Goal: Task Accomplishment & Management: Complete application form

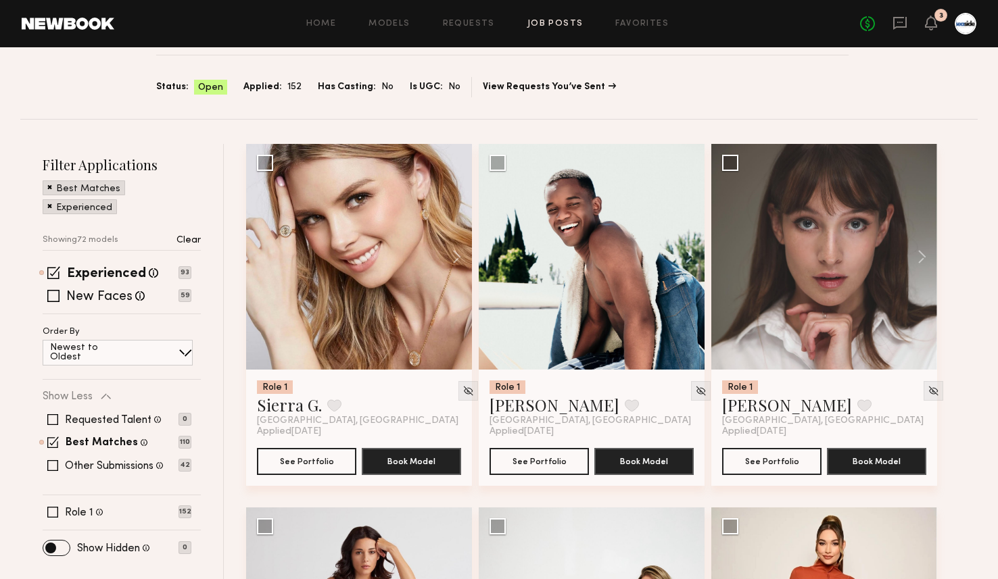
scroll to position [107, 0]
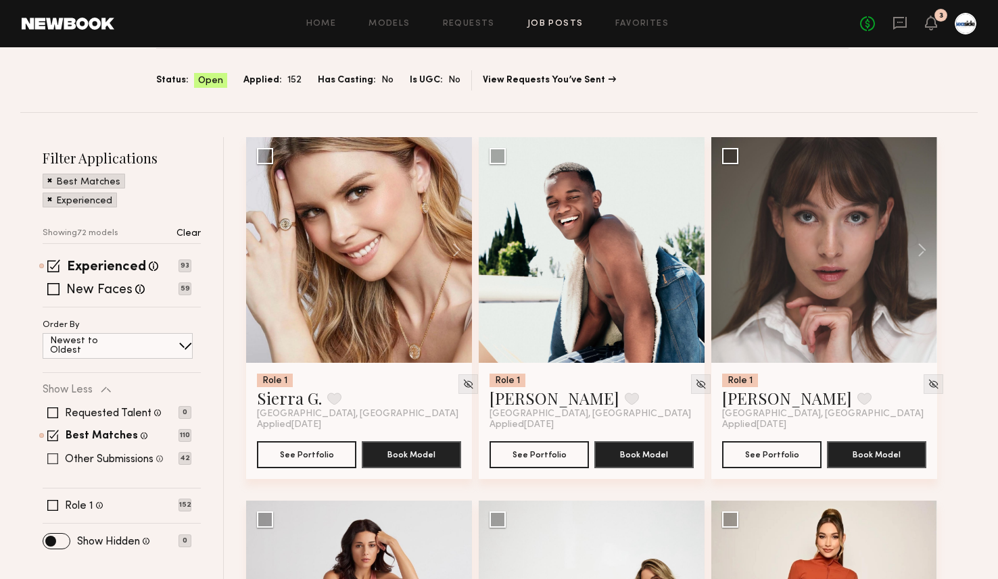
click at [57, 458] on span at bounding box center [52, 459] width 11 height 11
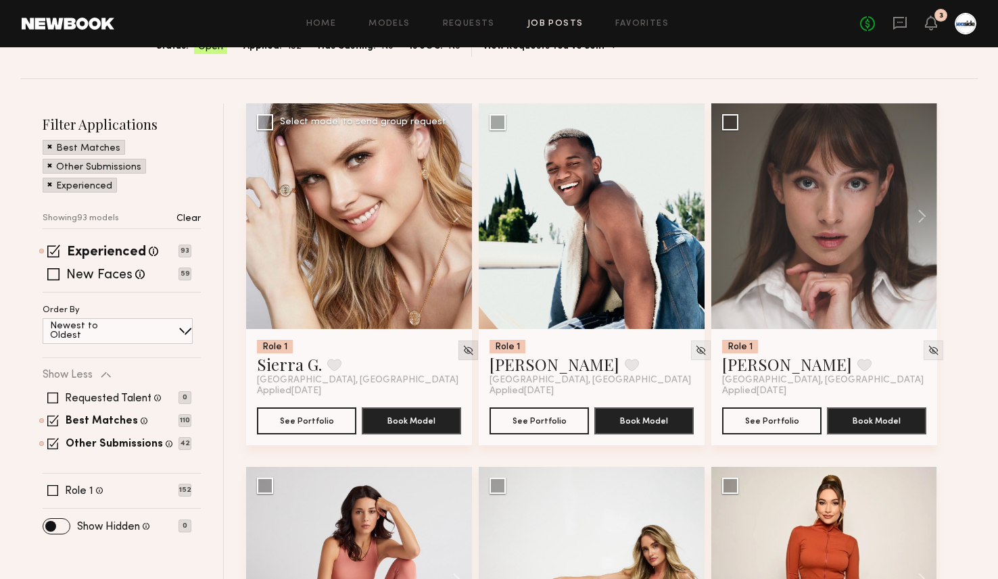
scroll to position [141, 0]
click at [462, 349] on img at bounding box center [467, 350] width 11 height 11
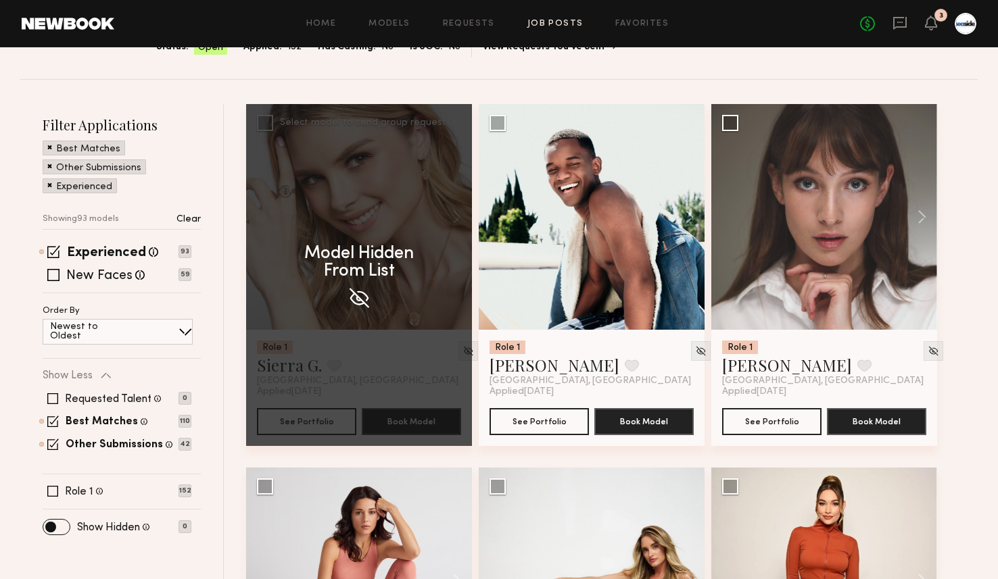
click at [371, 267] on p "Model Hidden From List" at bounding box center [359, 262] width 110 height 35
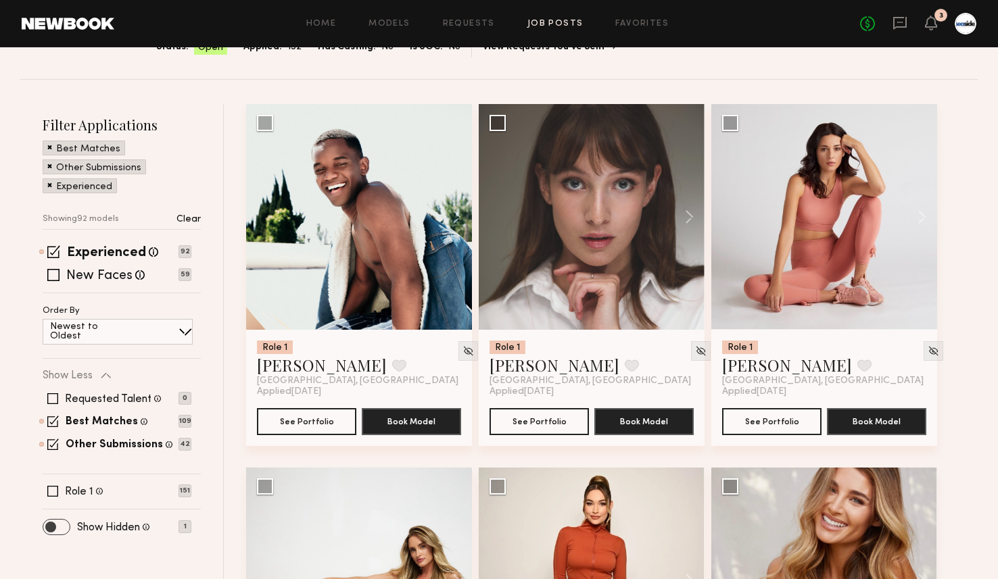
click at [58, 525] on span at bounding box center [56, 527] width 26 height 15
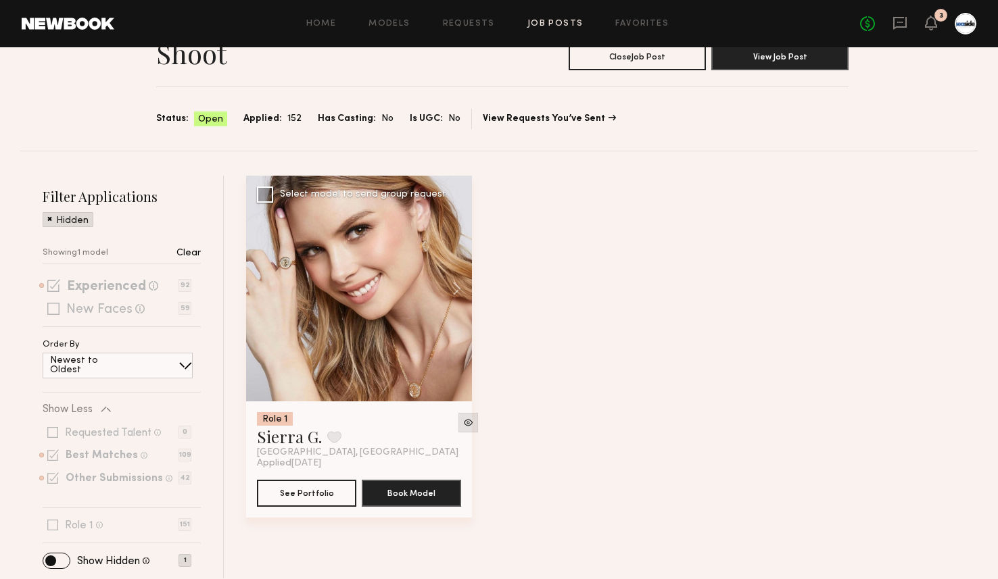
click at [462, 426] on img at bounding box center [467, 422] width 11 height 11
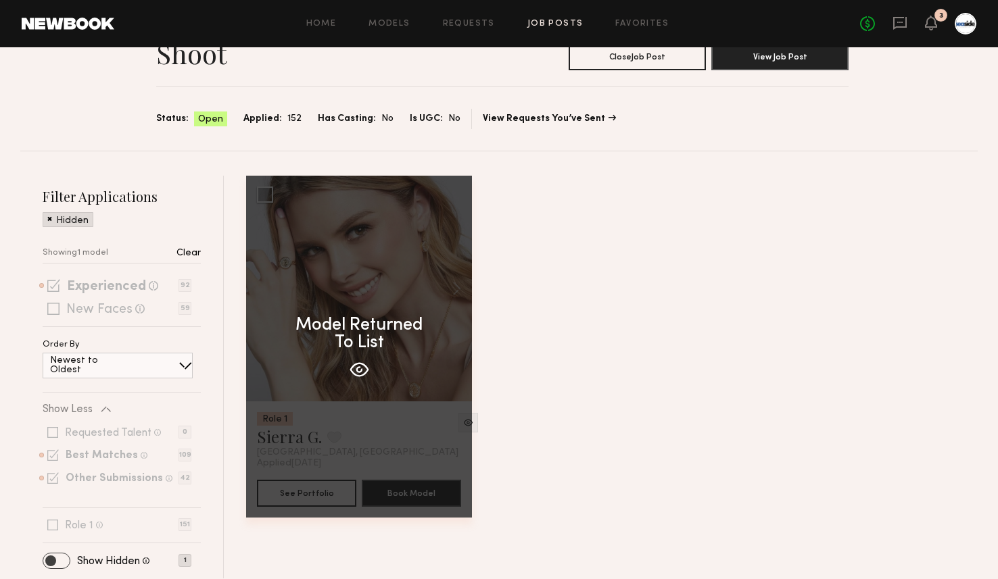
click at [66, 560] on span at bounding box center [56, 561] width 26 height 15
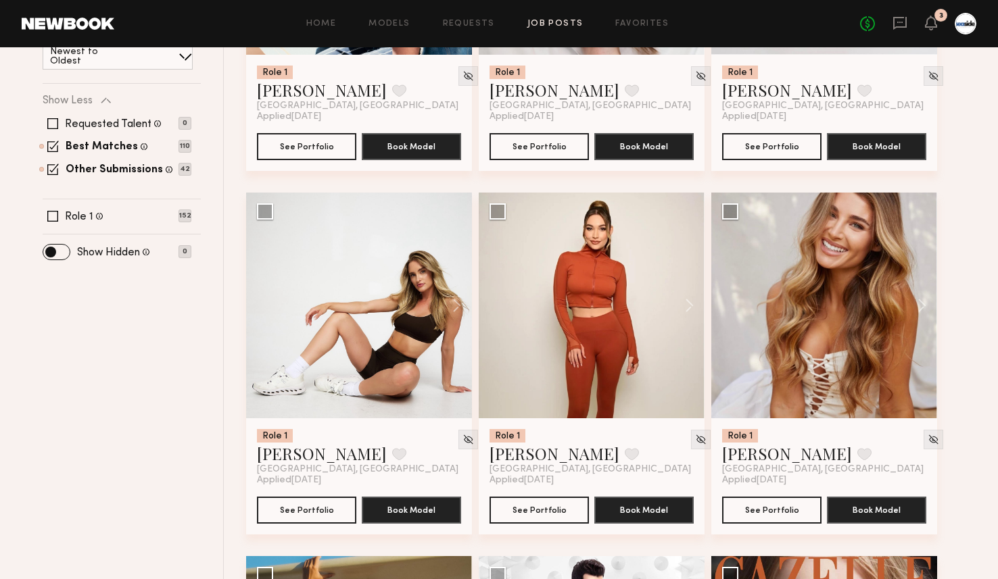
scroll to position [311, 0]
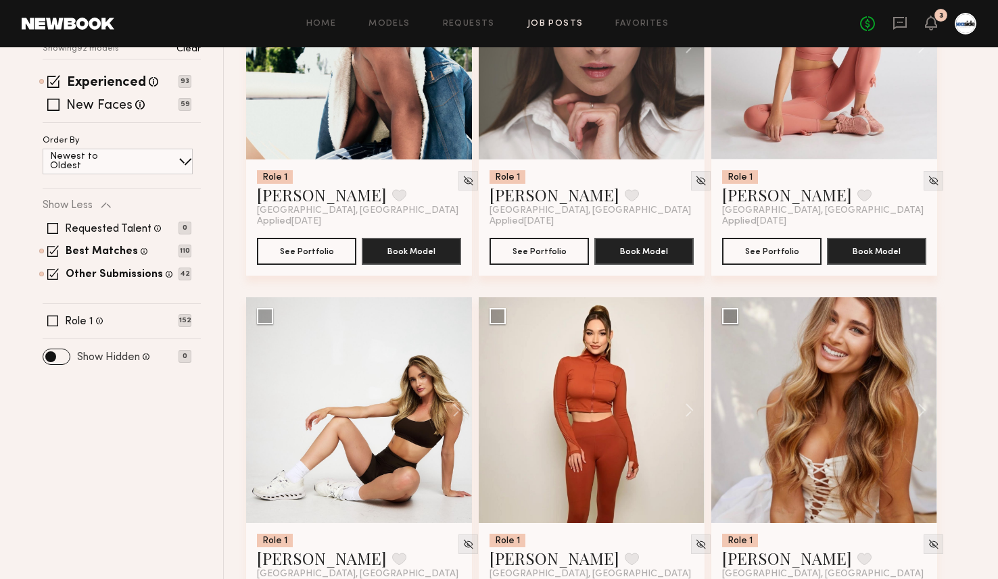
click at [117, 358] on label "Show Hidden" at bounding box center [108, 357] width 63 height 11
click at [55, 358] on span at bounding box center [56, 357] width 26 height 15
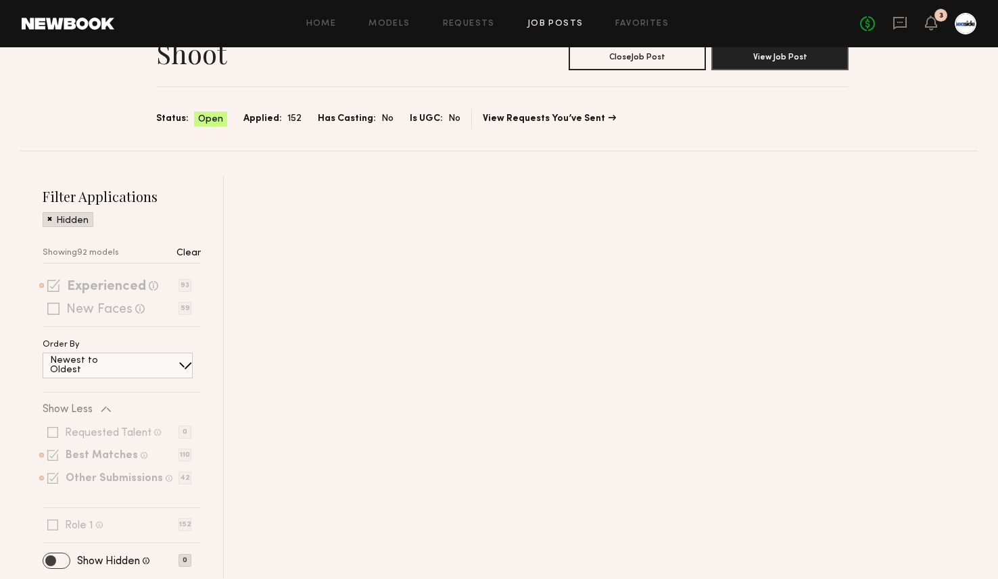
scroll to position [69, 0]
click at [58, 552] on div "Filter Applications Hidden No models to show Clear Experienced Talent we've dee…" at bounding box center [122, 376] width 158 height 379
click at [58, 561] on span at bounding box center [56, 561] width 26 height 15
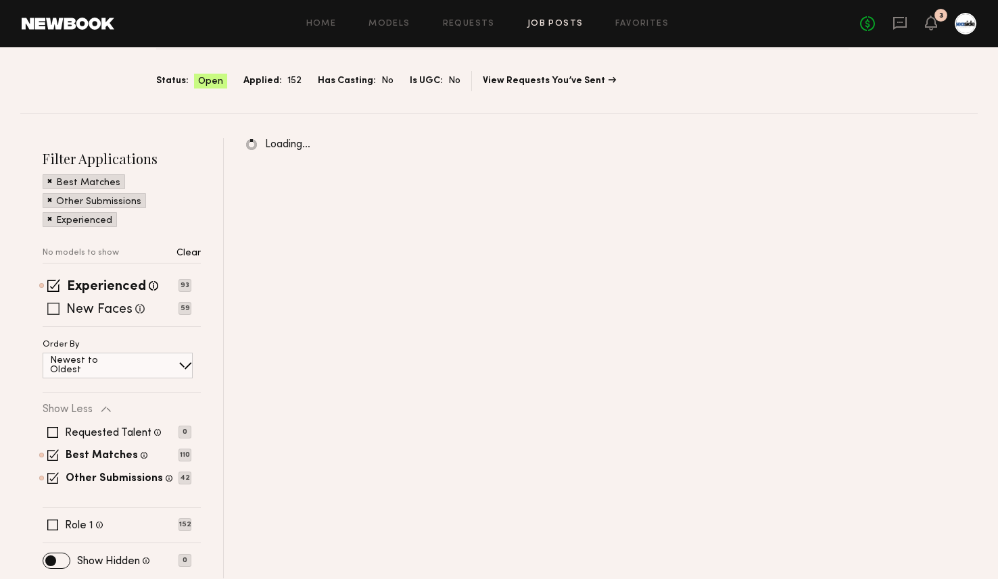
click at [56, 311] on span at bounding box center [53, 309] width 12 height 12
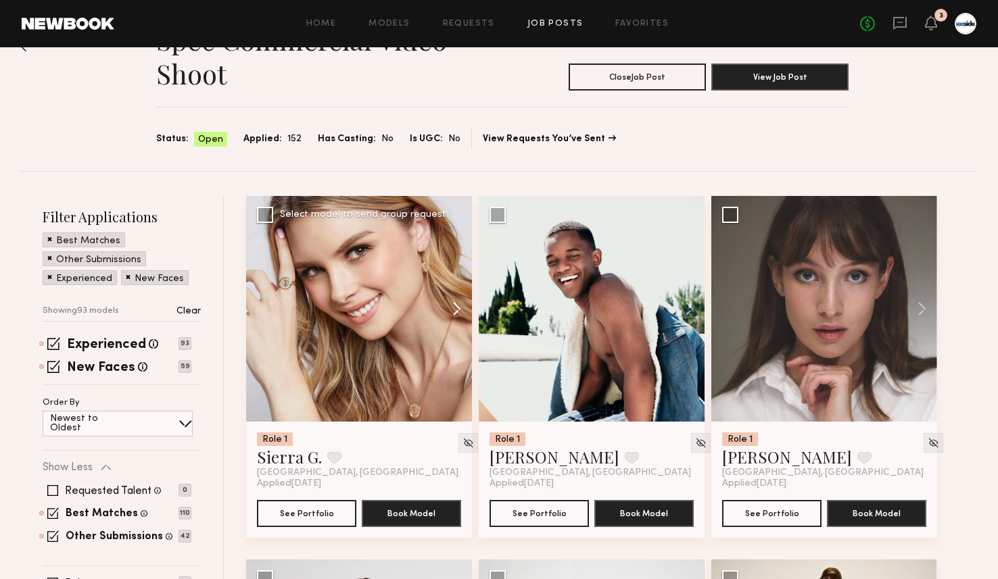
scroll to position [48, 0]
click at [459, 307] on button at bounding box center [450, 310] width 43 height 226
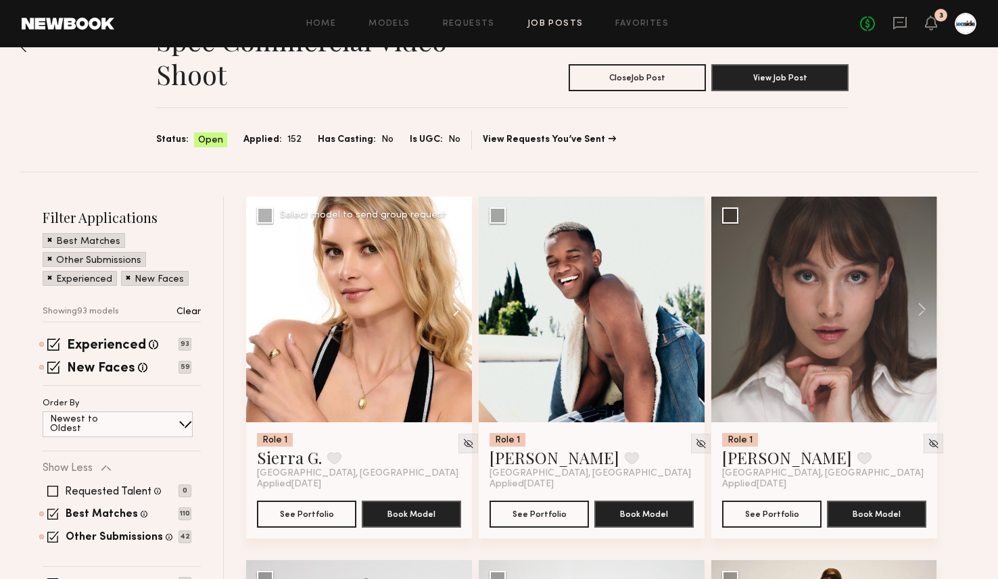
click at [459, 307] on button at bounding box center [450, 310] width 43 height 226
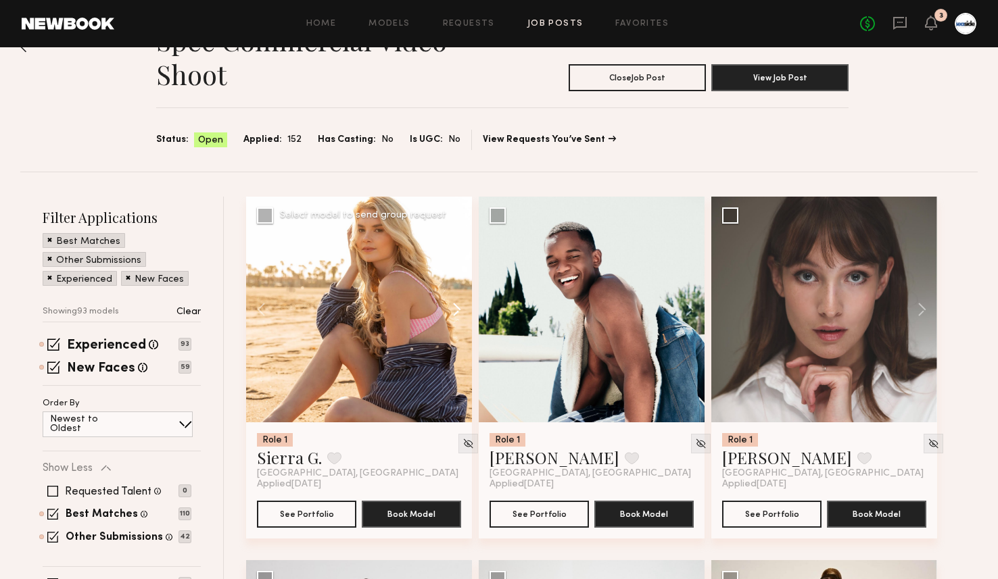
click at [459, 306] on button at bounding box center [450, 310] width 43 height 226
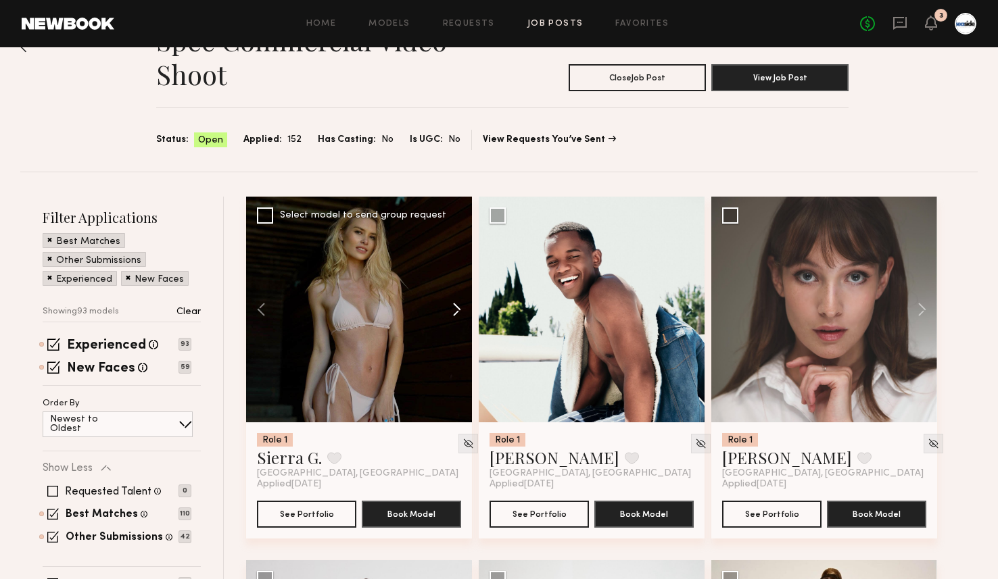
click at [459, 306] on button at bounding box center [450, 310] width 43 height 226
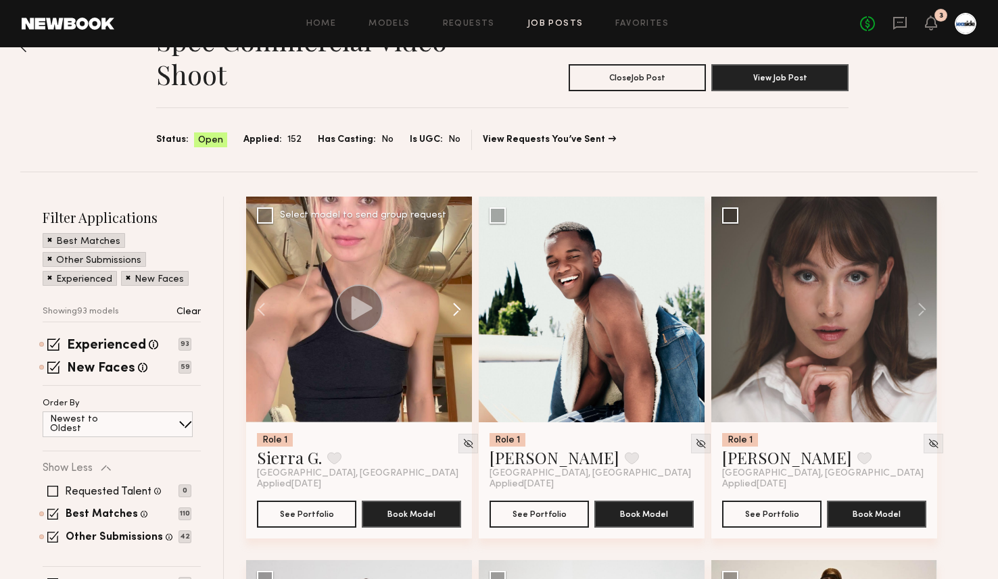
click at [459, 306] on button at bounding box center [450, 310] width 43 height 226
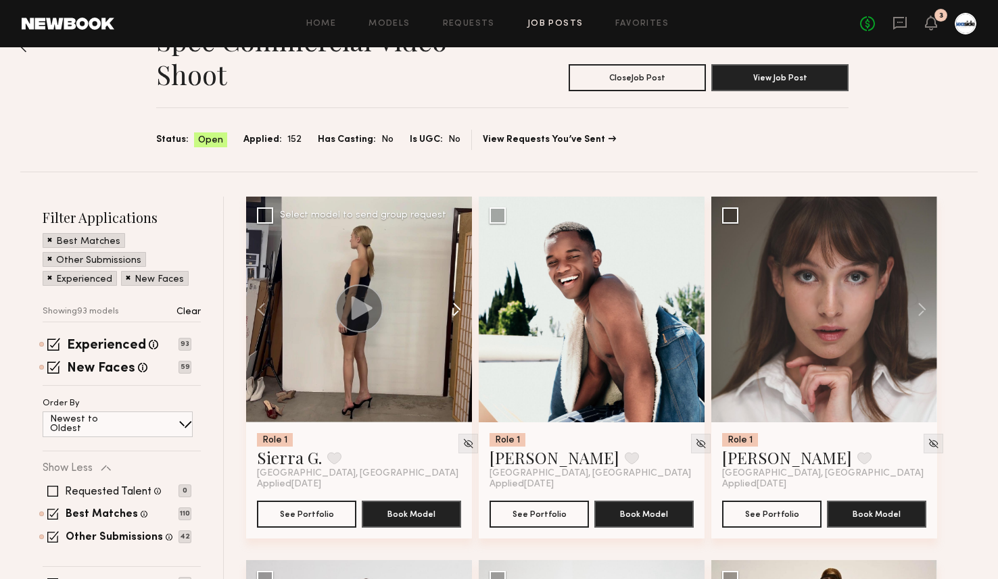
click at [459, 306] on button at bounding box center [450, 310] width 43 height 226
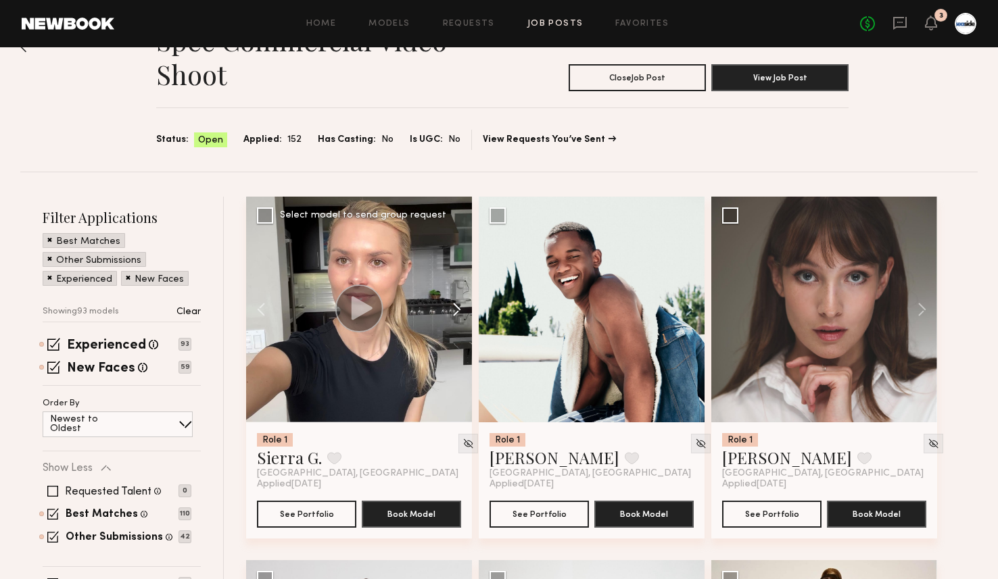
click at [459, 306] on button at bounding box center [450, 310] width 43 height 226
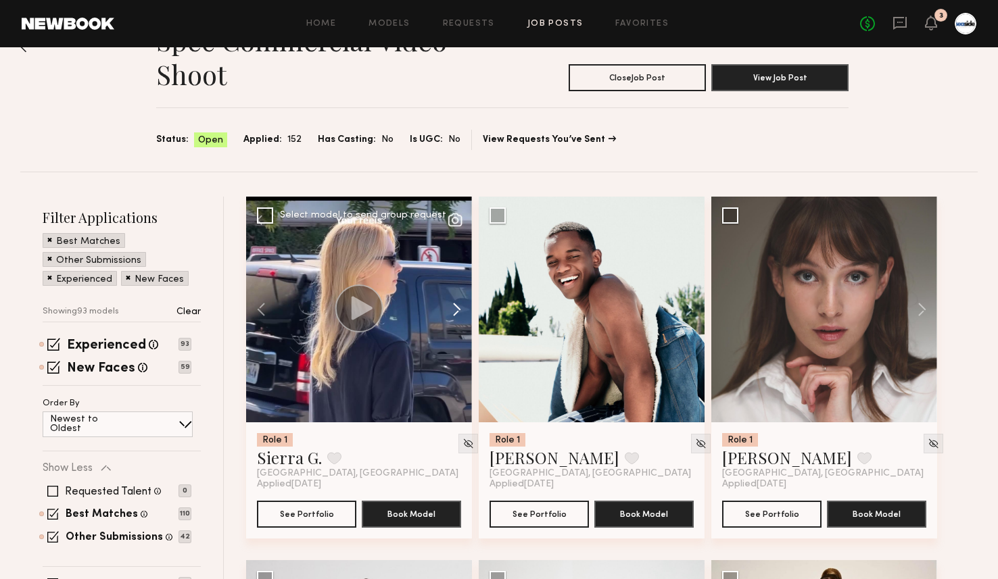
click at [459, 306] on button at bounding box center [450, 310] width 43 height 226
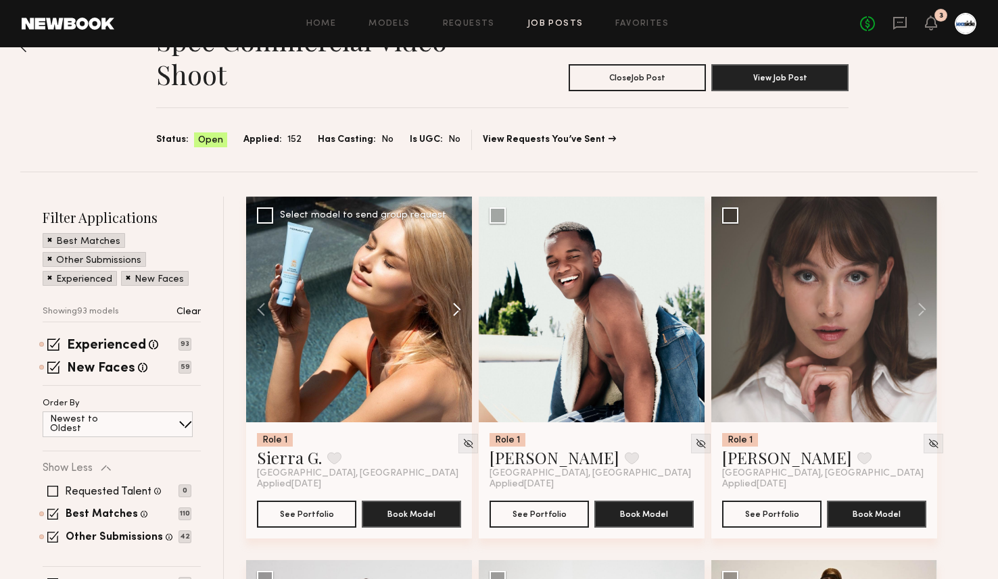
click at [459, 306] on button at bounding box center [450, 310] width 43 height 226
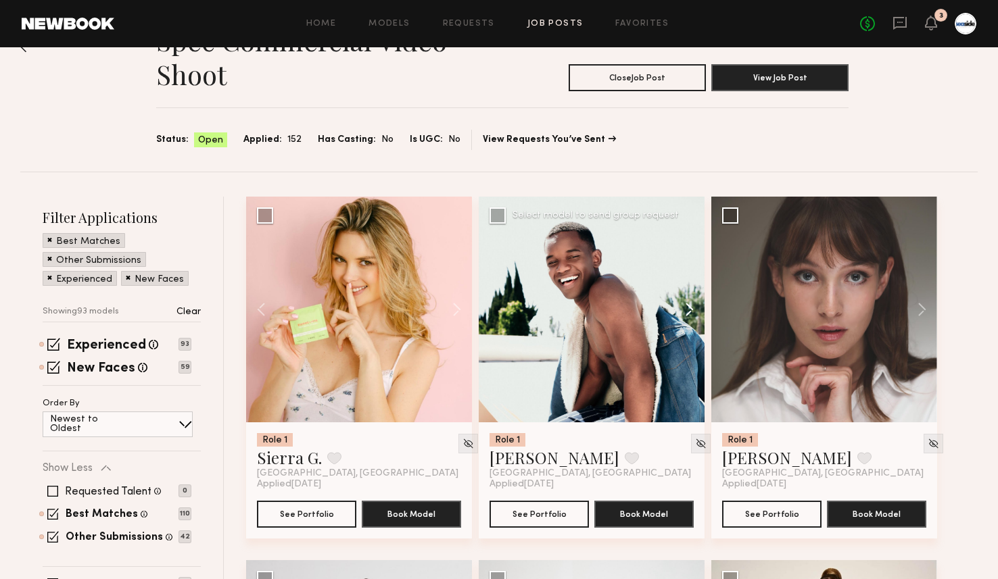
click at [695, 301] on button at bounding box center [682, 310] width 43 height 226
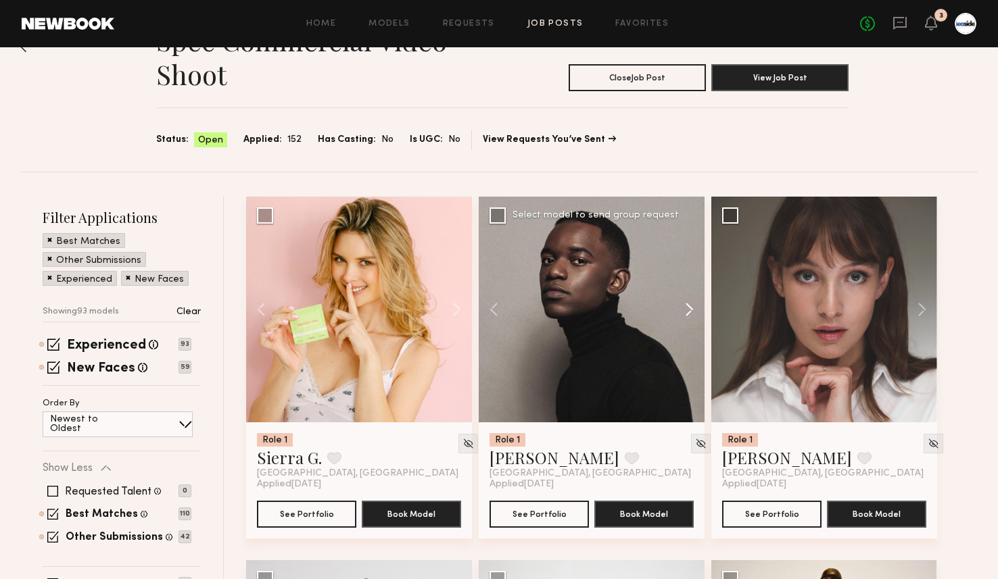
click at [695, 301] on button at bounding box center [682, 310] width 43 height 226
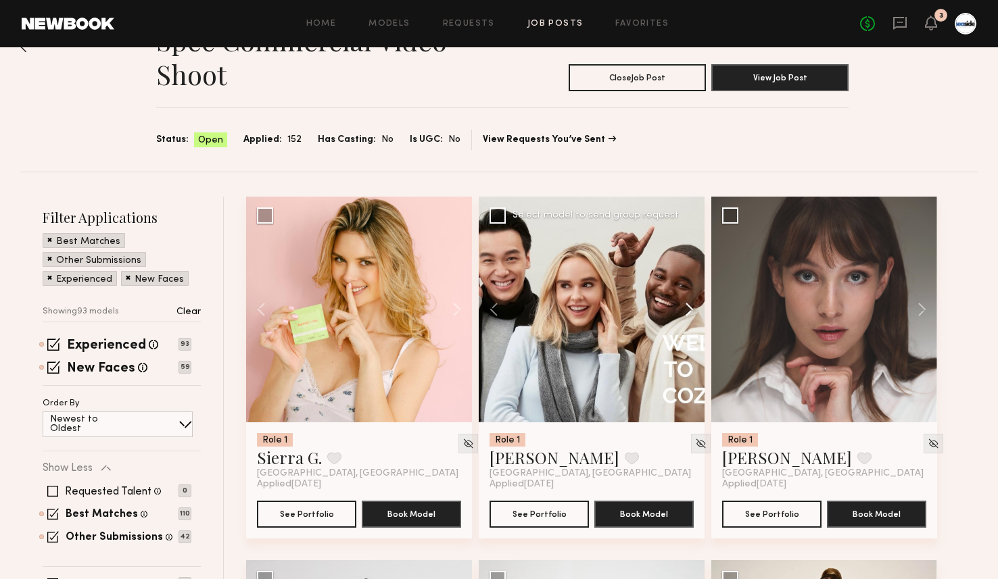
click at [695, 301] on button at bounding box center [682, 310] width 43 height 226
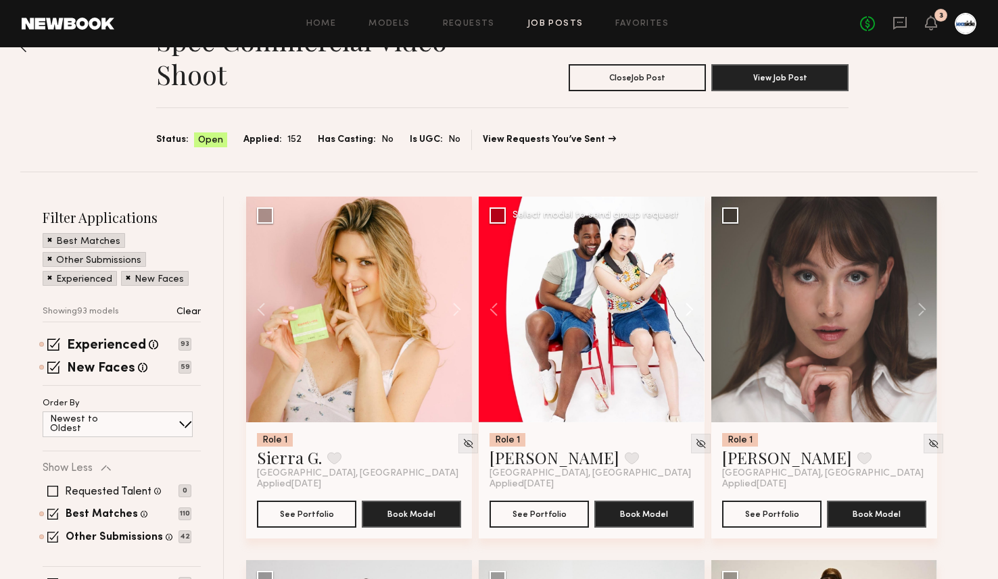
click at [695, 301] on button at bounding box center [682, 310] width 43 height 226
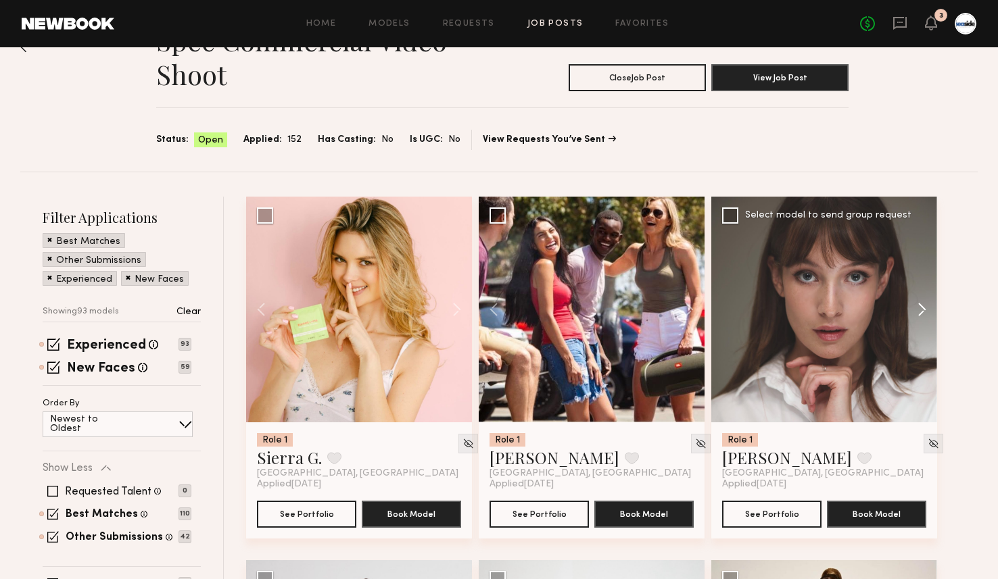
click at [930, 310] on button at bounding box center [915, 310] width 43 height 226
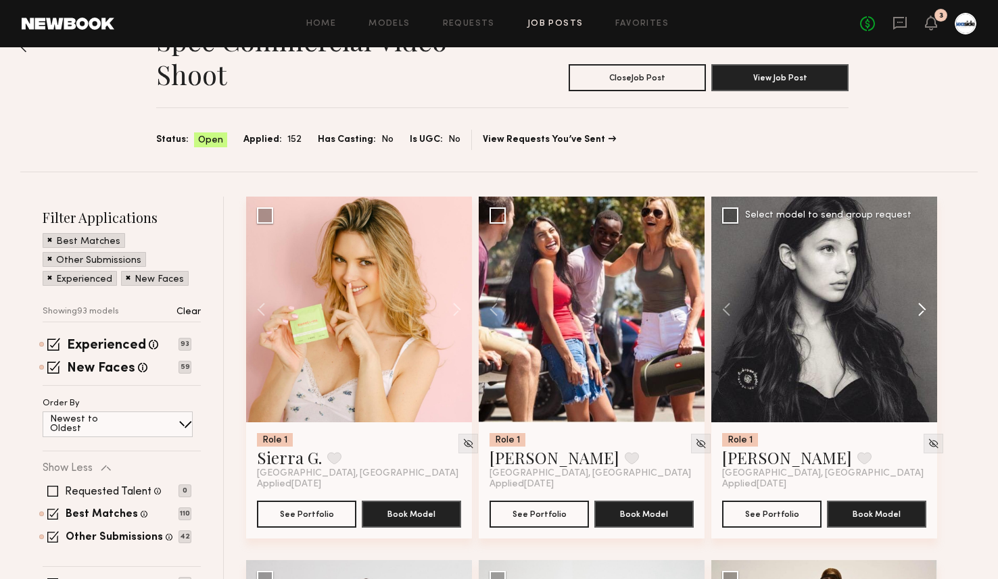
click at [930, 310] on button at bounding box center [915, 310] width 43 height 226
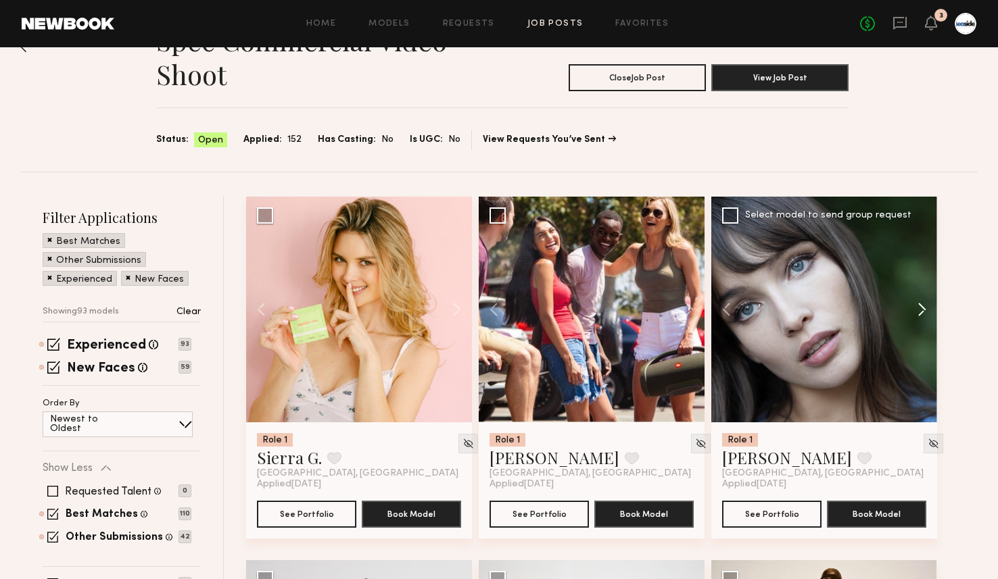
click at [930, 310] on button at bounding box center [915, 310] width 43 height 226
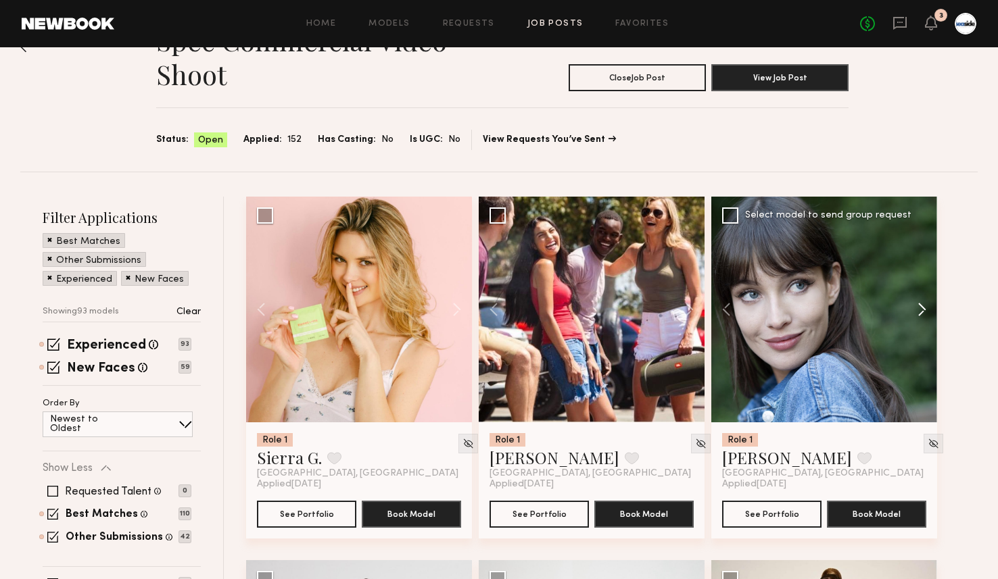
click at [930, 310] on button at bounding box center [915, 310] width 43 height 226
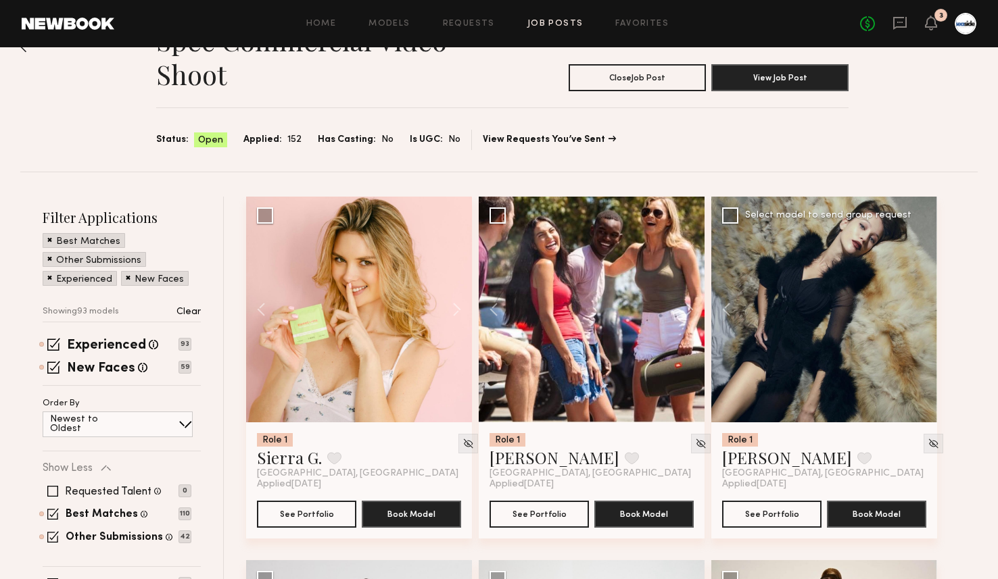
click at [930, 310] on div at bounding box center [824, 310] width 226 height 226
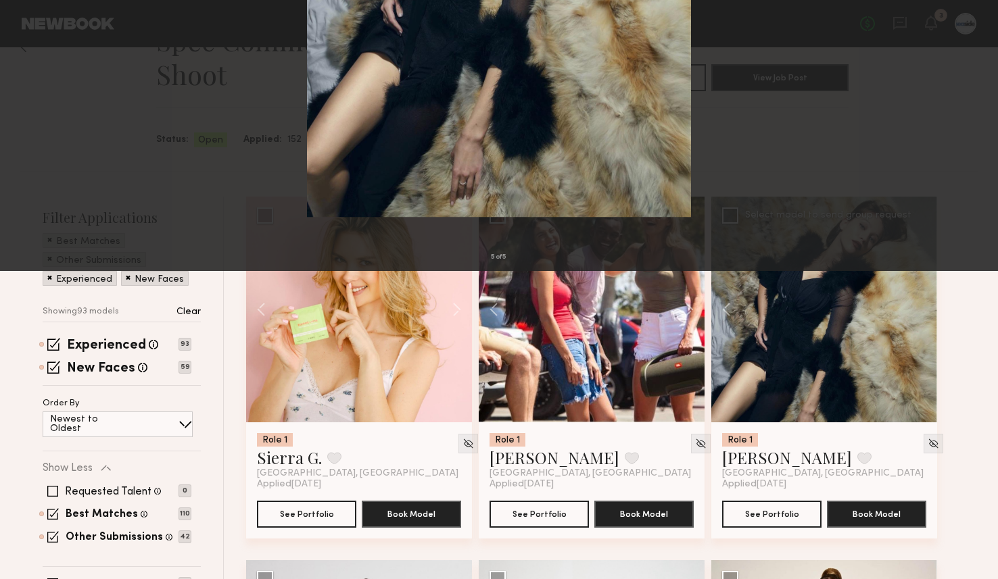
click at [973, 286] on button at bounding box center [980, 290] width 16 height 464
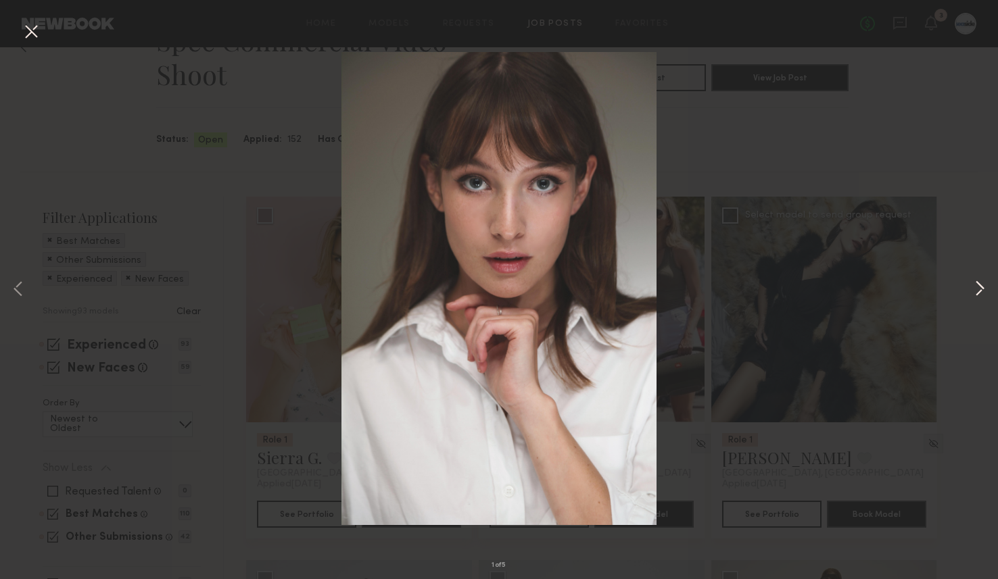
click at [972, 285] on button at bounding box center [980, 290] width 16 height 464
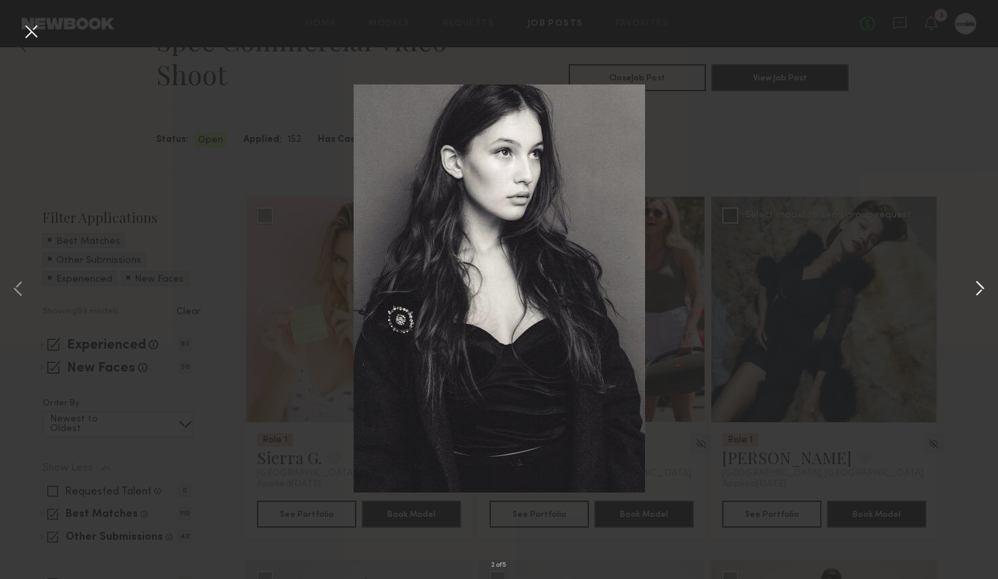
click at [972, 285] on button at bounding box center [980, 290] width 16 height 464
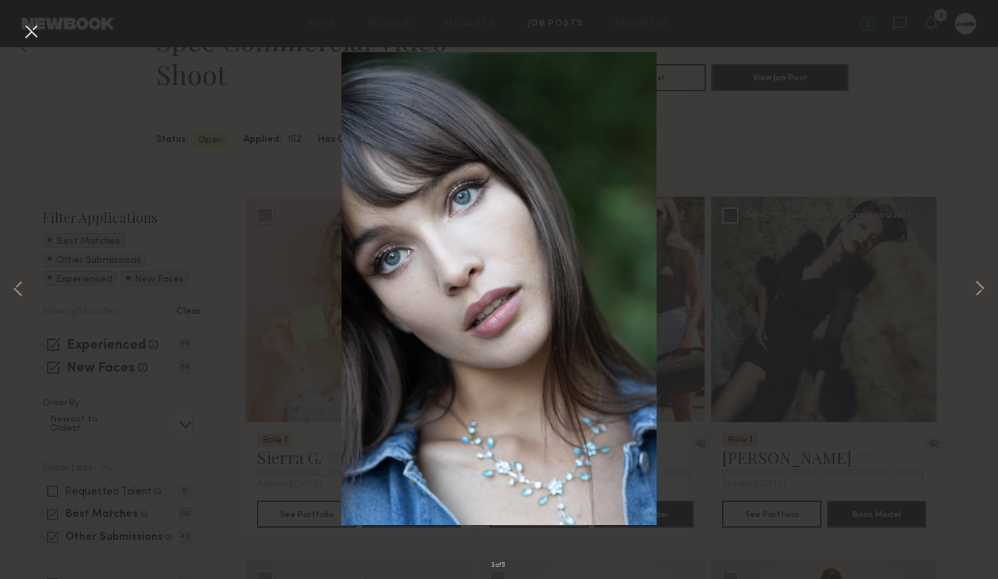
click at [33, 34] on button at bounding box center [31, 32] width 22 height 24
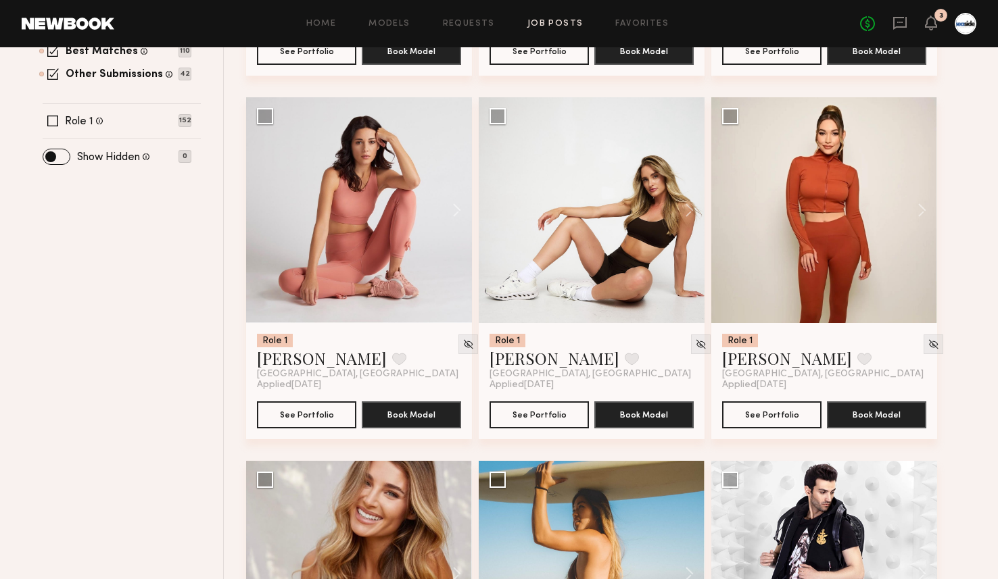
scroll to position [485, 0]
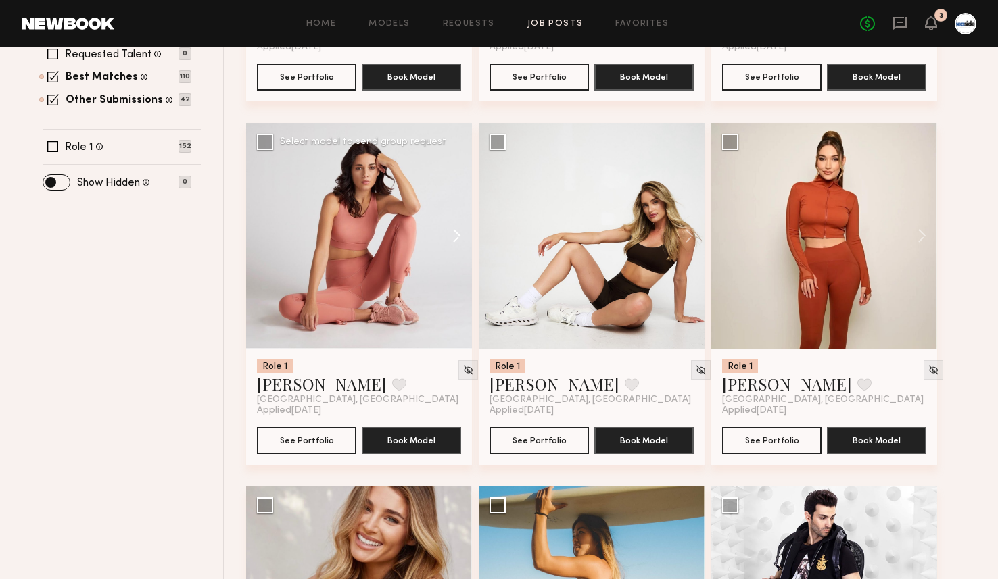
click at [460, 229] on button at bounding box center [450, 236] width 43 height 226
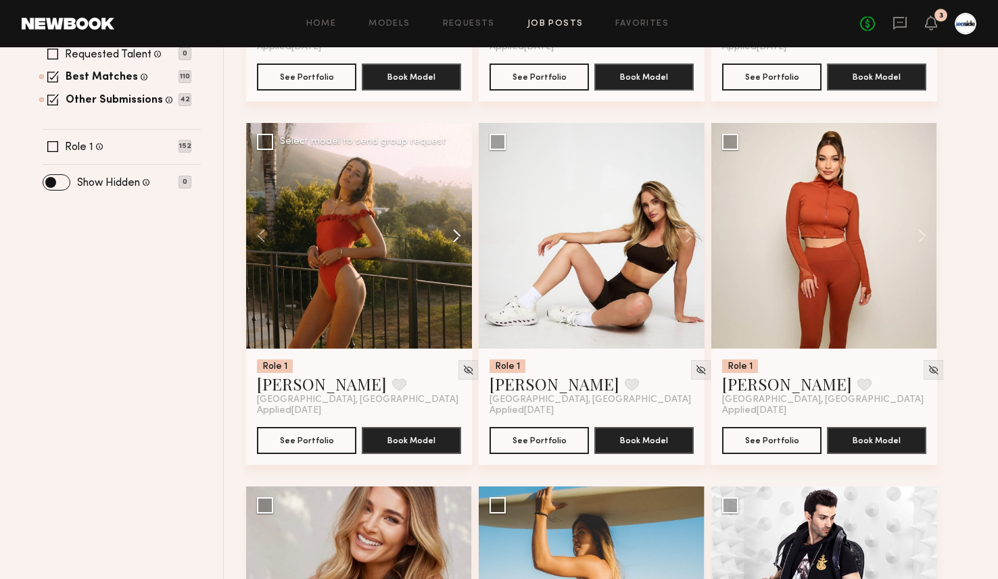
click at [460, 229] on button at bounding box center [450, 236] width 43 height 226
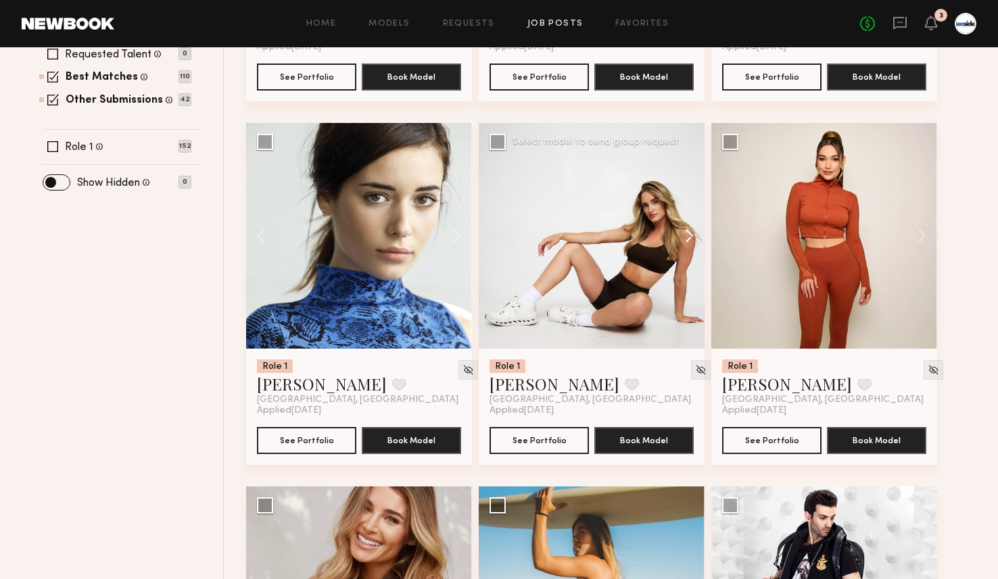
click at [690, 232] on button at bounding box center [682, 236] width 43 height 226
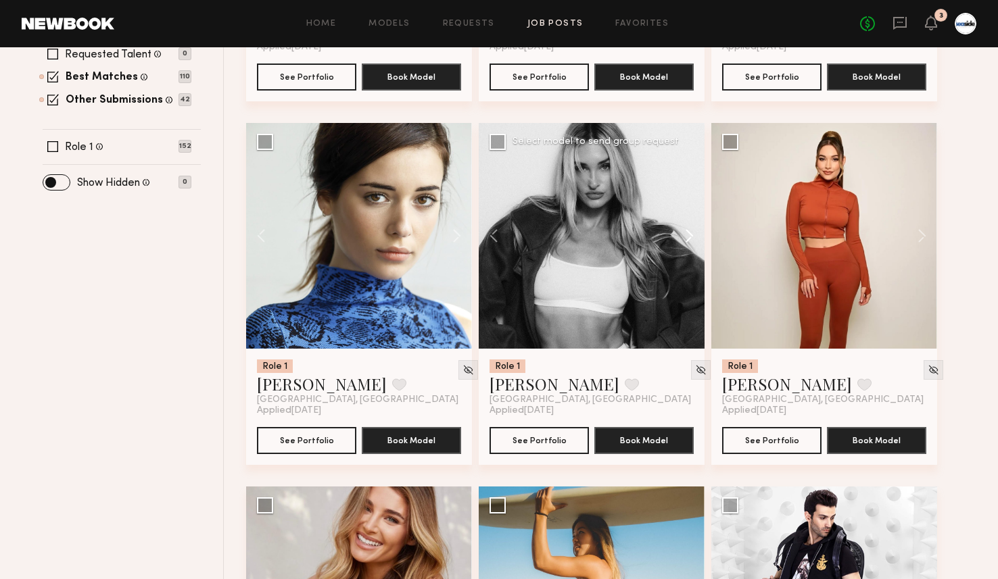
click at [690, 232] on button at bounding box center [682, 236] width 43 height 226
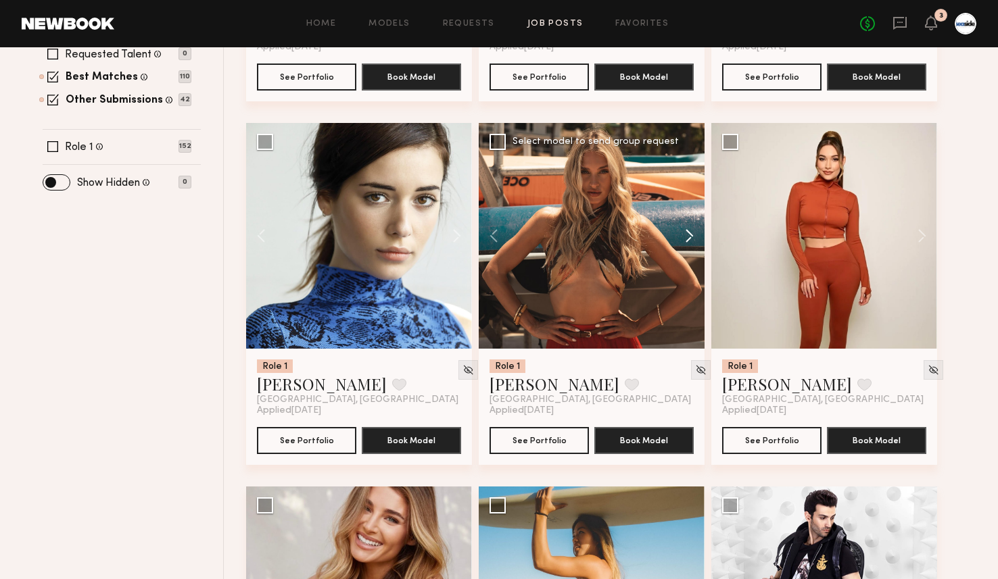
click at [690, 232] on button at bounding box center [682, 236] width 43 height 226
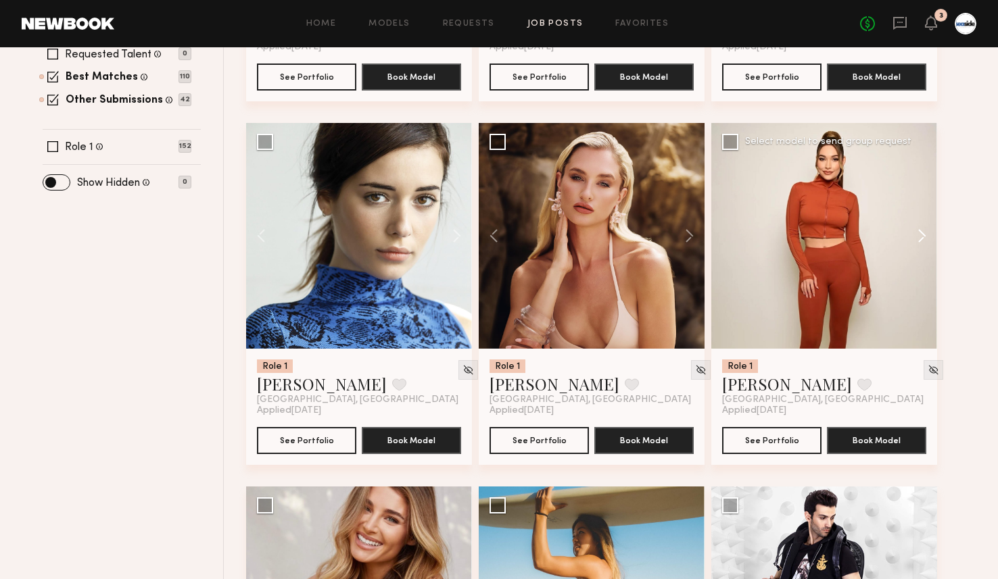
click at [920, 233] on button at bounding box center [915, 236] width 43 height 226
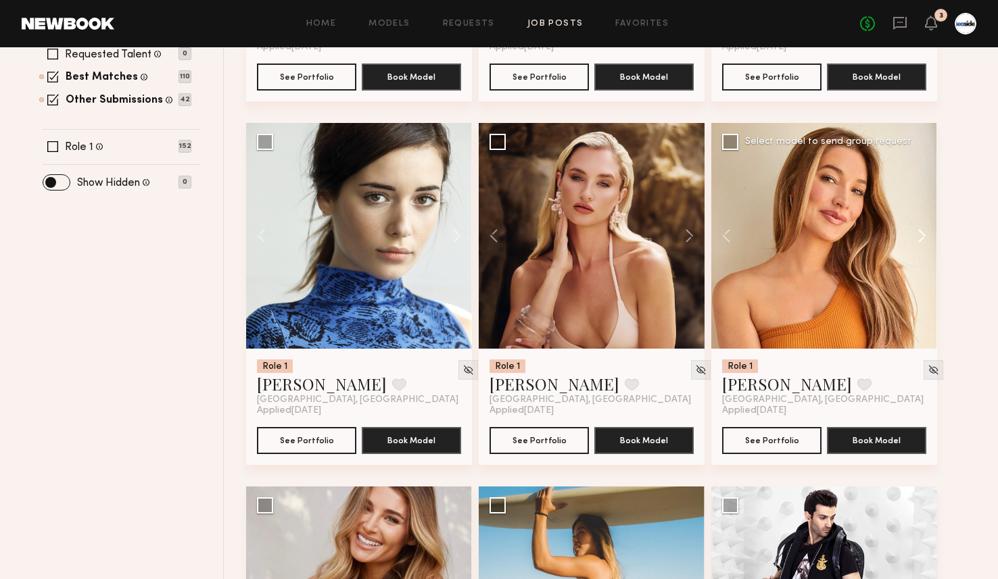
click at [920, 233] on button at bounding box center [915, 236] width 43 height 226
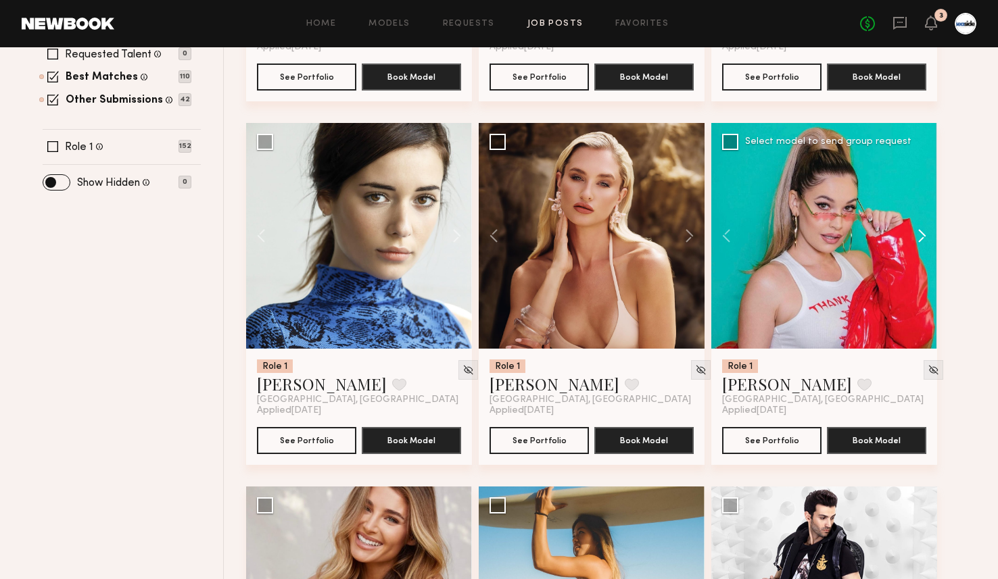
click at [920, 233] on button at bounding box center [915, 236] width 43 height 226
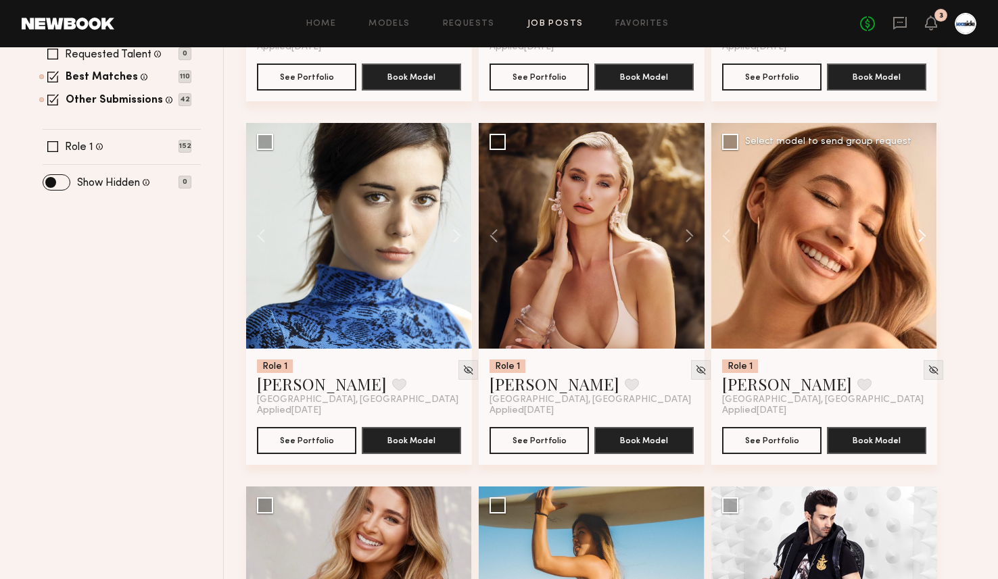
click at [920, 233] on button at bounding box center [915, 236] width 43 height 226
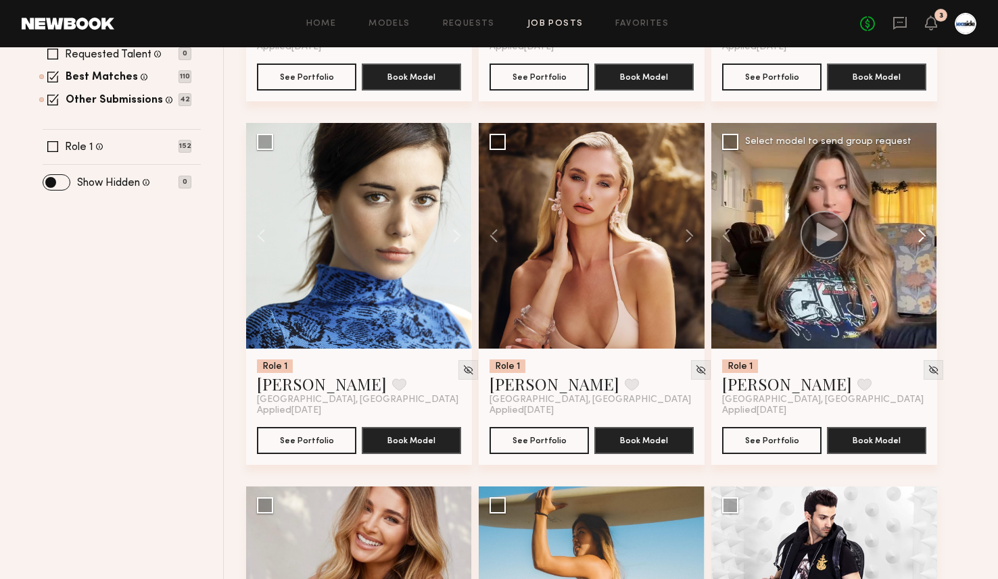
click at [920, 233] on button at bounding box center [915, 236] width 43 height 226
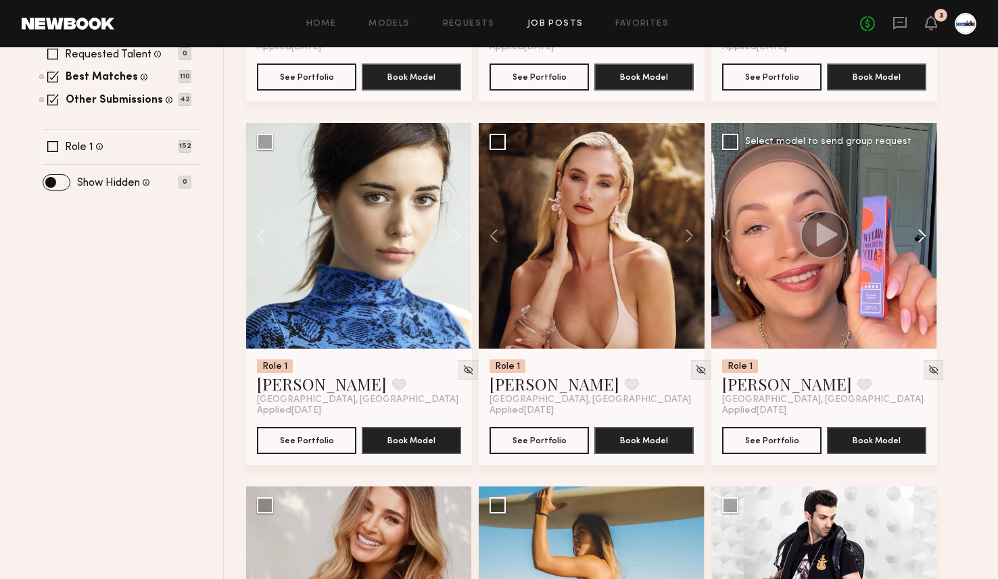
click at [920, 233] on button at bounding box center [915, 236] width 43 height 226
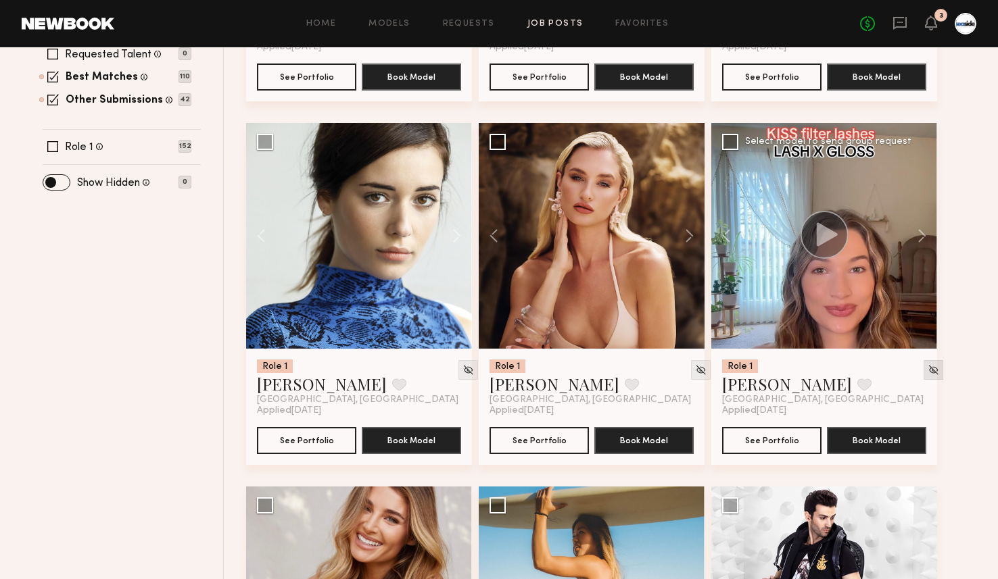
click at [928, 373] on img at bounding box center [933, 369] width 11 height 11
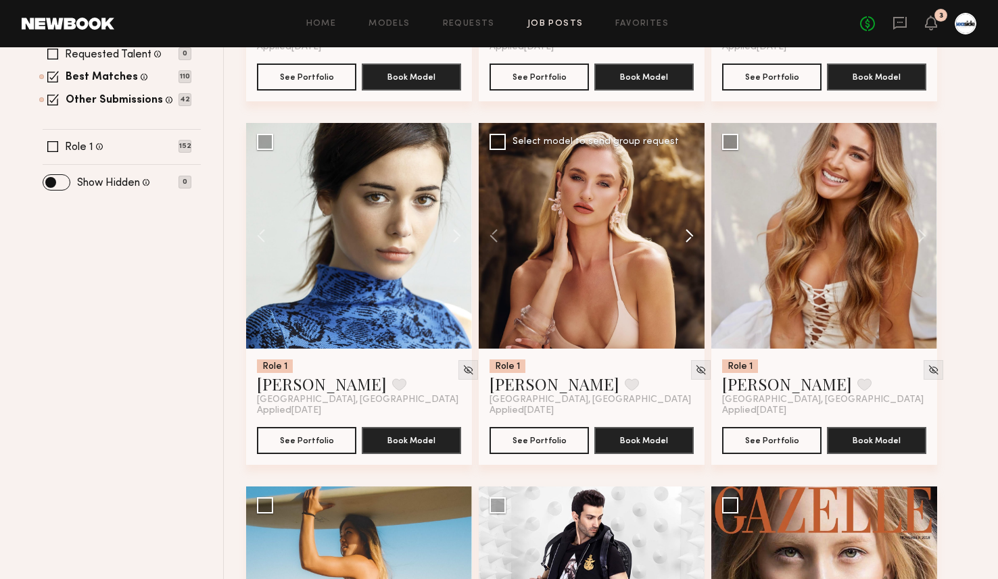
click at [692, 233] on button at bounding box center [682, 236] width 43 height 226
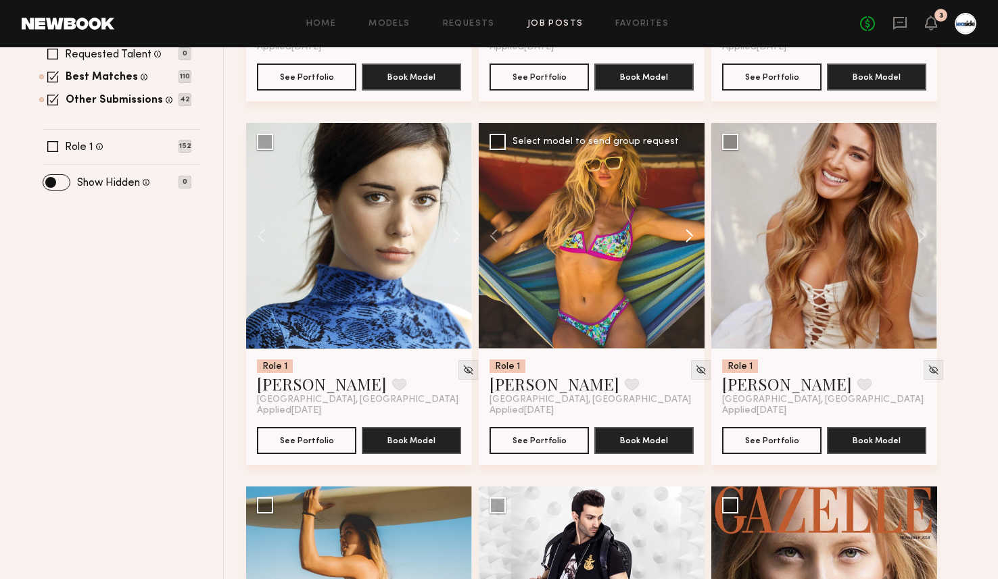
click at [692, 233] on button at bounding box center [682, 236] width 43 height 226
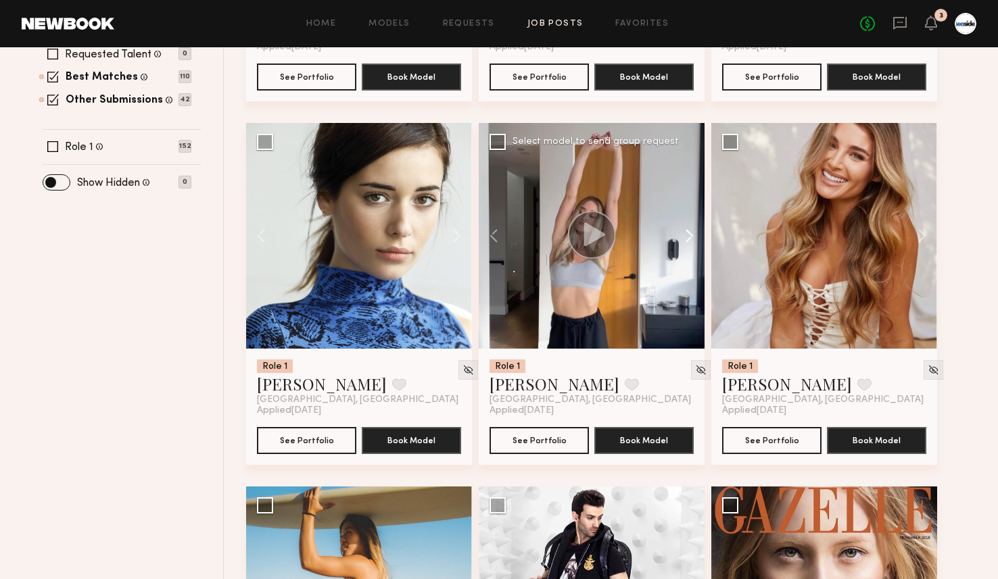
click at [692, 233] on button at bounding box center [682, 236] width 43 height 226
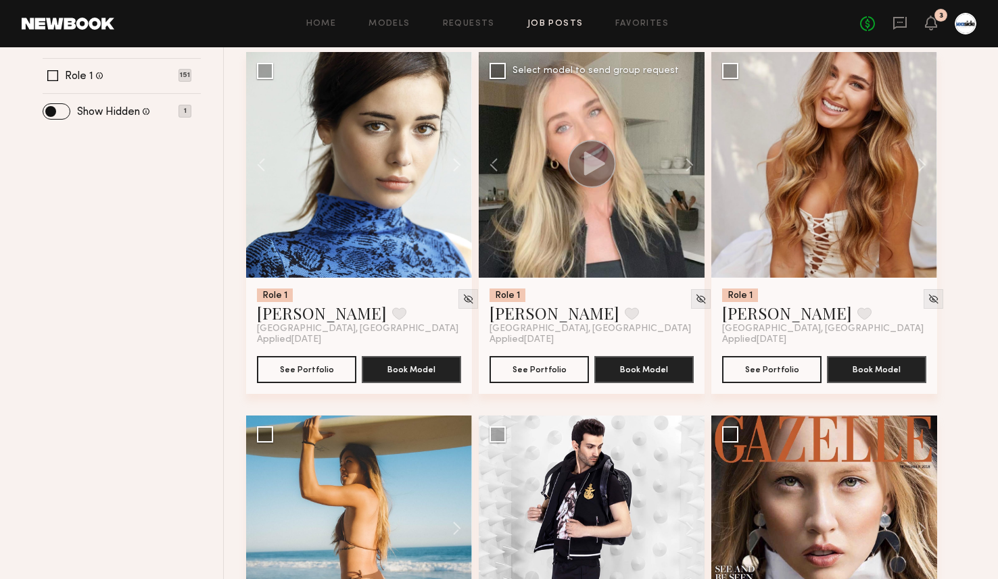
scroll to position [562, 0]
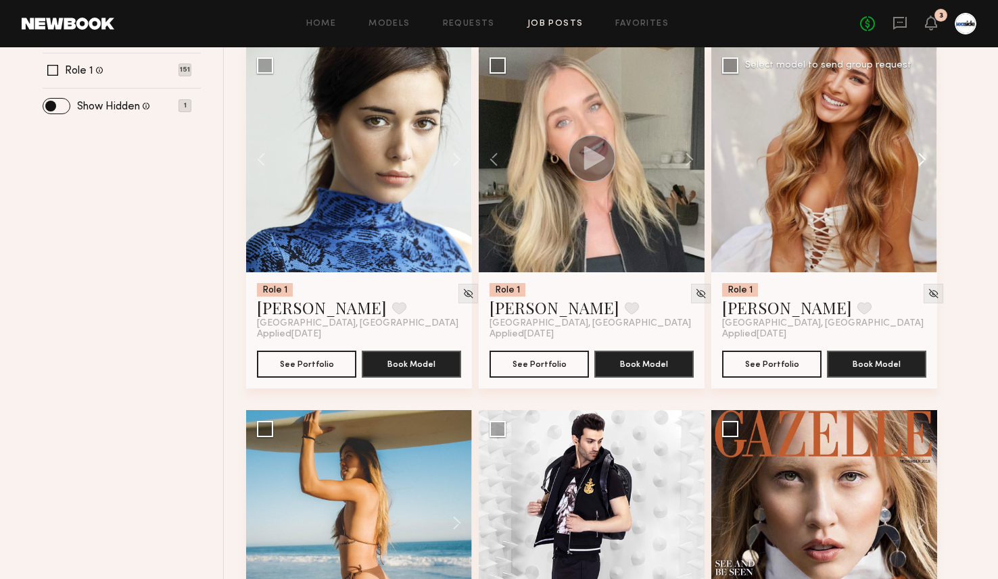
click at [929, 154] on button at bounding box center [915, 160] width 43 height 226
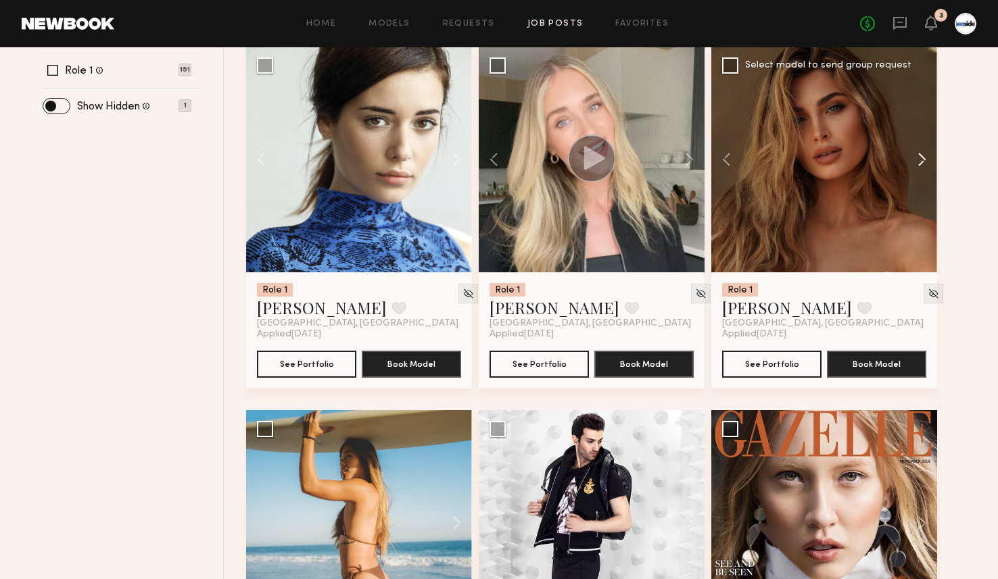
click at [929, 154] on button at bounding box center [915, 160] width 43 height 226
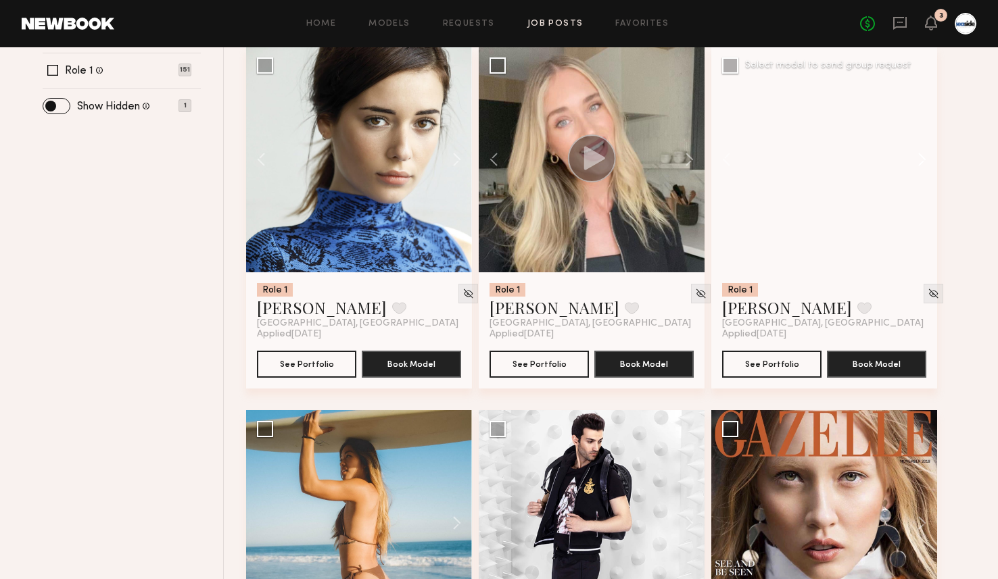
click at [929, 154] on button at bounding box center [915, 160] width 43 height 226
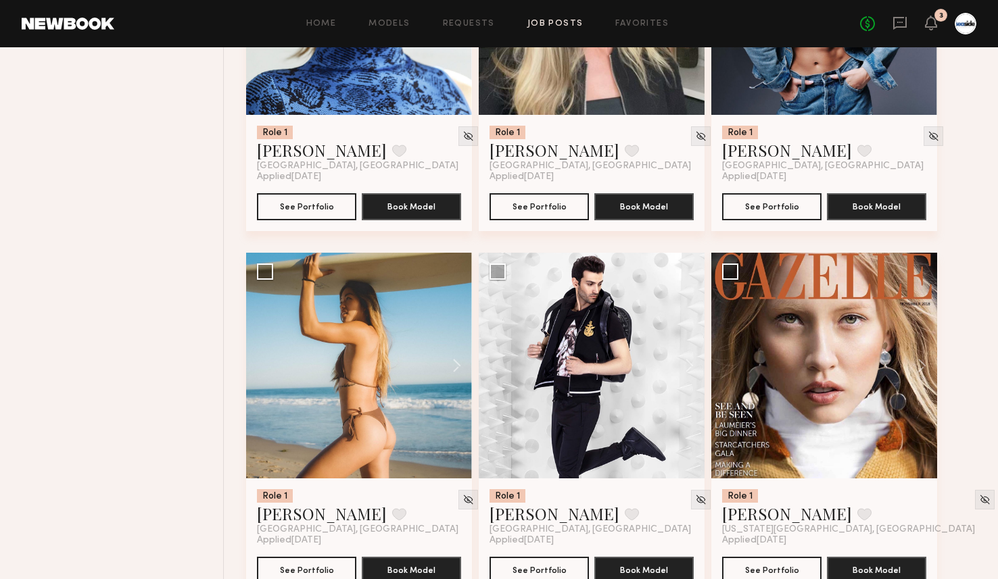
scroll to position [734, 0]
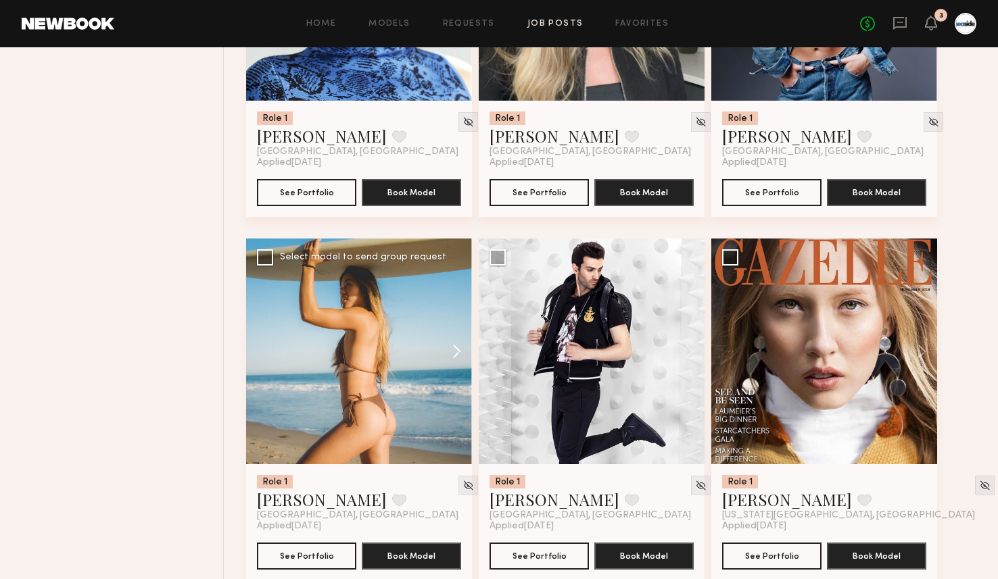
click at [455, 356] on button at bounding box center [450, 352] width 43 height 226
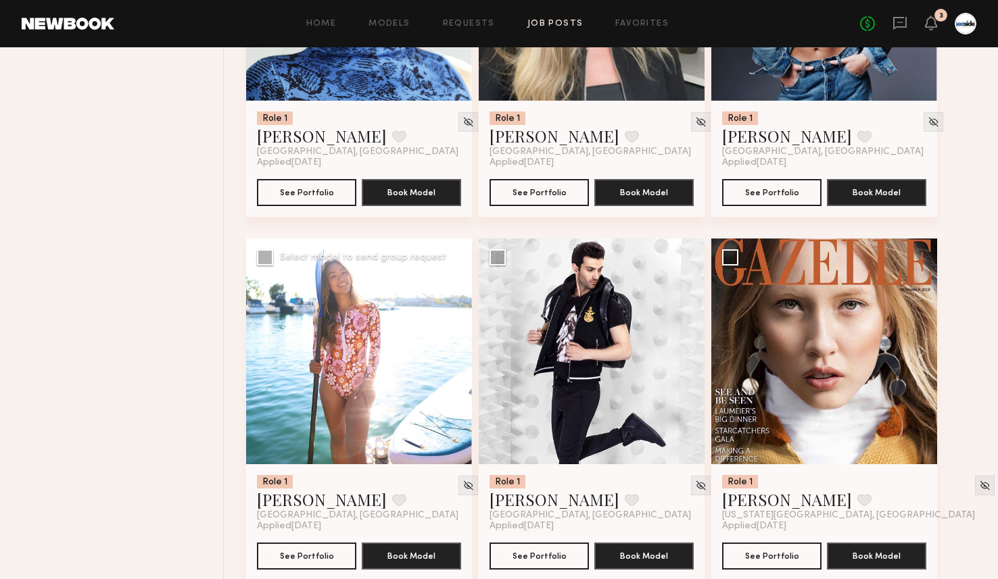
click at [455, 356] on button at bounding box center [450, 352] width 43 height 226
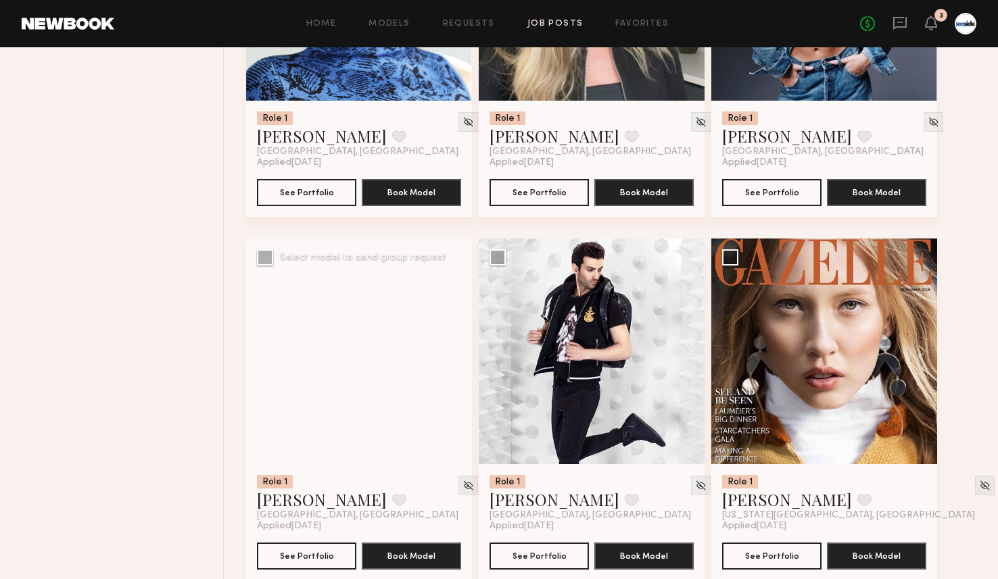
click at [455, 356] on button at bounding box center [450, 352] width 43 height 226
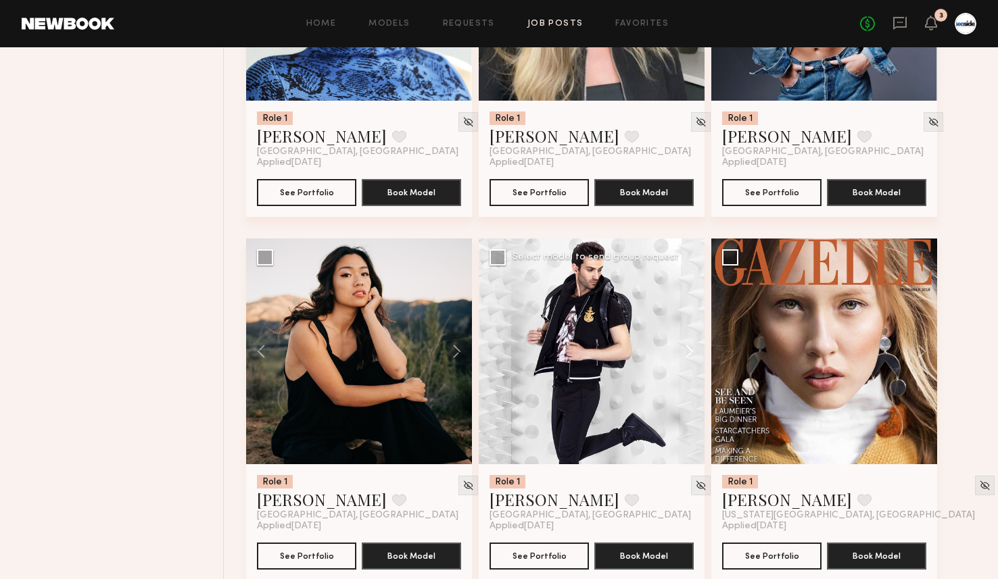
click at [686, 346] on button at bounding box center [682, 352] width 43 height 226
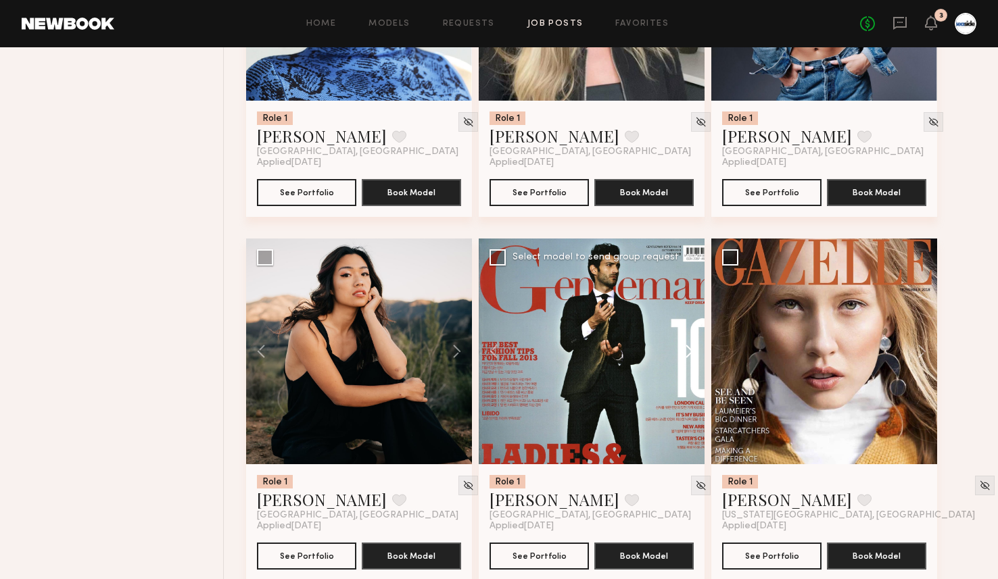
click at [686, 346] on button at bounding box center [682, 352] width 43 height 226
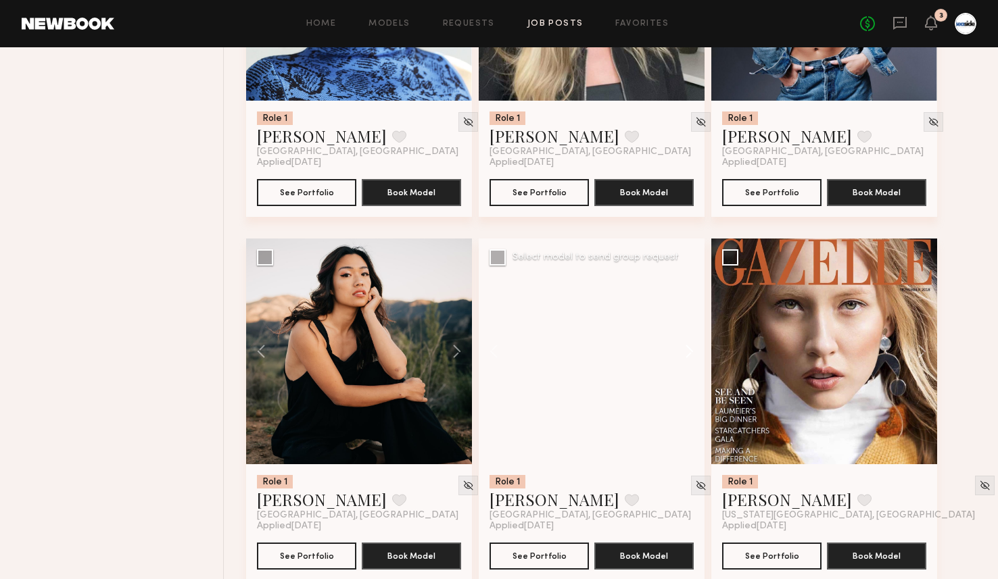
click at [686, 346] on button at bounding box center [682, 352] width 43 height 226
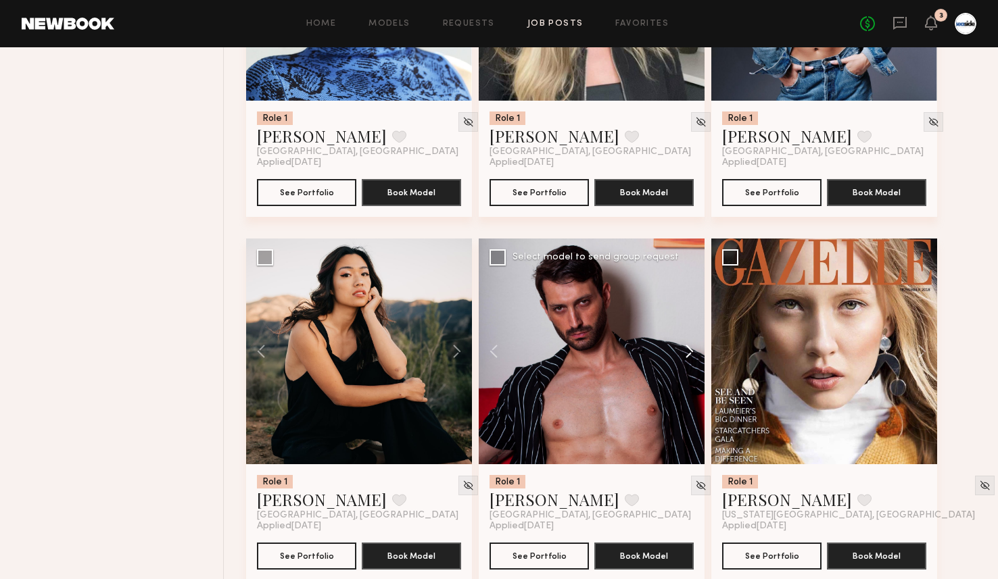
click at [686, 346] on button at bounding box center [682, 352] width 43 height 226
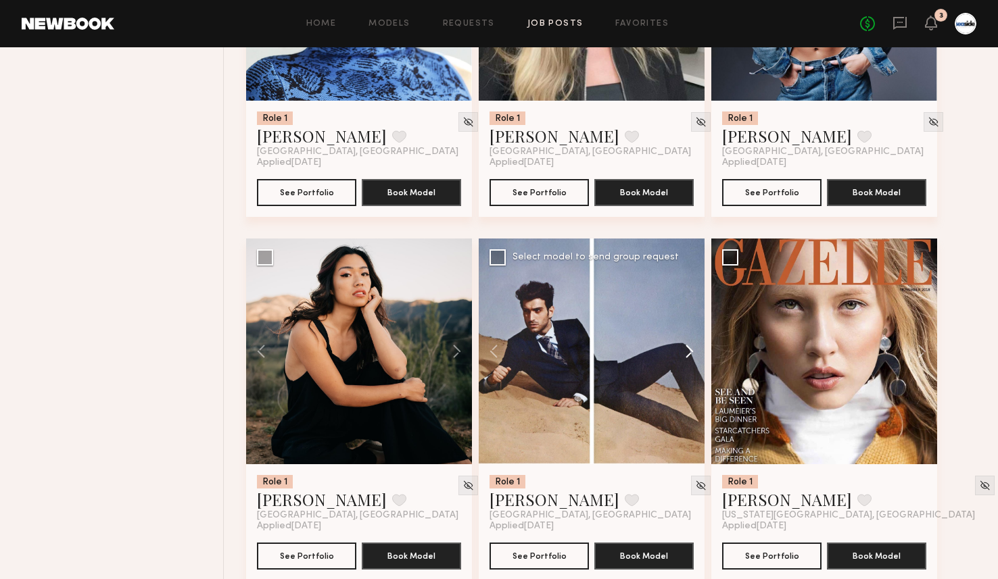
click at [686, 346] on button at bounding box center [682, 352] width 43 height 226
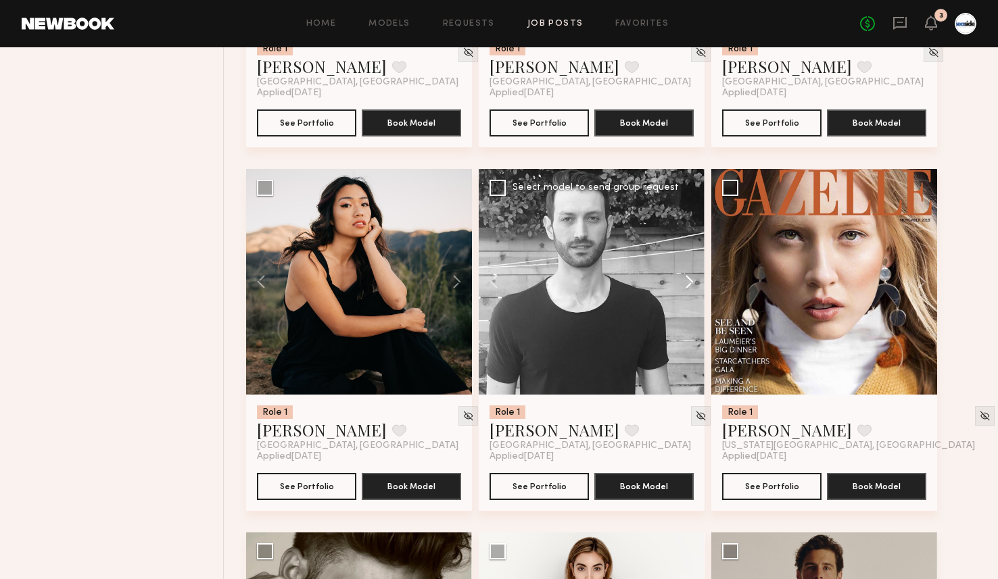
scroll to position [806, 0]
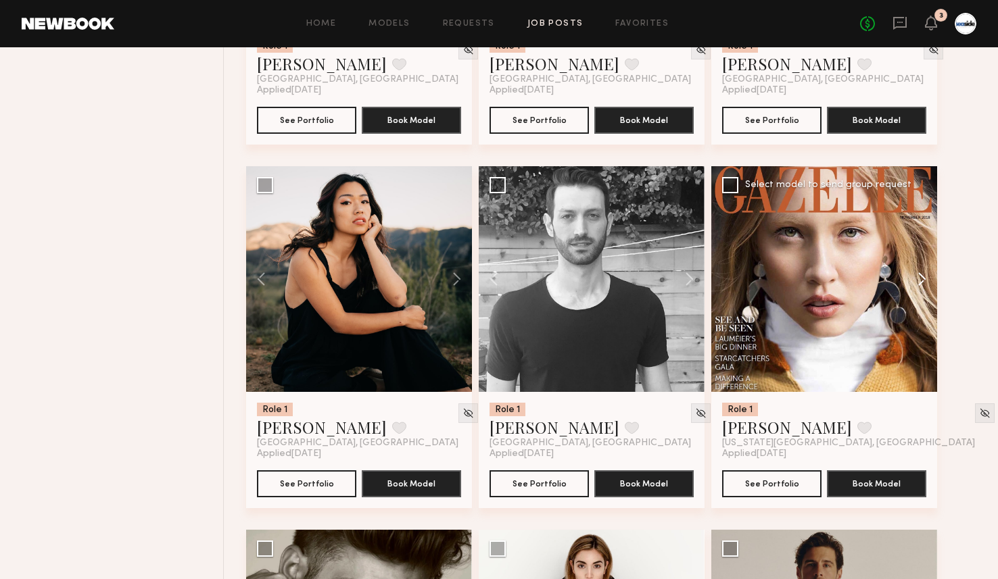
click at [926, 280] on button at bounding box center [915, 279] width 43 height 226
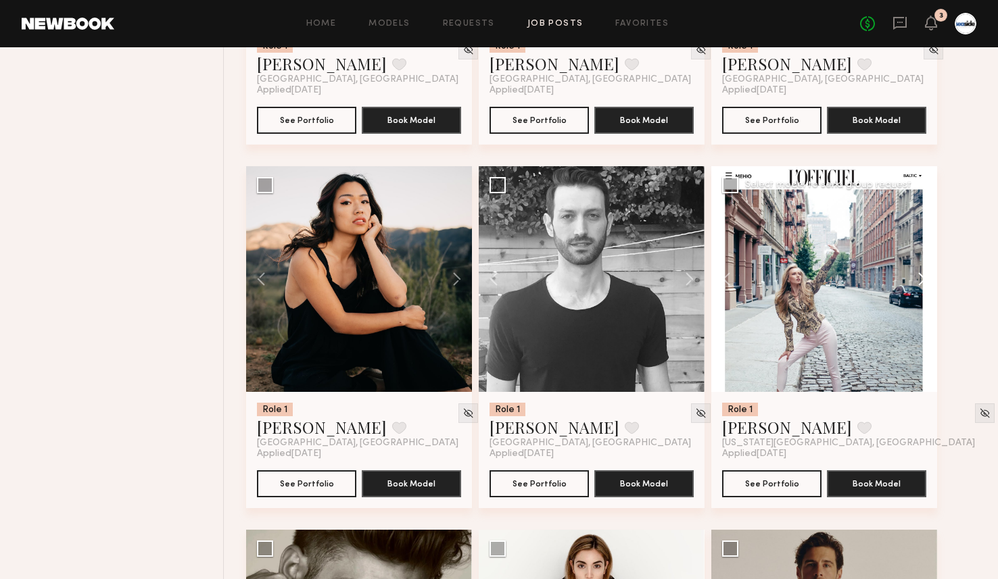
click at [926, 280] on button at bounding box center [915, 279] width 43 height 226
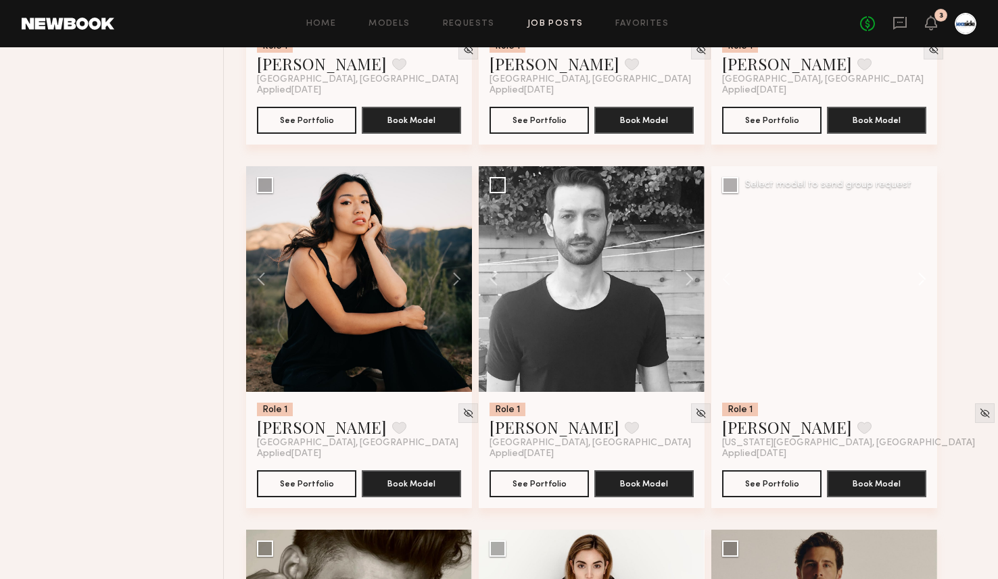
click at [926, 280] on button at bounding box center [915, 279] width 43 height 226
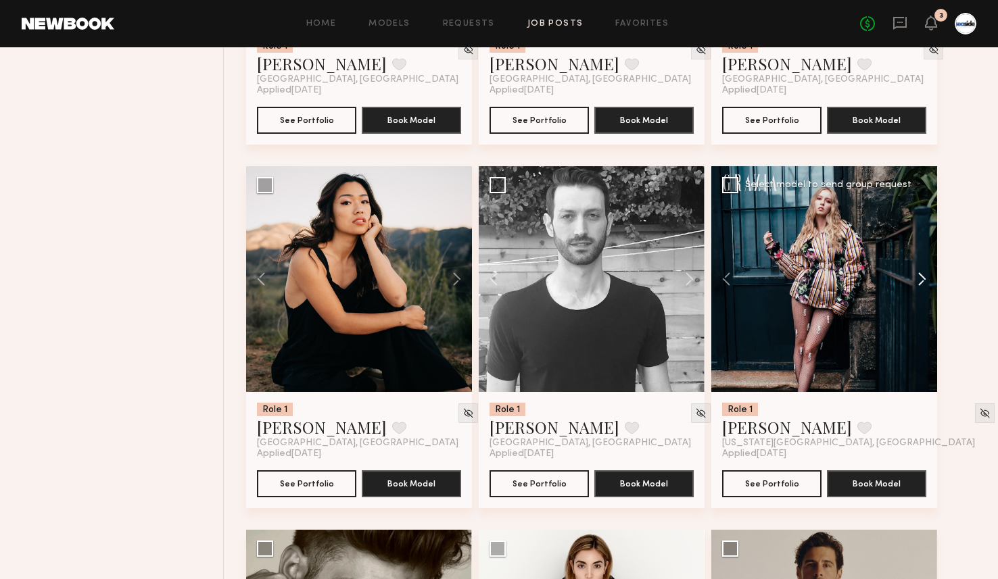
click at [926, 279] on button at bounding box center [915, 279] width 43 height 226
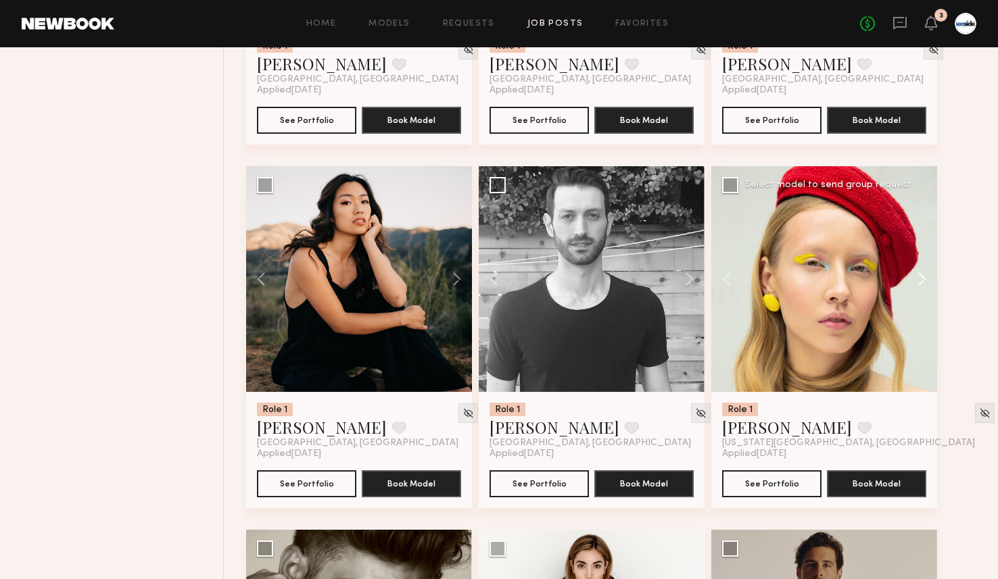
click at [926, 279] on button at bounding box center [915, 279] width 43 height 226
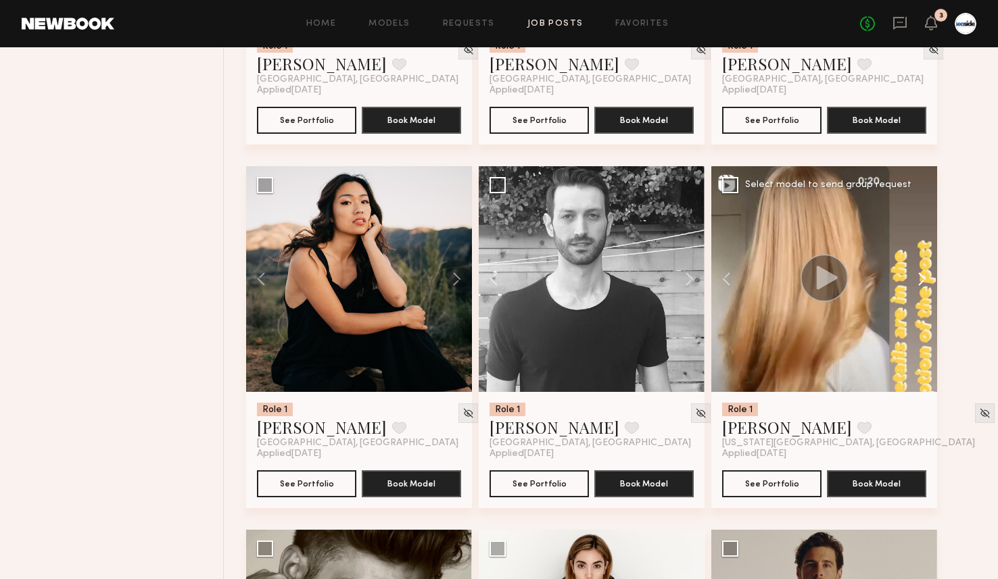
click at [926, 279] on button at bounding box center [915, 279] width 43 height 226
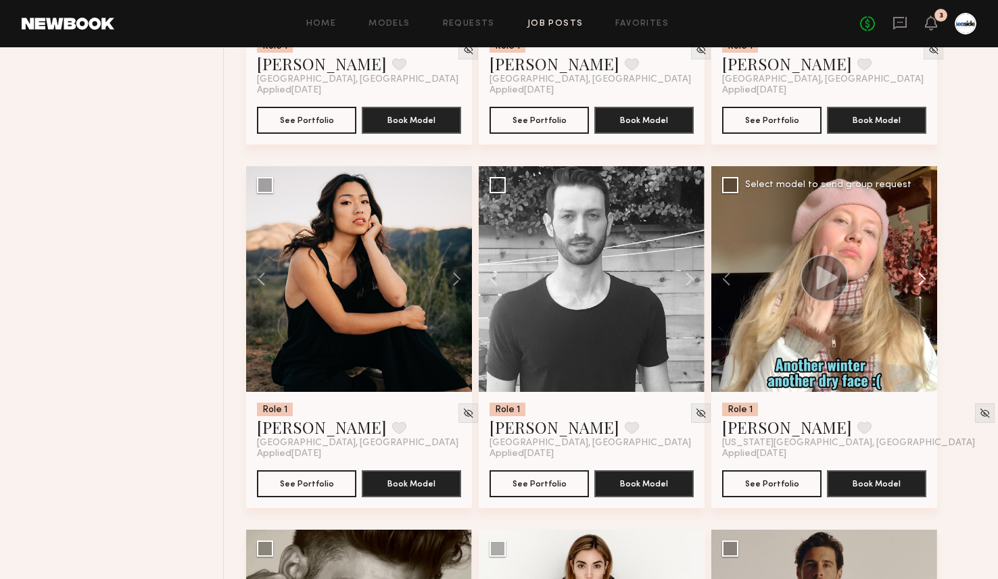
click at [926, 279] on button at bounding box center [915, 279] width 43 height 226
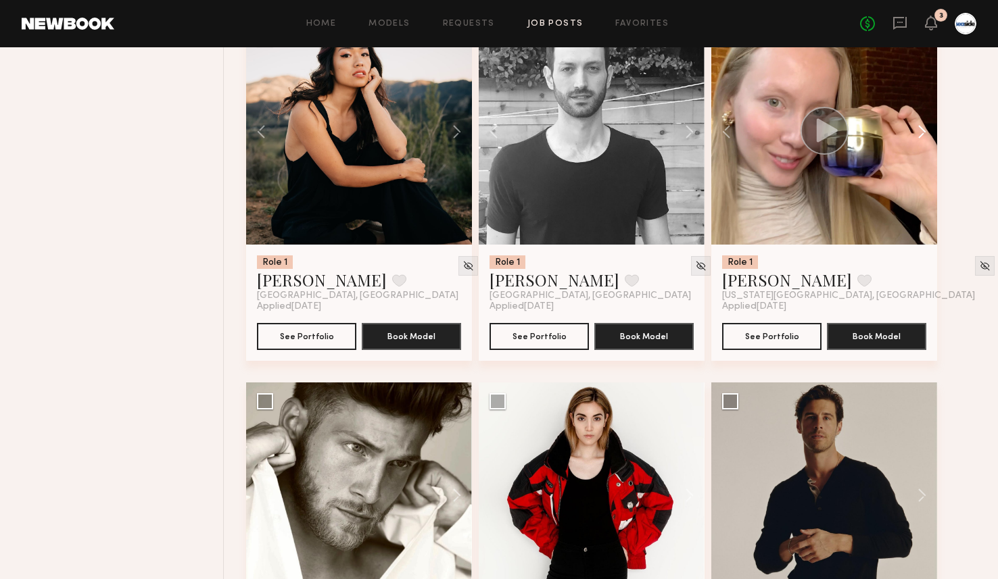
scroll to position [963, 0]
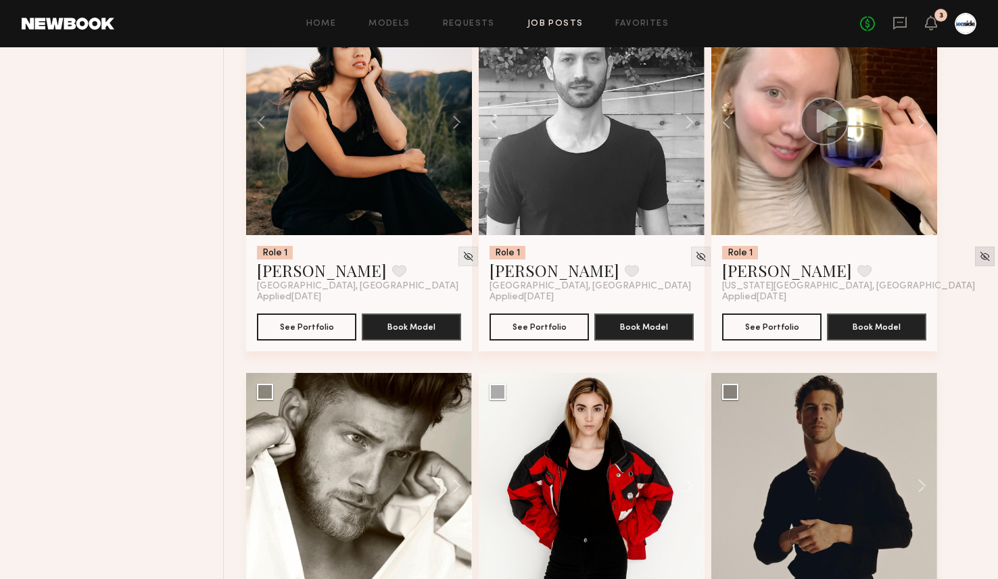
click at [979, 258] on img at bounding box center [984, 256] width 11 height 11
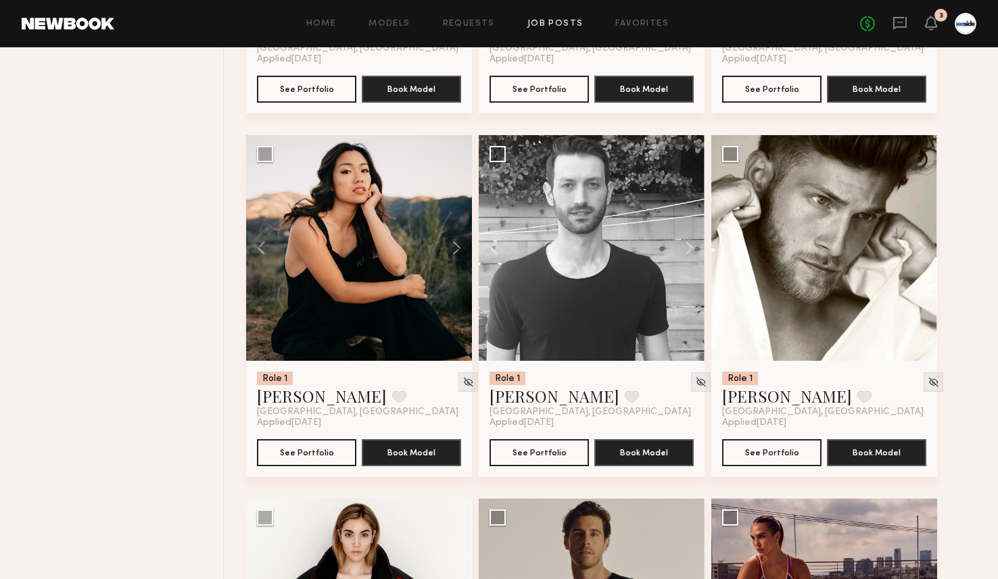
scroll to position [831, 0]
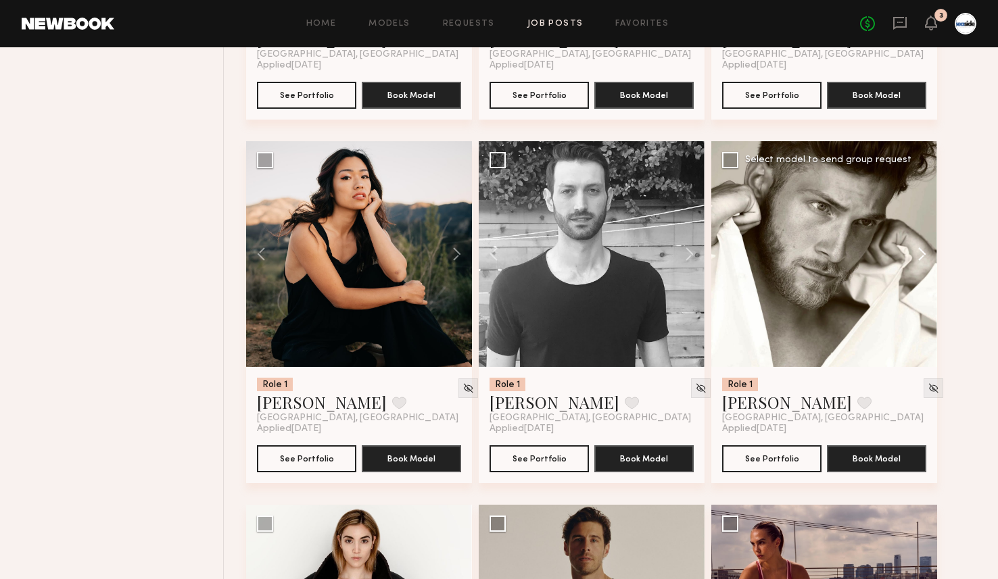
click at [924, 256] on button at bounding box center [915, 254] width 43 height 226
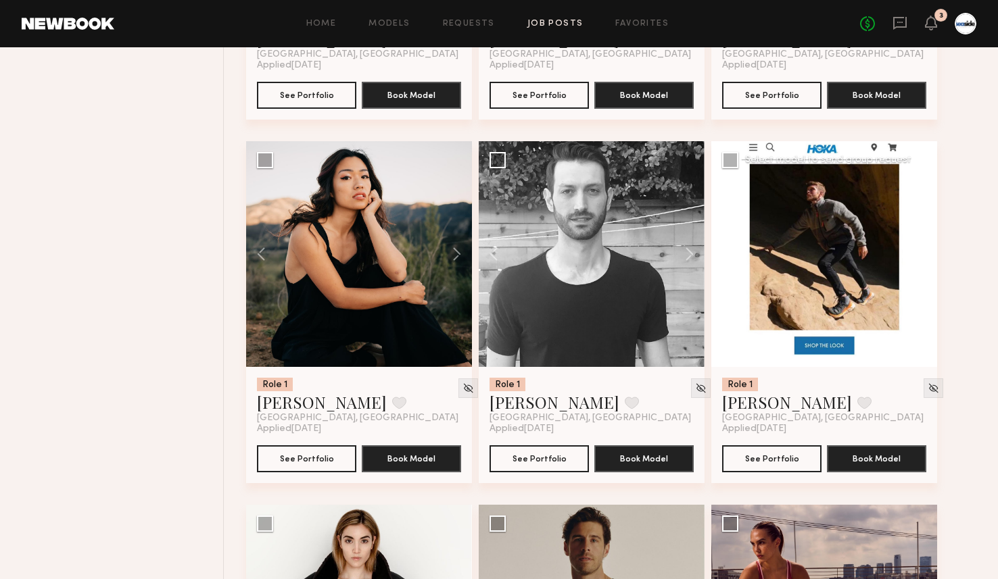
click at [924, 256] on button at bounding box center [915, 254] width 43 height 226
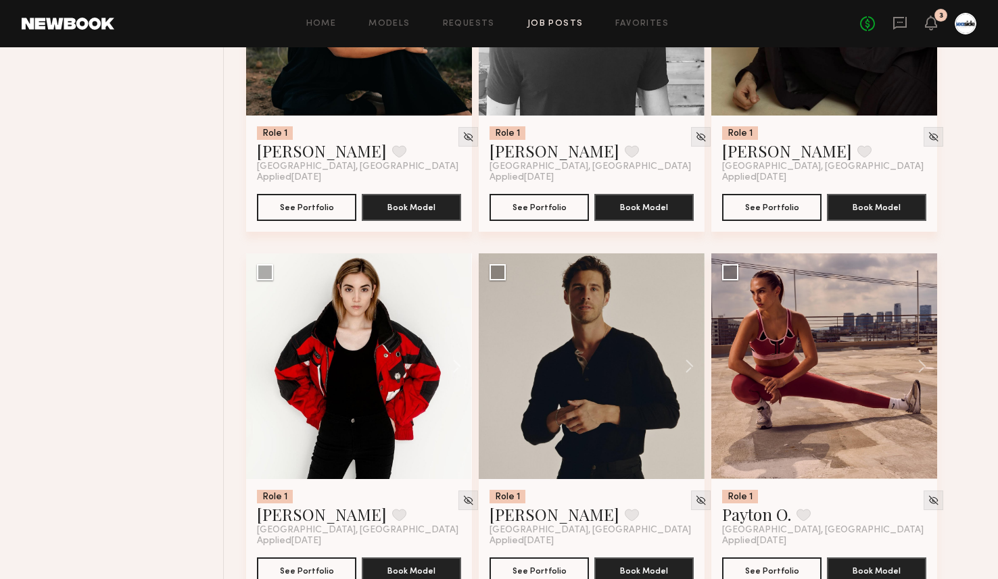
scroll to position [1089, 0]
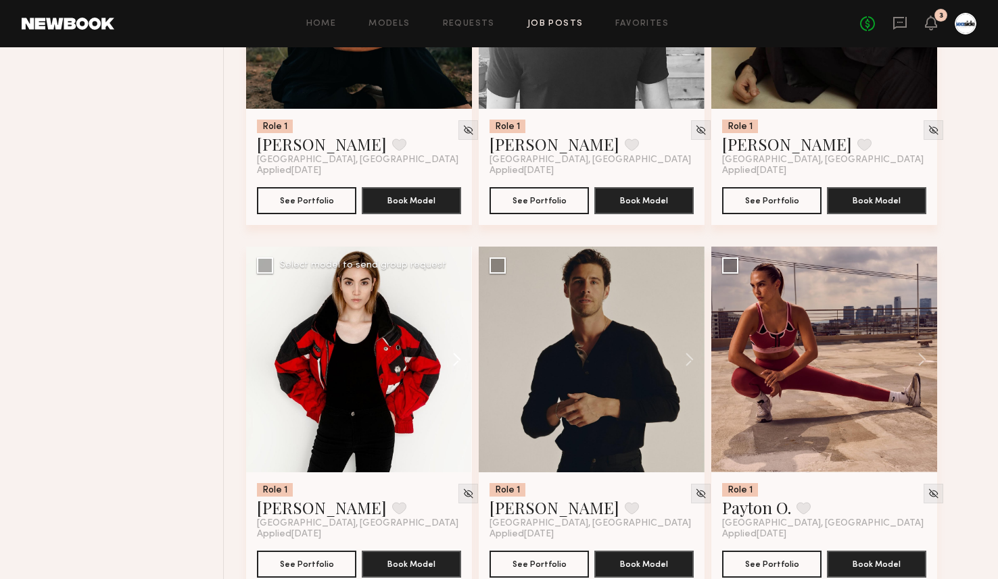
click at [464, 350] on button at bounding box center [450, 360] width 43 height 226
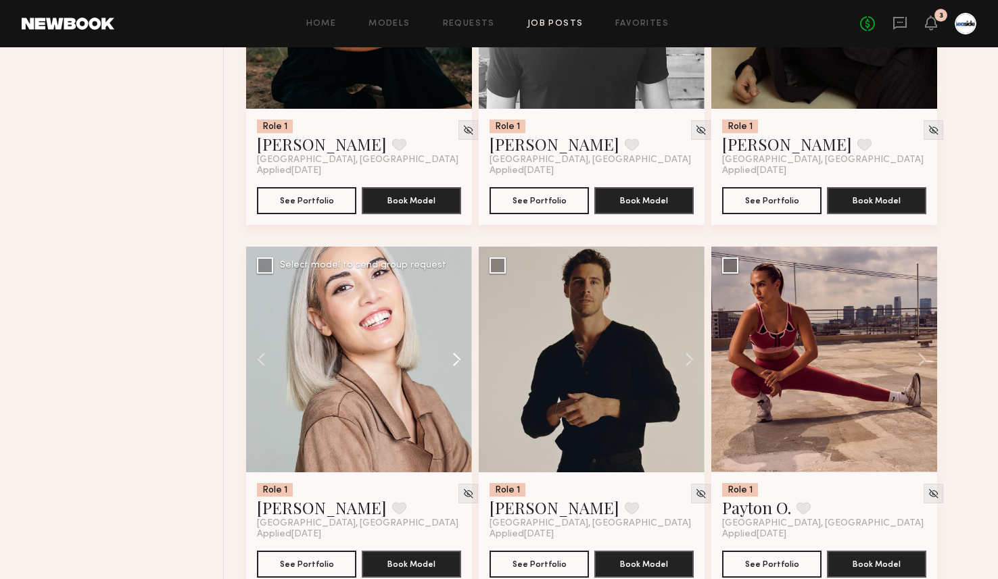
click at [464, 350] on button at bounding box center [450, 360] width 43 height 226
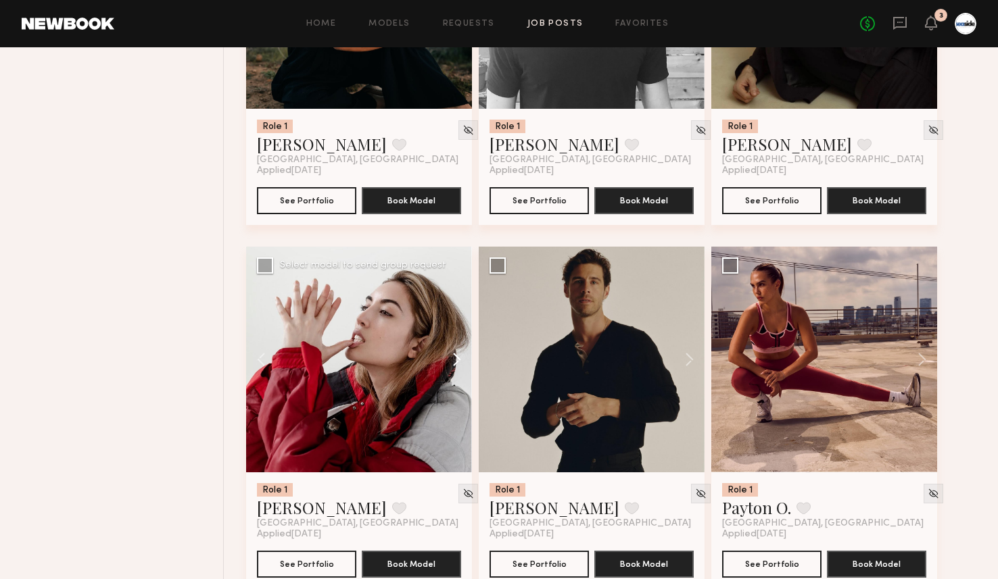
click at [464, 350] on button at bounding box center [450, 360] width 43 height 226
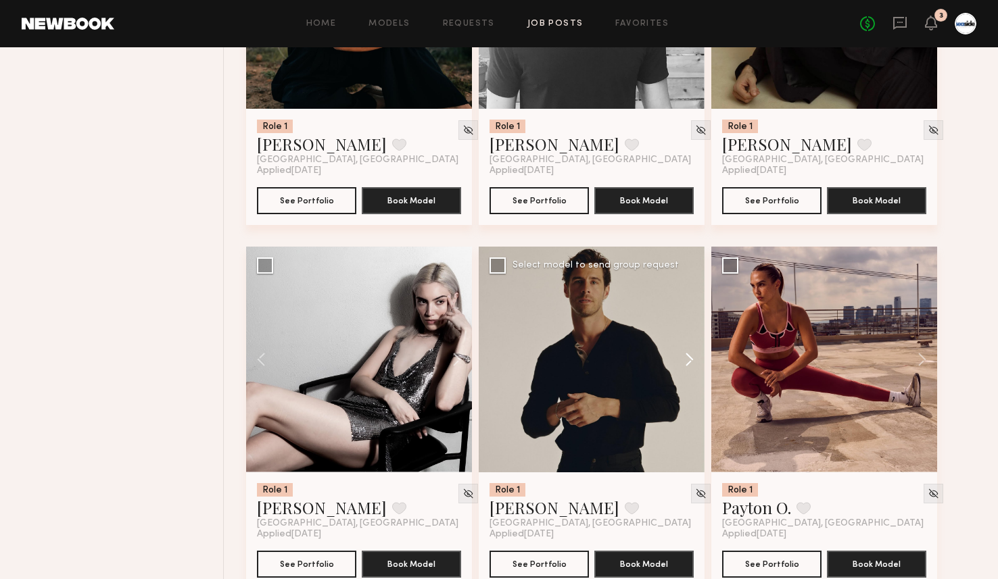
click at [688, 362] on button at bounding box center [682, 360] width 43 height 226
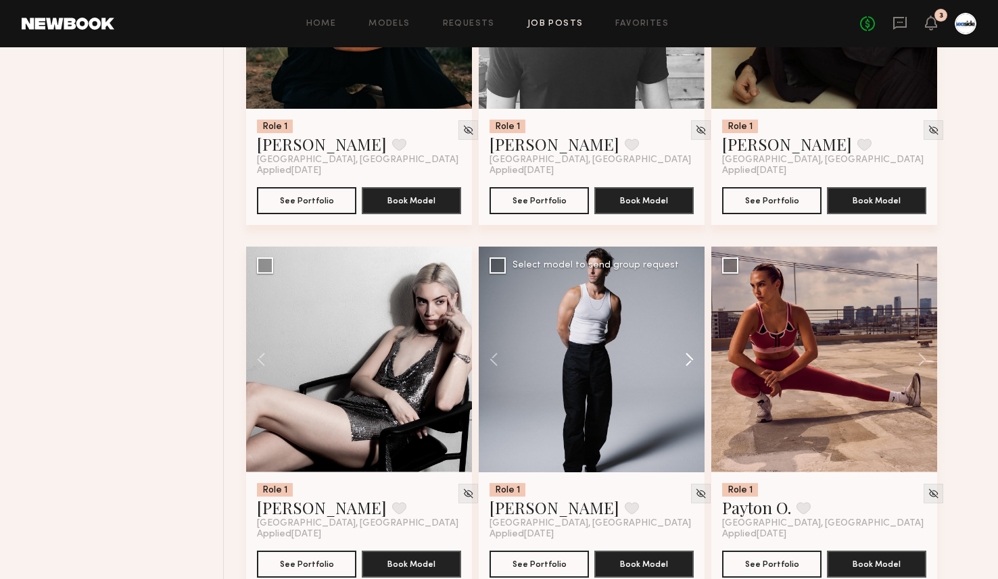
click at [688, 362] on button at bounding box center [682, 360] width 43 height 226
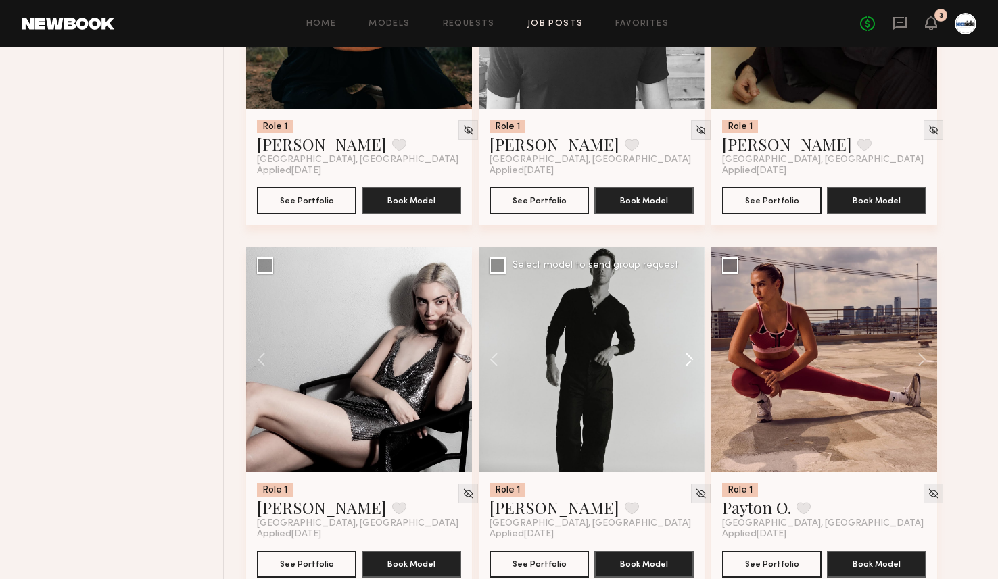
click at [688, 362] on button at bounding box center [682, 360] width 43 height 226
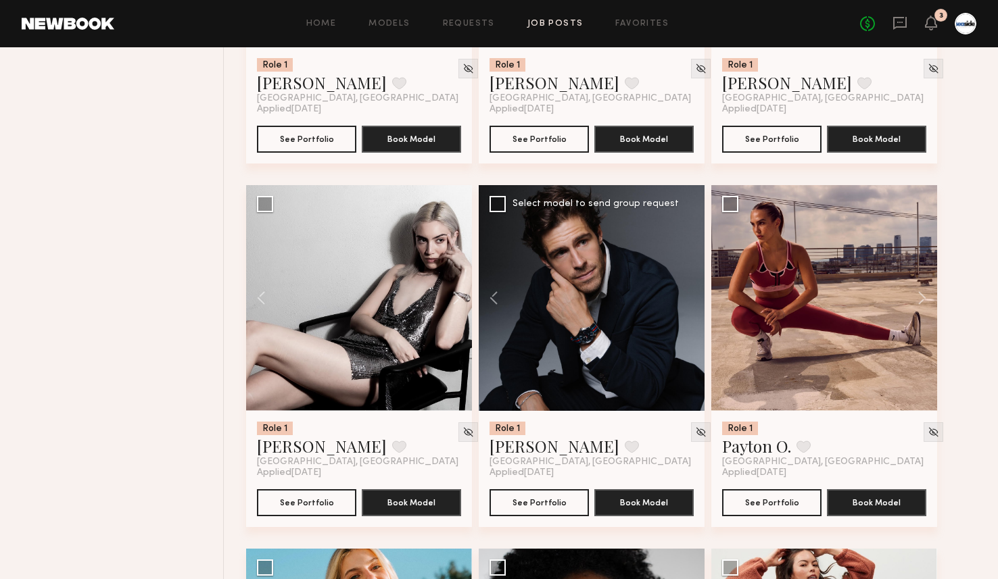
scroll to position [1176, 0]
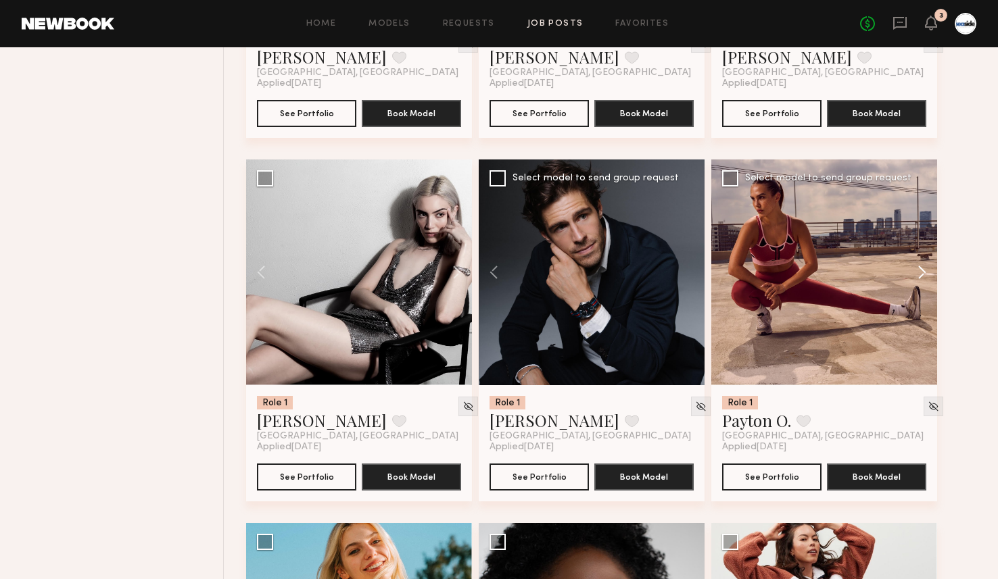
click at [921, 277] on button at bounding box center [915, 273] width 43 height 226
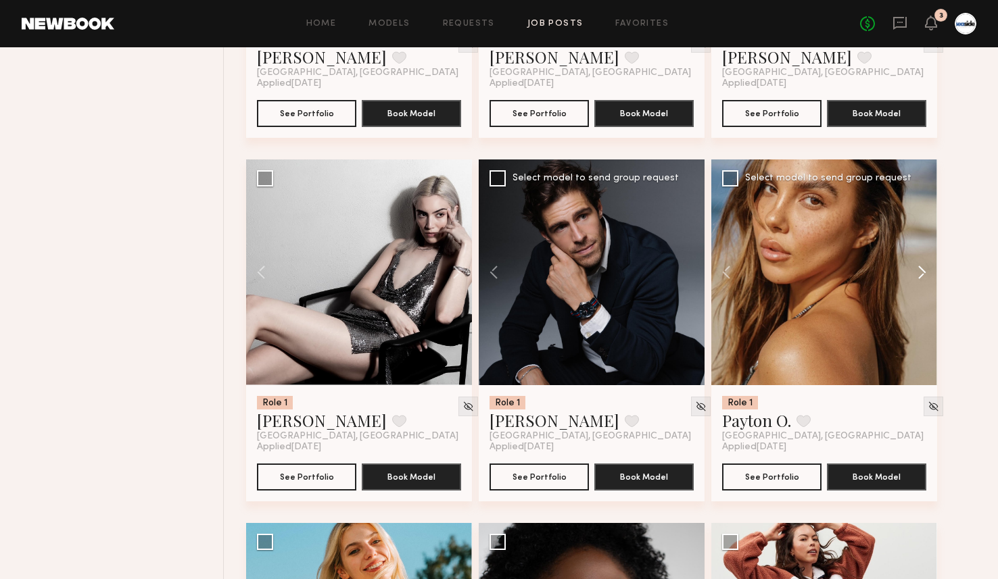
click at [921, 277] on button at bounding box center [915, 273] width 43 height 226
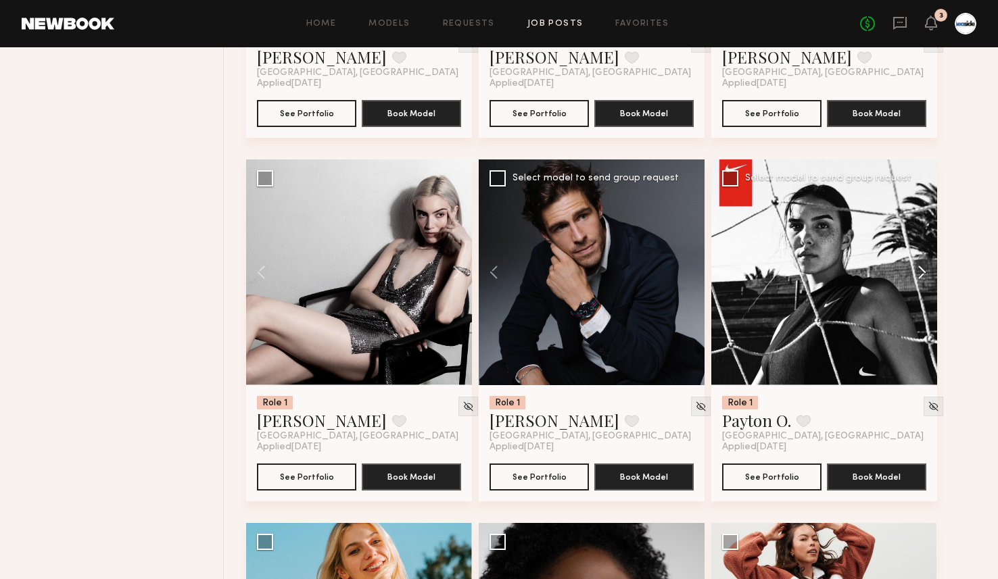
click at [921, 277] on button at bounding box center [915, 273] width 43 height 226
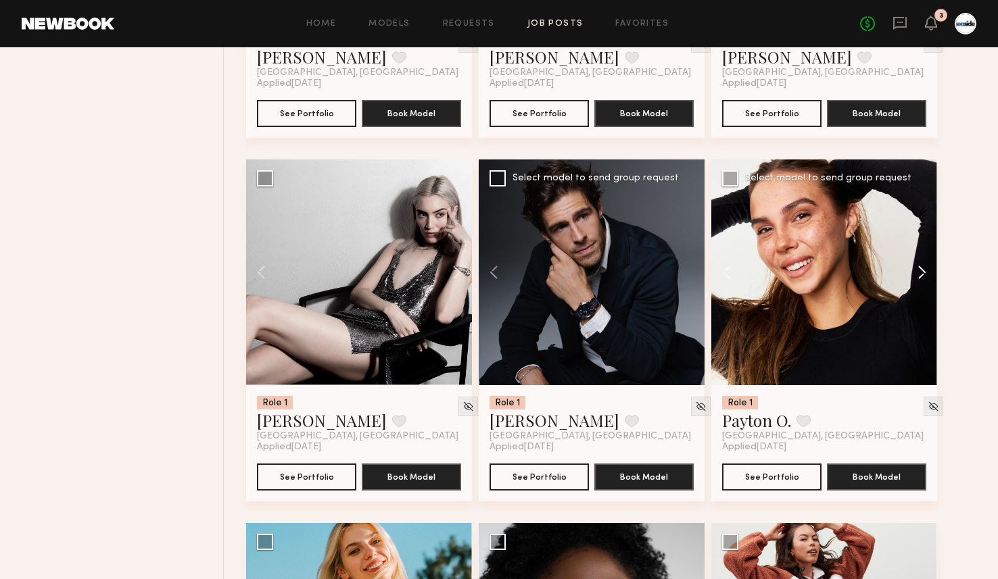
click at [921, 277] on button at bounding box center [915, 273] width 43 height 226
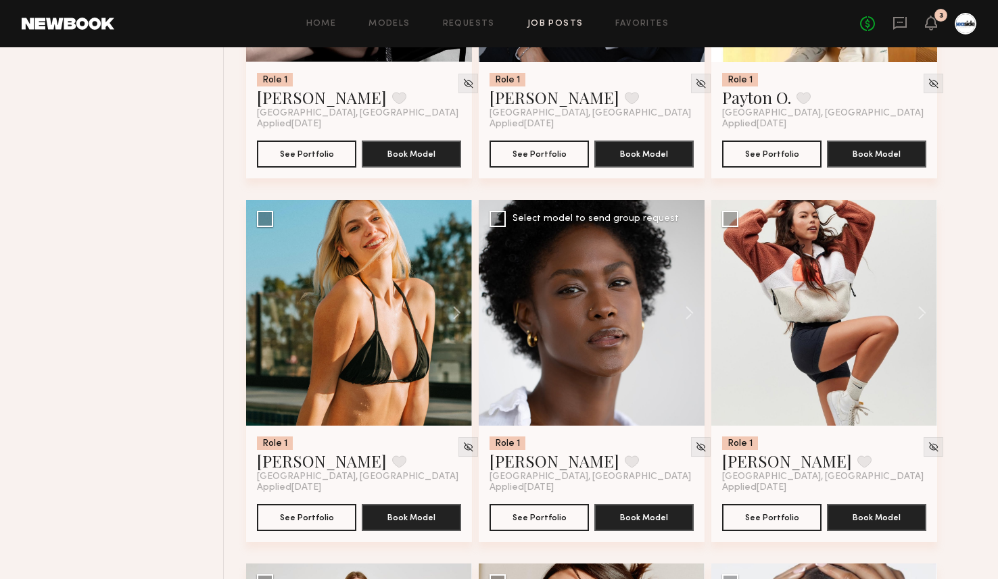
scroll to position [1514, 0]
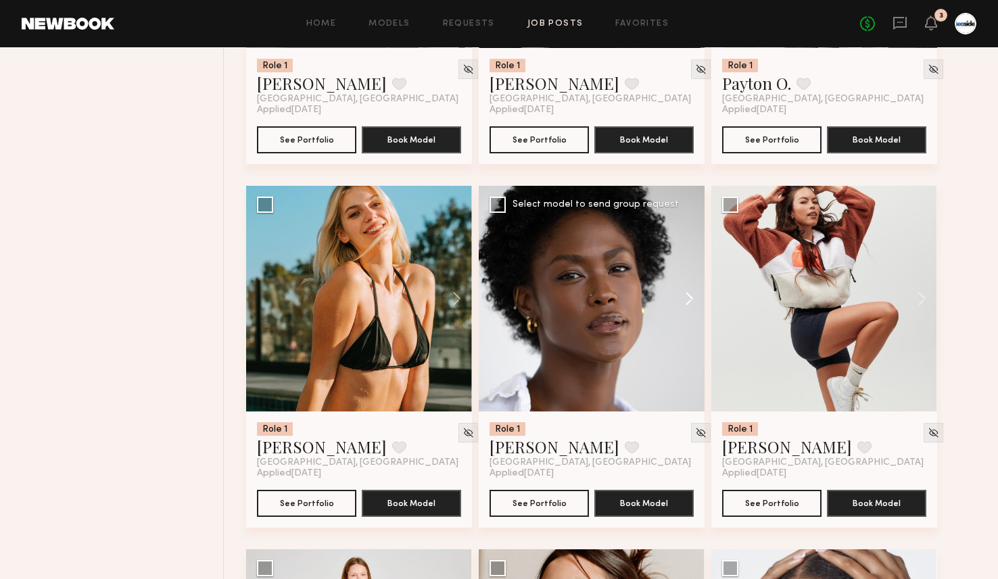
click at [696, 303] on button at bounding box center [682, 299] width 43 height 226
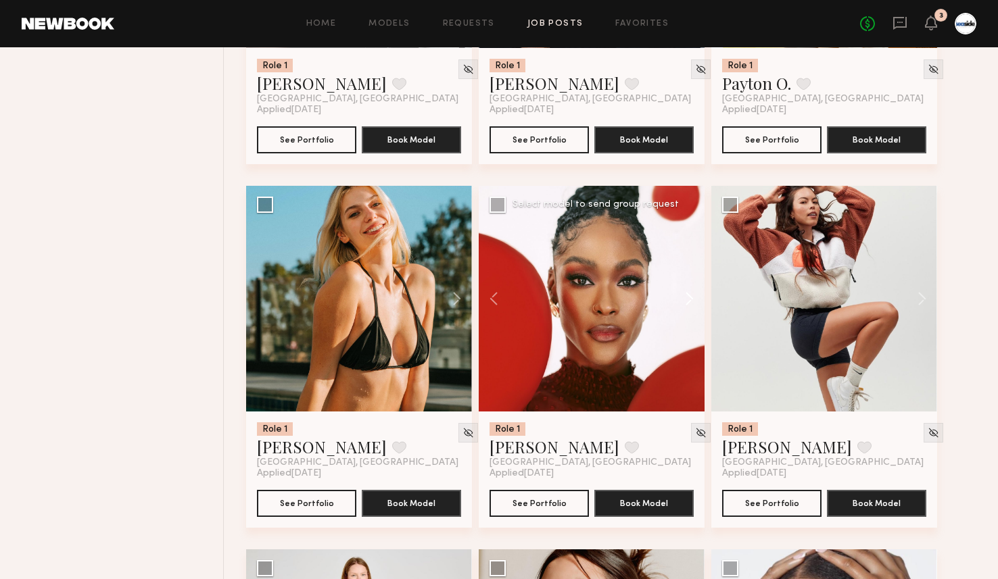
click at [696, 303] on button at bounding box center [682, 299] width 43 height 226
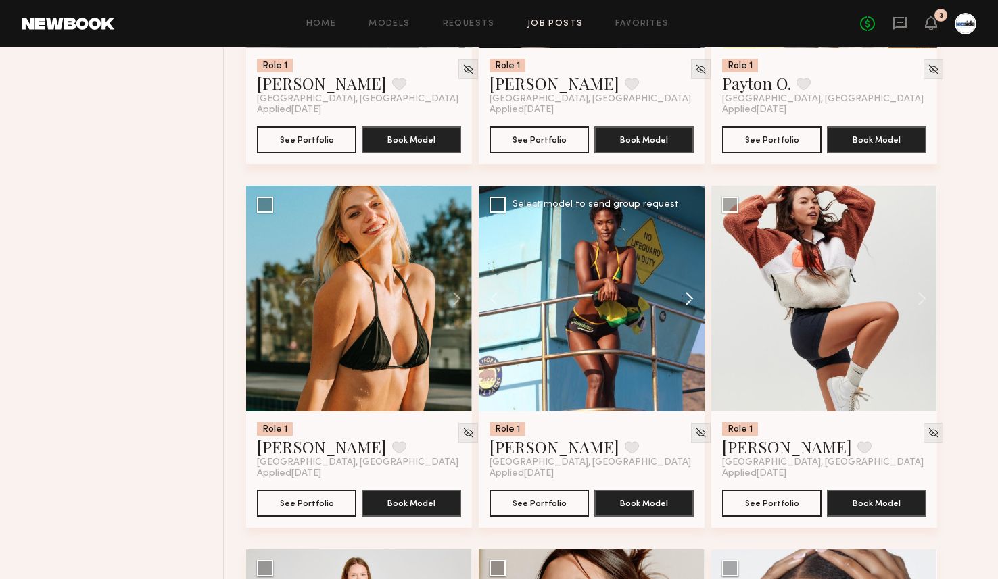
click at [696, 303] on button at bounding box center [682, 299] width 43 height 226
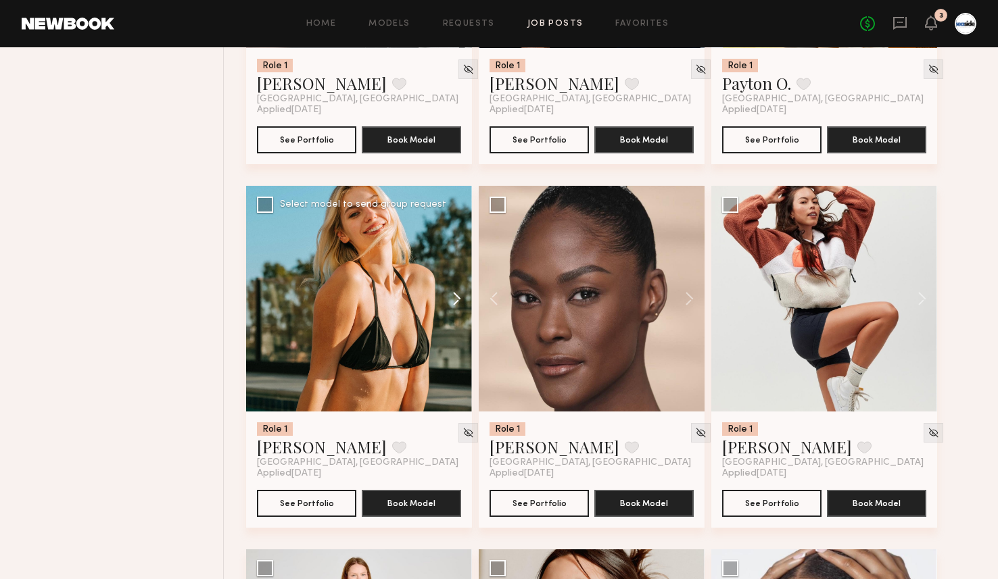
click at [463, 295] on button at bounding box center [450, 299] width 43 height 226
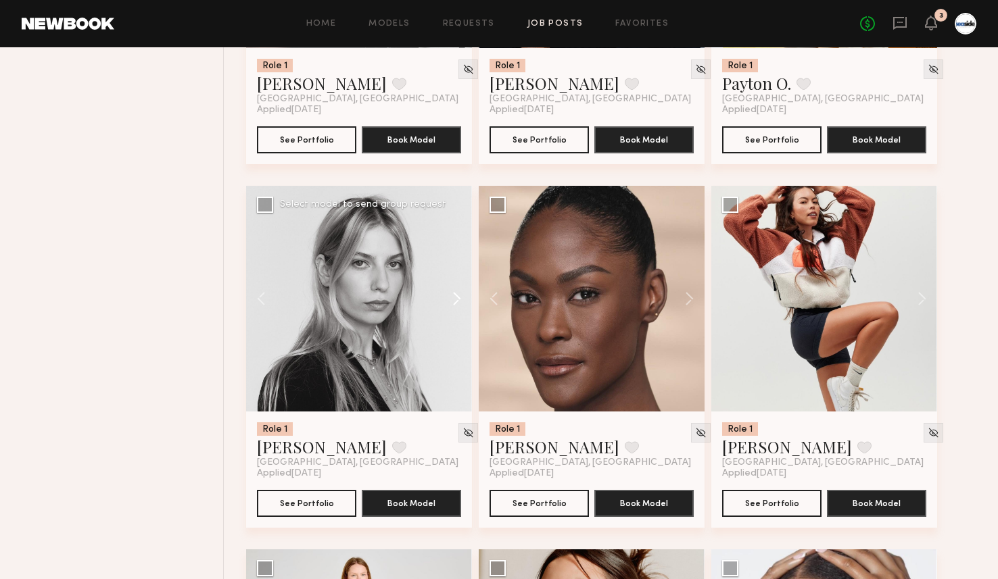
click at [463, 295] on button at bounding box center [450, 299] width 43 height 226
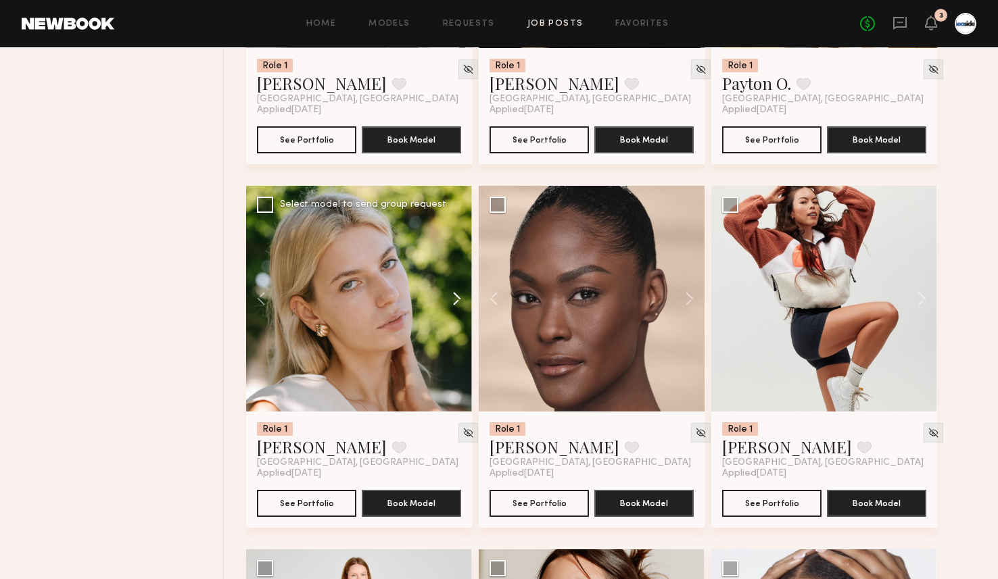
click at [463, 295] on button at bounding box center [450, 299] width 43 height 226
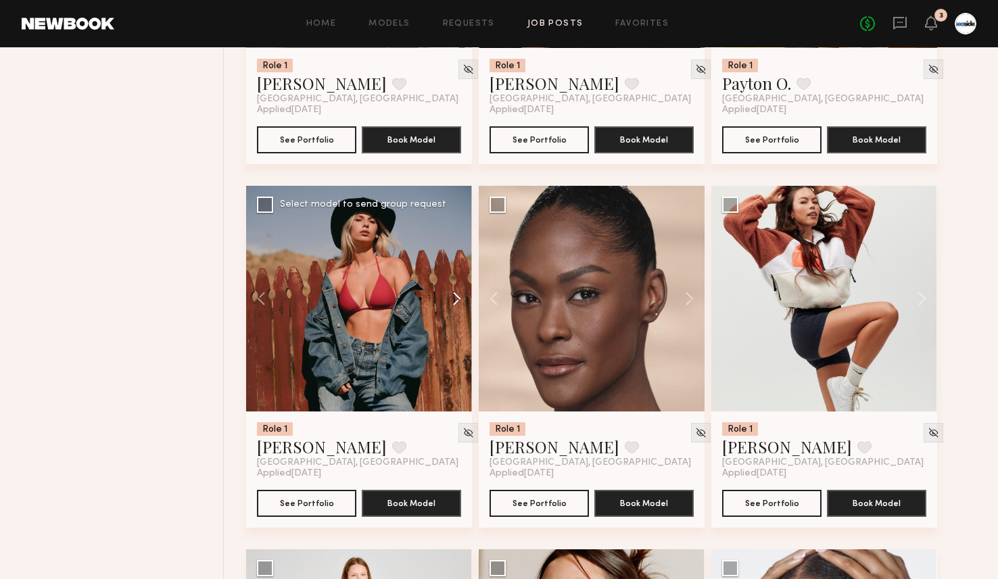
click at [463, 295] on button at bounding box center [450, 299] width 43 height 226
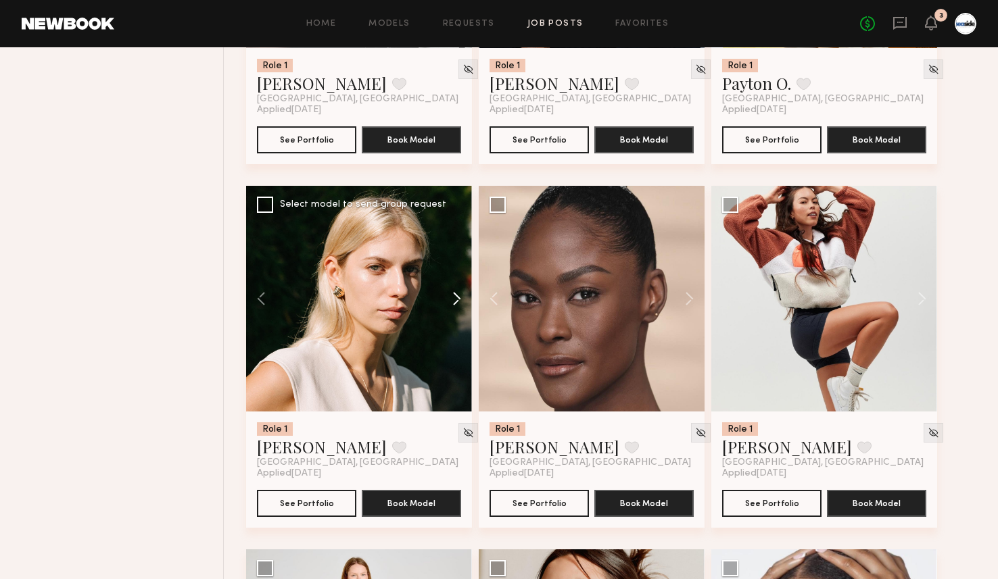
click at [463, 295] on button at bounding box center [450, 299] width 43 height 226
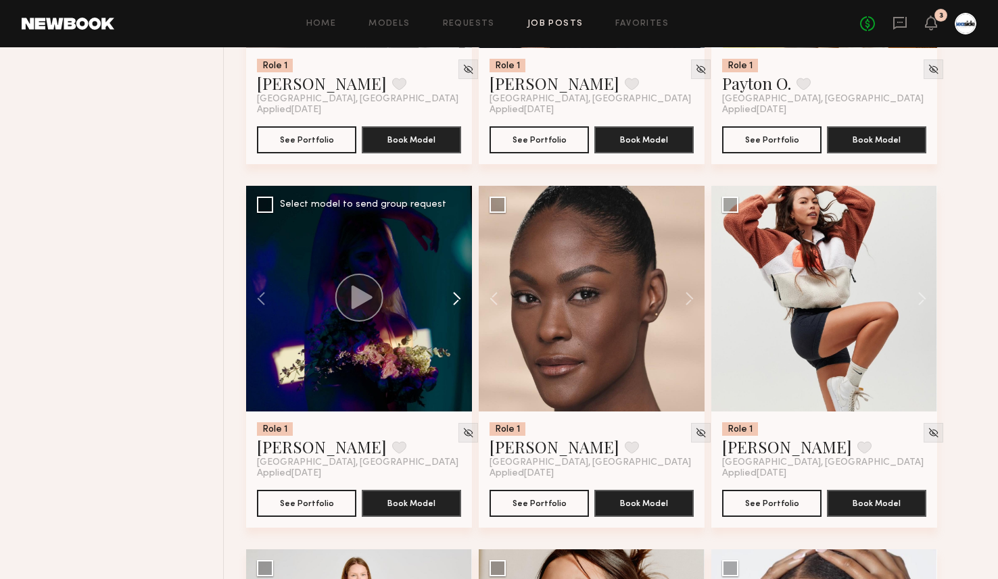
click at [463, 295] on button at bounding box center [450, 299] width 43 height 226
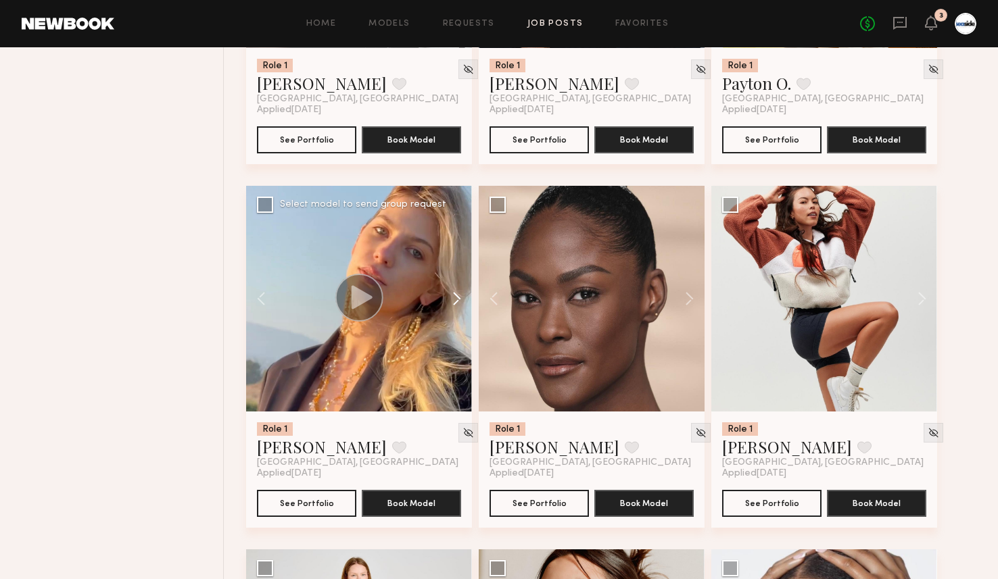
click at [463, 295] on button at bounding box center [450, 299] width 43 height 226
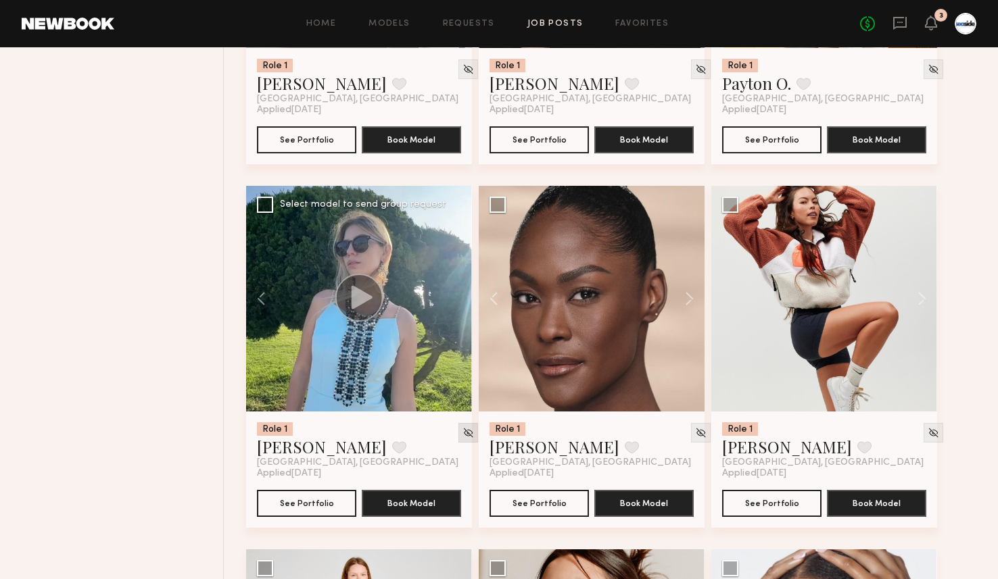
click at [462, 433] on img at bounding box center [467, 432] width 11 height 11
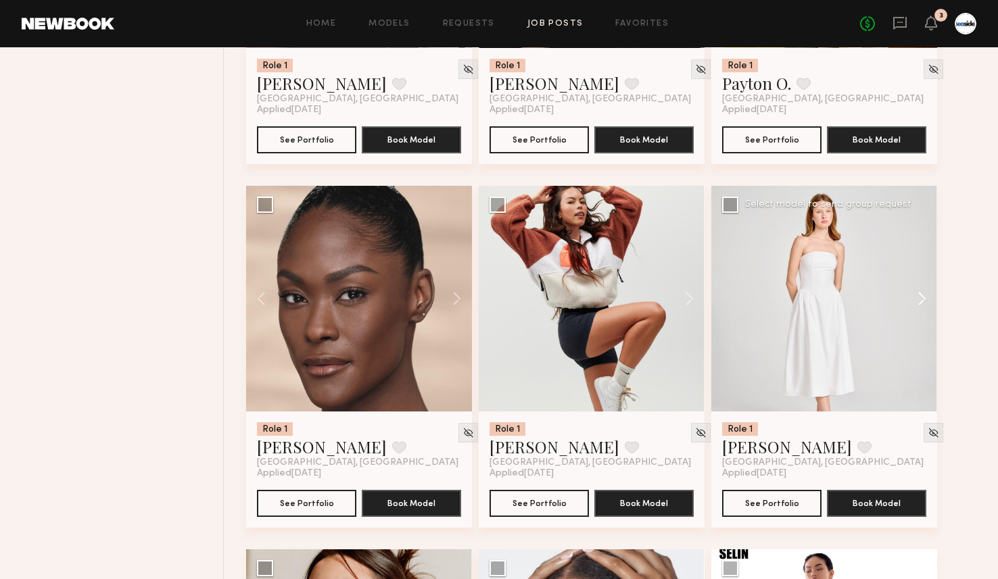
click at [919, 305] on button at bounding box center [915, 299] width 43 height 226
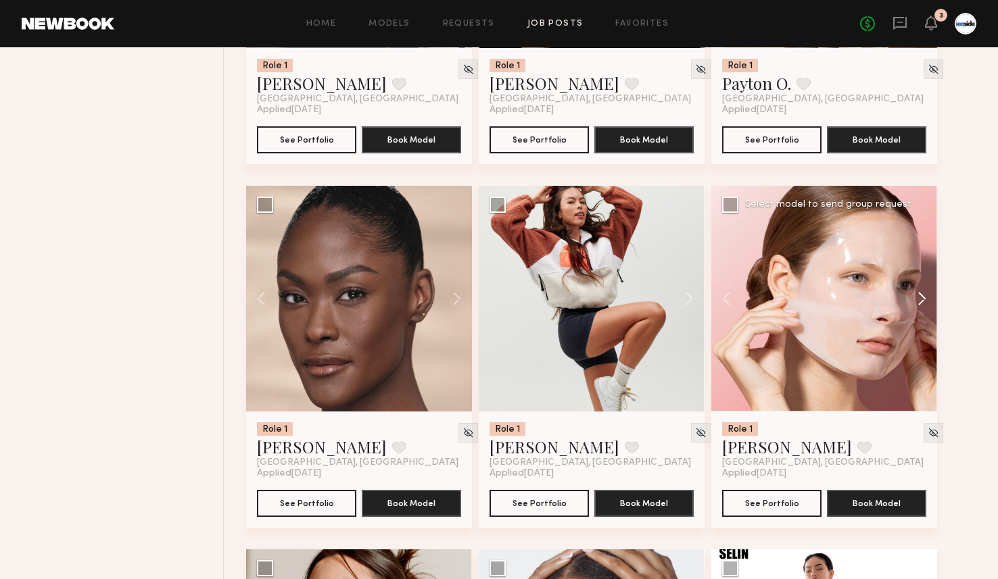
click at [919, 305] on button at bounding box center [915, 299] width 43 height 226
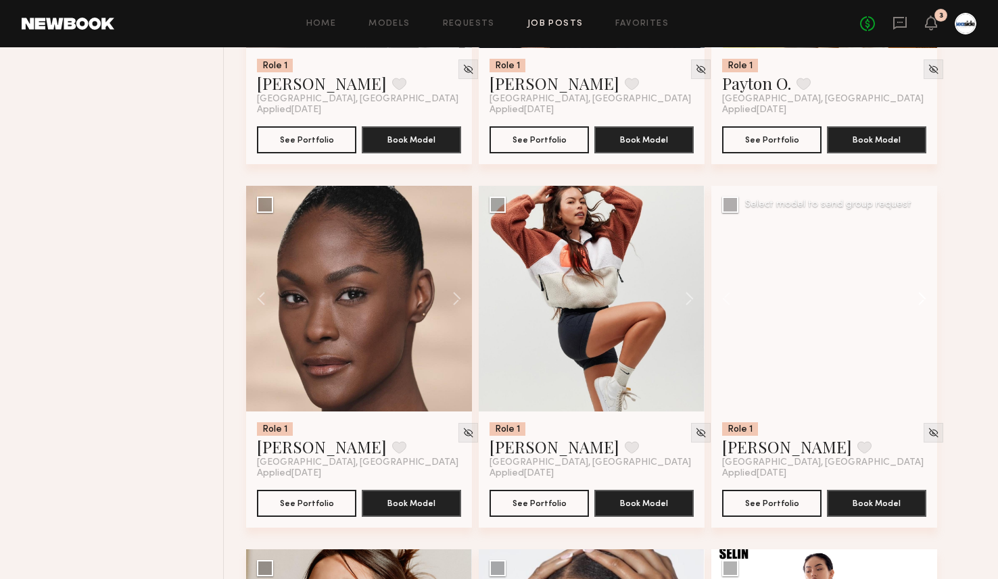
click at [919, 305] on button at bounding box center [915, 299] width 43 height 226
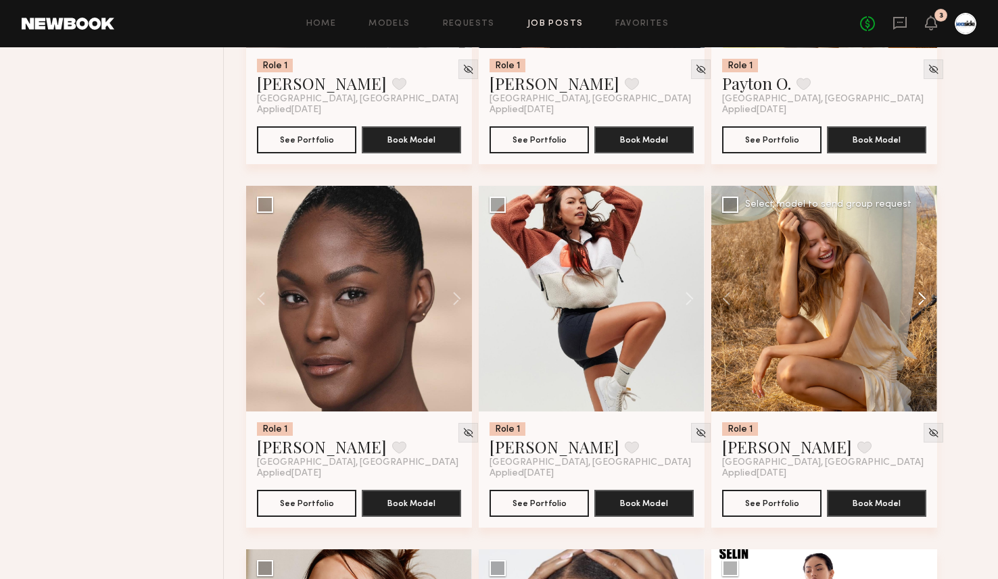
click at [919, 305] on button at bounding box center [915, 299] width 43 height 226
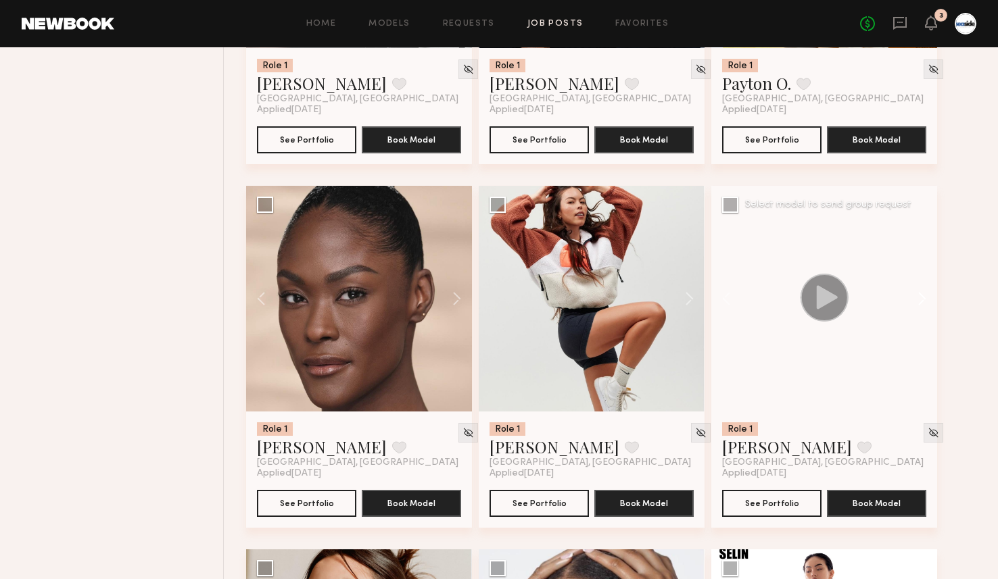
click at [919, 305] on button at bounding box center [915, 299] width 43 height 226
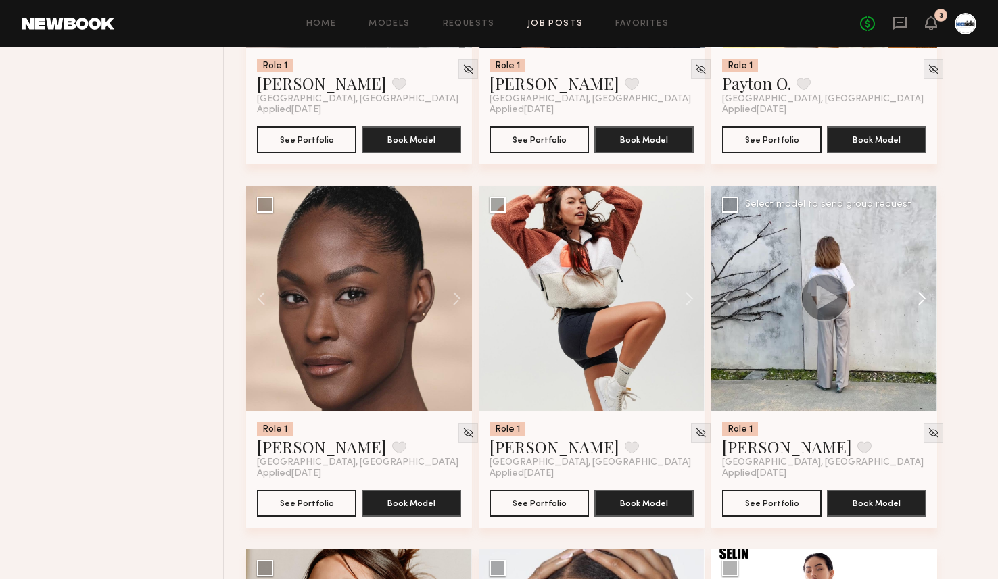
click at [919, 305] on button at bounding box center [915, 299] width 43 height 226
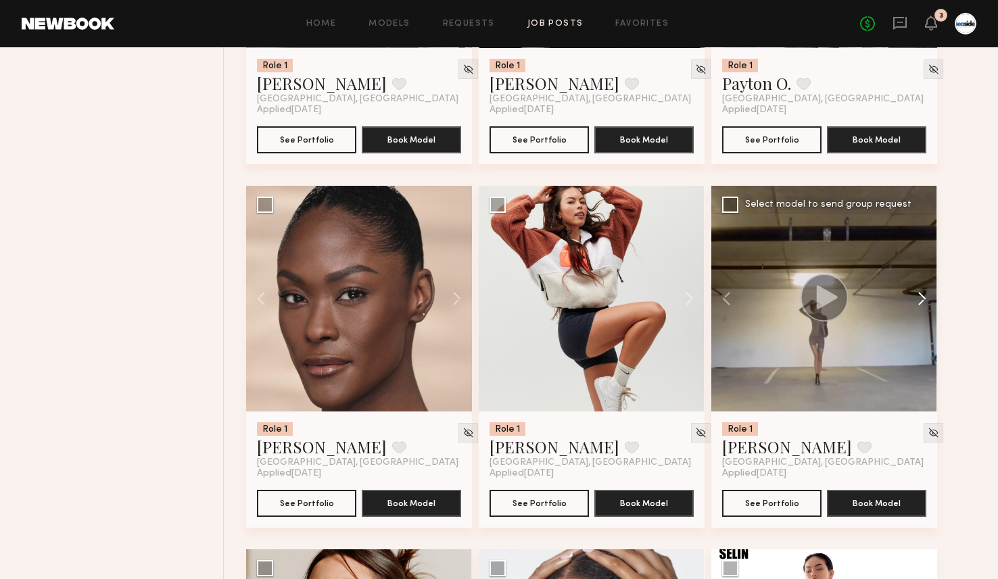
click at [919, 305] on button at bounding box center [915, 299] width 43 height 226
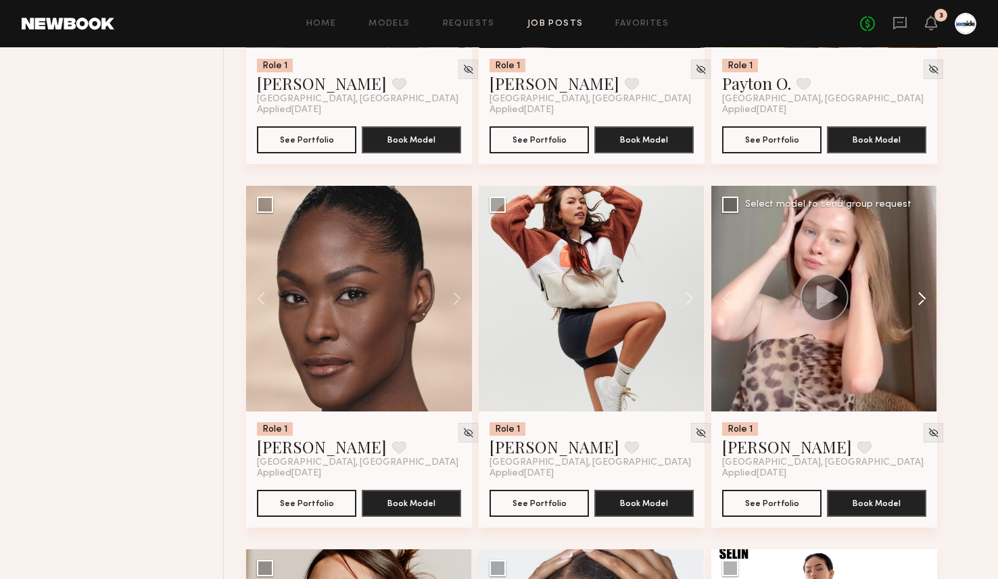
click at [919, 305] on button at bounding box center [915, 299] width 43 height 226
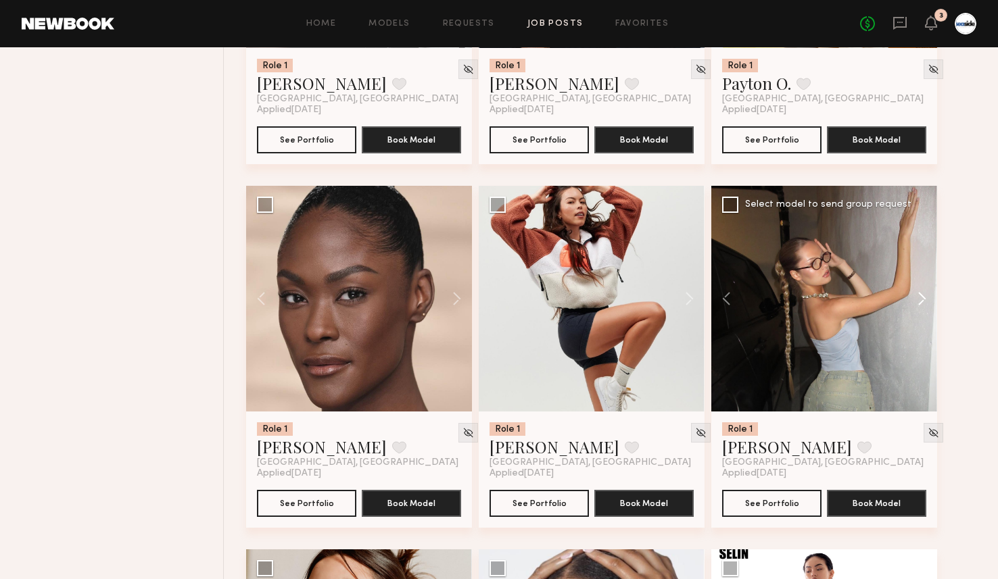
click at [919, 306] on button at bounding box center [915, 299] width 43 height 226
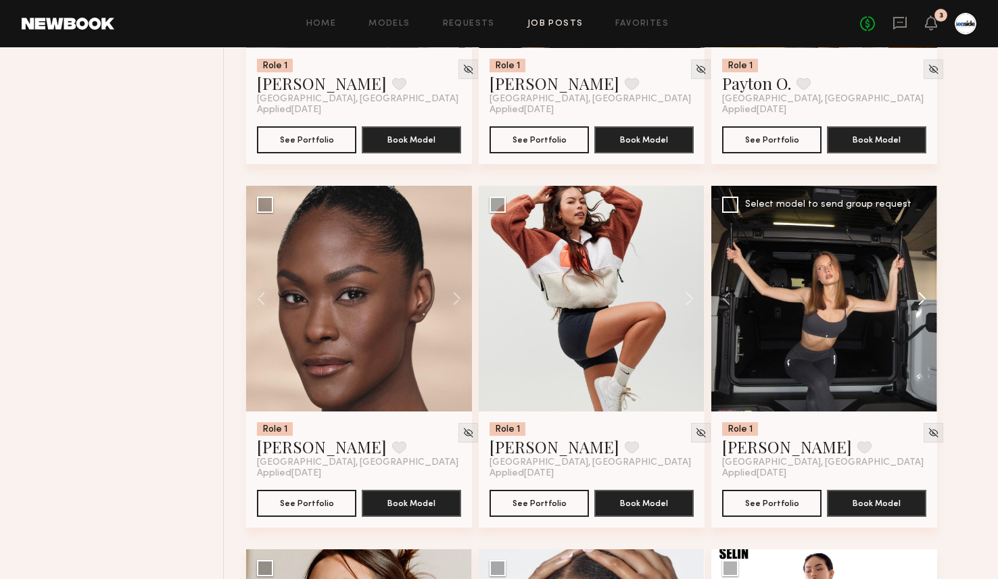
click at [919, 306] on button at bounding box center [915, 299] width 43 height 226
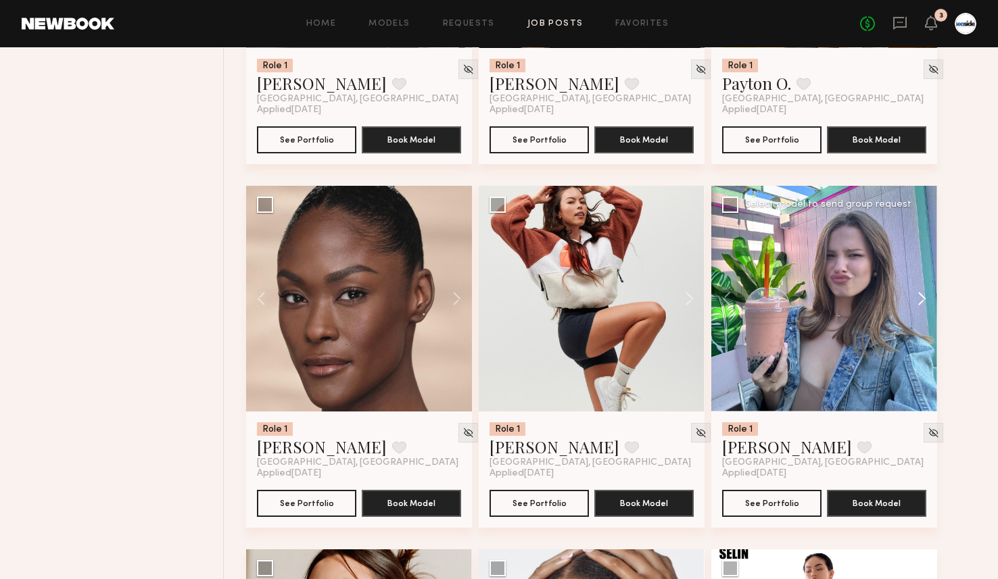
click at [919, 306] on button at bounding box center [915, 299] width 43 height 226
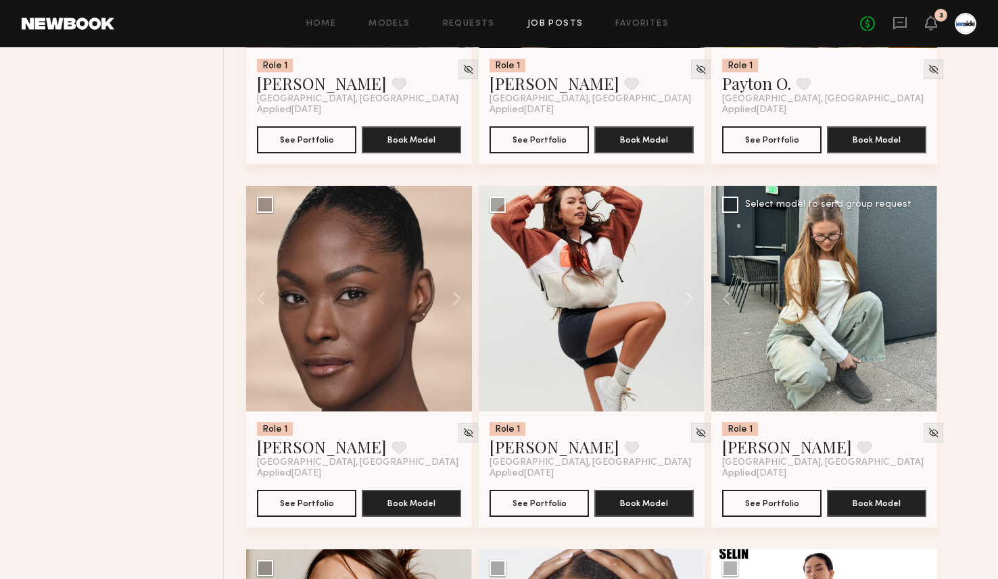
click at [919, 306] on div at bounding box center [824, 299] width 226 height 226
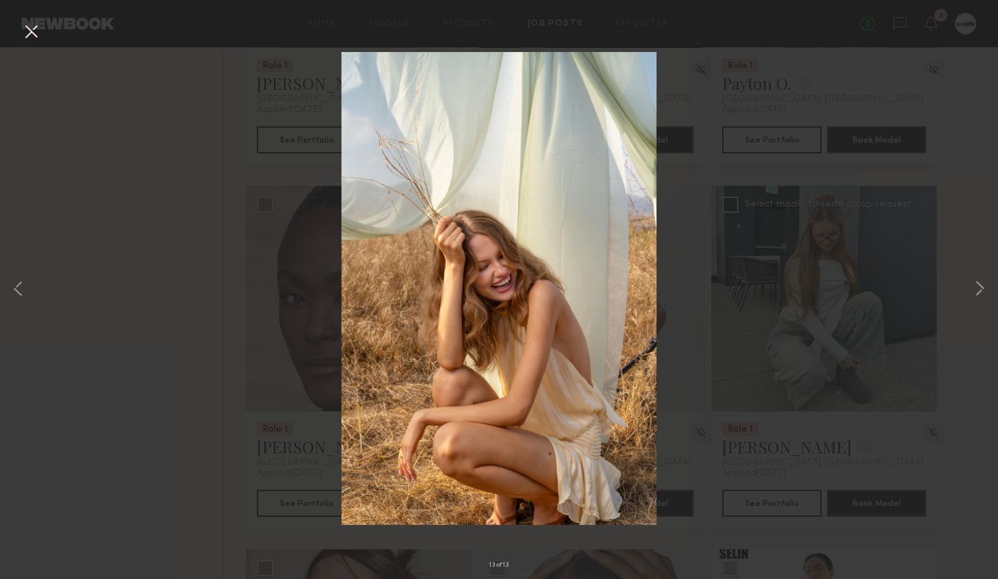
click at [32, 41] on button at bounding box center [31, 32] width 22 height 24
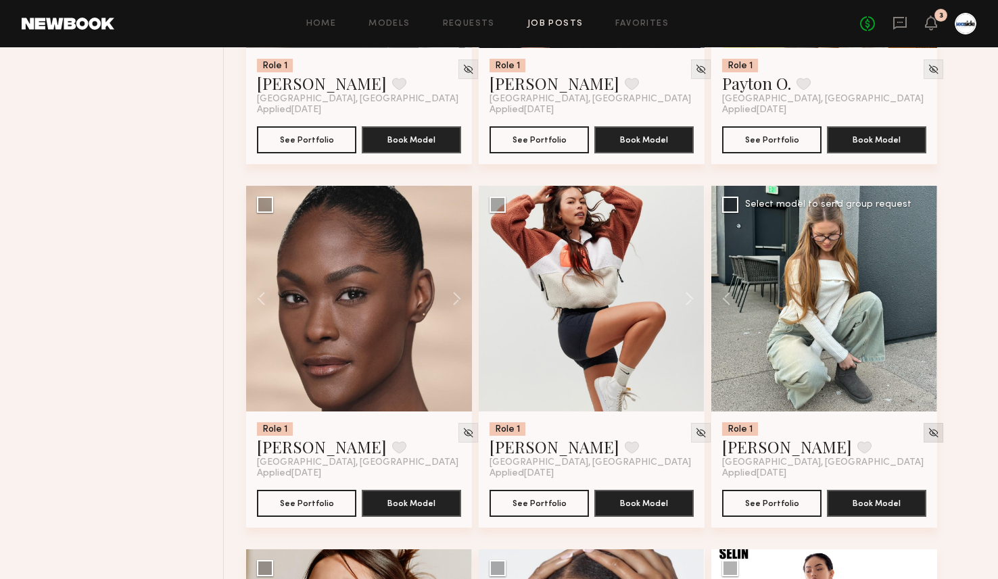
click at [924, 433] on div at bounding box center [934, 433] width 20 height 20
click at [928, 434] on img at bounding box center [933, 432] width 11 height 11
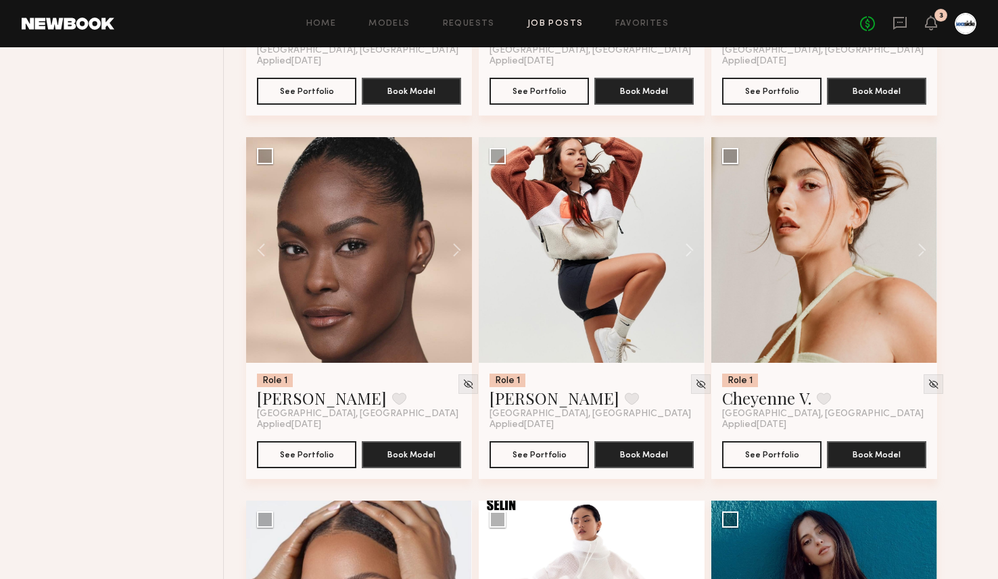
scroll to position [1550, 0]
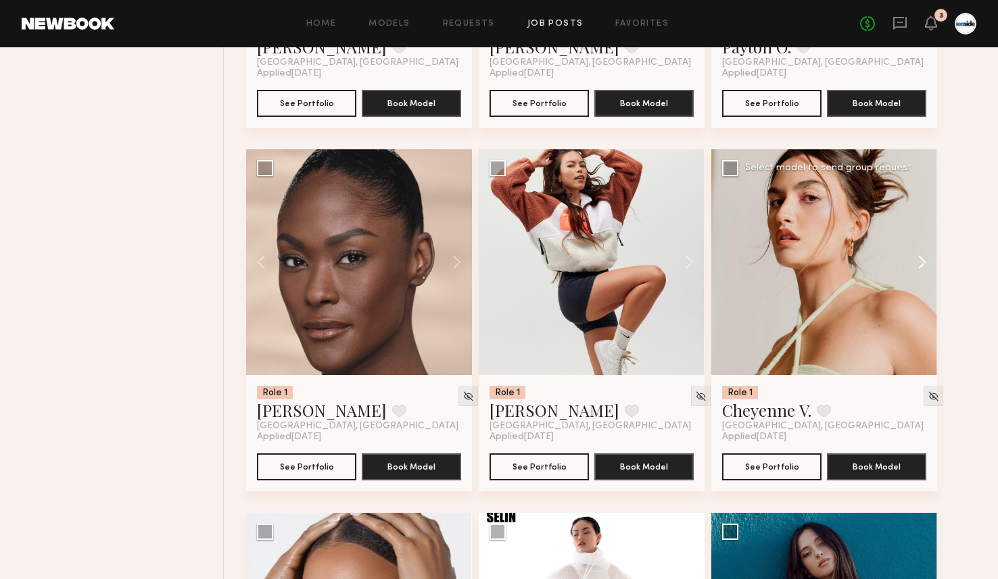
click at [930, 266] on button at bounding box center [915, 262] width 43 height 226
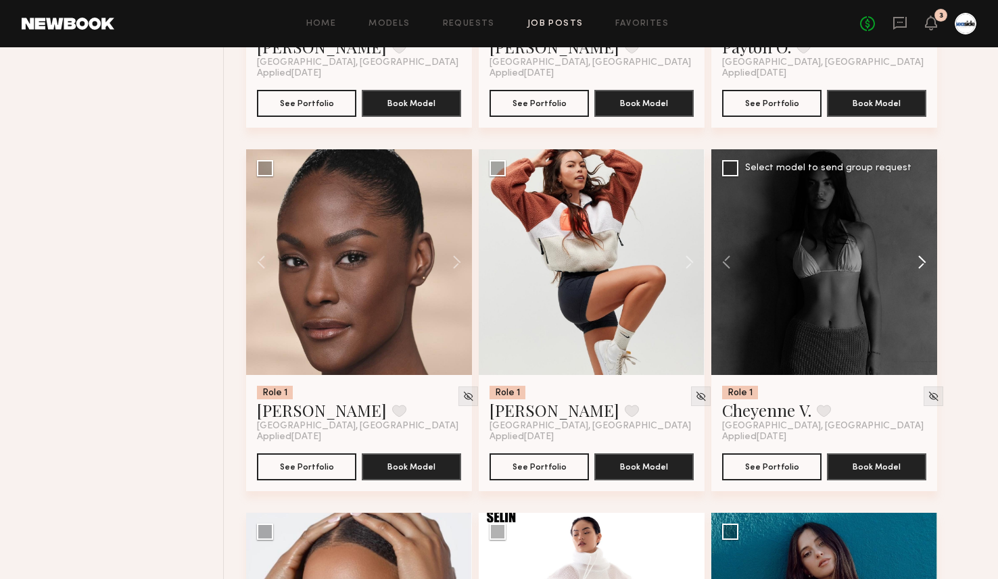
click at [930, 266] on button at bounding box center [915, 262] width 43 height 226
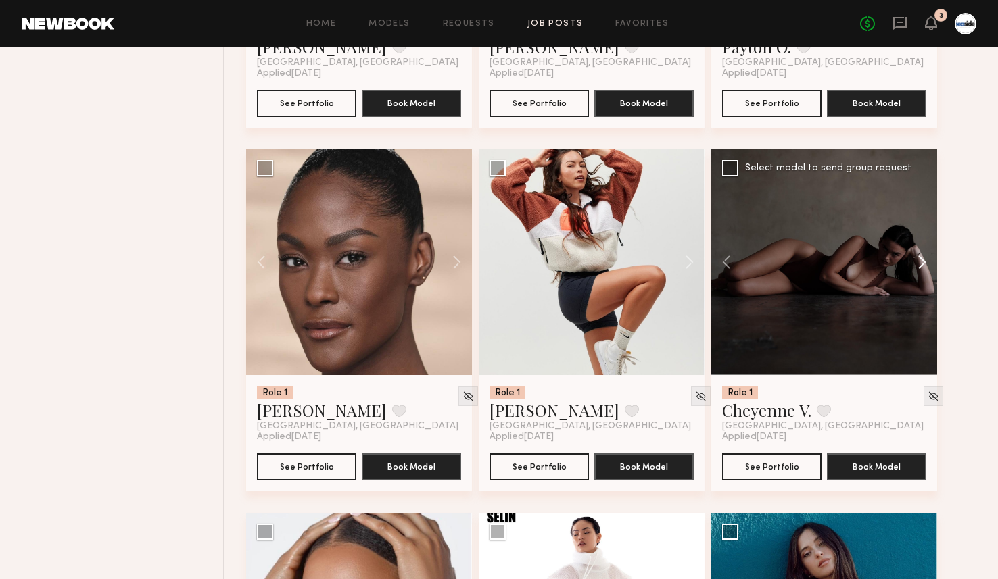
click at [930, 266] on button at bounding box center [915, 262] width 43 height 226
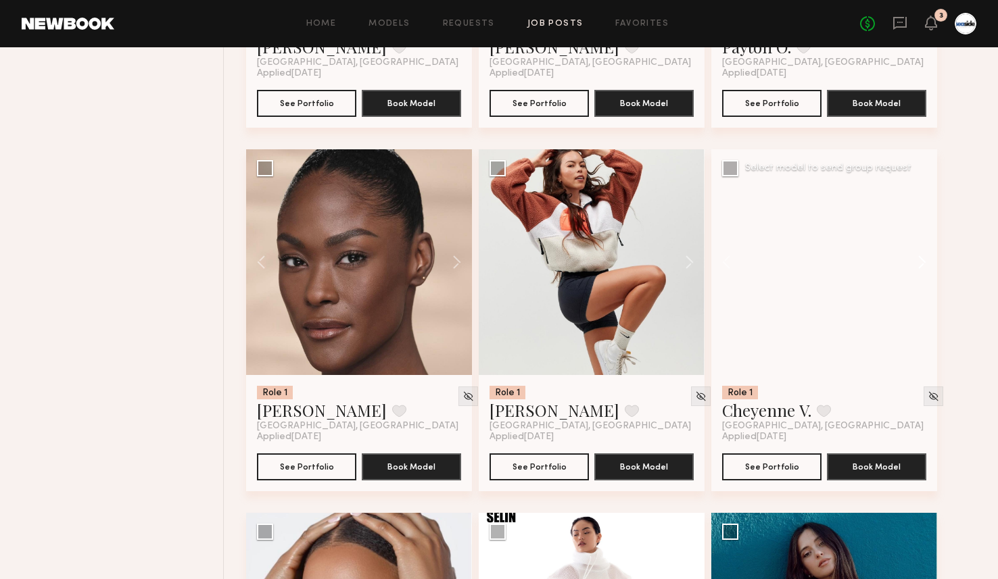
click at [930, 266] on button at bounding box center [915, 262] width 43 height 226
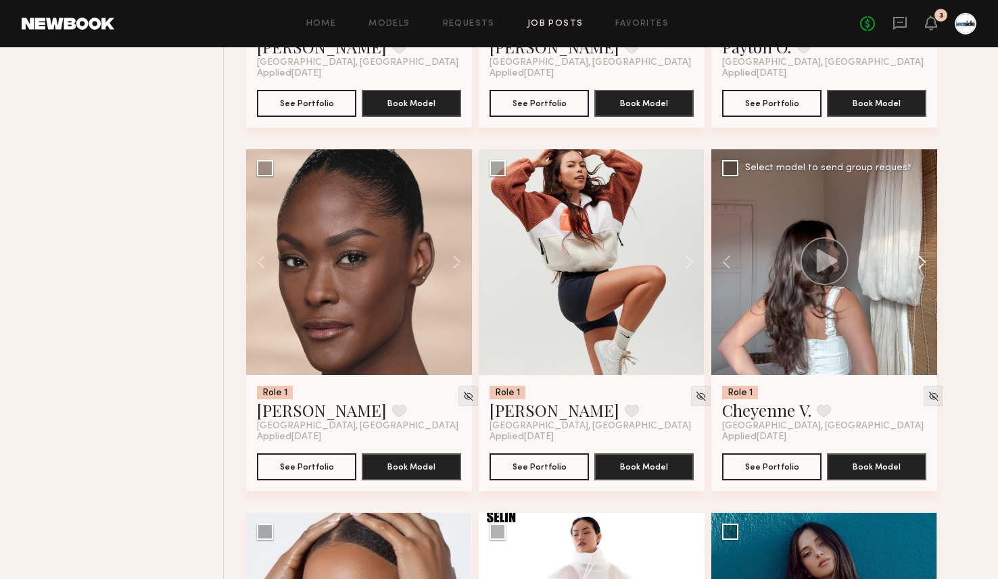
click at [930, 266] on button at bounding box center [915, 262] width 43 height 226
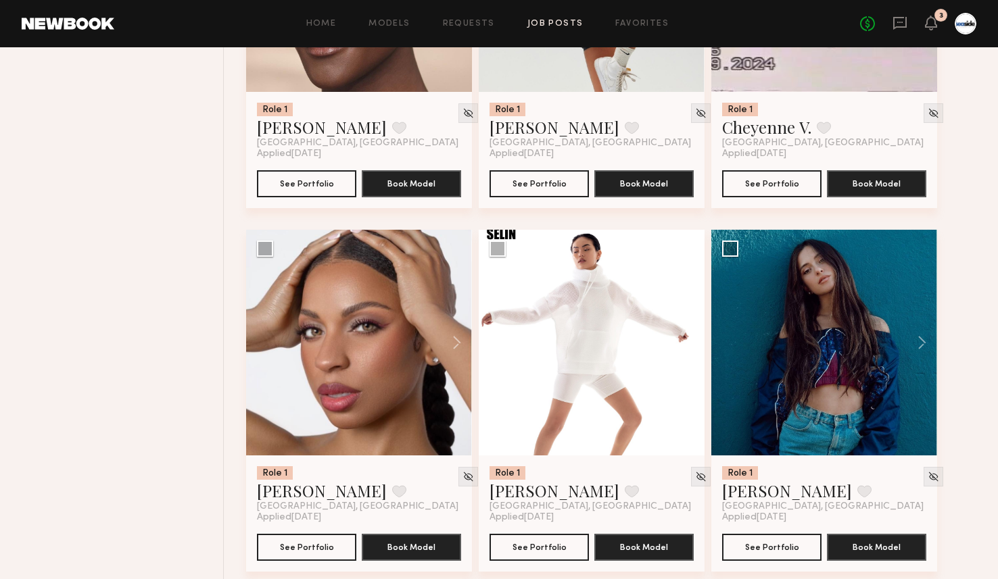
scroll to position [1846, 0]
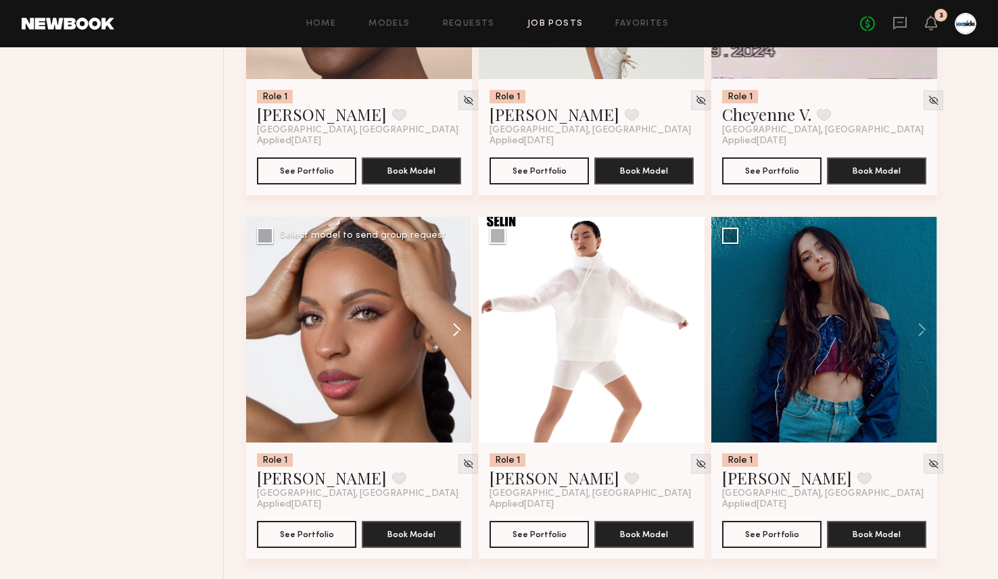
click at [456, 333] on button at bounding box center [450, 330] width 43 height 226
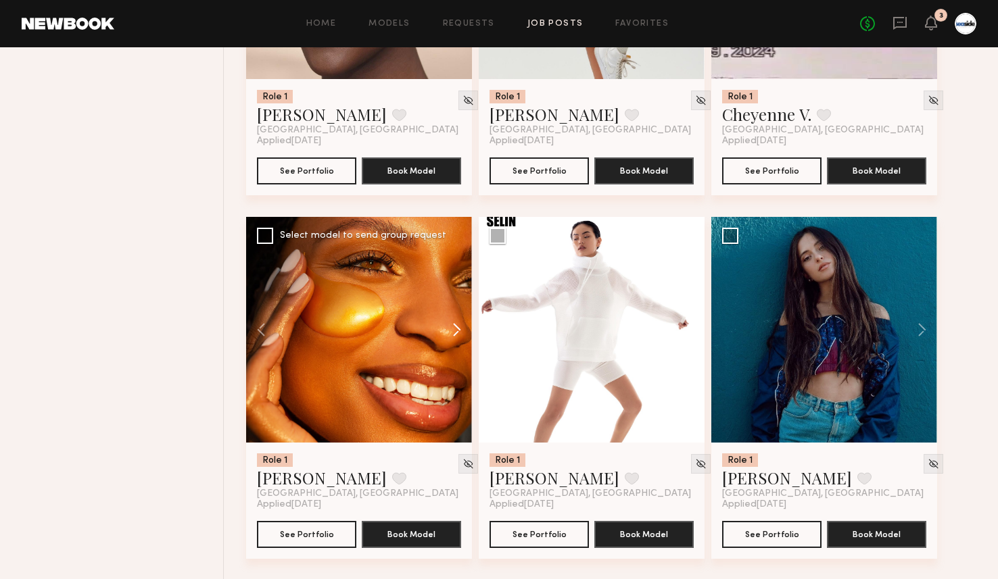
click at [456, 333] on button at bounding box center [450, 330] width 43 height 226
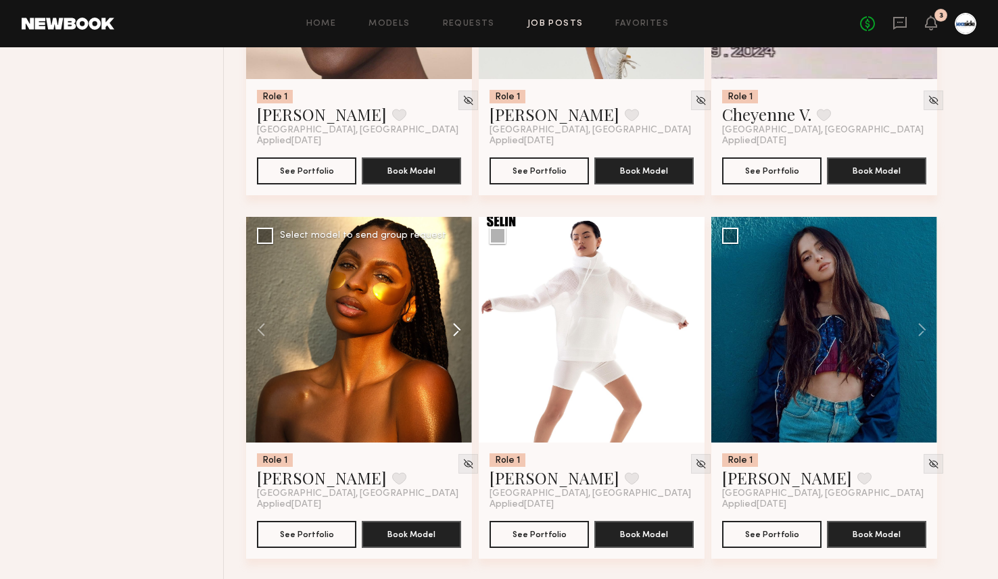
click at [456, 333] on button at bounding box center [450, 330] width 43 height 226
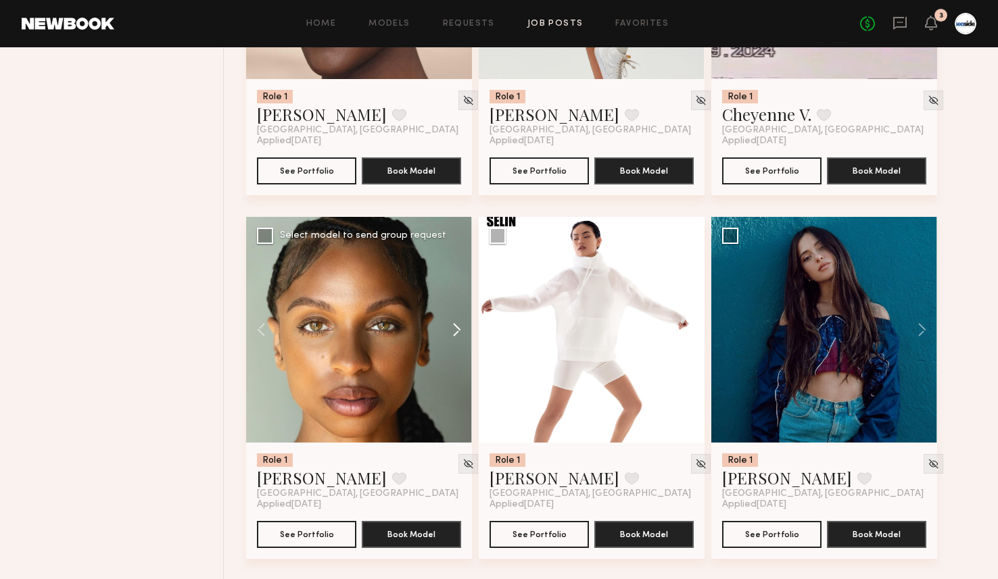
click at [456, 333] on button at bounding box center [450, 330] width 43 height 226
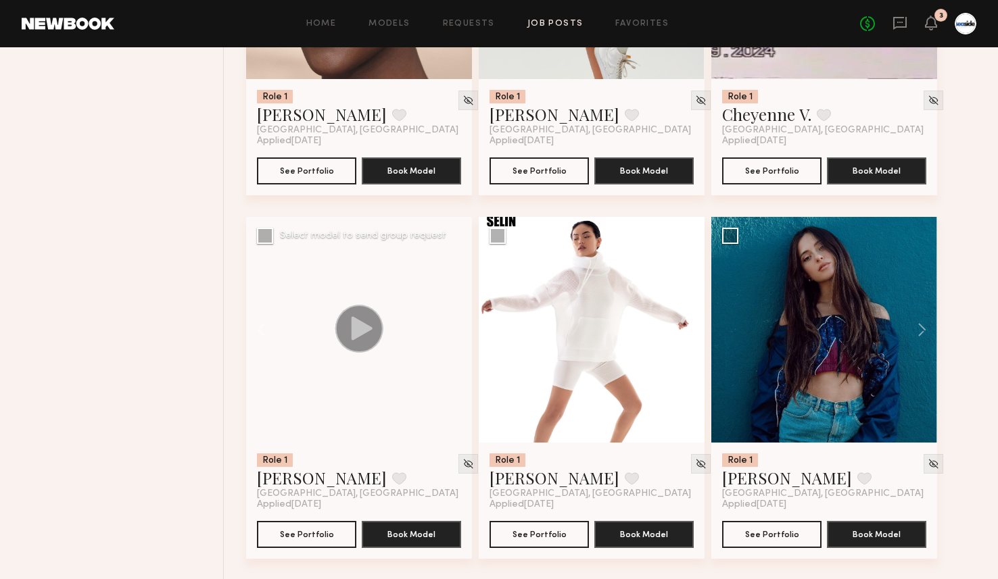
click at [456, 333] on div at bounding box center [359, 330] width 226 height 226
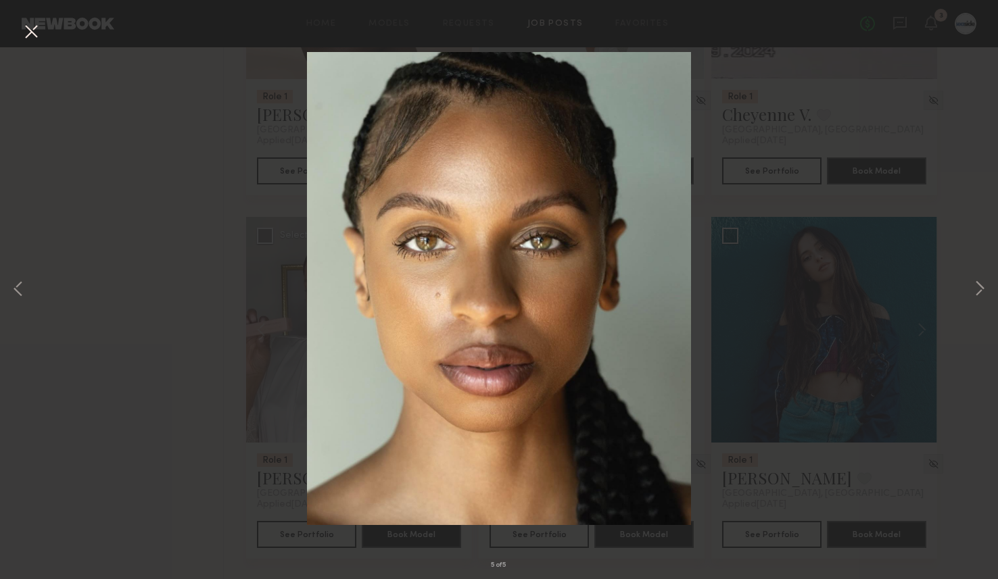
click at [32, 31] on button at bounding box center [31, 32] width 22 height 24
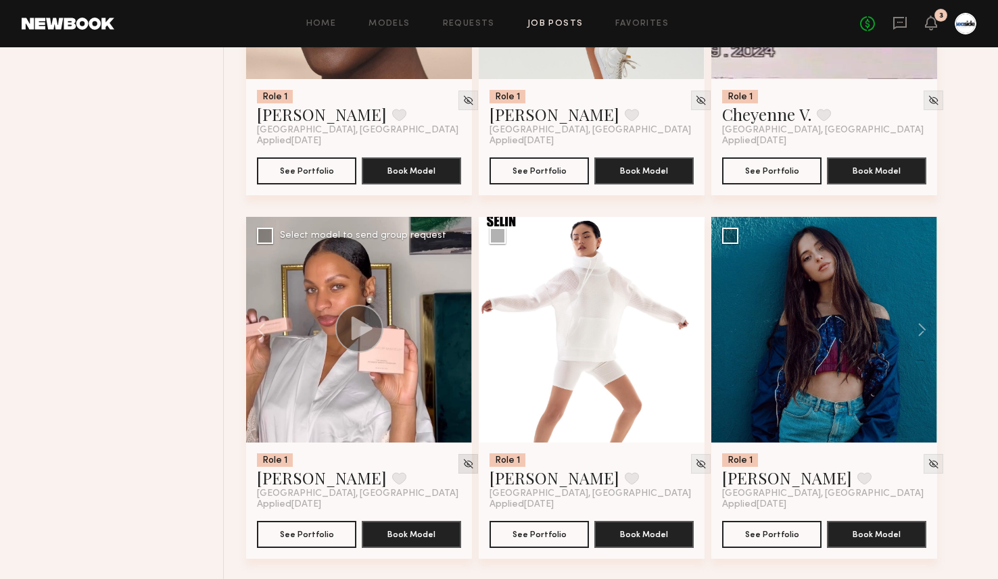
click at [458, 459] on div at bounding box center [468, 464] width 20 height 20
click at [462, 467] on img at bounding box center [467, 463] width 11 height 11
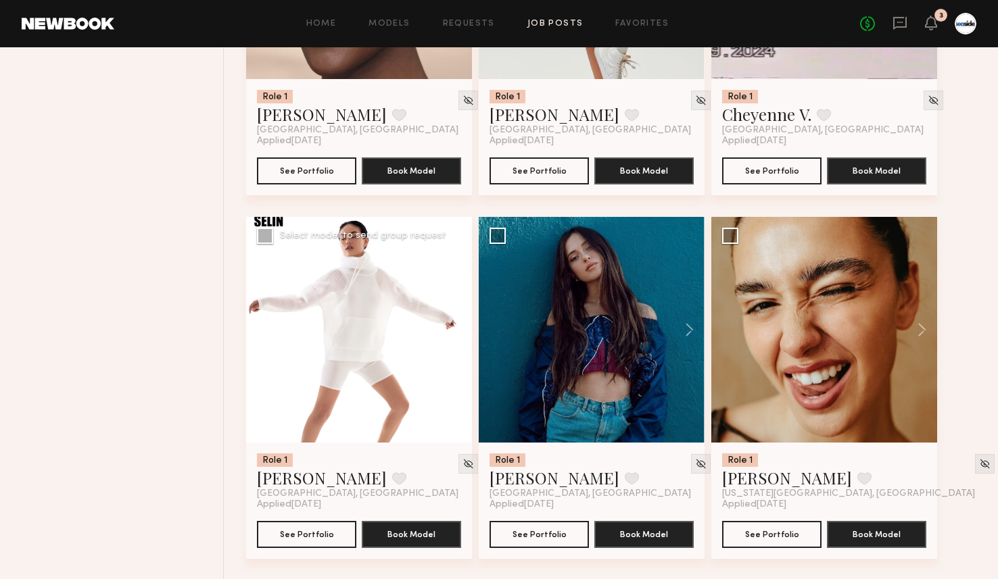
click at [460, 325] on button at bounding box center [450, 330] width 43 height 226
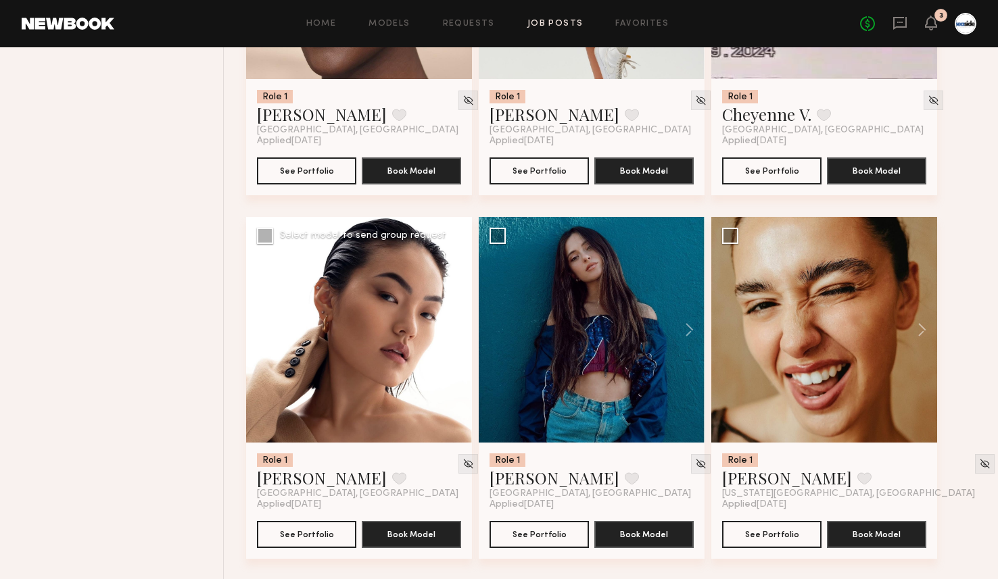
click at [460, 325] on button at bounding box center [450, 330] width 43 height 226
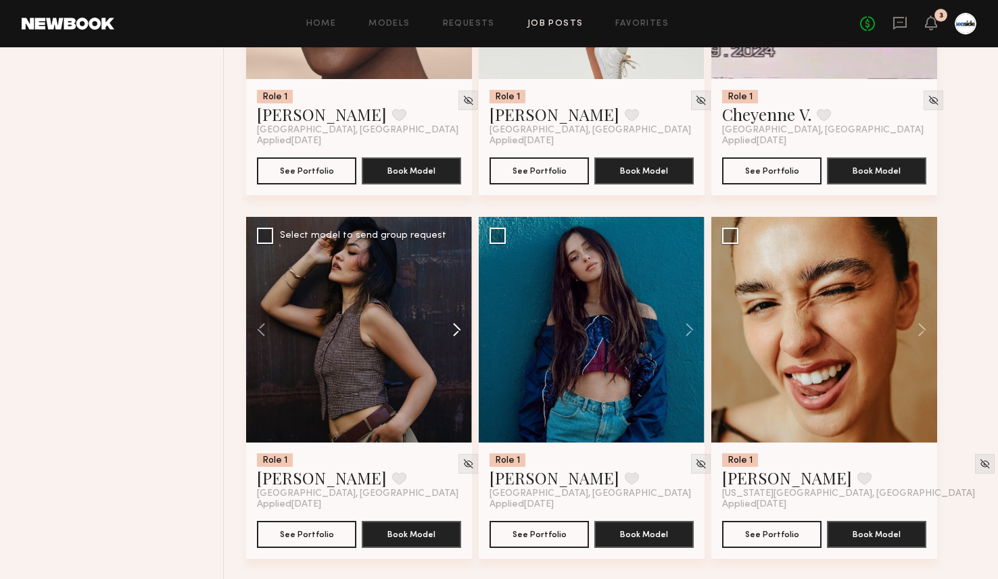
click at [460, 325] on button at bounding box center [450, 330] width 43 height 226
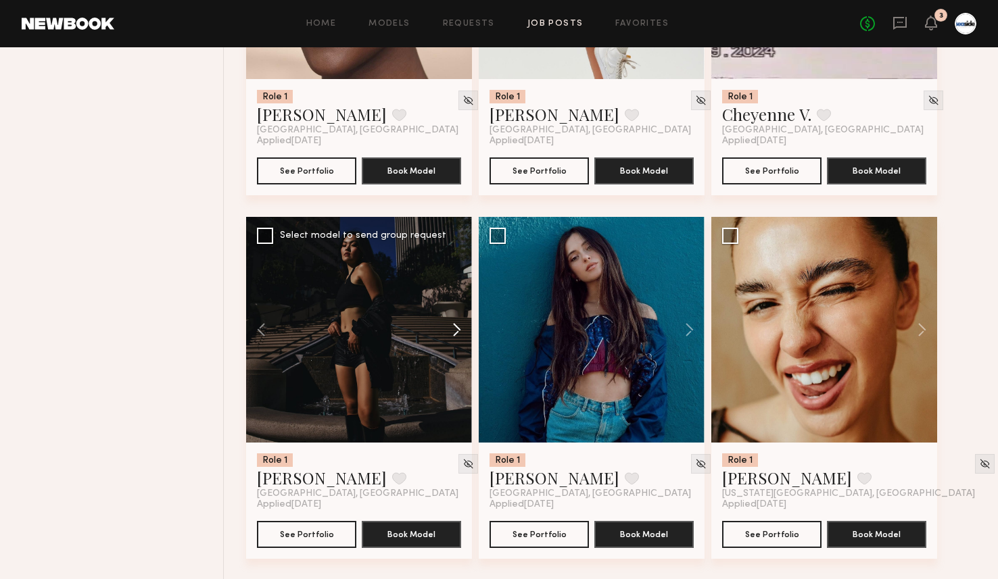
click at [460, 325] on button at bounding box center [450, 330] width 43 height 226
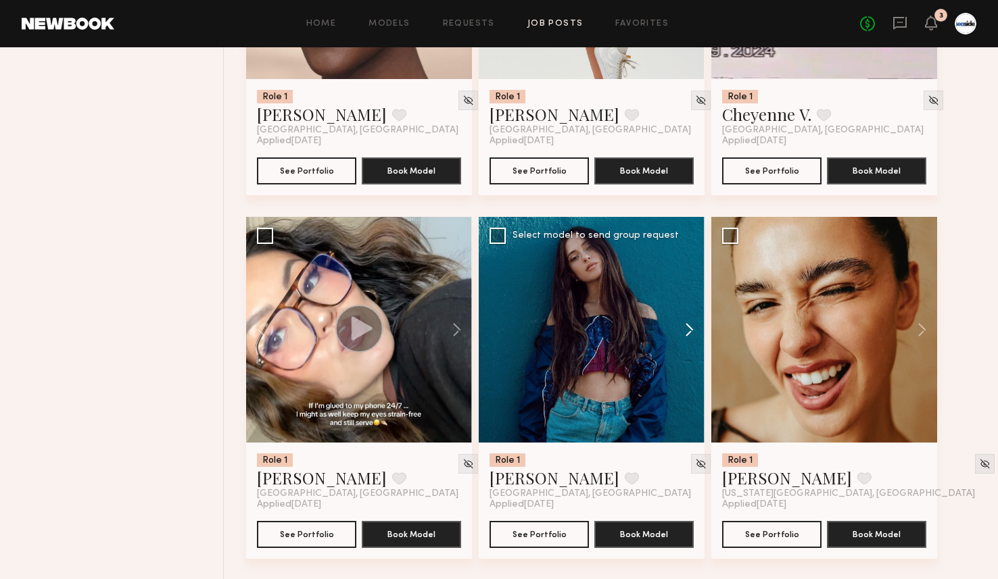
click at [699, 327] on button at bounding box center [682, 330] width 43 height 226
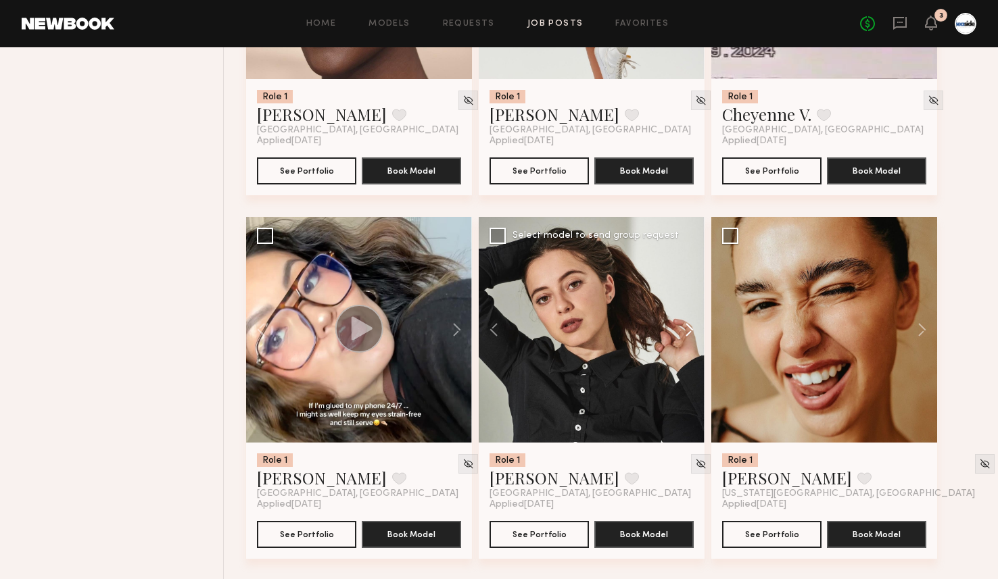
click at [699, 327] on button at bounding box center [682, 330] width 43 height 226
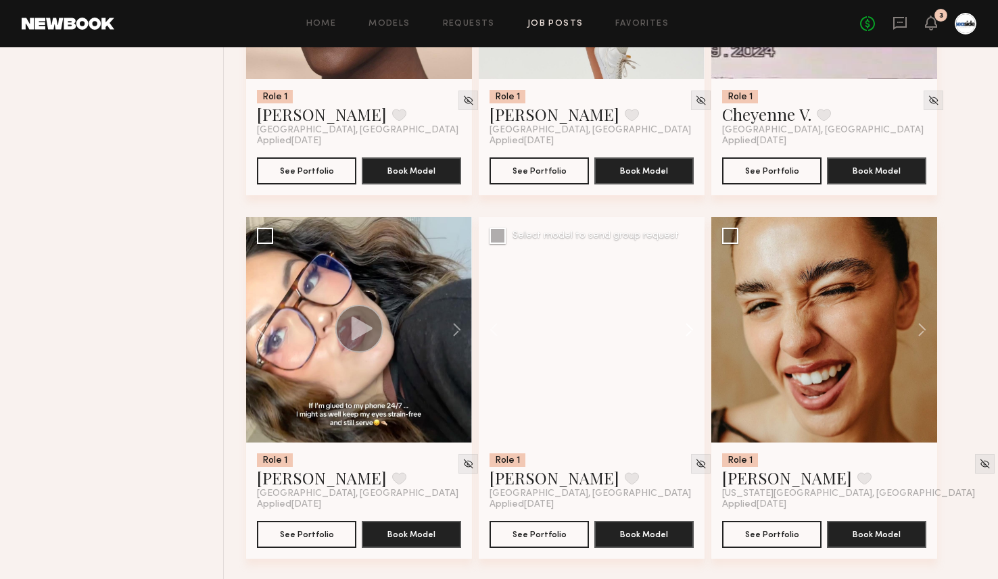
click at [699, 327] on button at bounding box center [682, 330] width 43 height 226
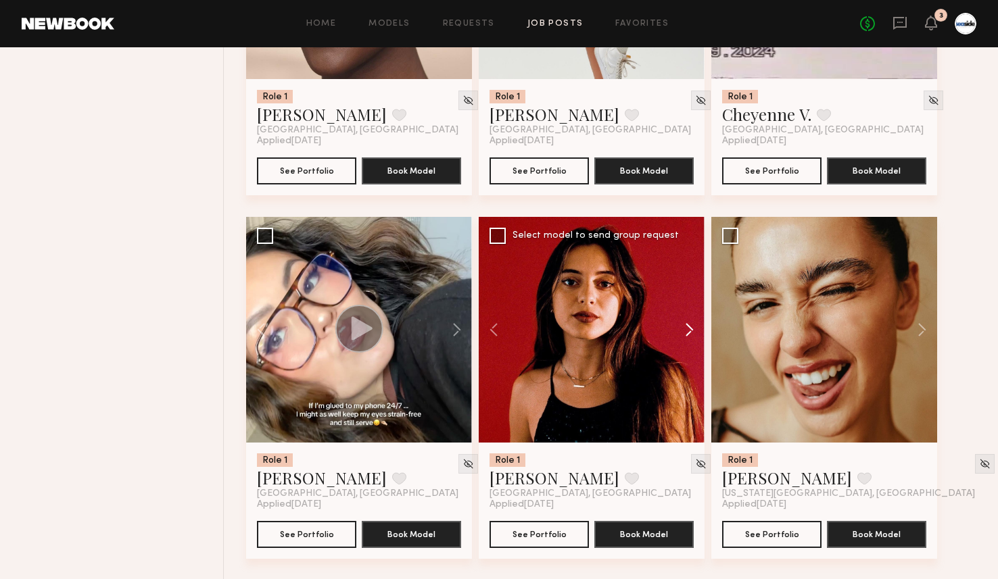
click at [699, 327] on button at bounding box center [682, 330] width 43 height 226
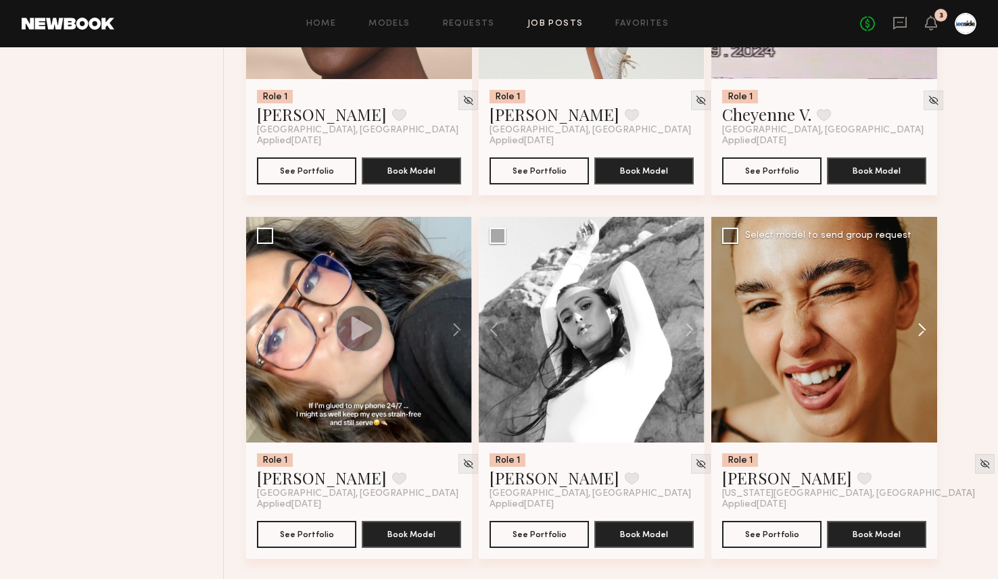
click at [928, 326] on button at bounding box center [915, 330] width 43 height 226
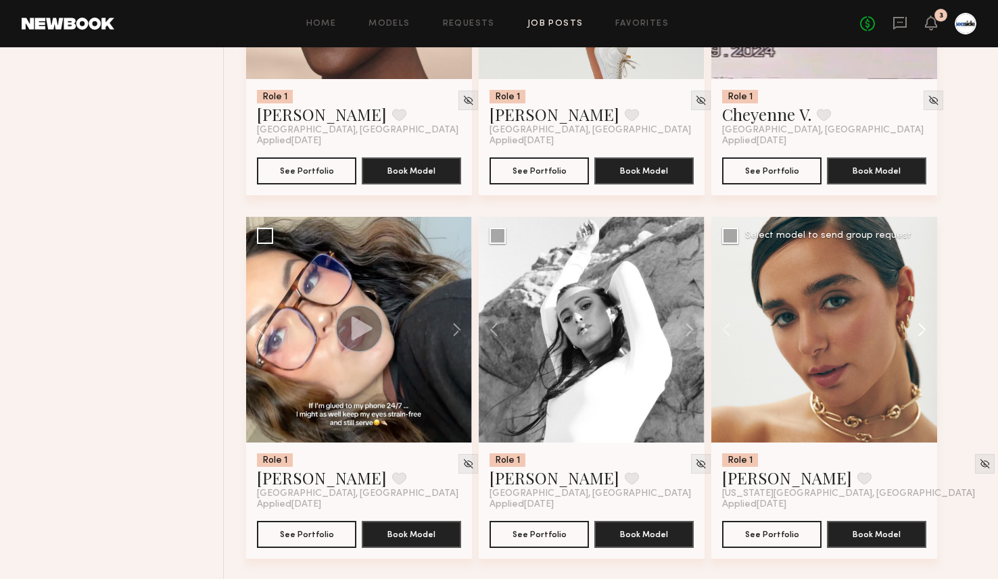
click at [928, 326] on button at bounding box center [915, 330] width 43 height 226
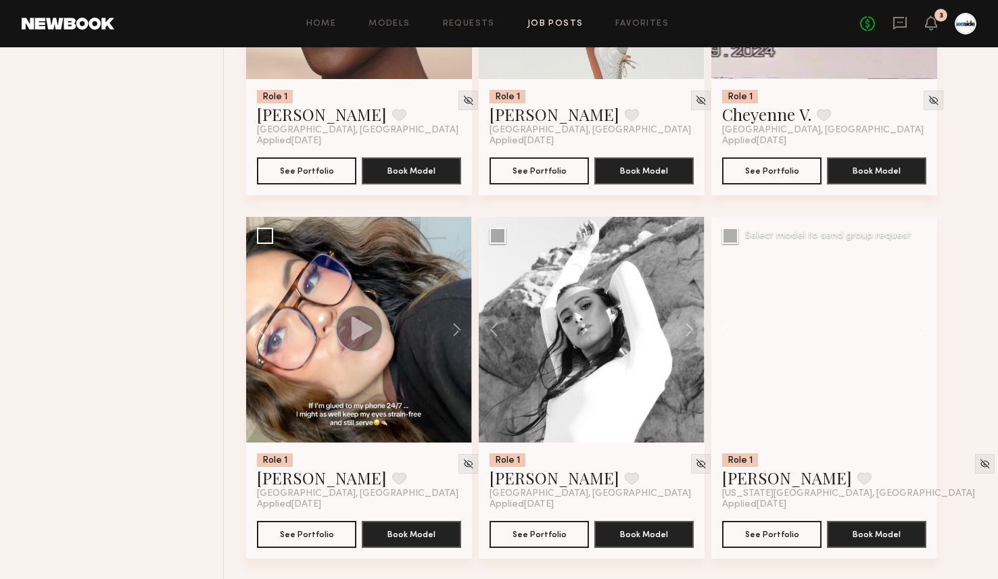
click at [928, 326] on button at bounding box center [915, 330] width 43 height 226
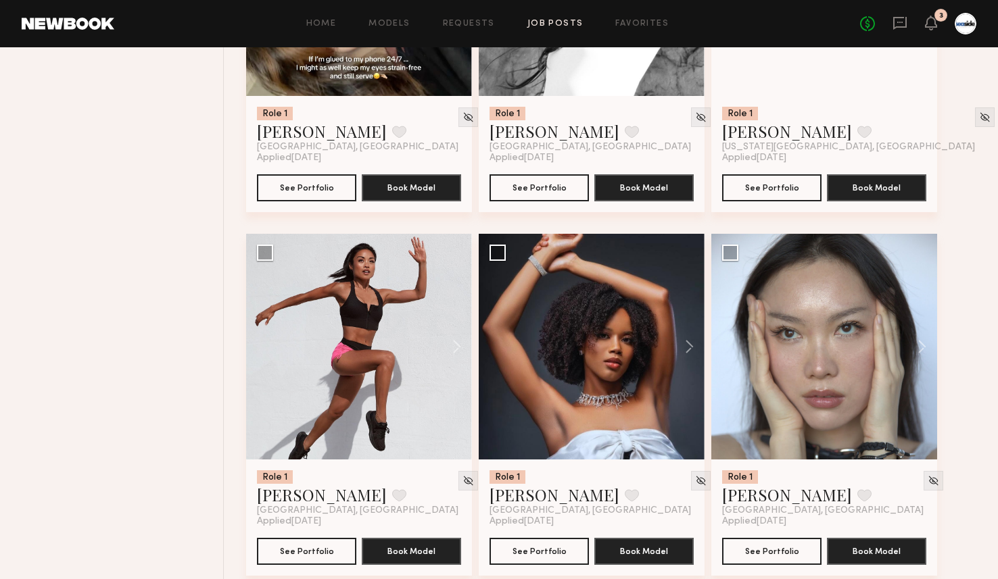
scroll to position [2195, 0]
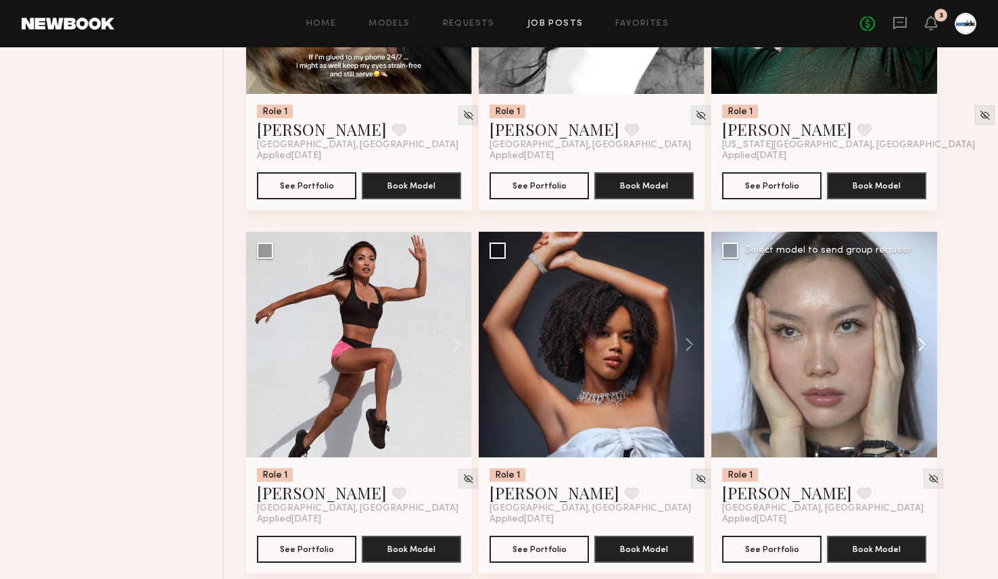
click at [921, 349] on button at bounding box center [915, 345] width 43 height 226
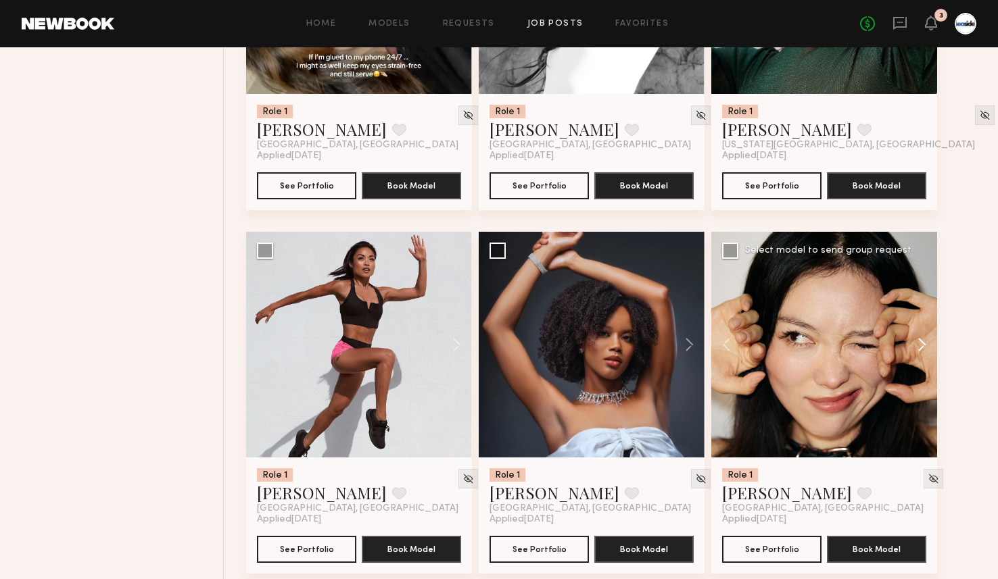
click at [921, 349] on button at bounding box center [915, 345] width 43 height 226
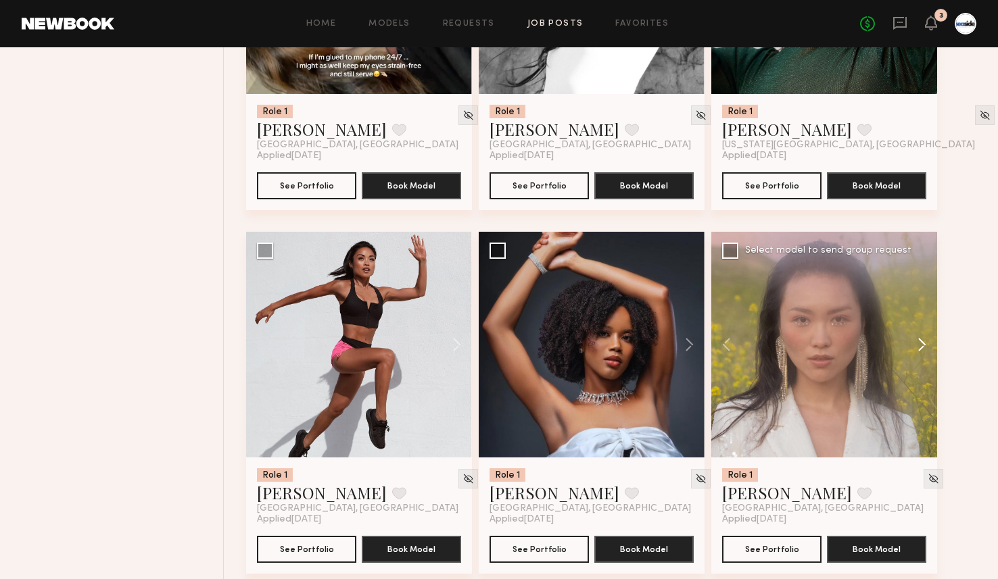
click at [921, 349] on button at bounding box center [915, 345] width 43 height 226
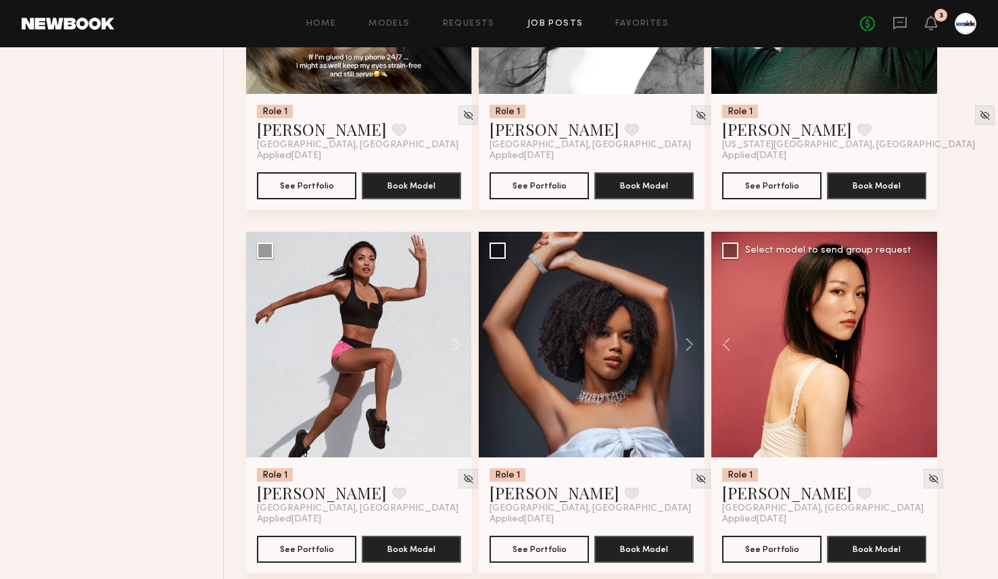
click at [921, 349] on div at bounding box center [824, 345] width 226 height 226
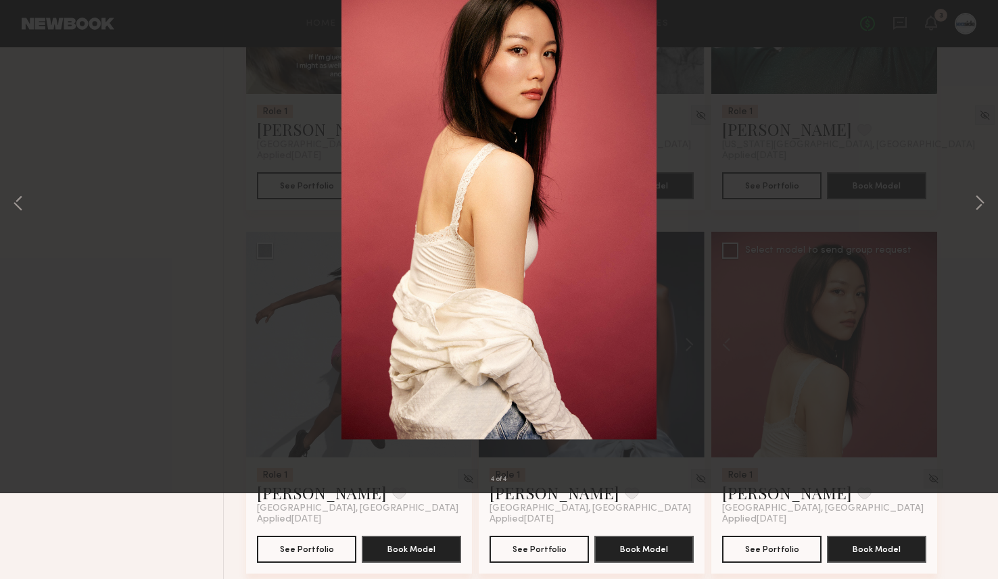
click at [27, 31] on button at bounding box center [31, 32] width 22 height 24
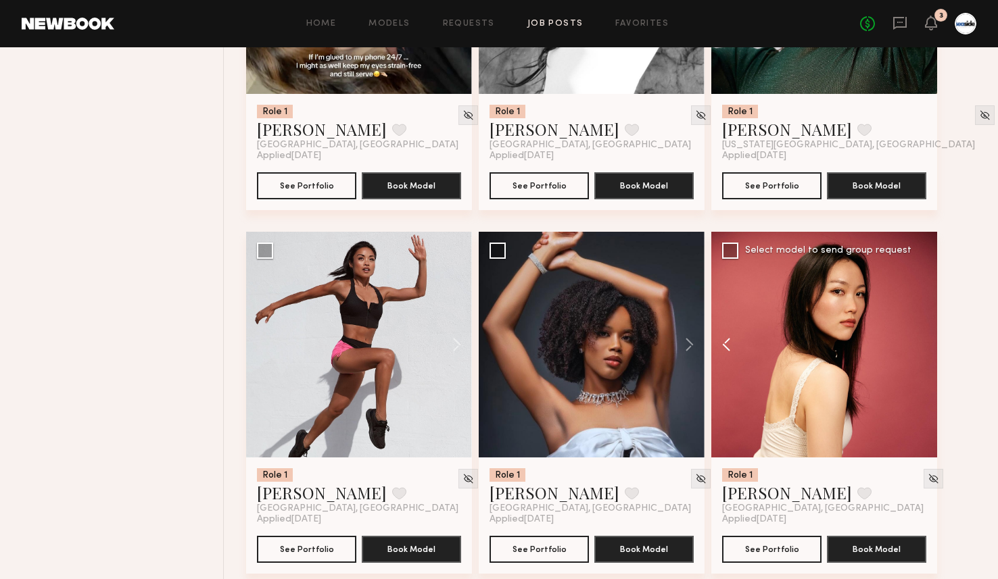
click at [729, 340] on button at bounding box center [732, 345] width 43 height 226
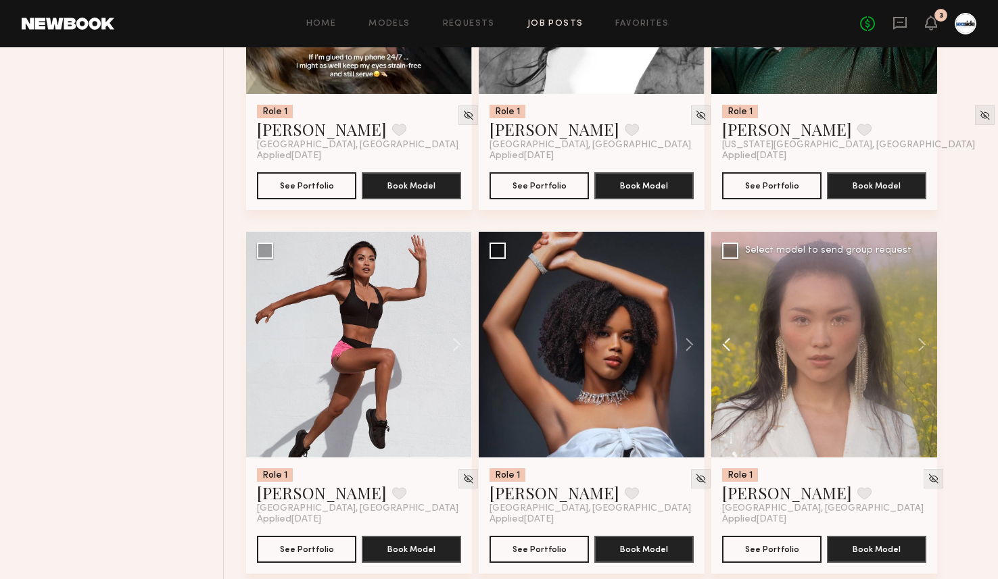
click at [729, 340] on button at bounding box center [732, 345] width 43 height 226
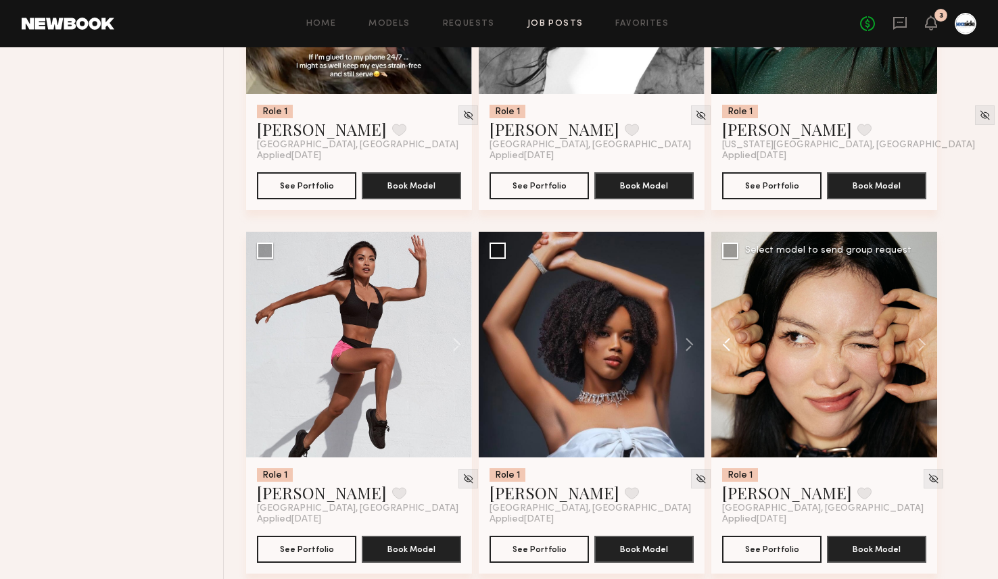
click at [729, 340] on button at bounding box center [732, 345] width 43 height 226
click at [729, 340] on div at bounding box center [824, 345] width 226 height 226
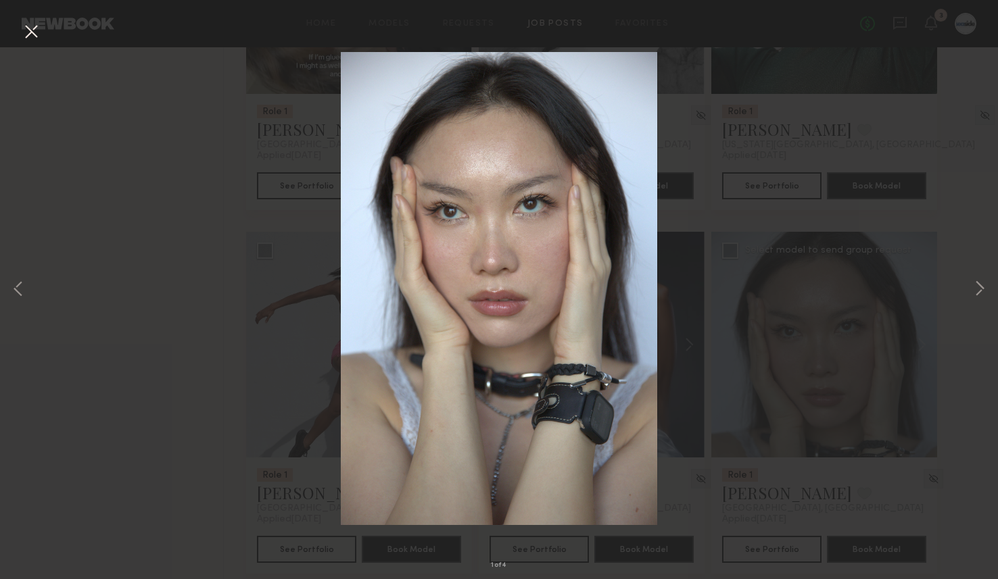
click at [39, 24] on button at bounding box center [31, 32] width 22 height 24
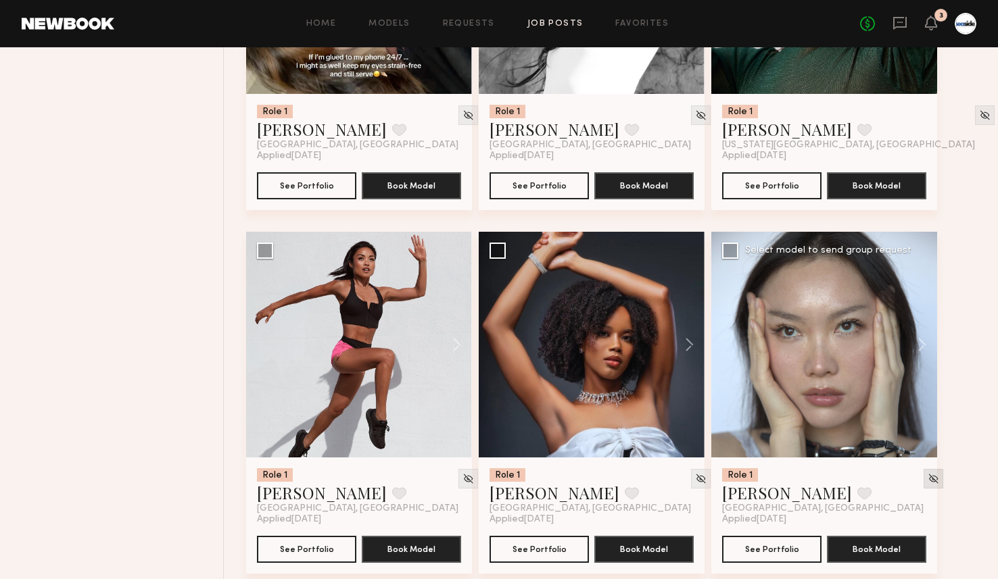
click at [924, 473] on div at bounding box center [934, 479] width 20 height 20
click at [928, 479] on img at bounding box center [933, 478] width 11 height 11
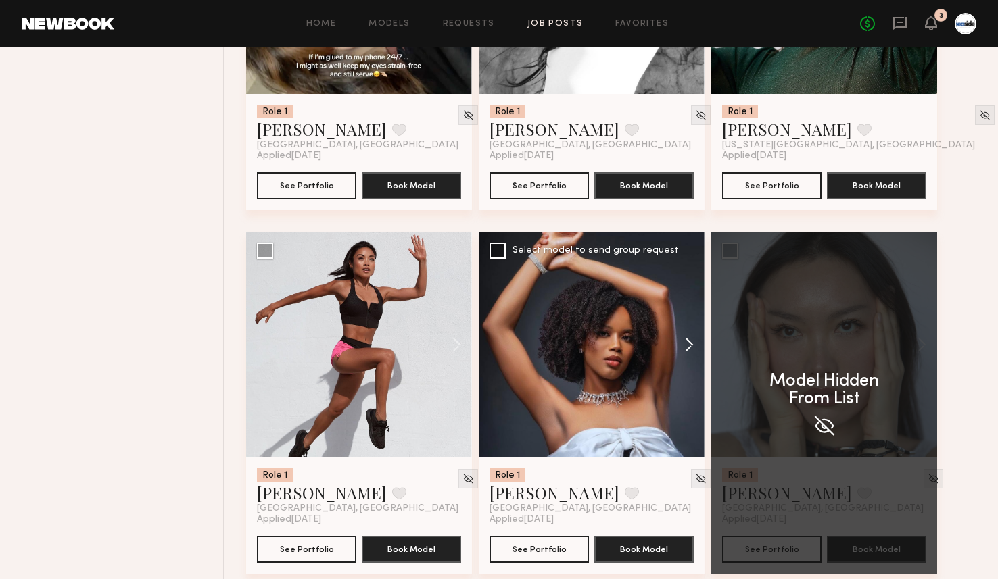
click at [680, 350] on button at bounding box center [682, 345] width 43 height 226
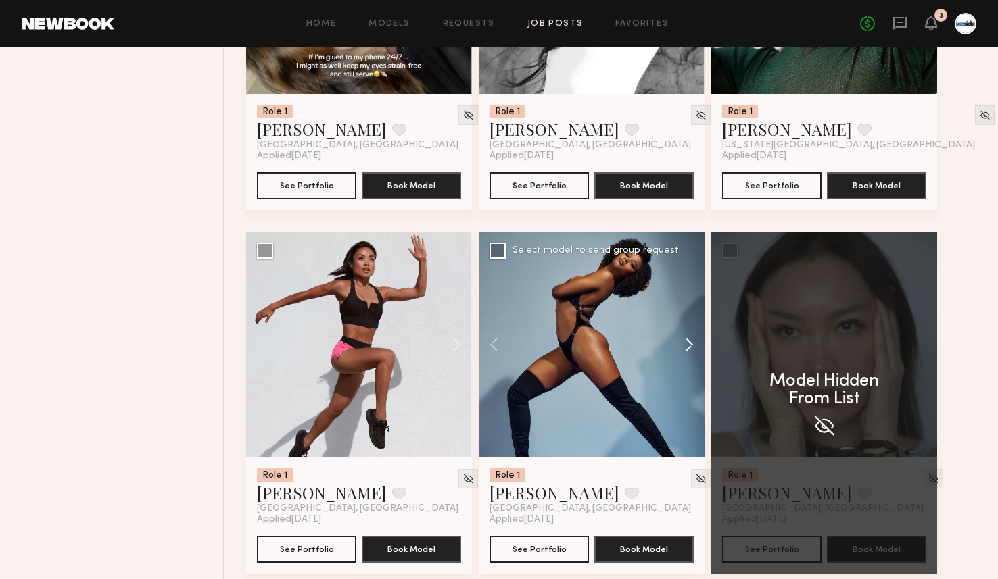
click at [684, 350] on button at bounding box center [682, 345] width 43 height 226
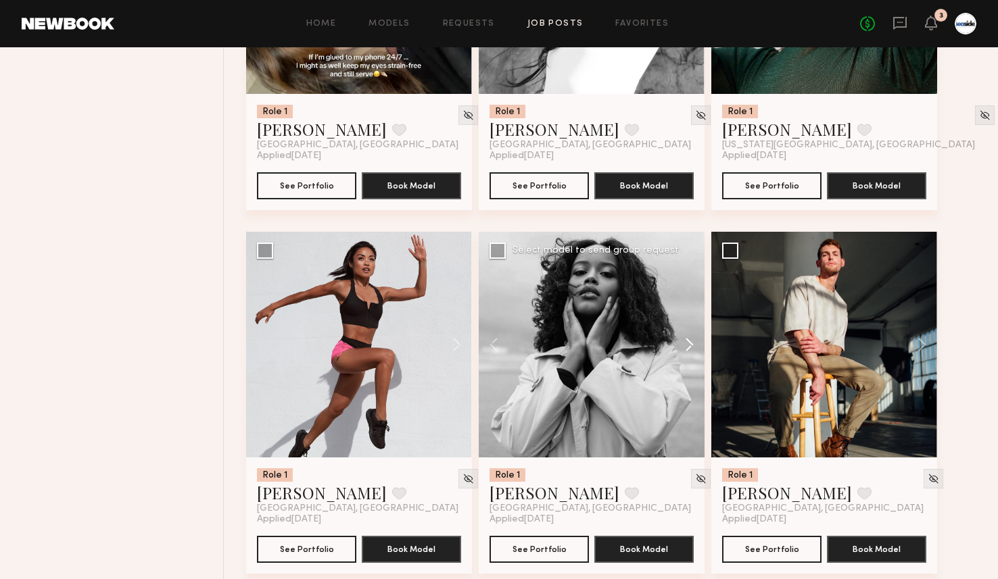
click at [684, 350] on button at bounding box center [682, 345] width 43 height 226
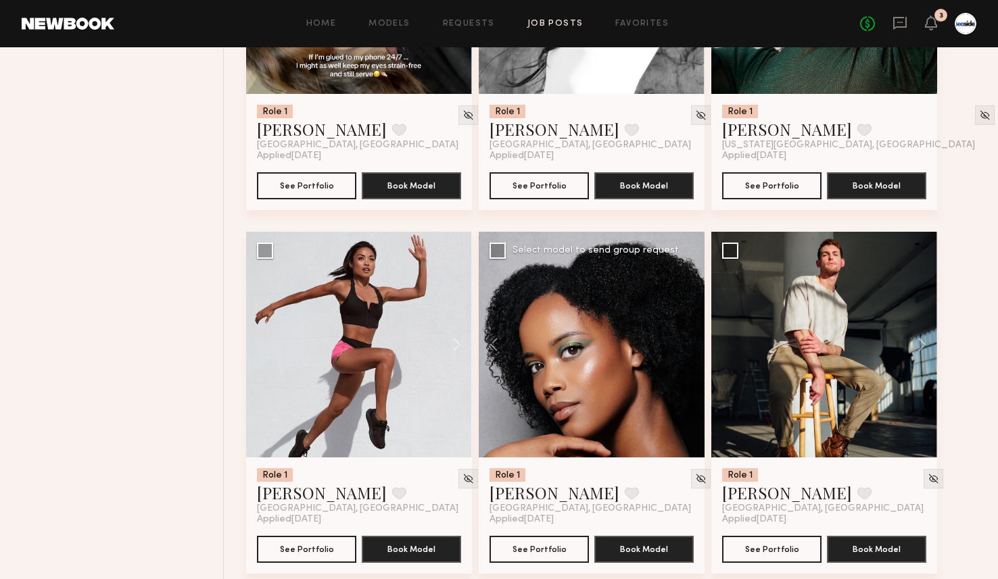
click at [690, 347] on div at bounding box center [592, 345] width 226 height 226
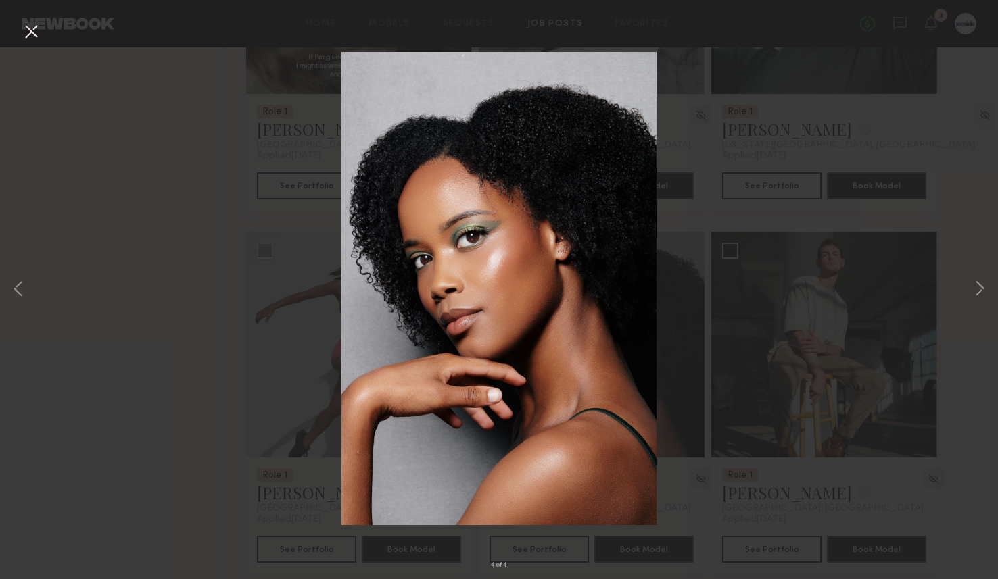
click at [28, 30] on button at bounding box center [31, 32] width 22 height 24
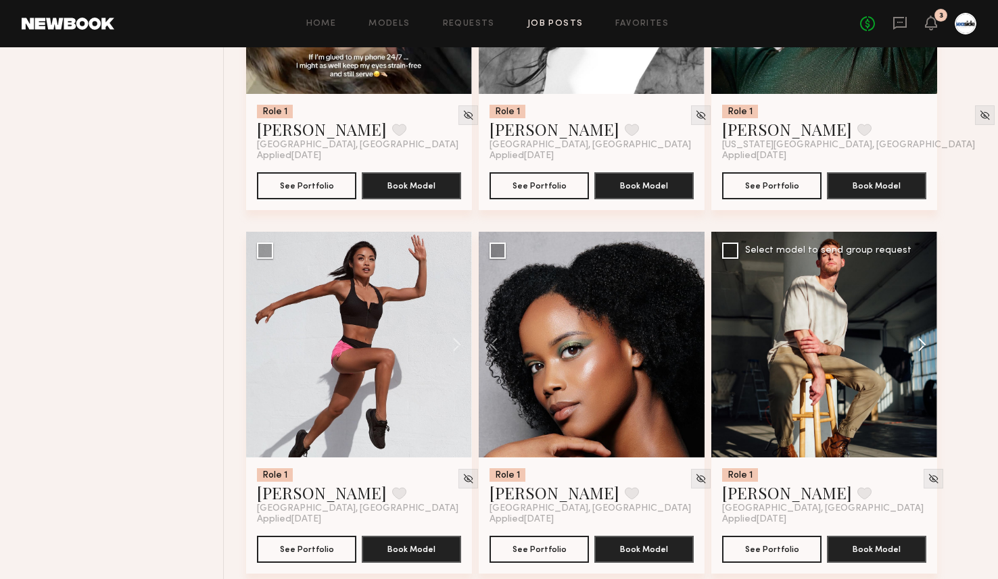
click at [928, 343] on button at bounding box center [915, 345] width 43 height 226
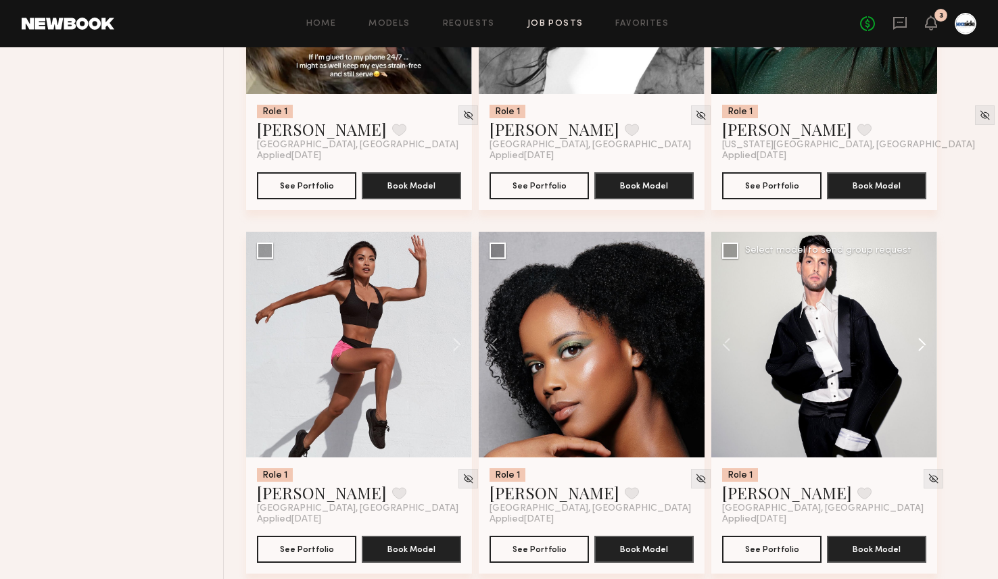
click at [928, 343] on button at bounding box center [915, 345] width 43 height 226
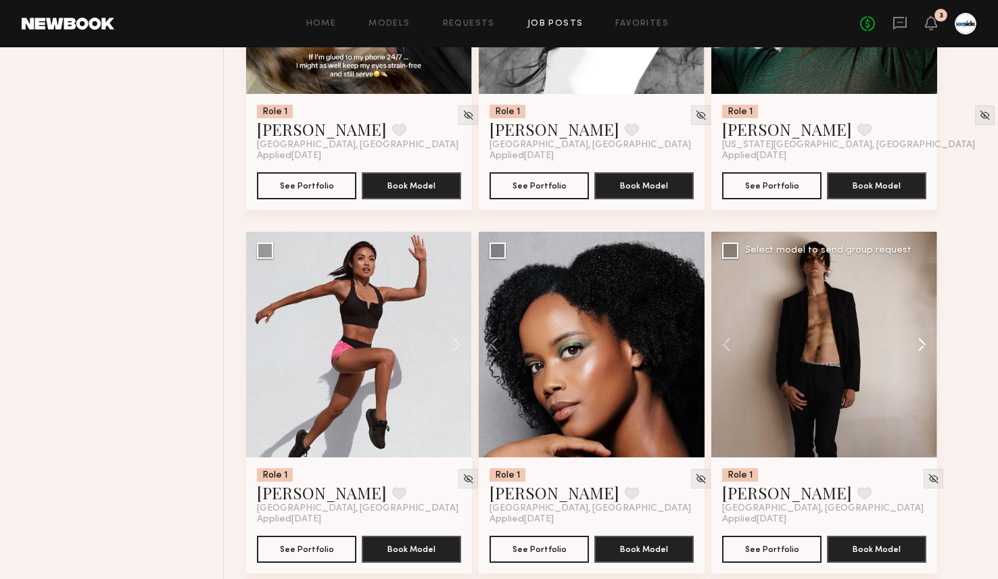
click at [928, 343] on button at bounding box center [915, 345] width 43 height 226
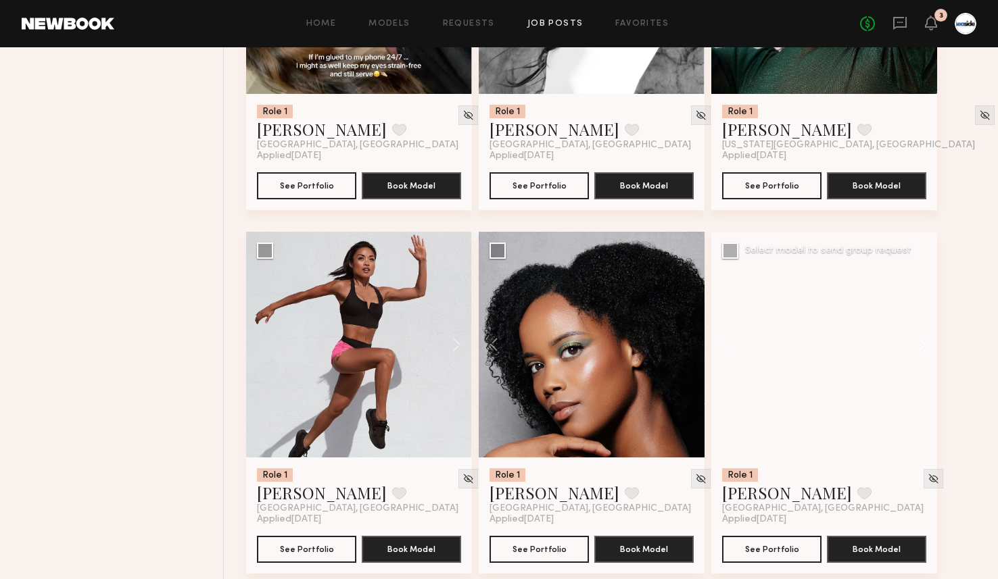
click at [928, 343] on button at bounding box center [915, 345] width 43 height 226
click at [928, 343] on div at bounding box center [824, 345] width 226 height 226
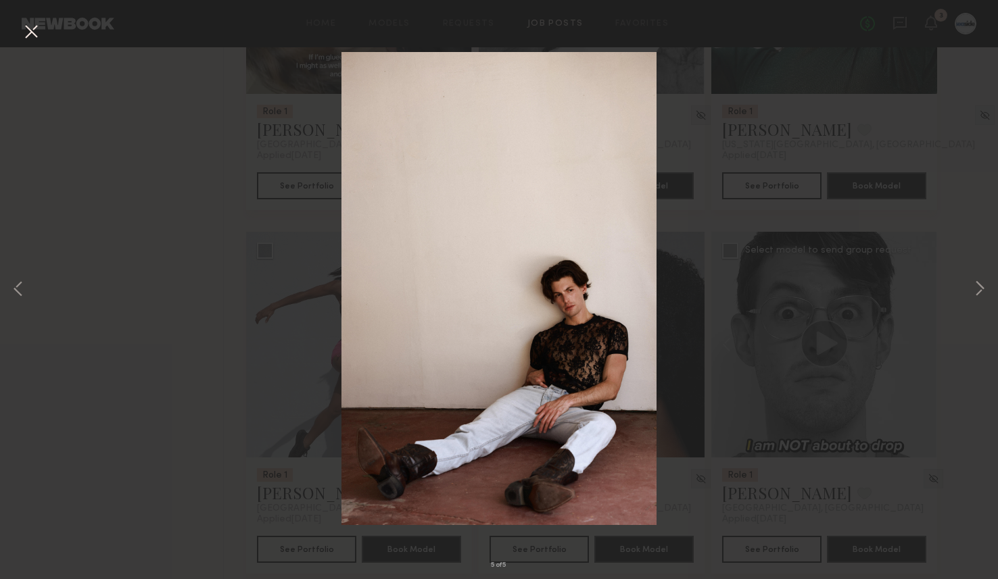
click at [34, 36] on button at bounding box center [31, 32] width 22 height 24
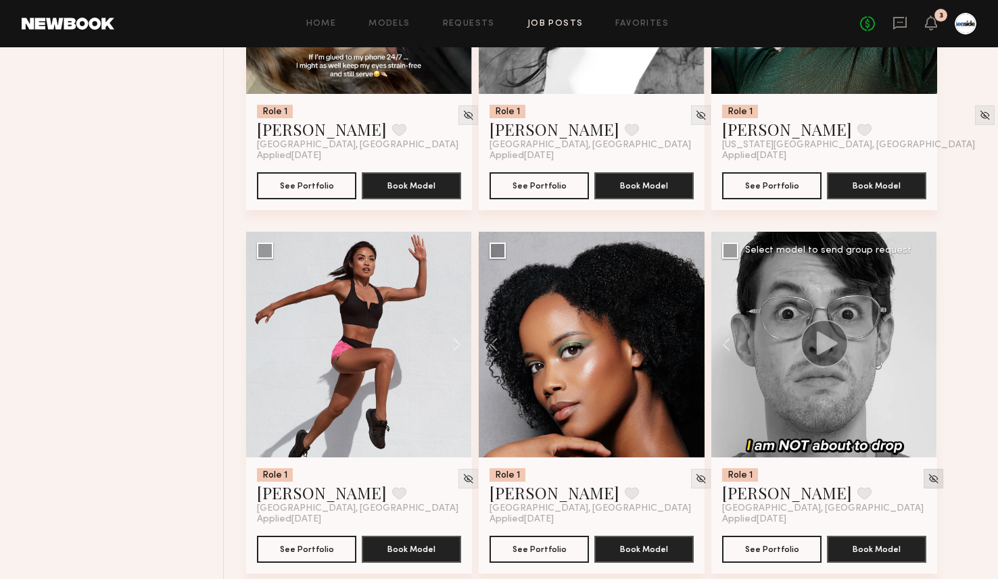
click at [928, 481] on img at bounding box center [933, 478] width 11 height 11
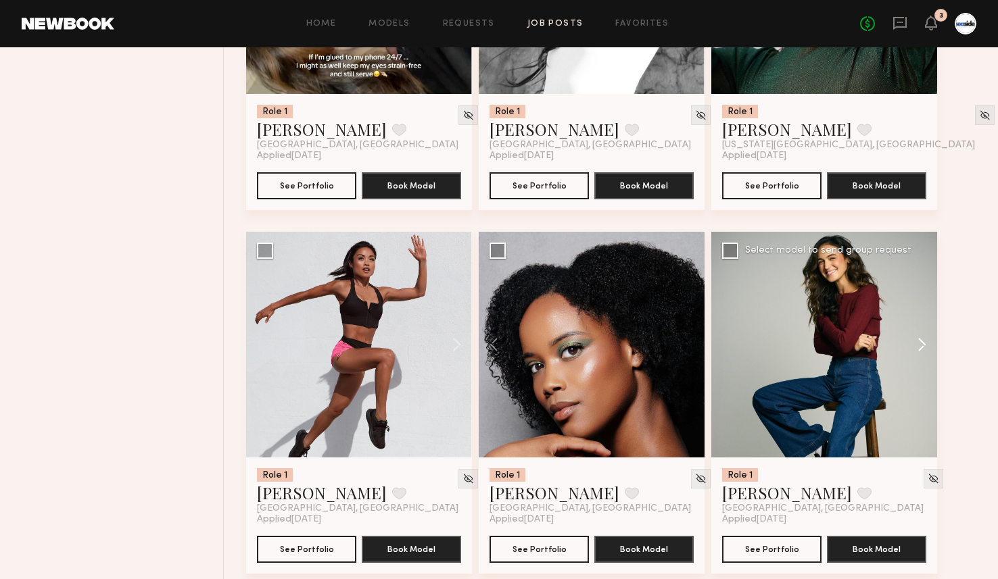
click at [926, 339] on button at bounding box center [915, 345] width 43 height 226
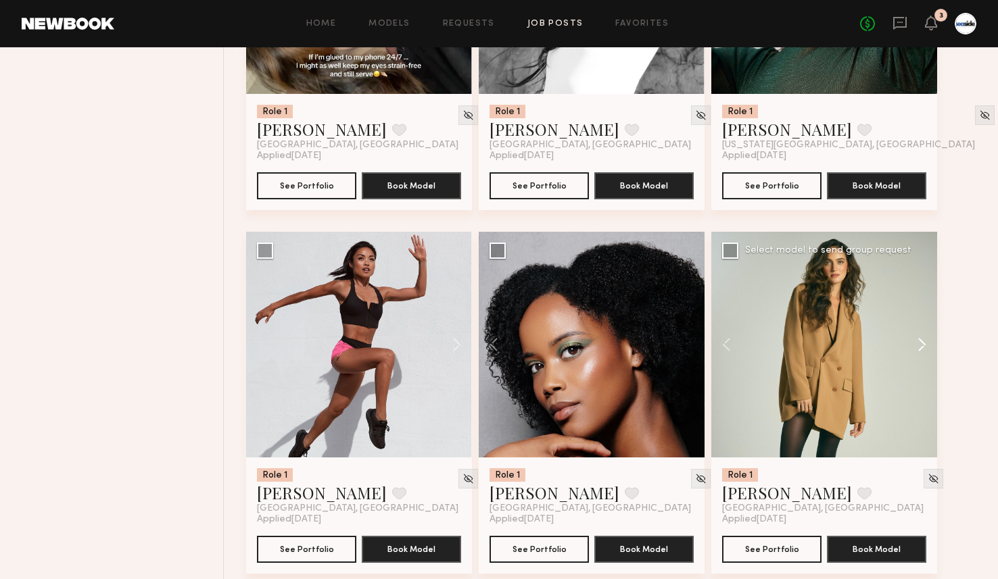
click at [926, 339] on button at bounding box center [915, 345] width 43 height 226
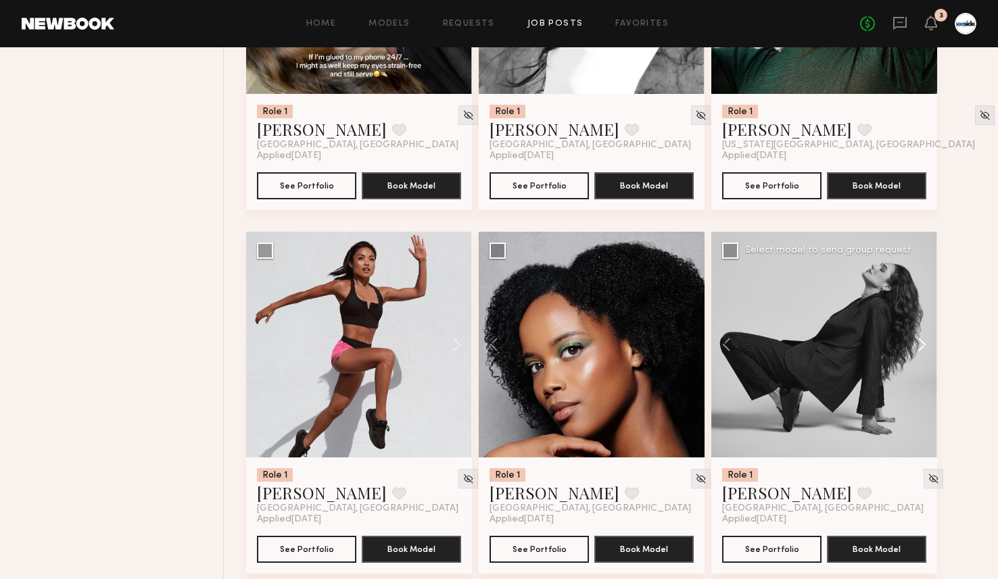
click at [926, 339] on button at bounding box center [915, 345] width 43 height 226
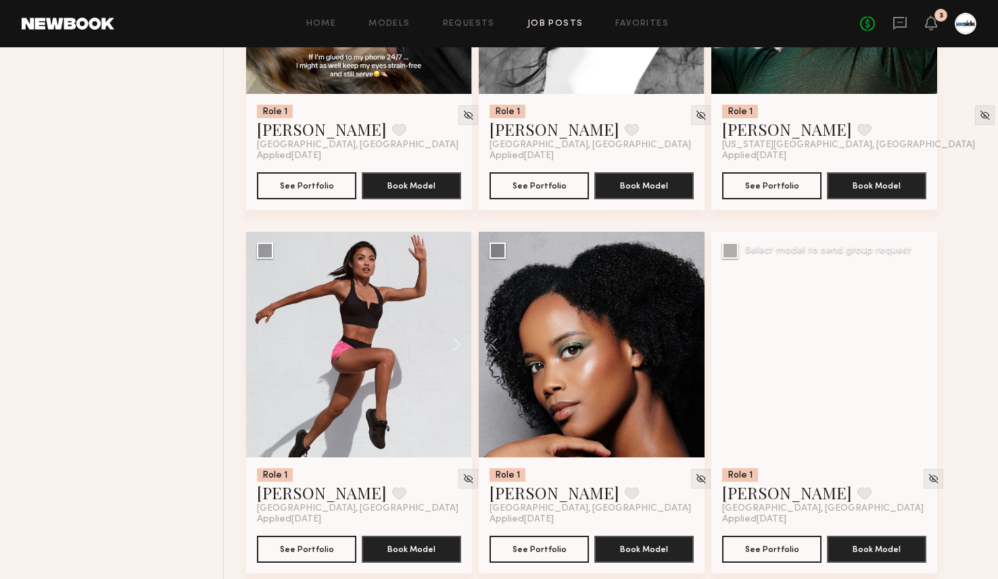
click at [926, 339] on div at bounding box center [824, 345] width 226 height 226
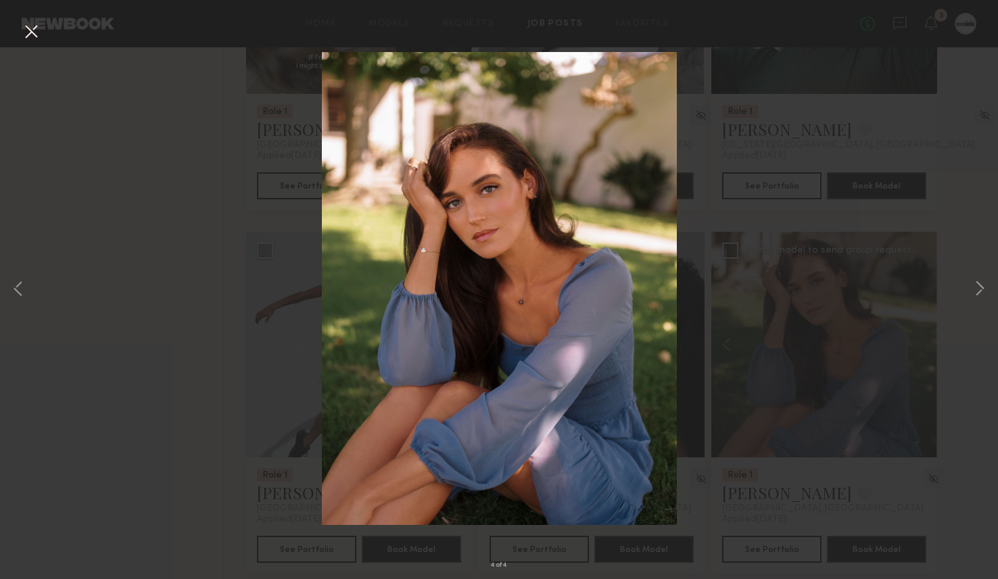
click at [26, 26] on button at bounding box center [31, 32] width 22 height 24
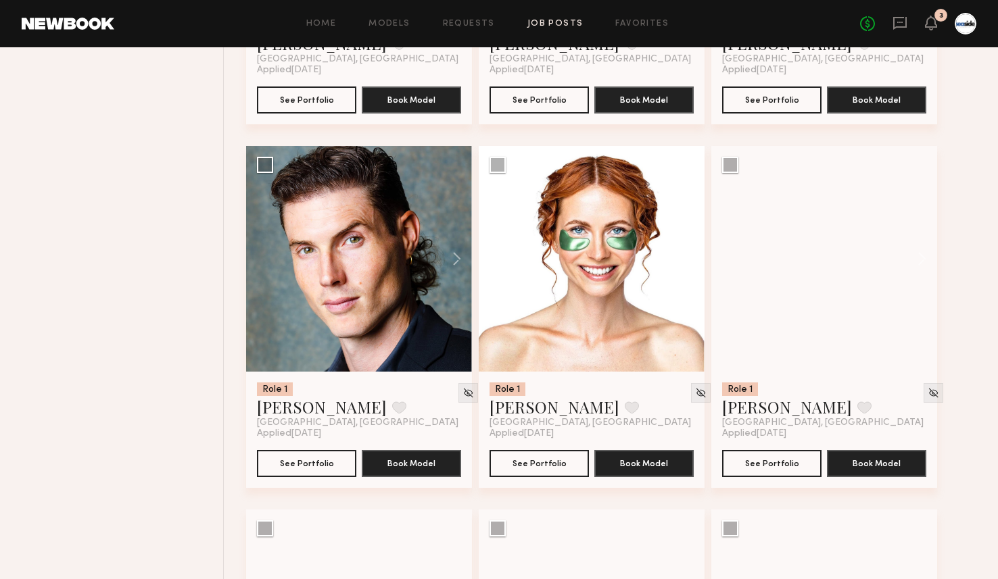
scroll to position [2645, 0]
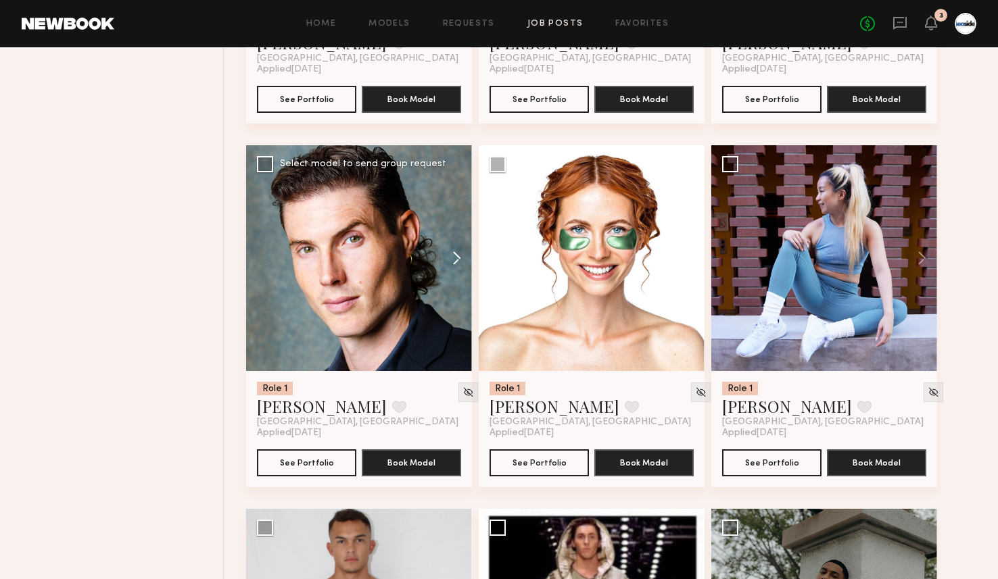
click at [458, 257] on button at bounding box center [450, 258] width 43 height 226
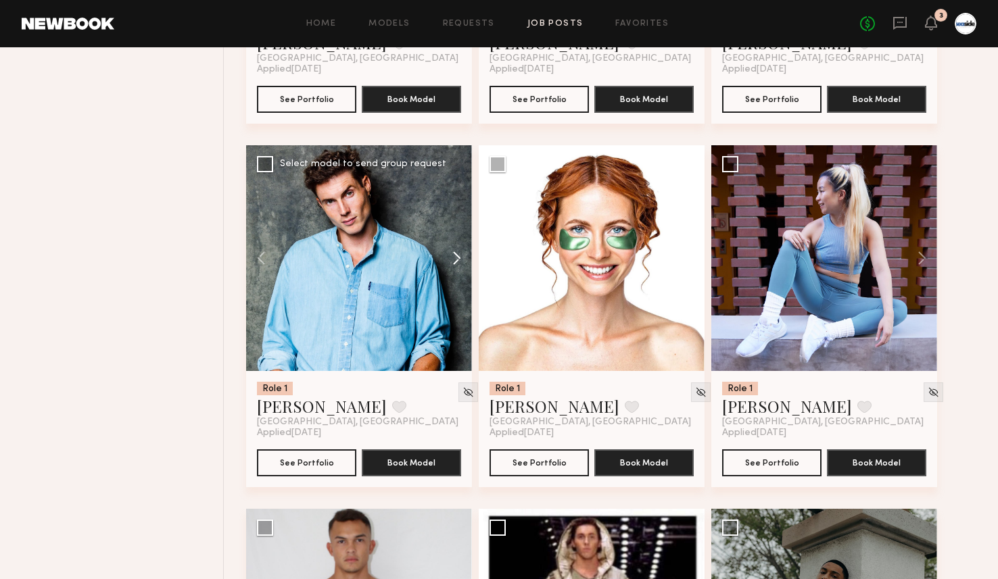
click at [458, 257] on button at bounding box center [450, 258] width 43 height 226
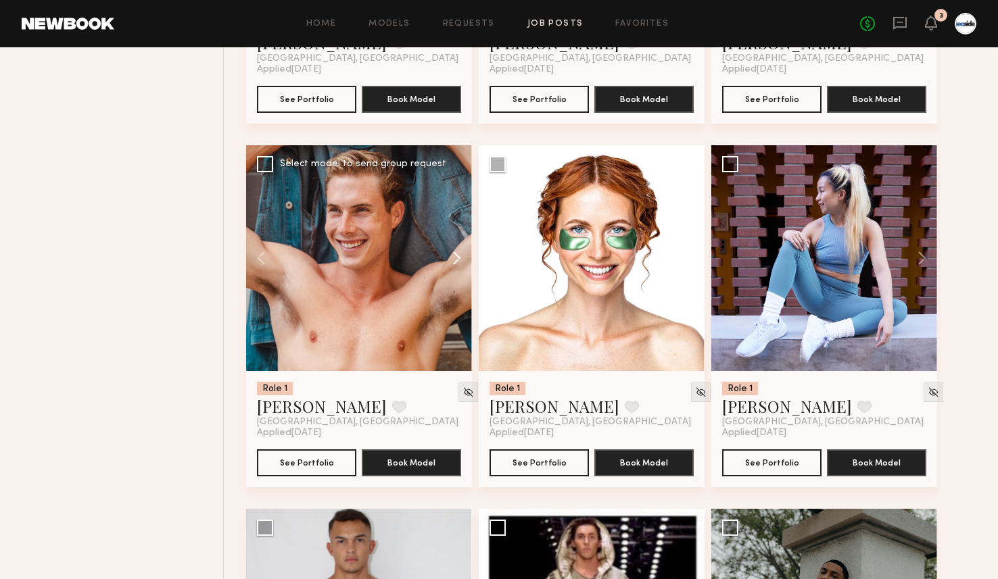
click at [458, 257] on button at bounding box center [450, 258] width 43 height 226
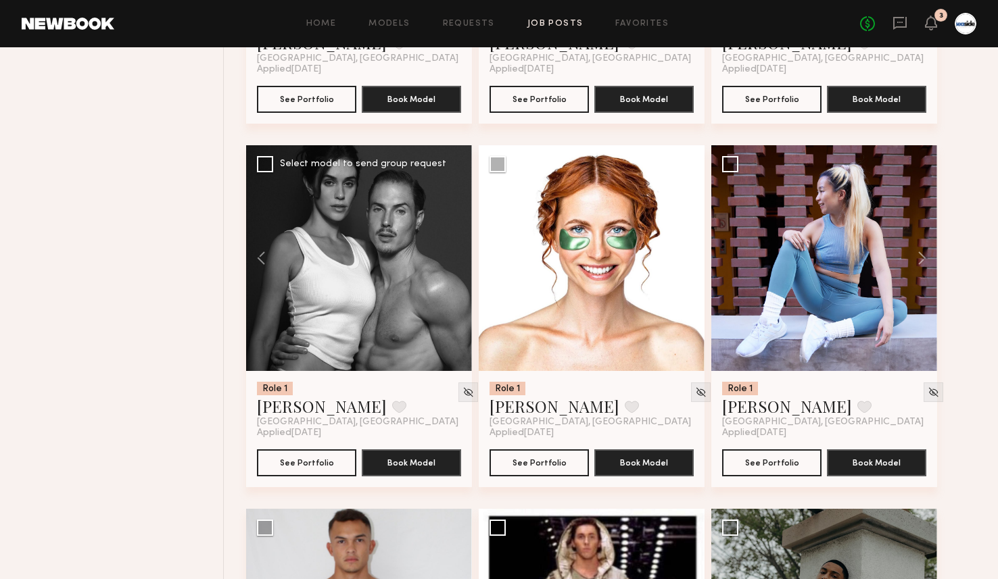
click at [458, 257] on div at bounding box center [359, 258] width 226 height 226
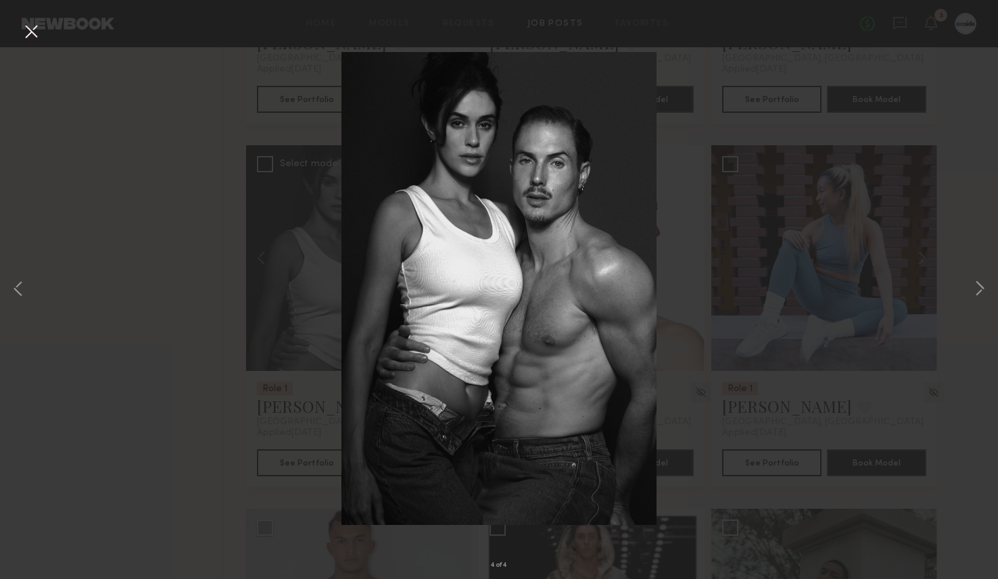
click at [28, 35] on button at bounding box center [31, 32] width 22 height 24
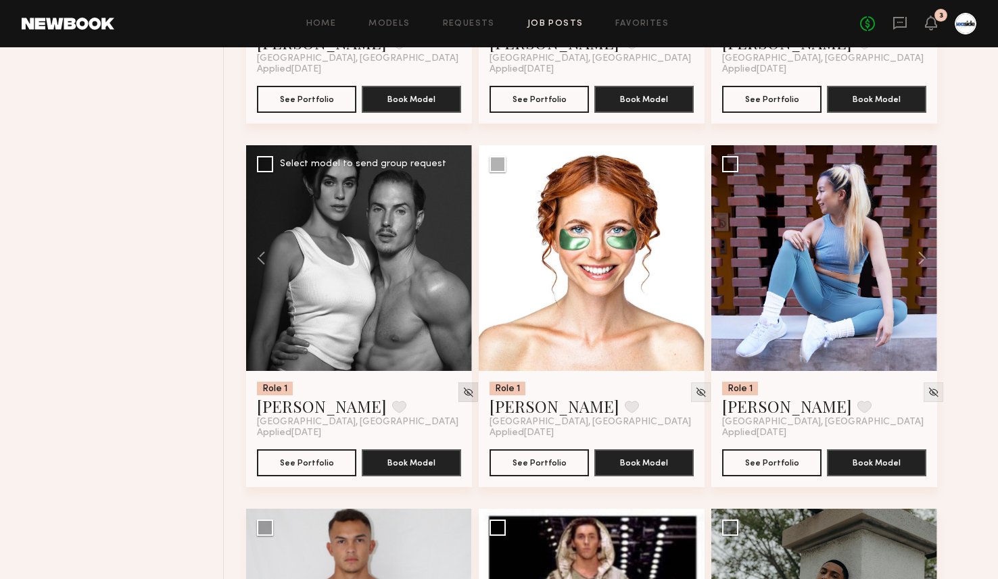
click at [462, 391] on img at bounding box center [467, 392] width 11 height 11
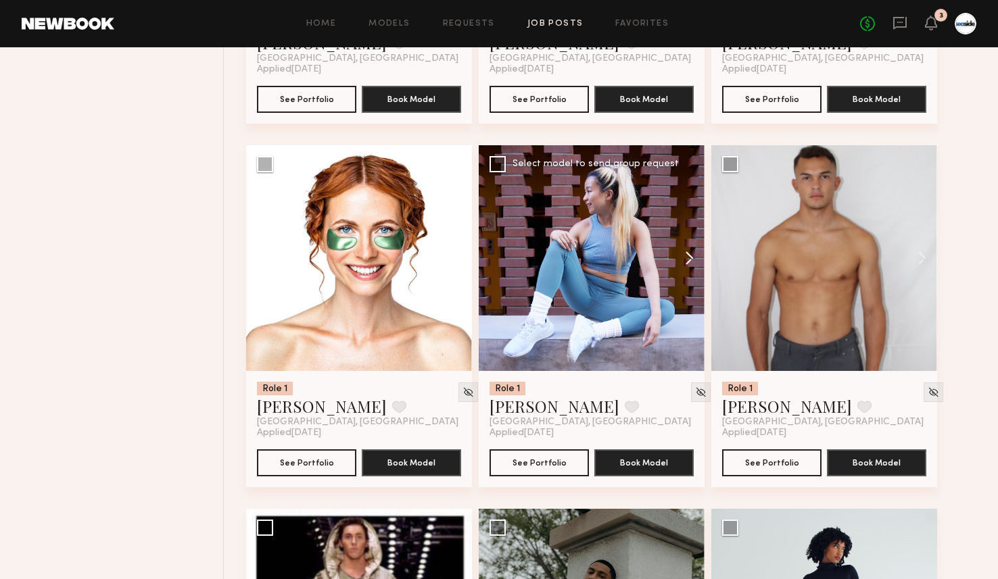
click at [690, 260] on button at bounding box center [682, 258] width 43 height 226
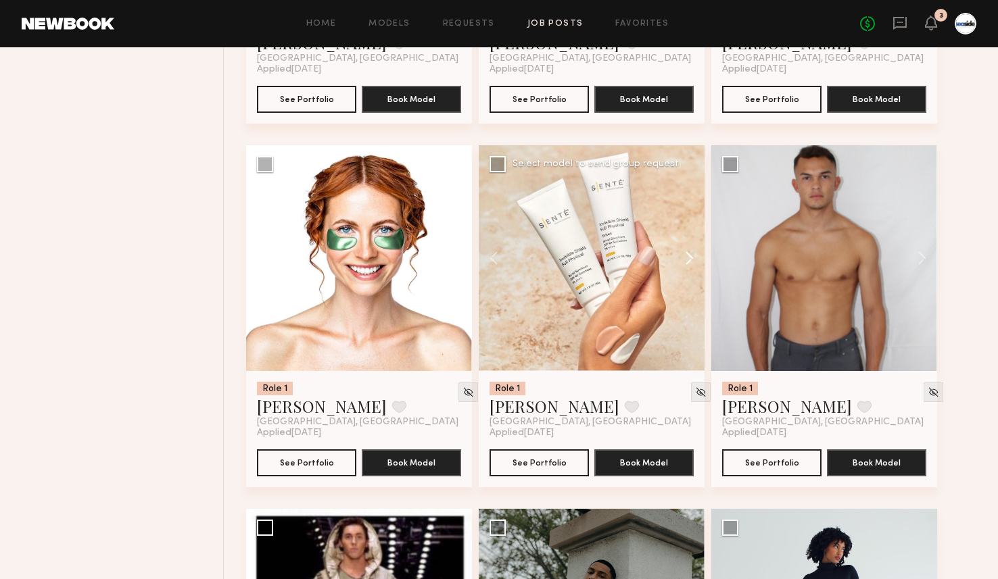
click at [690, 260] on button at bounding box center [682, 258] width 43 height 226
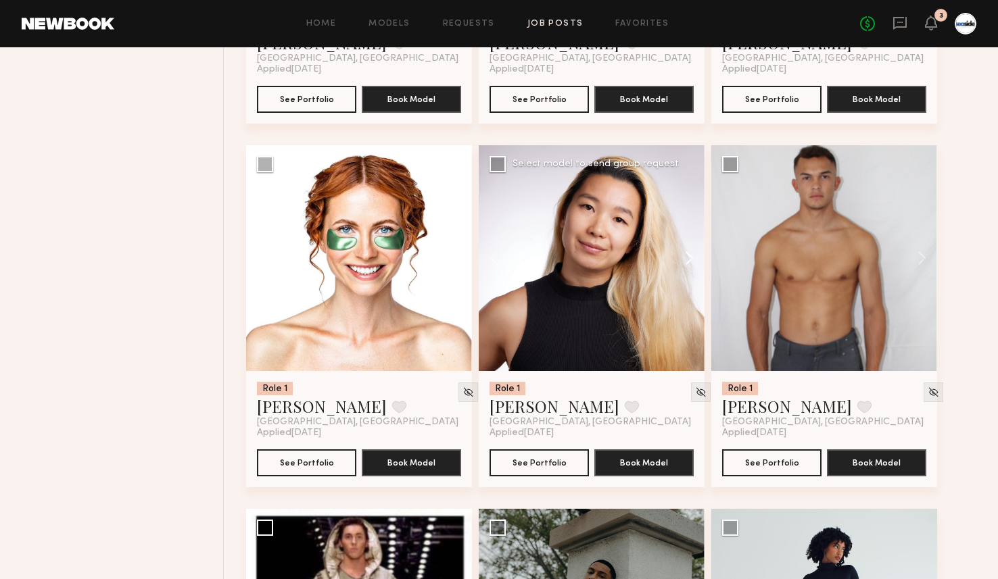
click at [690, 260] on button at bounding box center [682, 258] width 43 height 226
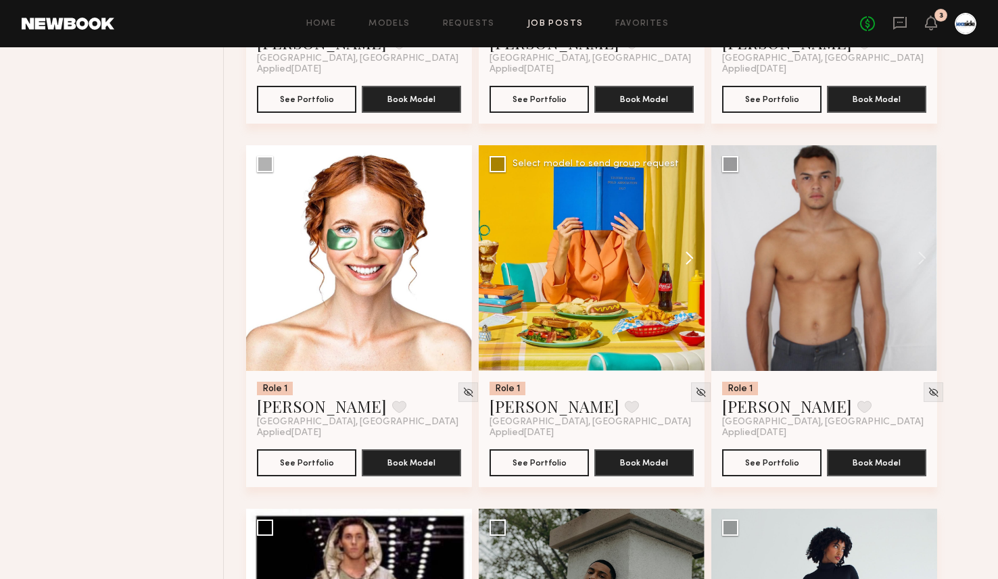
click at [690, 260] on button at bounding box center [682, 258] width 43 height 226
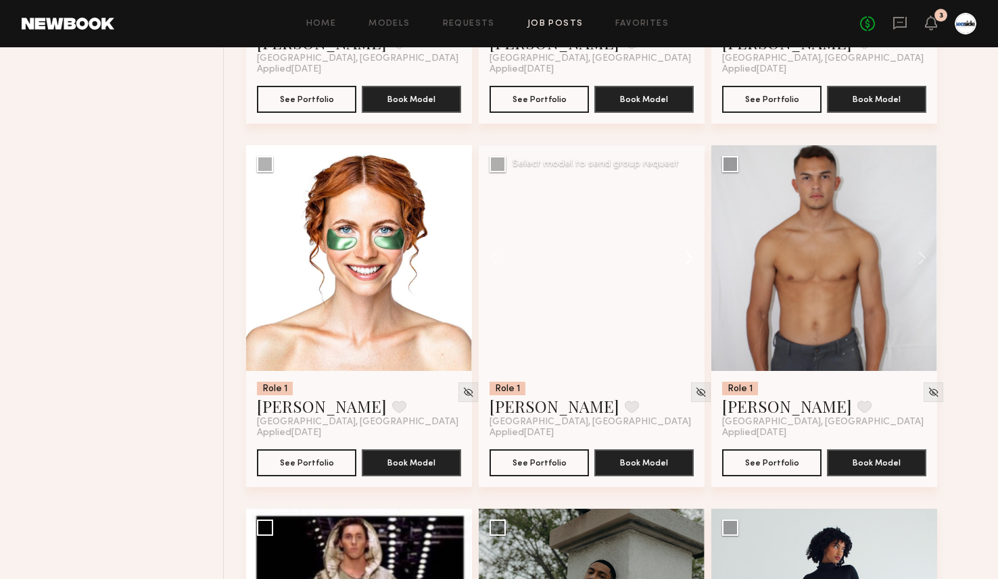
click at [690, 260] on button at bounding box center [682, 258] width 43 height 226
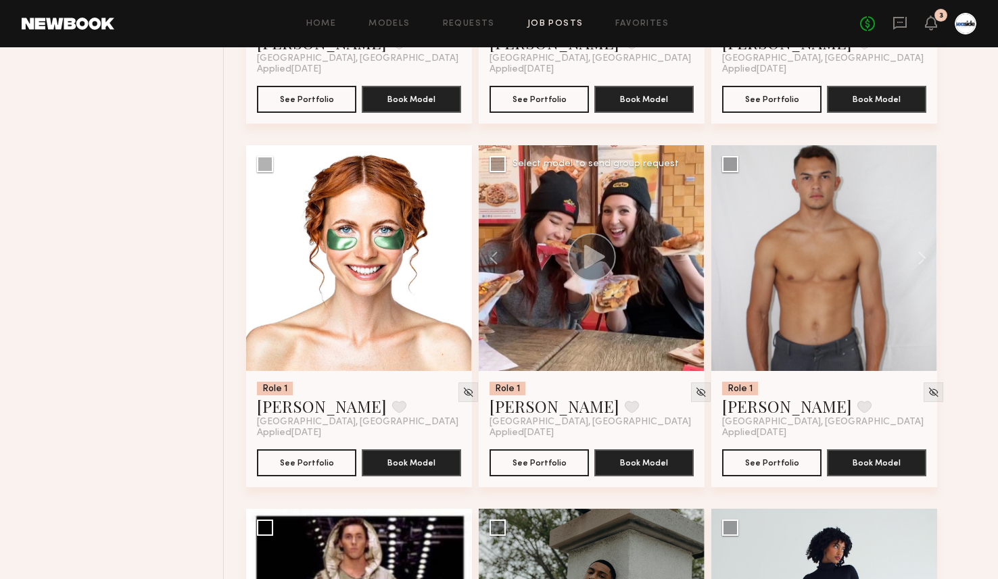
click at [690, 260] on div at bounding box center [592, 258] width 226 height 226
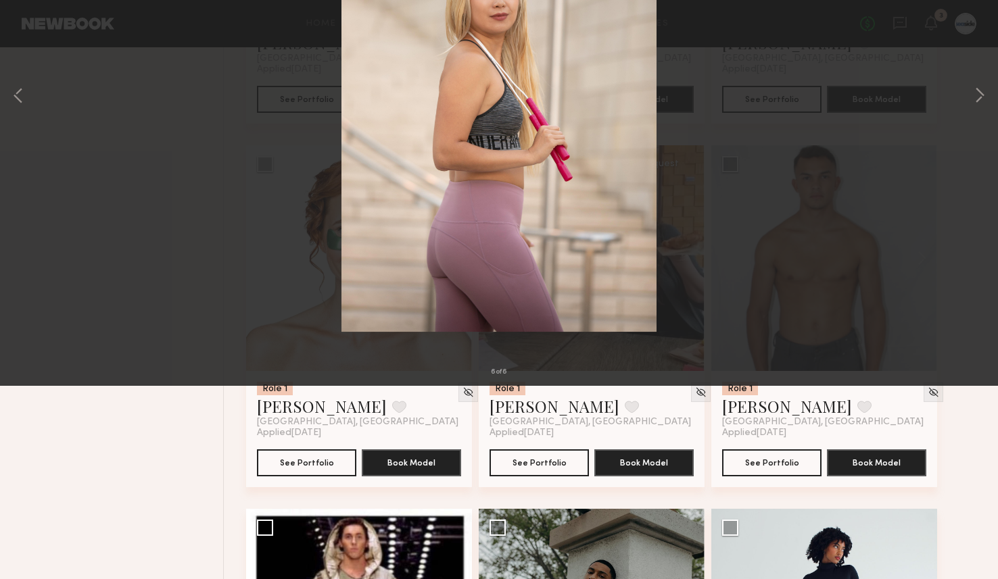
click at [27, 30] on button at bounding box center [31, 32] width 22 height 24
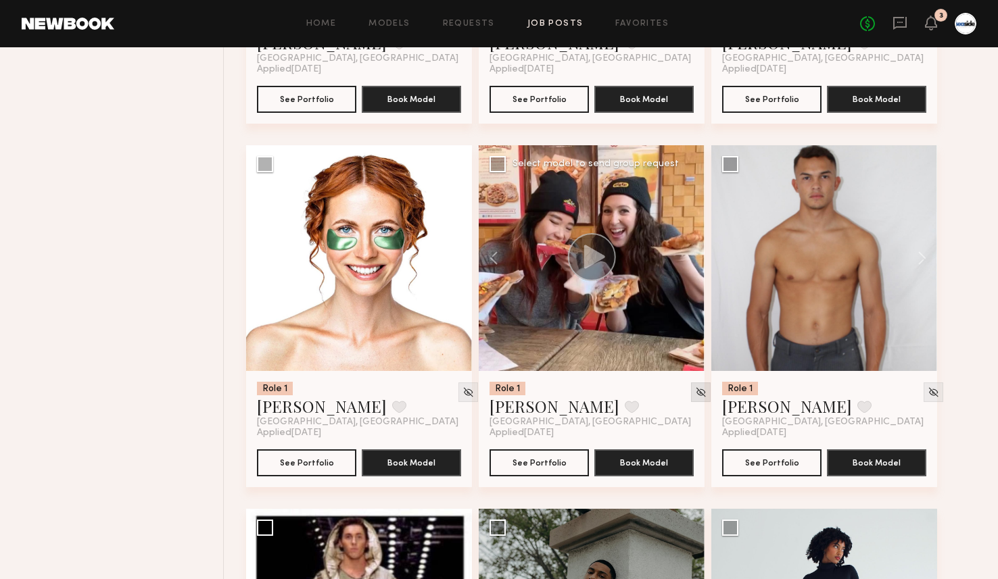
click at [695, 395] on img at bounding box center [700, 392] width 11 height 11
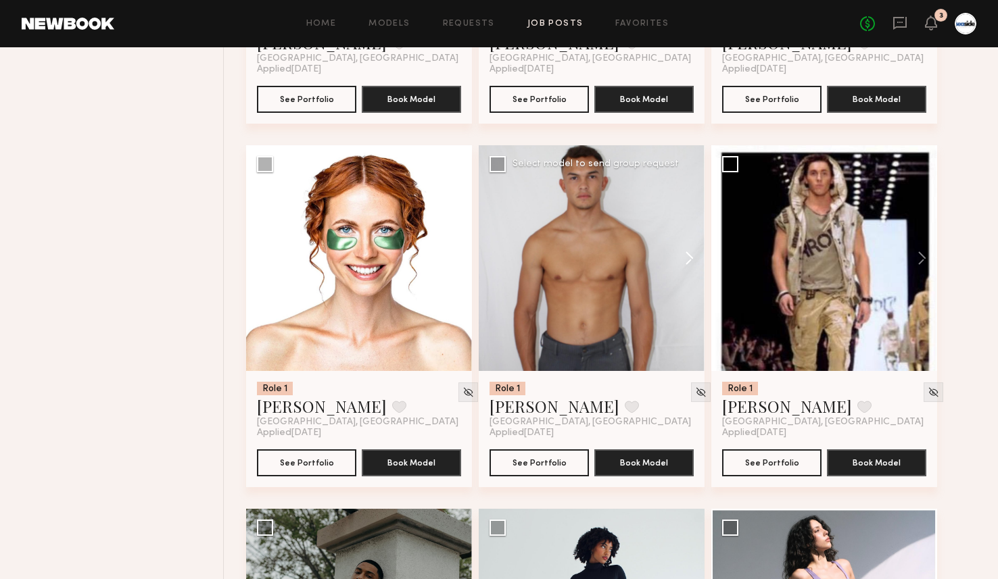
click at [692, 262] on button at bounding box center [682, 258] width 43 height 226
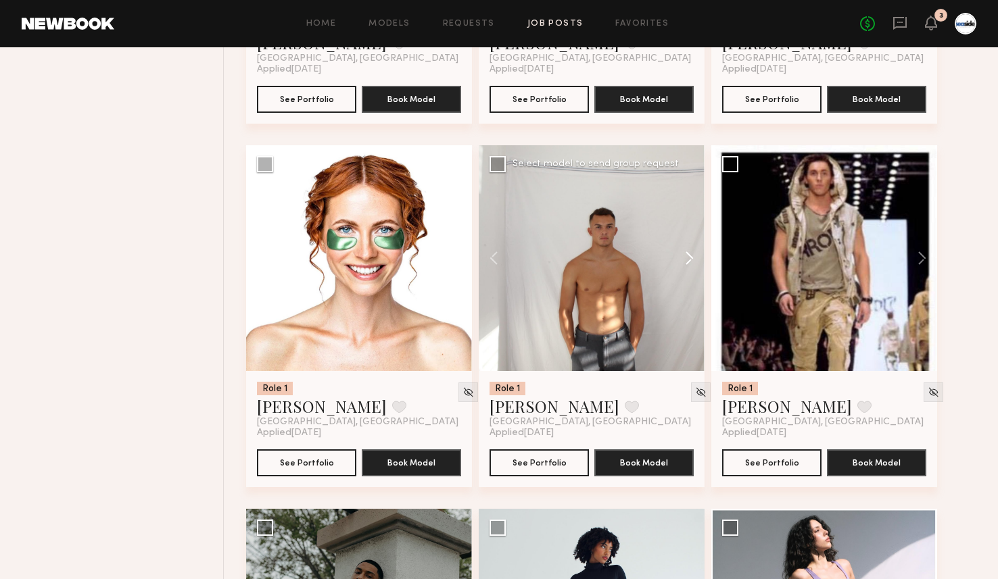
click at [686, 256] on button at bounding box center [682, 258] width 43 height 226
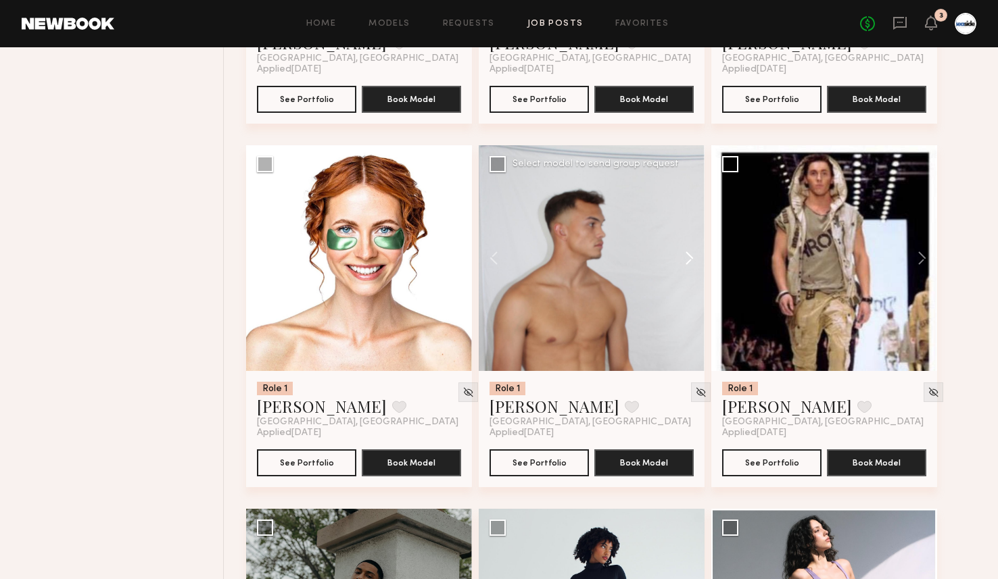
click at [686, 256] on button at bounding box center [682, 258] width 43 height 226
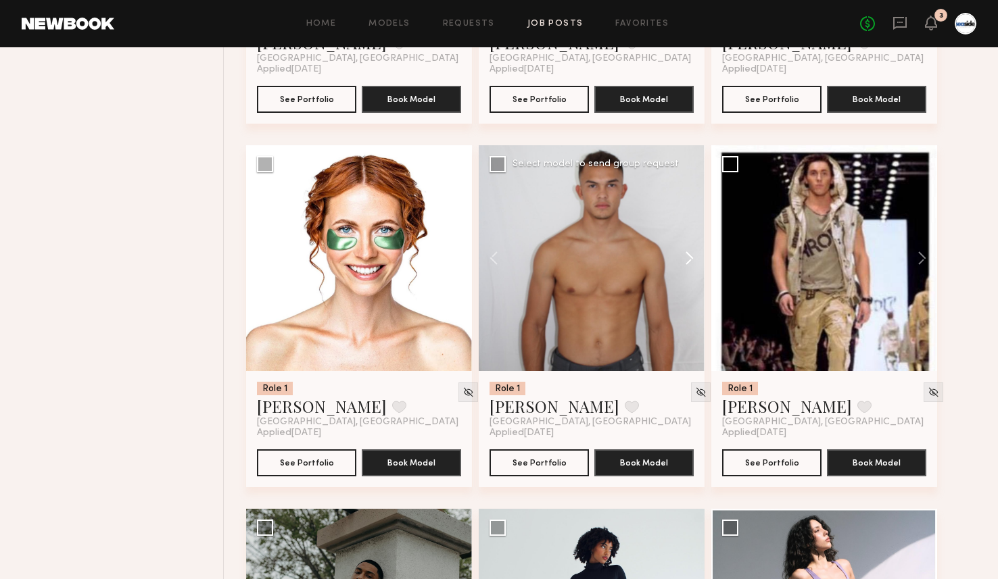
click at [686, 256] on button at bounding box center [682, 258] width 43 height 226
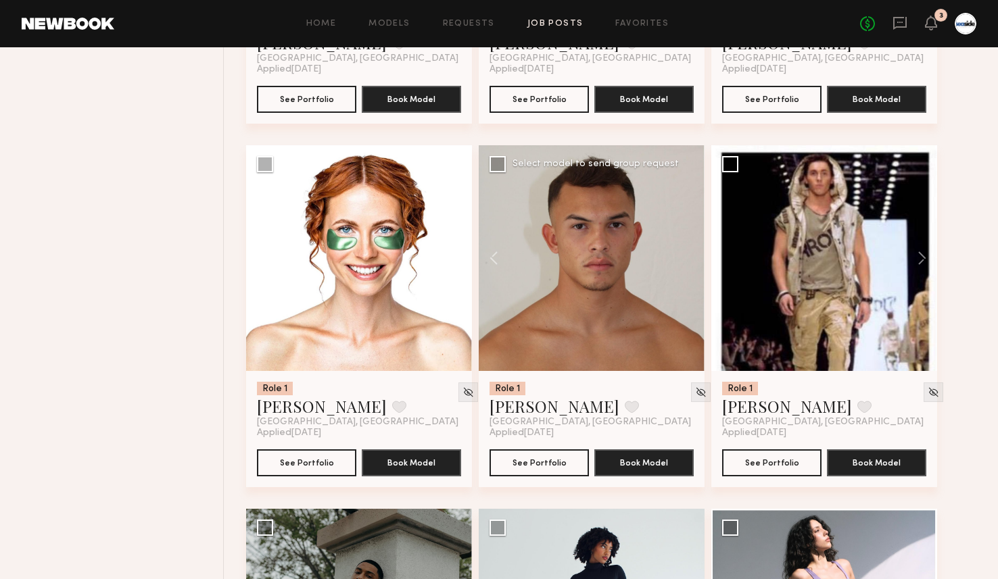
click at [686, 256] on div at bounding box center [592, 258] width 226 height 226
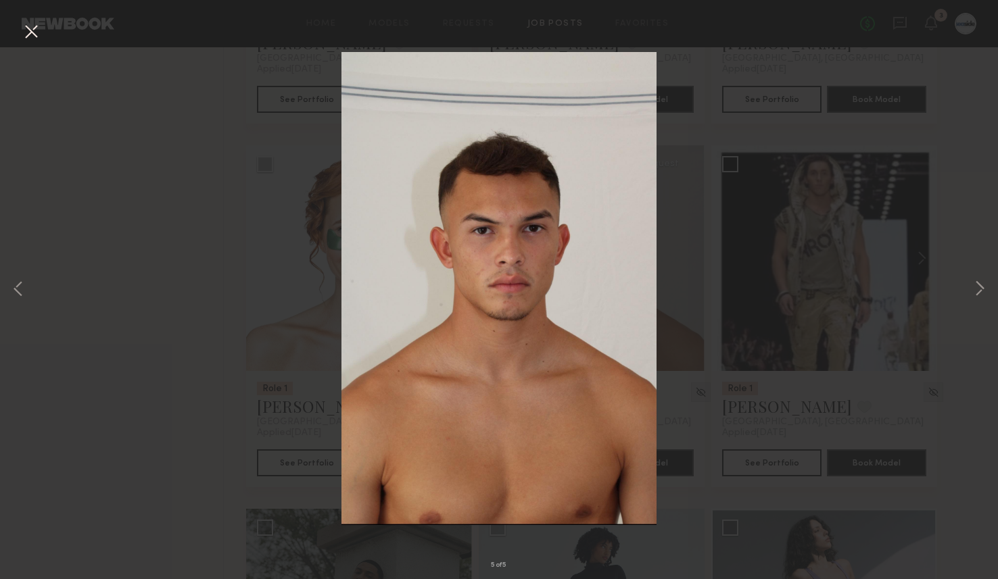
click at [36, 37] on button at bounding box center [31, 32] width 22 height 24
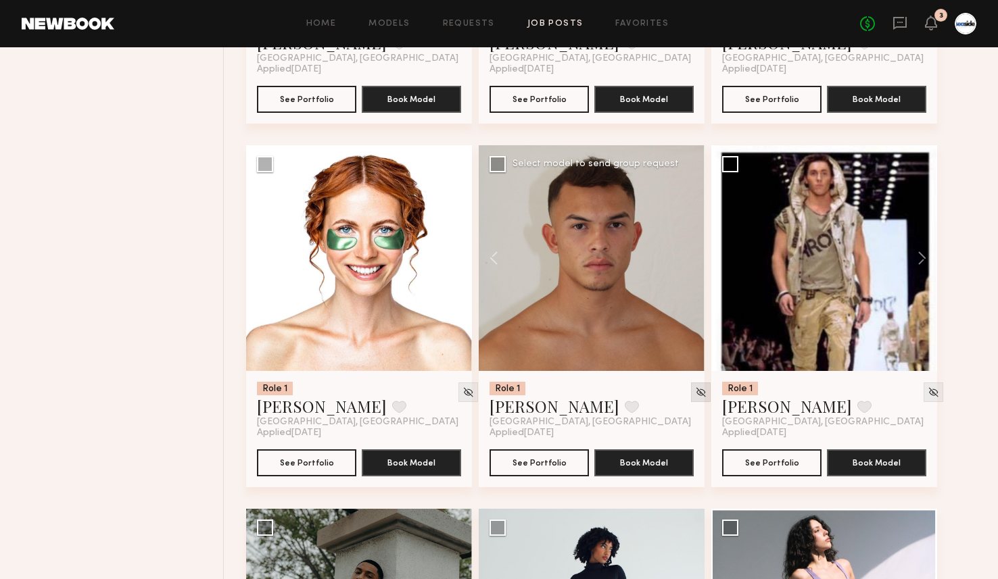
click at [695, 398] on img at bounding box center [700, 392] width 11 height 11
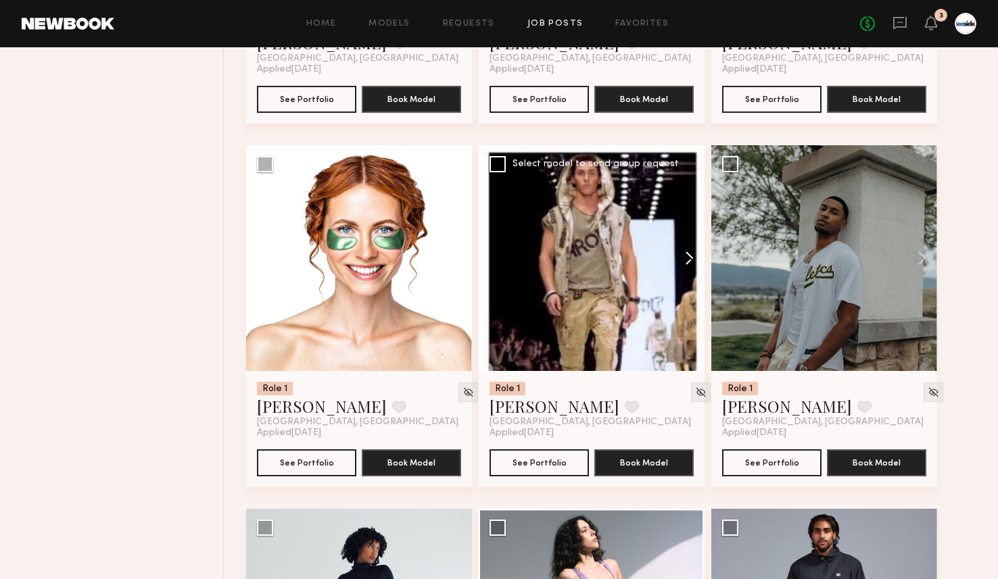
click at [691, 262] on button at bounding box center [682, 258] width 43 height 226
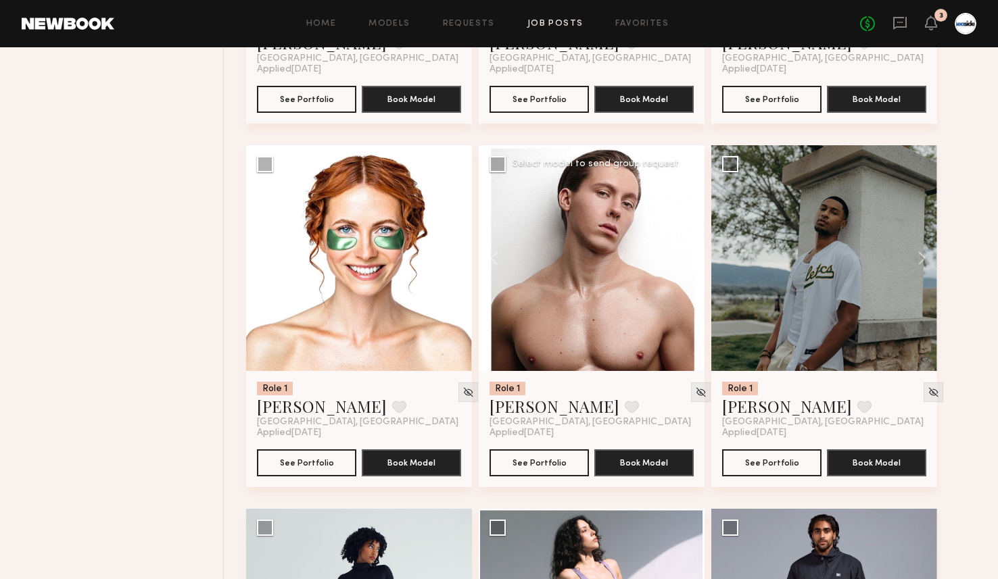
click at [691, 262] on button at bounding box center [682, 258] width 43 height 226
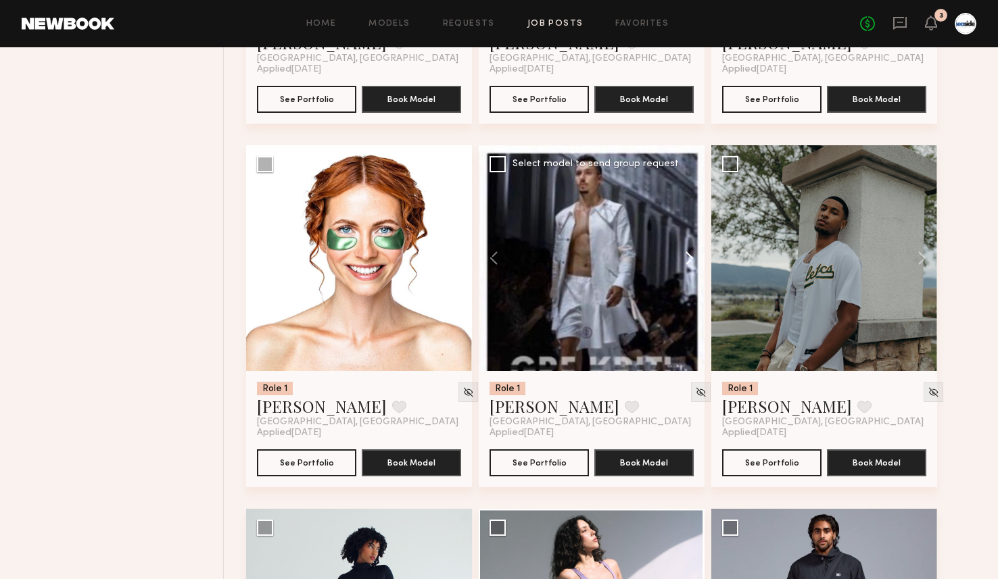
click at [691, 262] on button at bounding box center [682, 258] width 43 height 226
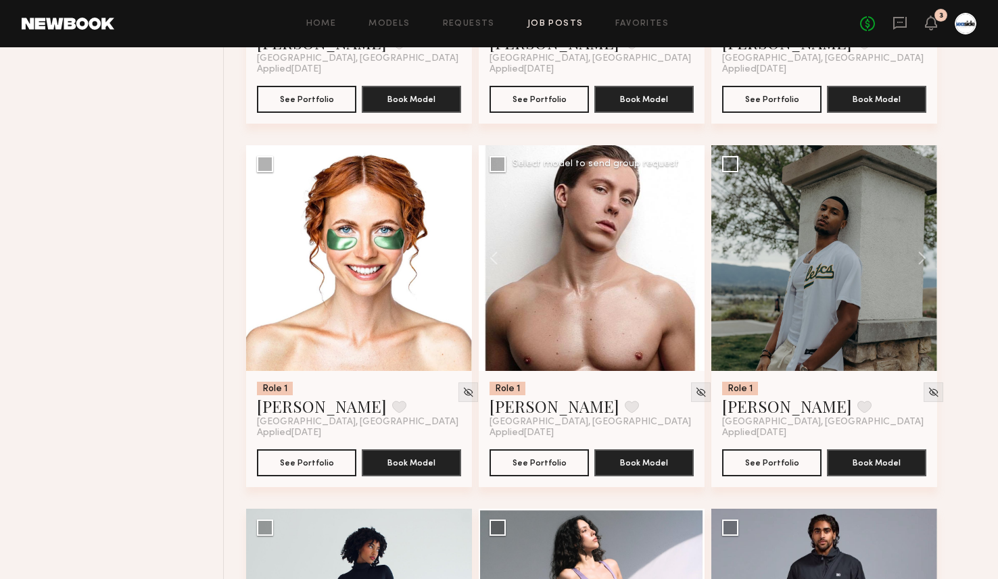
click at [691, 262] on div at bounding box center [592, 258] width 226 height 226
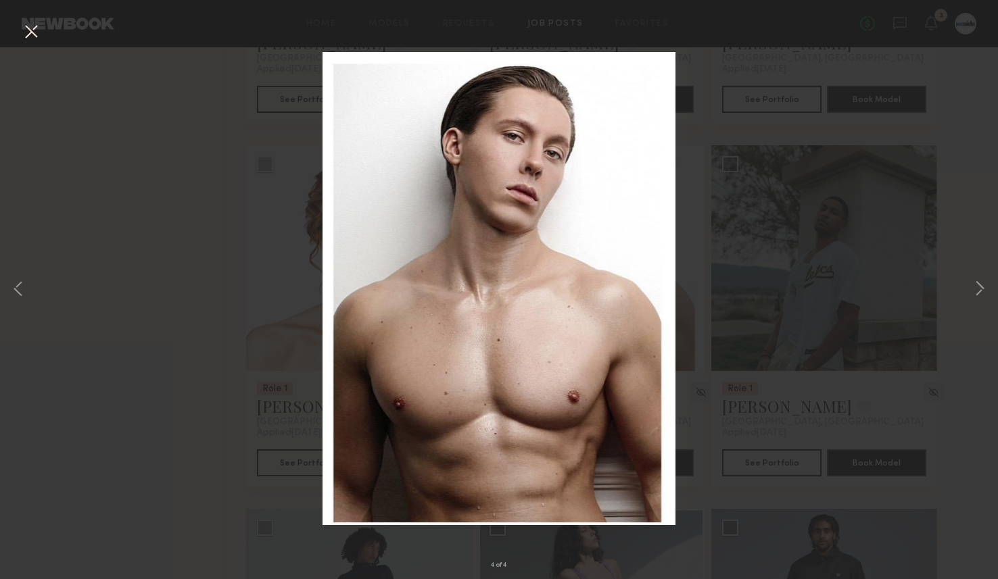
click at [32, 34] on button at bounding box center [31, 32] width 22 height 24
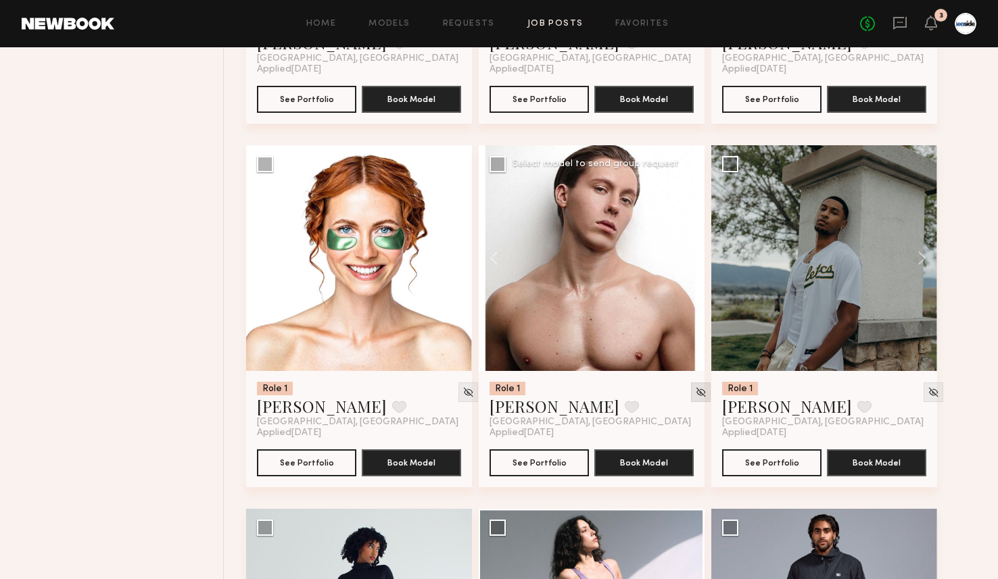
click at [695, 398] on img at bounding box center [700, 392] width 11 height 11
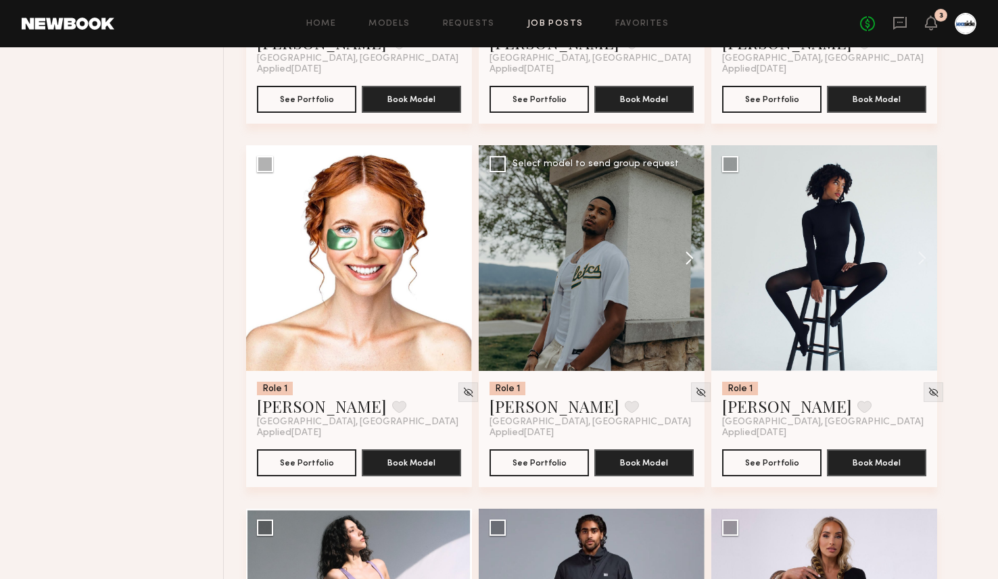
click at [690, 255] on button at bounding box center [682, 258] width 43 height 226
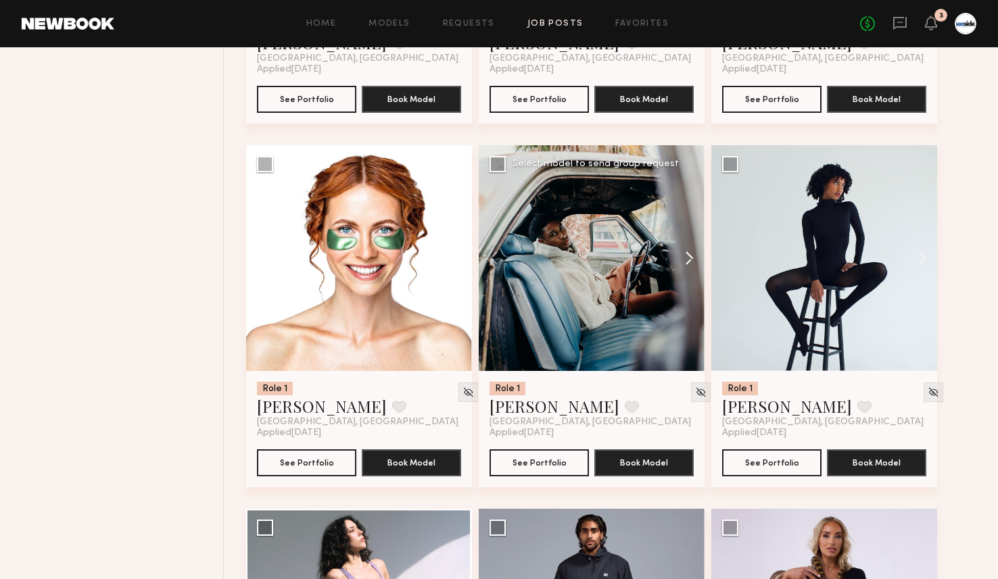
click at [690, 255] on button at bounding box center [682, 258] width 43 height 226
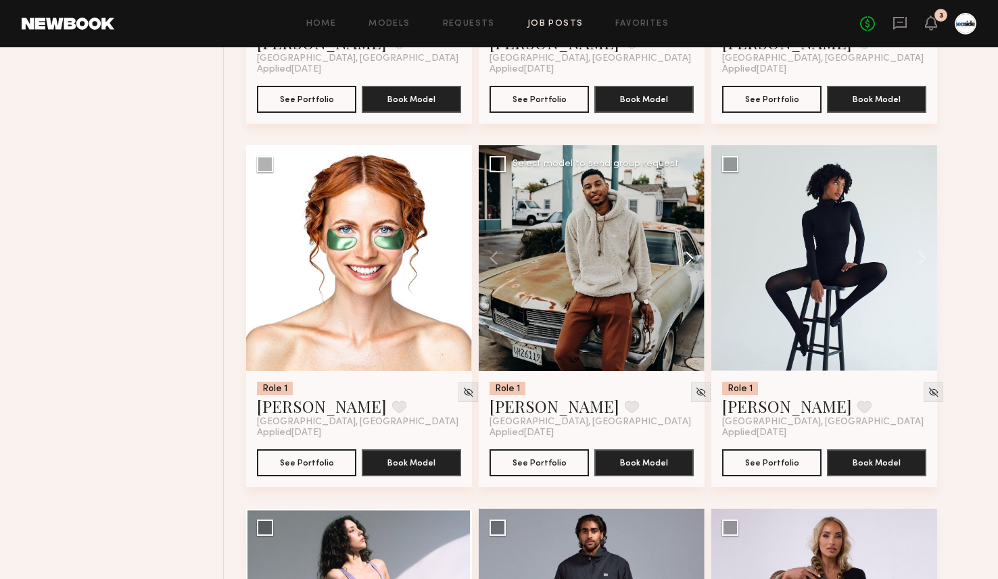
click at [690, 255] on button at bounding box center [682, 258] width 43 height 226
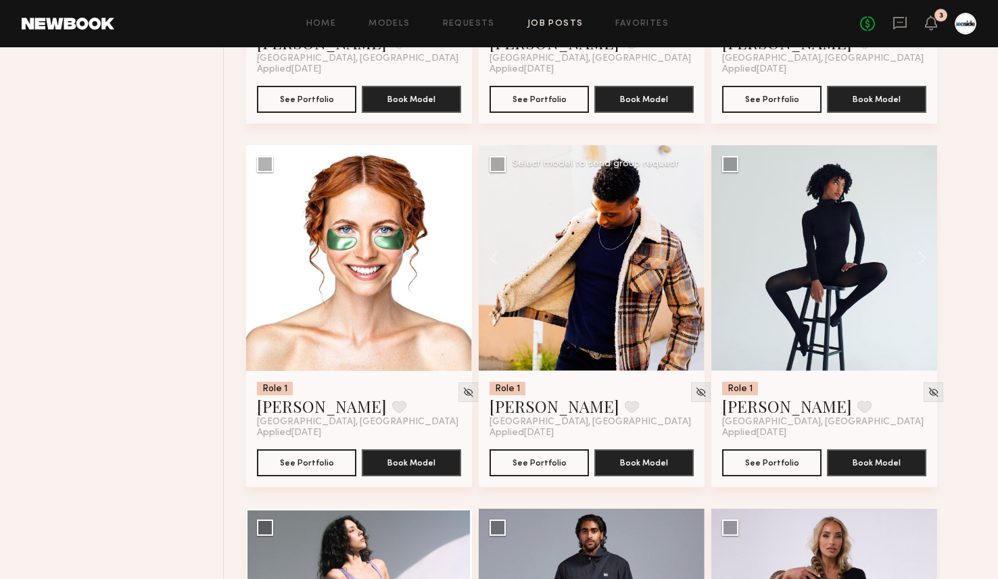
click at [690, 255] on div at bounding box center [592, 258] width 226 height 226
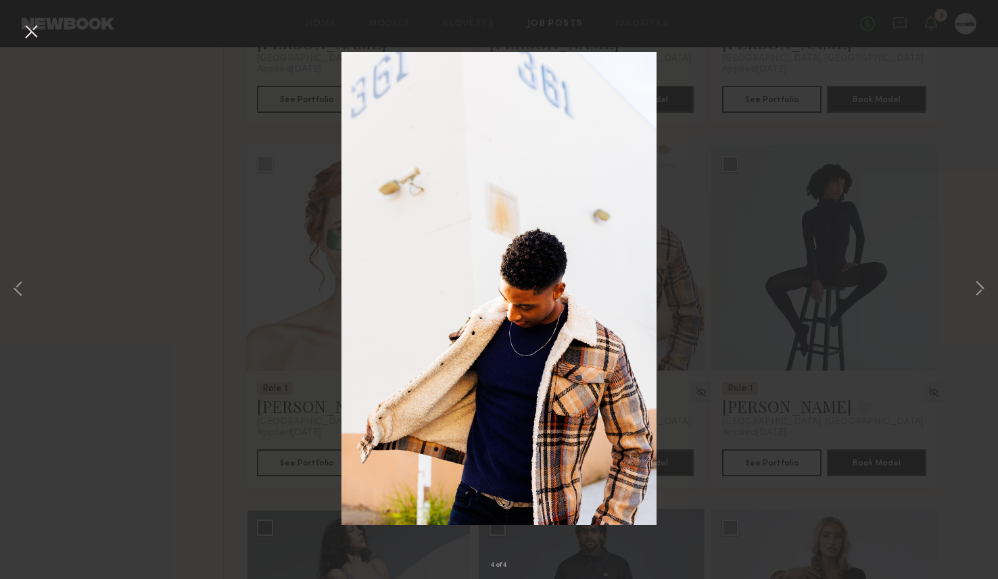
click at [39, 42] on button at bounding box center [31, 32] width 22 height 24
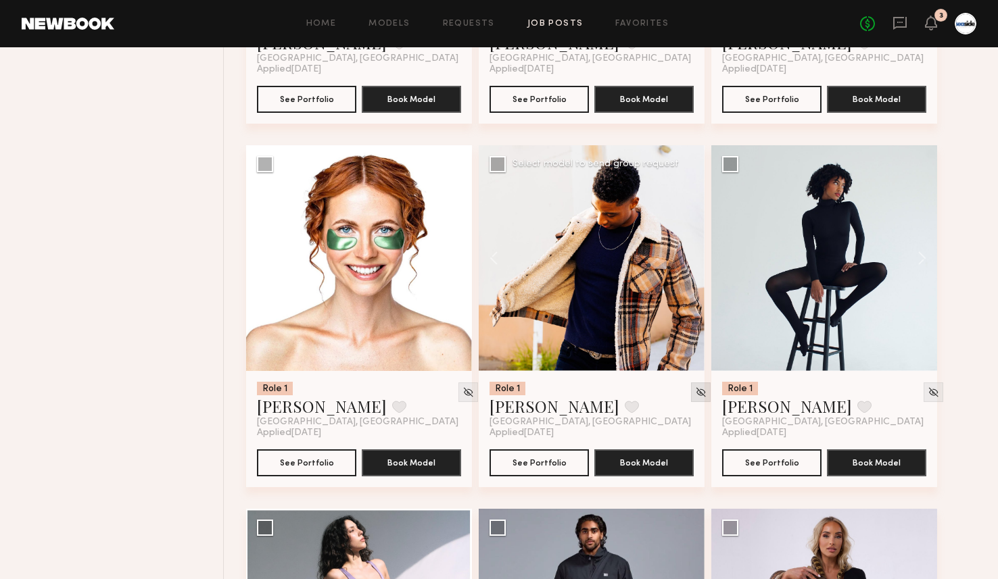
click at [695, 392] on img at bounding box center [700, 392] width 11 height 11
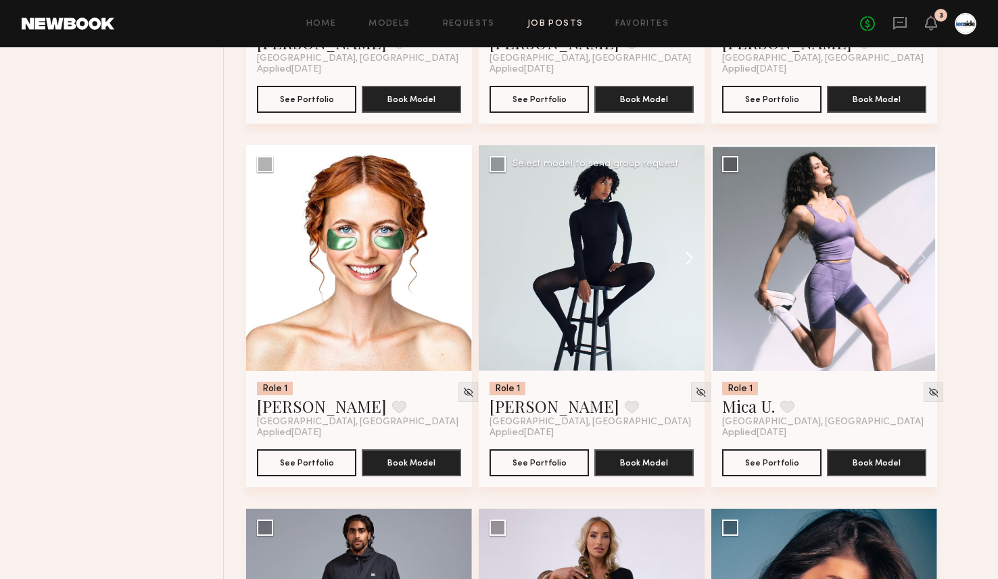
click at [684, 257] on button at bounding box center [682, 258] width 43 height 226
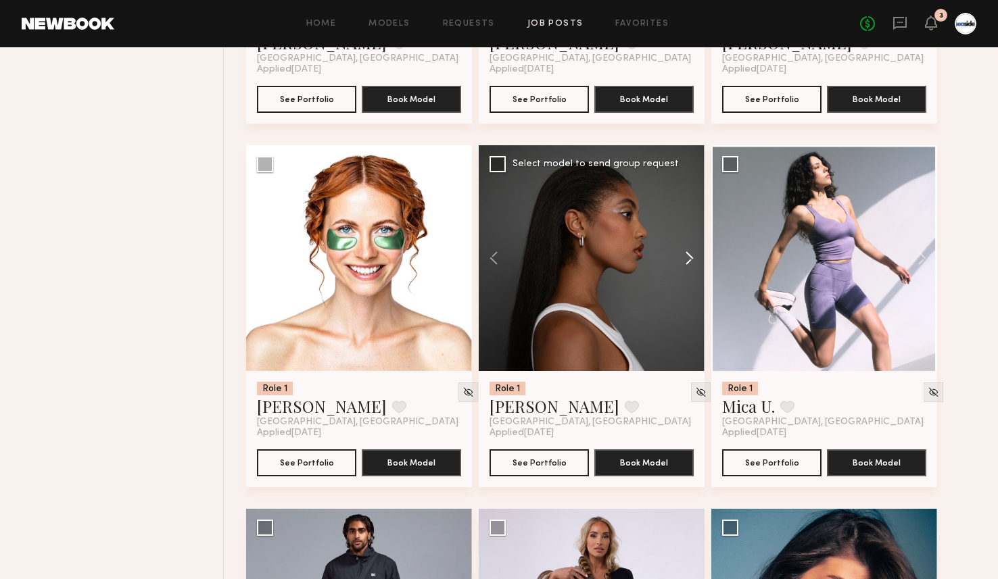
click at [684, 257] on button at bounding box center [682, 258] width 43 height 226
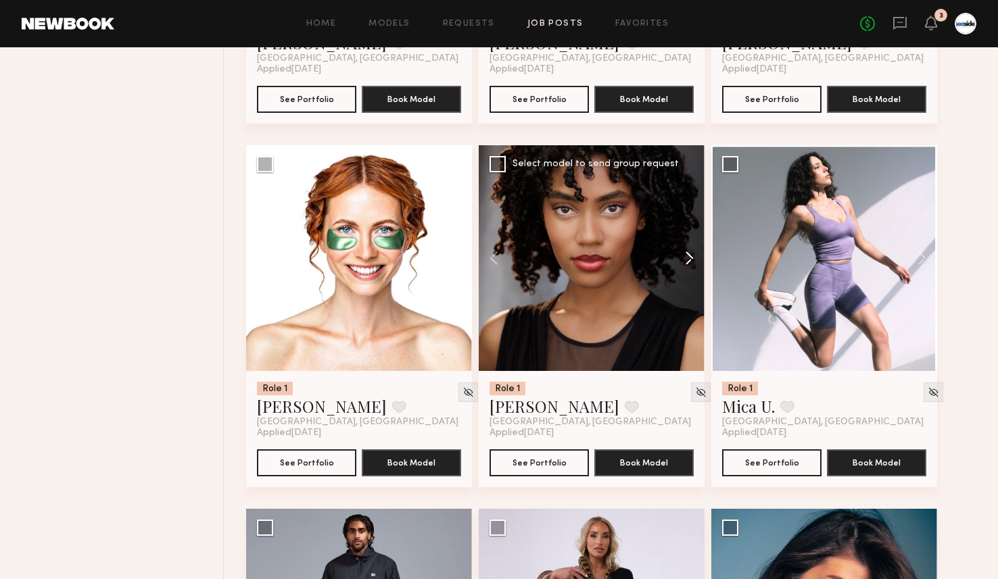
click at [684, 257] on button at bounding box center [682, 258] width 43 height 226
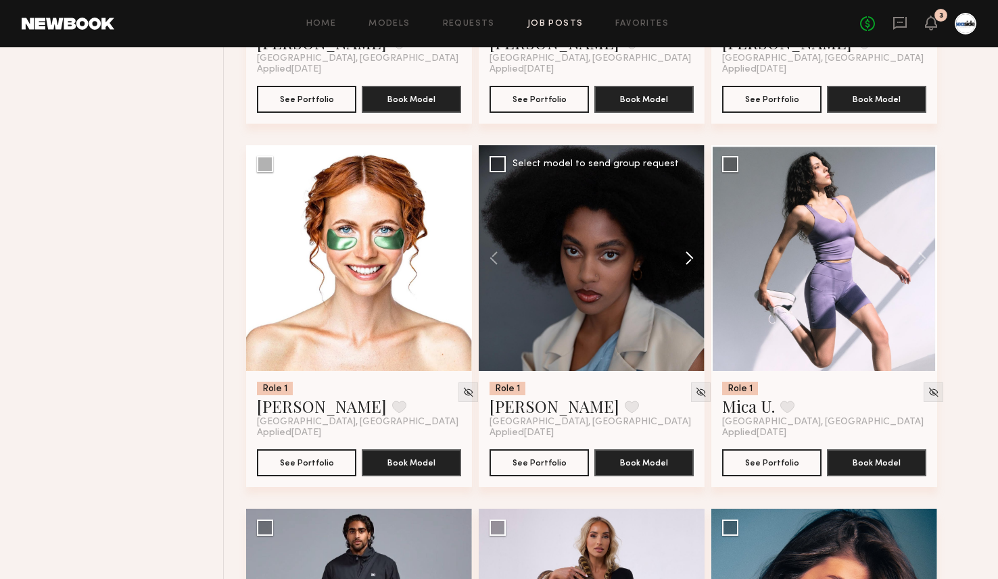
click at [684, 257] on button at bounding box center [682, 258] width 43 height 226
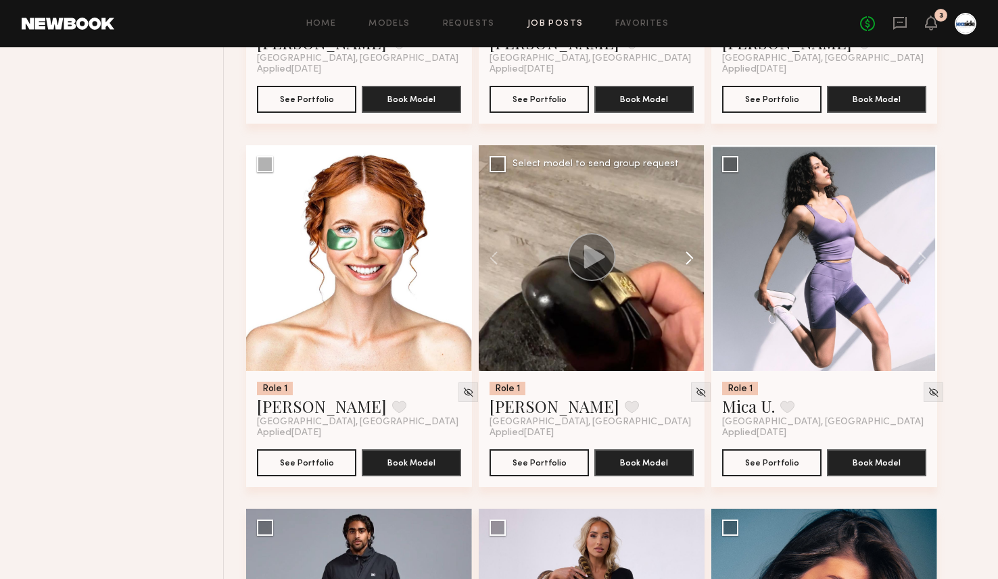
click at [684, 257] on button at bounding box center [682, 258] width 43 height 226
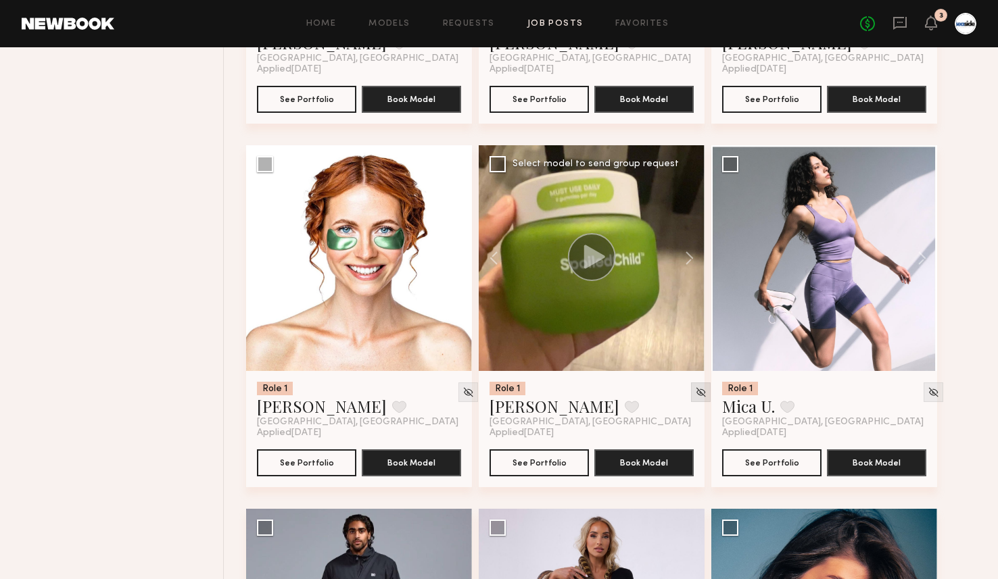
click at [695, 392] on img at bounding box center [700, 392] width 11 height 11
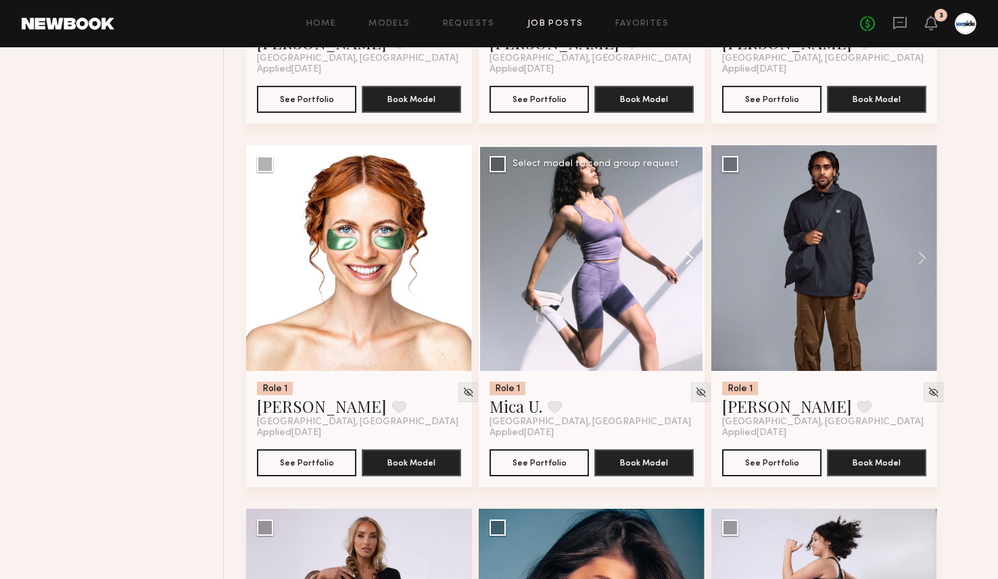
click at [692, 254] on button at bounding box center [682, 258] width 43 height 226
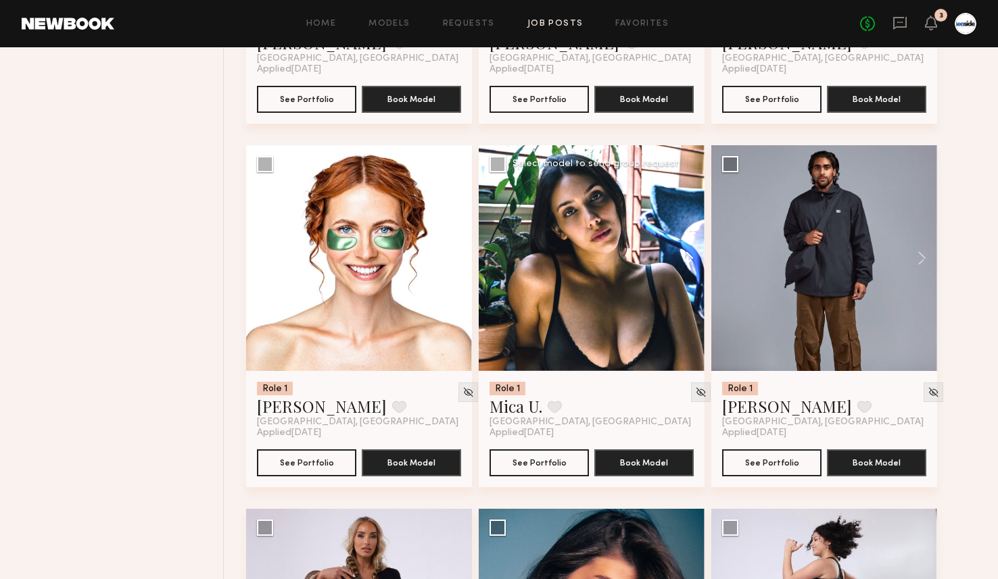
click at [692, 254] on button at bounding box center [682, 258] width 43 height 226
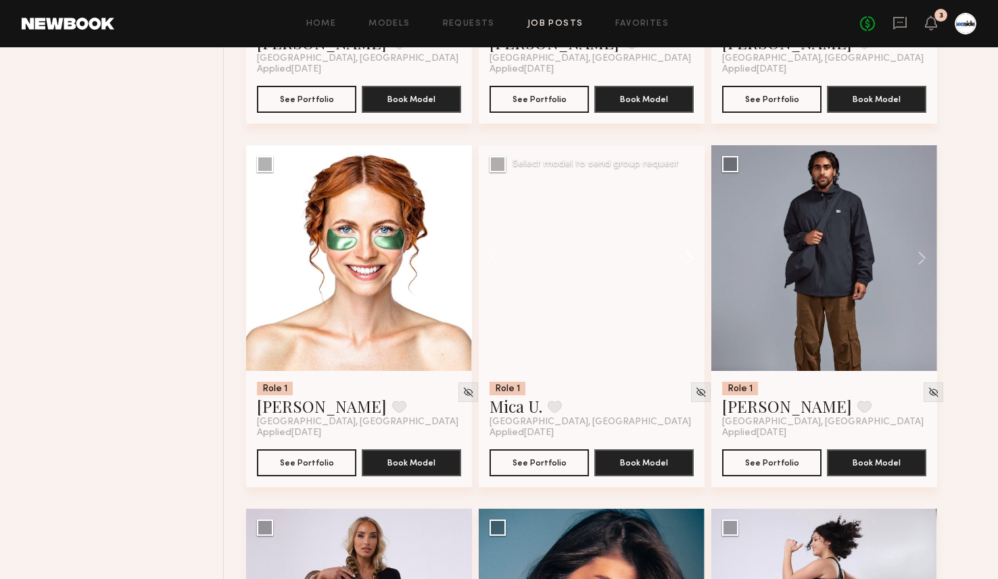
click at [692, 254] on button at bounding box center [682, 258] width 43 height 226
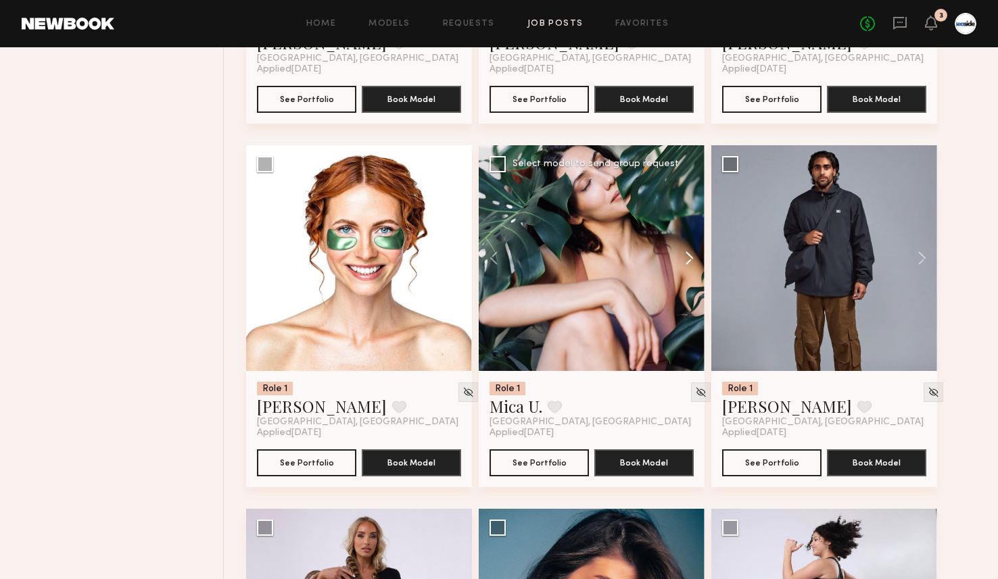
click at [692, 254] on button at bounding box center [682, 258] width 43 height 226
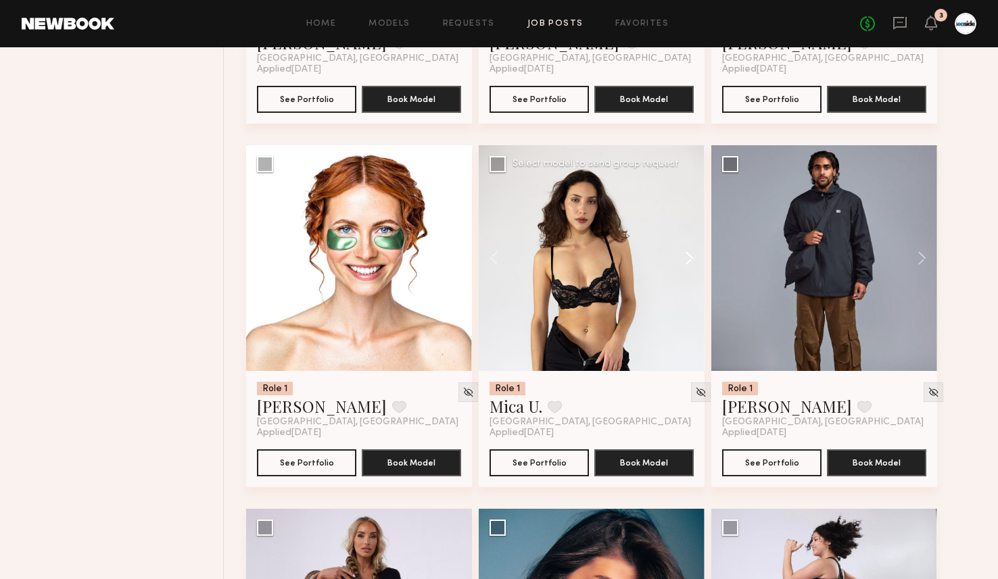
click at [692, 254] on button at bounding box center [682, 258] width 43 height 226
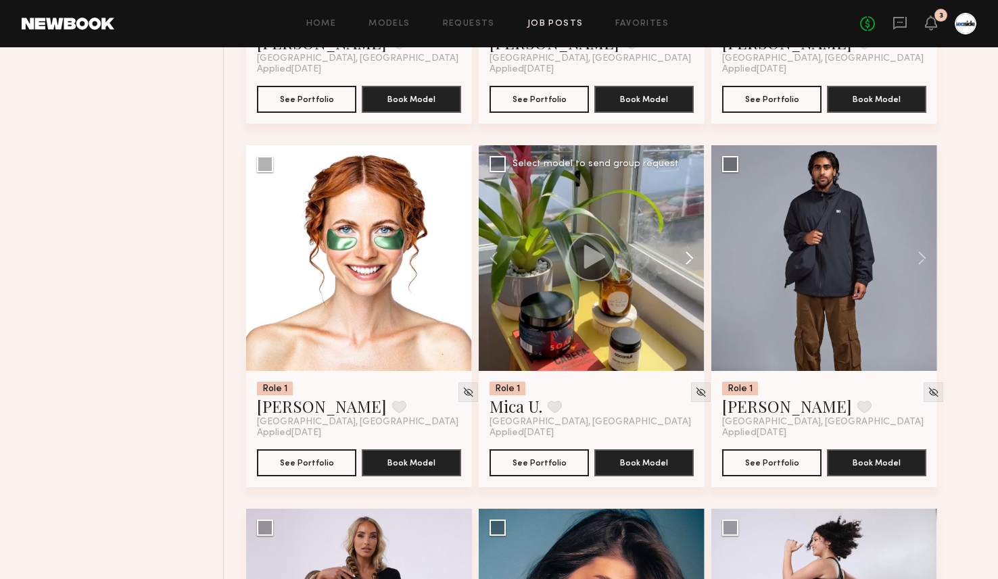
click at [692, 254] on button at bounding box center [682, 258] width 43 height 226
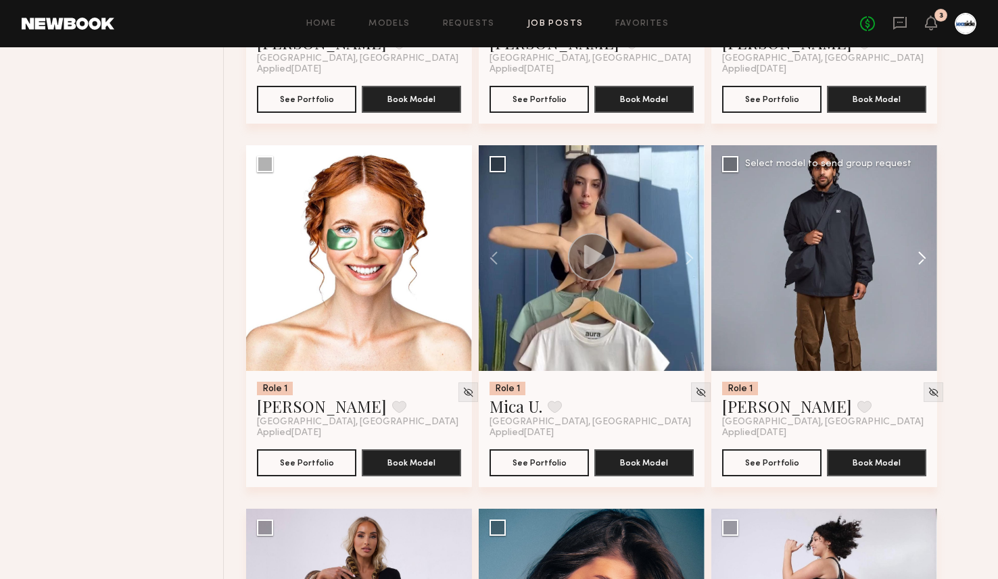
click at [916, 254] on button at bounding box center [915, 258] width 43 height 226
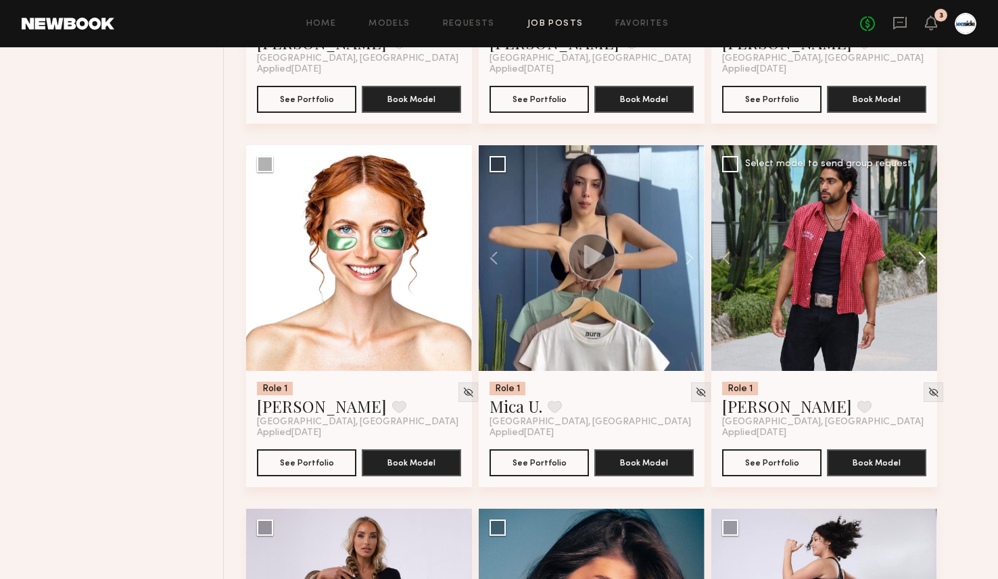
click at [916, 254] on button at bounding box center [915, 258] width 43 height 226
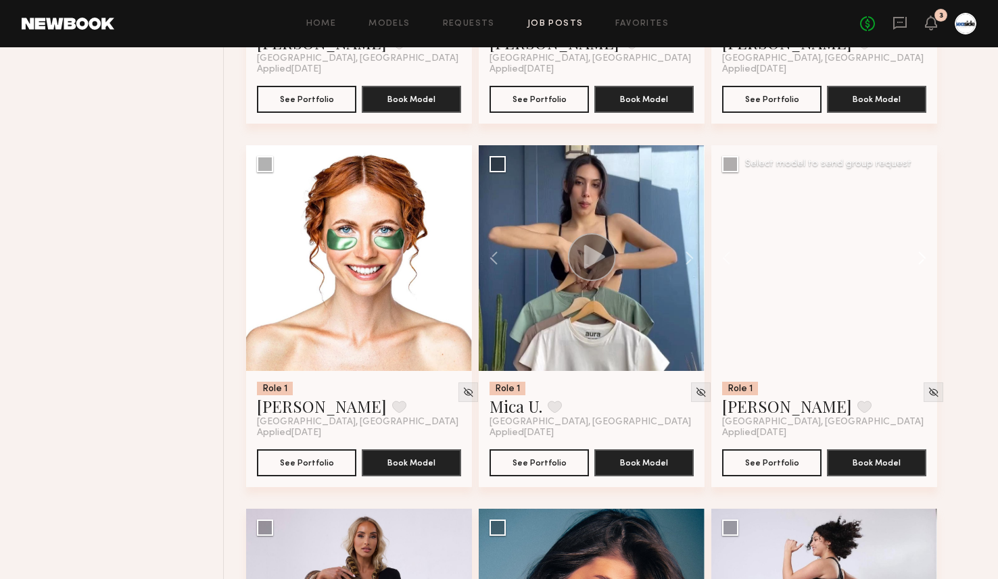
click at [916, 254] on button at bounding box center [915, 258] width 43 height 226
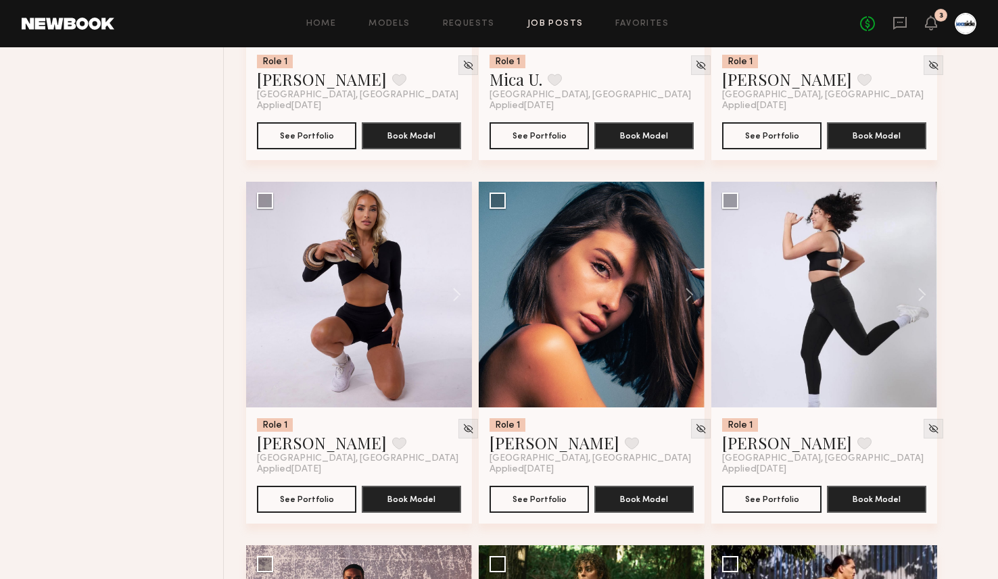
scroll to position [2989, 0]
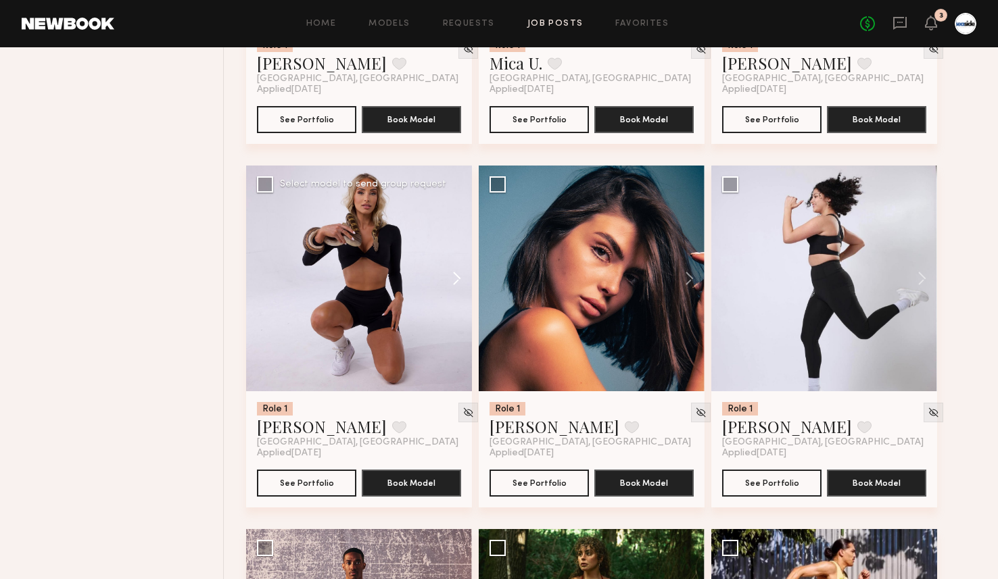
click at [457, 281] on button at bounding box center [450, 279] width 43 height 226
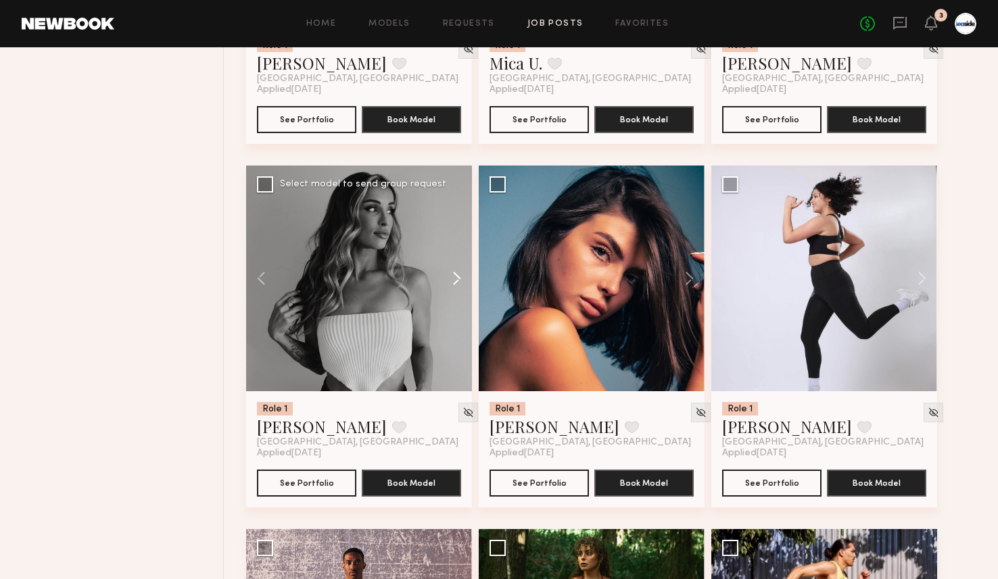
click at [457, 281] on button at bounding box center [450, 279] width 43 height 226
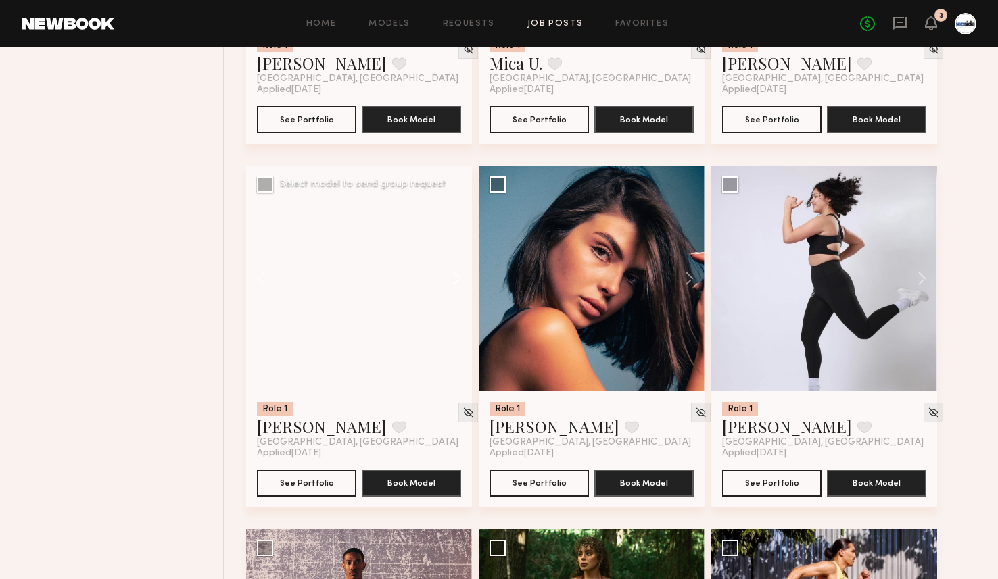
click at [457, 281] on button at bounding box center [450, 279] width 43 height 226
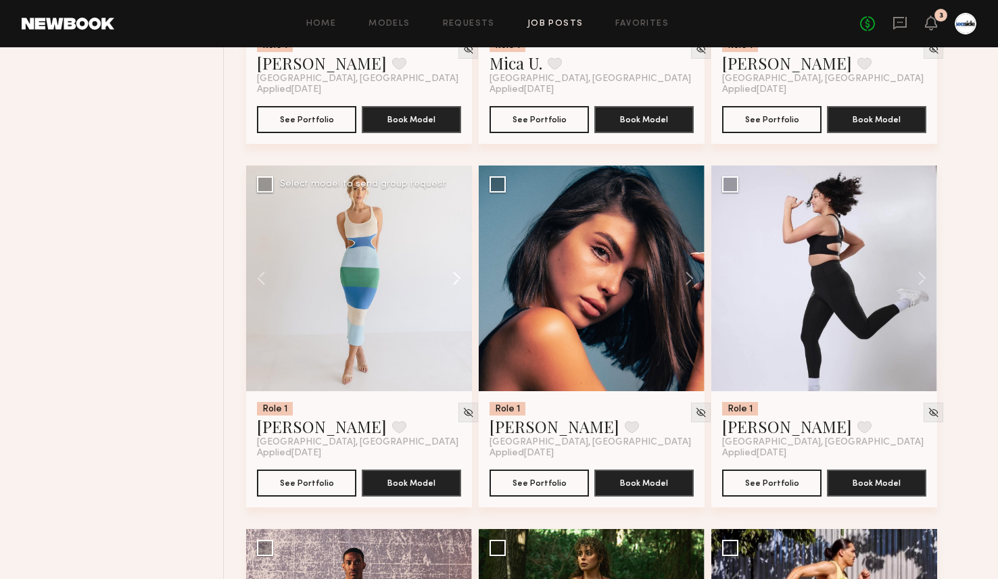
click at [457, 281] on button at bounding box center [450, 279] width 43 height 226
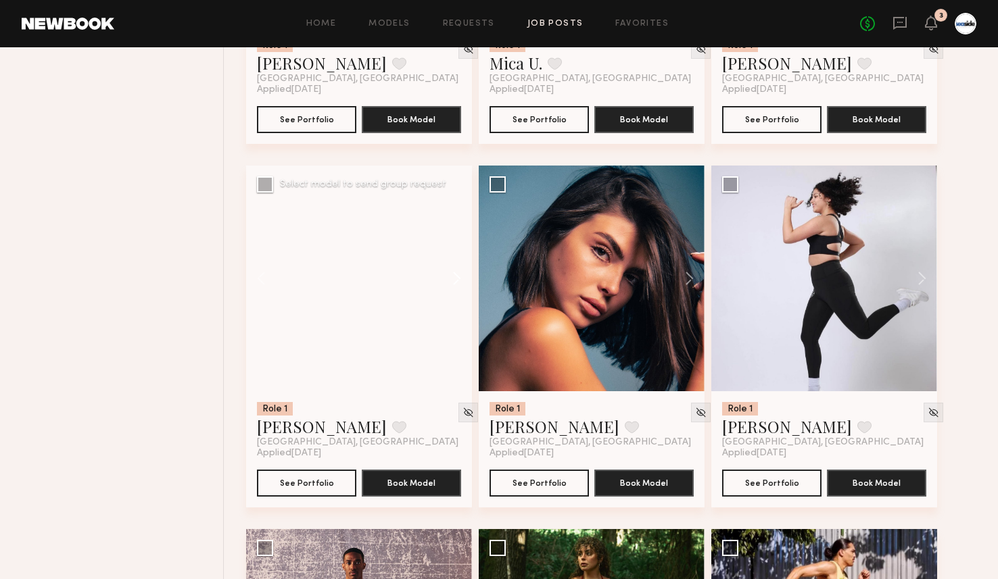
click at [457, 281] on button at bounding box center [450, 279] width 43 height 226
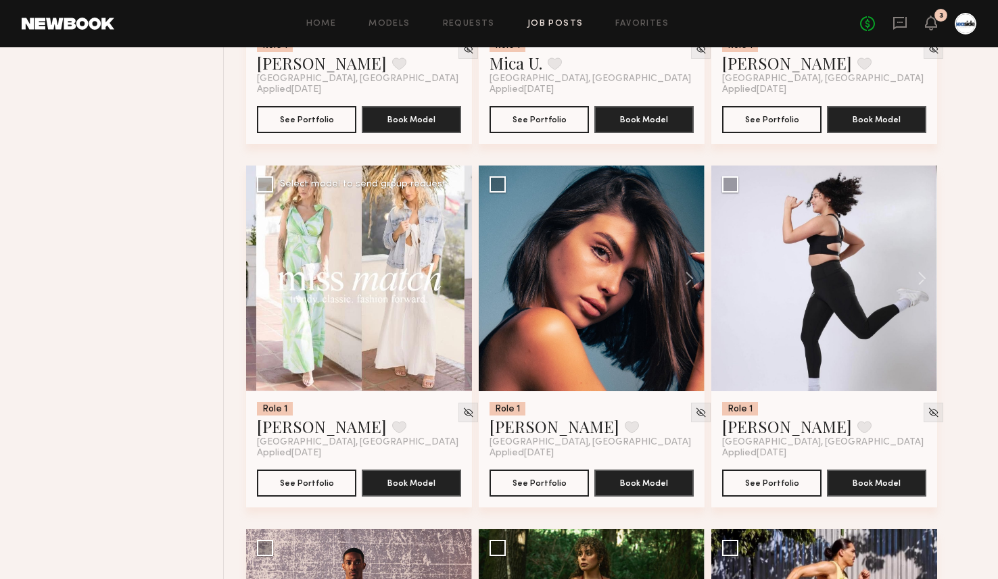
click at [457, 281] on div at bounding box center [359, 279] width 226 height 226
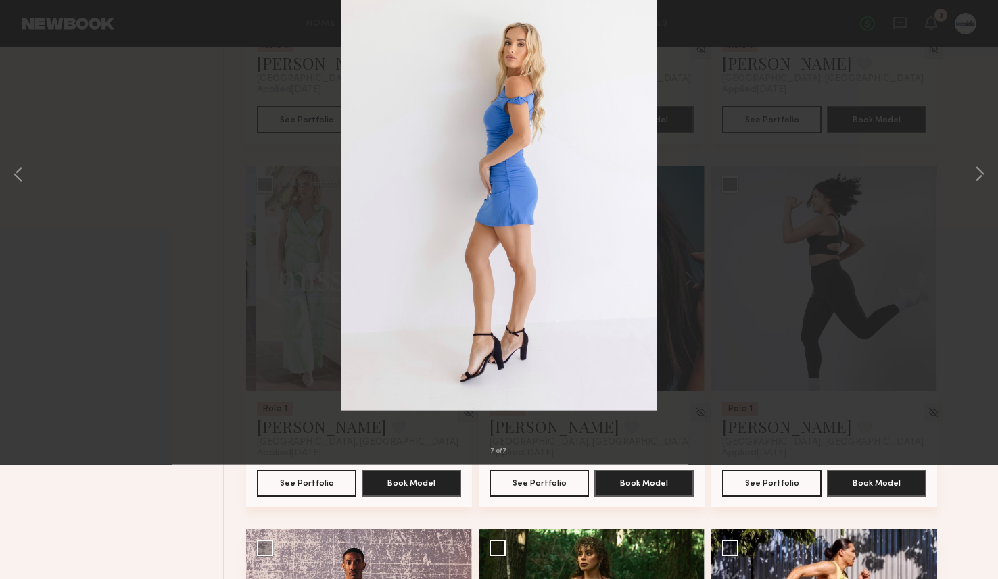
click at [16, 18] on div "7 of 7" at bounding box center [499, 289] width 998 height 579
click at [30, 25] on button at bounding box center [31, 32] width 22 height 24
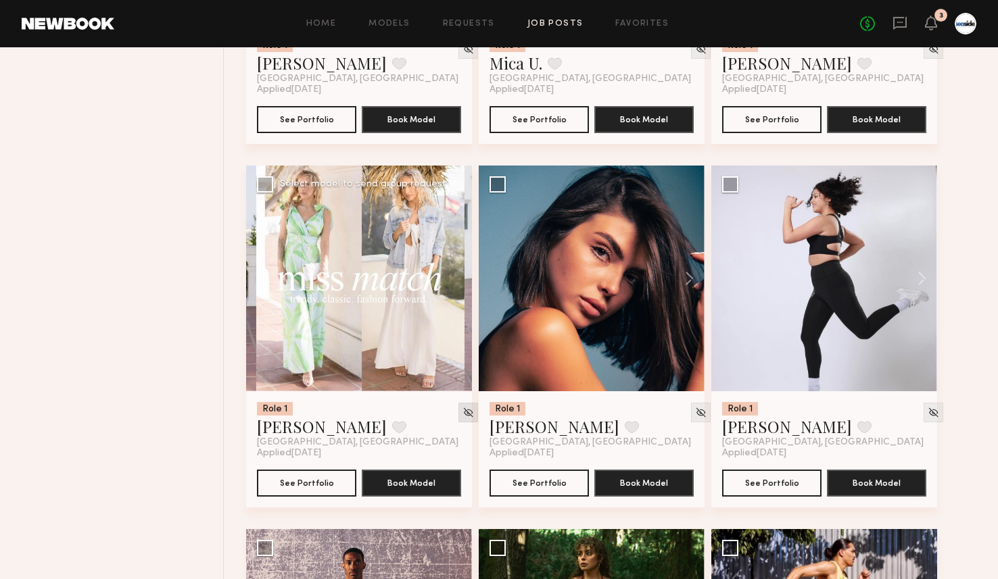
click at [462, 418] on img at bounding box center [467, 412] width 11 height 11
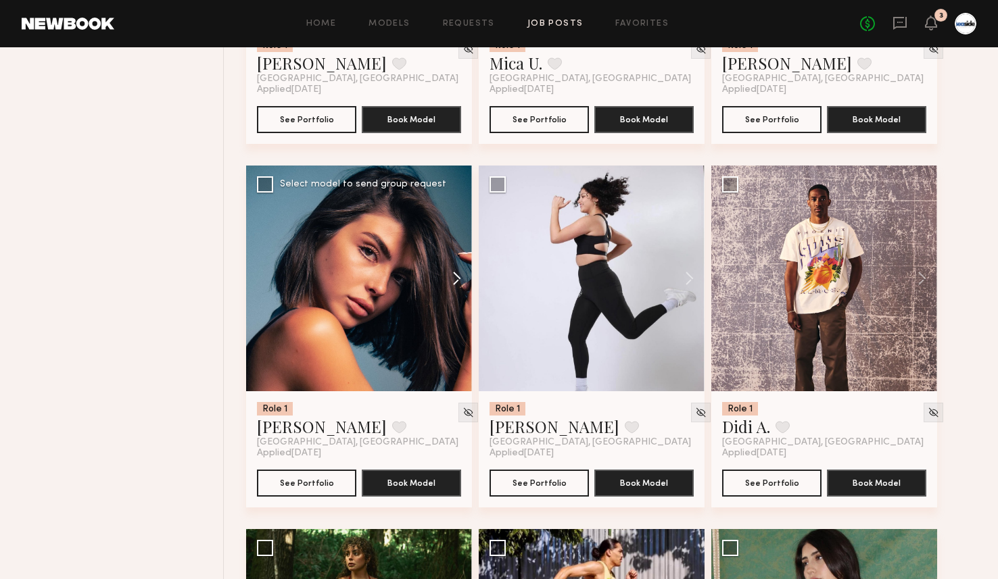
click at [450, 281] on button at bounding box center [450, 279] width 43 height 226
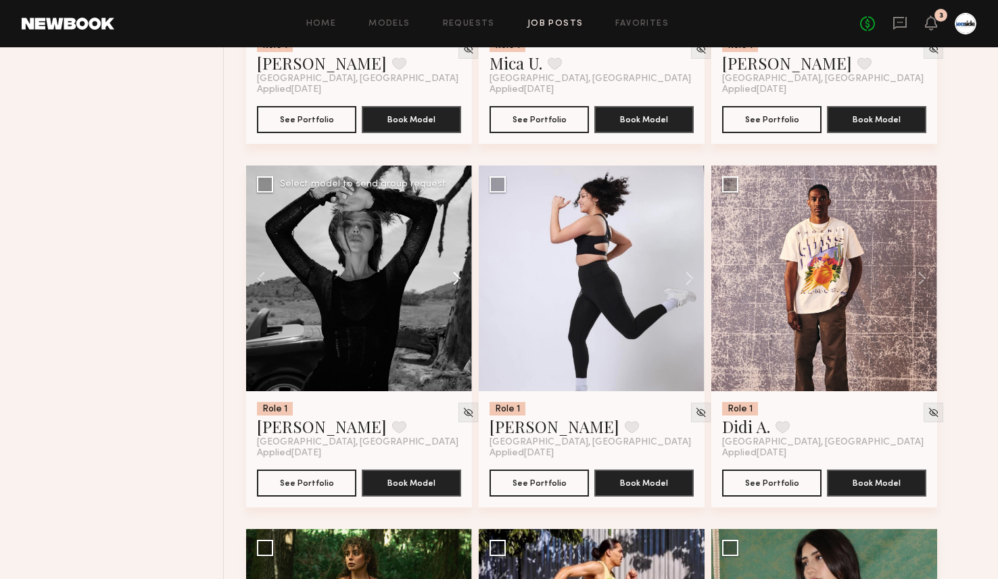
click at [450, 281] on button at bounding box center [450, 279] width 43 height 226
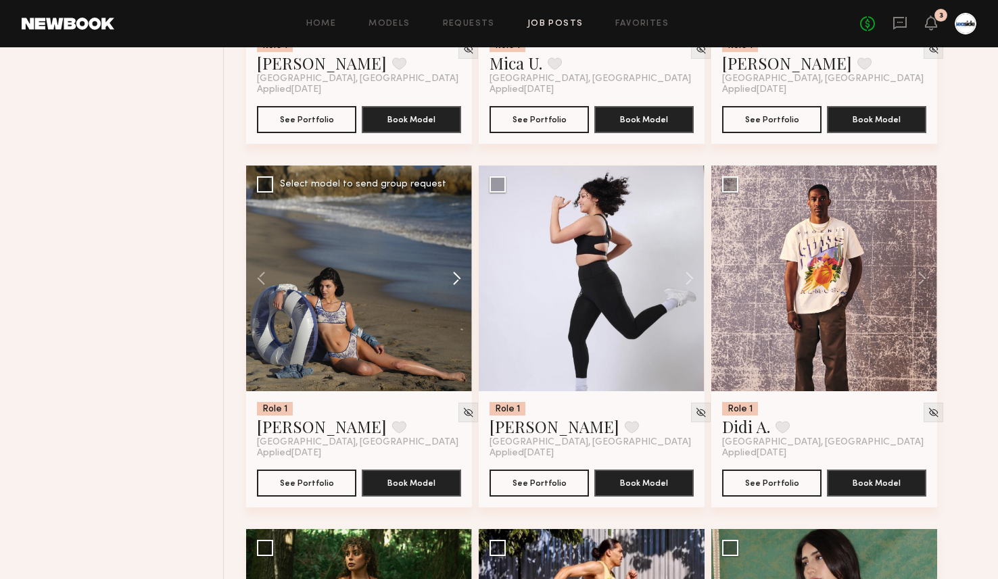
click at [450, 281] on button at bounding box center [450, 279] width 43 height 226
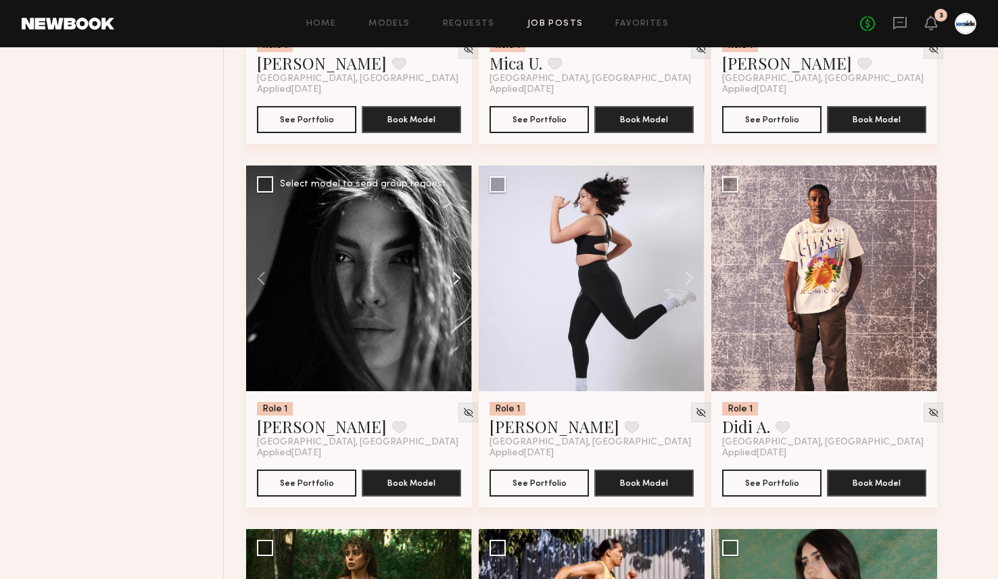
click at [450, 281] on button at bounding box center [450, 279] width 43 height 226
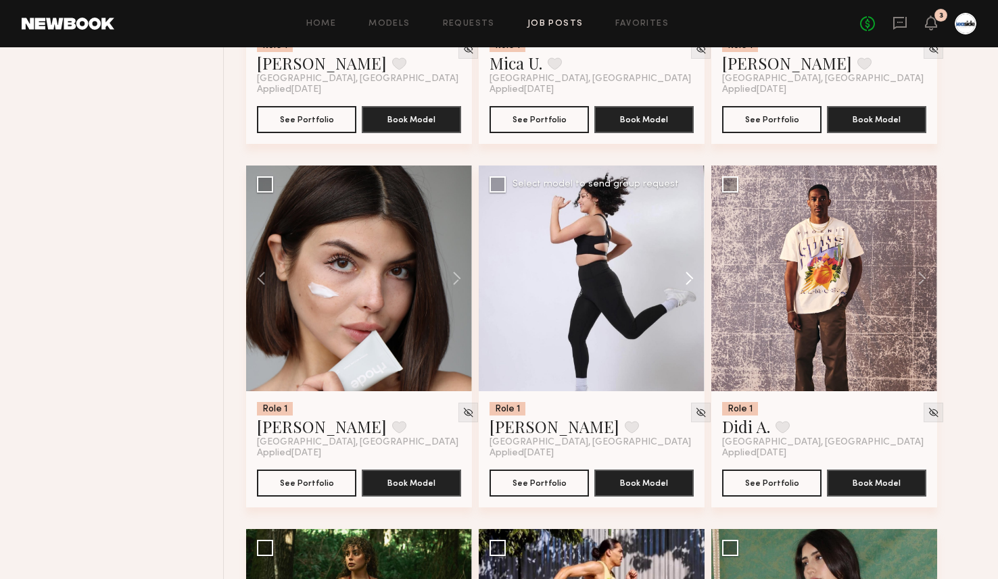
click at [694, 274] on button at bounding box center [682, 279] width 43 height 226
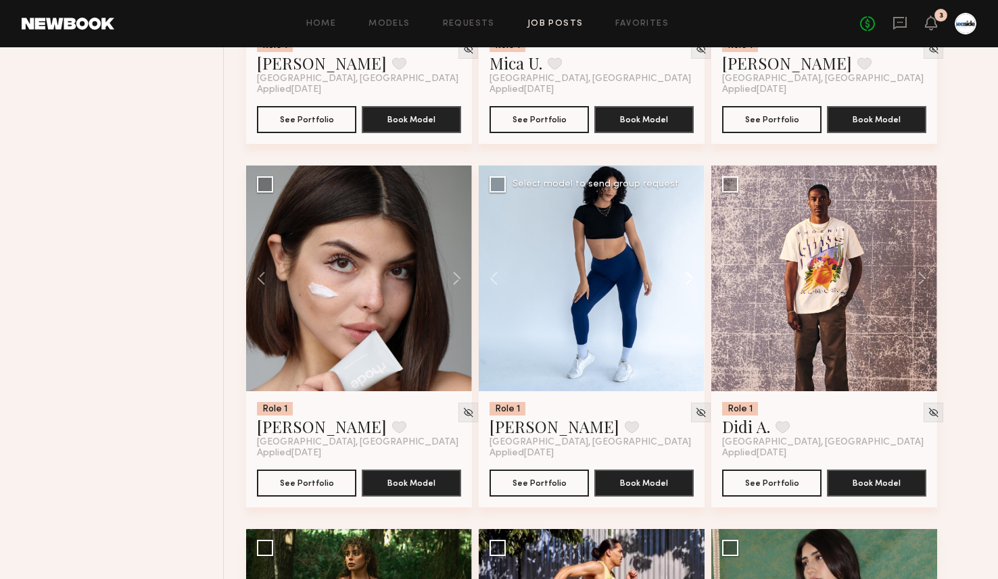
click at [694, 274] on button at bounding box center [682, 279] width 43 height 226
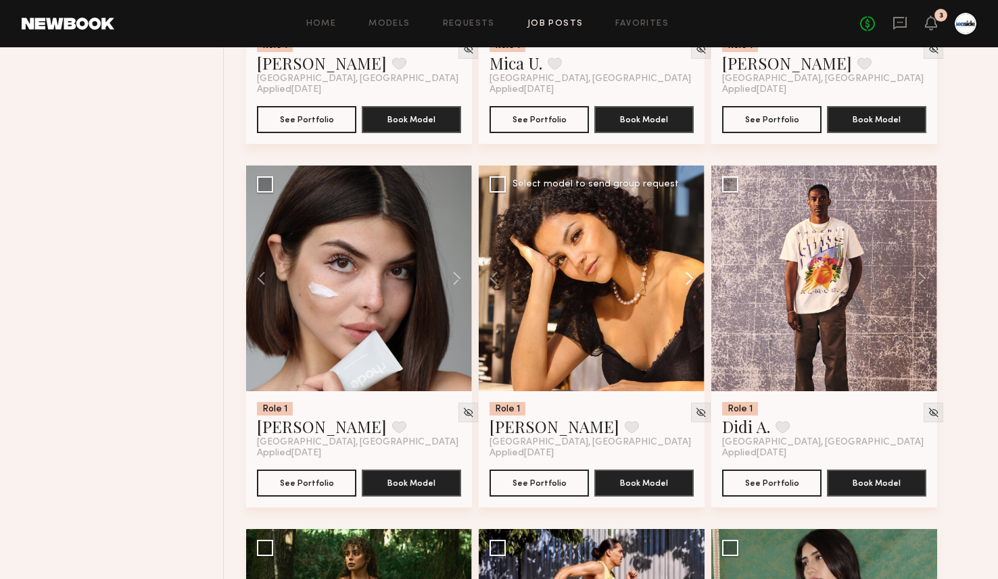
click at [694, 274] on button at bounding box center [682, 279] width 43 height 226
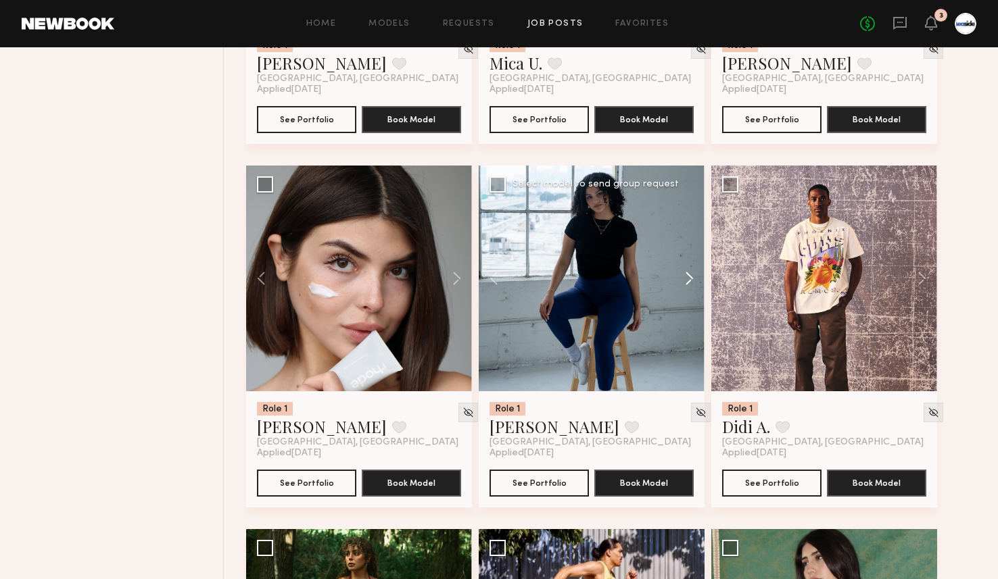
click at [694, 274] on button at bounding box center [682, 279] width 43 height 226
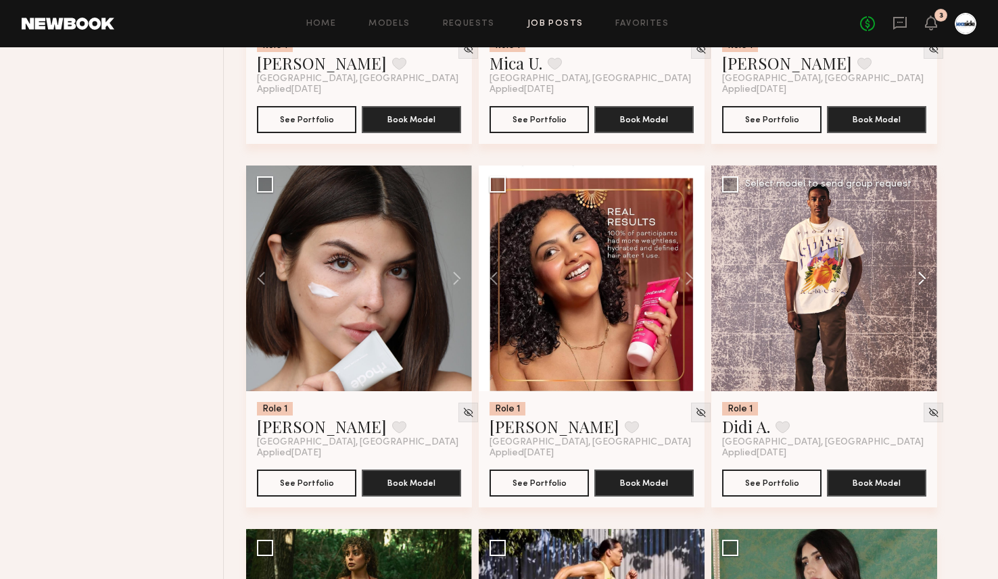
click at [921, 276] on button at bounding box center [915, 279] width 43 height 226
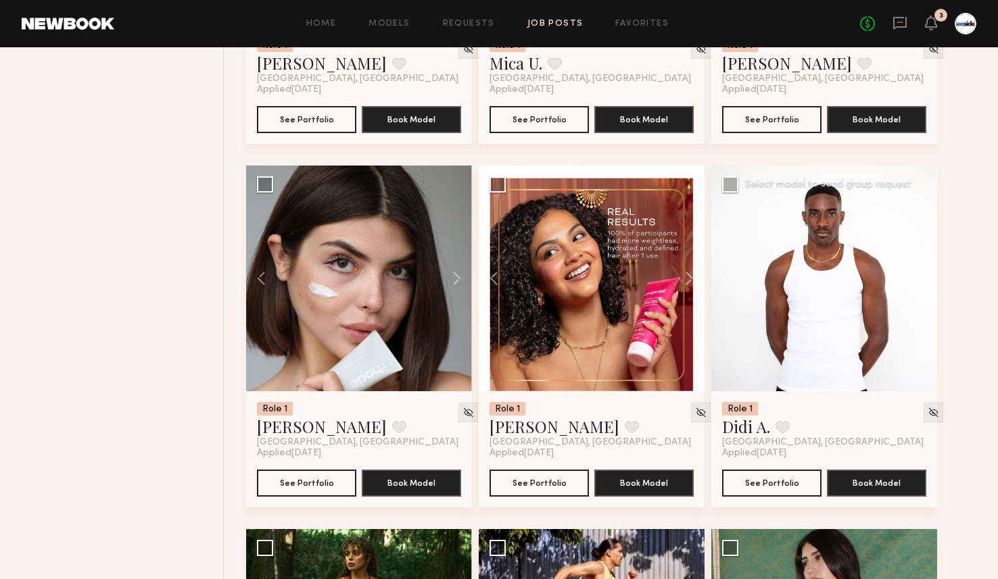
click at [921, 276] on button at bounding box center [915, 279] width 43 height 226
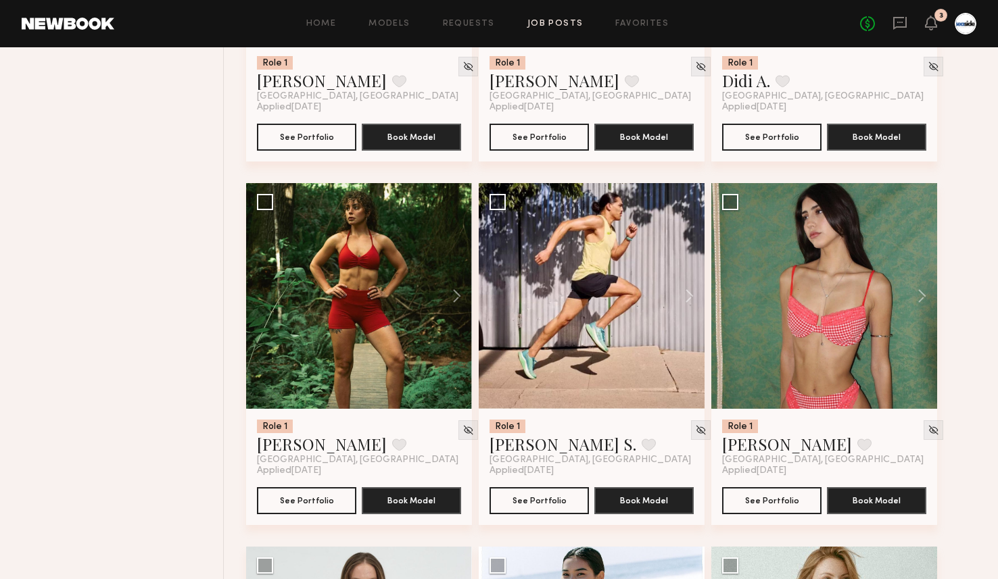
scroll to position [3342, 0]
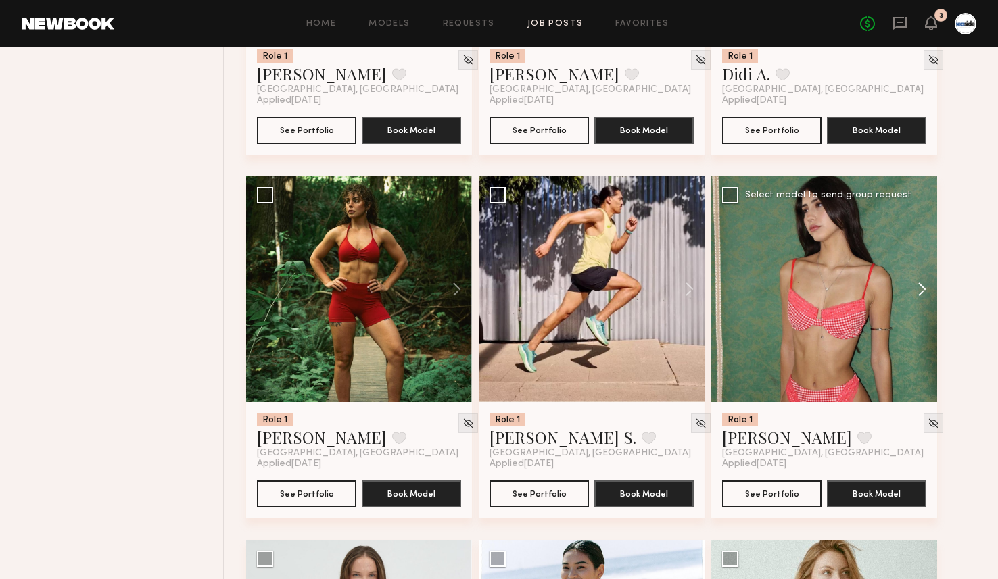
click at [925, 296] on button at bounding box center [915, 289] width 43 height 226
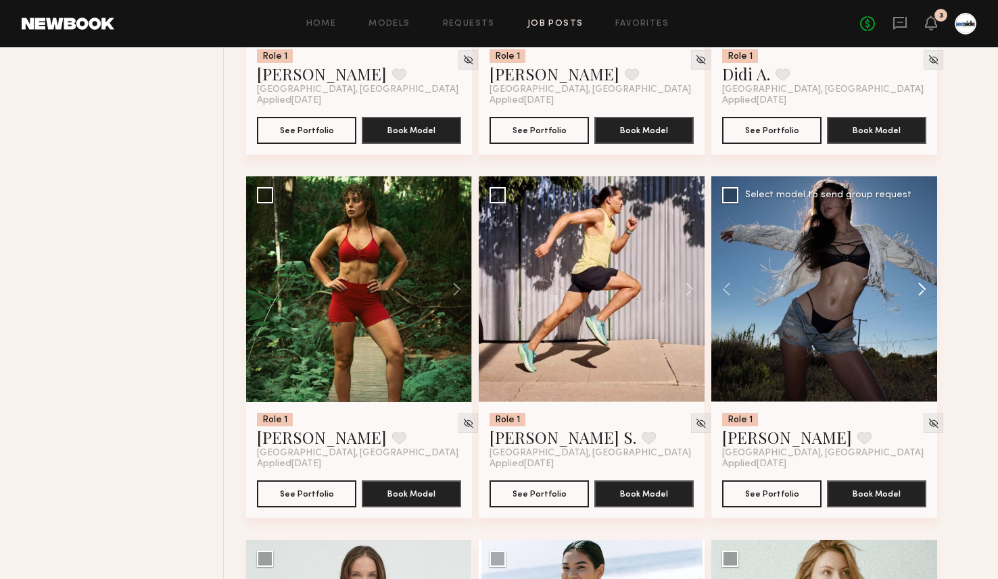
click at [925, 296] on button at bounding box center [915, 289] width 43 height 226
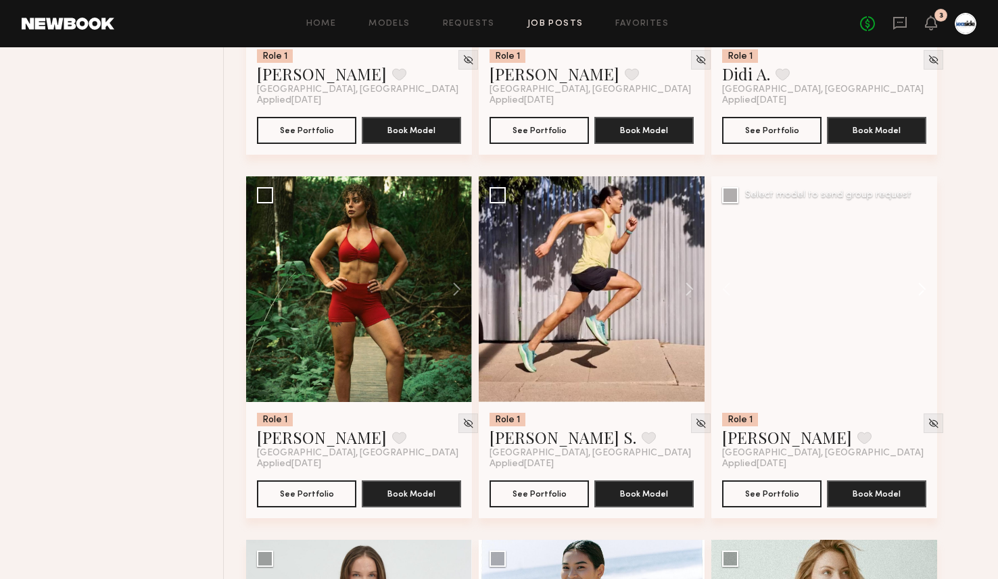
click at [925, 296] on button at bounding box center [915, 289] width 43 height 226
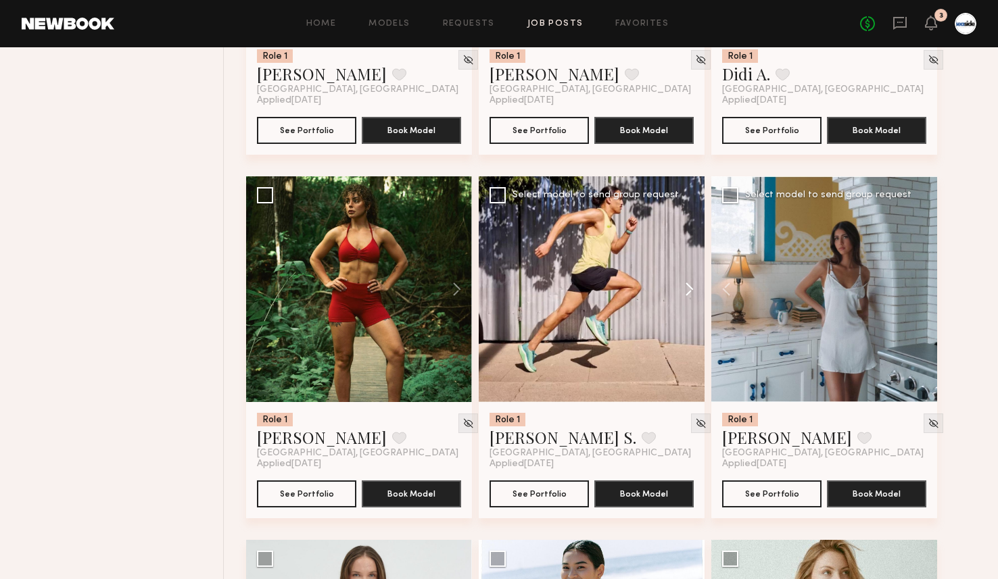
click at [690, 293] on button at bounding box center [682, 289] width 43 height 226
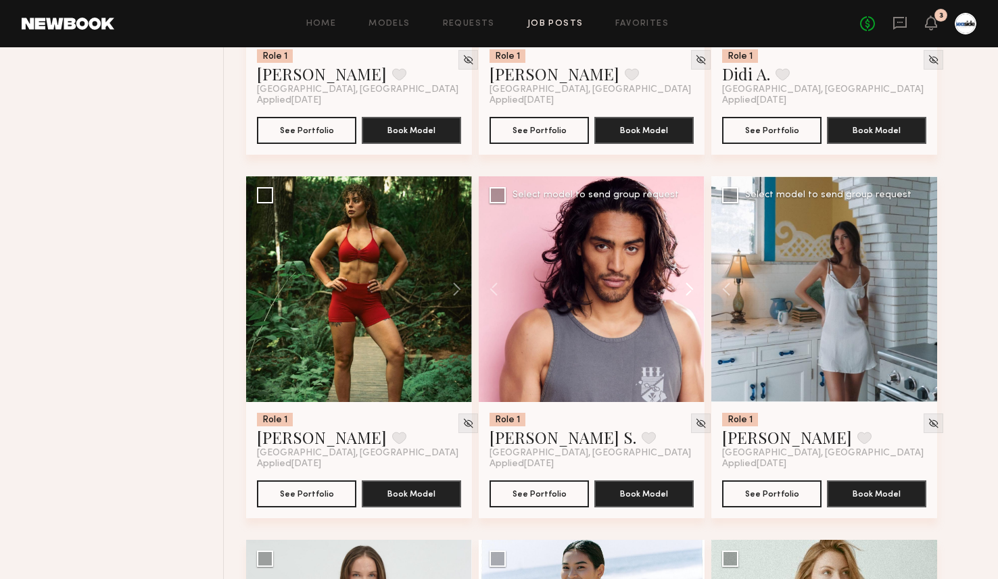
click at [690, 293] on button at bounding box center [682, 289] width 43 height 226
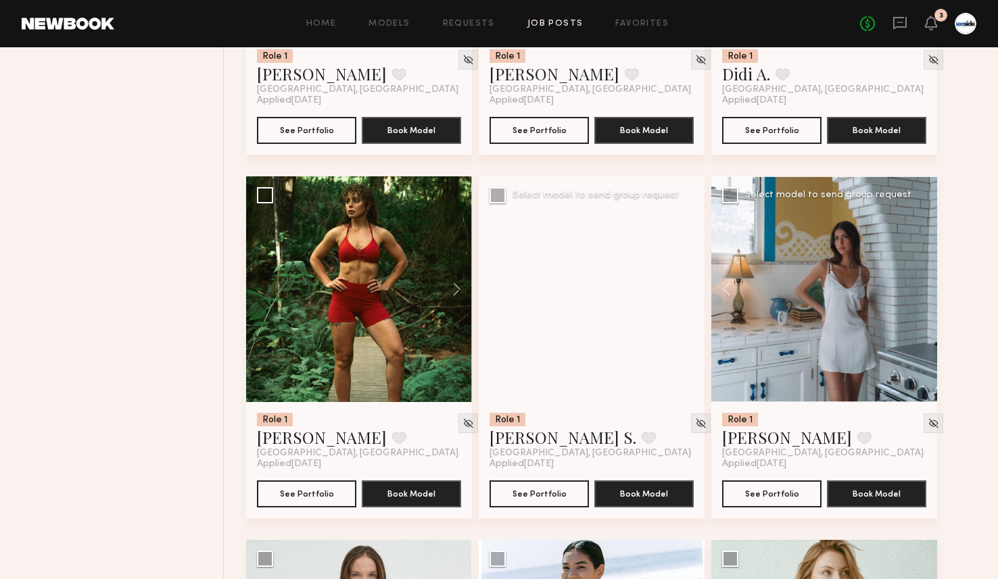
click at [690, 293] on button at bounding box center [682, 289] width 43 height 226
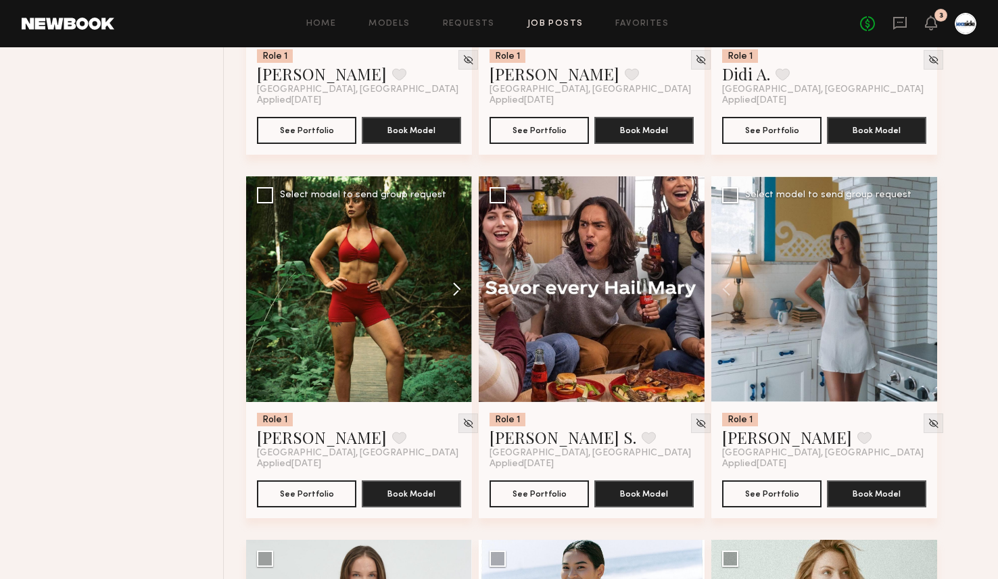
click at [460, 283] on button at bounding box center [450, 289] width 43 height 226
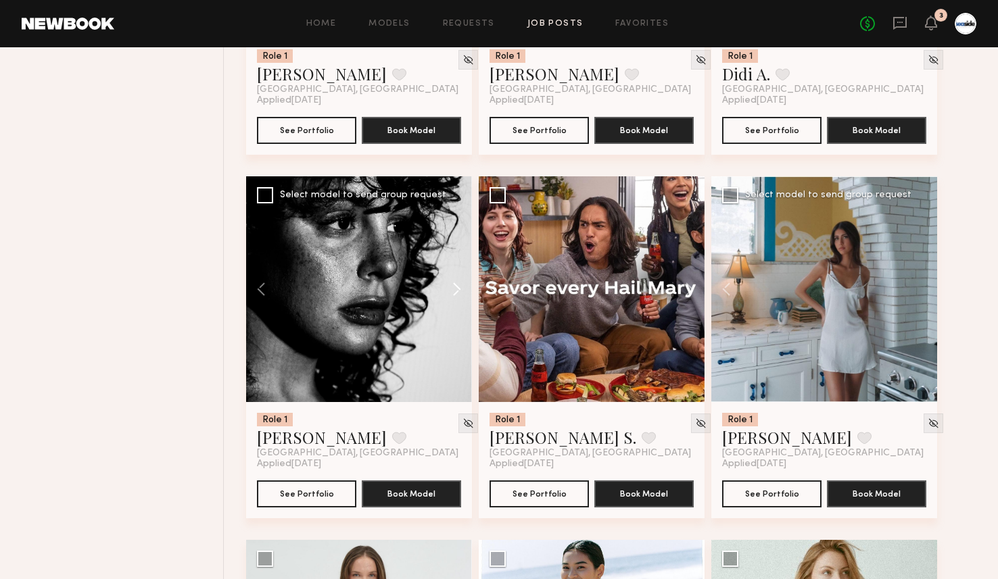
click at [460, 283] on button at bounding box center [450, 289] width 43 height 226
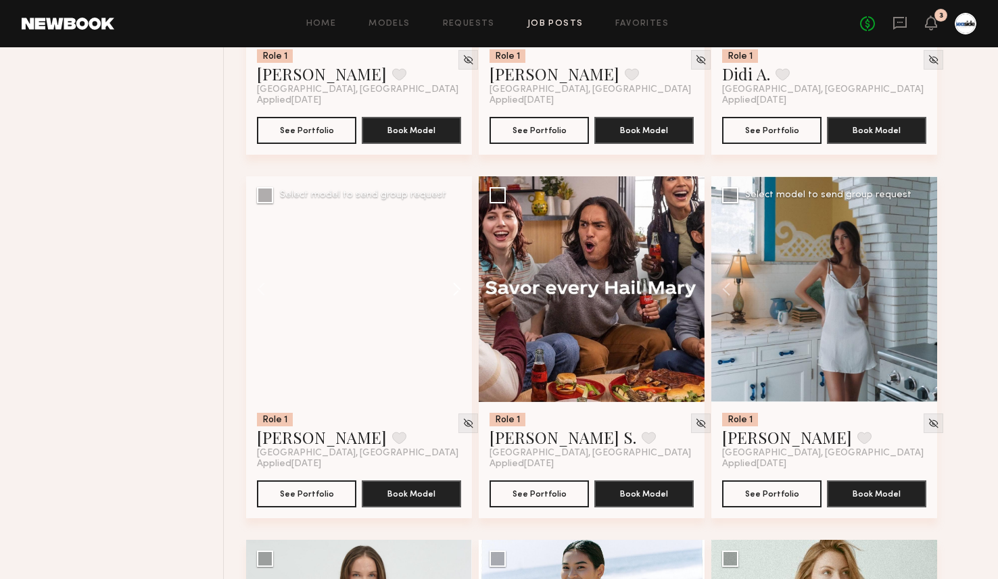
click at [460, 283] on button at bounding box center [450, 289] width 43 height 226
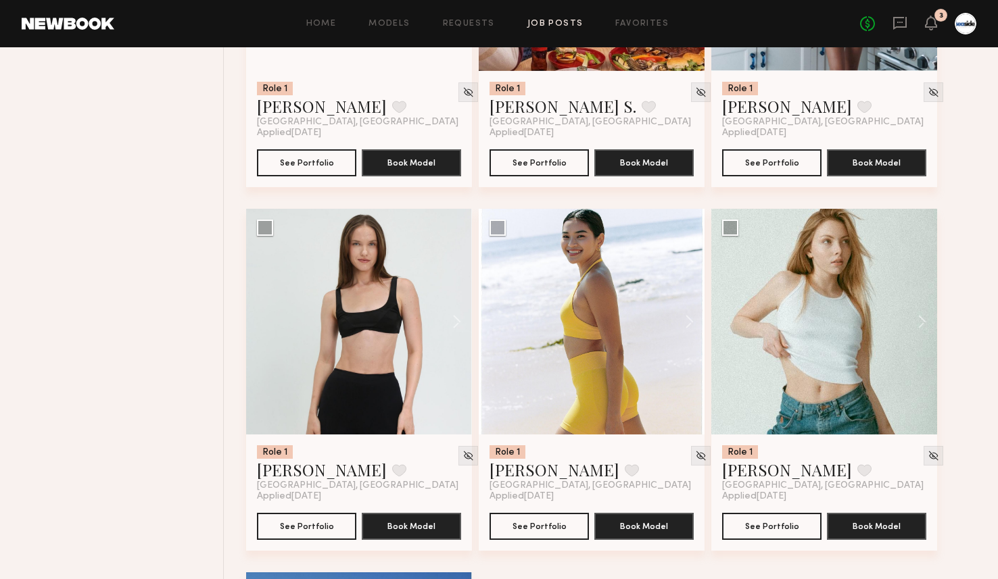
scroll to position [3679, 0]
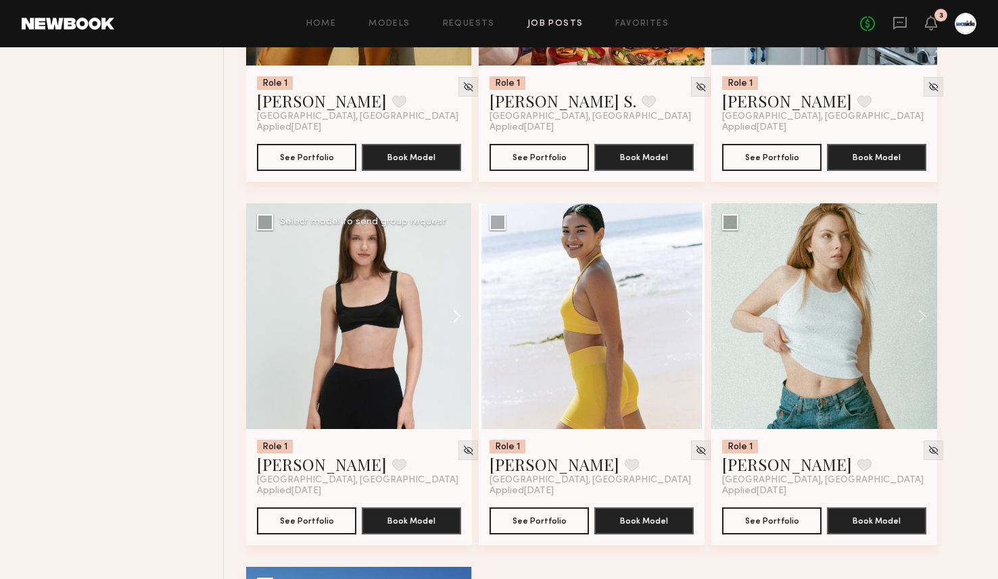
click at [462, 312] on button at bounding box center [450, 316] width 43 height 226
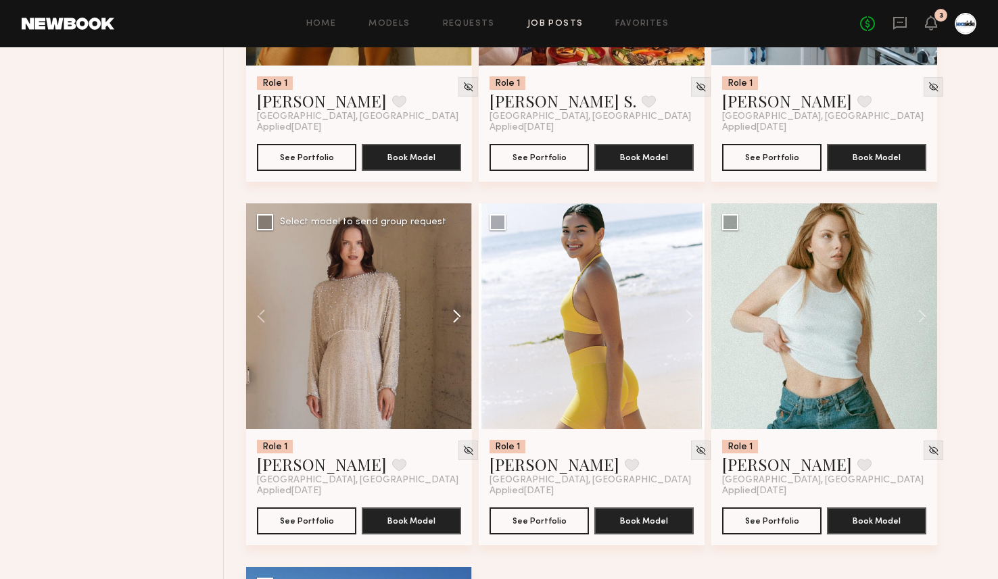
click at [462, 312] on button at bounding box center [450, 316] width 43 height 226
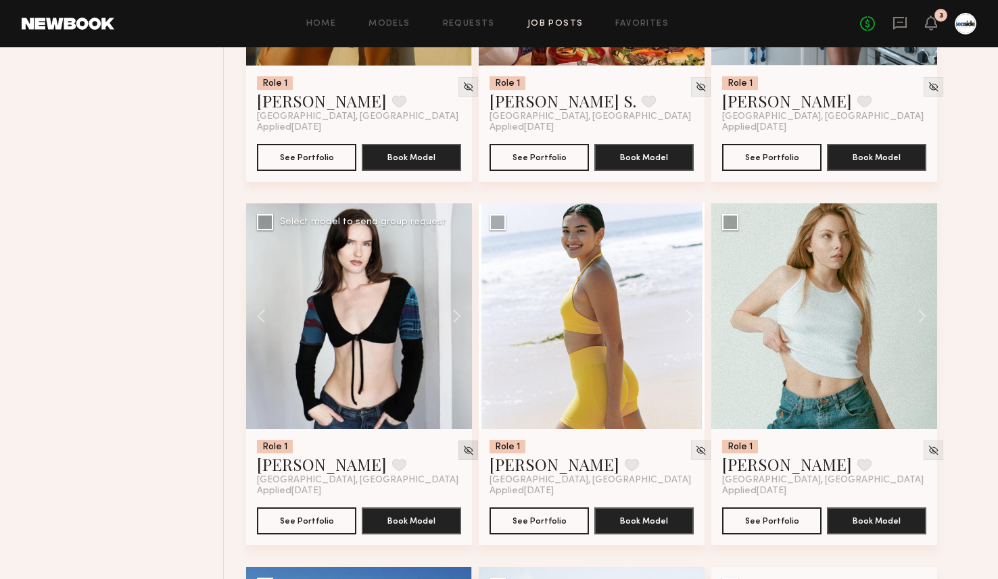
click at [462, 451] on img at bounding box center [467, 450] width 11 height 11
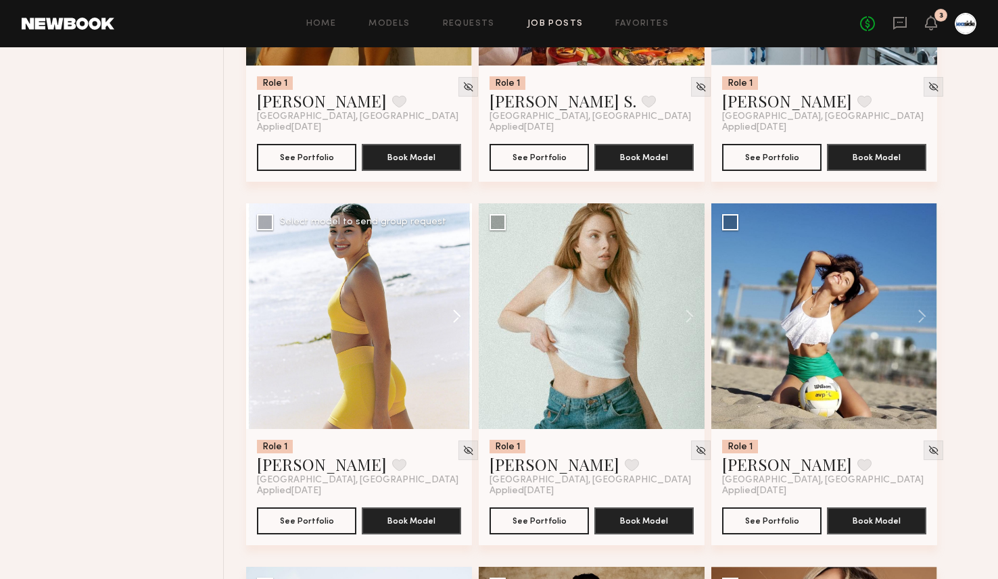
click at [456, 320] on button at bounding box center [450, 316] width 43 height 226
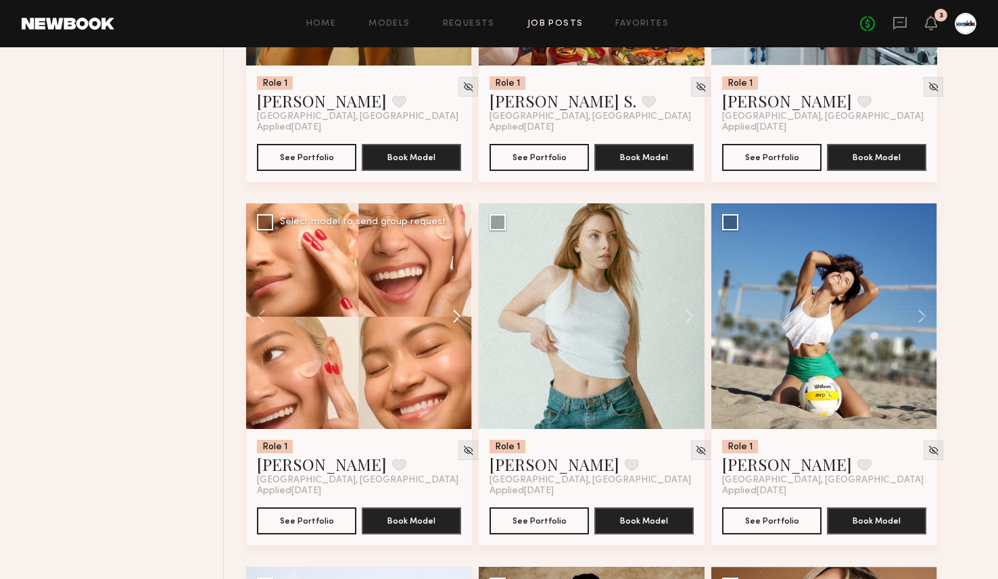
click at [456, 320] on button at bounding box center [450, 316] width 43 height 226
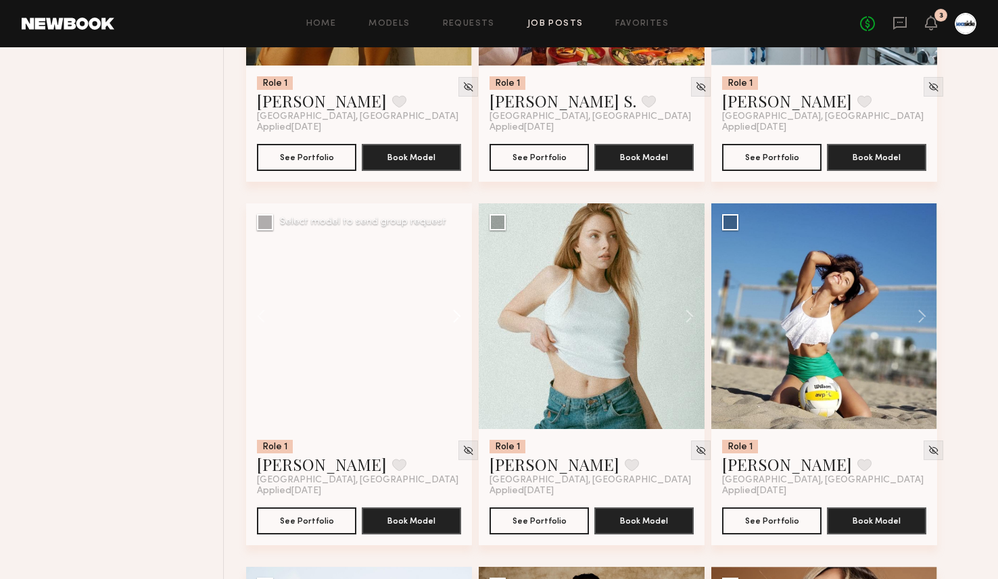
click at [456, 320] on button at bounding box center [450, 316] width 43 height 226
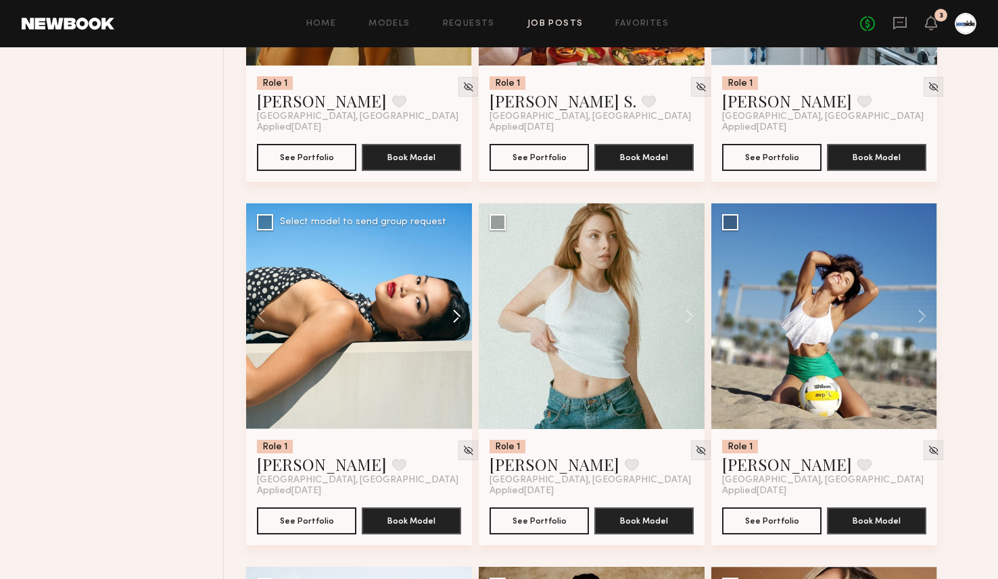
click at [456, 320] on button at bounding box center [450, 316] width 43 height 226
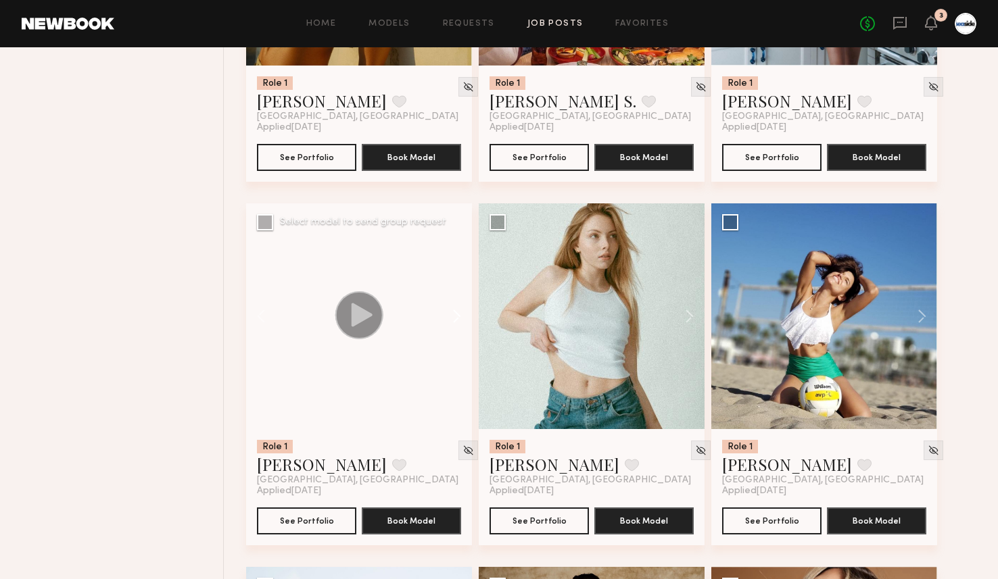
click at [456, 320] on button at bounding box center [450, 316] width 43 height 226
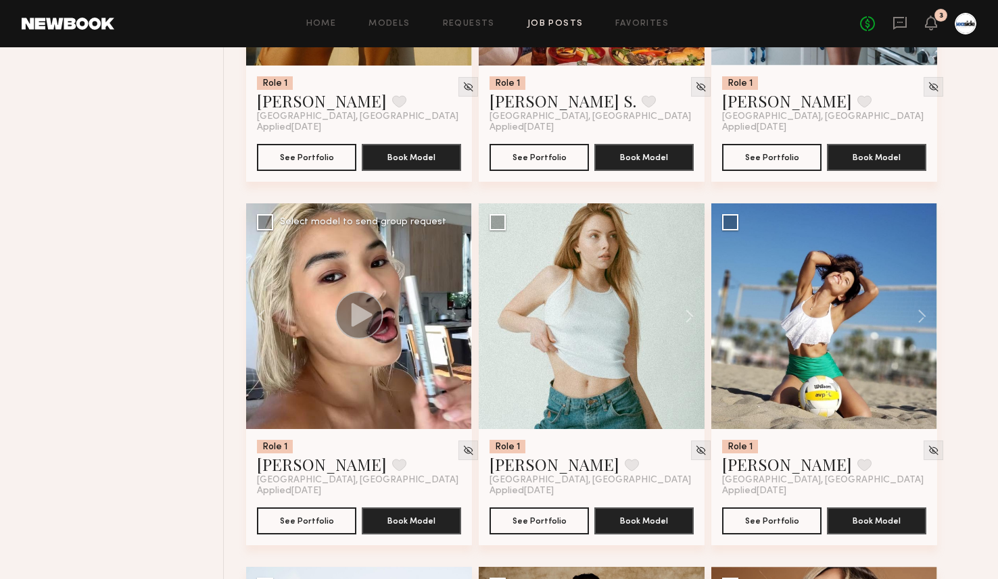
click at [456, 320] on div at bounding box center [359, 316] width 226 height 226
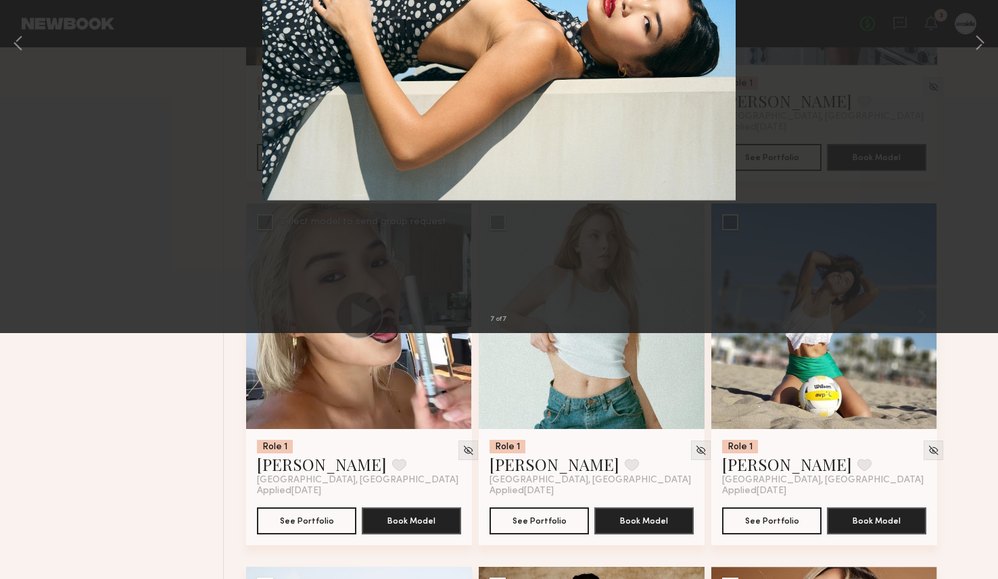
click at [39, 30] on button at bounding box center [31, 32] width 22 height 24
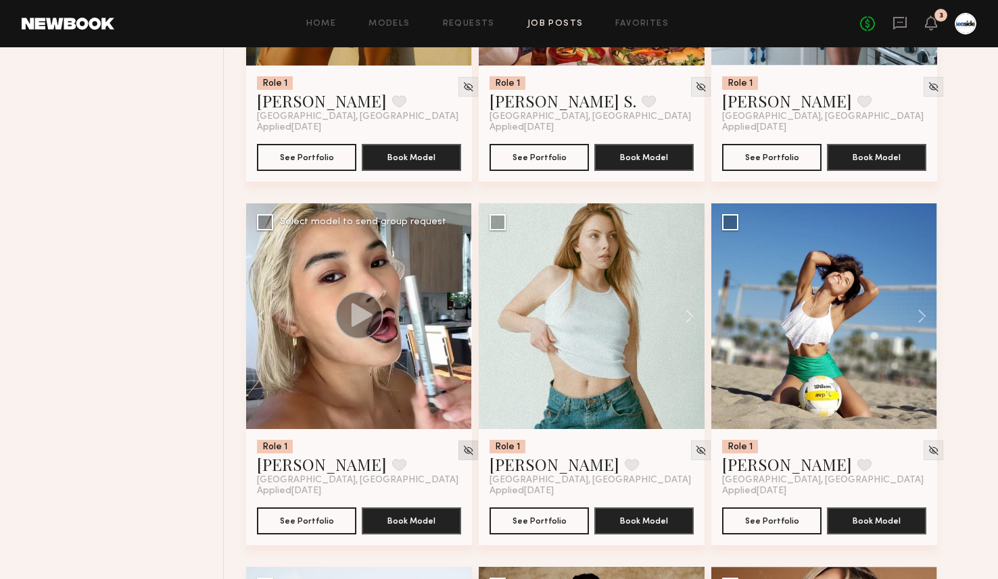
click at [462, 454] on img at bounding box center [467, 450] width 11 height 11
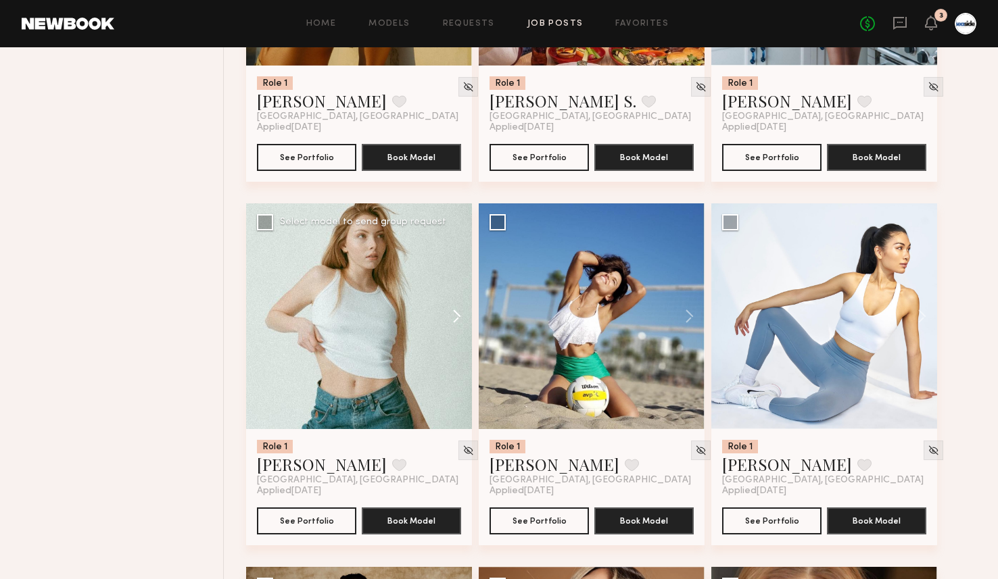
click at [461, 322] on button at bounding box center [450, 316] width 43 height 226
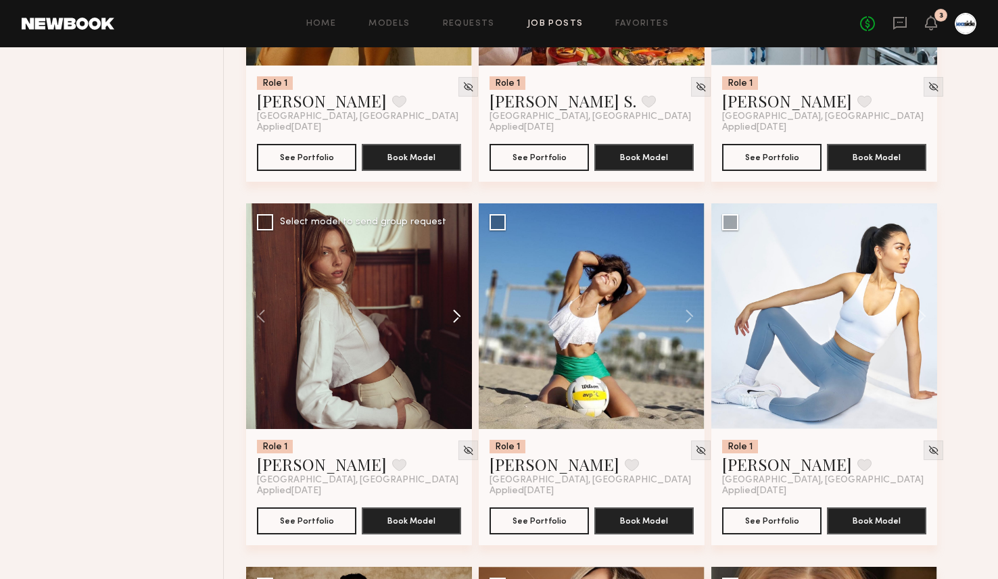
click at [461, 322] on button at bounding box center [450, 316] width 43 height 226
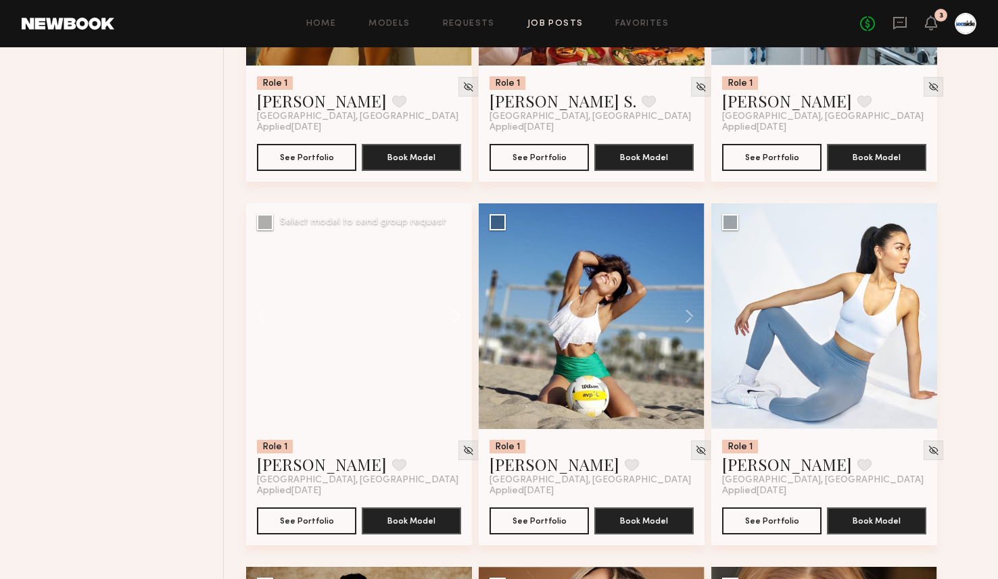
click at [461, 322] on button at bounding box center [450, 316] width 43 height 226
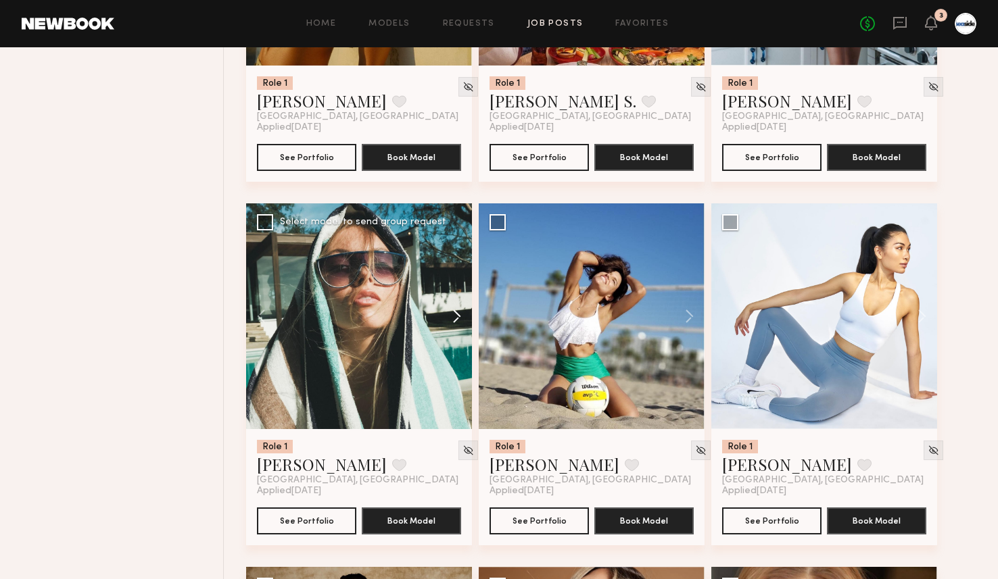
click at [461, 322] on button at bounding box center [450, 316] width 43 height 226
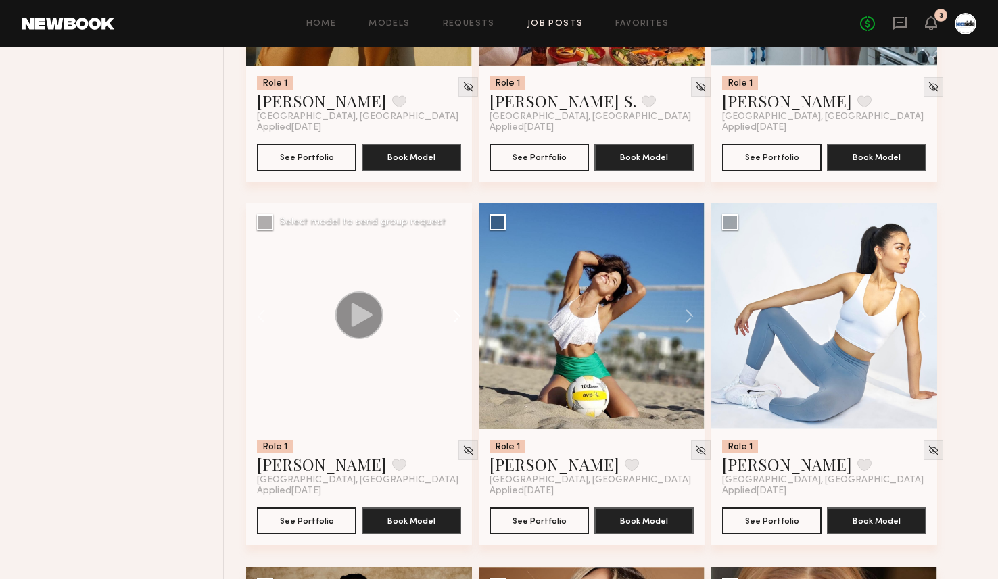
click at [461, 322] on button at bounding box center [450, 316] width 43 height 226
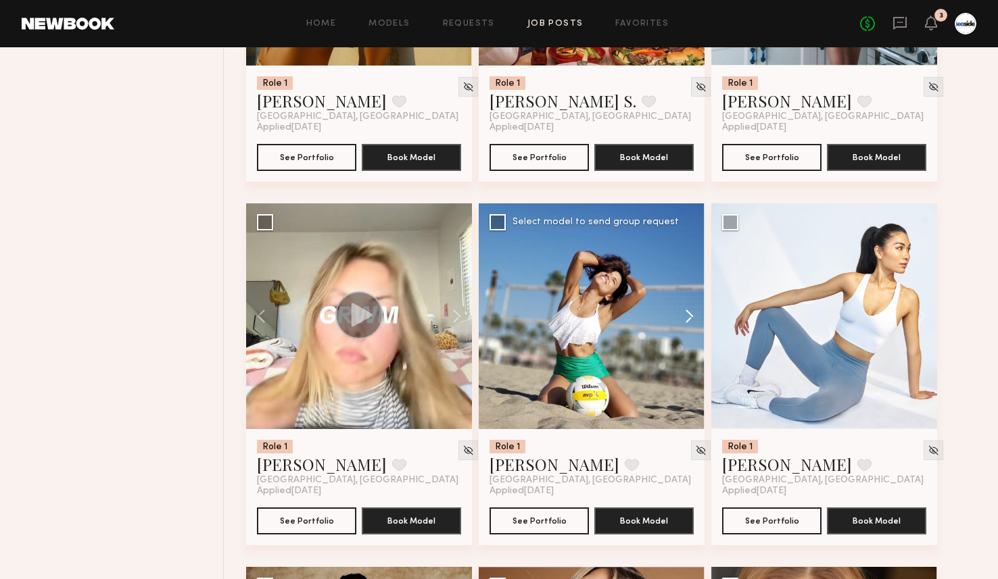
click at [682, 316] on button at bounding box center [682, 316] width 43 height 226
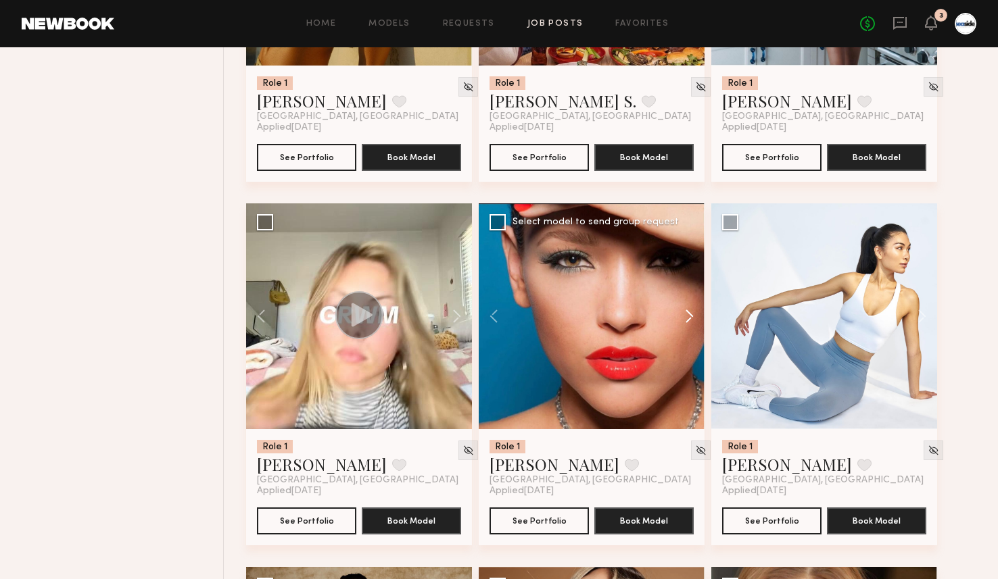
click at [682, 316] on button at bounding box center [682, 316] width 43 height 226
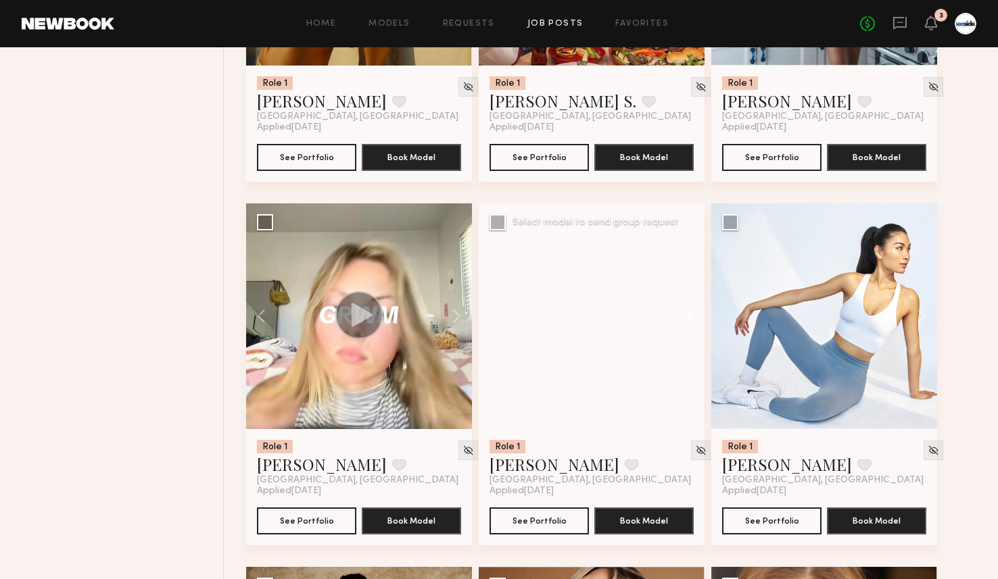
click at [682, 316] on button at bounding box center [682, 316] width 43 height 226
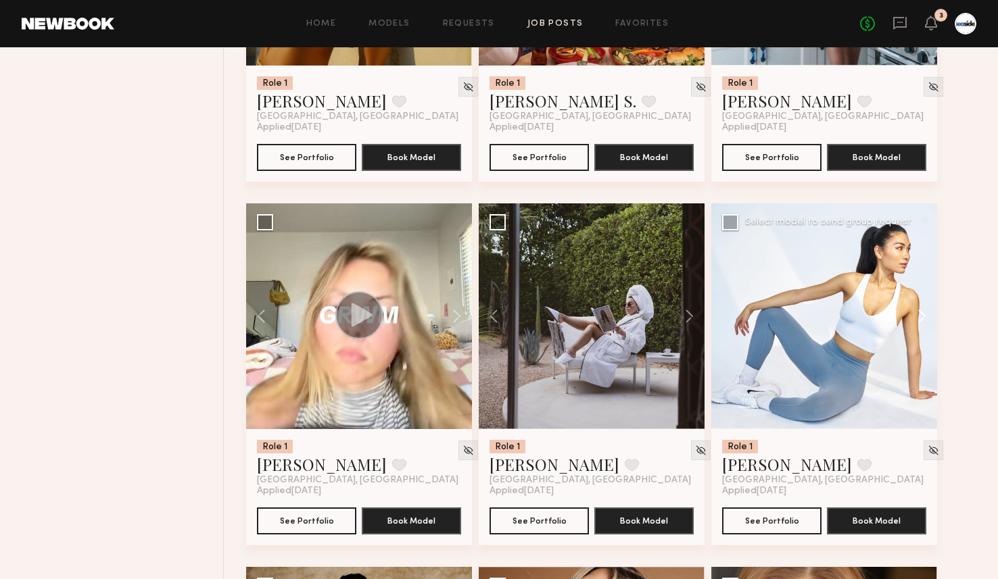
click at [922, 317] on button at bounding box center [915, 316] width 43 height 226
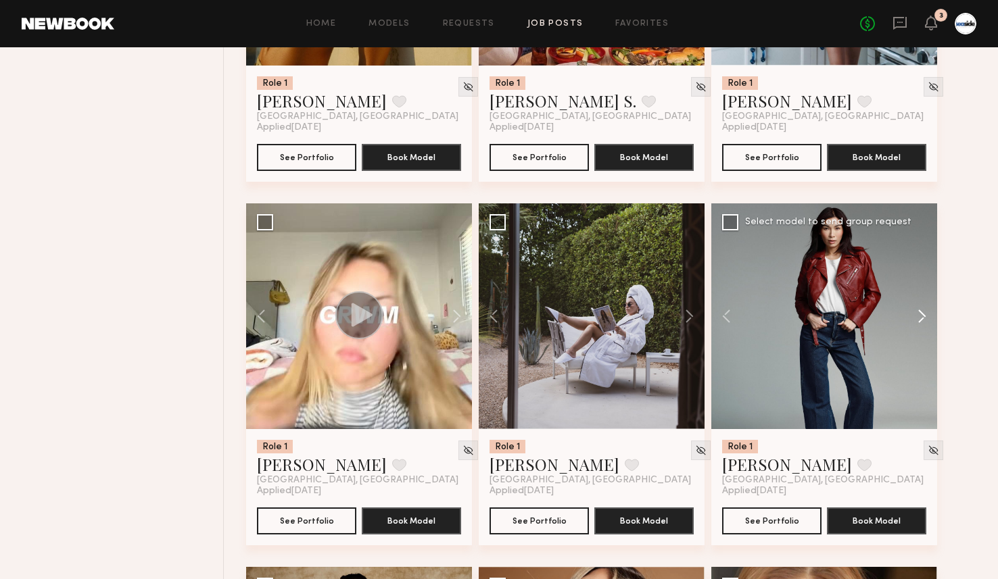
click at [922, 317] on button at bounding box center [915, 316] width 43 height 226
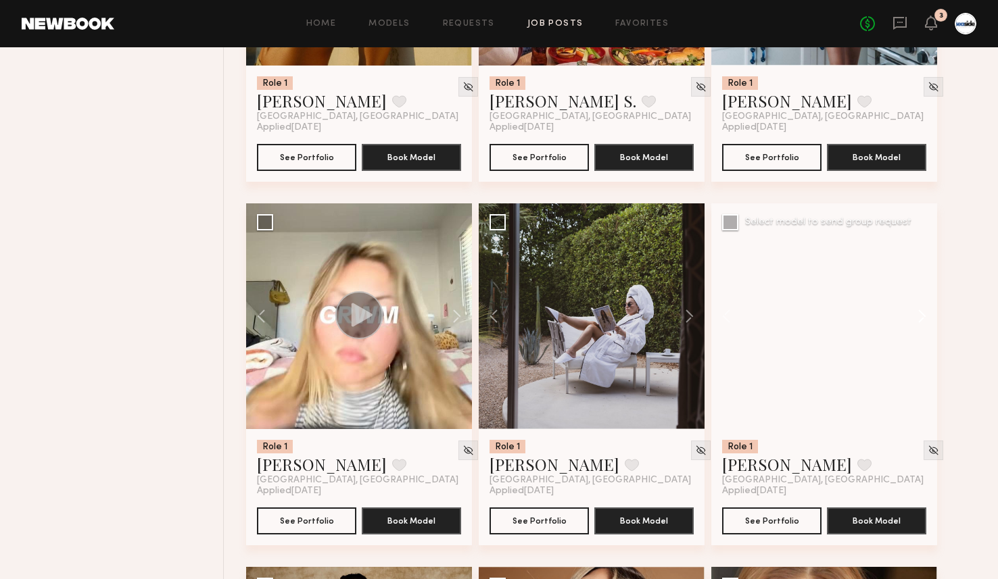
click at [922, 317] on button at bounding box center [915, 316] width 43 height 226
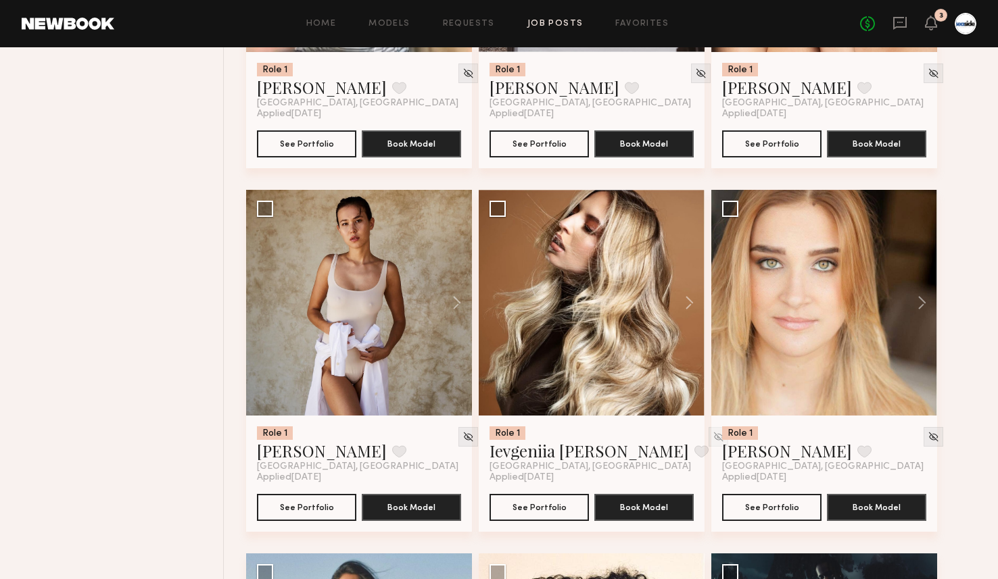
scroll to position [4084, 0]
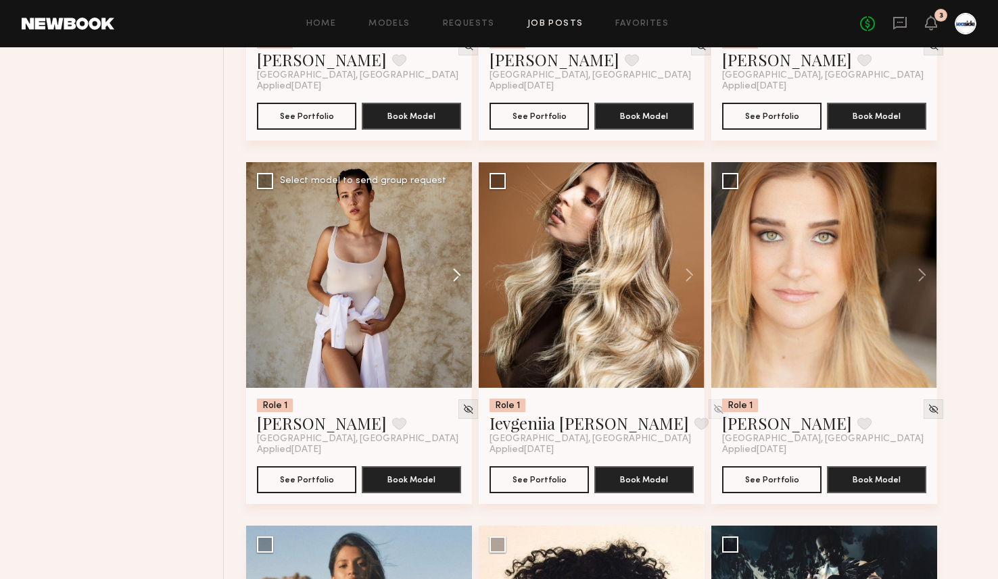
click at [456, 277] on button at bounding box center [450, 275] width 43 height 226
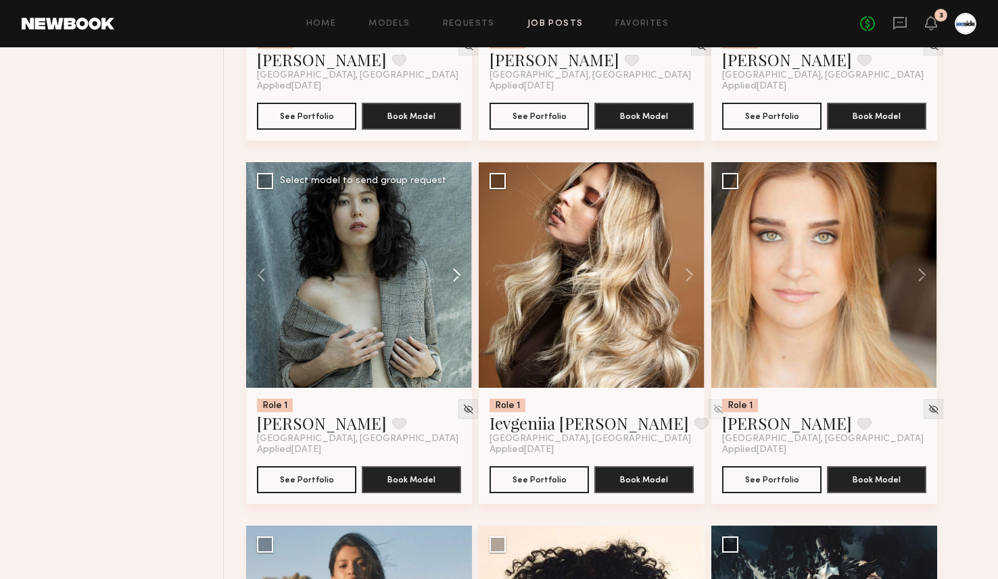
click at [456, 277] on button at bounding box center [450, 275] width 43 height 226
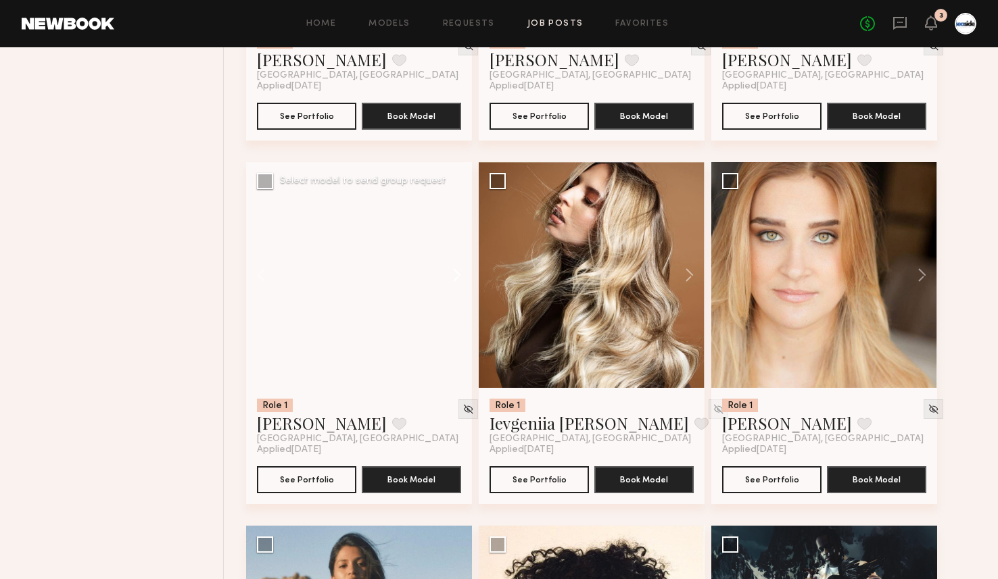
click at [456, 277] on button at bounding box center [450, 275] width 43 height 226
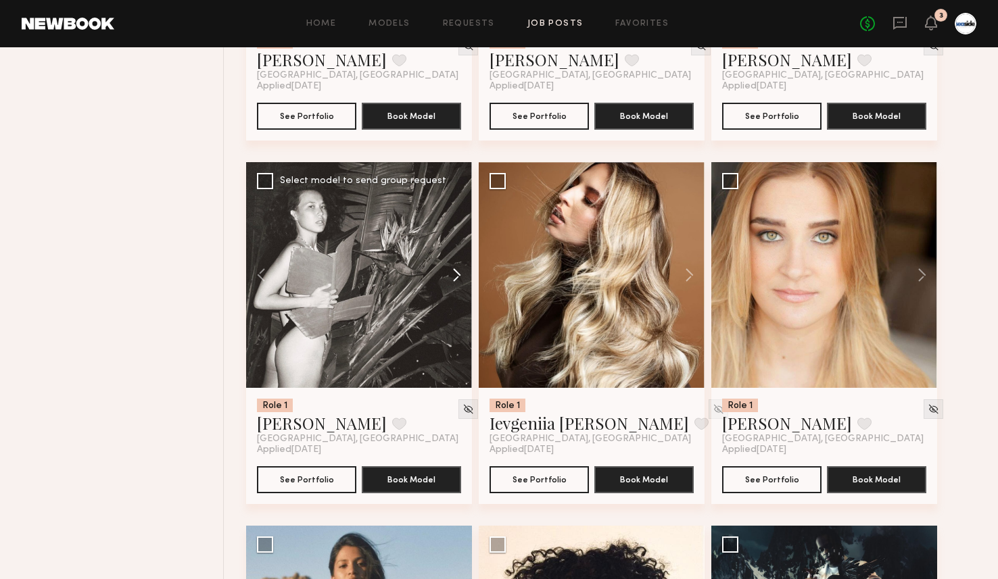
click at [456, 277] on button at bounding box center [450, 275] width 43 height 226
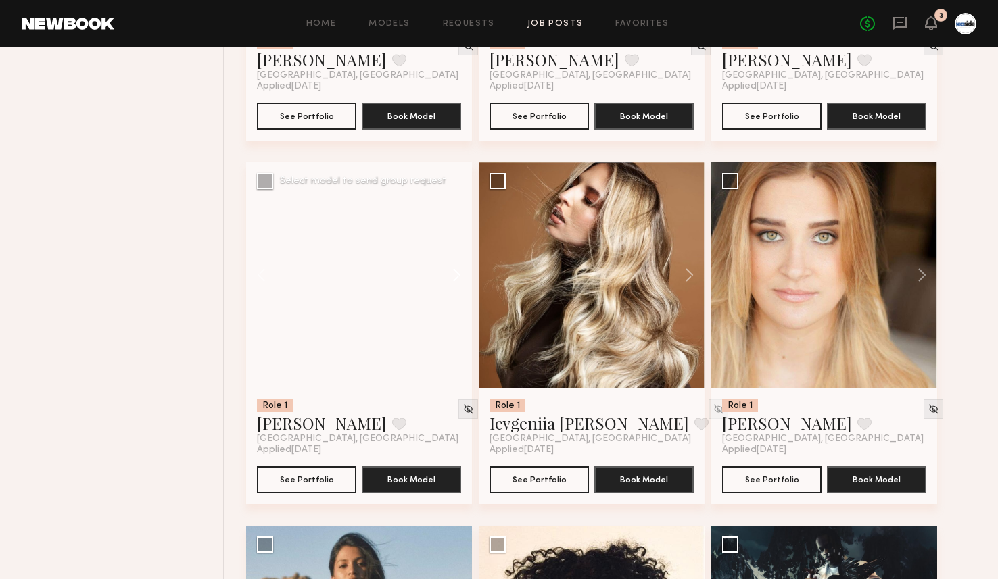
click at [456, 277] on button at bounding box center [450, 275] width 43 height 226
click at [458, 412] on div at bounding box center [468, 410] width 20 height 20
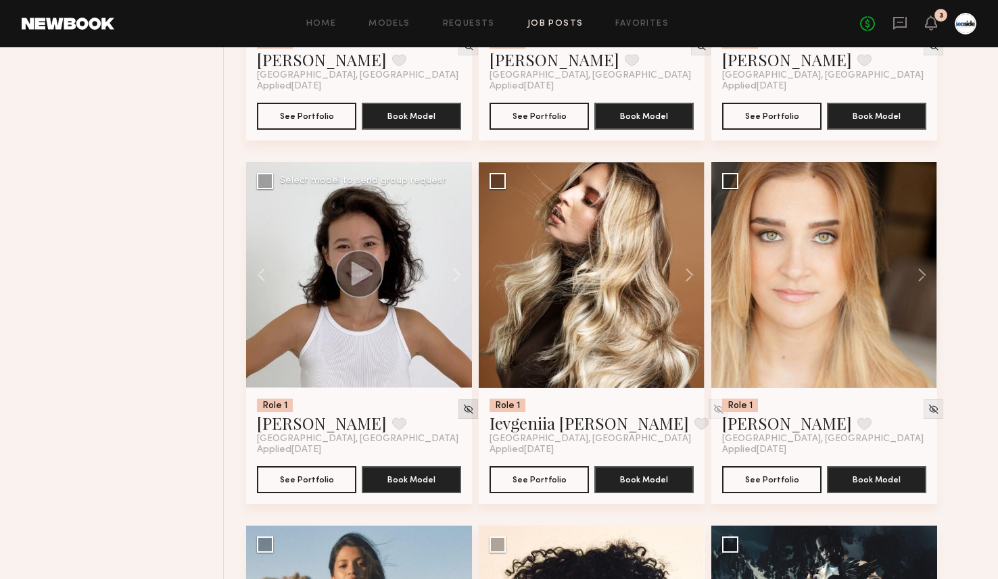
click at [462, 412] on img at bounding box center [467, 409] width 11 height 11
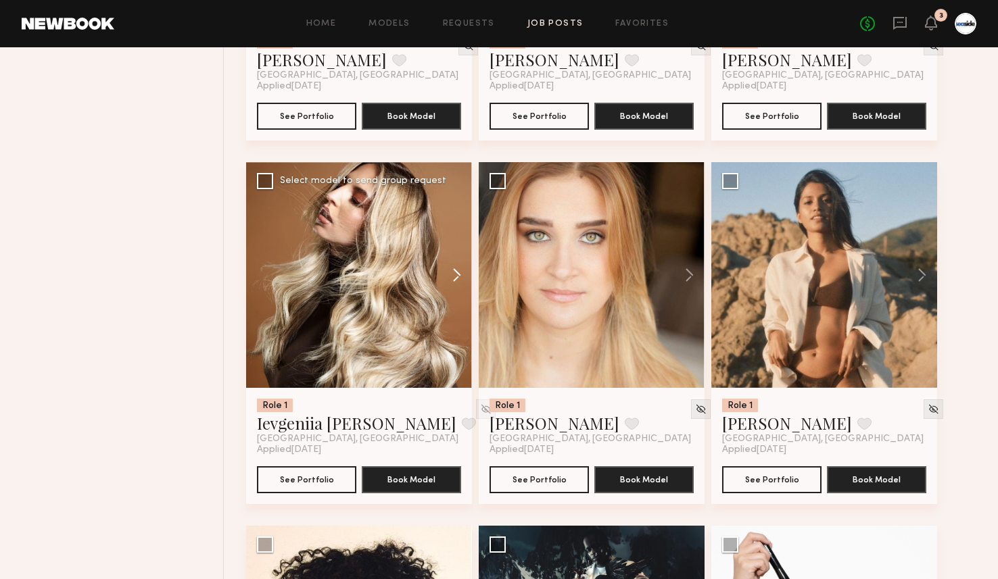
click at [457, 270] on button at bounding box center [450, 275] width 43 height 226
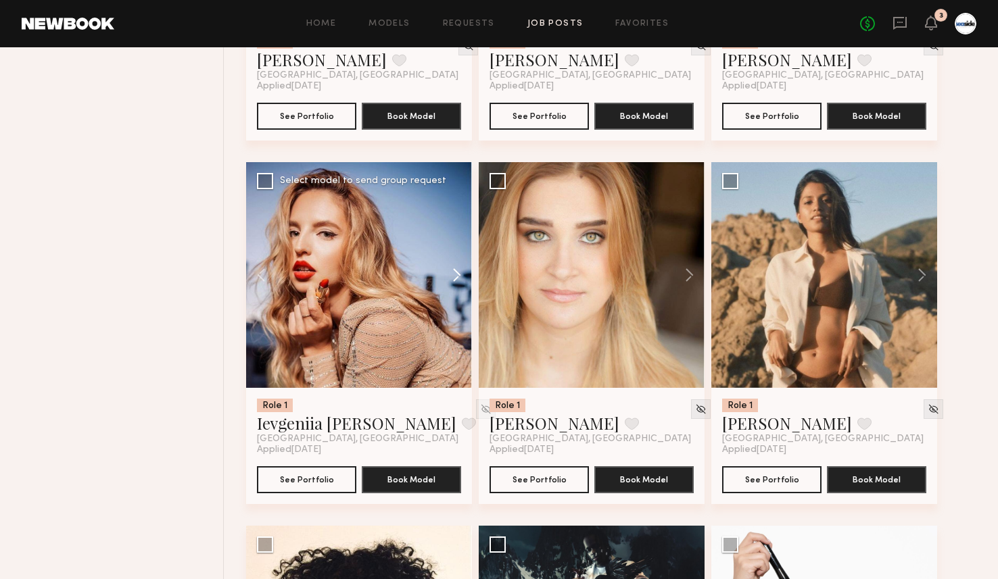
click at [457, 270] on button at bounding box center [450, 275] width 43 height 226
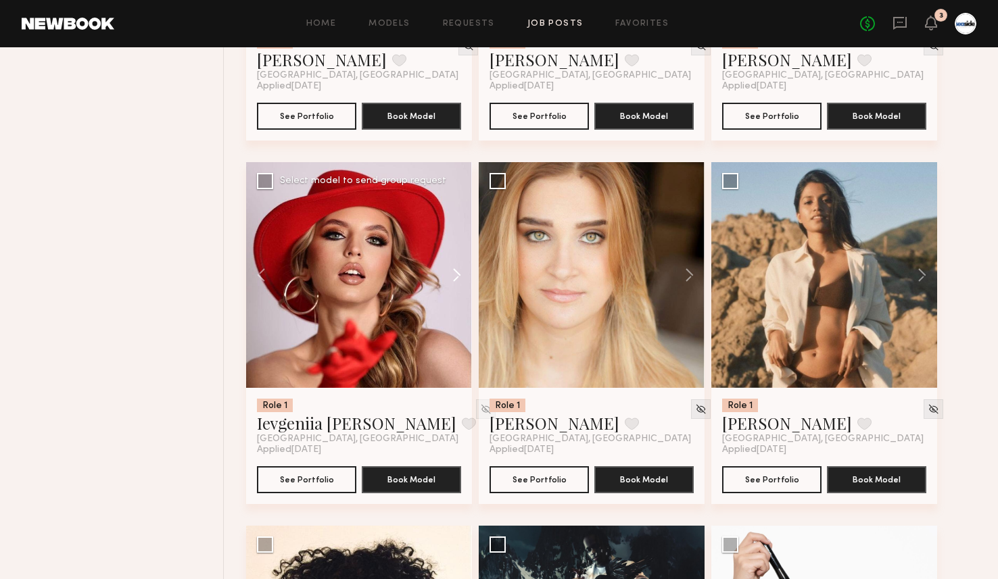
click at [457, 270] on button at bounding box center [450, 275] width 43 height 226
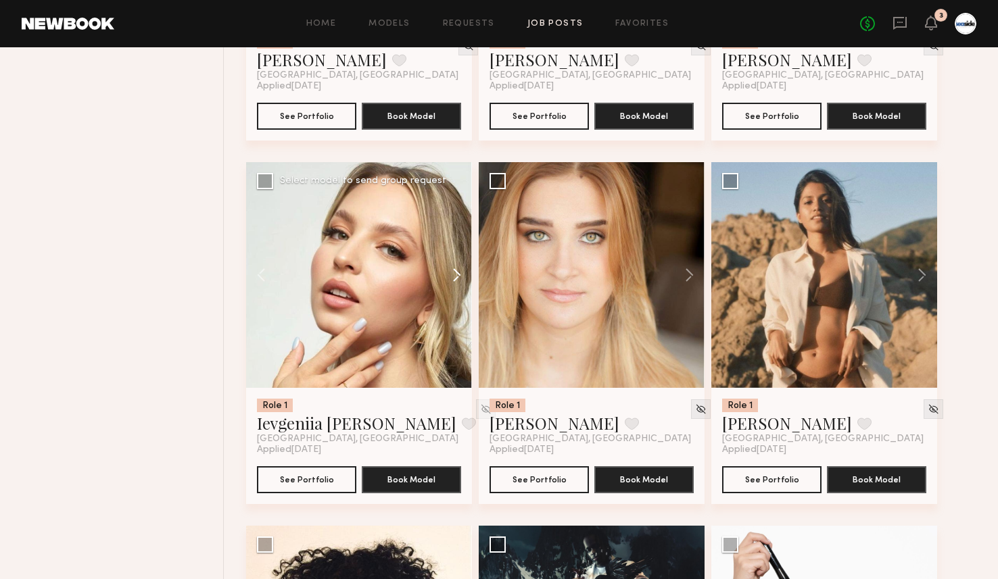
click at [457, 270] on button at bounding box center [450, 275] width 43 height 226
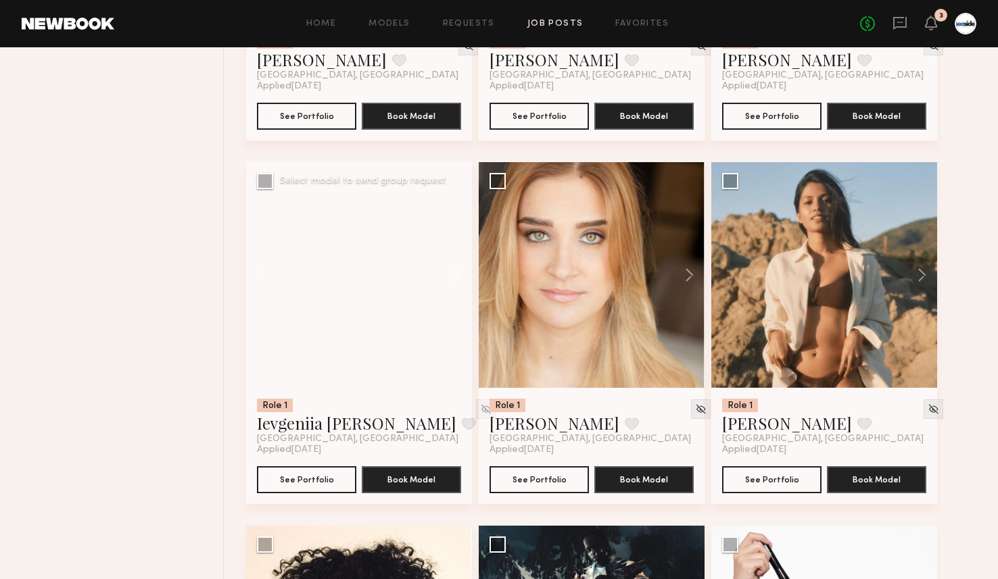
click at [457, 270] on button at bounding box center [450, 275] width 43 height 226
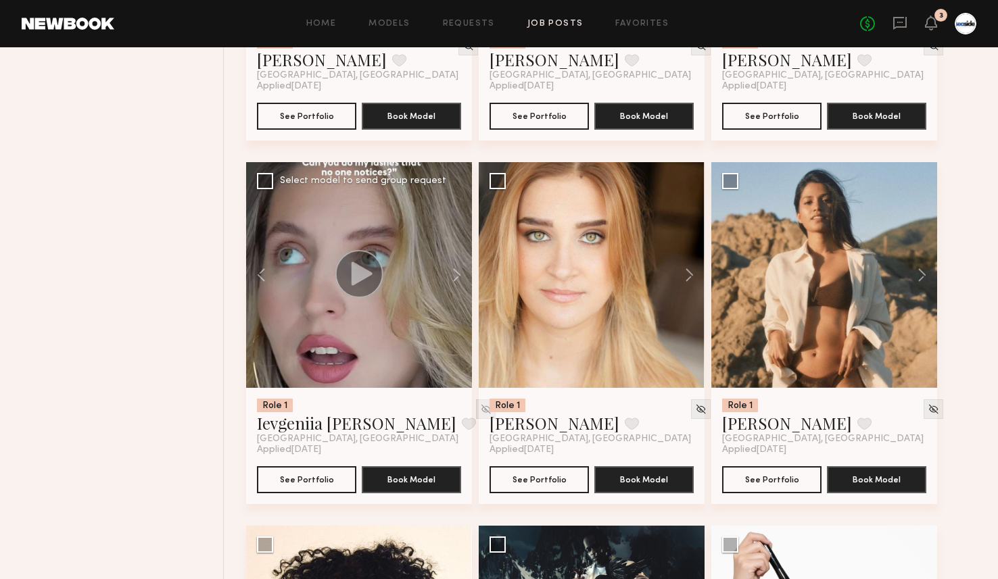
click at [480, 411] on img at bounding box center [485, 409] width 11 height 11
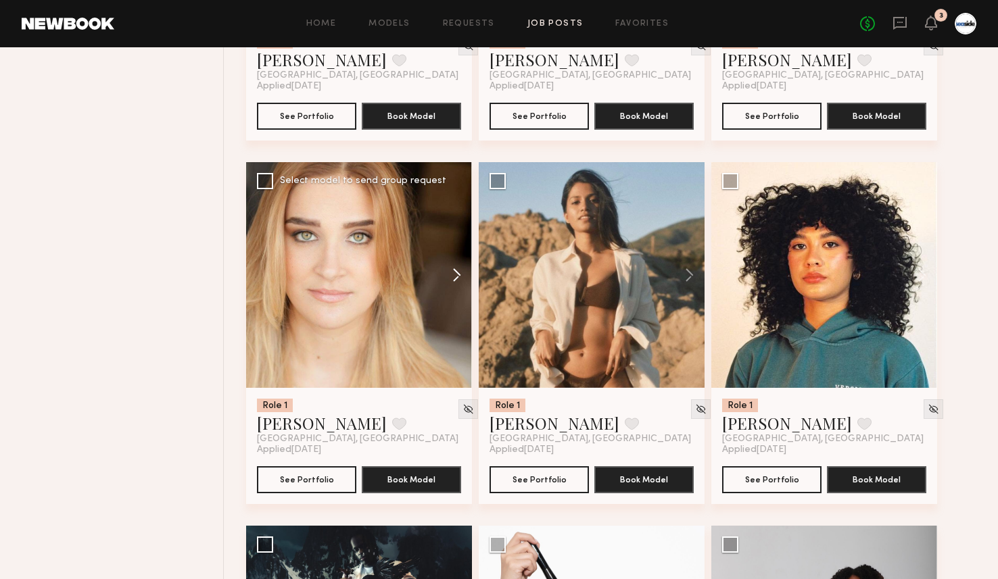
click at [454, 281] on button at bounding box center [450, 275] width 43 height 226
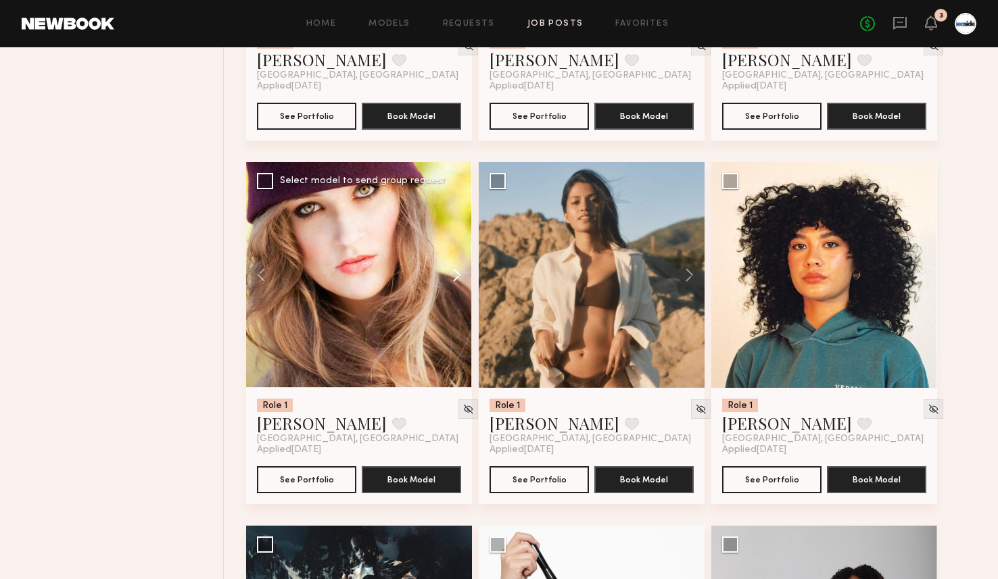
click at [454, 281] on button at bounding box center [450, 275] width 43 height 226
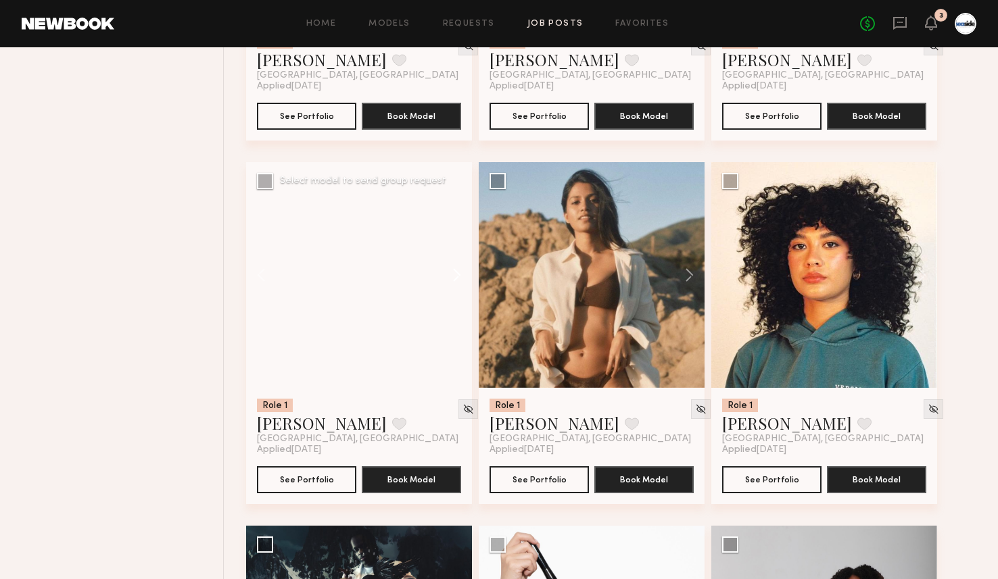
click at [454, 281] on button at bounding box center [450, 275] width 43 height 226
click at [454, 281] on div at bounding box center [359, 275] width 226 height 226
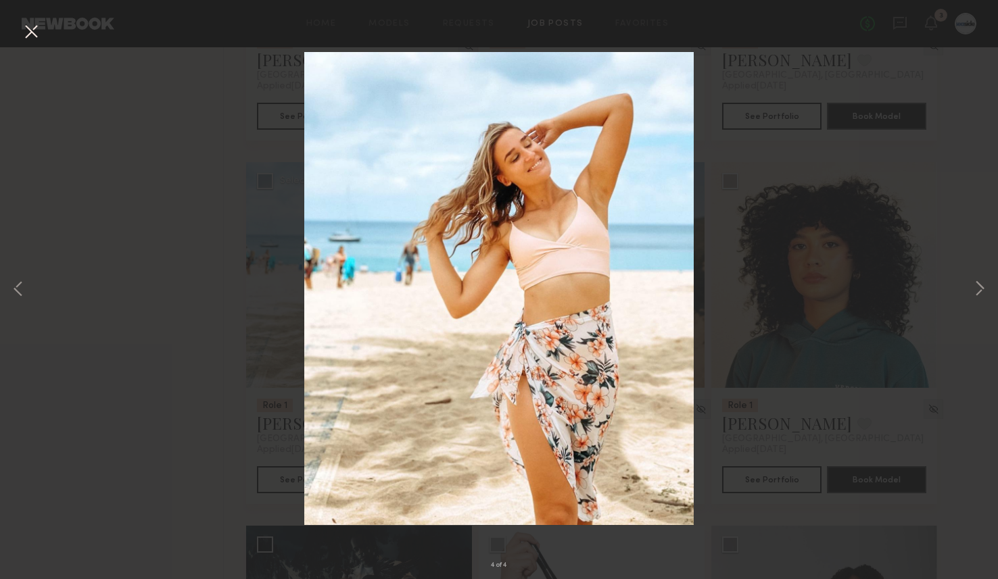
click at [235, 181] on div "4 of 4" at bounding box center [499, 289] width 998 height 579
click at [32, 32] on button at bounding box center [31, 32] width 22 height 24
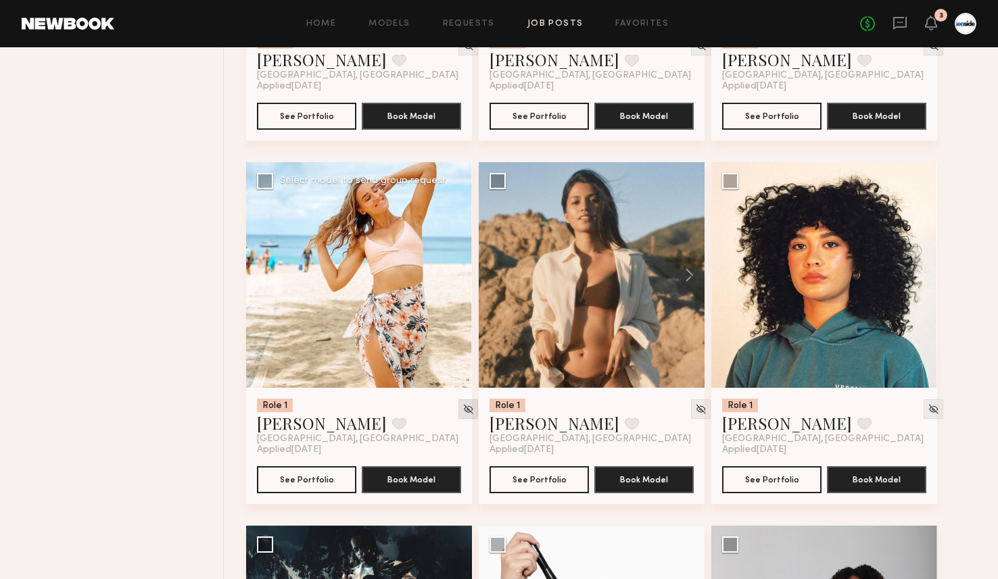
click at [462, 410] on img at bounding box center [467, 409] width 11 height 11
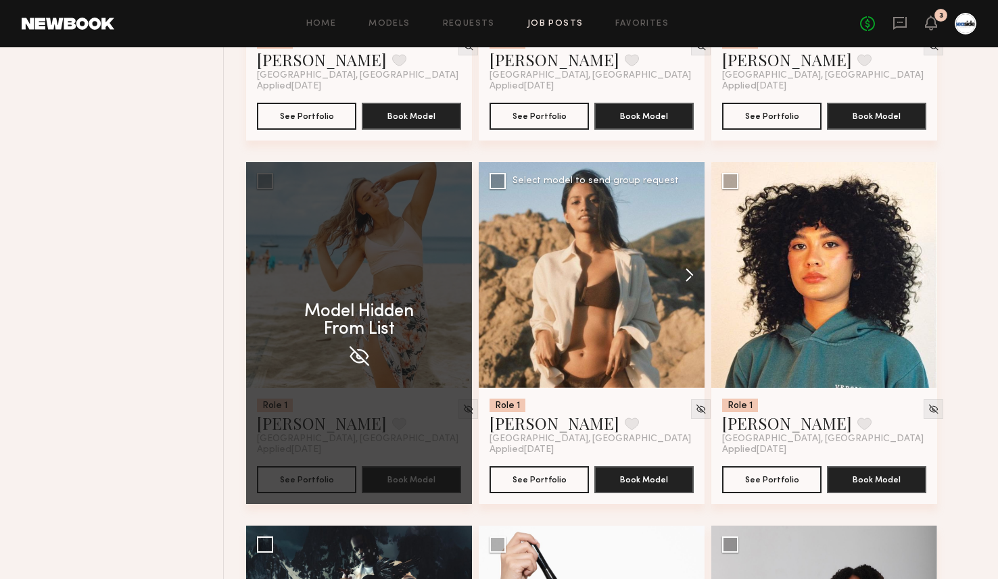
click at [684, 272] on button at bounding box center [682, 275] width 43 height 226
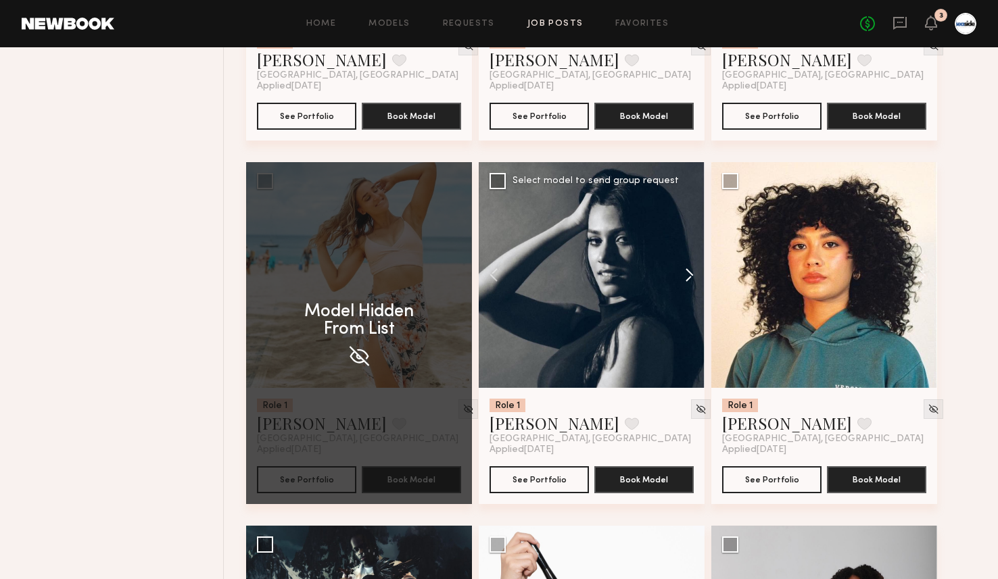
click at [684, 272] on button at bounding box center [682, 275] width 43 height 226
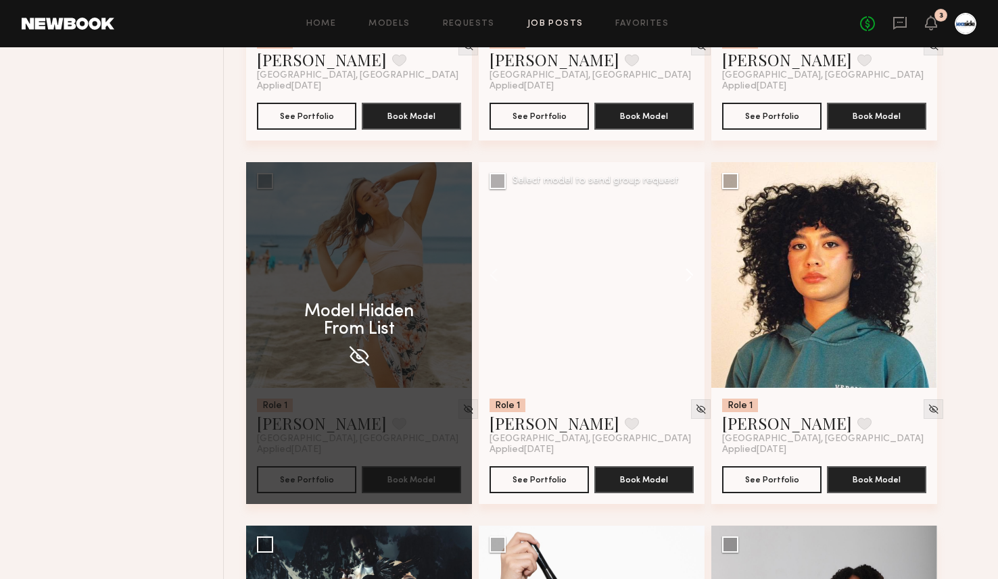
click at [684, 272] on button at bounding box center [682, 275] width 43 height 226
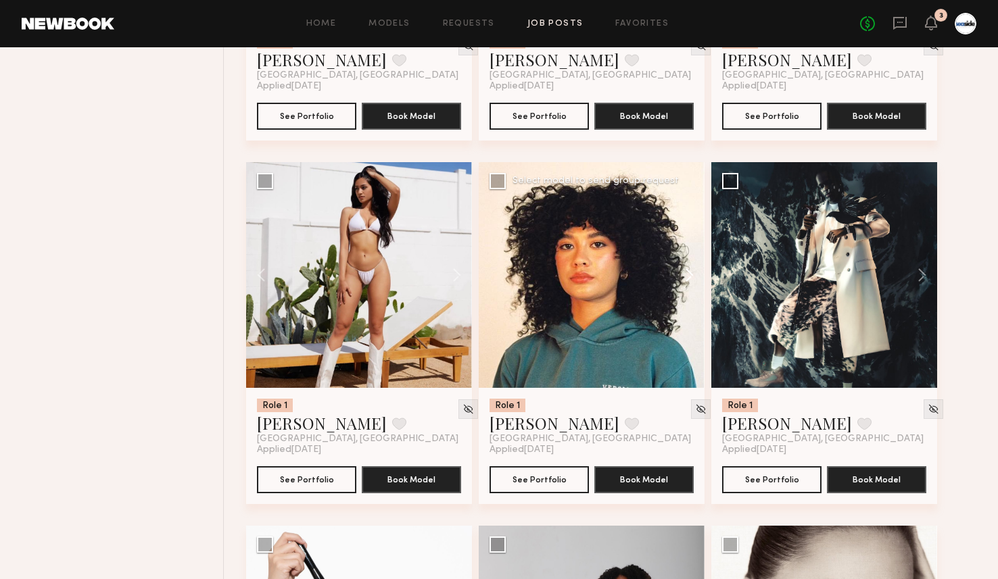
click at [698, 277] on button at bounding box center [682, 275] width 43 height 226
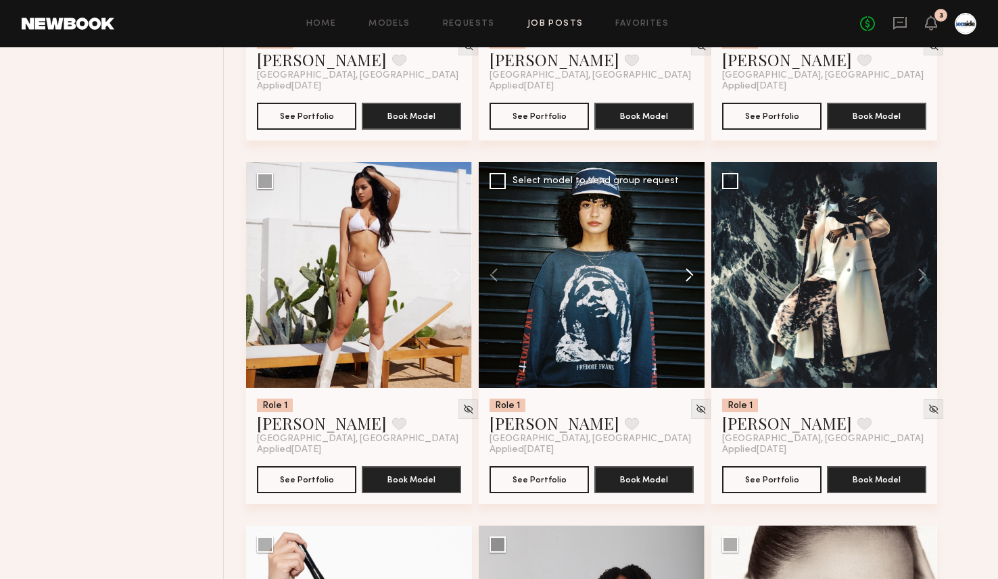
click at [698, 277] on button at bounding box center [682, 275] width 43 height 226
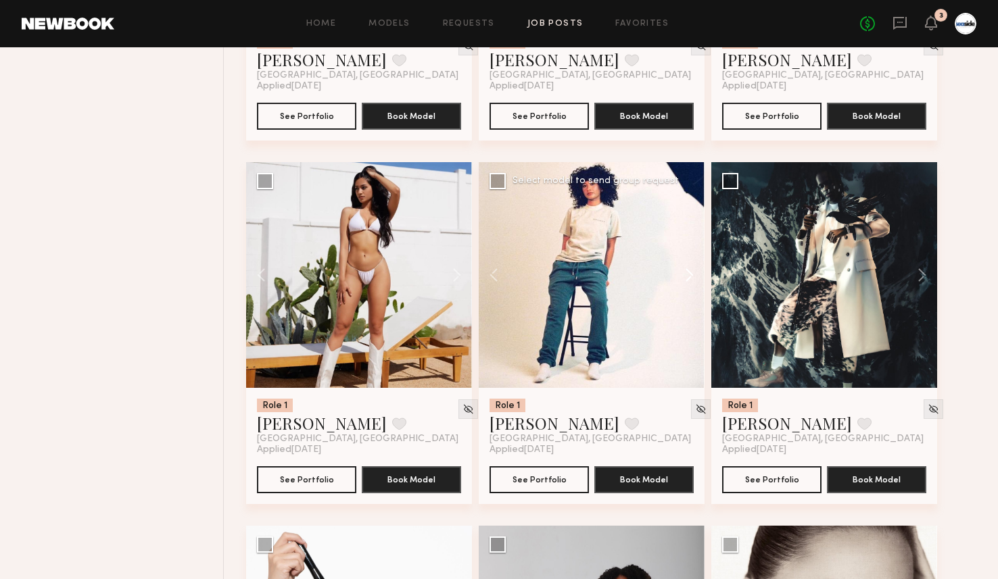
click at [698, 277] on button at bounding box center [682, 275] width 43 height 226
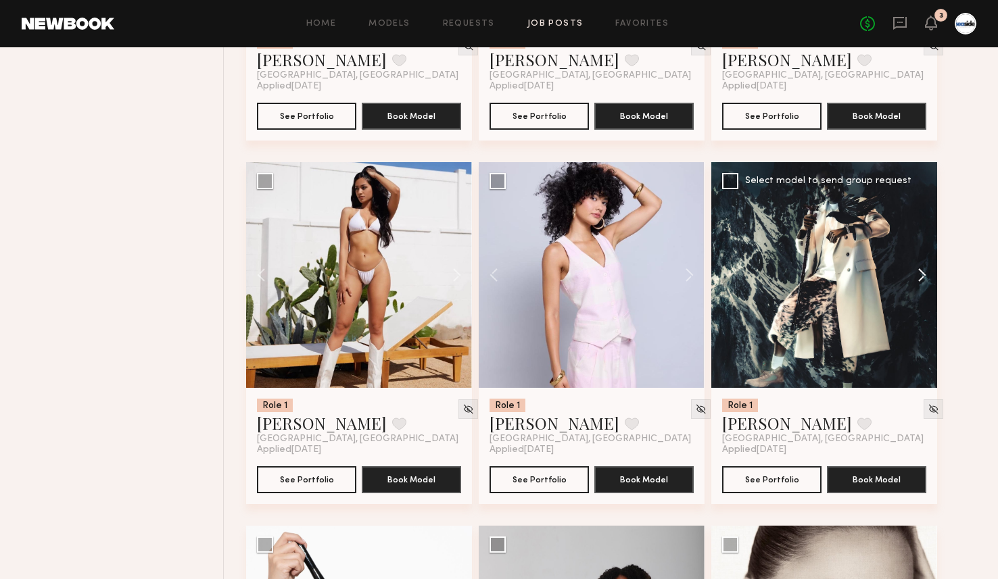
click at [915, 276] on button at bounding box center [915, 275] width 43 height 226
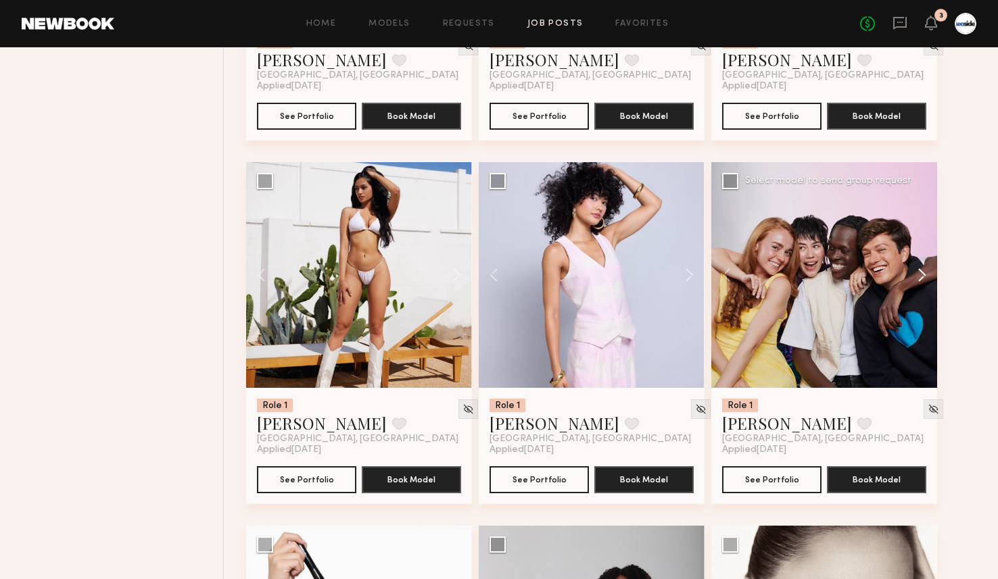
click at [915, 276] on button at bounding box center [915, 275] width 43 height 226
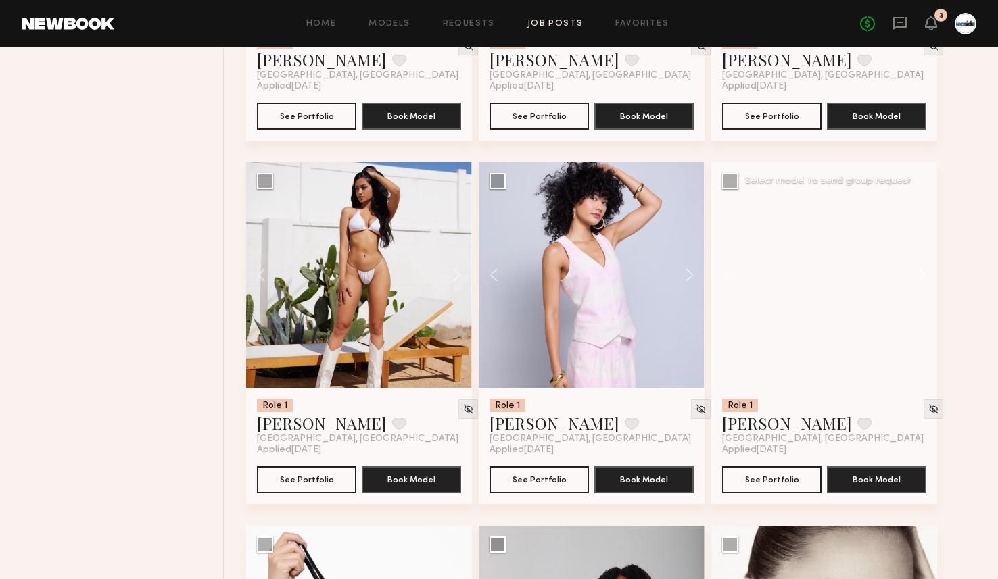
click at [915, 276] on button at bounding box center [915, 275] width 43 height 226
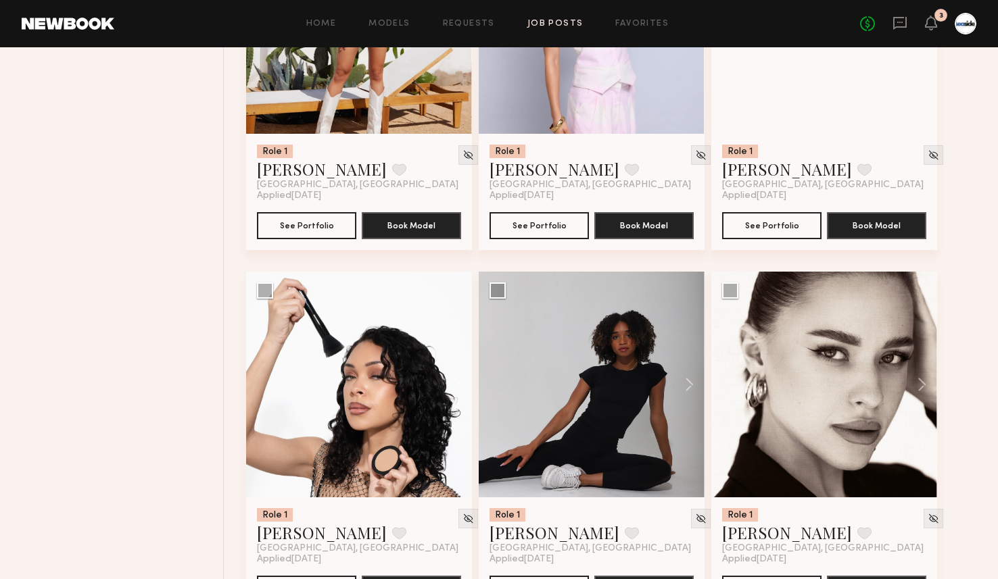
scroll to position [4357, 0]
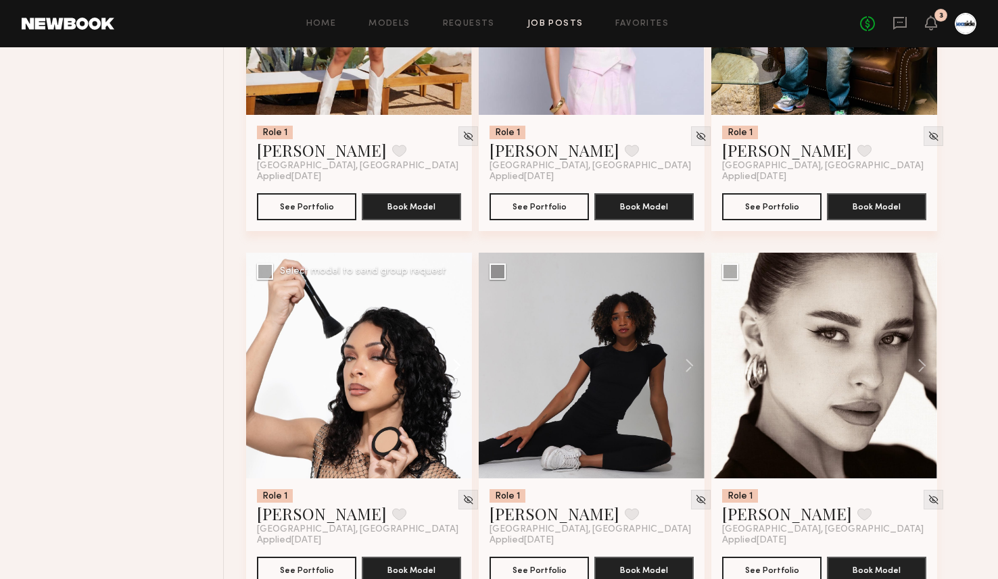
click at [447, 366] on button at bounding box center [450, 366] width 43 height 226
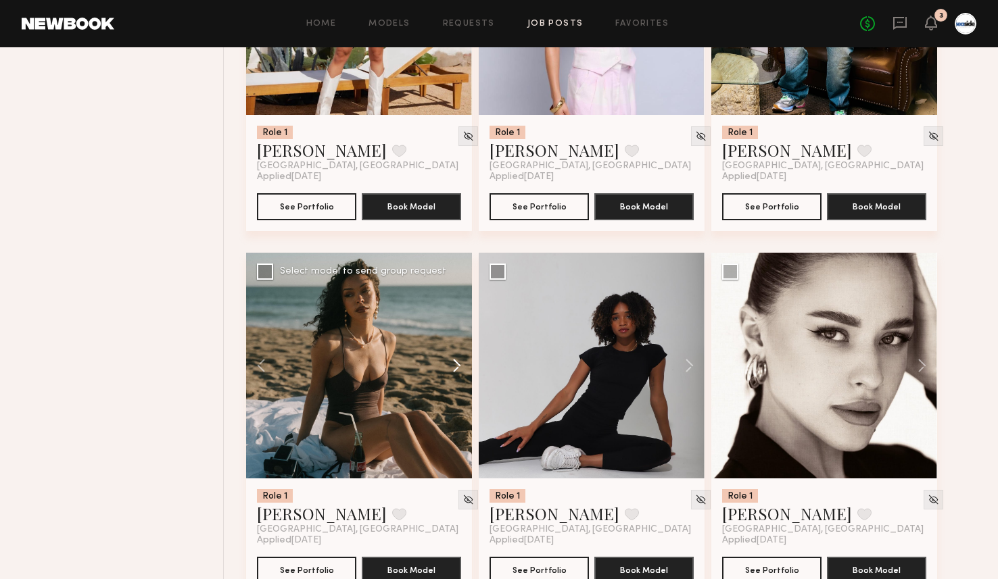
click at [458, 367] on button at bounding box center [450, 366] width 43 height 226
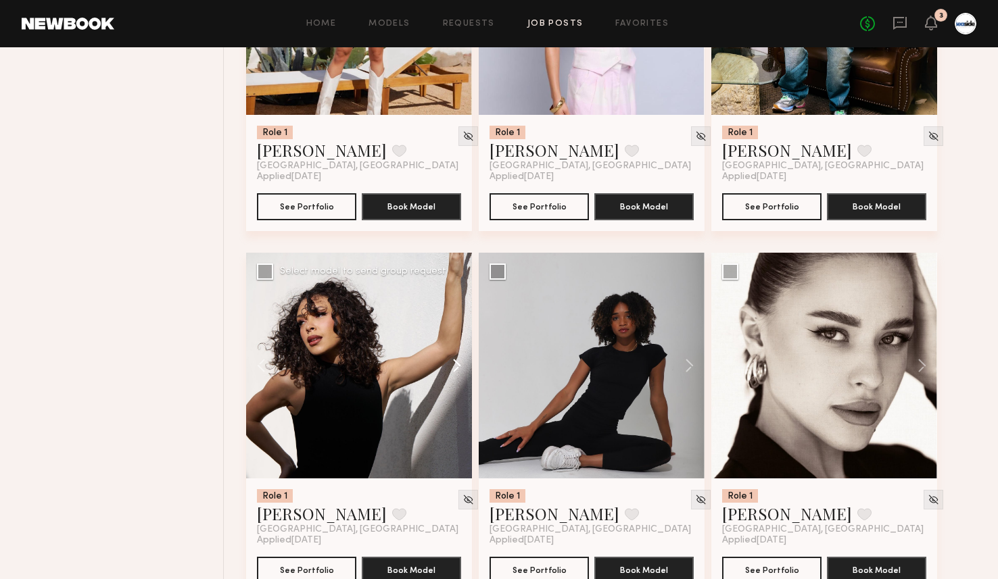
click at [458, 367] on button at bounding box center [450, 366] width 43 height 226
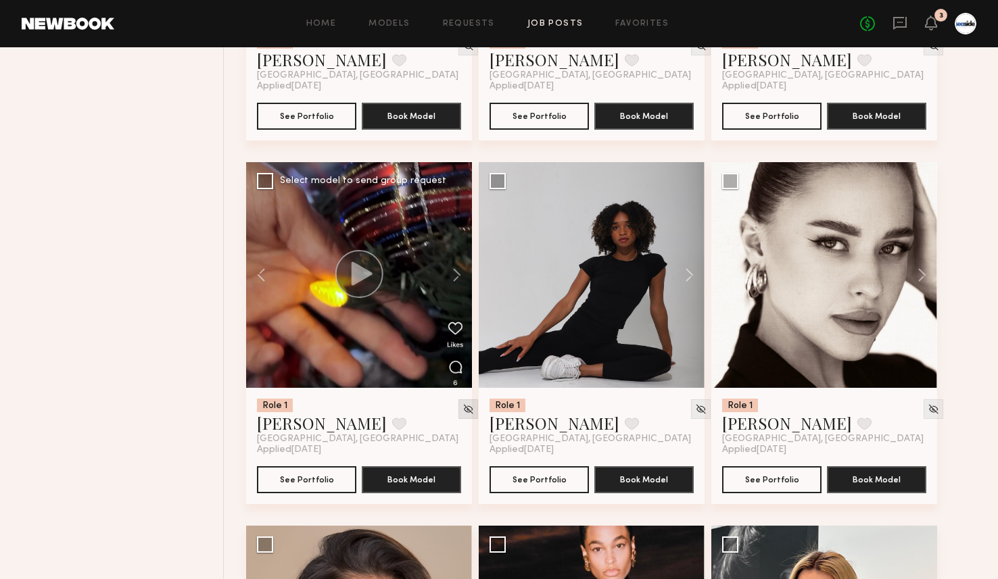
scroll to position [4453, 0]
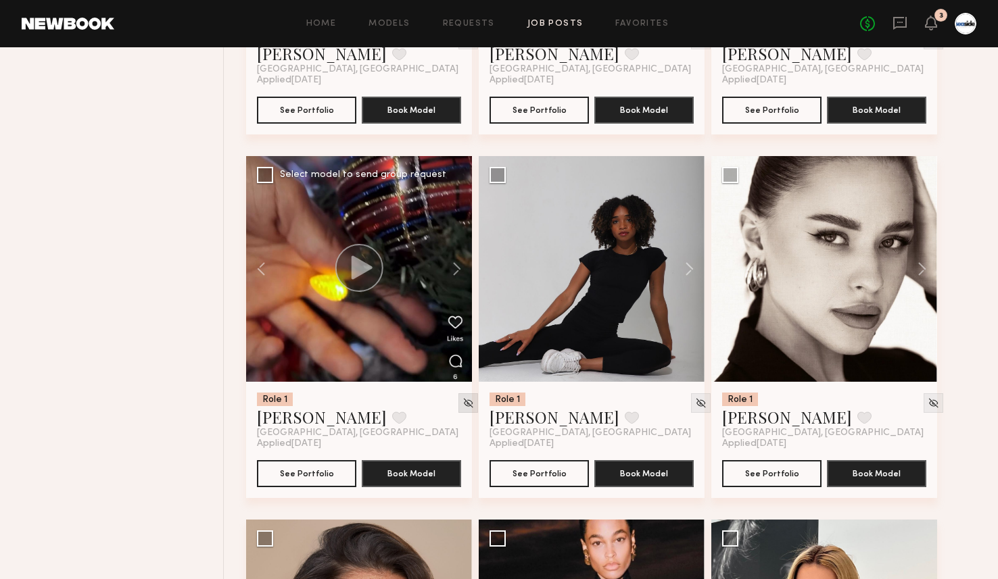
click at [462, 403] on img at bounding box center [467, 403] width 11 height 11
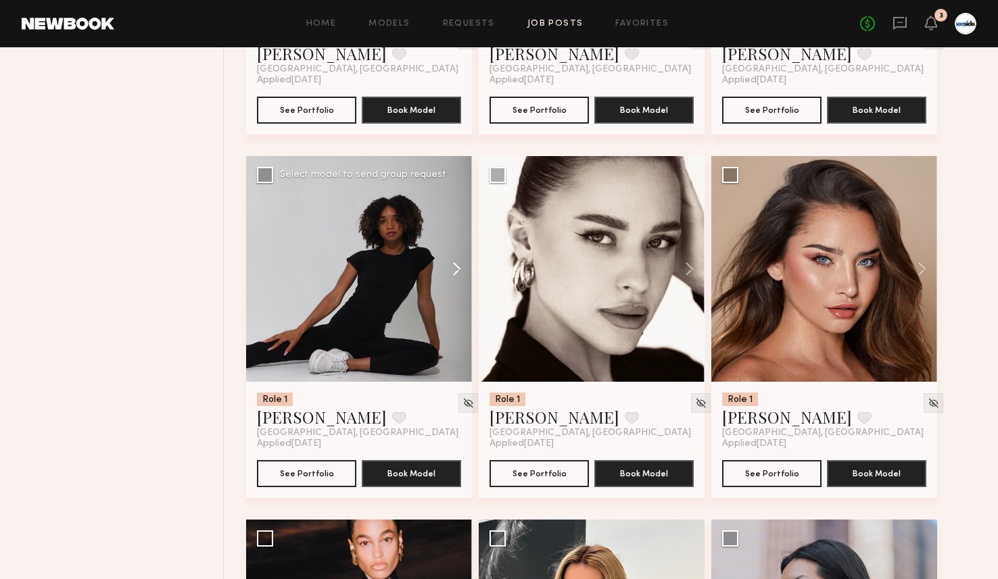
click at [456, 274] on button at bounding box center [450, 269] width 43 height 226
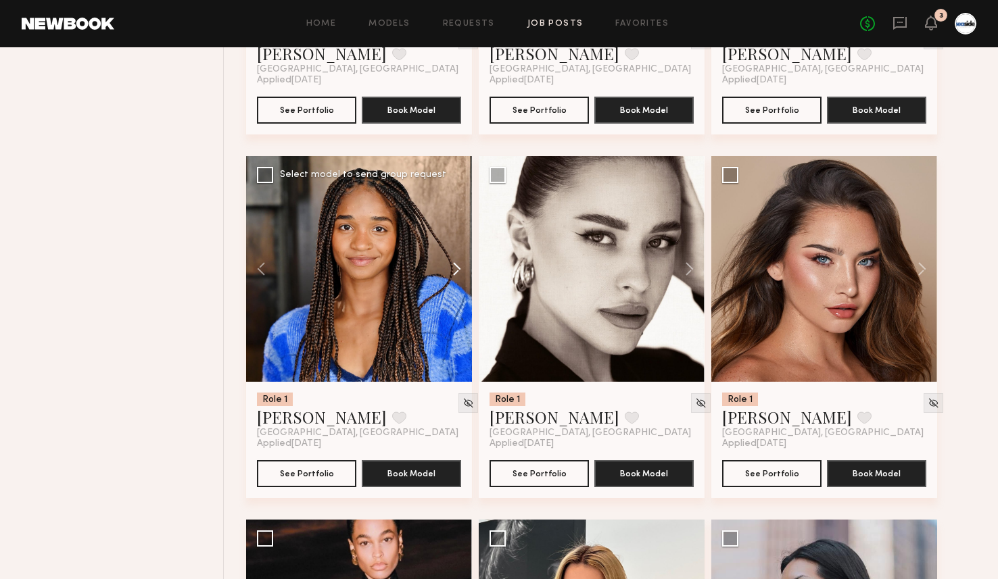
click at [456, 274] on button at bounding box center [450, 269] width 43 height 226
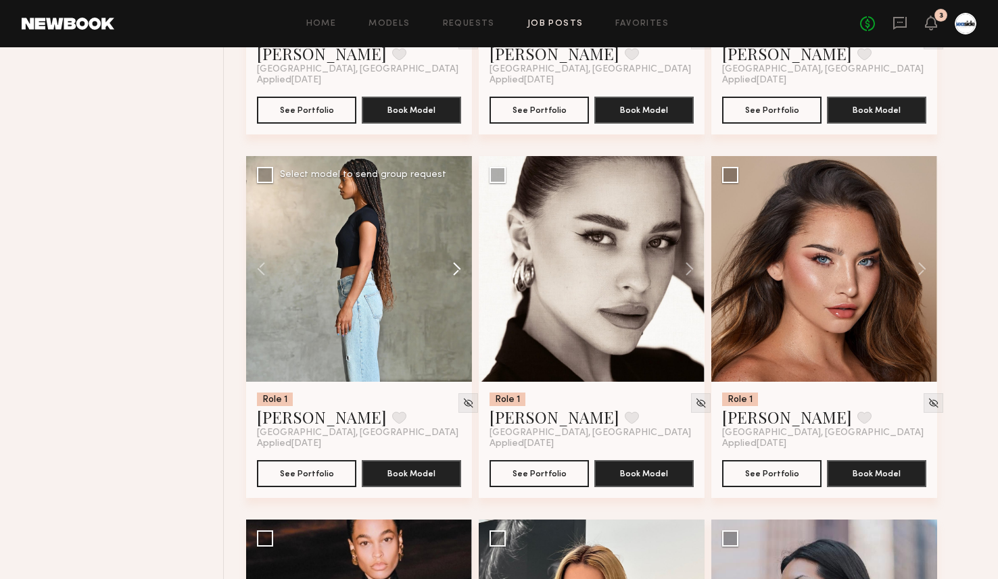
click at [456, 274] on button at bounding box center [450, 269] width 43 height 226
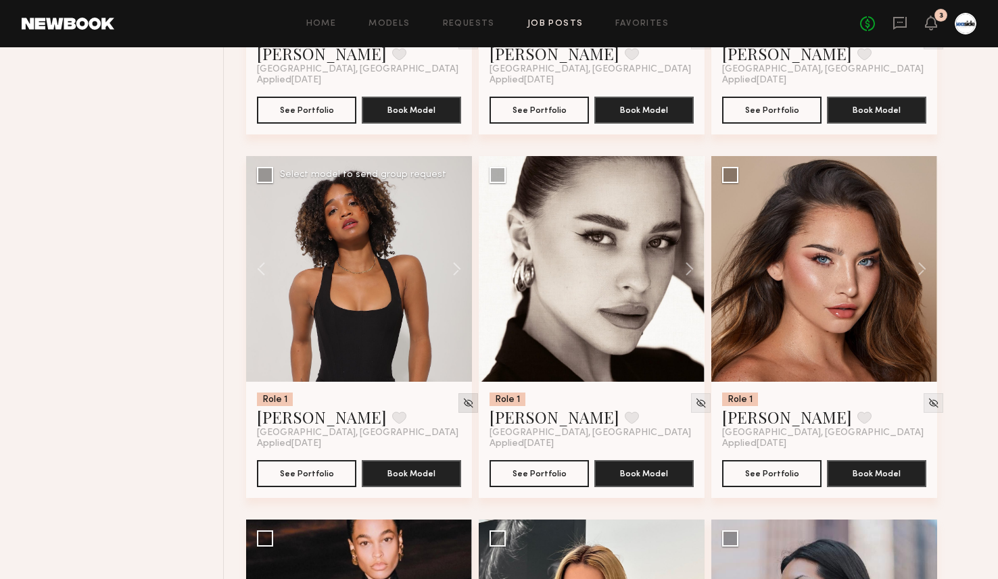
click at [462, 404] on img at bounding box center [467, 403] width 11 height 11
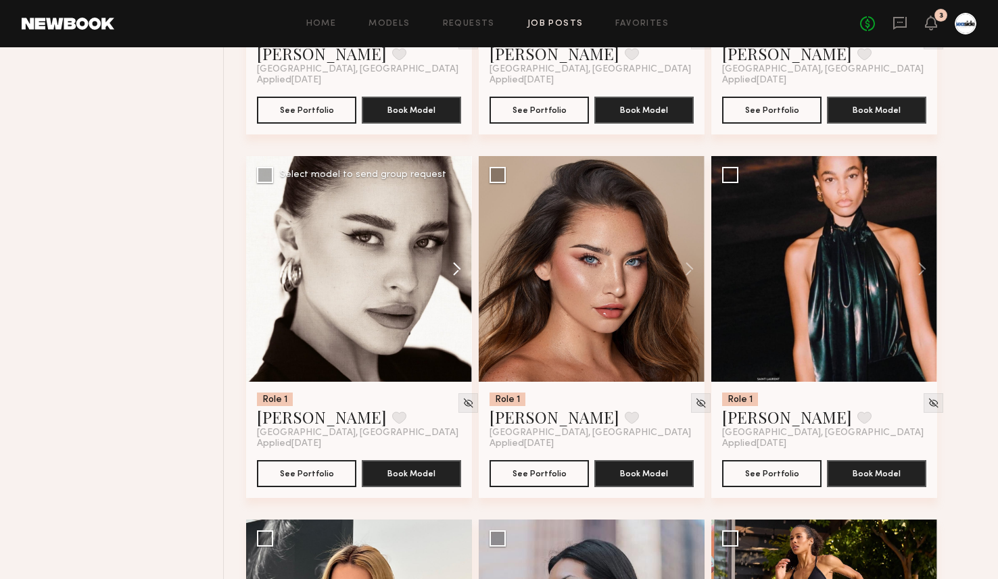
click at [462, 272] on button at bounding box center [450, 269] width 43 height 226
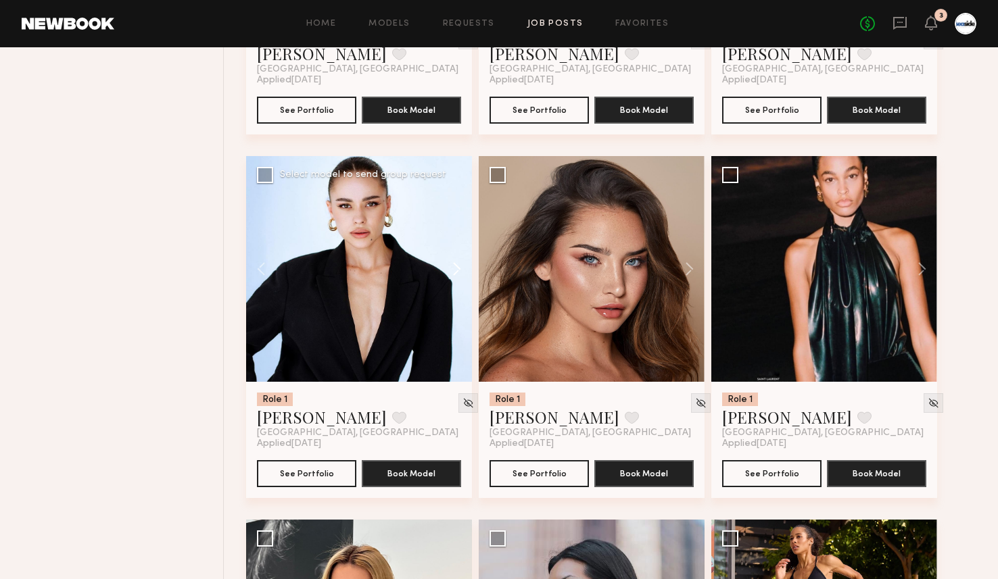
click at [462, 272] on button at bounding box center [450, 269] width 43 height 226
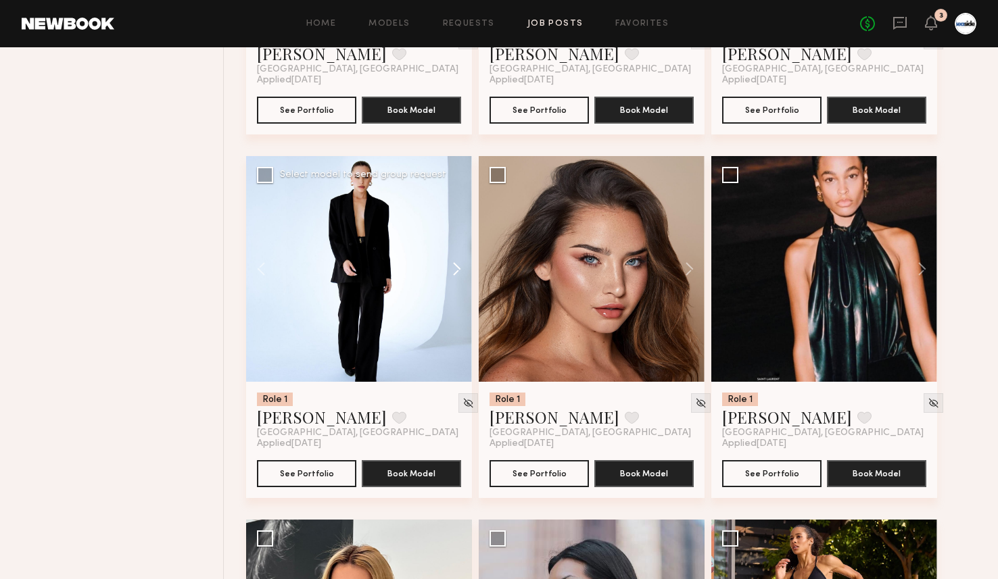
click at [462, 272] on button at bounding box center [450, 269] width 43 height 226
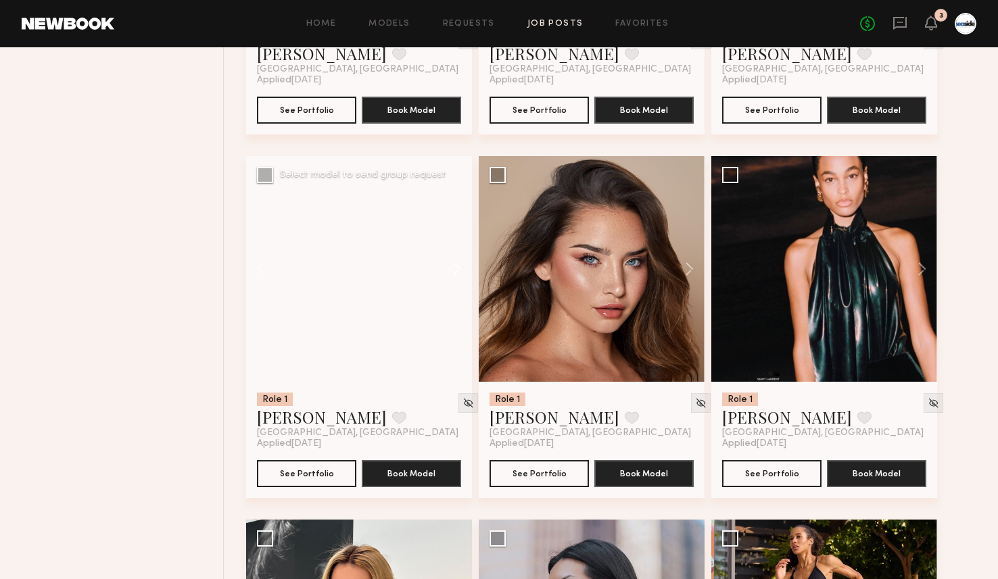
click at [462, 272] on button at bounding box center [450, 269] width 43 height 226
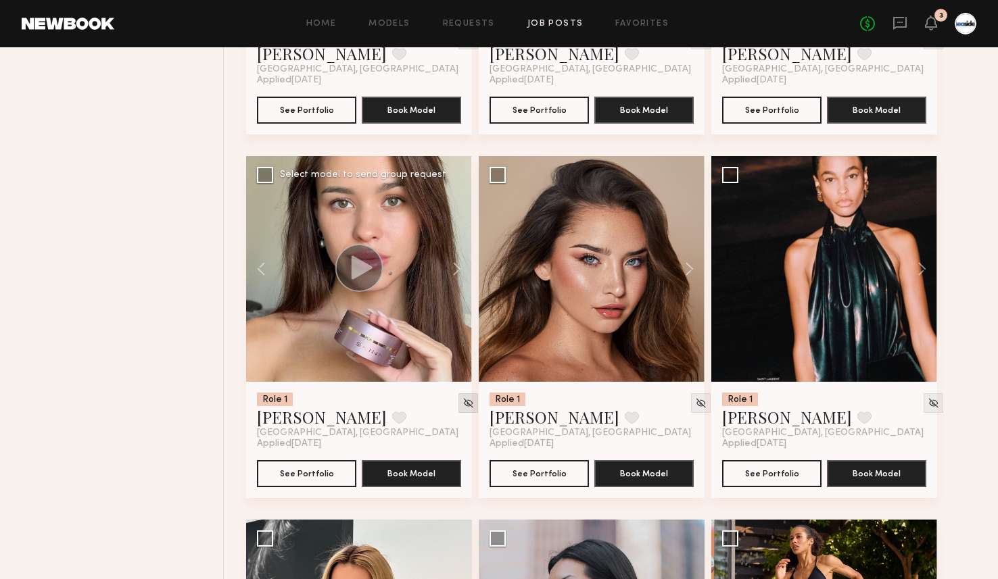
click at [462, 404] on img at bounding box center [467, 403] width 11 height 11
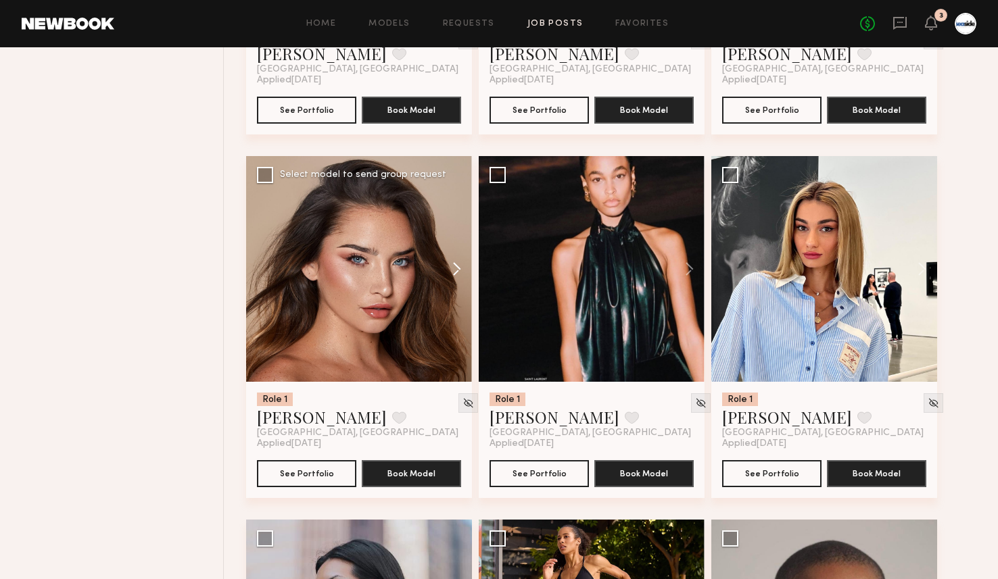
click at [457, 273] on button at bounding box center [450, 269] width 43 height 226
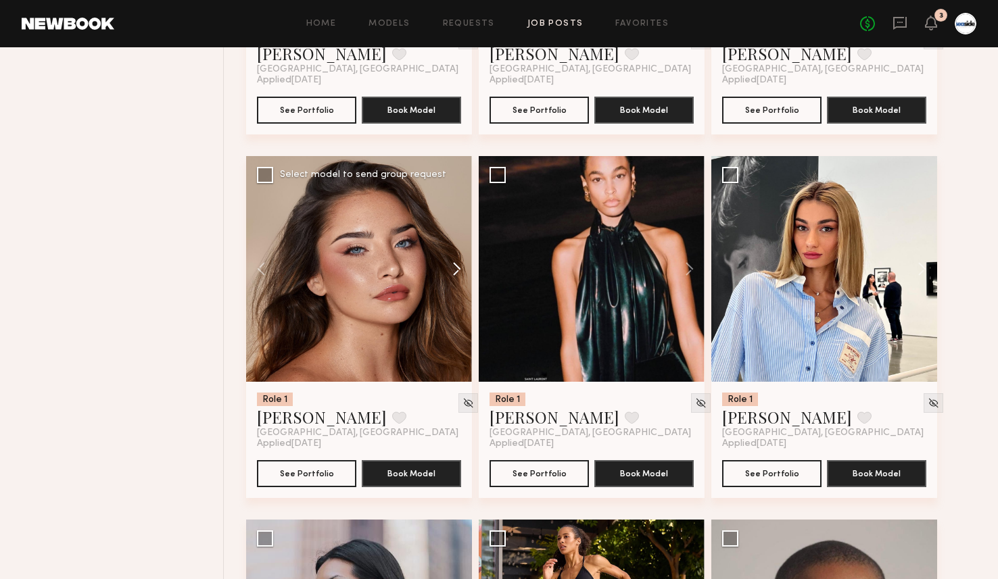
click at [457, 273] on button at bounding box center [450, 269] width 43 height 226
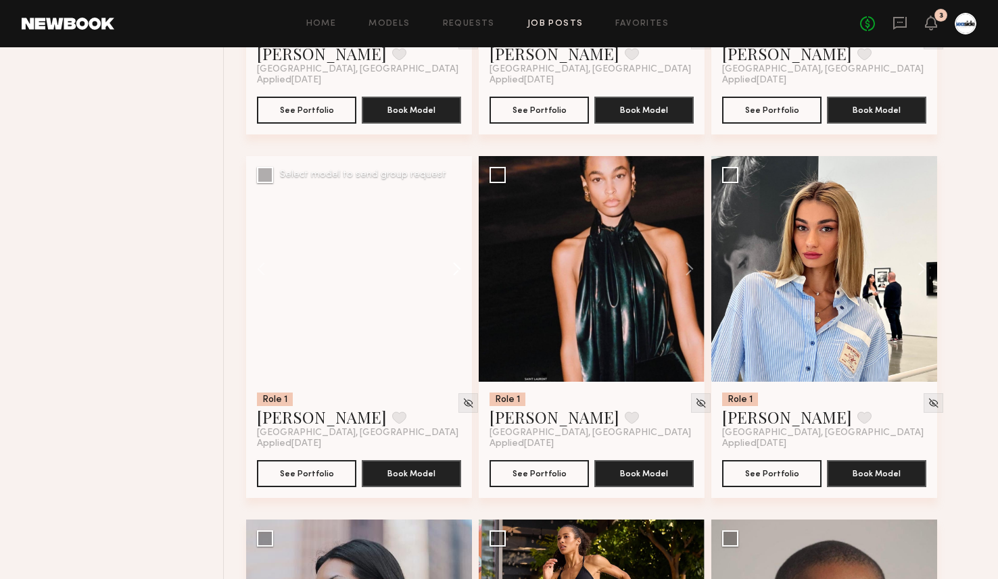
click at [457, 273] on button at bounding box center [450, 269] width 43 height 226
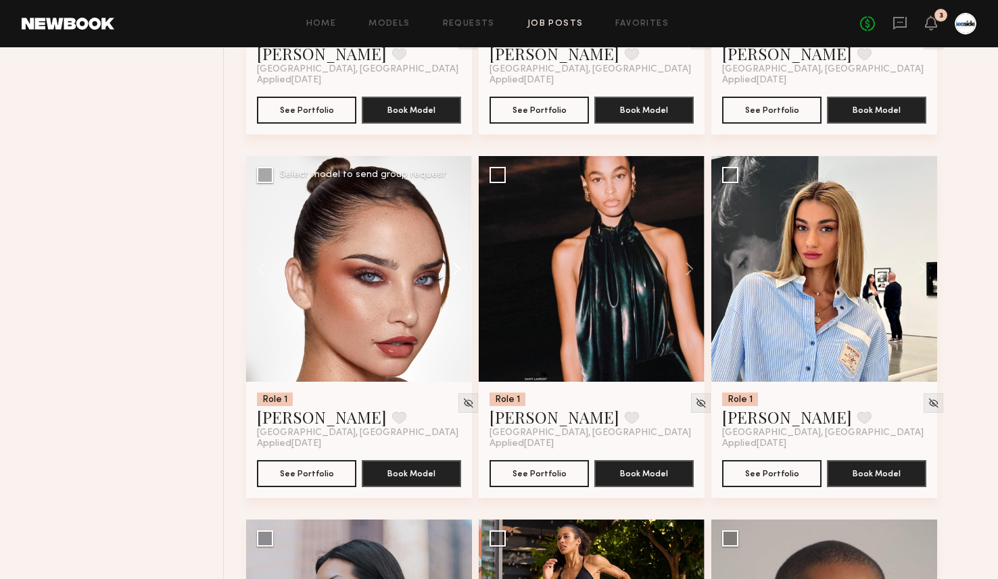
click at [457, 273] on div at bounding box center [359, 269] width 226 height 226
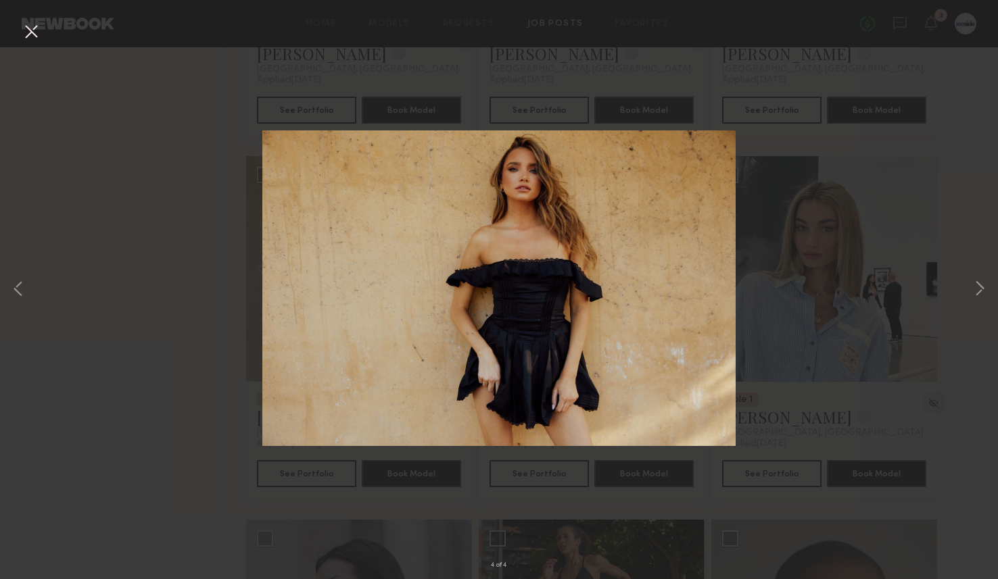
click at [31, 32] on button at bounding box center [31, 32] width 22 height 24
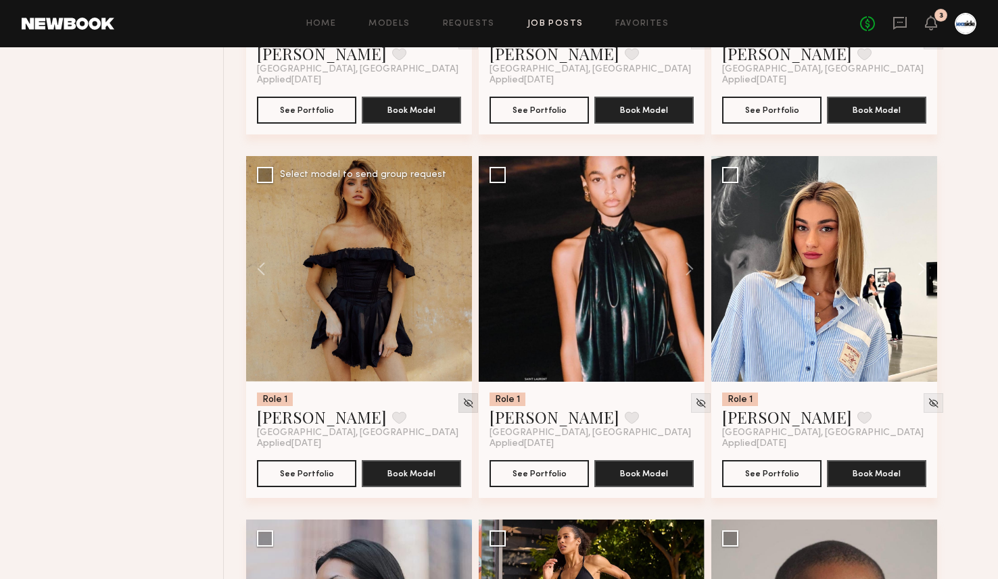
click at [462, 405] on img at bounding box center [467, 403] width 11 height 11
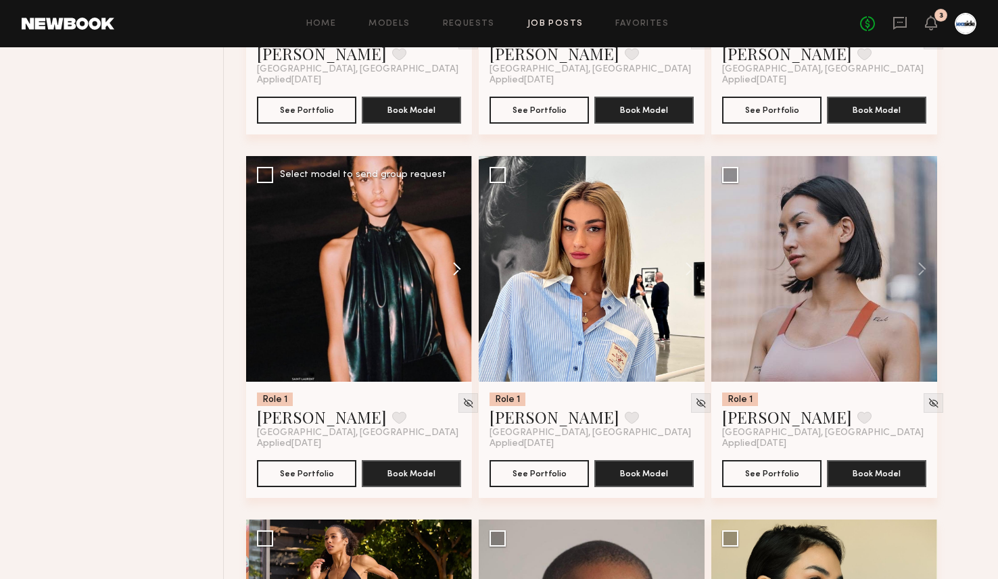
click at [463, 271] on button at bounding box center [450, 269] width 43 height 226
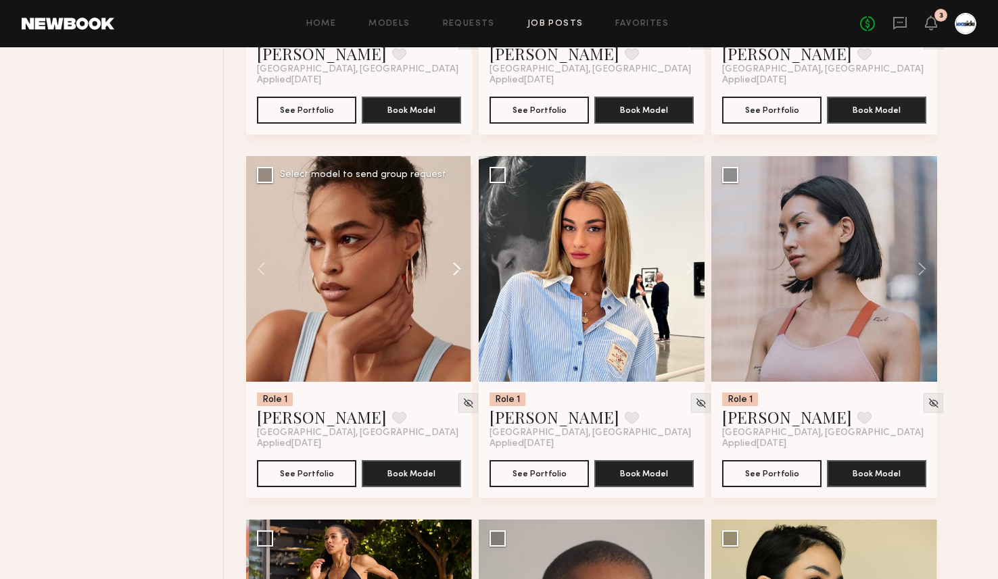
click at [463, 271] on button at bounding box center [450, 269] width 43 height 226
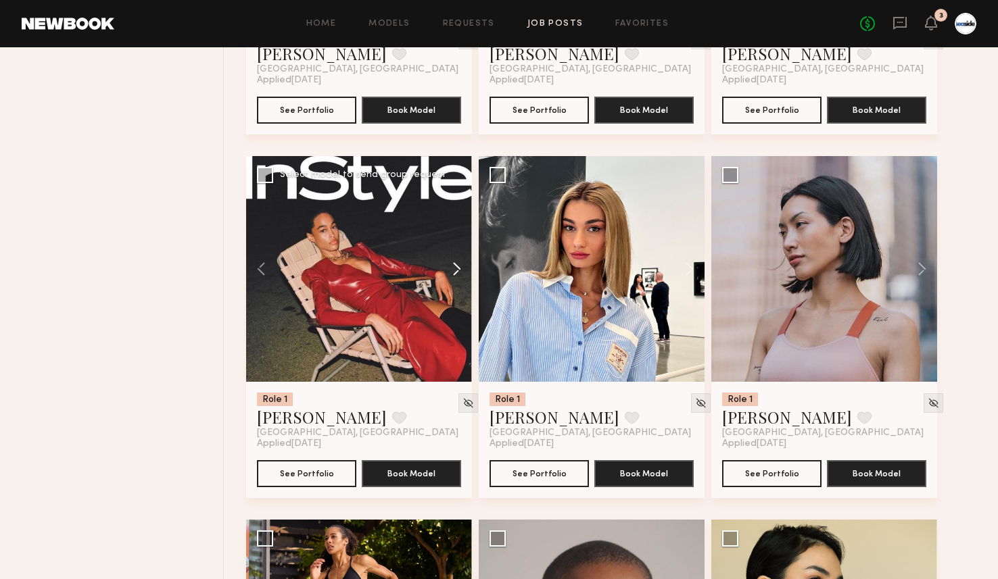
click at [463, 271] on button at bounding box center [450, 269] width 43 height 226
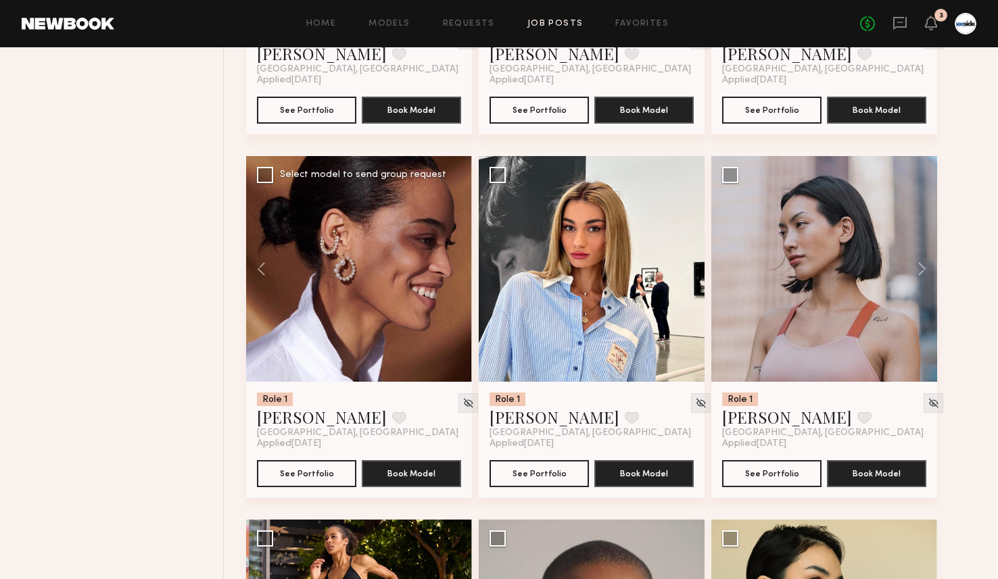
click at [463, 271] on div at bounding box center [359, 269] width 226 height 226
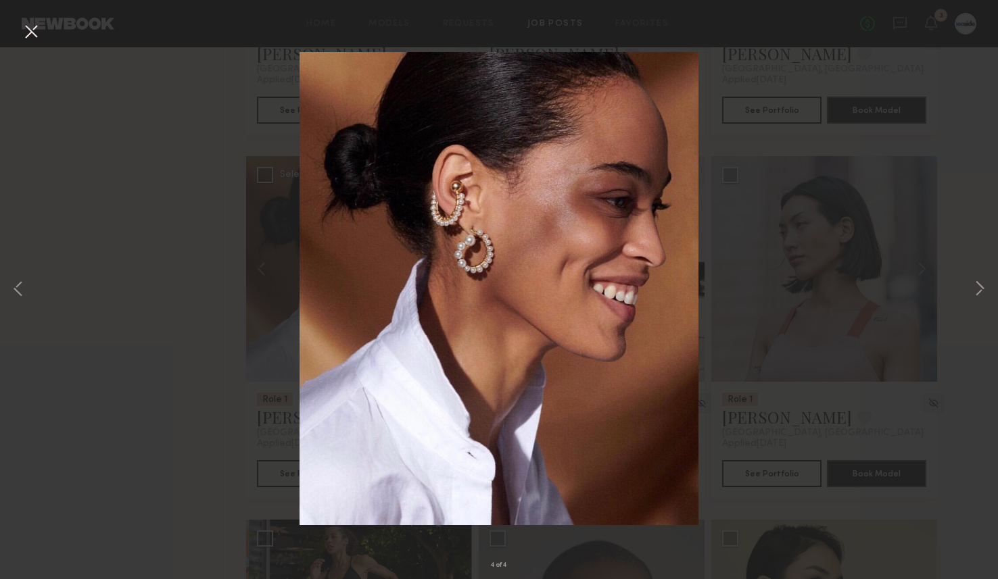
click at [24, 34] on button at bounding box center [31, 32] width 22 height 24
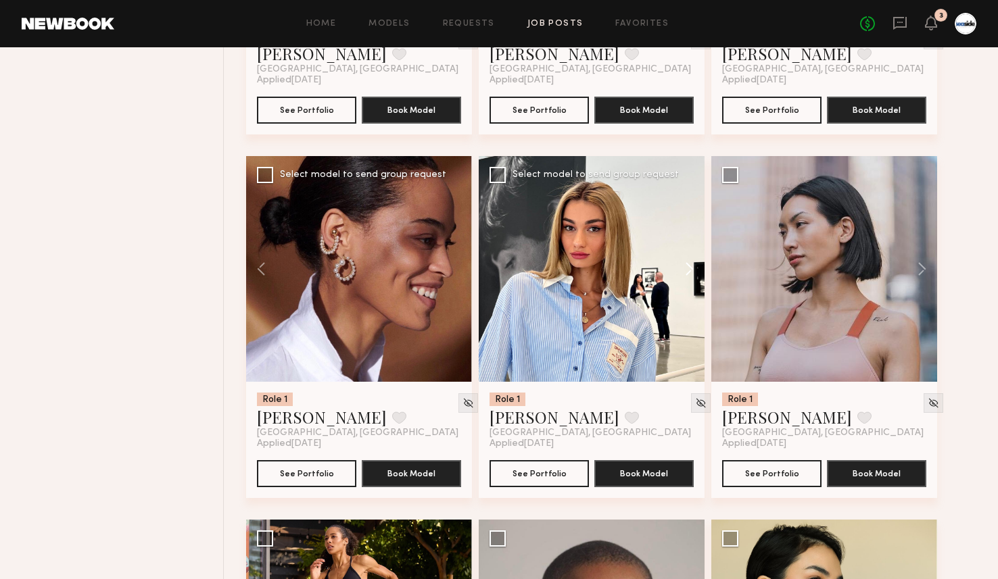
click at [689, 277] on button at bounding box center [682, 269] width 43 height 226
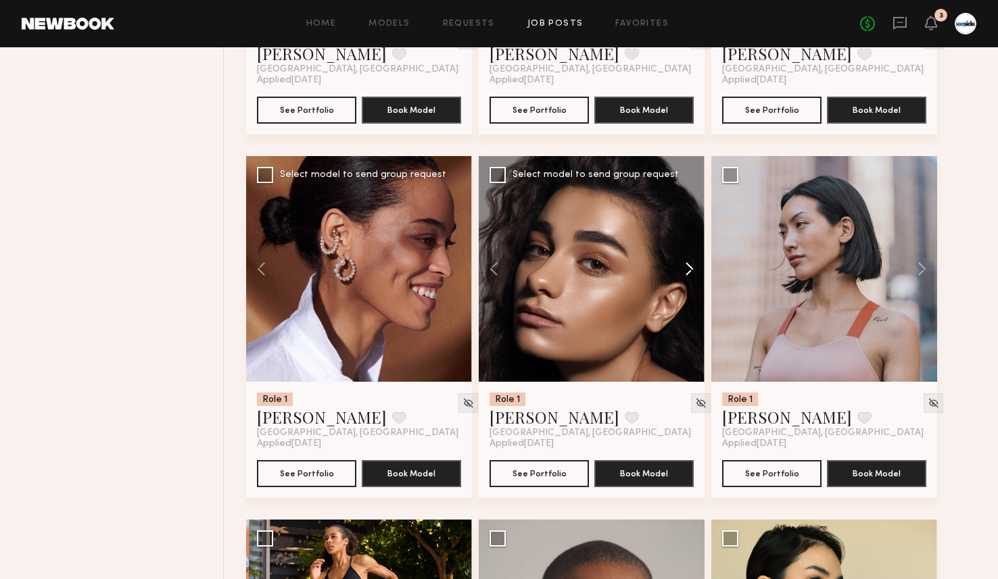
click at [689, 277] on button at bounding box center [682, 269] width 43 height 226
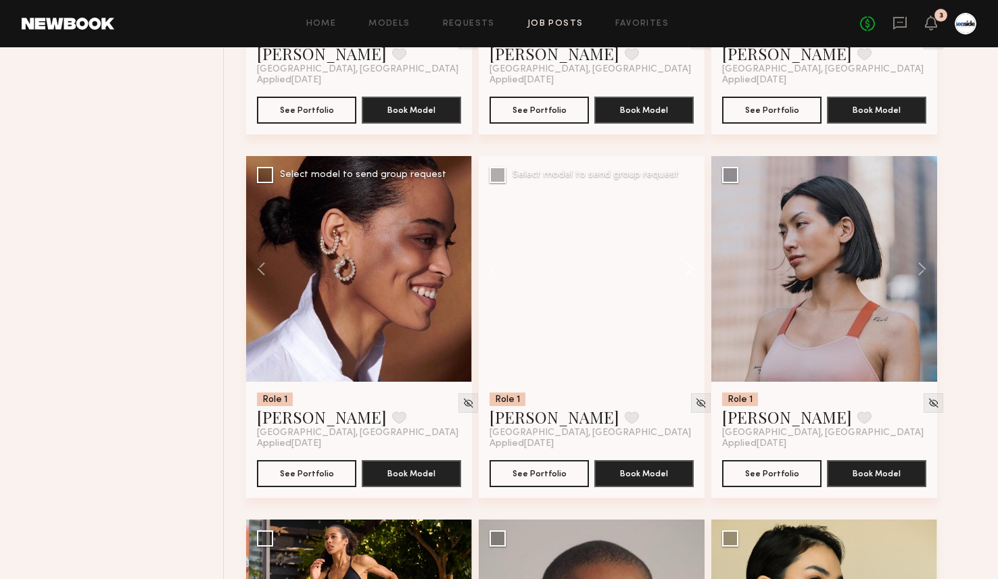
click at [689, 277] on button at bounding box center [682, 269] width 43 height 226
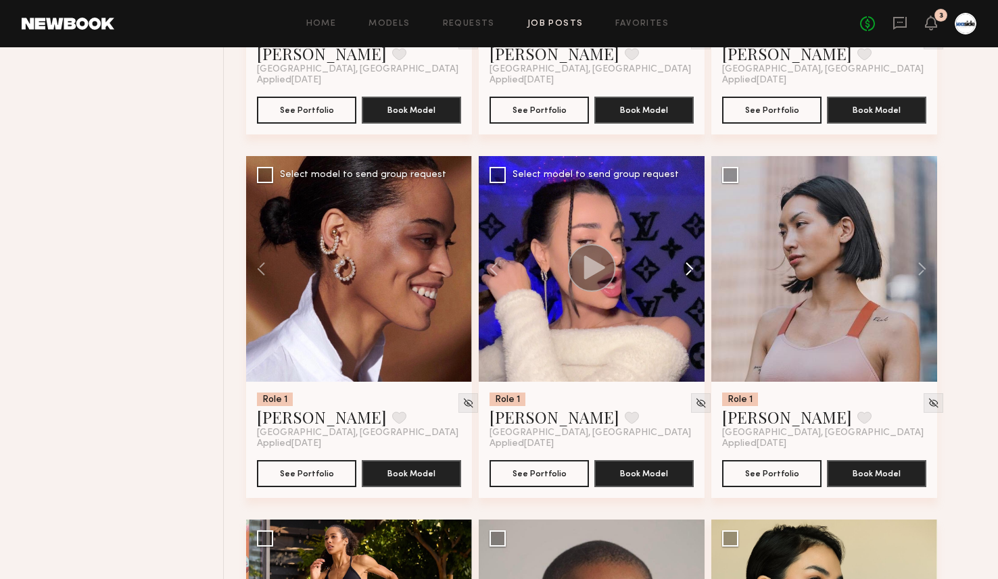
click at [689, 277] on button at bounding box center [682, 269] width 43 height 226
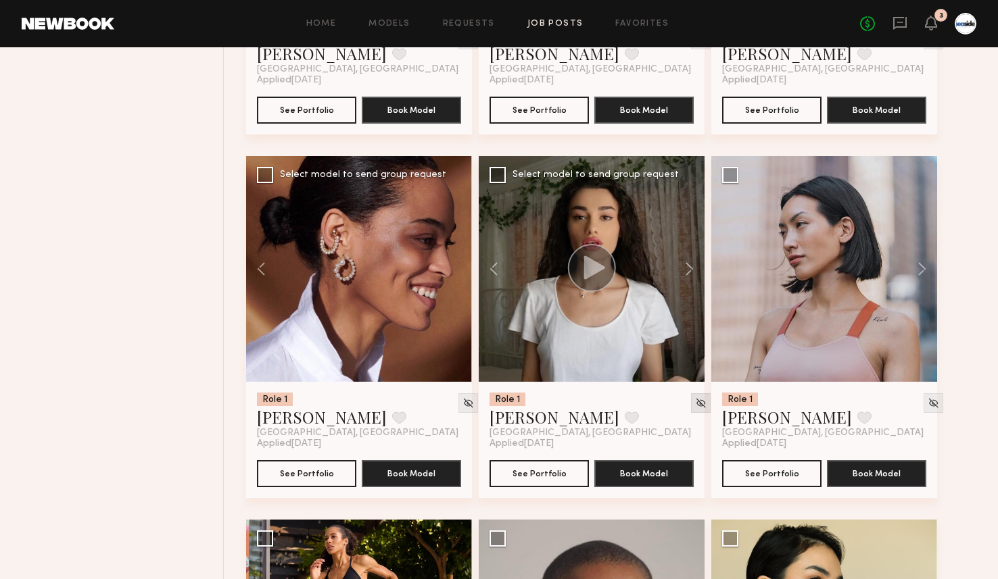
click at [695, 408] on img at bounding box center [700, 403] width 11 height 11
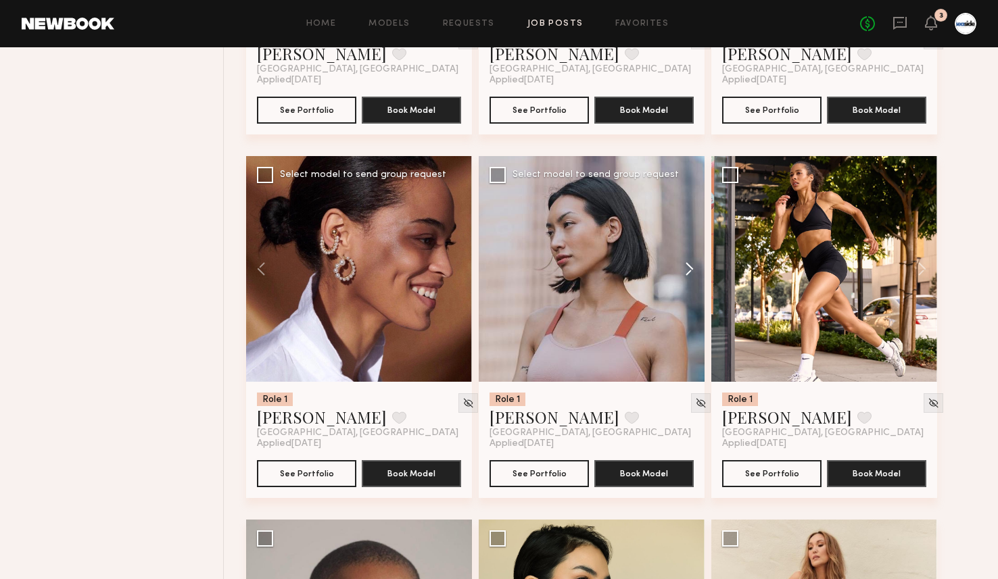
click at [690, 274] on button at bounding box center [682, 269] width 43 height 226
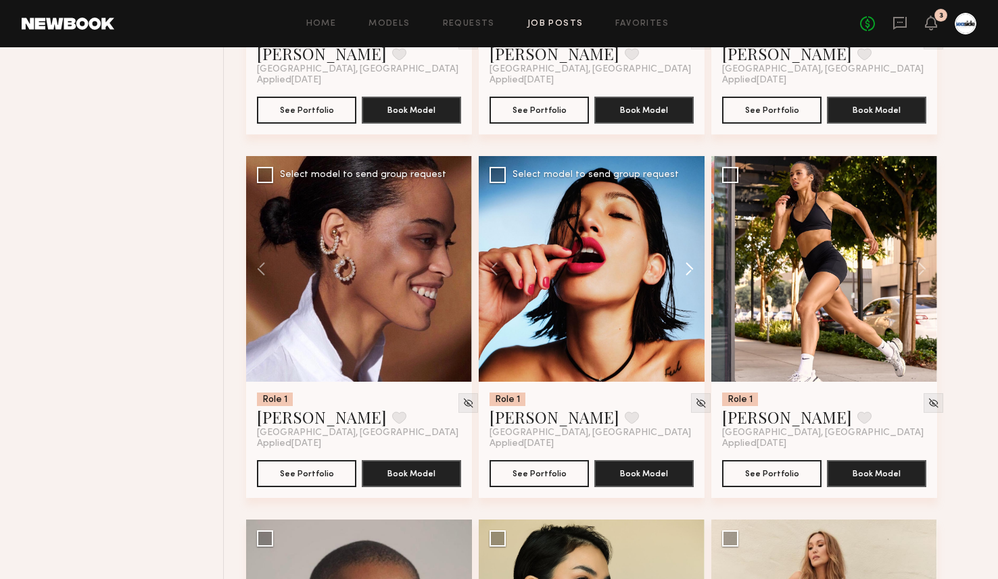
click at [690, 274] on button at bounding box center [682, 269] width 43 height 226
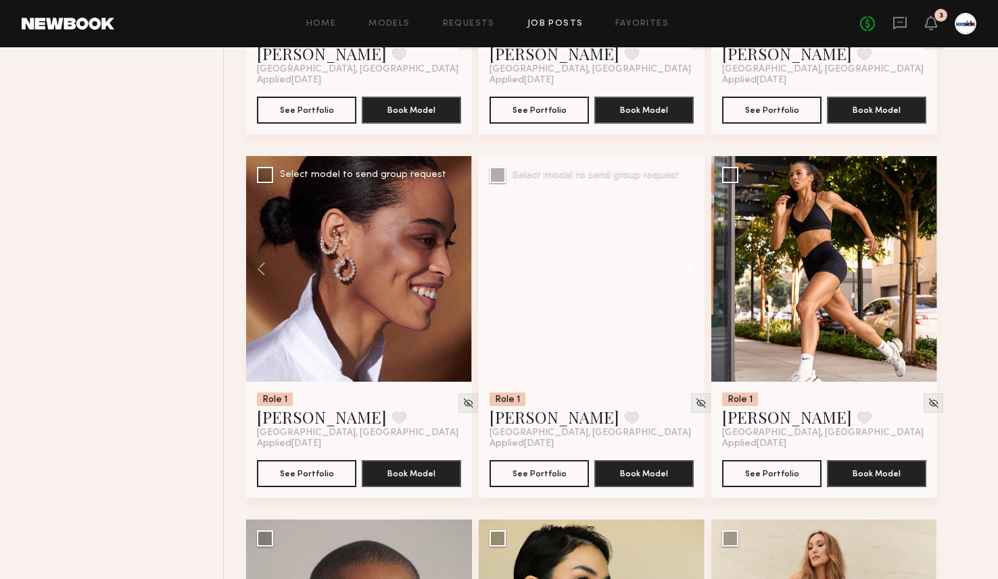
click at [690, 274] on button at bounding box center [682, 269] width 43 height 226
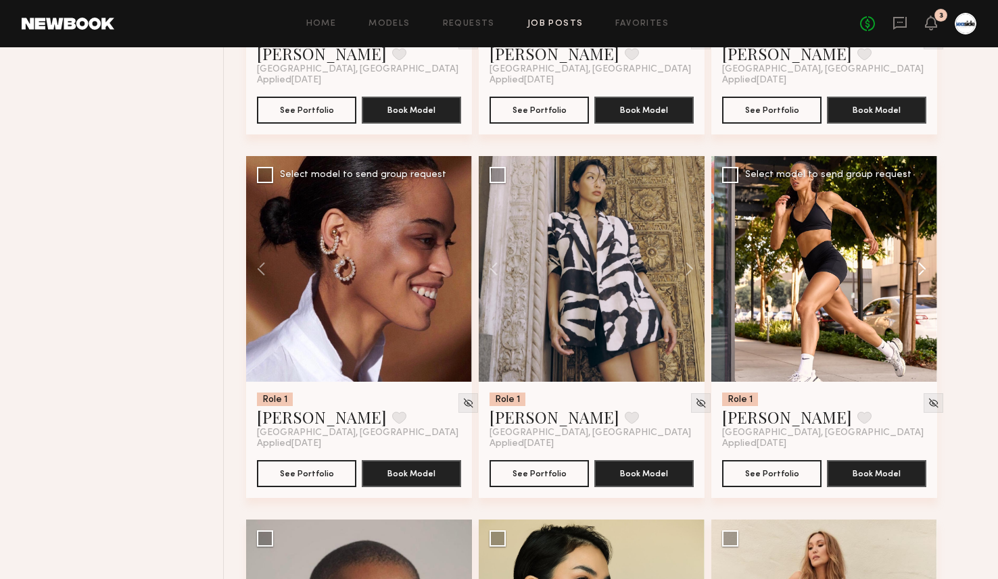
click at [924, 276] on button at bounding box center [915, 269] width 43 height 226
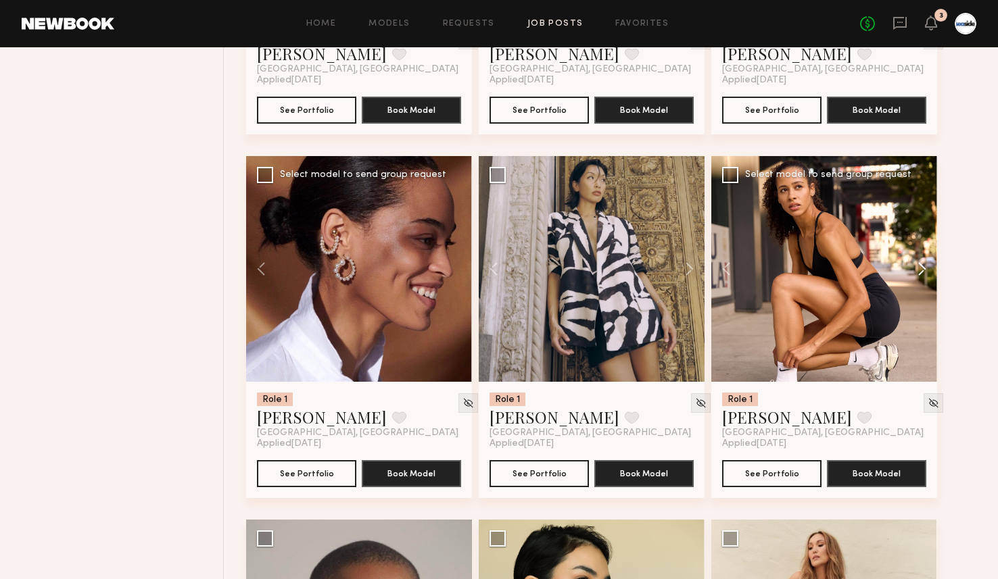
click at [924, 276] on button at bounding box center [915, 269] width 43 height 226
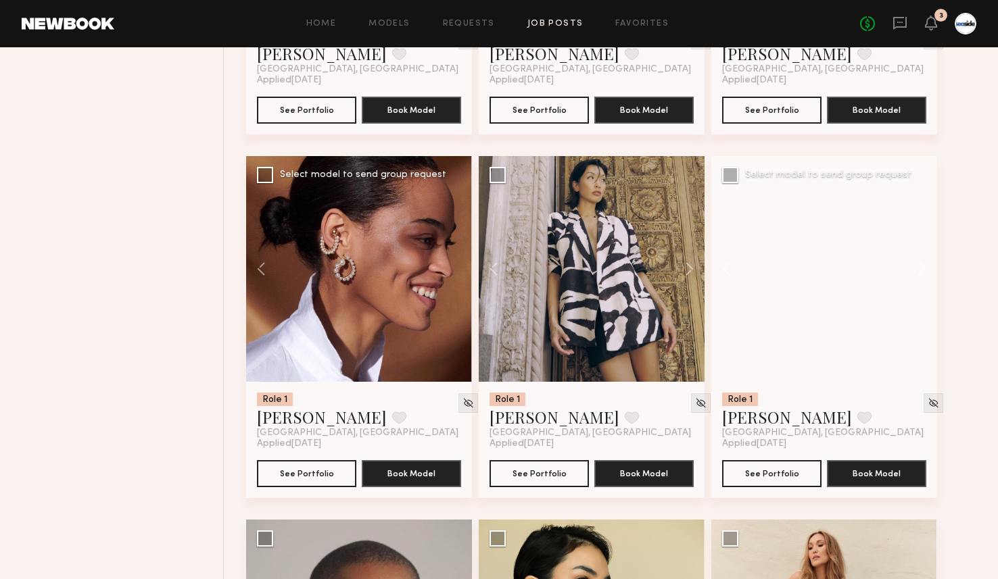
click at [924, 276] on button at bounding box center [915, 269] width 43 height 226
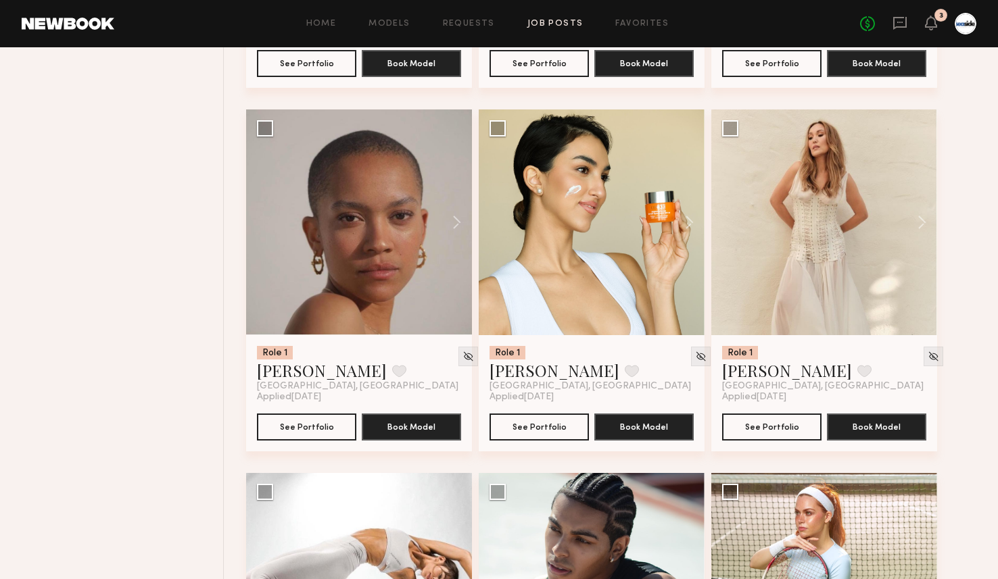
scroll to position [4866, 0]
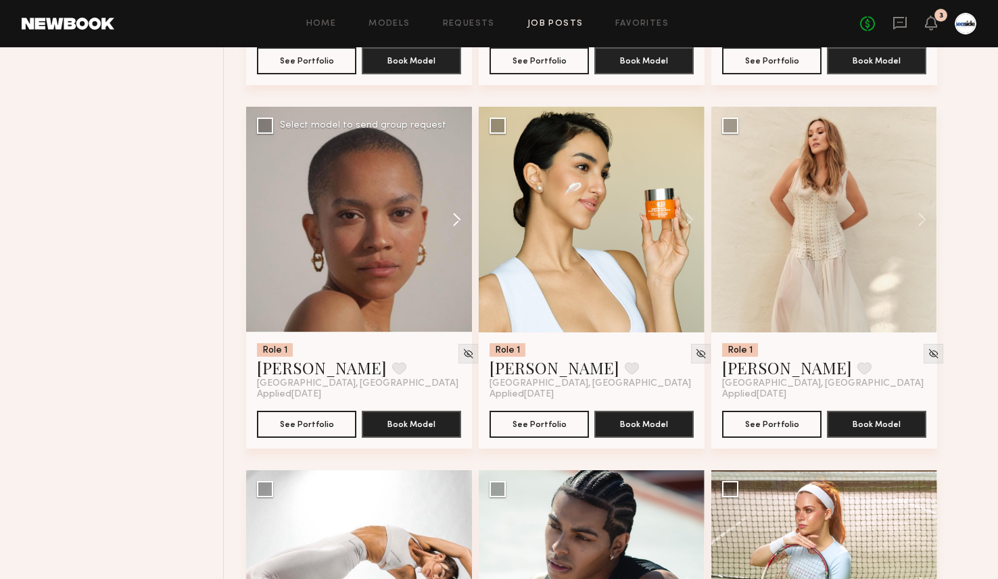
click at [458, 226] on button at bounding box center [450, 220] width 43 height 226
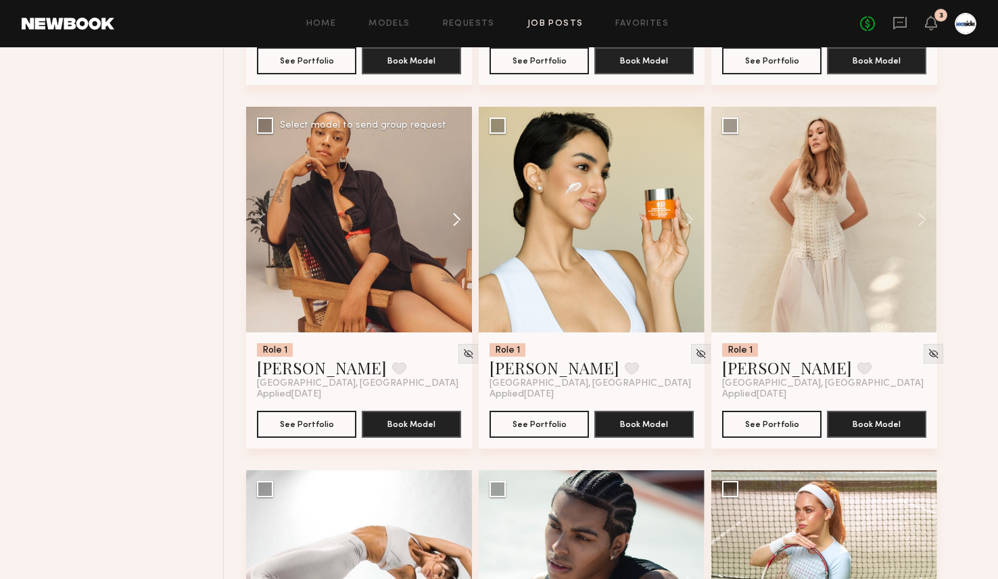
click at [458, 226] on button at bounding box center [450, 220] width 43 height 226
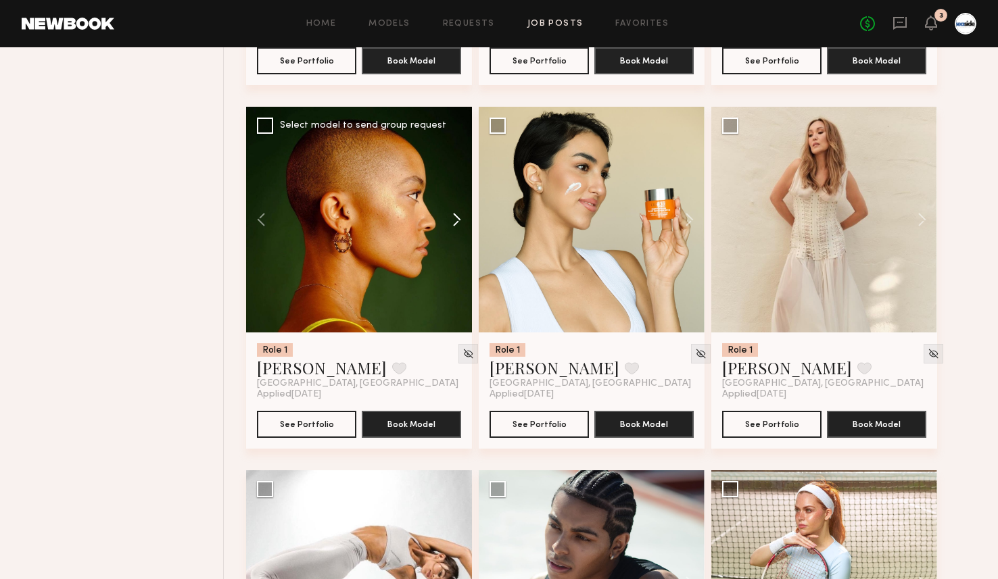
click at [458, 226] on button at bounding box center [450, 220] width 43 height 226
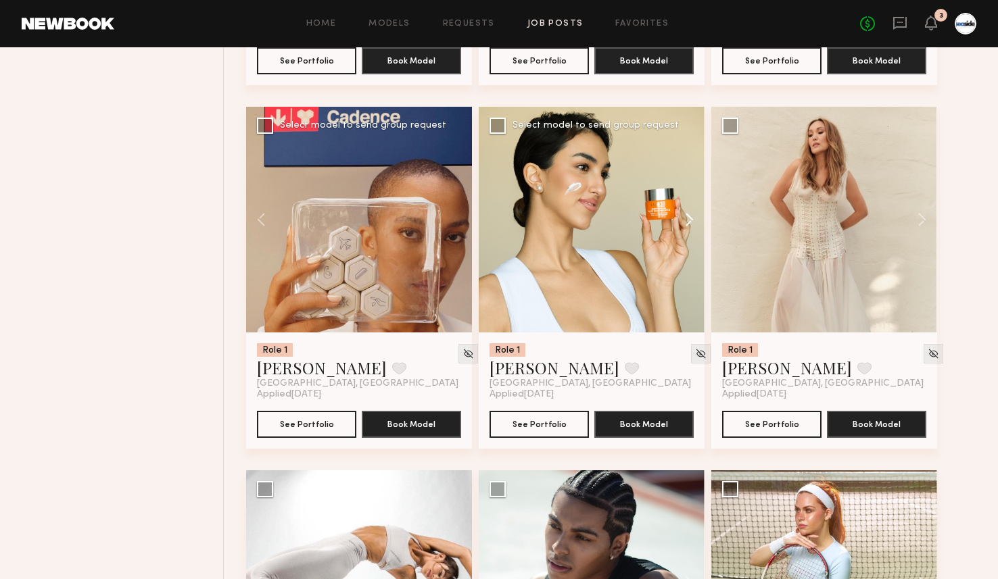
click at [692, 224] on button at bounding box center [682, 220] width 43 height 226
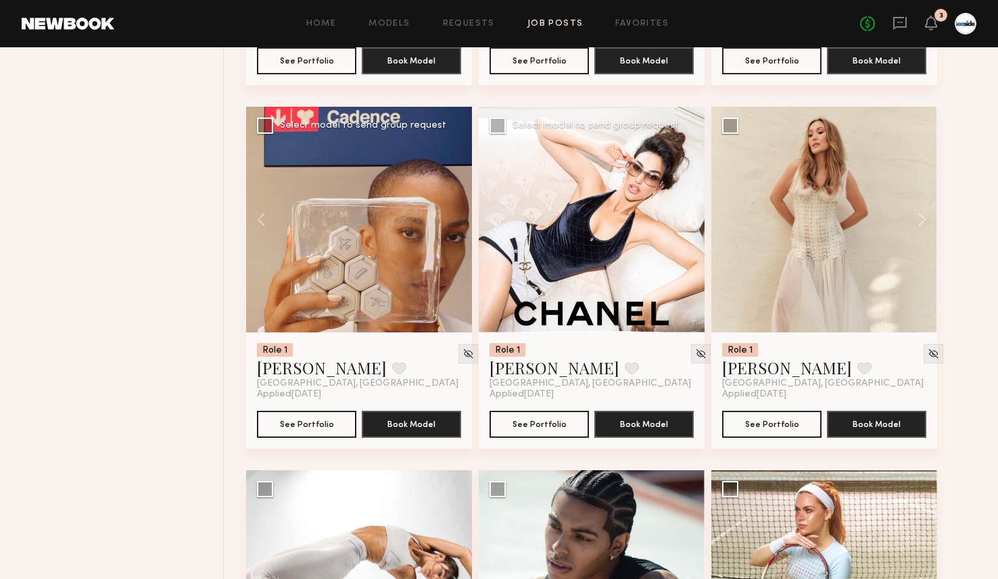
click at [692, 224] on button at bounding box center [682, 220] width 43 height 226
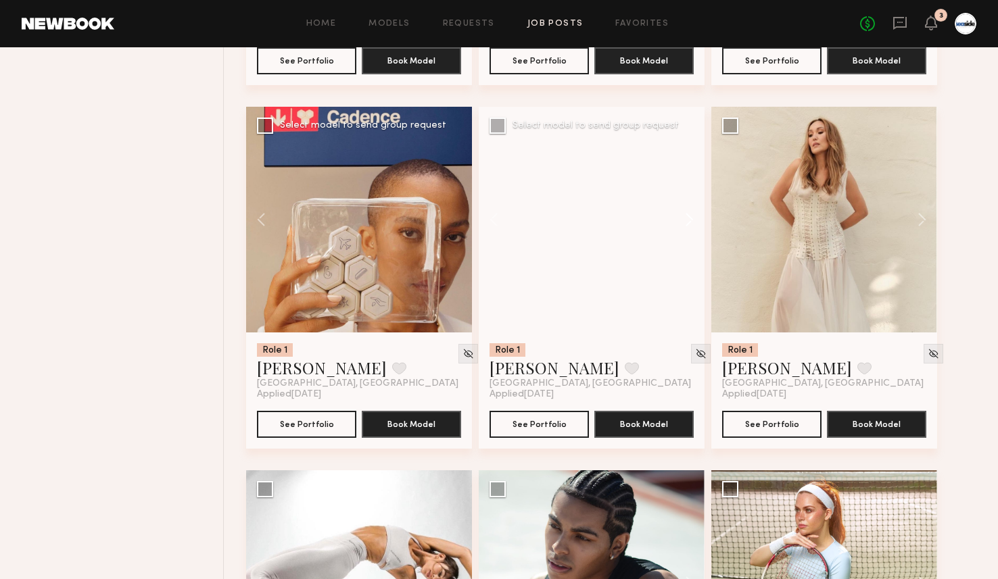
click at [692, 224] on button at bounding box center [682, 220] width 43 height 226
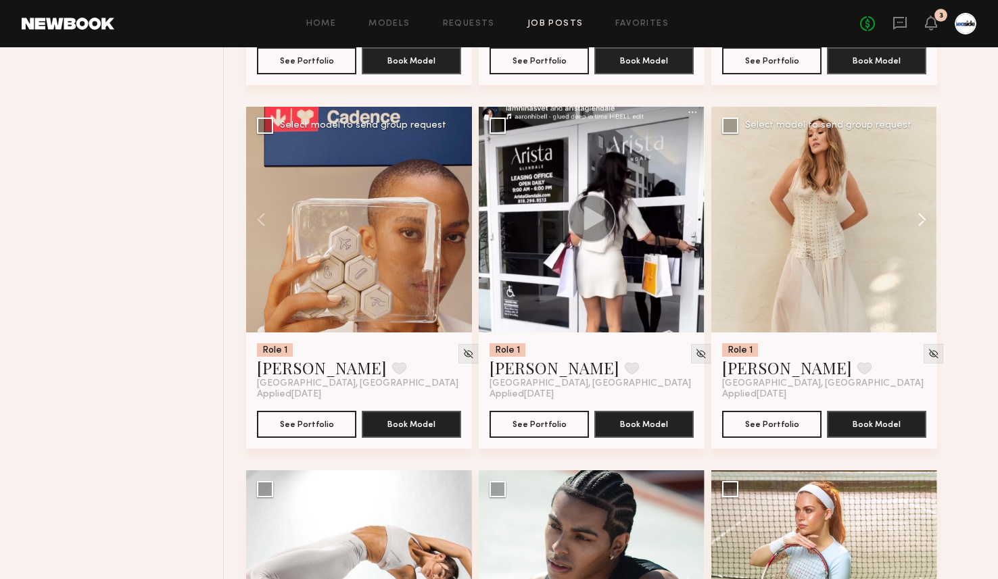
click at [923, 220] on button at bounding box center [915, 220] width 43 height 226
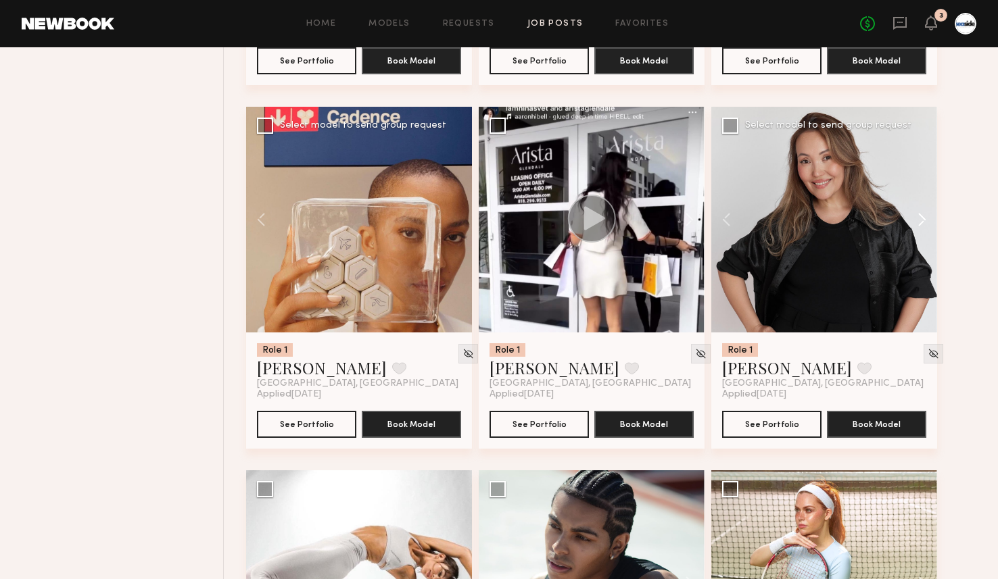
click at [923, 220] on button at bounding box center [915, 220] width 43 height 226
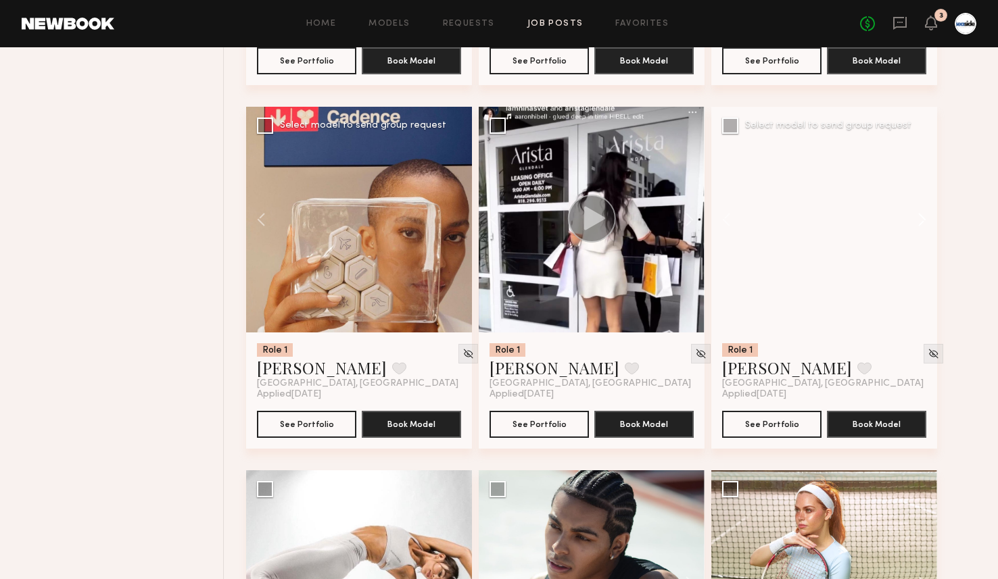
click at [923, 220] on button at bounding box center [915, 220] width 43 height 226
click at [924, 352] on div at bounding box center [934, 354] width 20 height 20
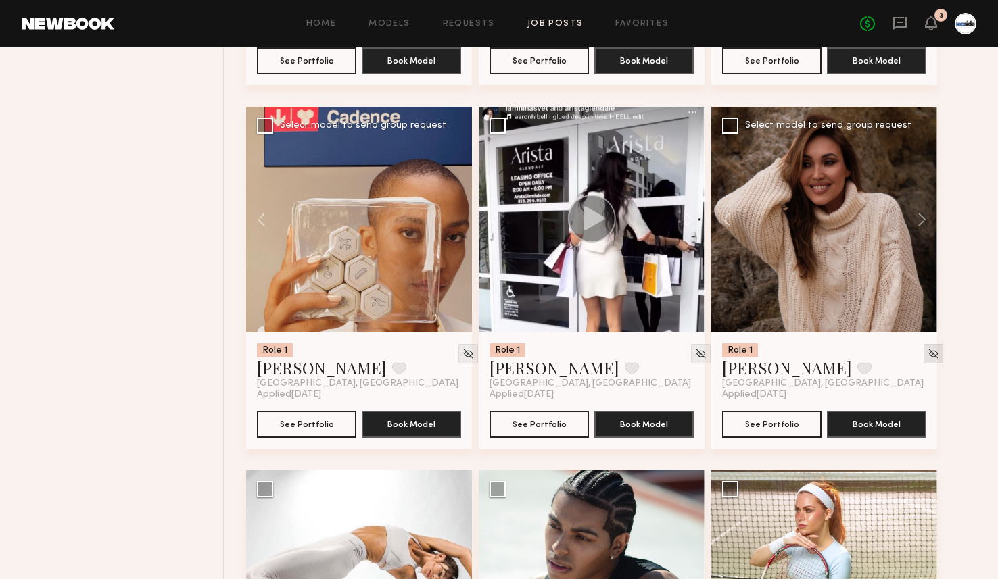
click at [928, 359] on img at bounding box center [933, 353] width 11 height 11
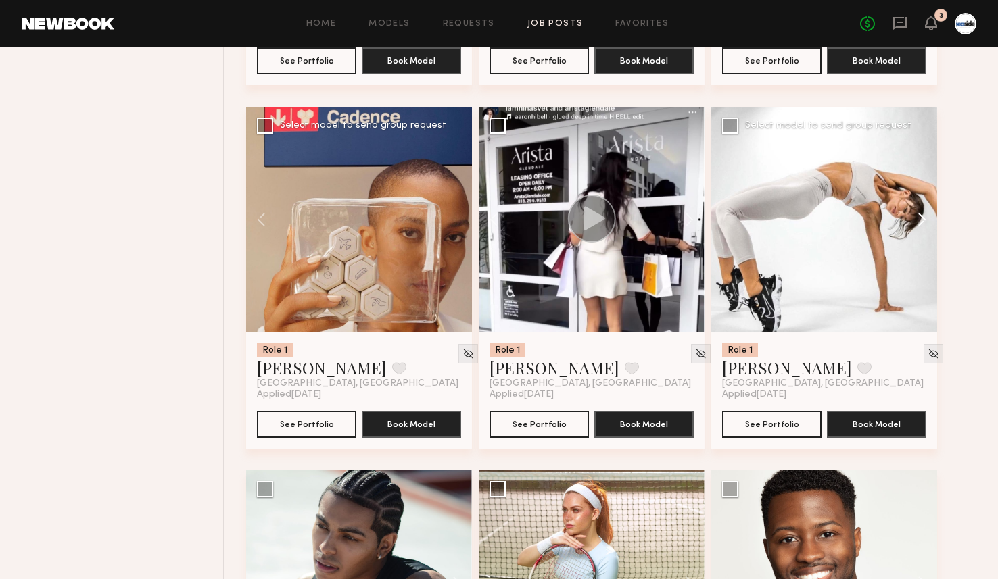
click at [919, 223] on button at bounding box center [915, 220] width 43 height 226
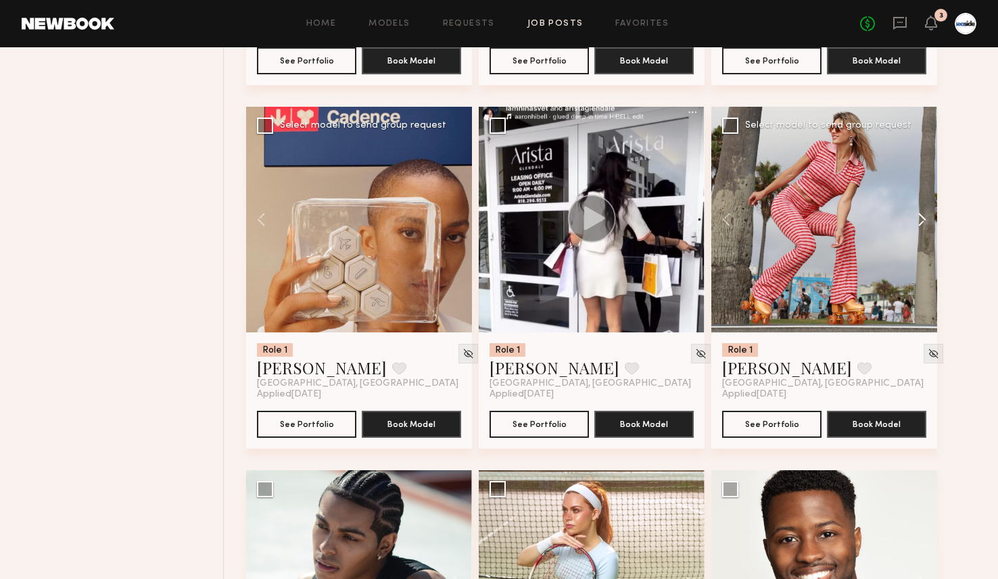
click at [919, 223] on button at bounding box center [915, 220] width 43 height 226
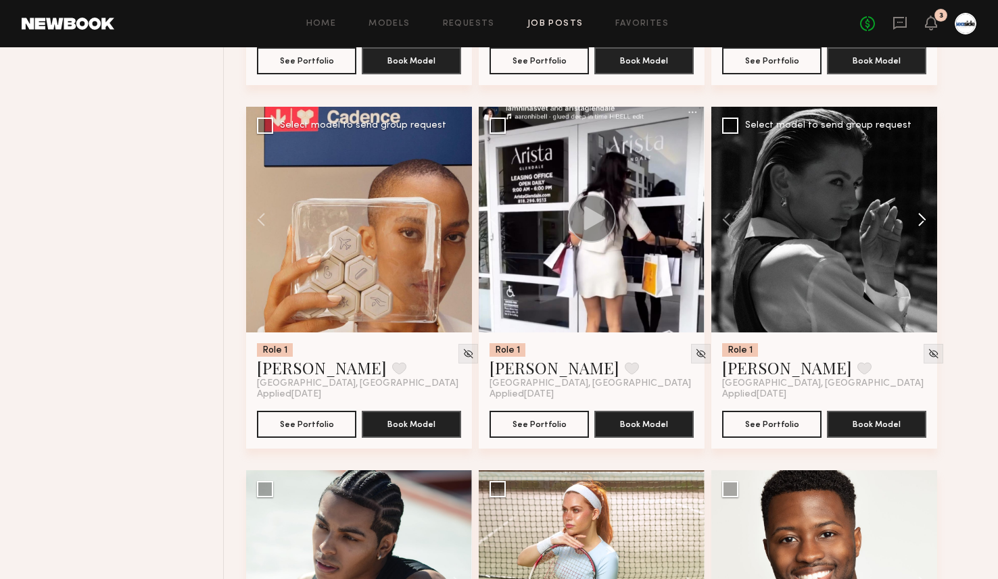
click at [919, 223] on button at bounding box center [915, 220] width 43 height 226
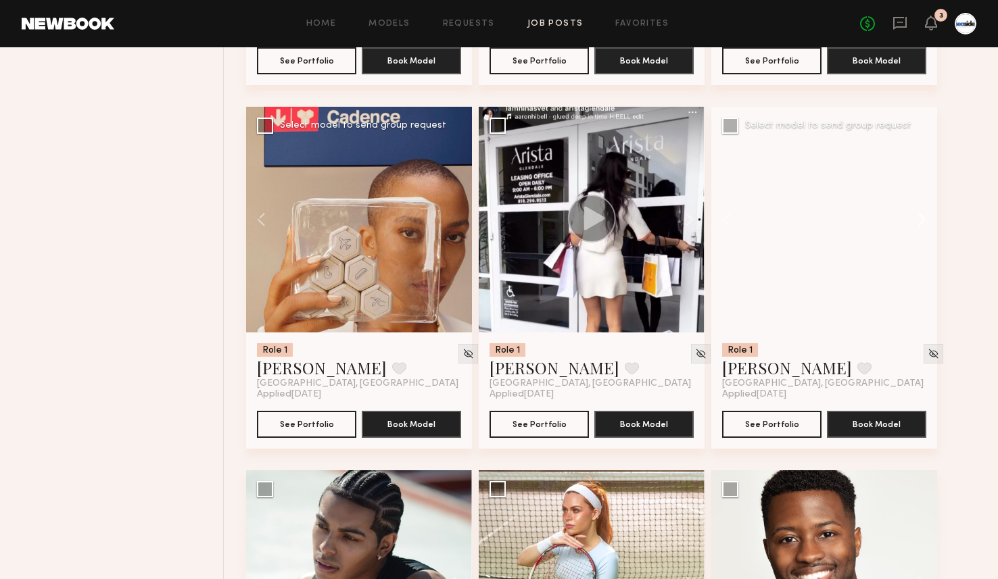
click at [919, 223] on button at bounding box center [915, 220] width 43 height 226
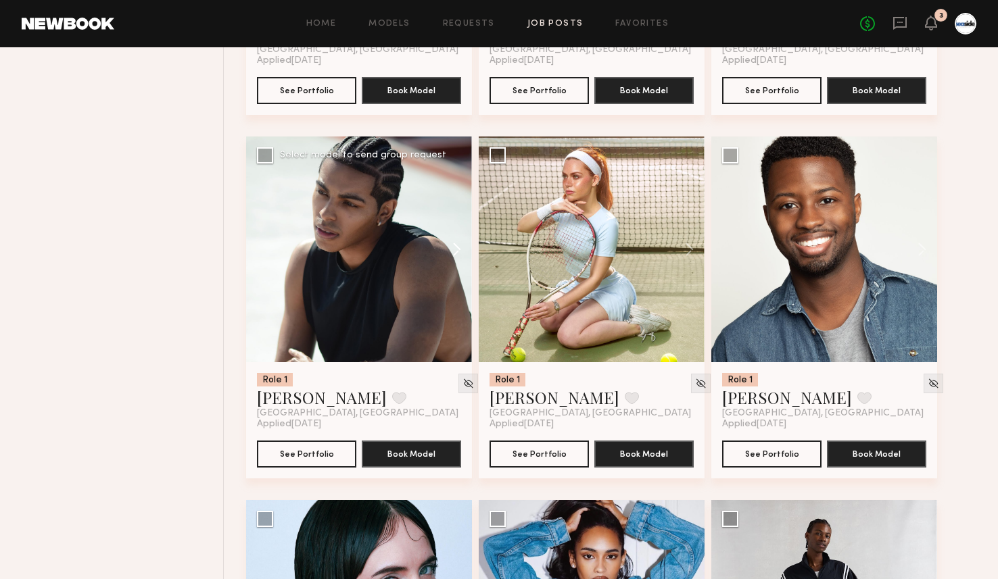
scroll to position [5204, 0]
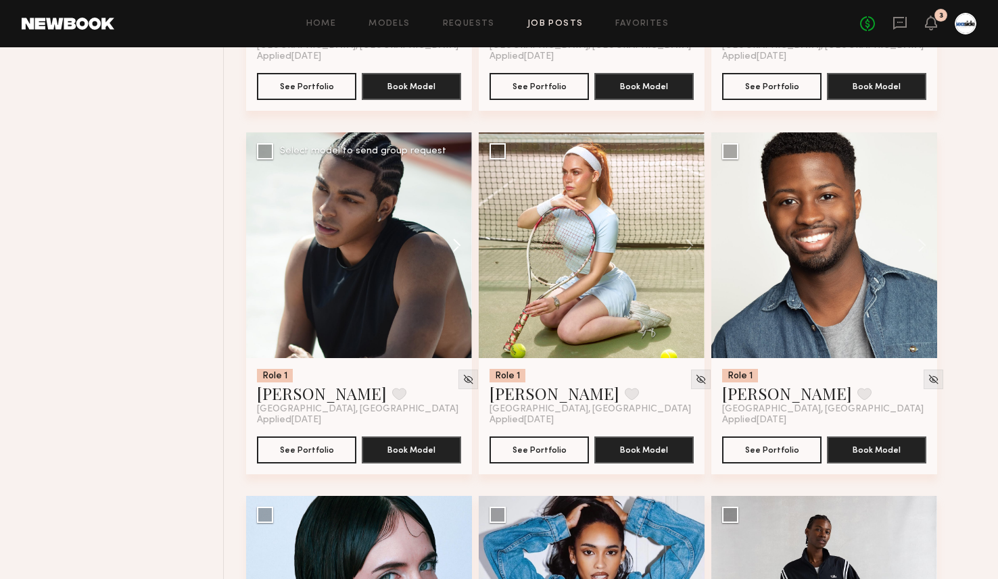
click at [458, 252] on button at bounding box center [450, 246] width 43 height 226
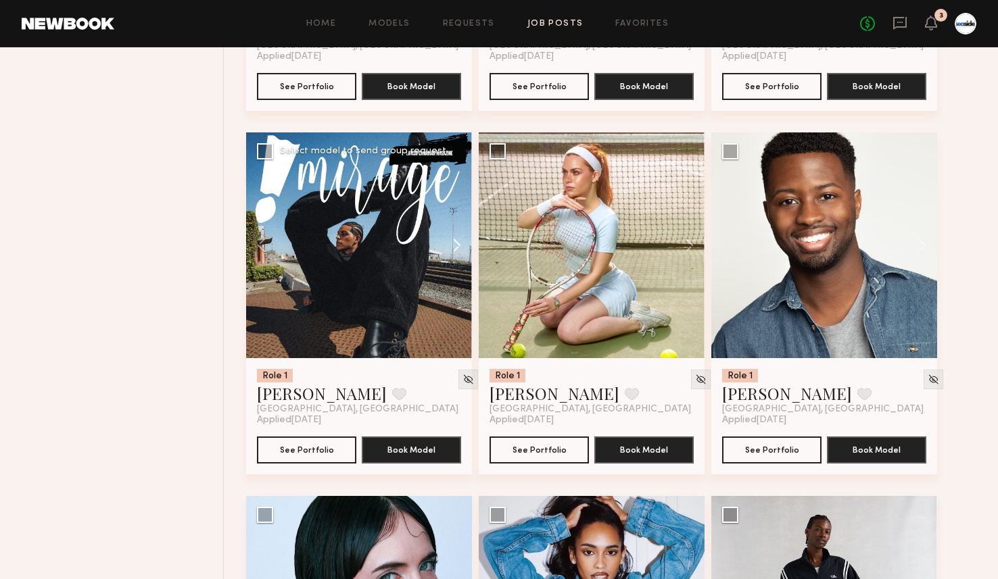
click at [458, 252] on button at bounding box center [450, 246] width 43 height 226
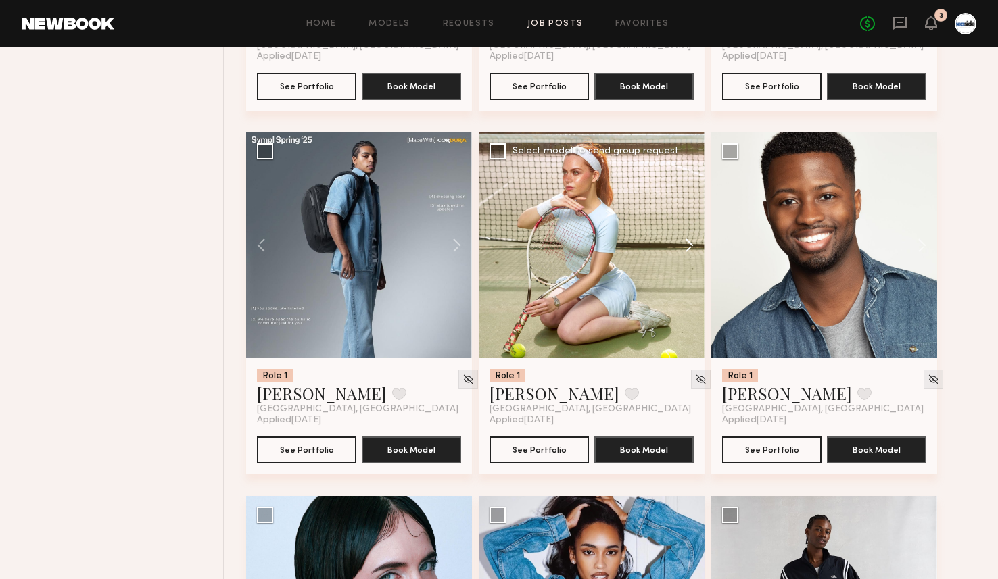
click at [690, 255] on button at bounding box center [682, 246] width 43 height 226
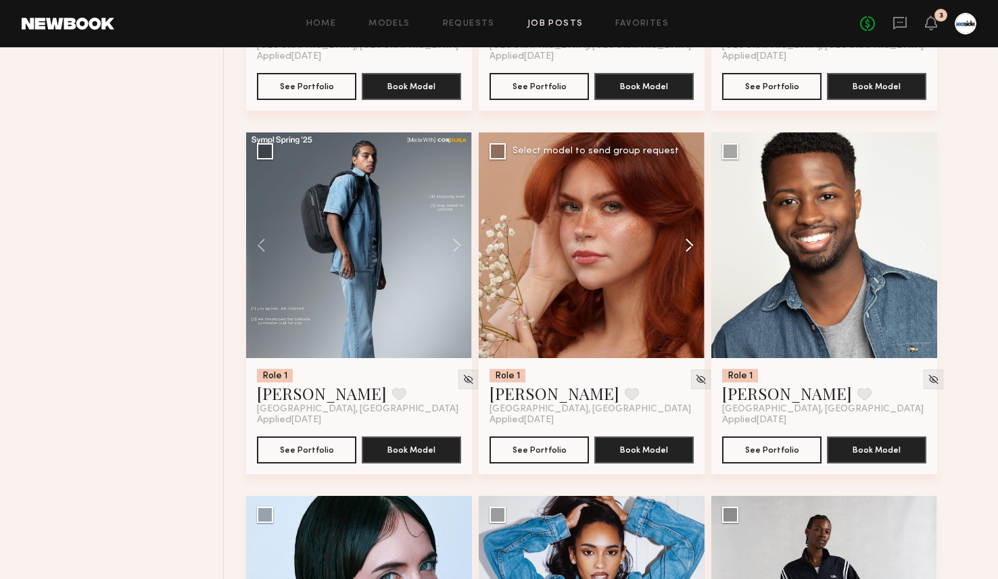
click at [690, 255] on button at bounding box center [682, 246] width 43 height 226
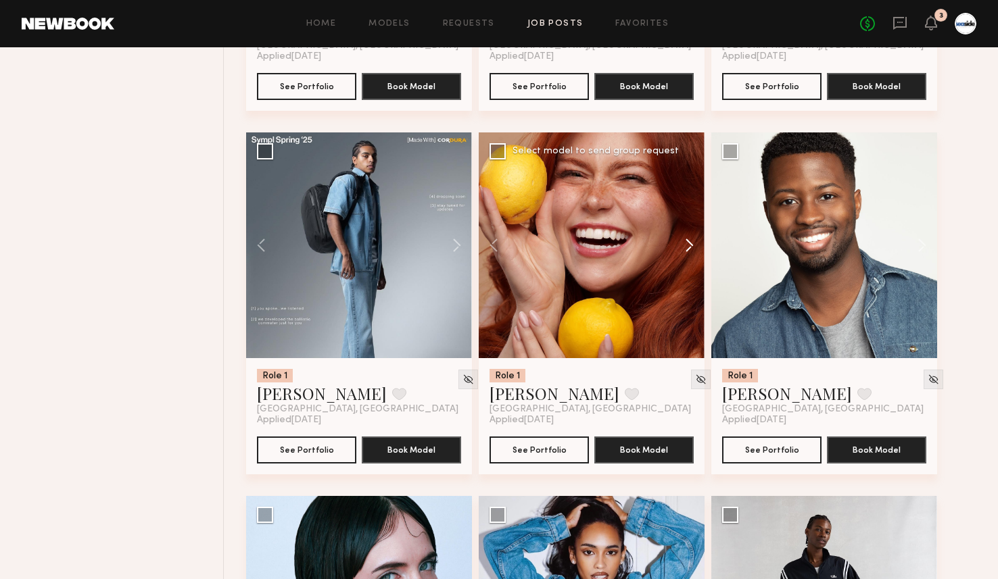
click at [690, 255] on button at bounding box center [682, 246] width 43 height 226
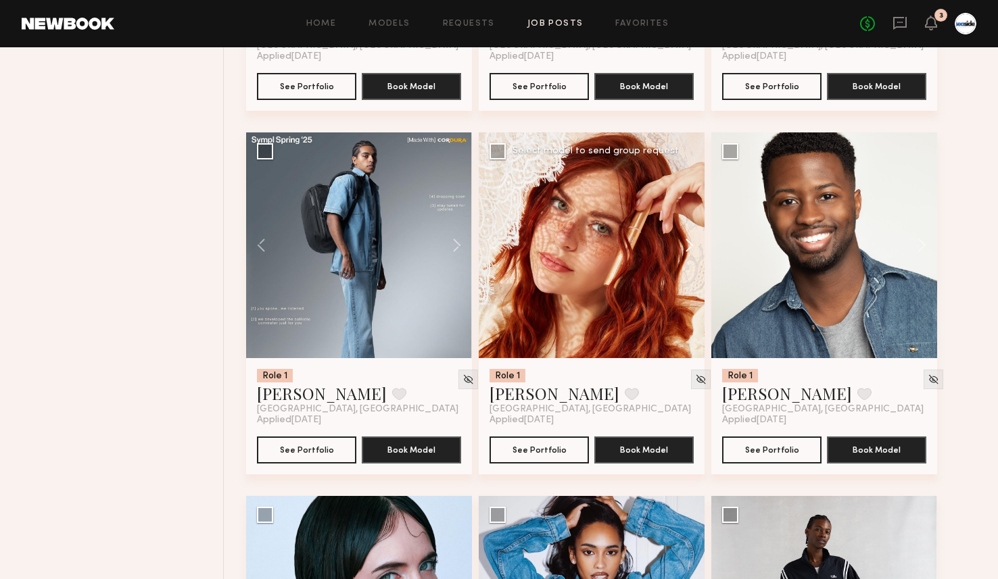
click at [690, 255] on button at bounding box center [682, 246] width 43 height 226
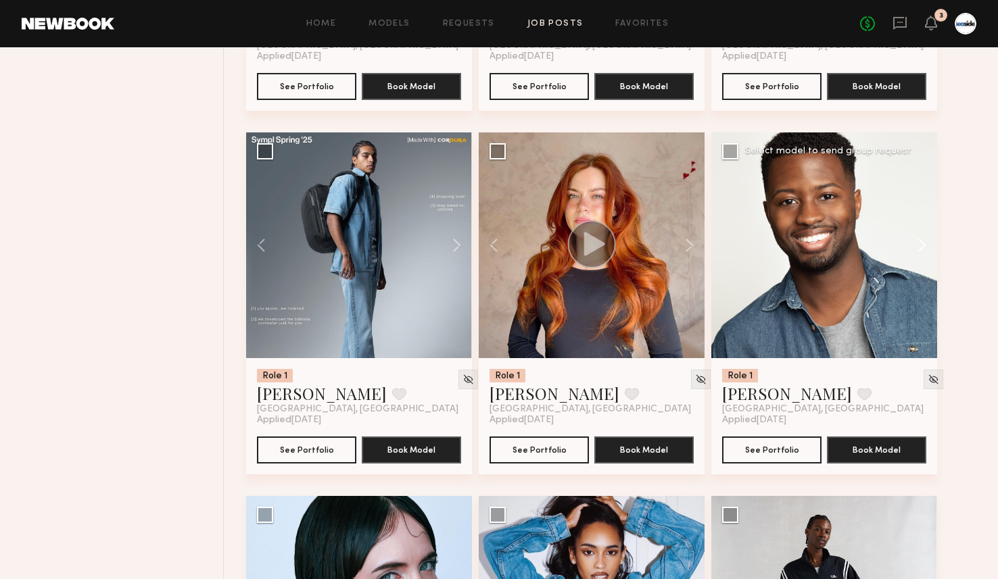
click at [927, 245] on button at bounding box center [915, 246] width 43 height 226
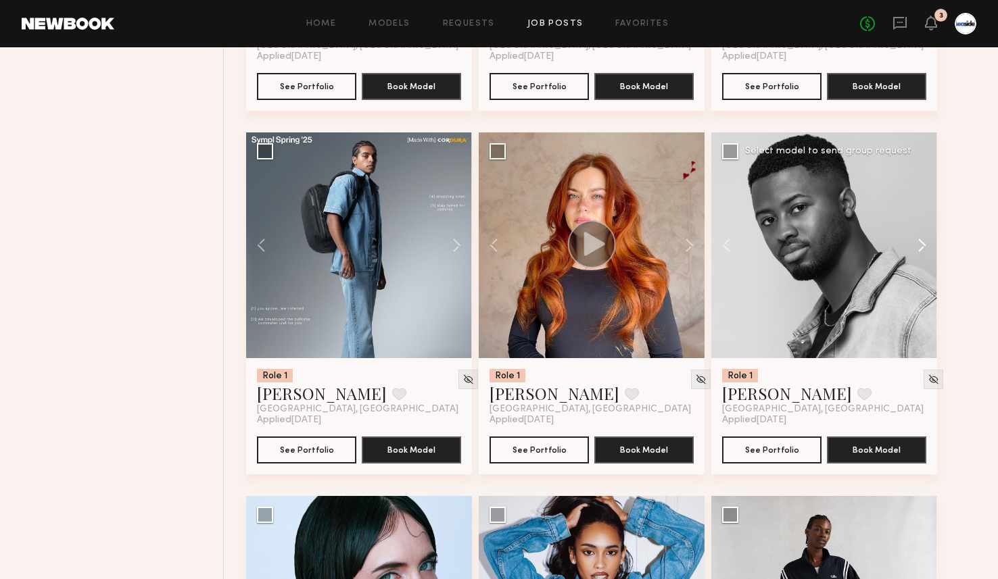
click at [927, 245] on button at bounding box center [915, 246] width 43 height 226
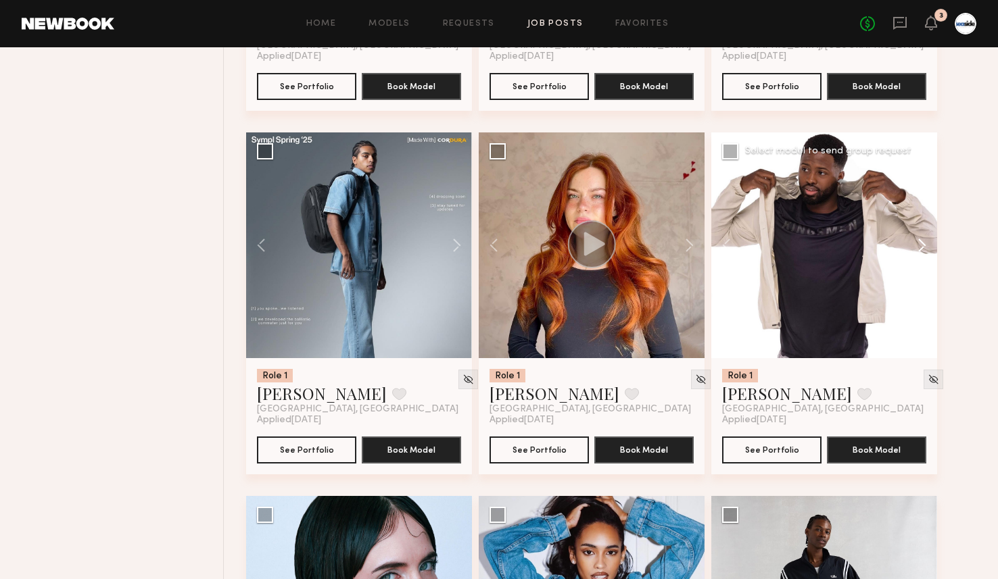
click at [927, 245] on button at bounding box center [915, 246] width 43 height 226
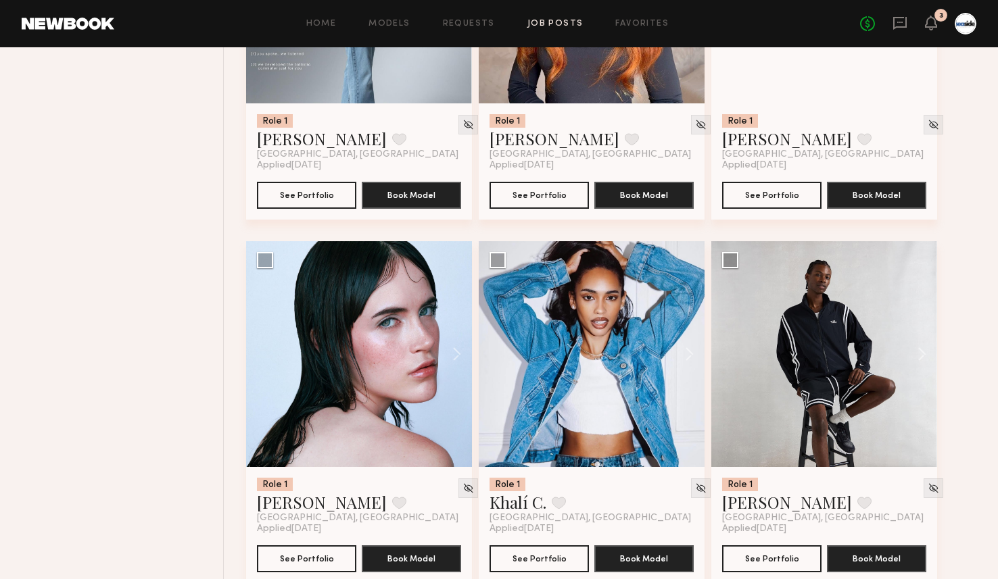
scroll to position [5460, 0]
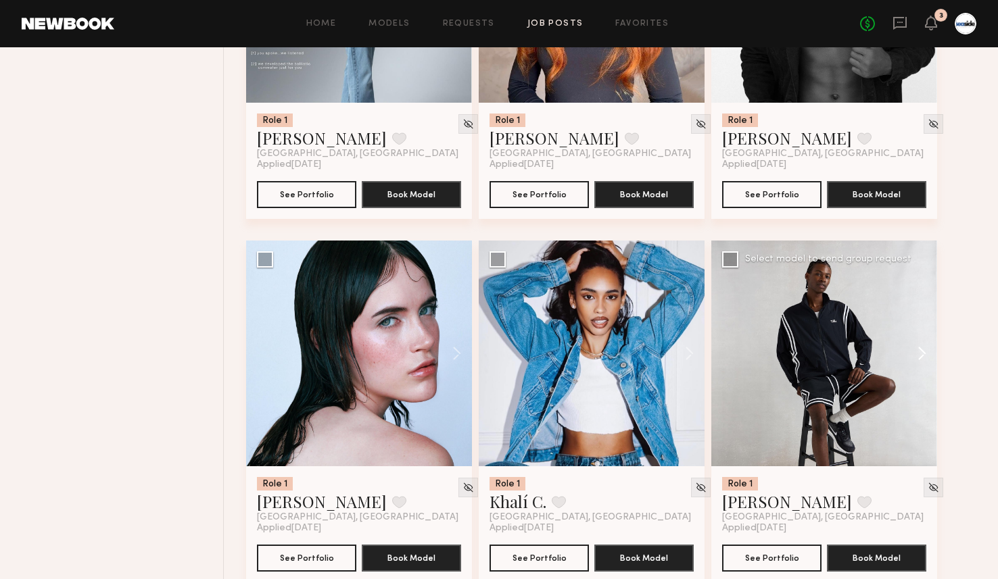
click at [924, 350] on button at bounding box center [915, 354] width 43 height 226
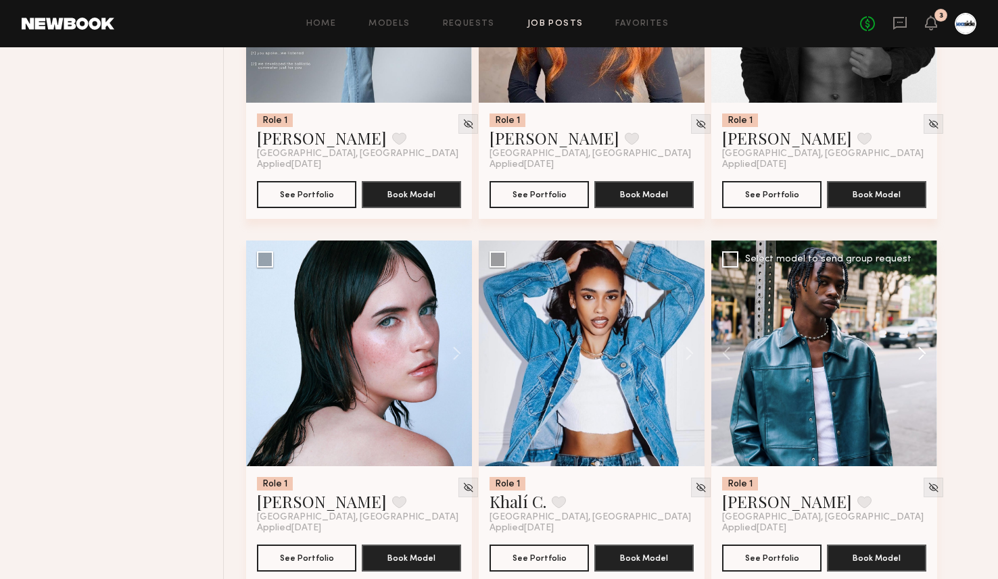
click at [924, 350] on button at bounding box center [915, 354] width 43 height 226
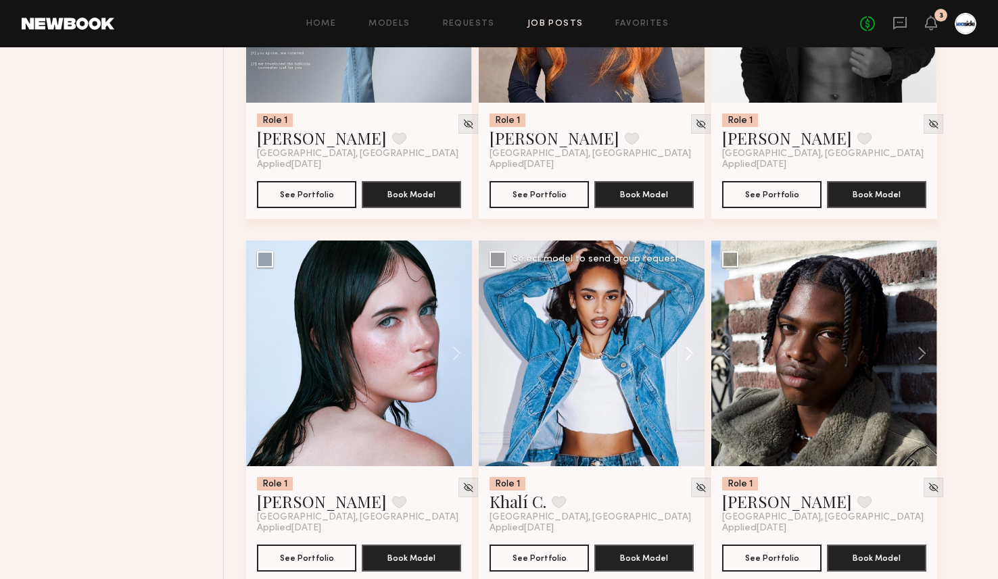
click at [692, 350] on button at bounding box center [682, 354] width 43 height 226
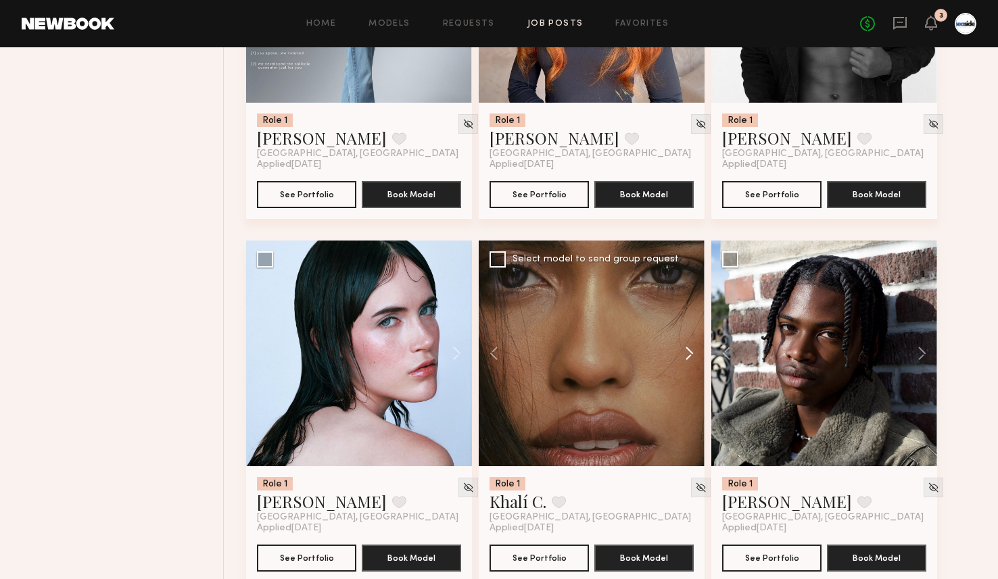
click at [692, 350] on button at bounding box center [682, 354] width 43 height 226
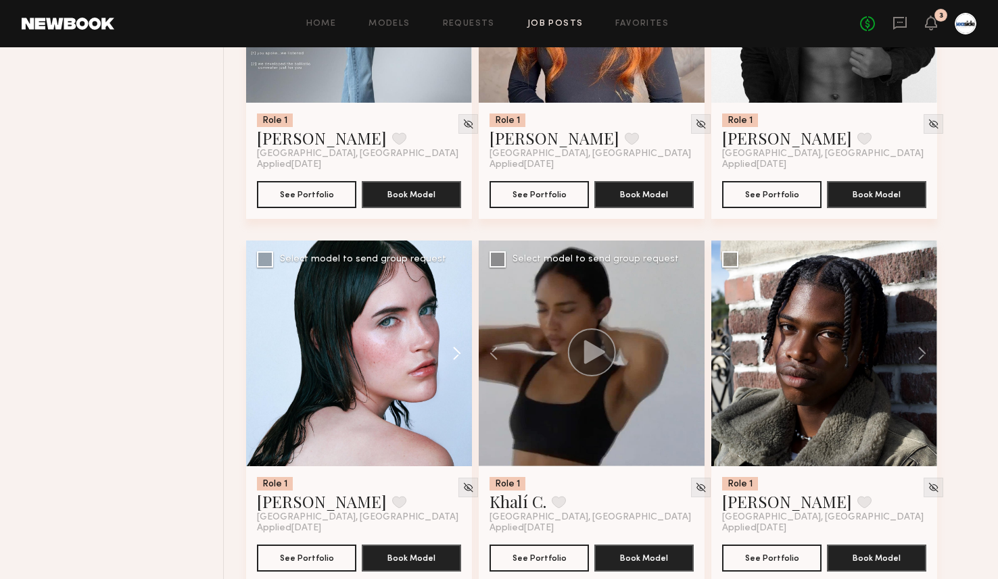
click at [461, 360] on button at bounding box center [450, 354] width 43 height 226
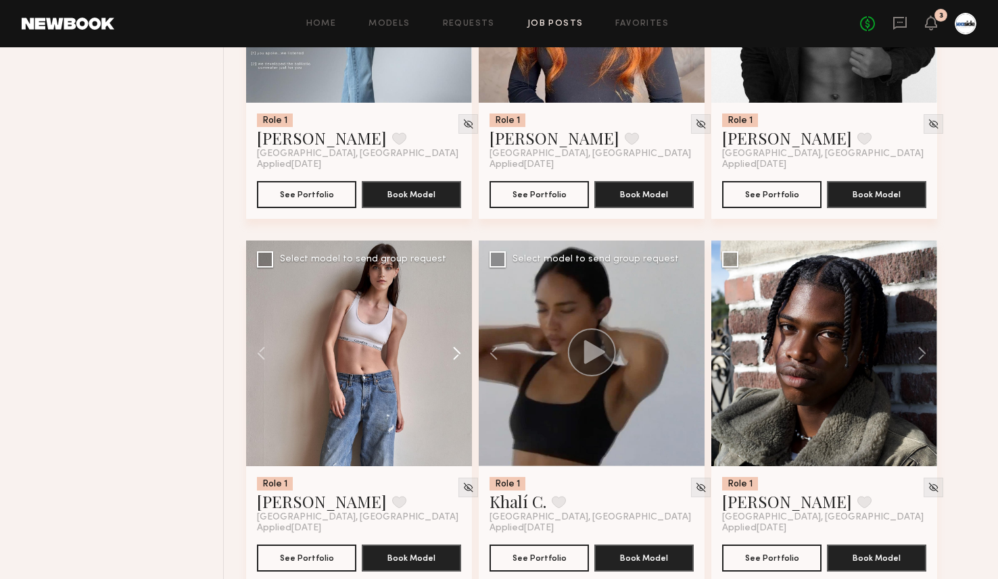
click at [461, 360] on button at bounding box center [450, 354] width 43 height 226
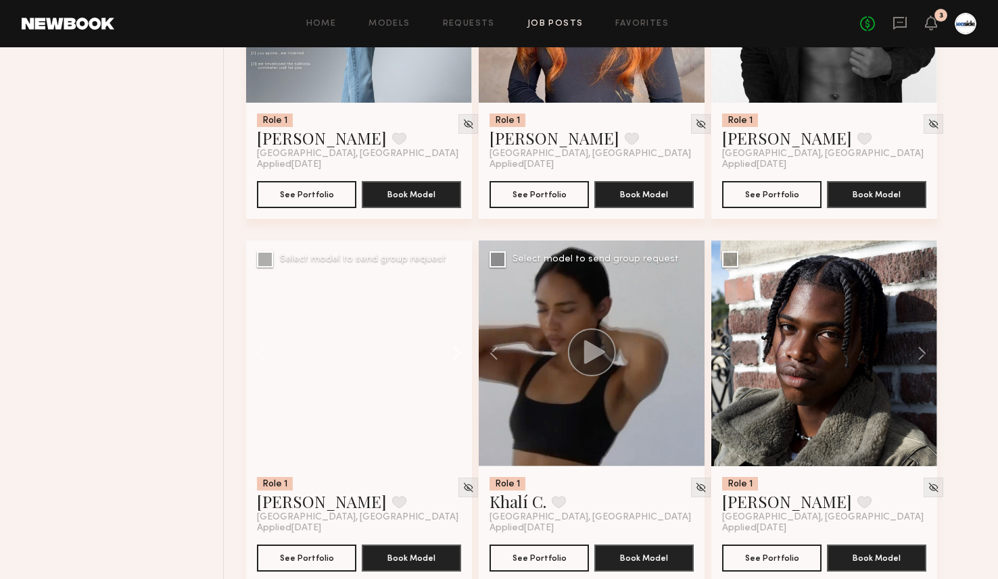
click at [461, 360] on button at bounding box center [450, 354] width 43 height 226
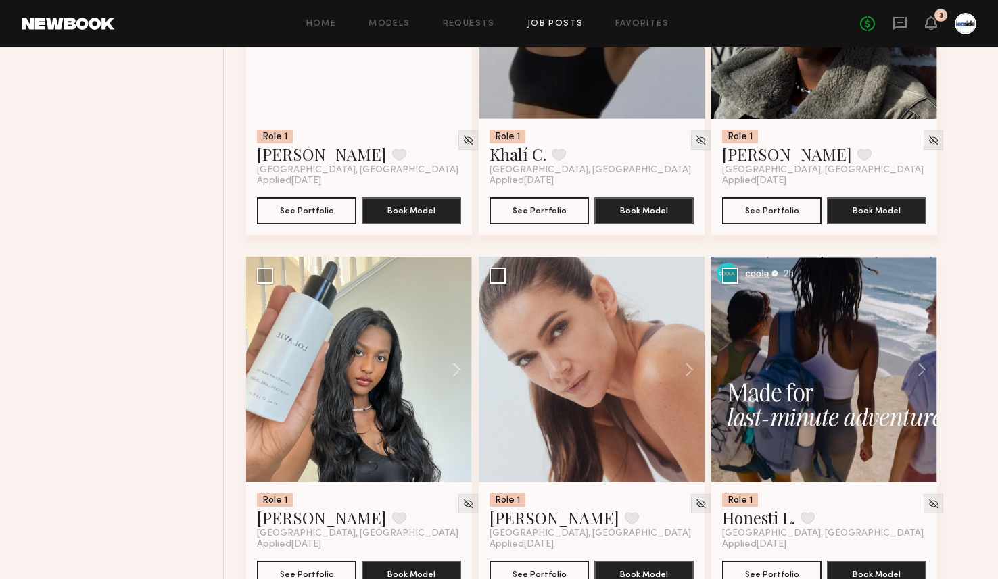
scroll to position [5827, 0]
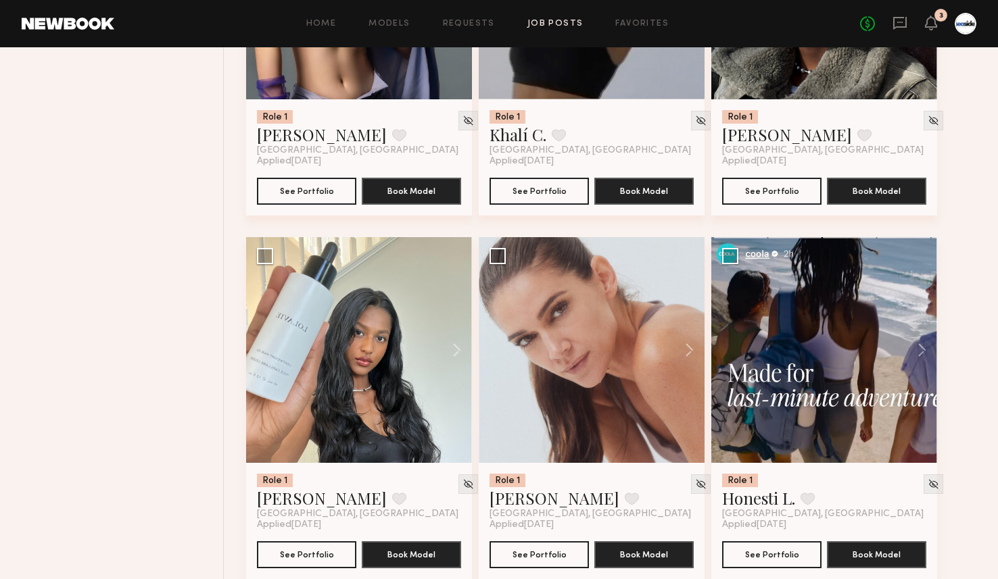
click at [461, 360] on button at bounding box center [450, 350] width 43 height 226
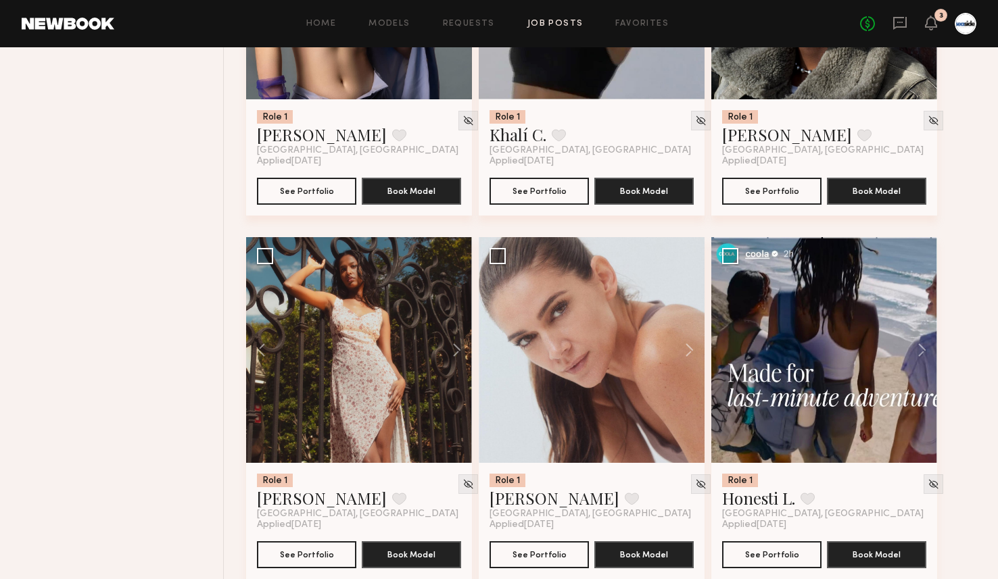
click at [461, 360] on button at bounding box center [450, 350] width 43 height 226
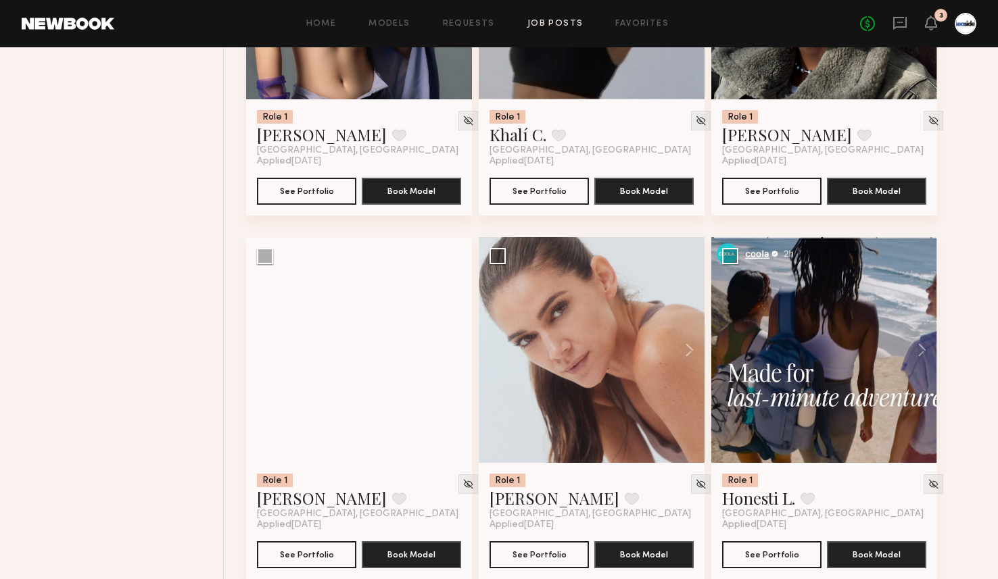
click at [461, 360] on button at bounding box center [450, 350] width 43 height 226
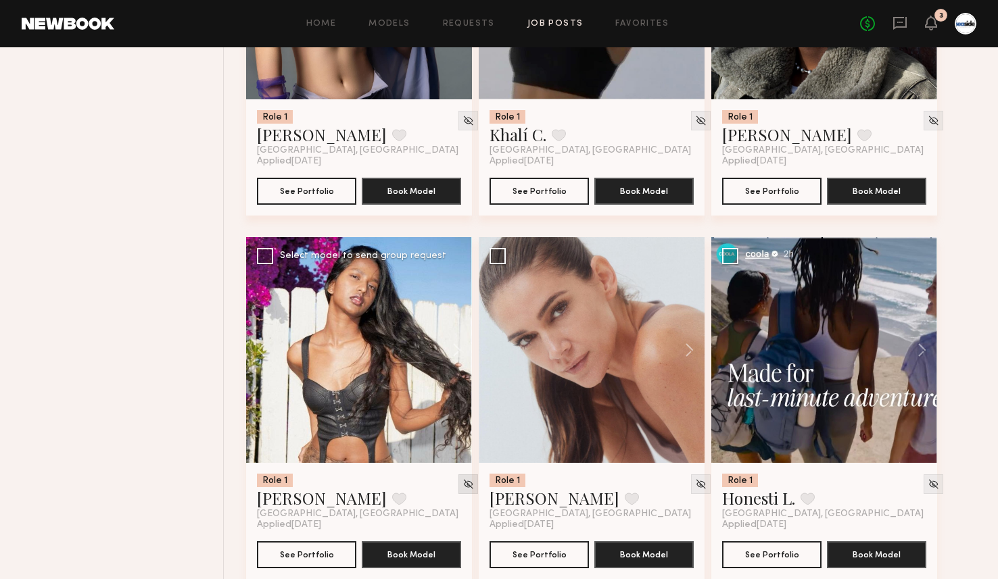
click at [462, 490] on img at bounding box center [467, 484] width 11 height 11
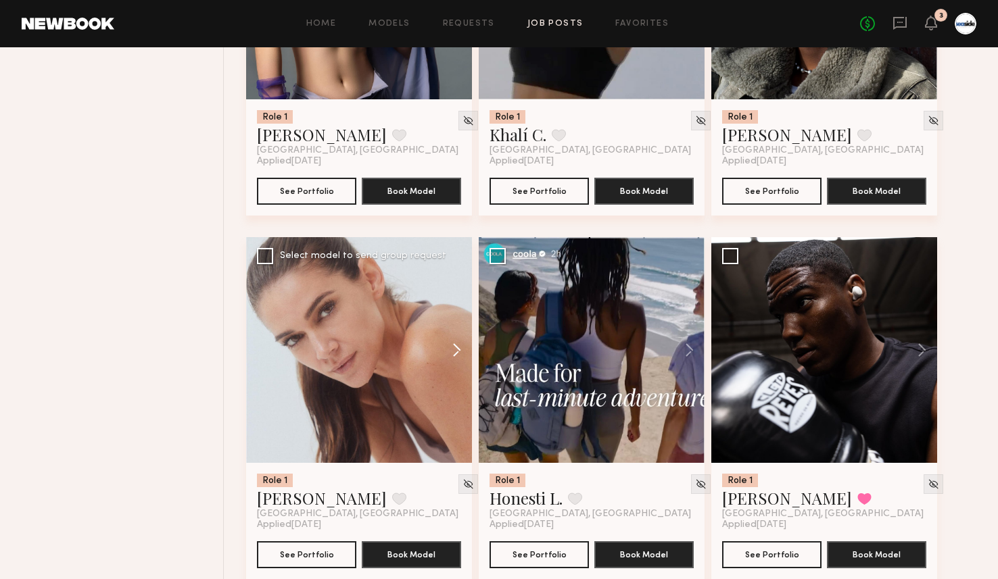
click at [457, 356] on button at bounding box center [450, 350] width 43 height 226
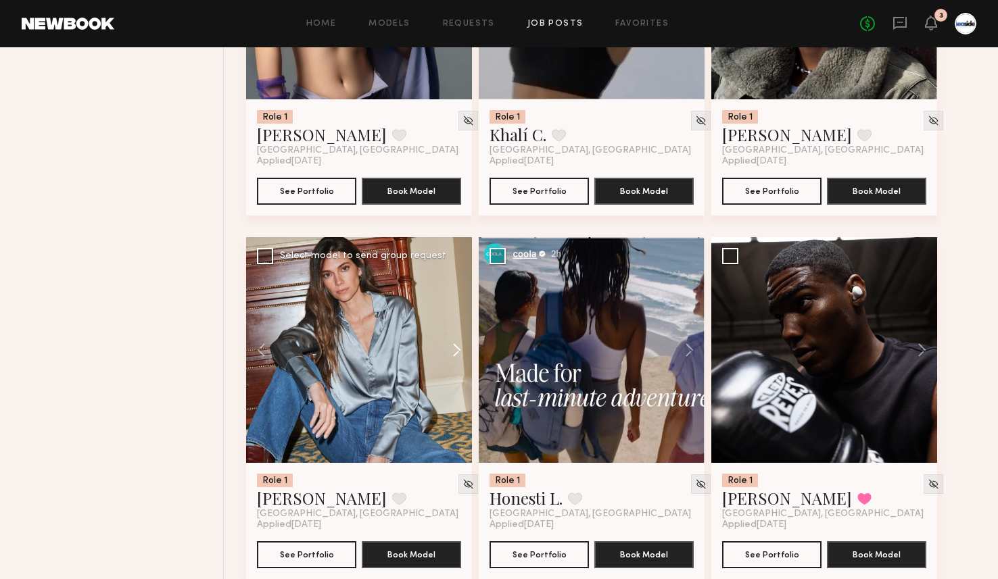
click at [457, 356] on button at bounding box center [450, 350] width 43 height 226
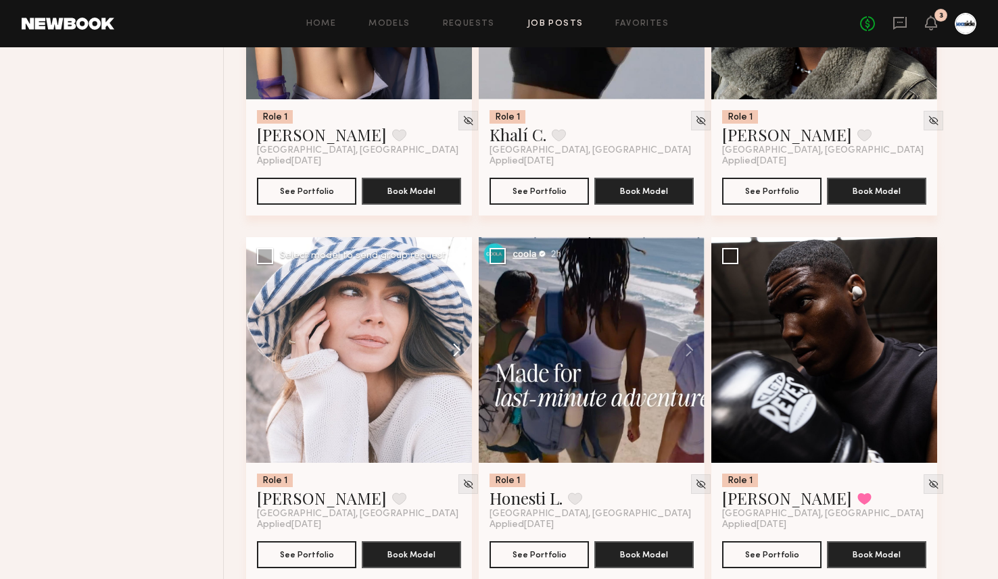
click at [457, 356] on button at bounding box center [450, 350] width 43 height 226
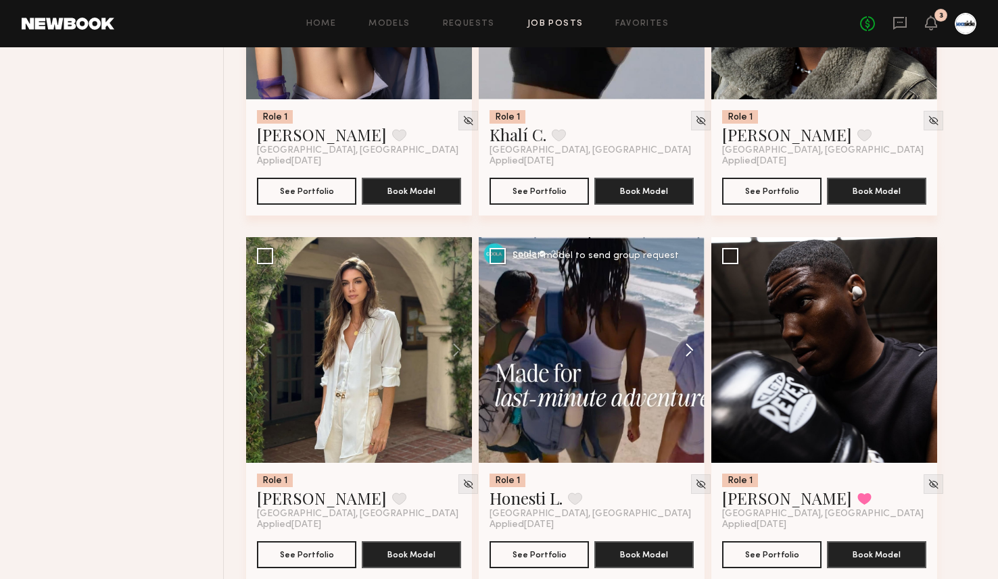
click at [692, 352] on button at bounding box center [682, 350] width 43 height 226
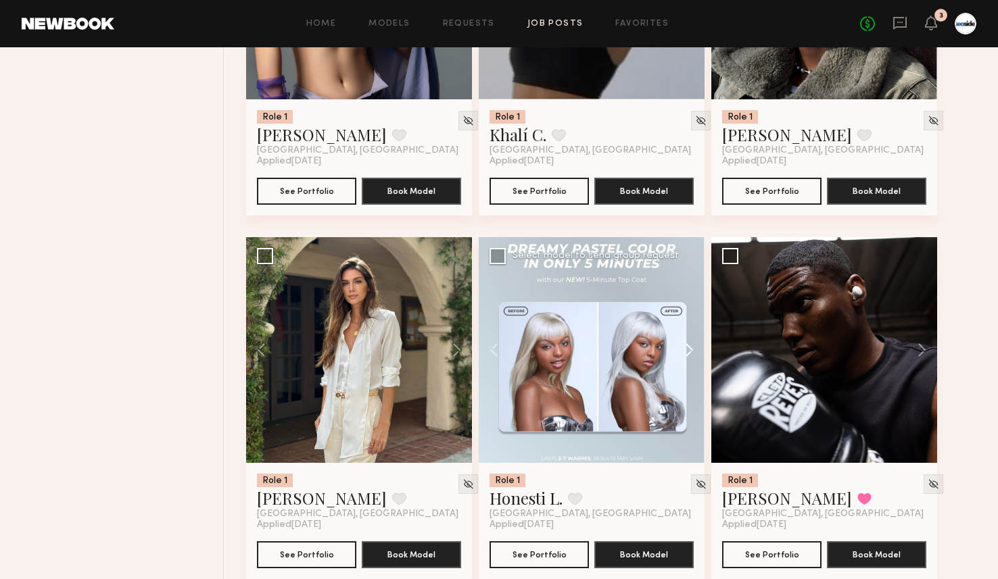
click at [692, 352] on button at bounding box center [682, 350] width 43 height 226
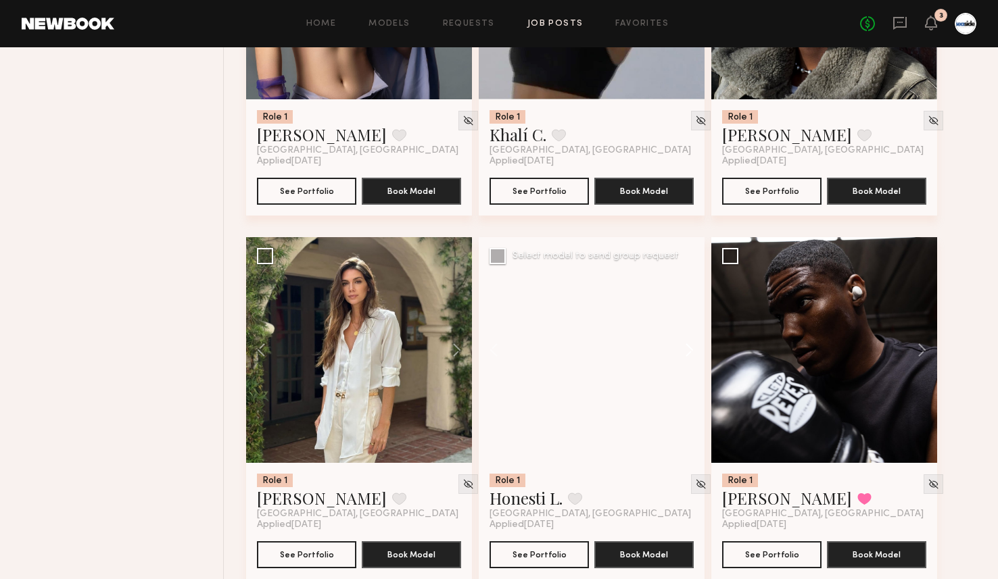
click at [692, 352] on button at bounding box center [682, 350] width 43 height 226
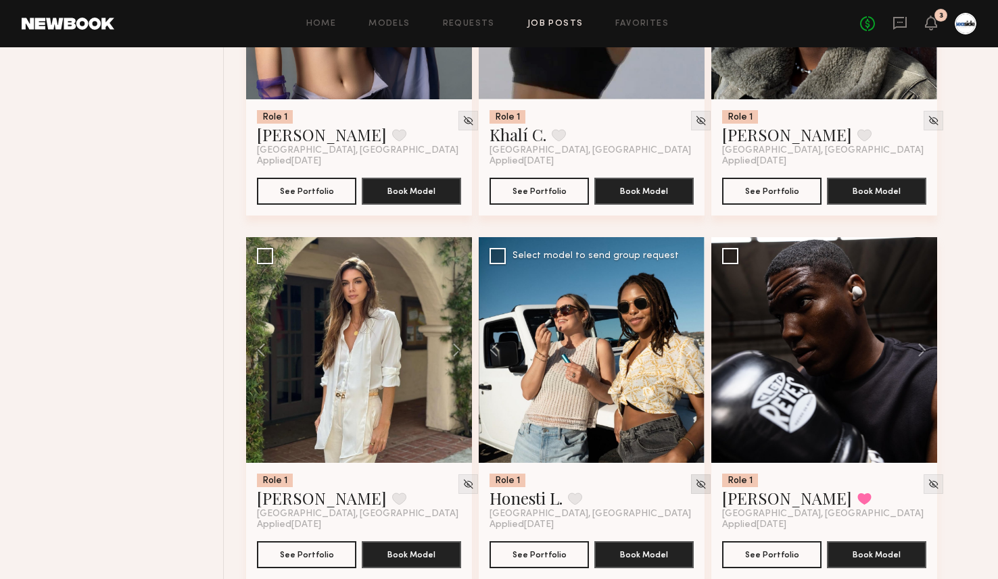
click at [691, 481] on div at bounding box center [701, 485] width 20 height 20
click at [695, 490] on img at bounding box center [700, 484] width 11 height 11
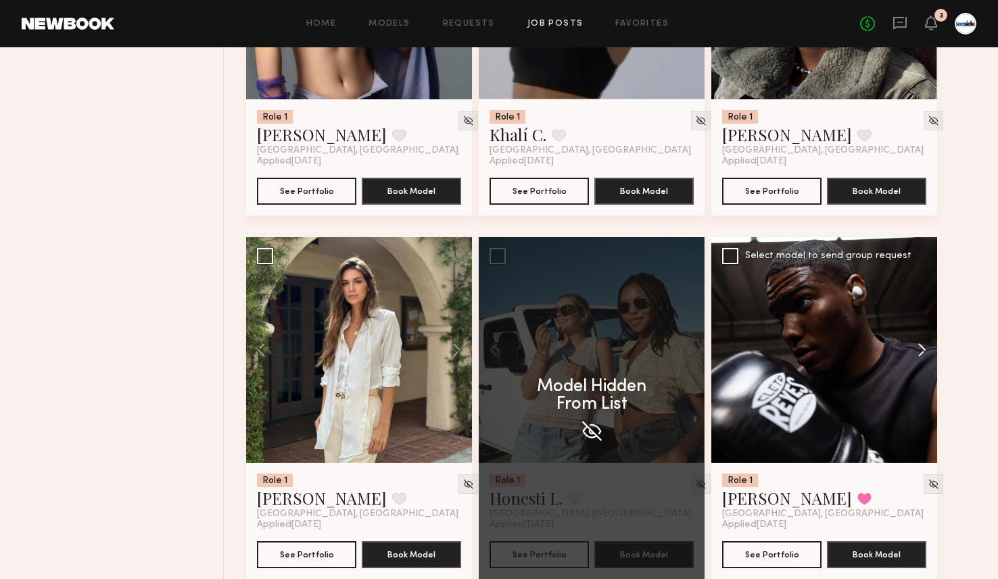
click at [923, 360] on button at bounding box center [915, 350] width 43 height 226
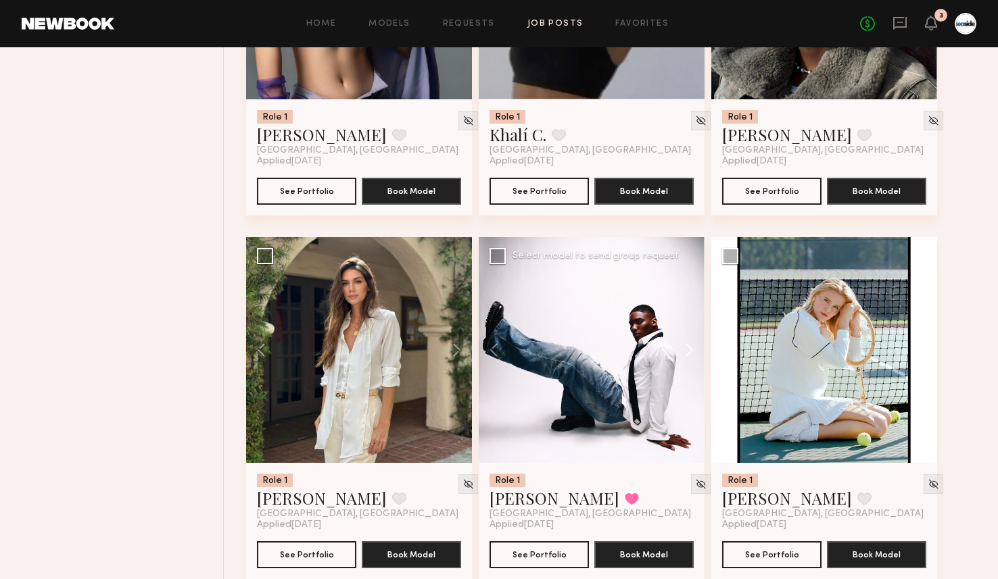
click at [923, 360] on button at bounding box center [915, 350] width 43 height 226
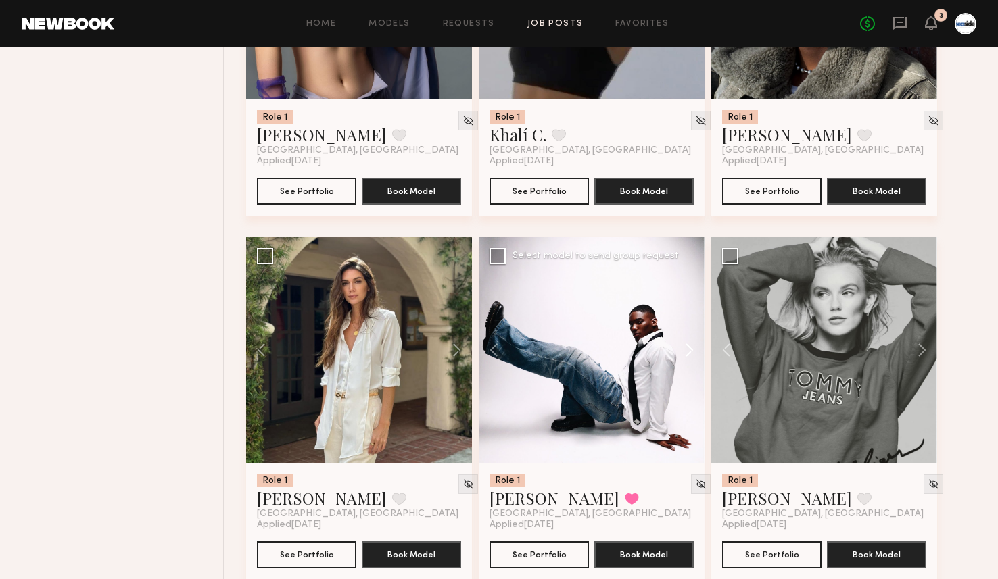
click at [923, 360] on button at bounding box center [915, 350] width 43 height 226
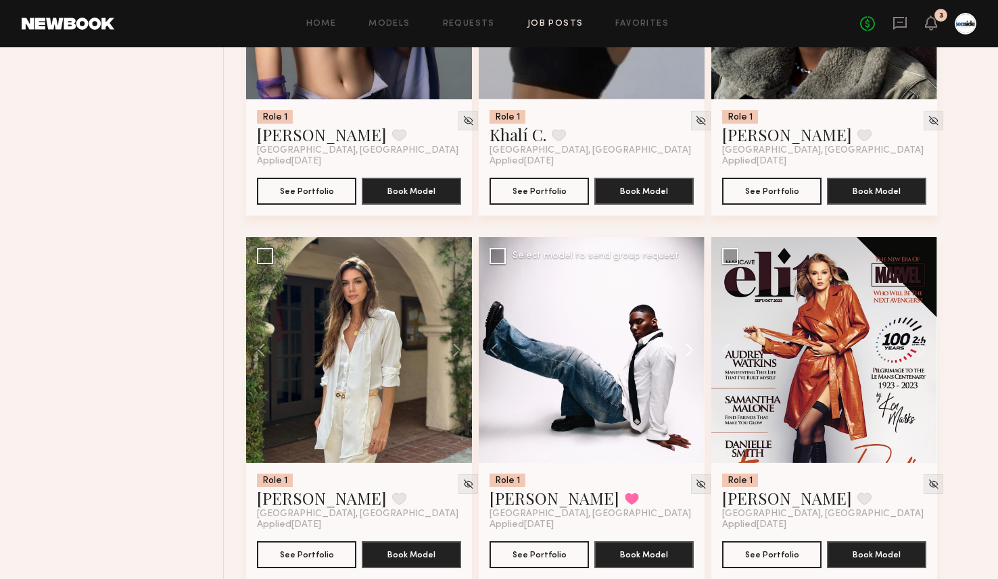
click at [923, 360] on button at bounding box center [915, 350] width 43 height 226
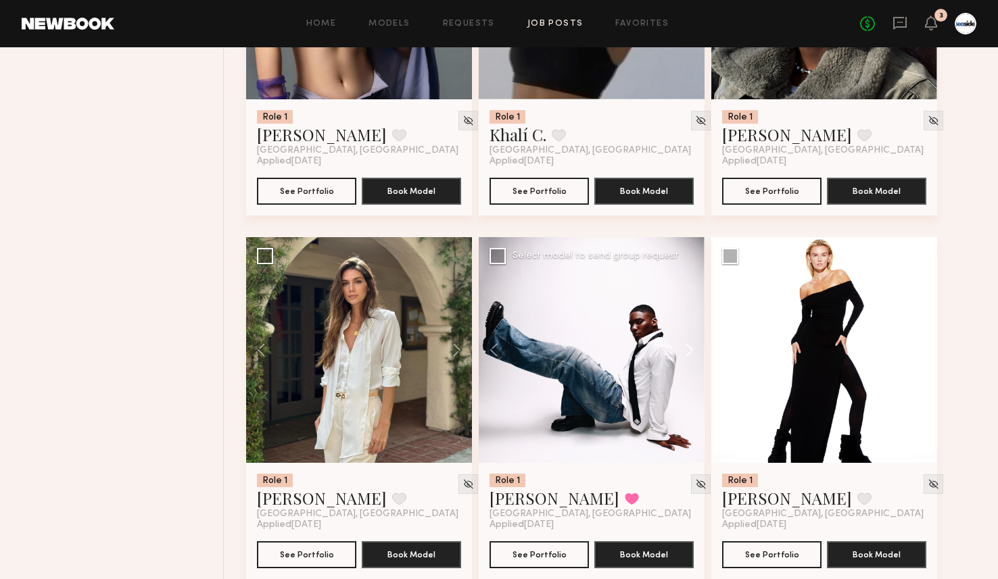
click at [923, 360] on button at bounding box center [915, 350] width 43 height 226
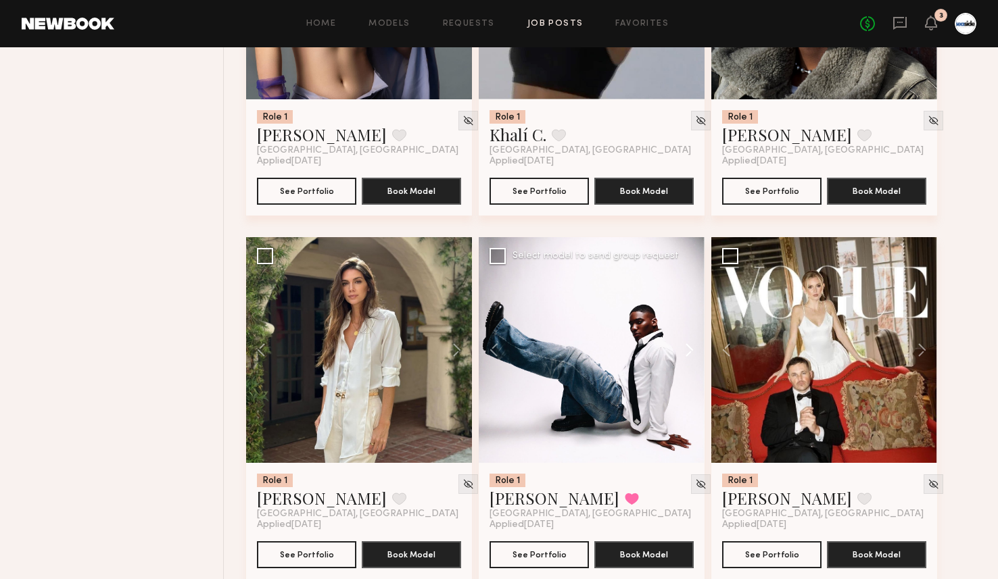
click at [923, 360] on button at bounding box center [915, 350] width 43 height 226
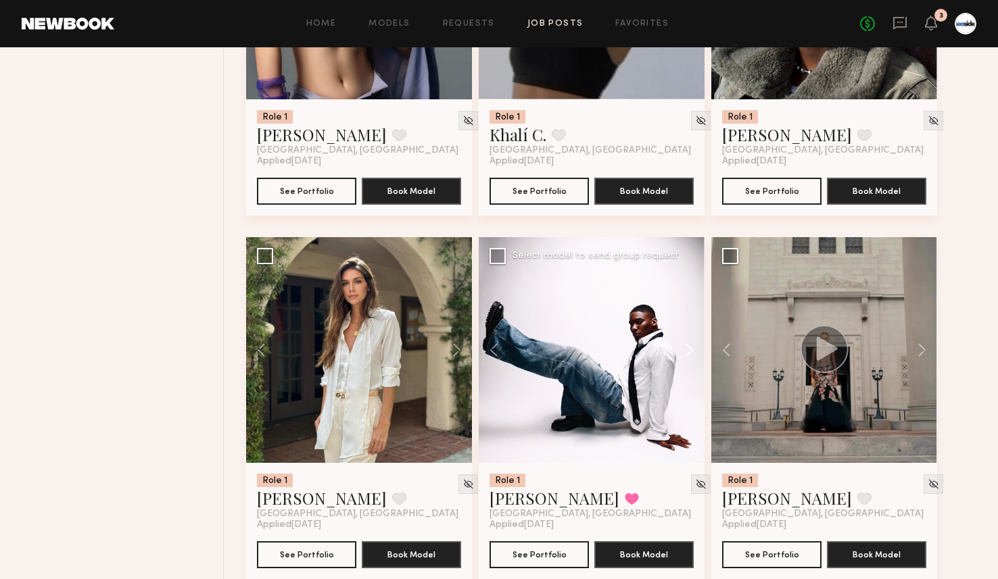
click at [923, 360] on button at bounding box center [915, 350] width 43 height 226
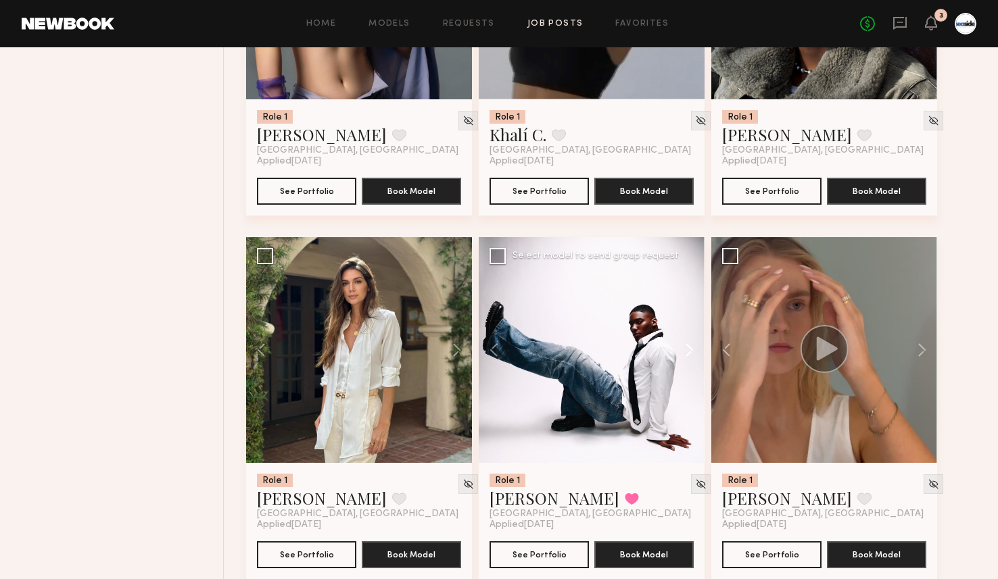
click at [923, 360] on button at bounding box center [915, 350] width 43 height 226
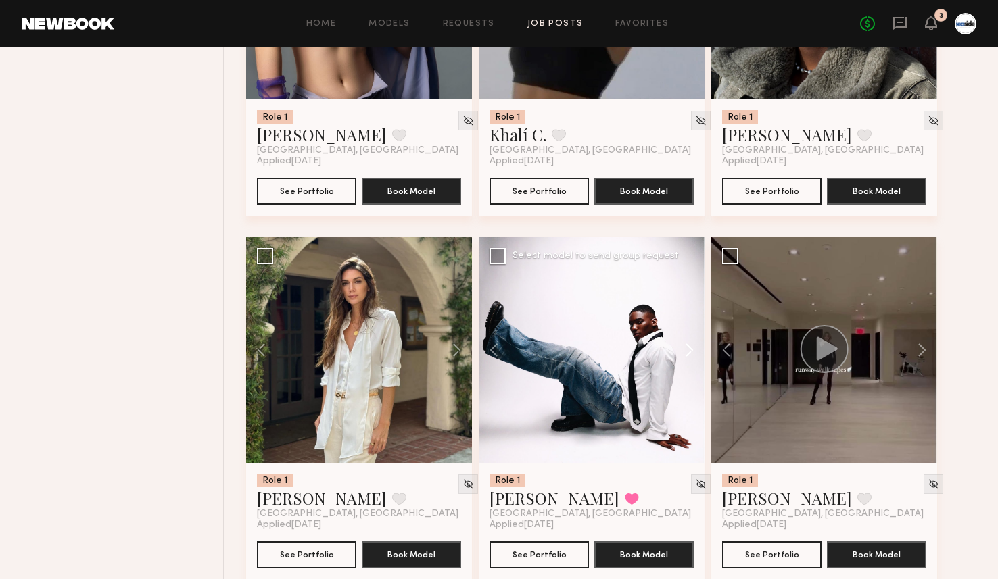
click at [923, 360] on button at bounding box center [915, 350] width 43 height 226
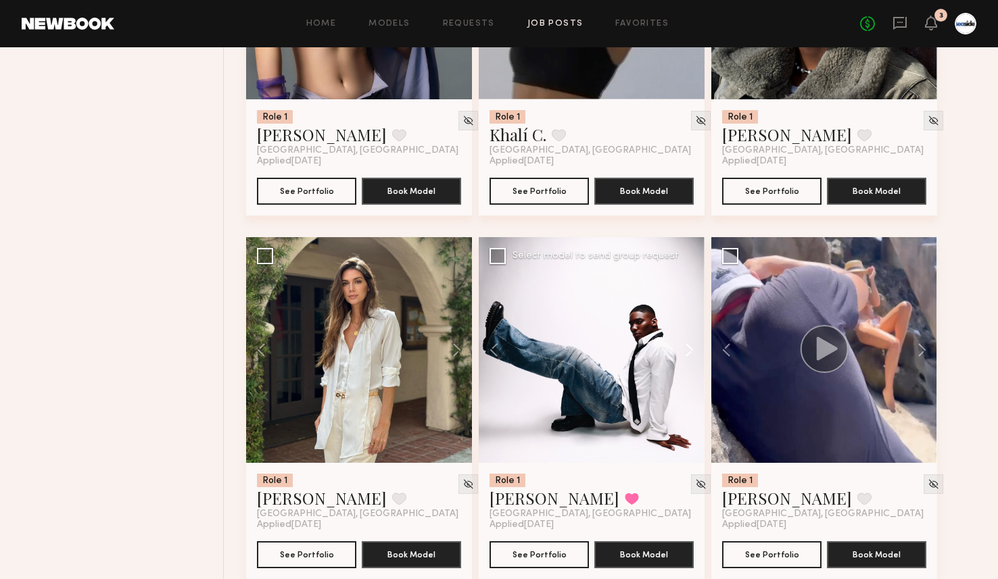
click at [923, 360] on button at bounding box center [915, 350] width 43 height 226
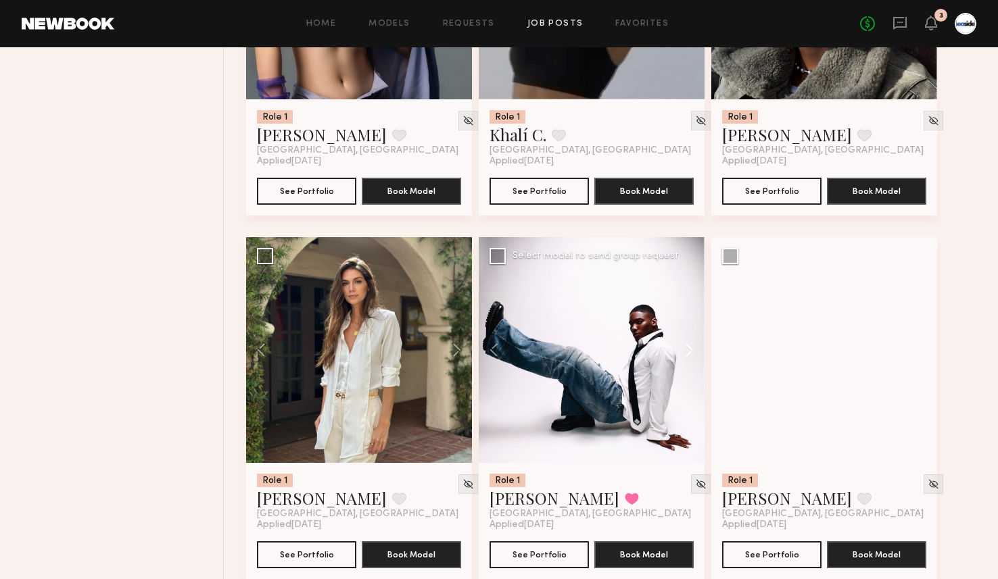
click at [923, 360] on button at bounding box center [915, 350] width 43 height 226
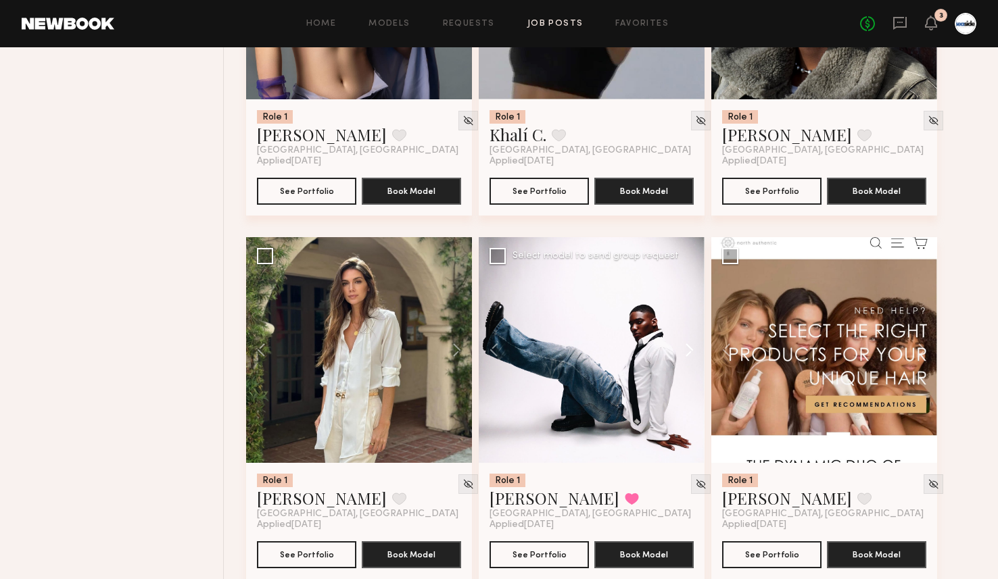
click at [923, 360] on button at bounding box center [915, 350] width 43 height 226
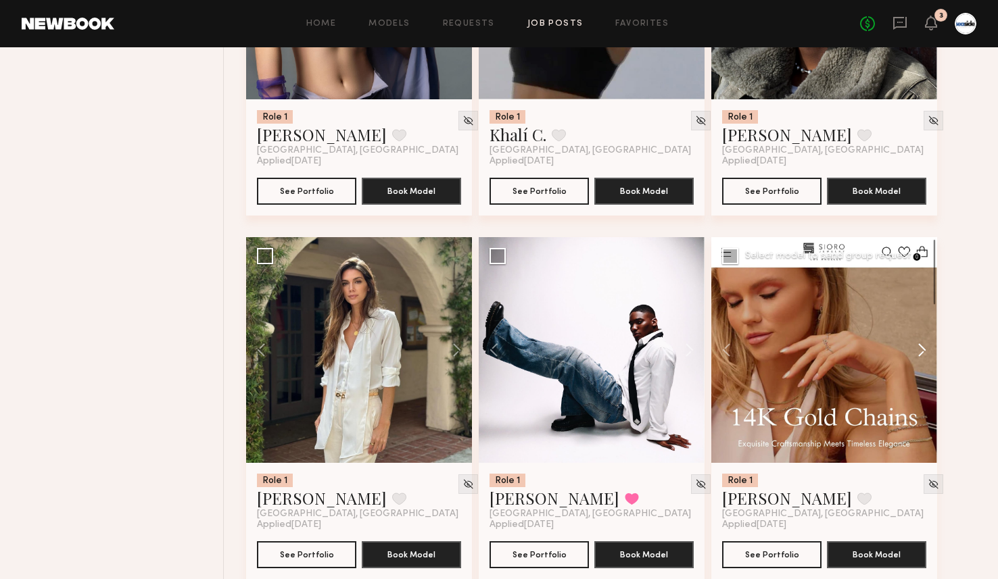
click at [921, 358] on button at bounding box center [915, 350] width 43 height 226
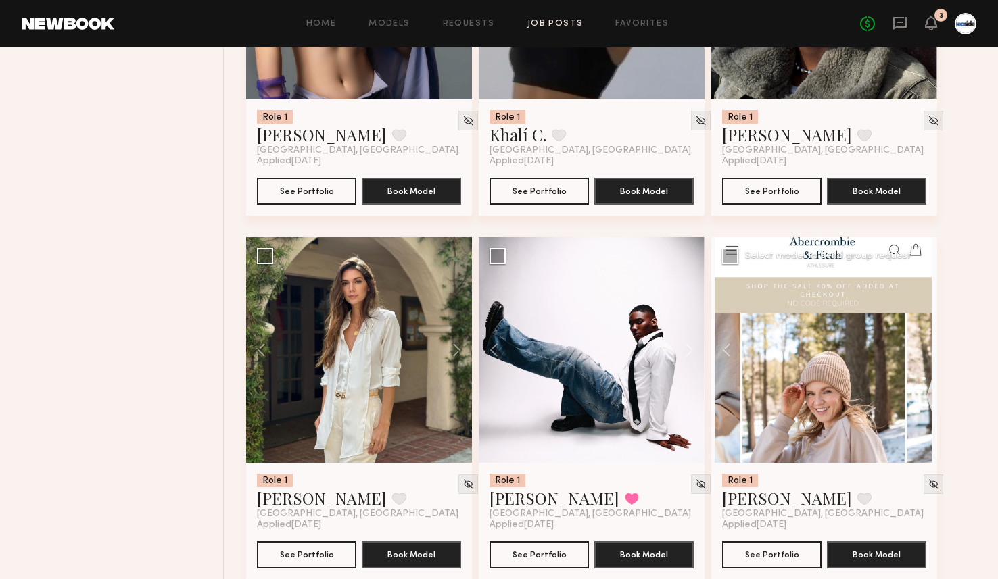
click at [921, 358] on div at bounding box center [824, 350] width 226 height 226
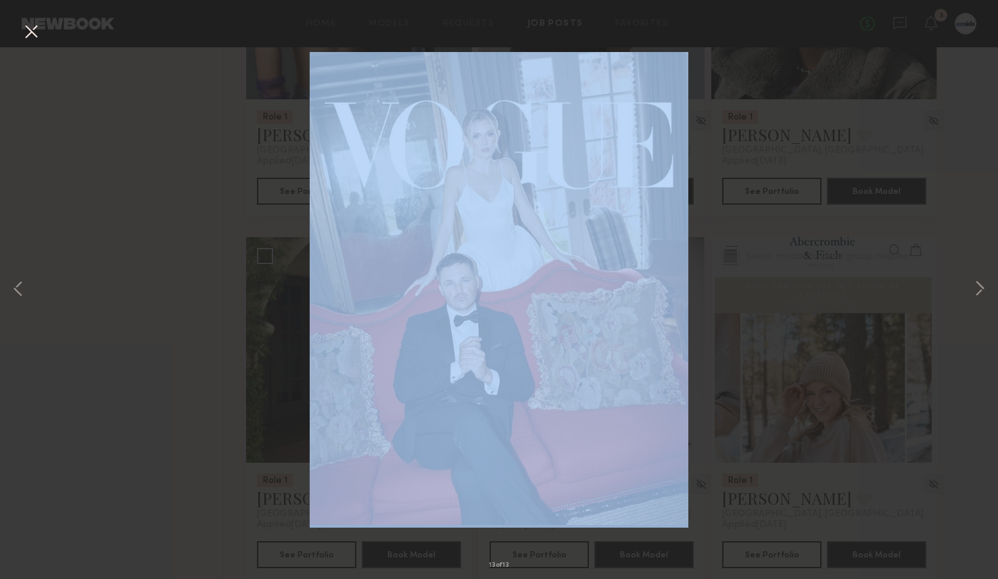
click at [921, 358] on div "13 of 13" at bounding box center [499, 289] width 998 height 579
click at [210, 151] on div "13 of 13" at bounding box center [499, 289] width 998 height 579
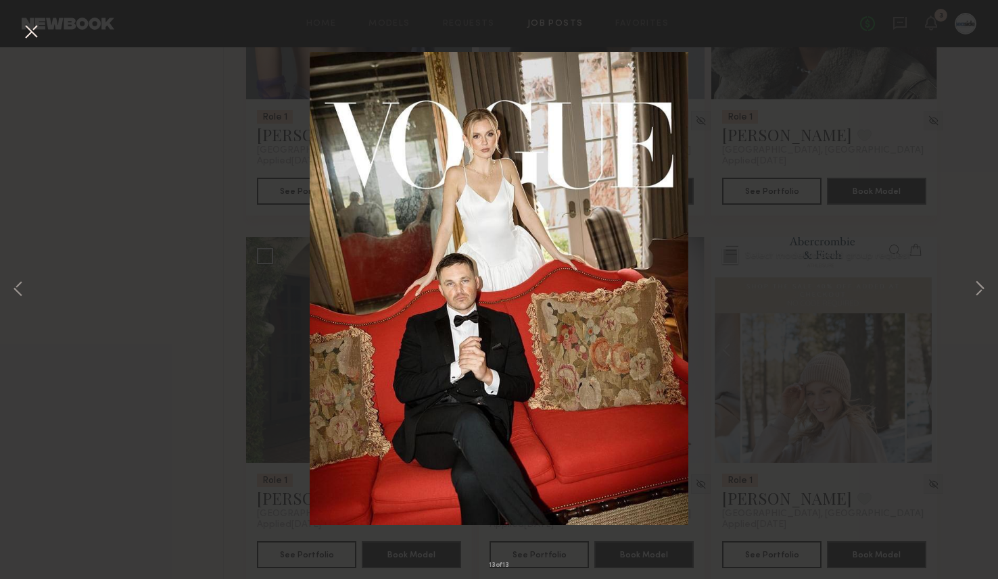
click at [37, 43] on button at bounding box center [31, 32] width 22 height 24
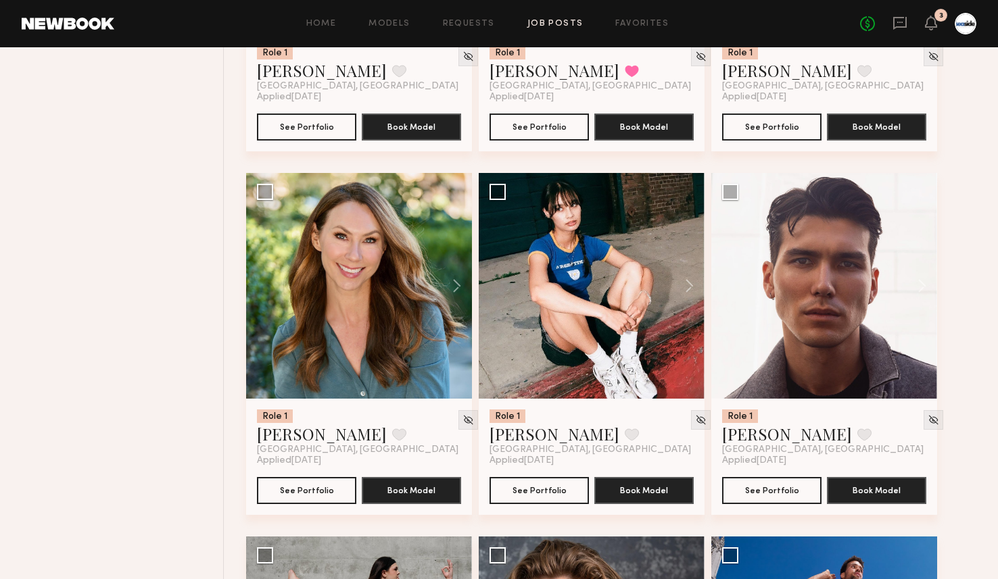
scroll to position [6273, 0]
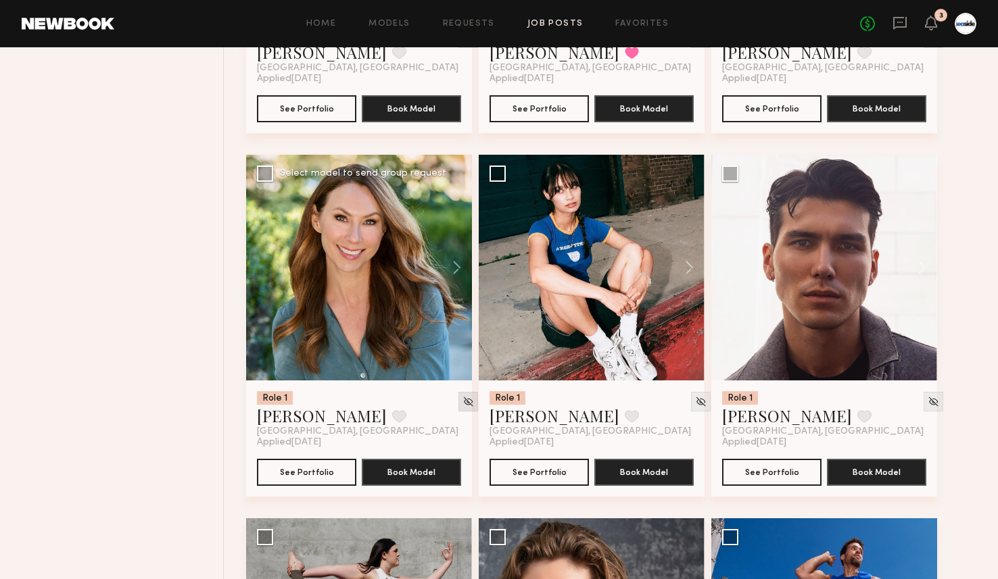
click at [458, 407] on div at bounding box center [468, 402] width 20 height 20
click at [462, 407] on img at bounding box center [467, 401] width 11 height 11
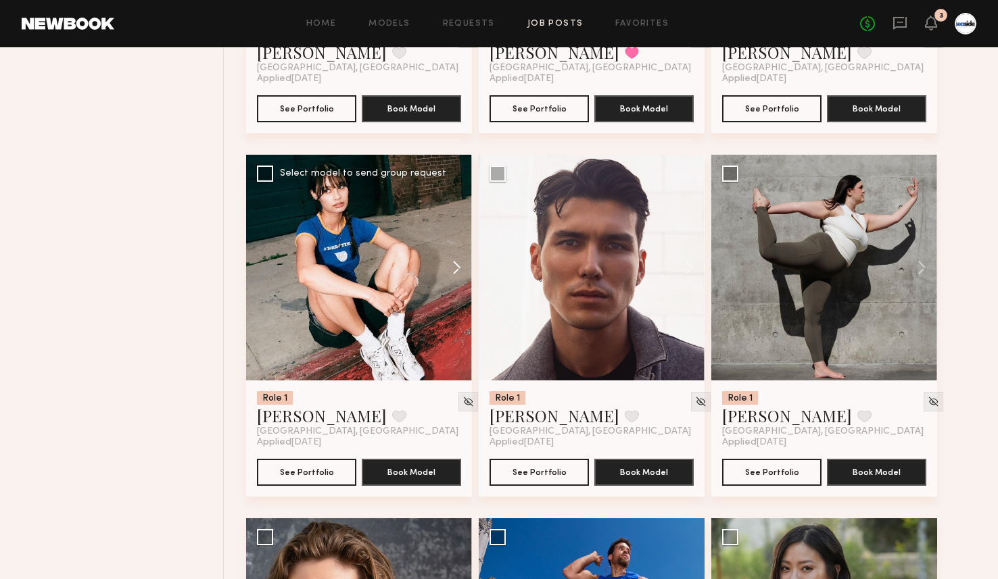
click at [458, 269] on button at bounding box center [450, 268] width 43 height 226
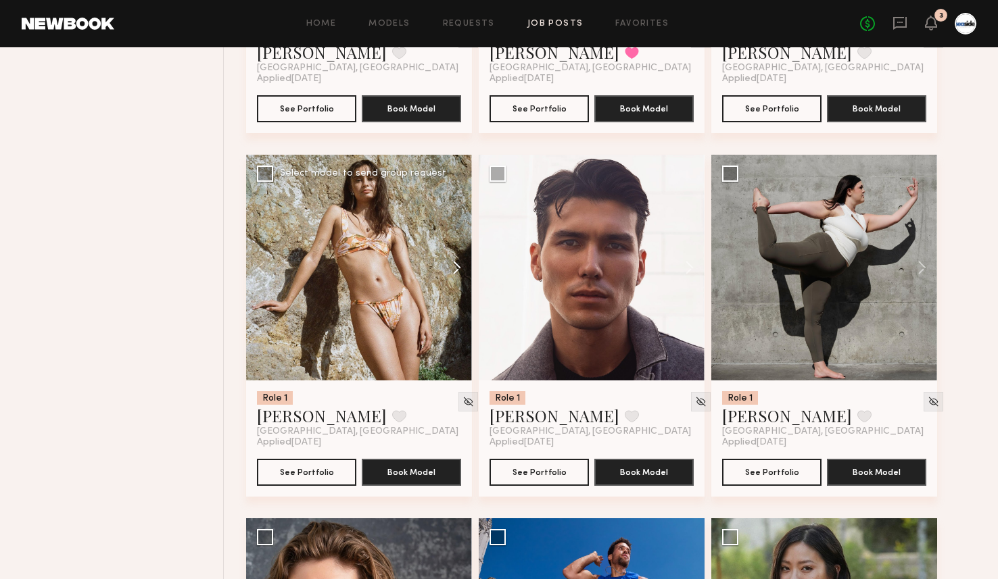
click at [458, 269] on button at bounding box center [450, 268] width 43 height 226
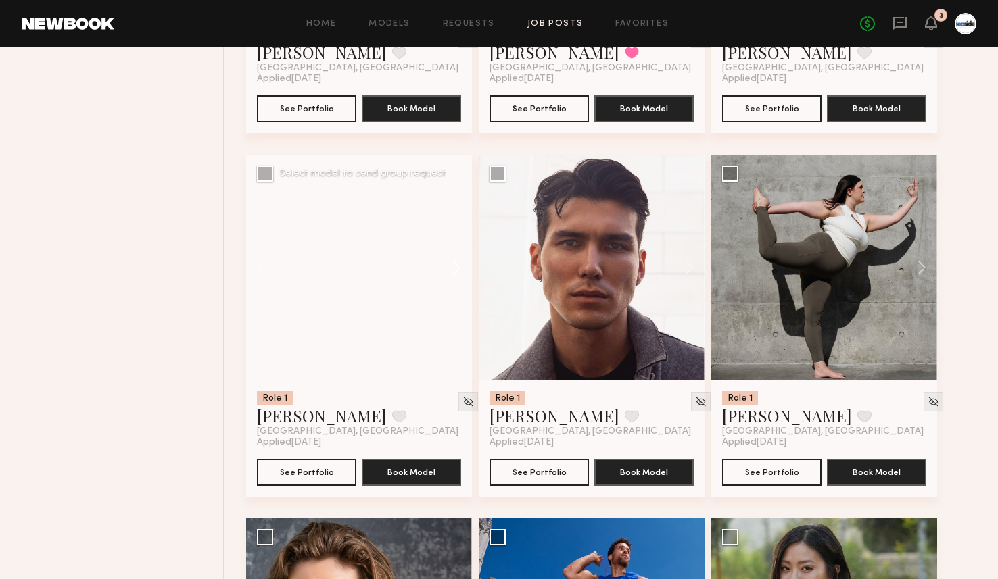
click at [458, 269] on button at bounding box center [450, 268] width 43 height 226
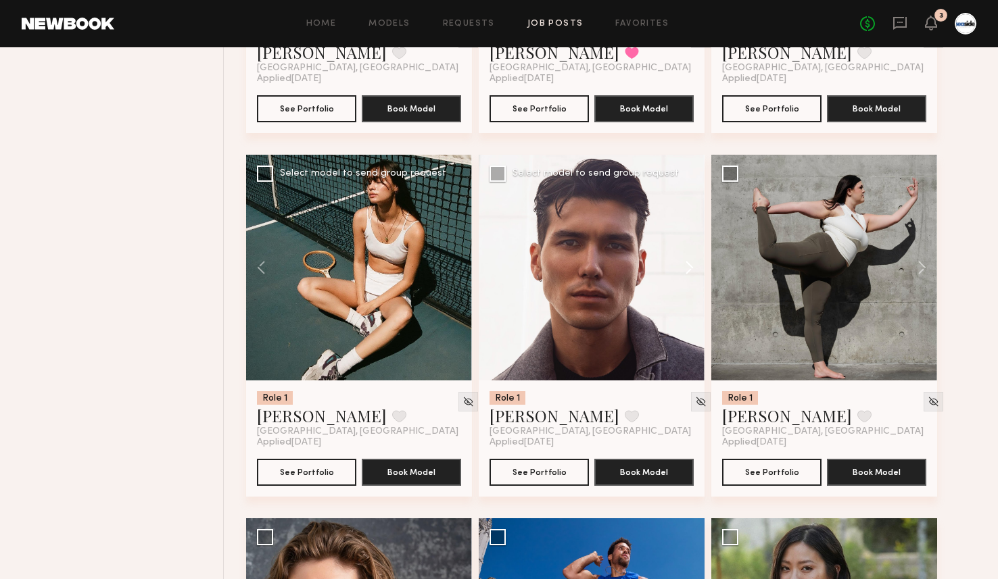
click at [686, 273] on button at bounding box center [682, 268] width 43 height 226
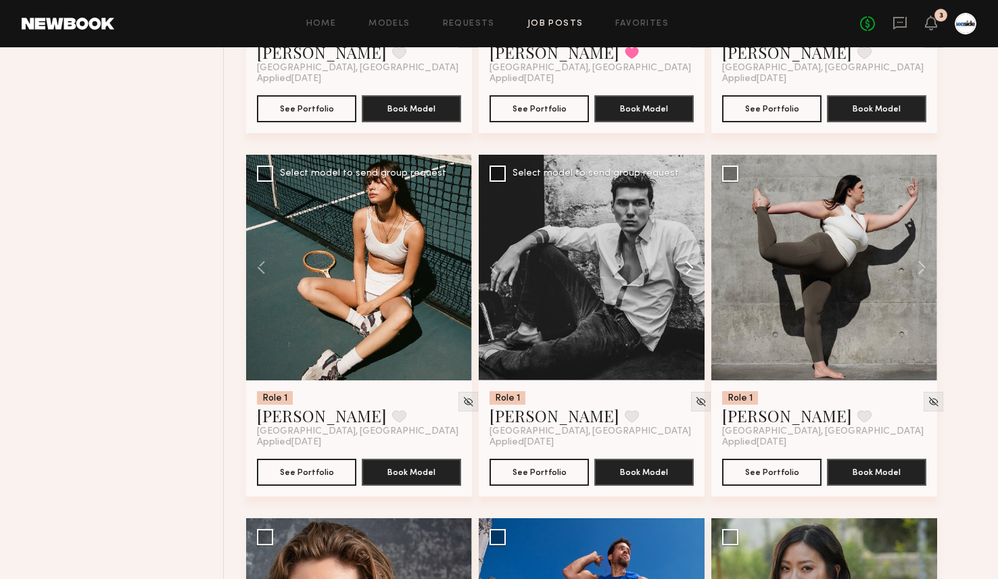
click at [686, 273] on button at bounding box center [682, 268] width 43 height 226
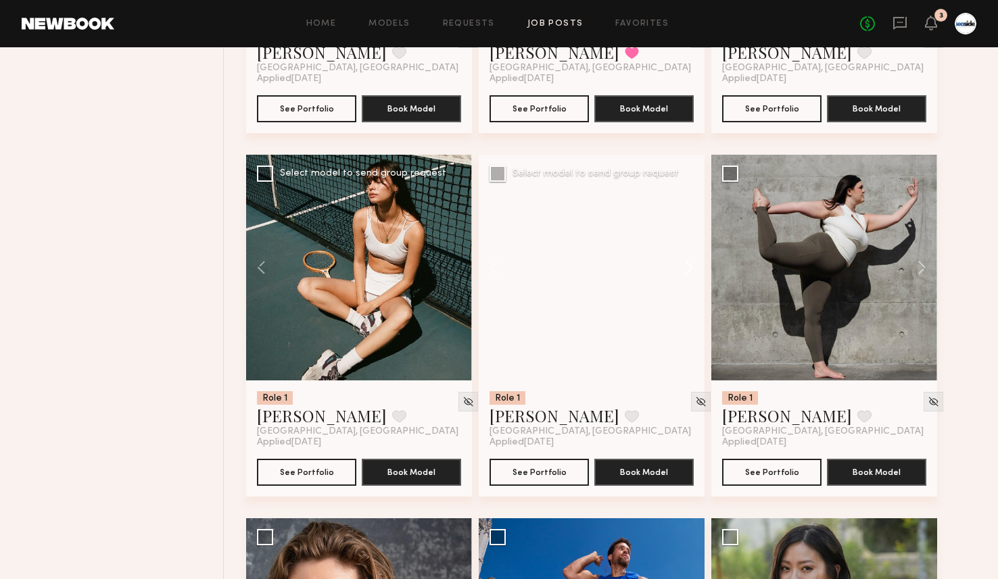
click at [686, 273] on button at bounding box center [682, 268] width 43 height 226
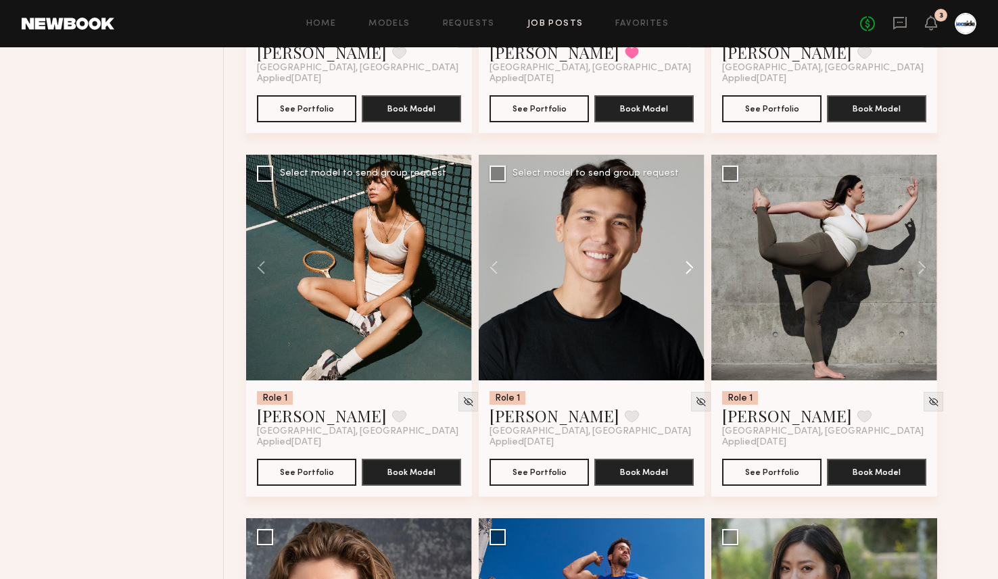
click at [686, 273] on button at bounding box center [682, 268] width 43 height 226
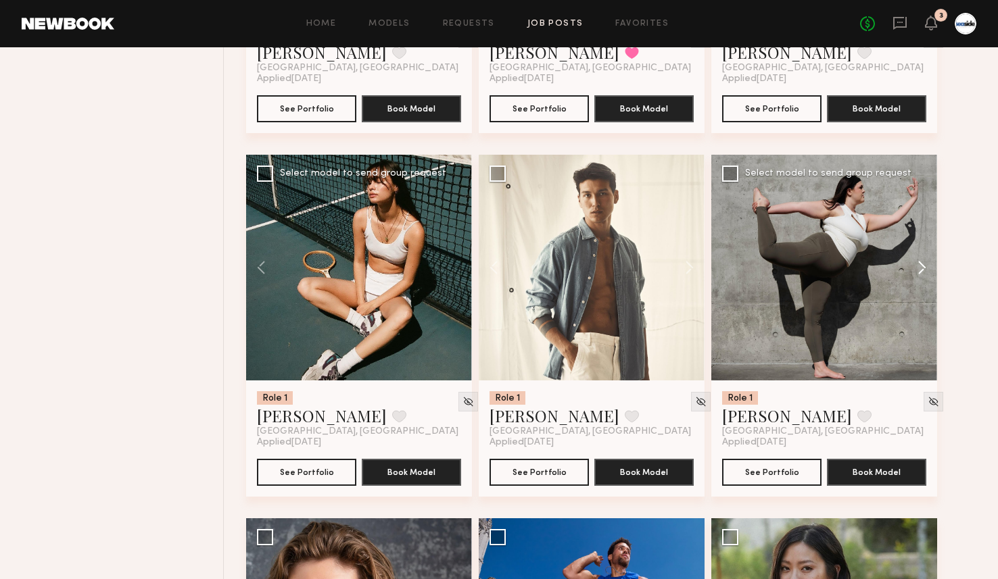
click at [921, 273] on button at bounding box center [915, 268] width 43 height 226
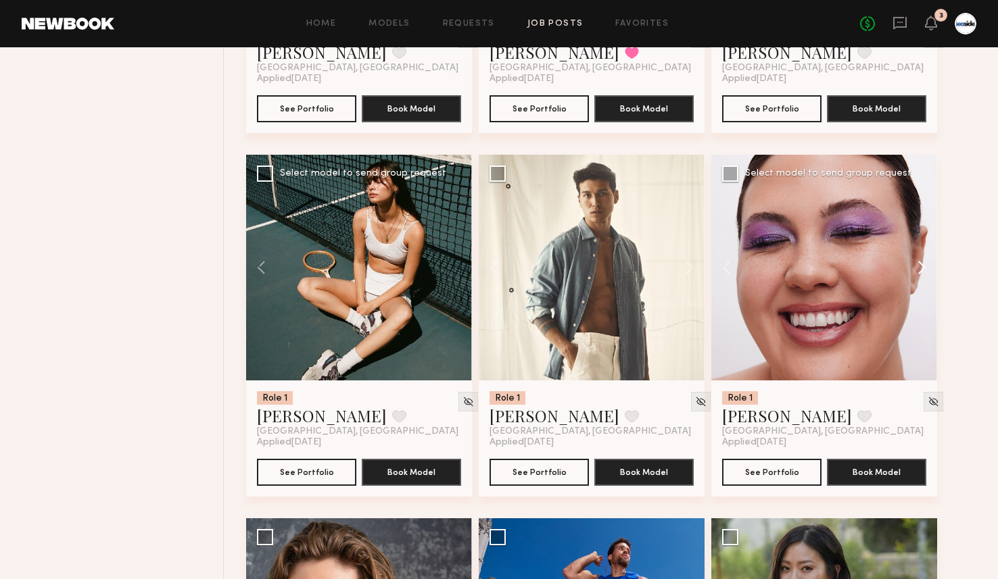
click at [921, 273] on button at bounding box center [915, 268] width 43 height 226
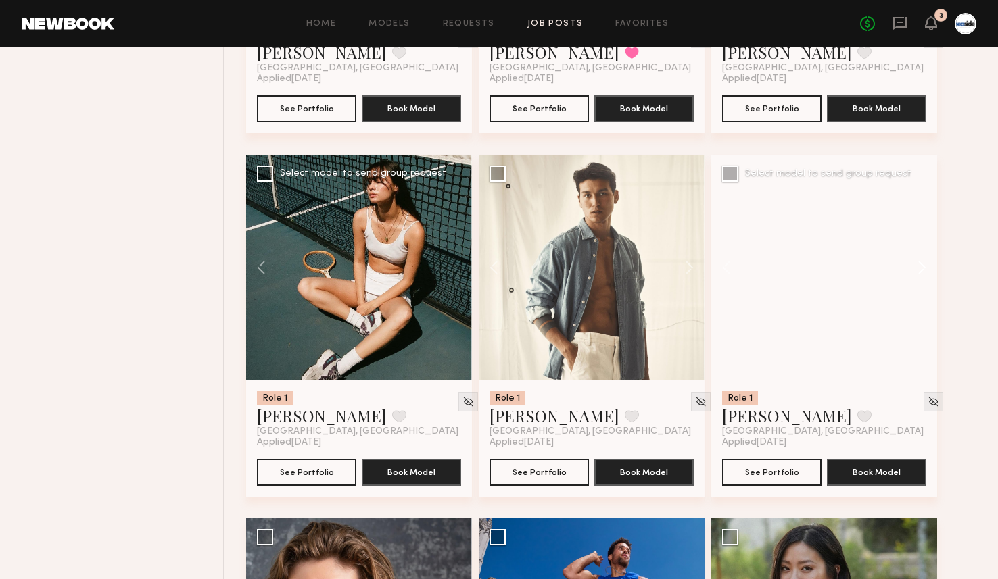
click at [921, 273] on button at bounding box center [915, 268] width 43 height 226
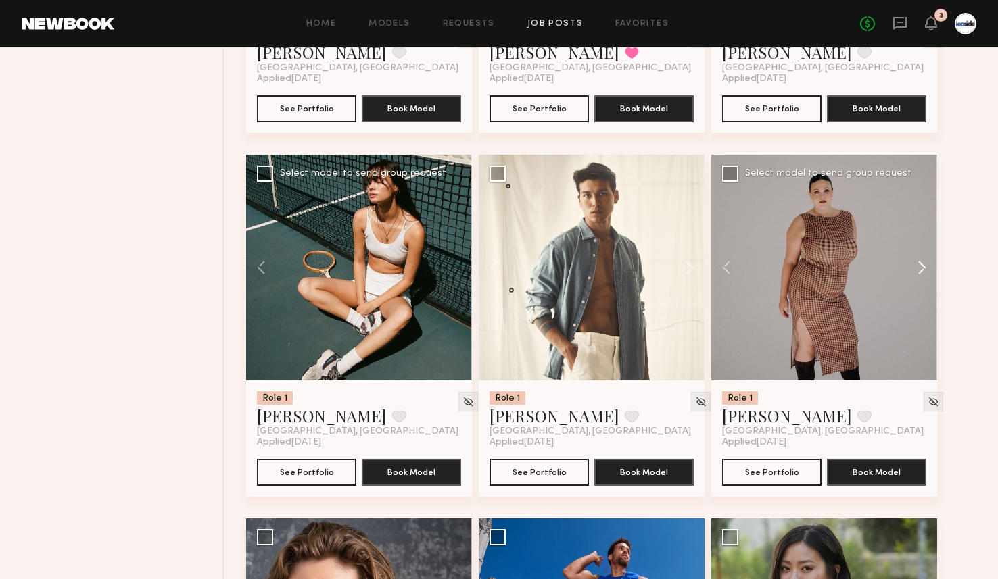
click at [921, 273] on button at bounding box center [915, 268] width 43 height 226
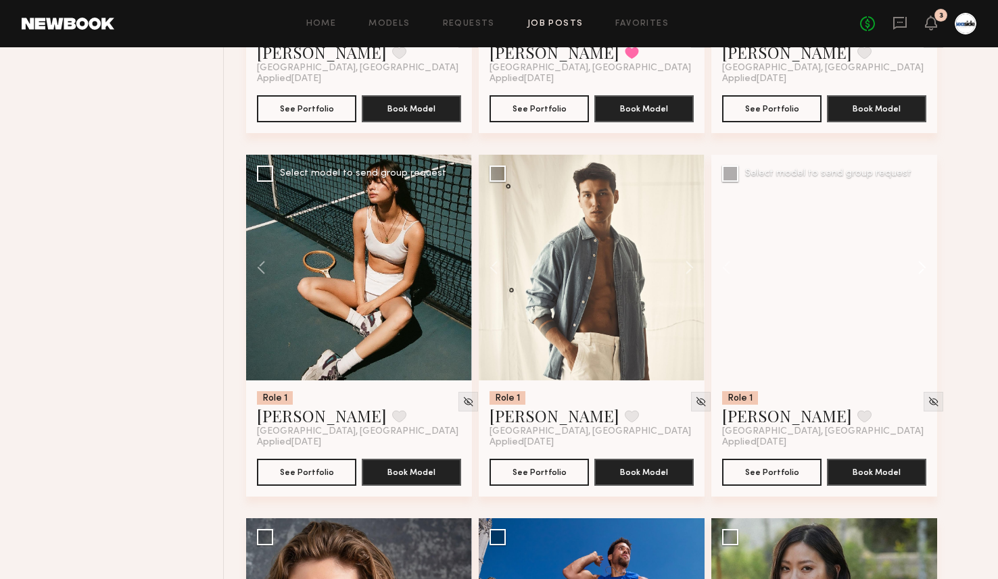
click at [921, 273] on button at bounding box center [915, 268] width 43 height 226
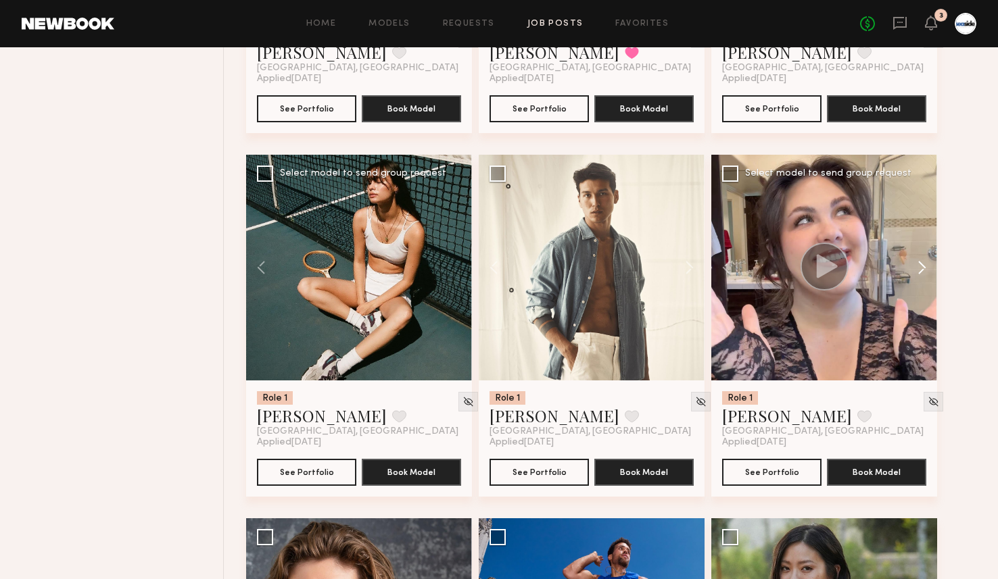
click at [921, 273] on button at bounding box center [915, 268] width 43 height 226
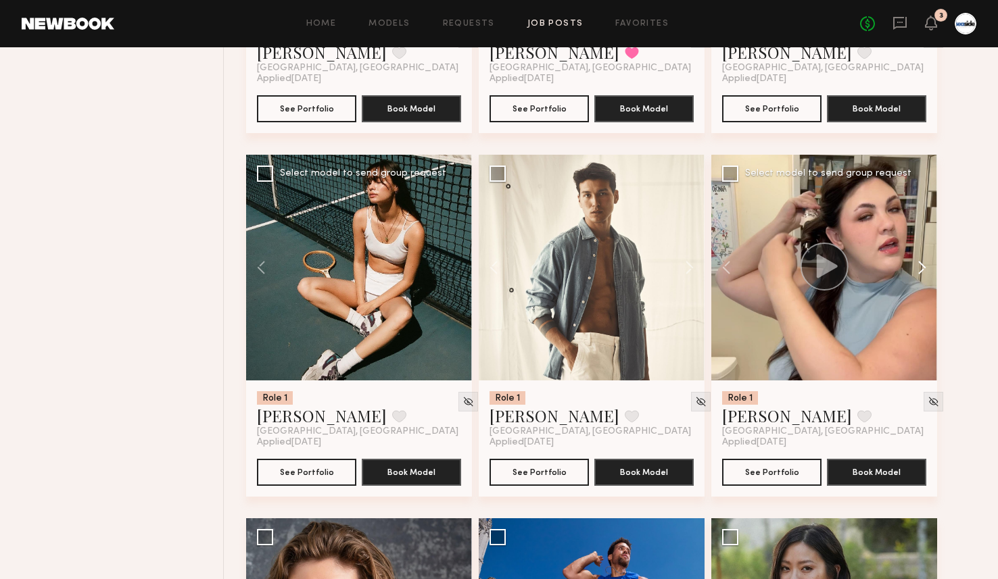
click at [921, 273] on button at bounding box center [915, 268] width 43 height 226
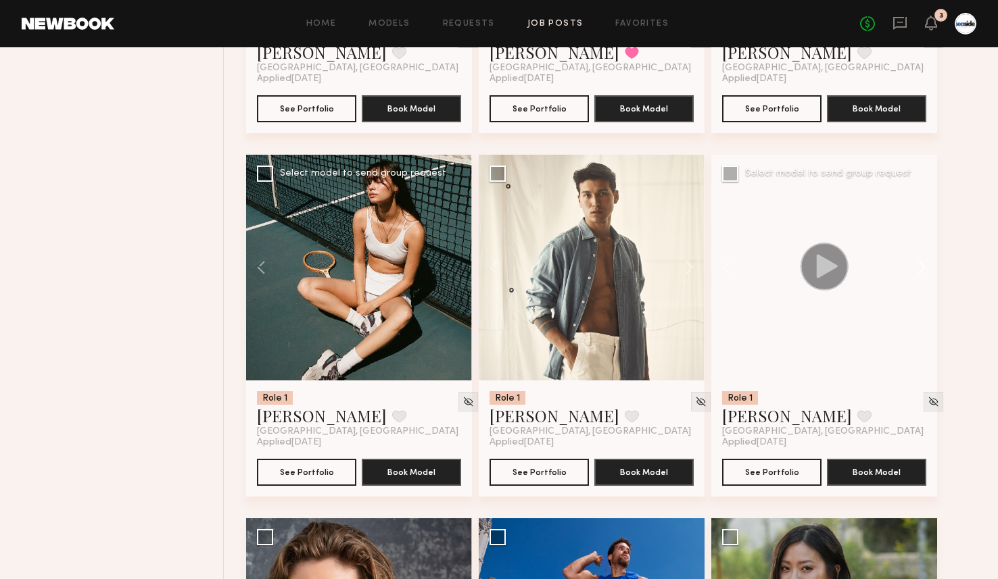
click at [921, 273] on button at bounding box center [915, 268] width 43 height 226
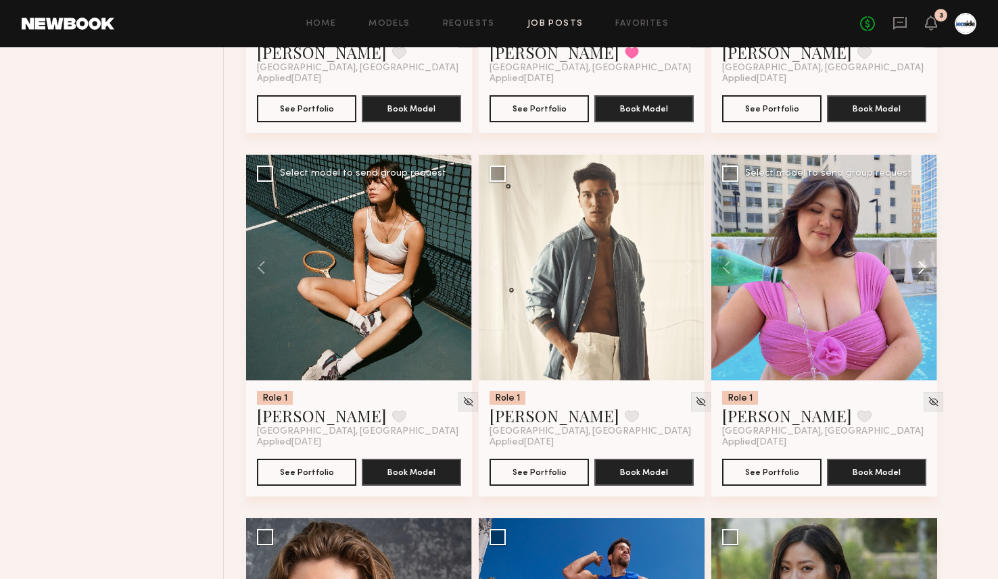
click at [921, 273] on button at bounding box center [915, 268] width 43 height 226
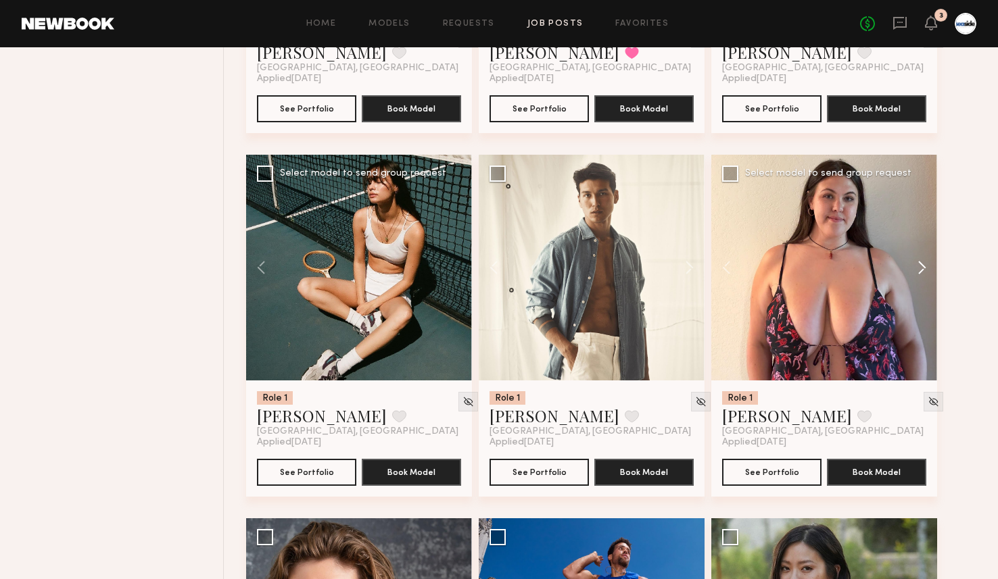
click at [921, 273] on button at bounding box center [915, 268] width 43 height 226
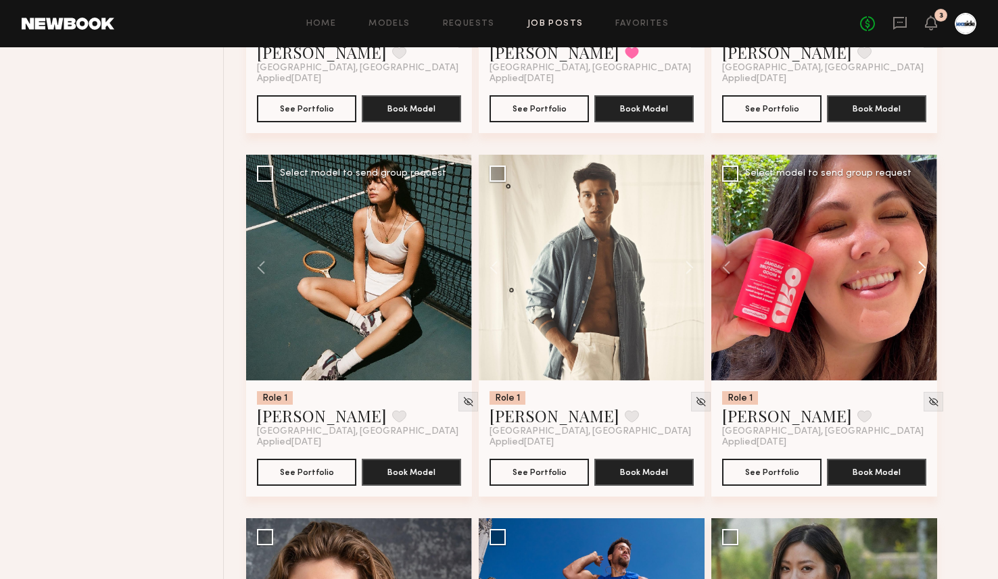
click at [921, 273] on button at bounding box center [915, 268] width 43 height 226
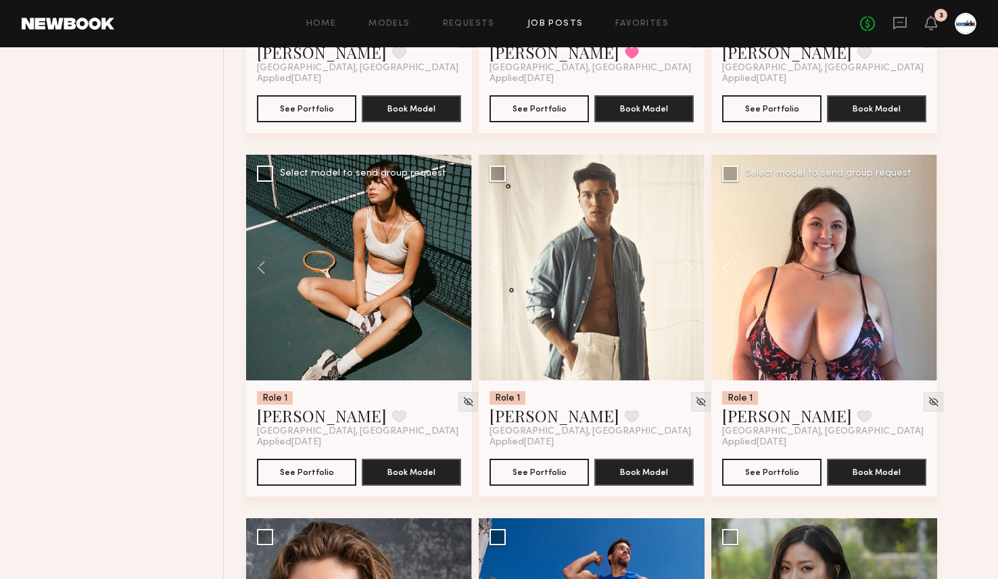
click at [921, 273] on div at bounding box center [824, 268] width 226 height 226
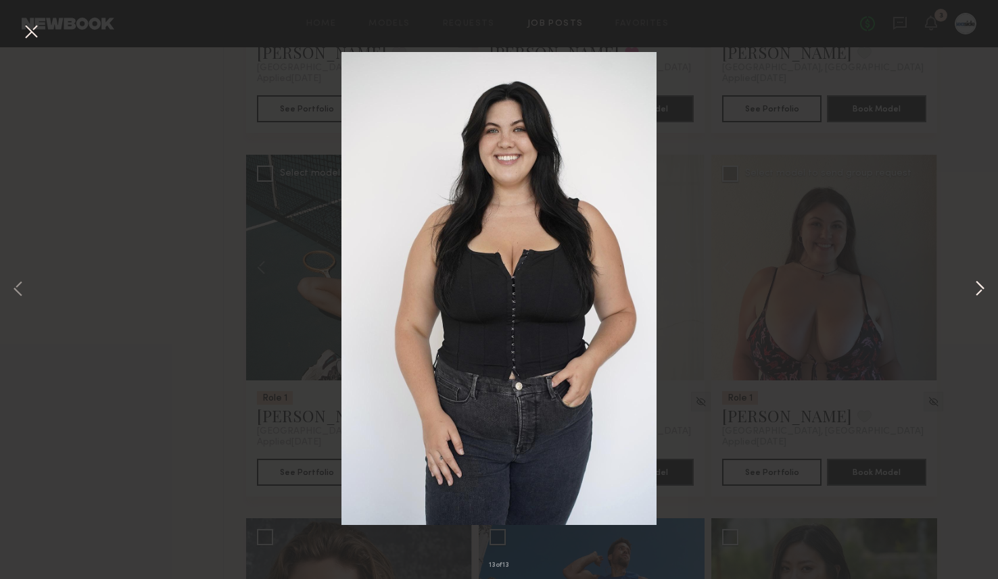
click at [979, 289] on button at bounding box center [980, 290] width 16 height 464
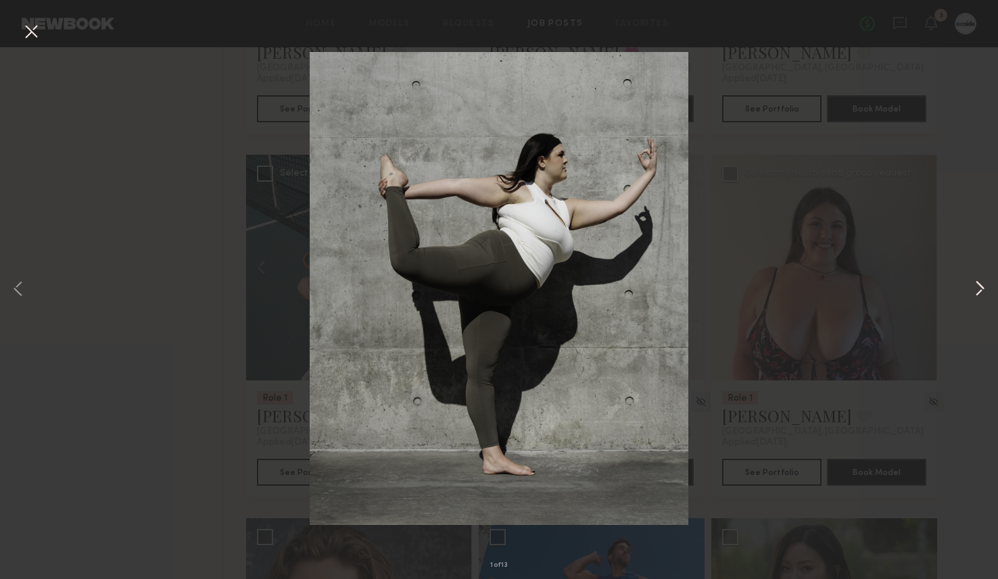
click at [985, 291] on button at bounding box center [980, 290] width 16 height 464
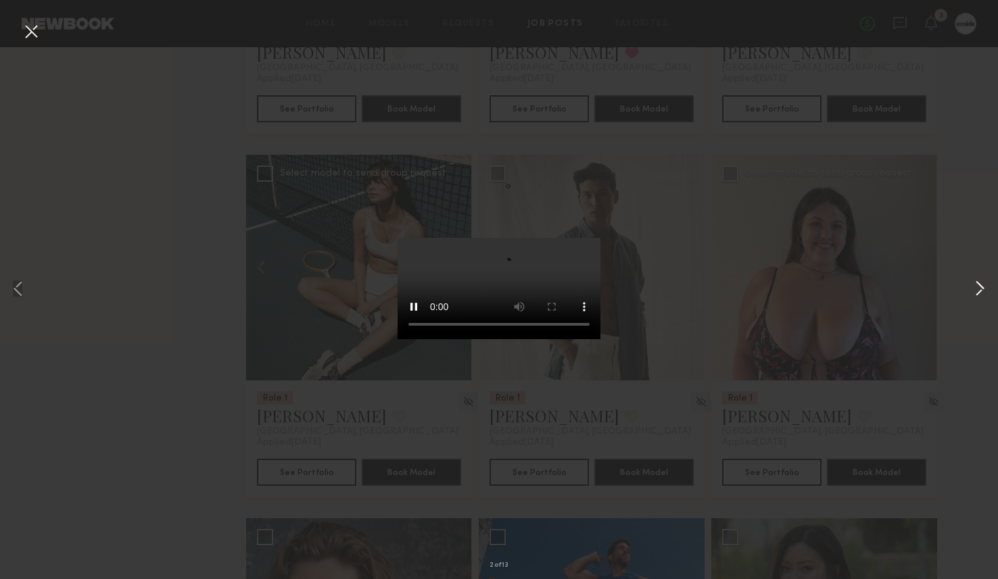
click at [983, 288] on button at bounding box center [980, 290] width 16 height 464
click at [30, 28] on button at bounding box center [31, 32] width 22 height 24
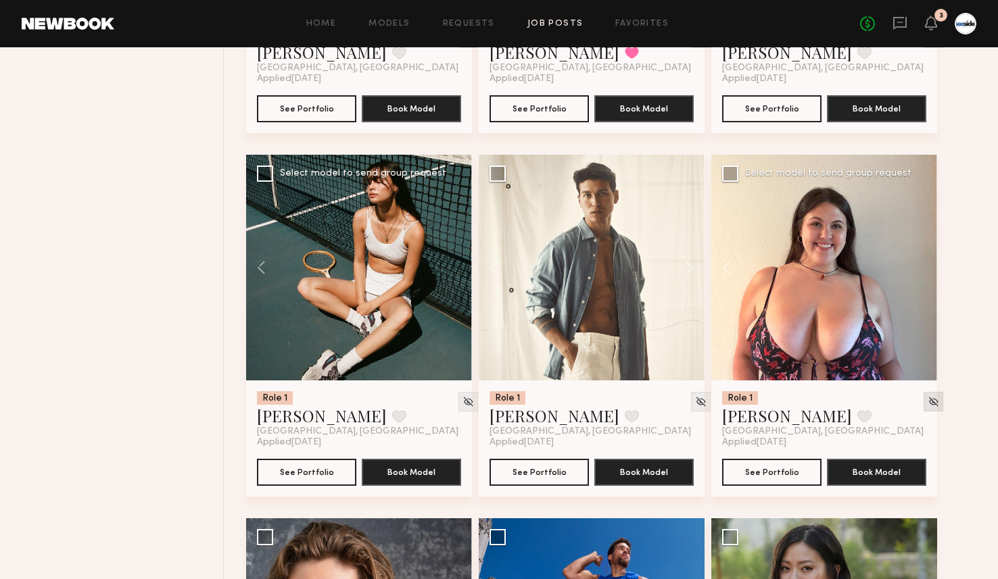
click at [928, 405] on img at bounding box center [933, 401] width 11 height 11
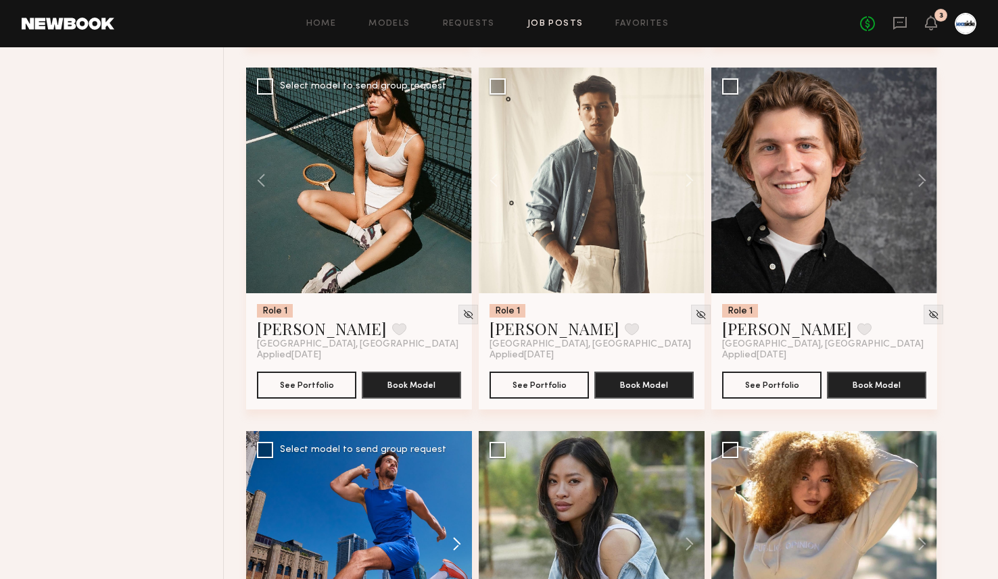
scroll to position [6269, 0]
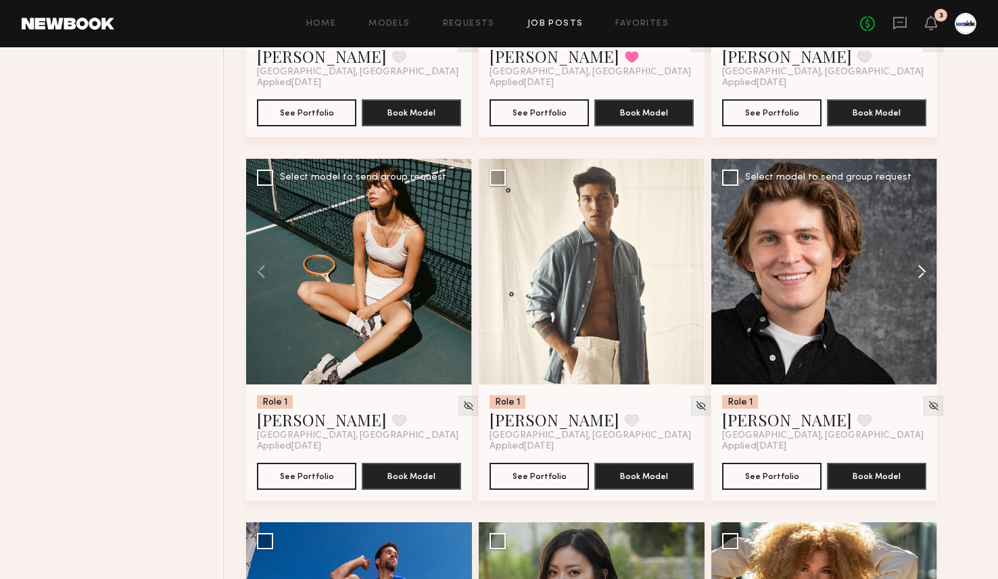
click at [923, 276] on button at bounding box center [915, 272] width 43 height 226
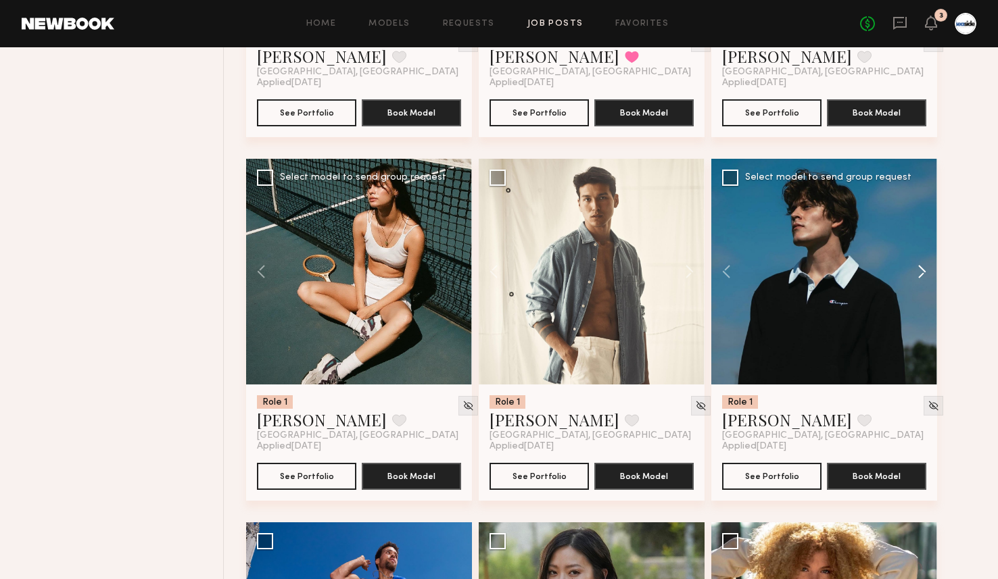
click at [923, 276] on button at bounding box center [915, 272] width 43 height 226
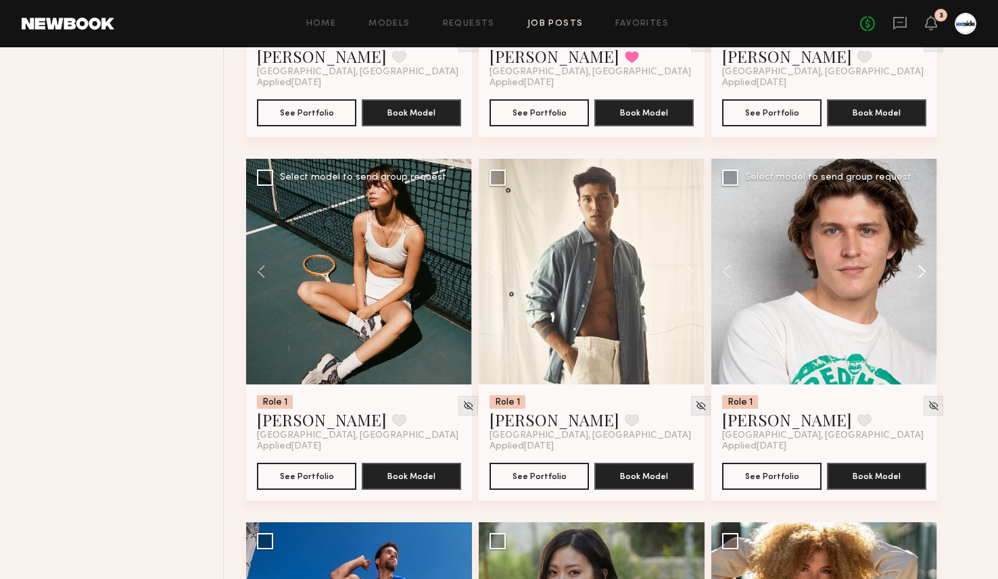
click at [923, 276] on button at bounding box center [915, 272] width 43 height 226
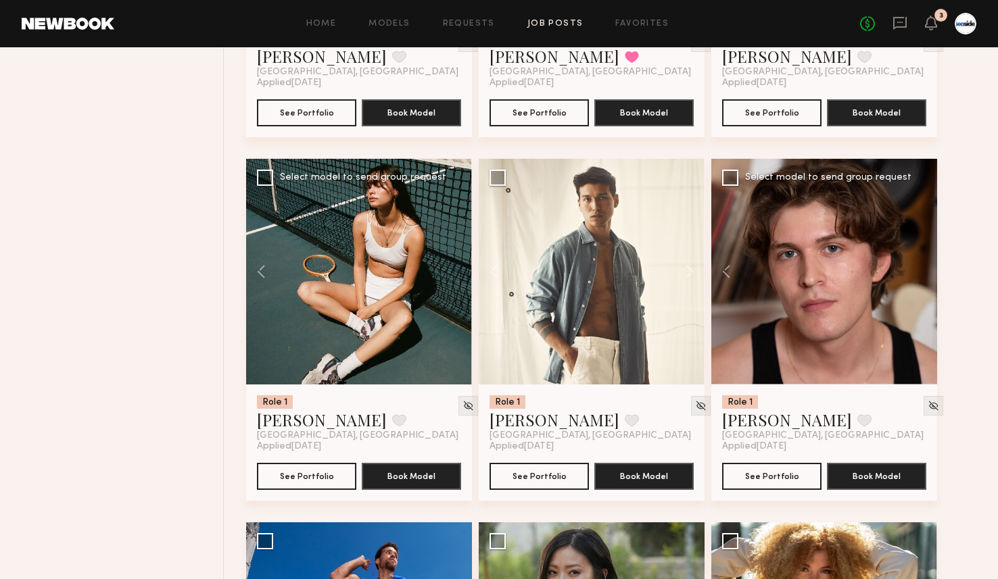
click at [923, 276] on div at bounding box center [824, 272] width 226 height 226
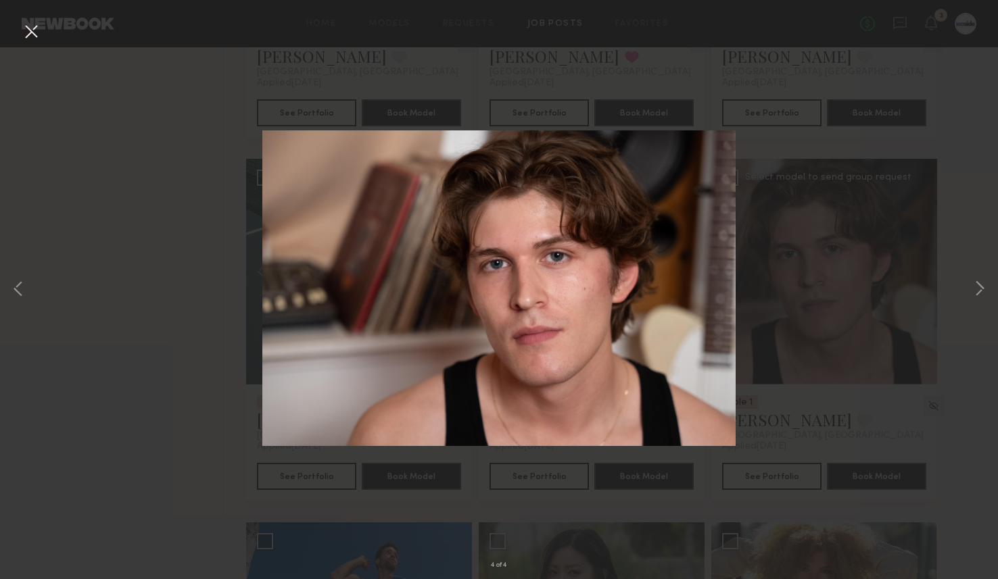
click at [32, 35] on button at bounding box center [31, 32] width 22 height 24
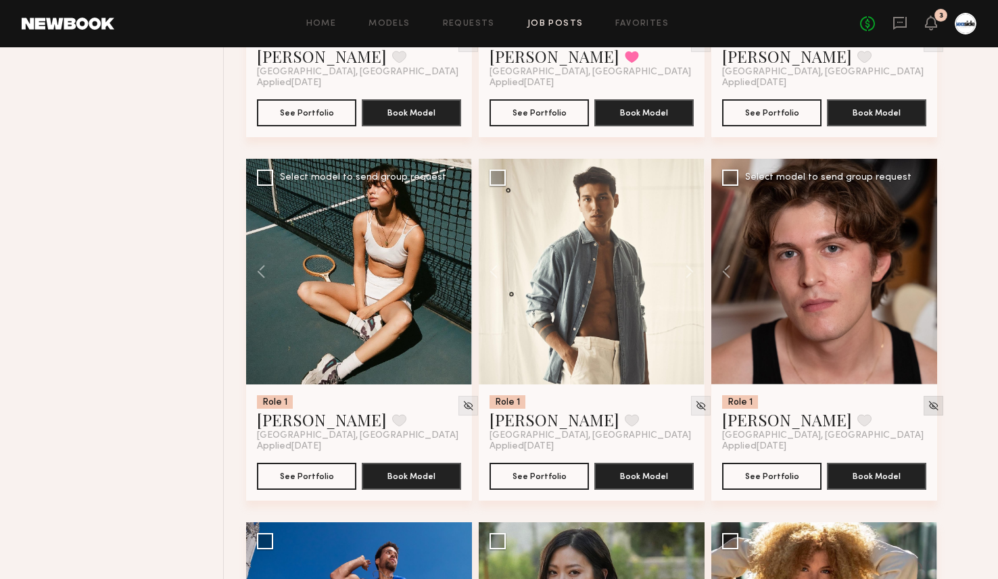
click at [928, 409] on img at bounding box center [933, 405] width 11 height 11
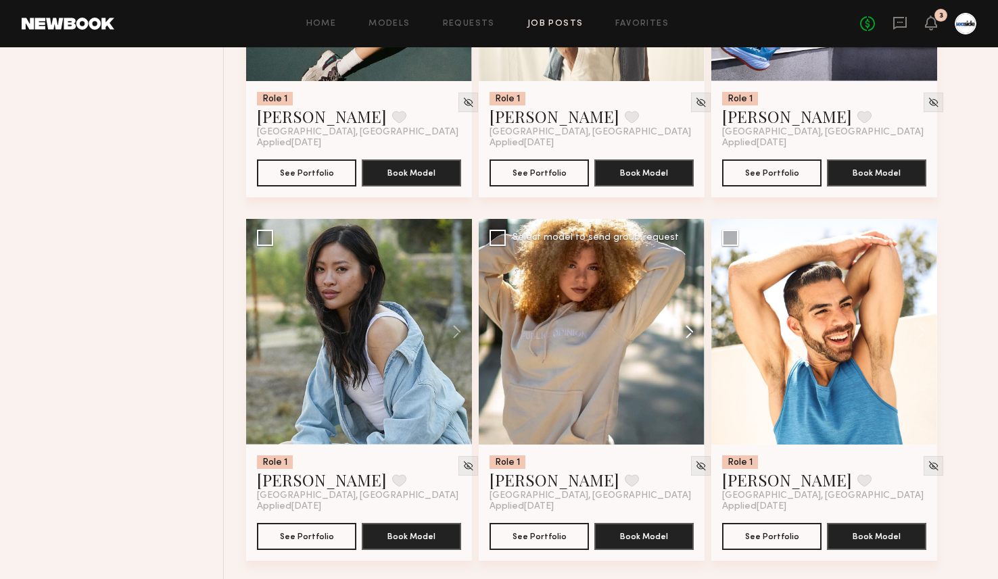
scroll to position [6573, 0]
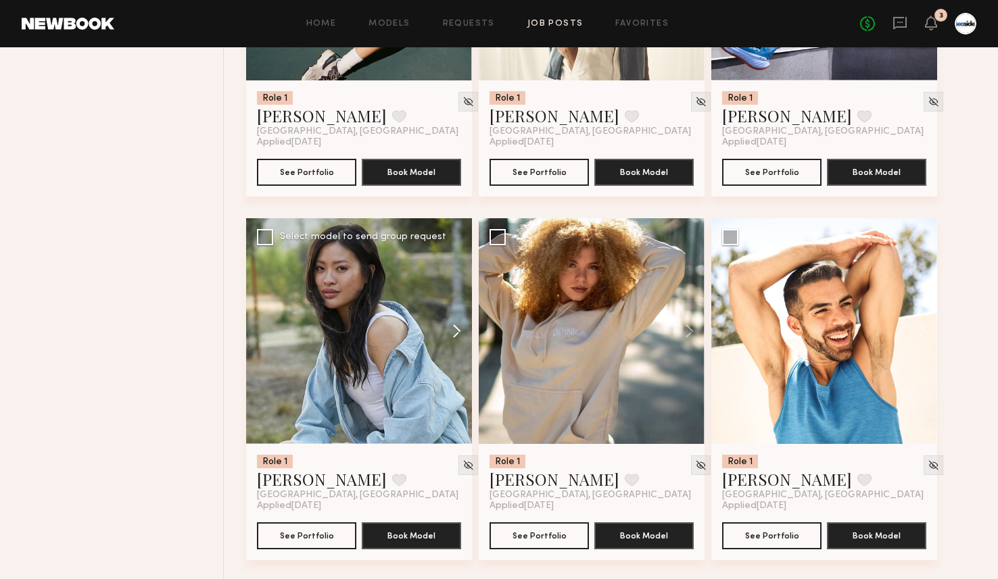
click at [454, 332] on button at bounding box center [450, 331] width 43 height 226
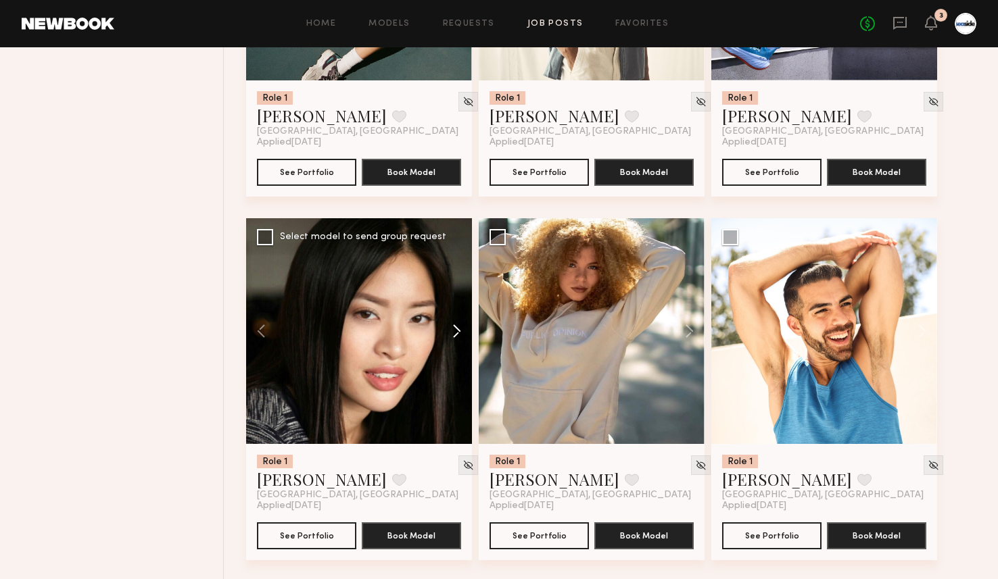
click at [454, 332] on button at bounding box center [450, 331] width 43 height 226
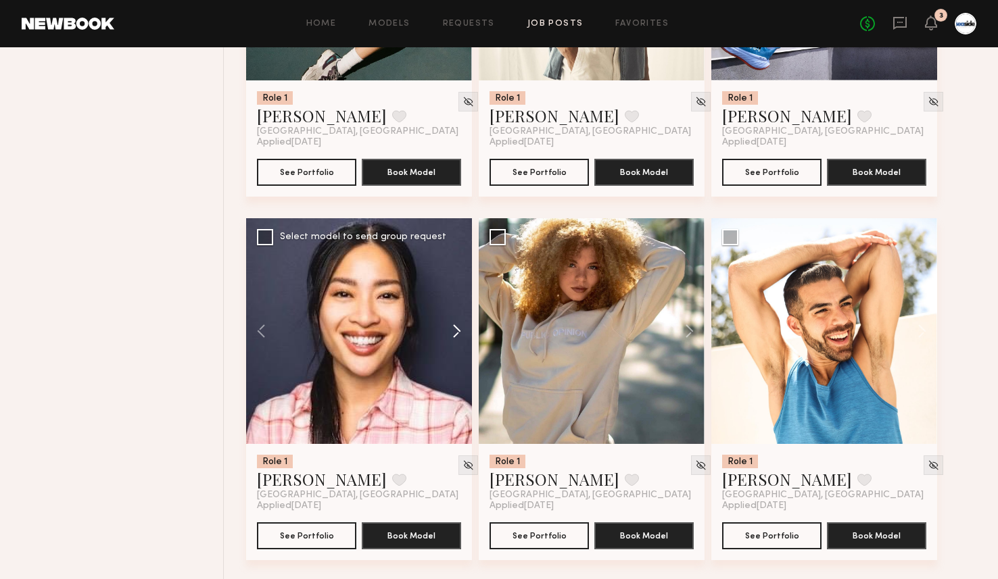
click at [454, 332] on button at bounding box center [450, 331] width 43 height 226
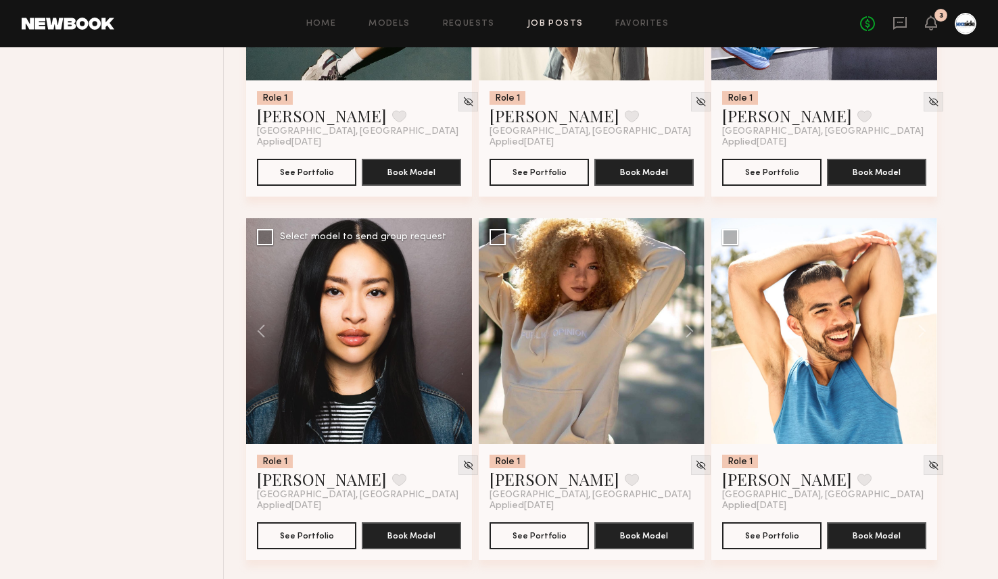
click at [454, 332] on div at bounding box center [359, 331] width 226 height 226
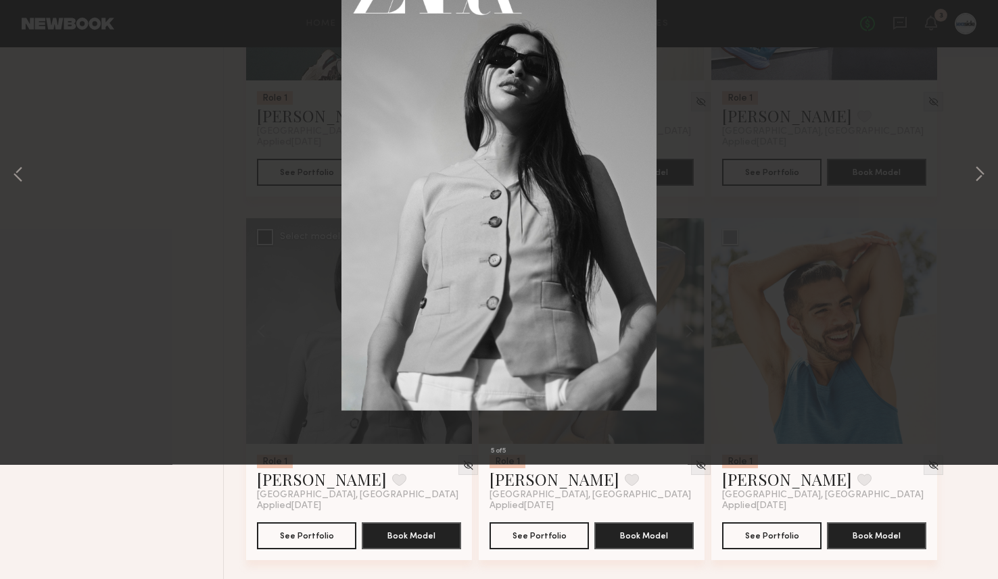
click at [32, 36] on button at bounding box center [31, 32] width 22 height 24
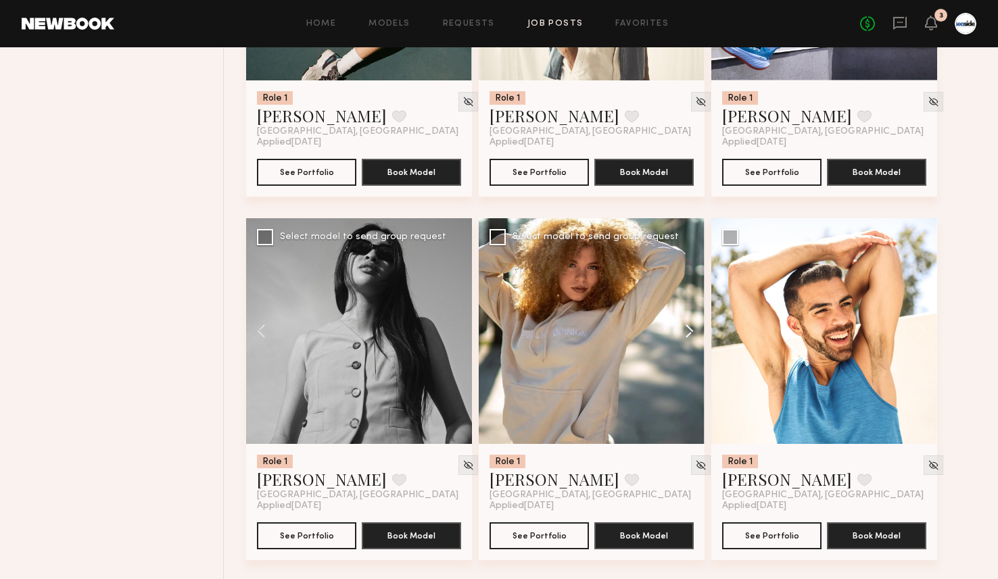
click at [693, 335] on button at bounding box center [682, 331] width 43 height 226
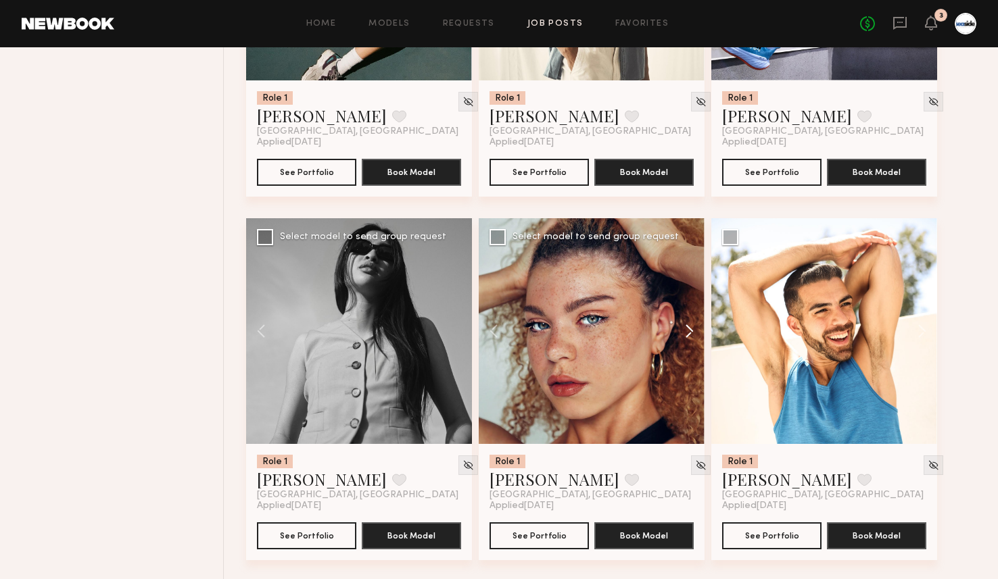
click at [693, 335] on button at bounding box center [682, 331] width 43 height 226
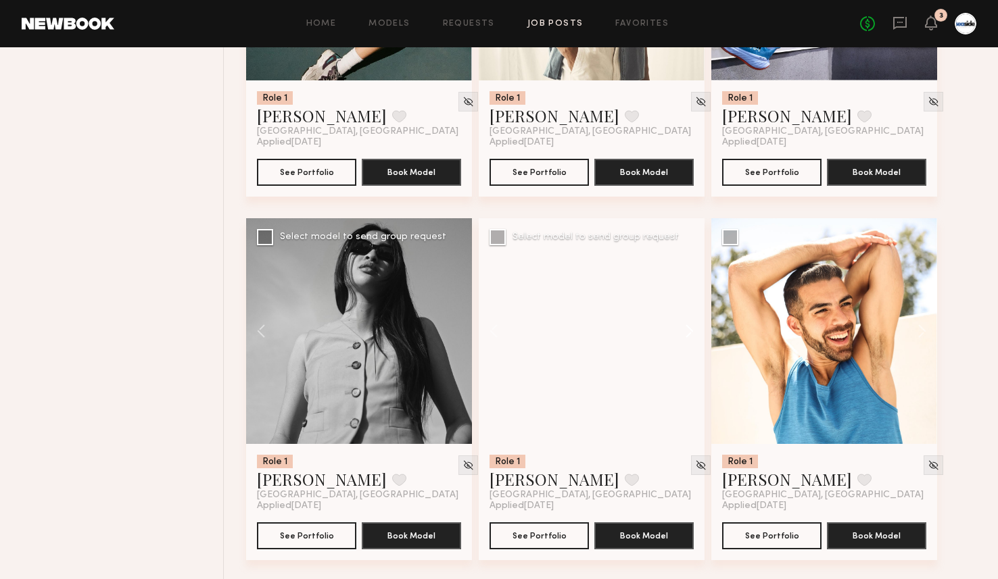
click at [693, 335] on button at bounding box center [682, 331] width 43 height 226
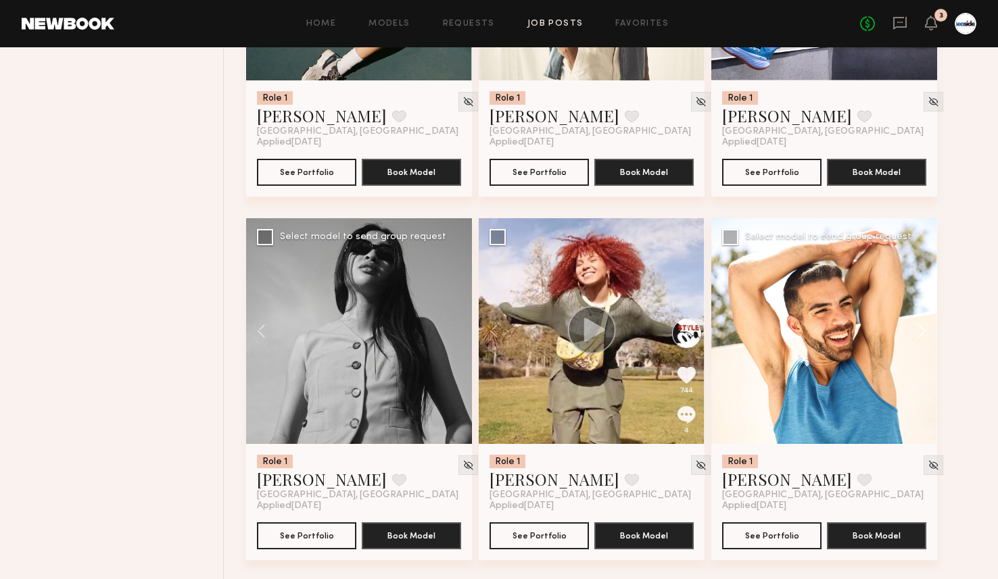
click at [926, 336] on button at bounding box center [915, 331] width 43 height 226
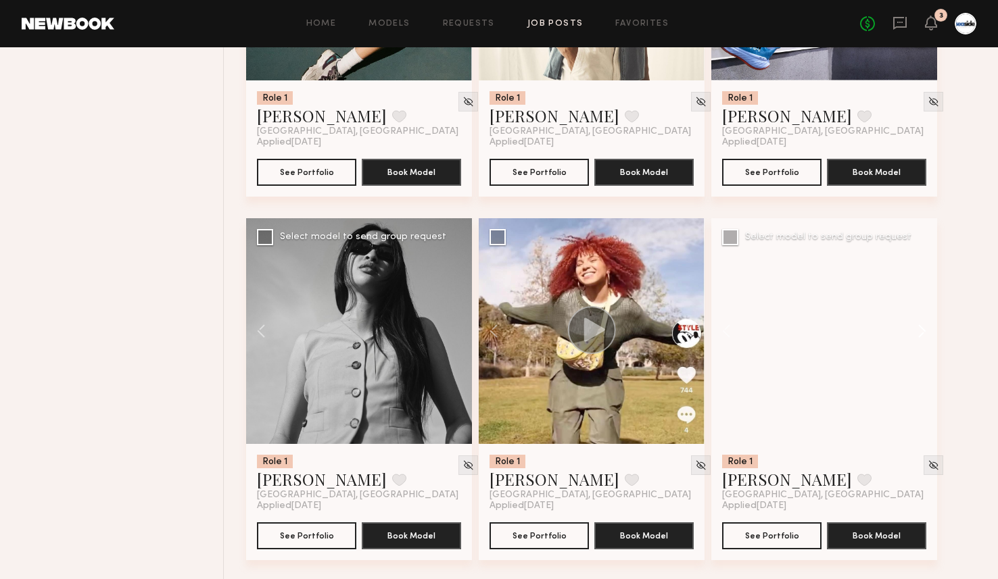
click at [926, 336] on button at bounding box center [915, 331] width 43 height 226
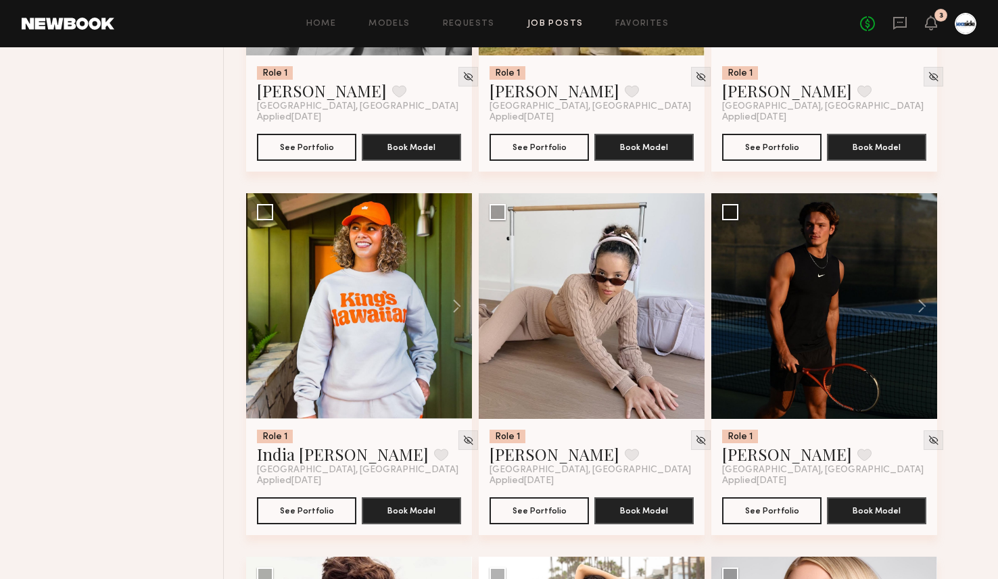
scroll to position [6965, 0]
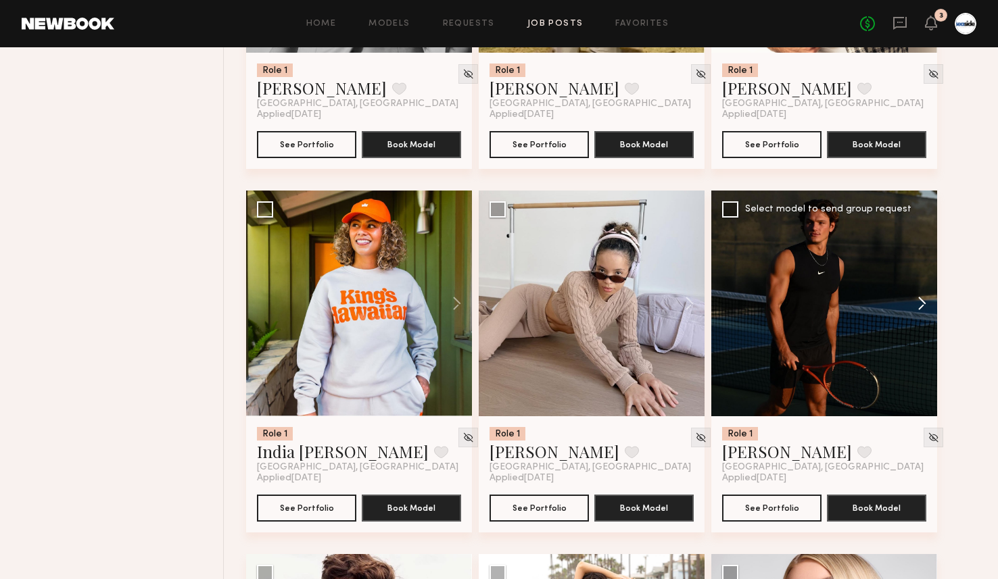
click at [924, 317] on button at bounding box center [915, 304] width 43 height 226
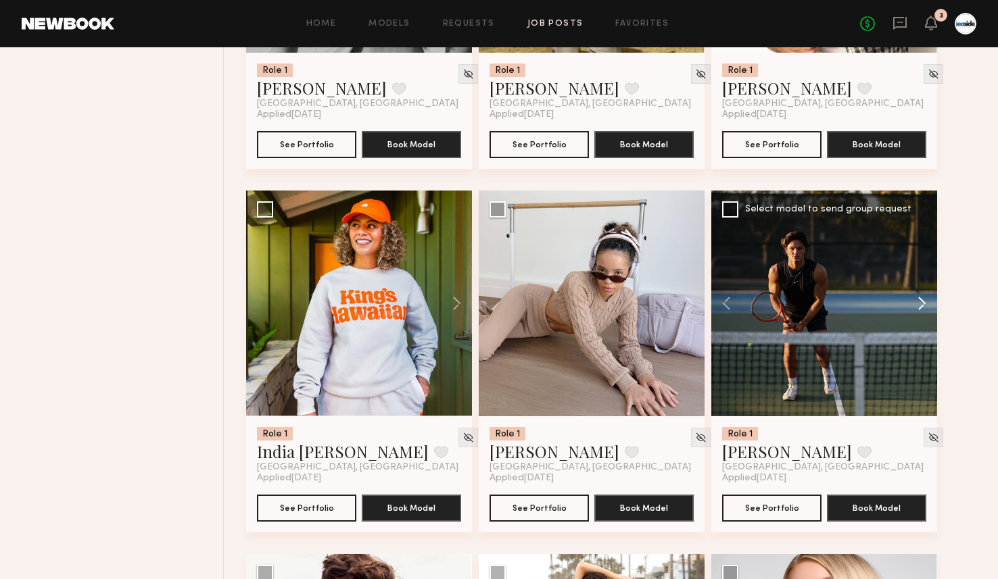
click at [924, 317] on button at bounding box center [915, 304] width 43 height 226
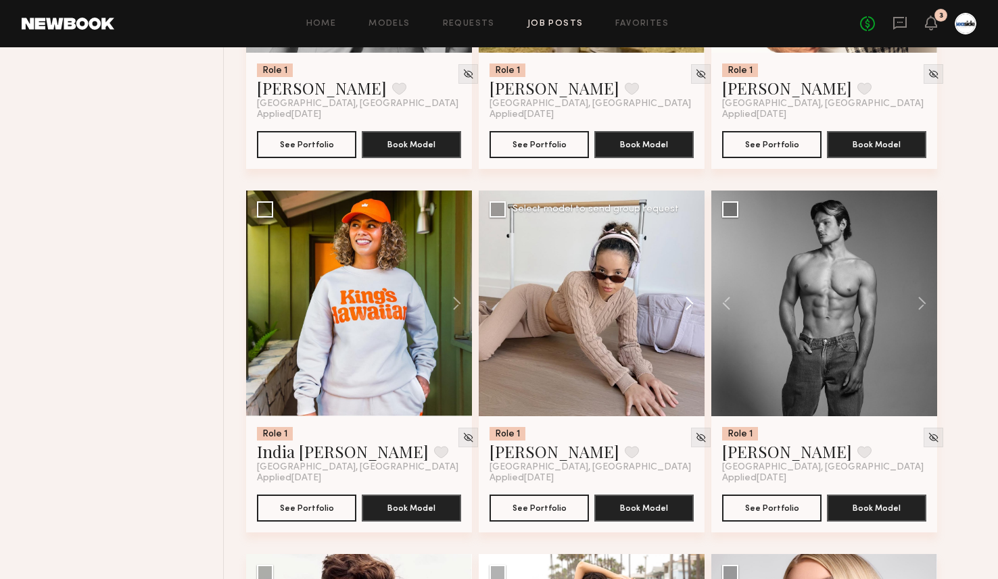
click at [698, 307] on button at bounding box center [682, 304] width 43 height 226
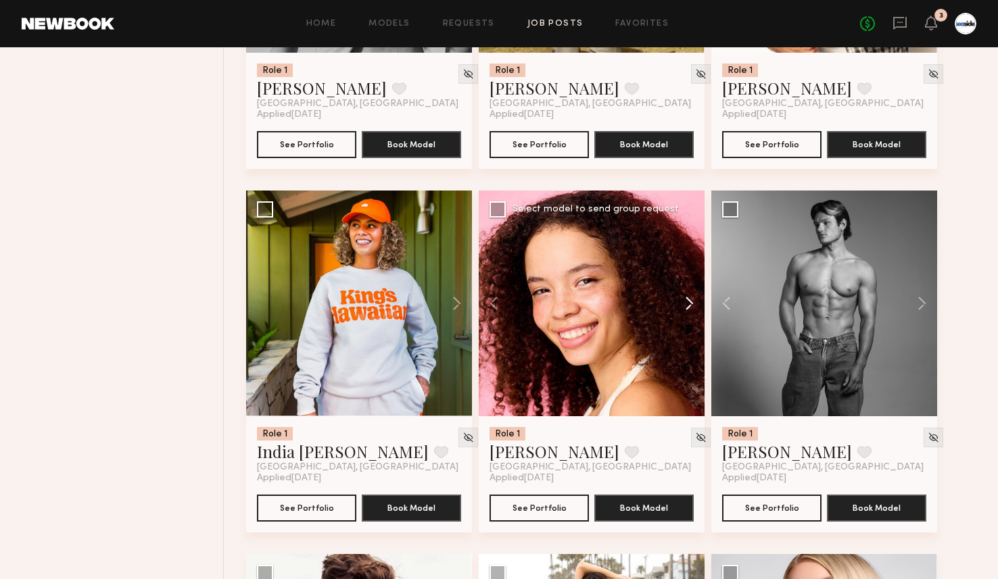
click at [698, 307] on button at bounding box center [682, 304] width 43 height 226
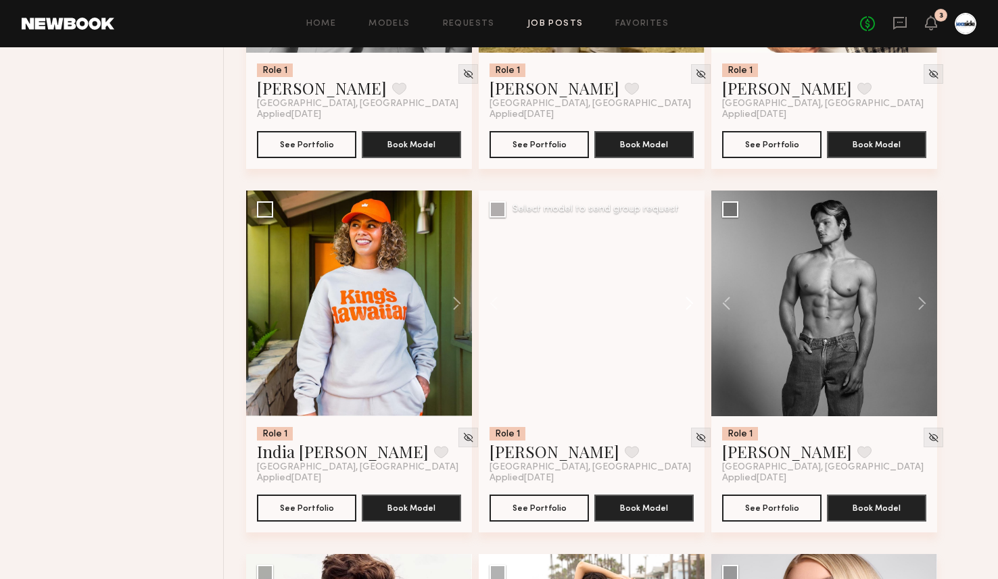
click at [698, 307] on button at bounding box center [682, 304] width 43 height 226
click at [695, 300] on button at bounding box center [682, 304] width 43 height 226
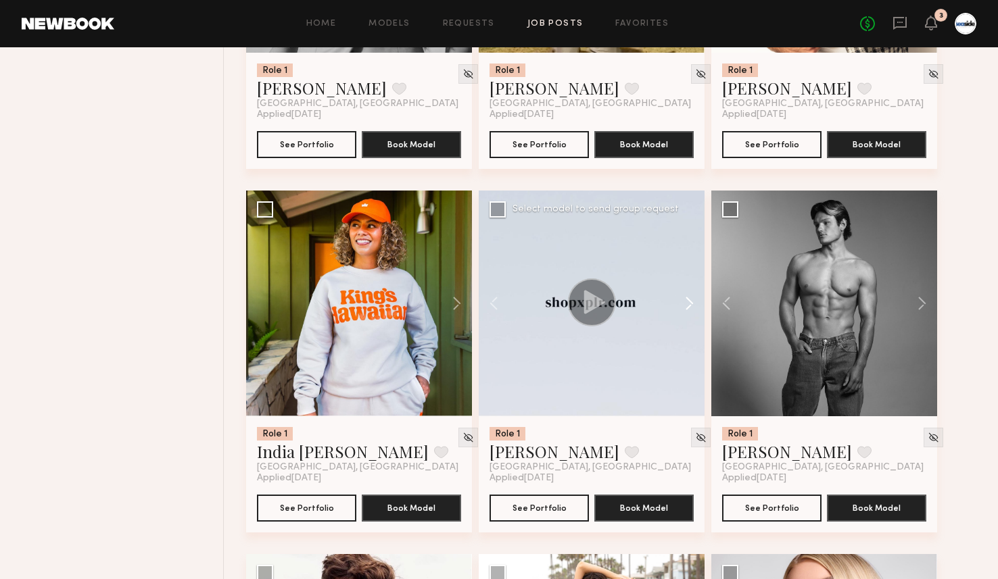
click at [695, 300] on button at bounding box center [682, 304] width 43 height 226
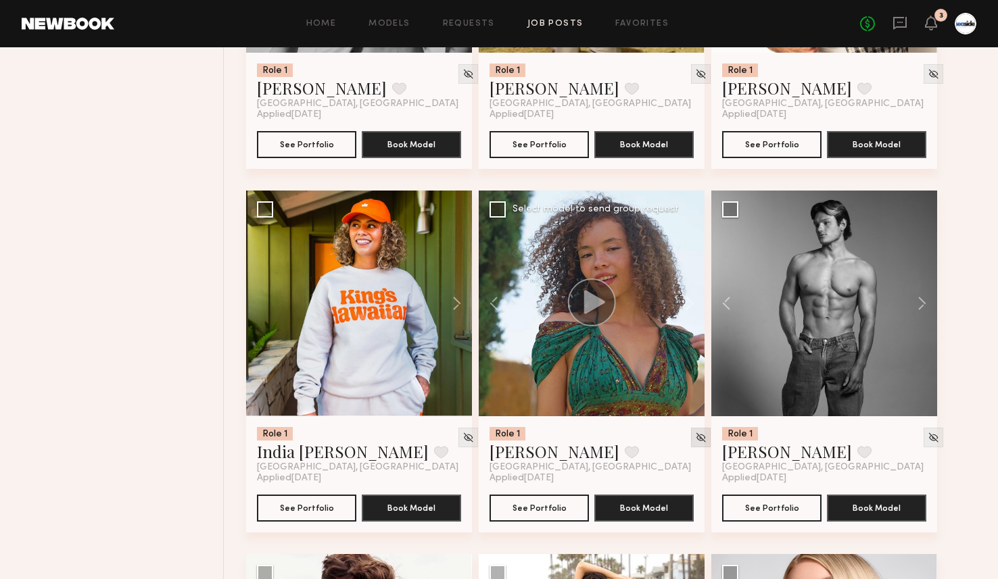
click at [695, 440] on img at bounding box center [700, 437] width 11 height 11
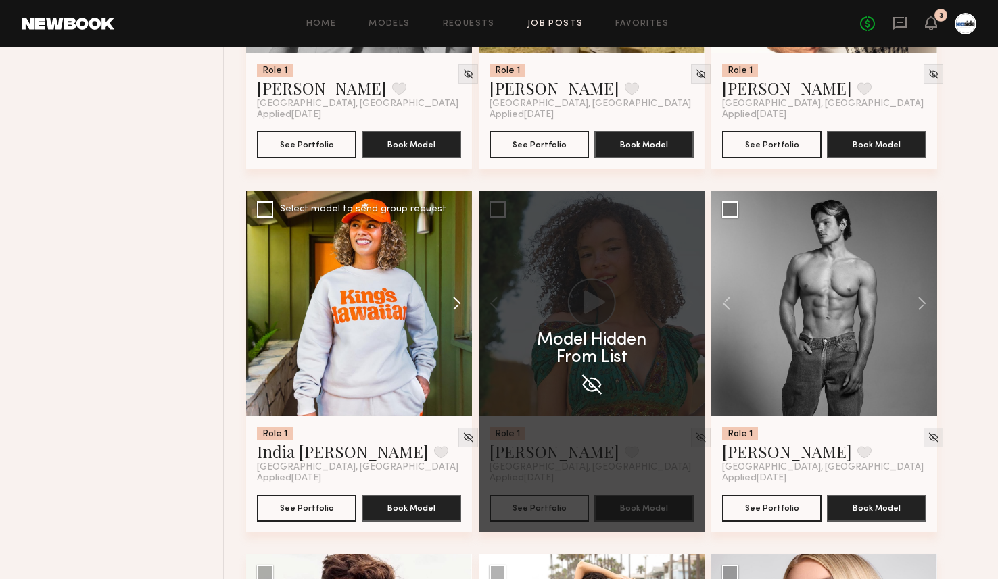
click at [456, 304] on button at bounding box center [450, 304] width 43 height 226
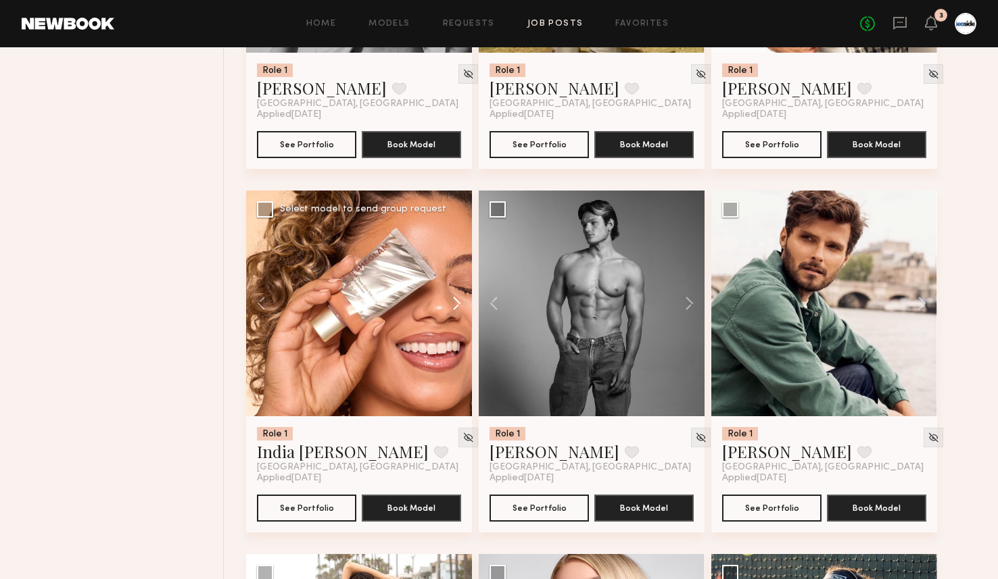
click at [456, 304] on button at bounding box center [450, 304] width 43 height 226
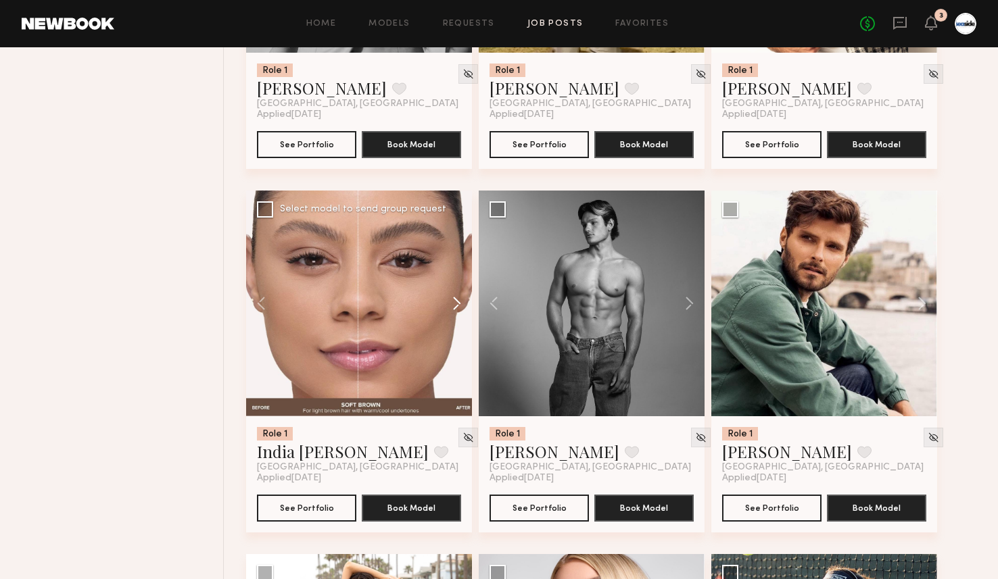
click at [456, 304] on button at bounding box center [450, 304] width 43 height 226
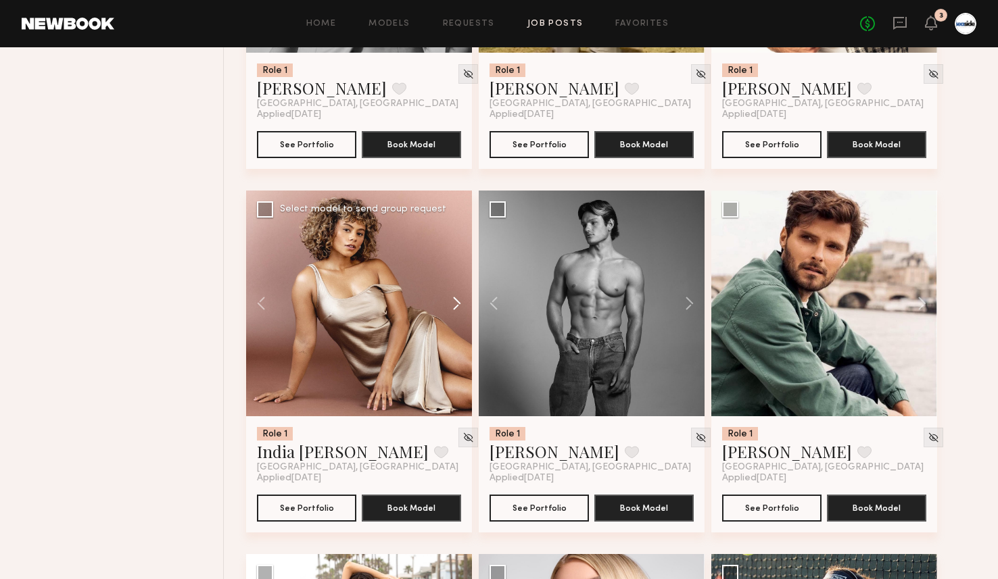
click at [456, 304] on button at bounding box center [450, 304] width 43 height 226
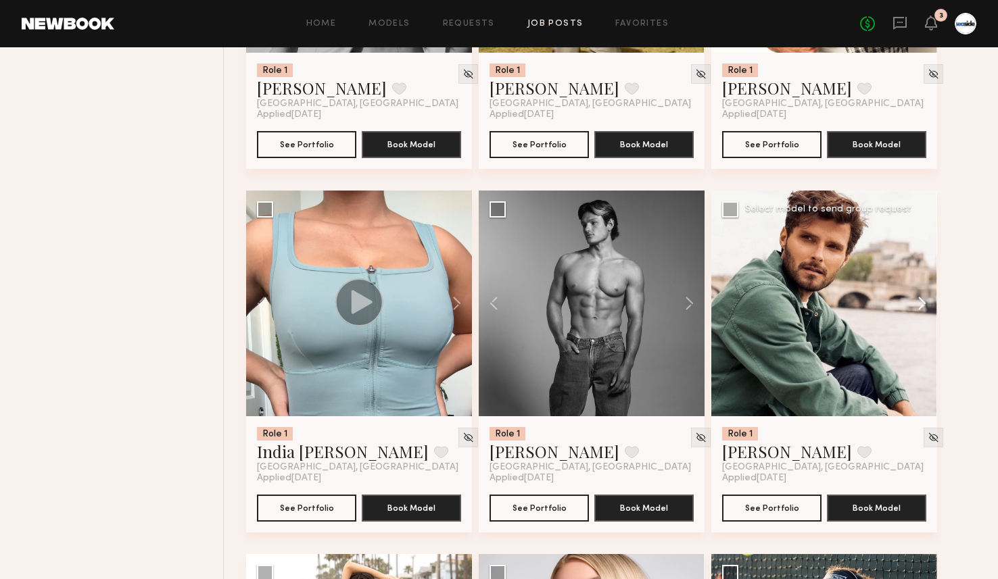
click at [928, 310] on button at bounding box center [915, 304] width 43 height 226
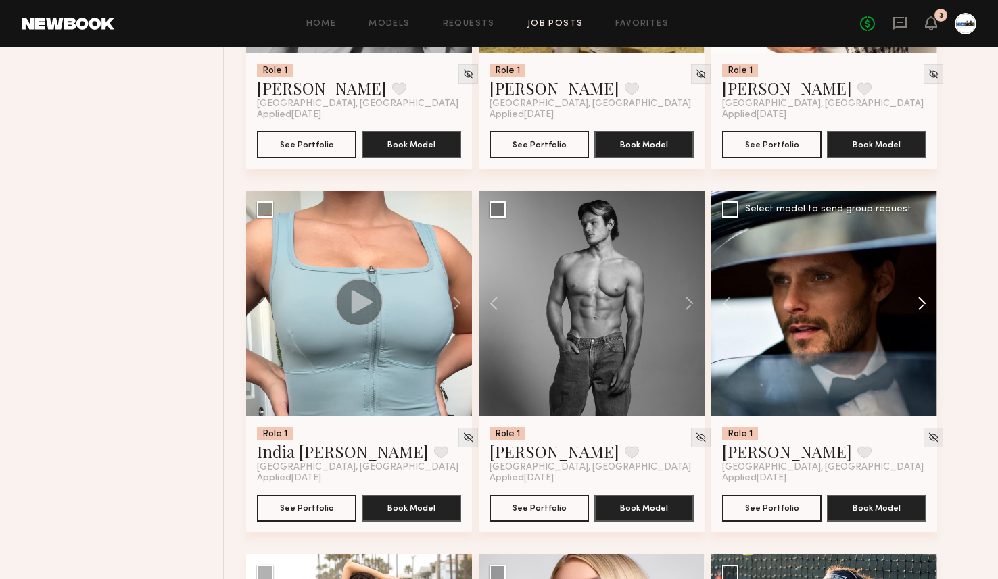
click at [928, 310] on button at bounding box center [915, 304] width 43 height 226
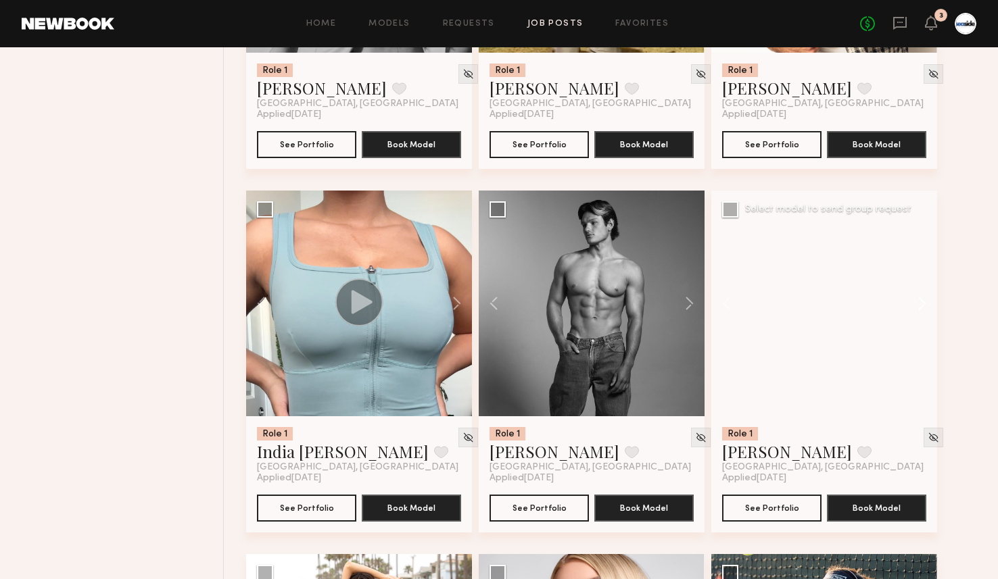
click at [928, 310] on button at bounding box center [915, 304] width 43 height 226
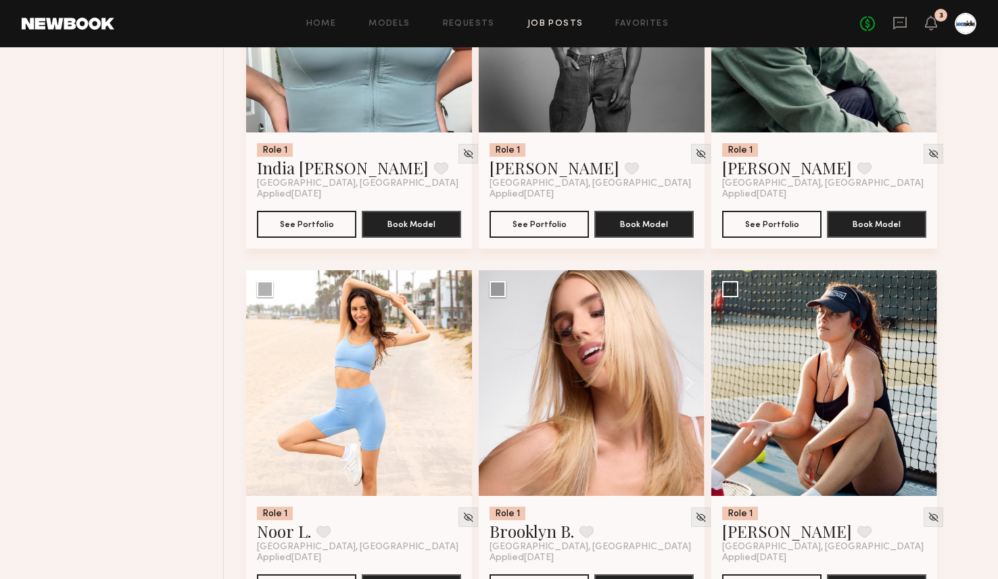
scroll to position [7256, 0]
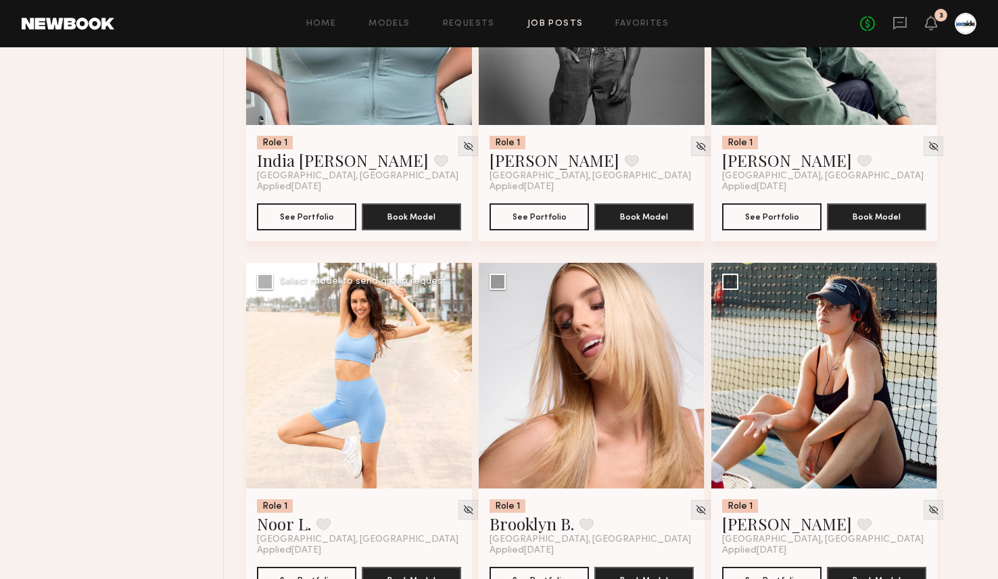
click at [454, 368] on button at bounding box center [450, 376] width 43 height 226
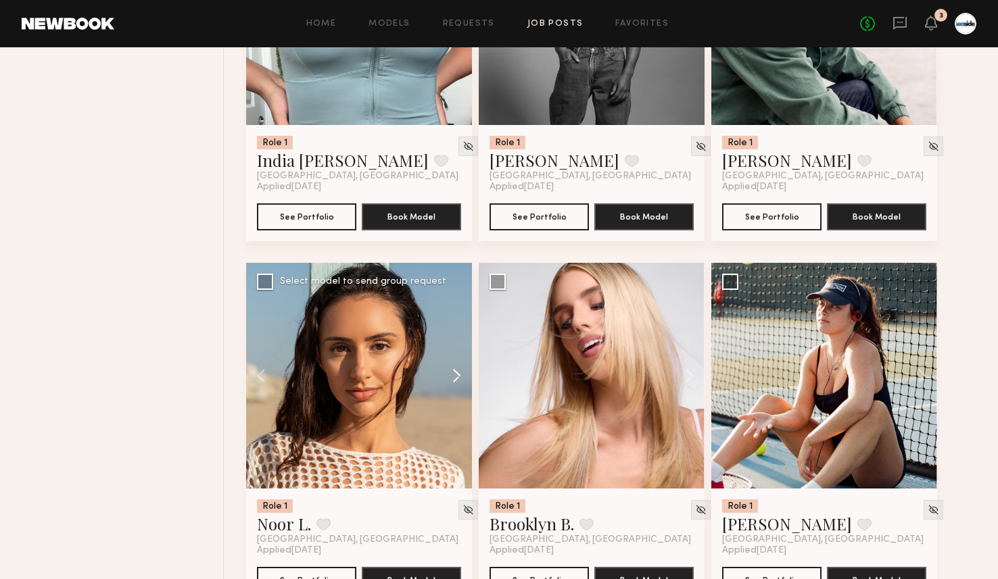
click at [454, 368] on button at bounding box center [450, 376] width 43 height 226
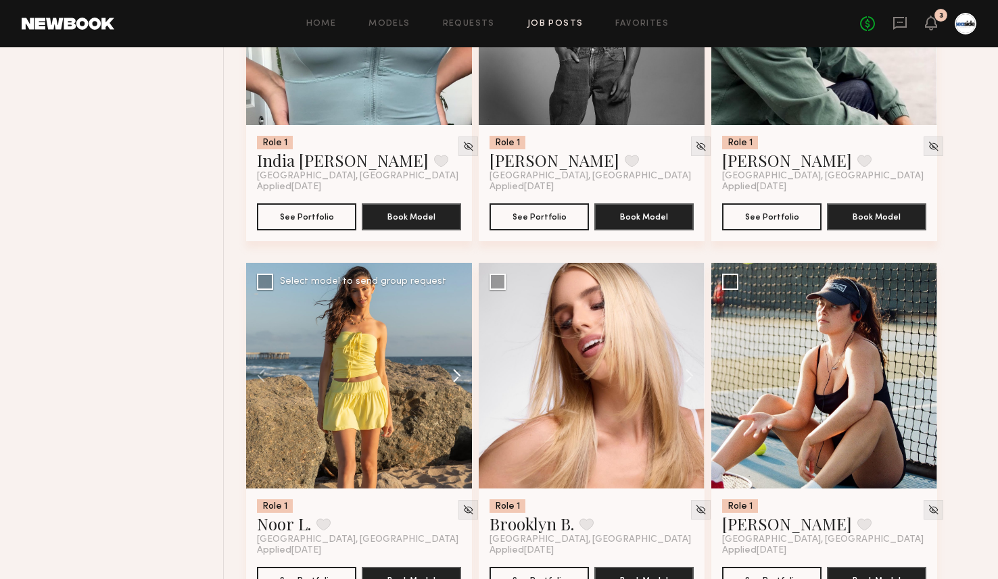
click at [454, 368] on button at bounding box center [450, 376] width 43 height 226
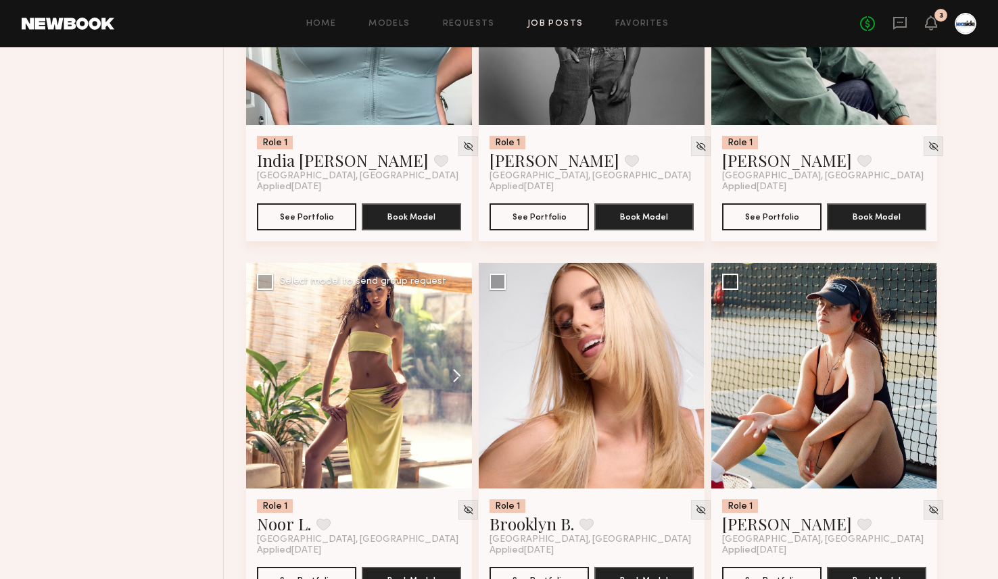
click at [454, 368] on button at bounding box center [450, 376] width 43 height 226
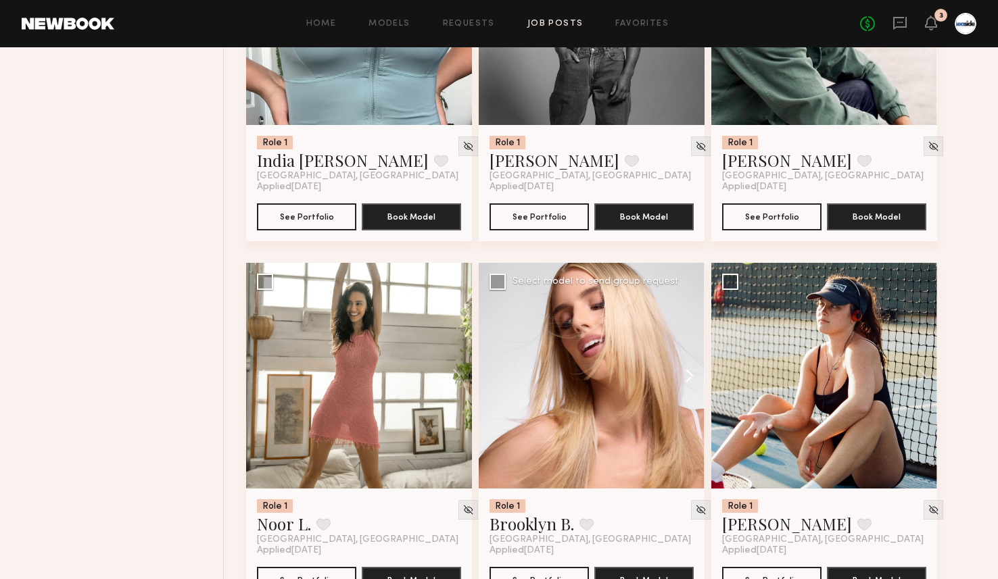
click at [685, 375] on button at bounding box center [682, 376] width 43 height 226
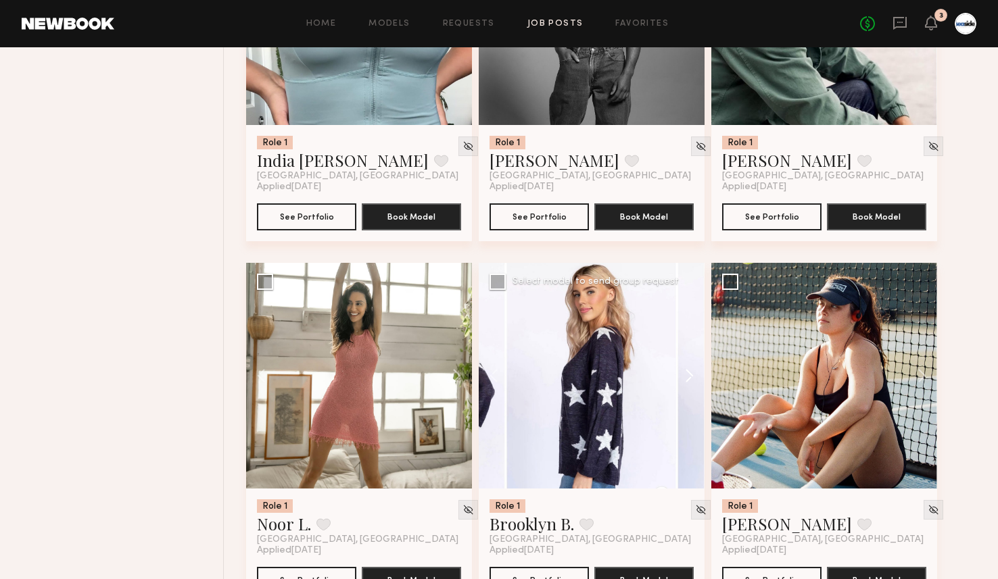
click at [685, 375] on button at bounding box center [682, 376] width 43 height 226
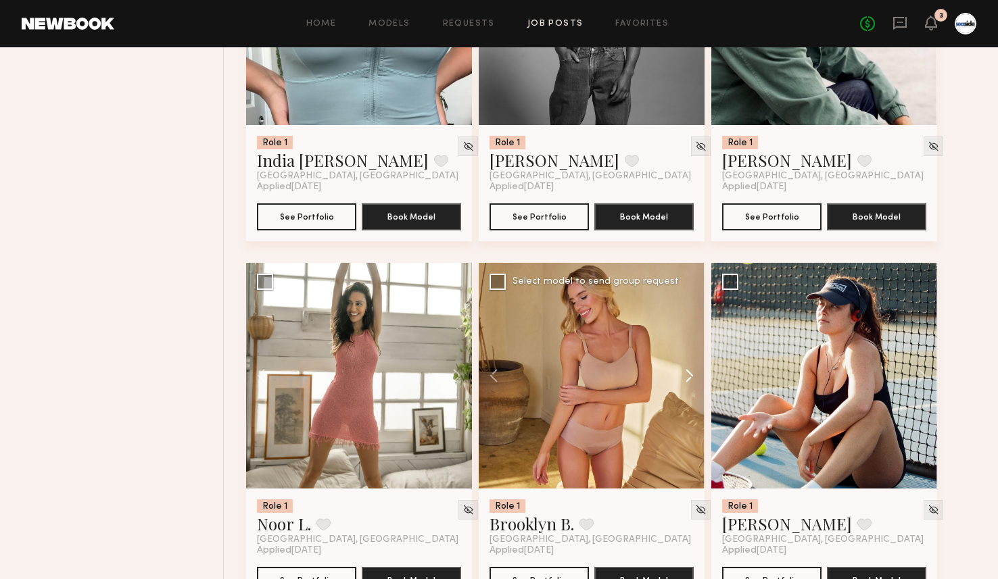
click at [685, 375] on button at bounding box center [682, 376] width 43 height 226
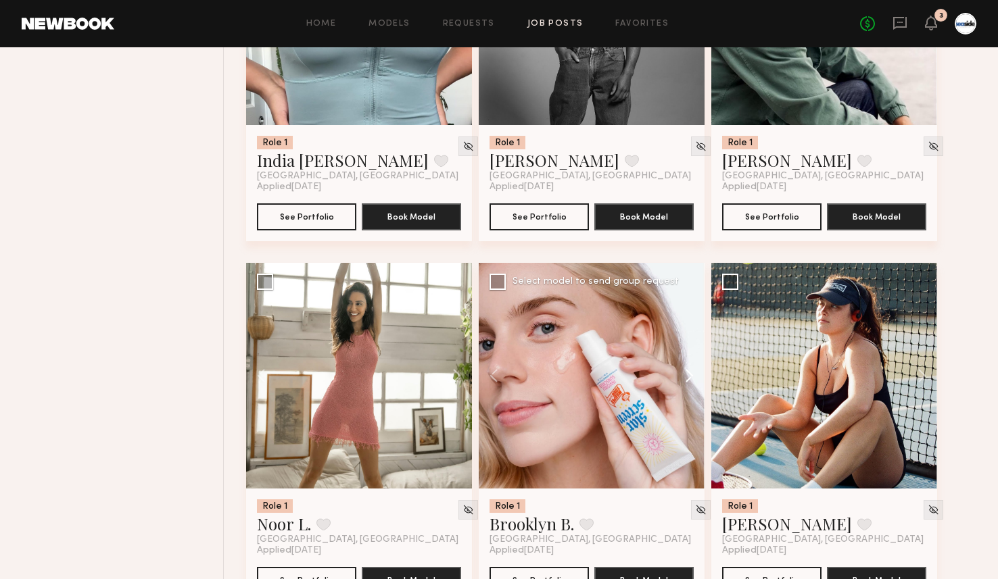
click at [685, 375] on button at bounding box center [682, 376] width 43 height 226
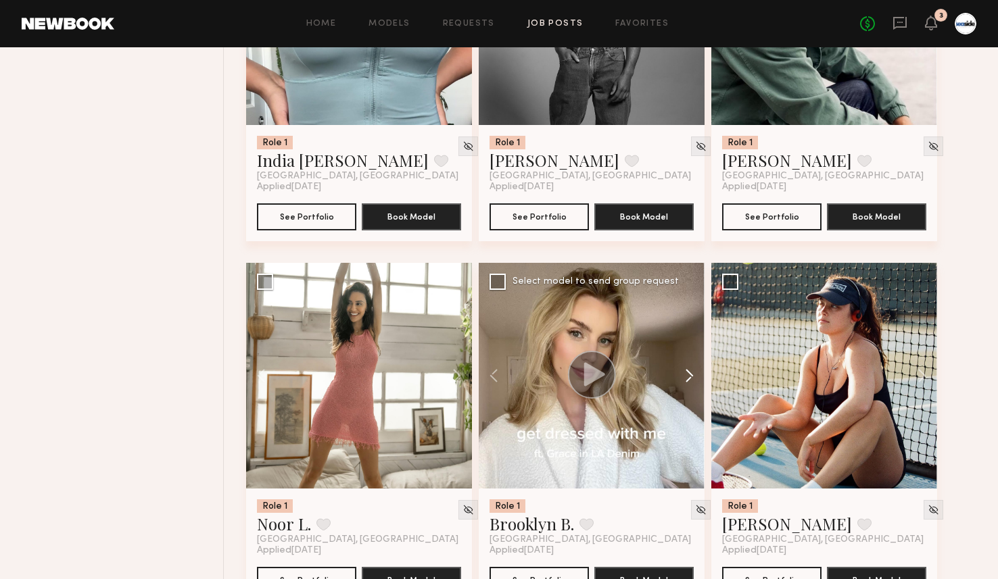
click at [685, 375] on button at bounding box center [682, 376] width 43 height 226
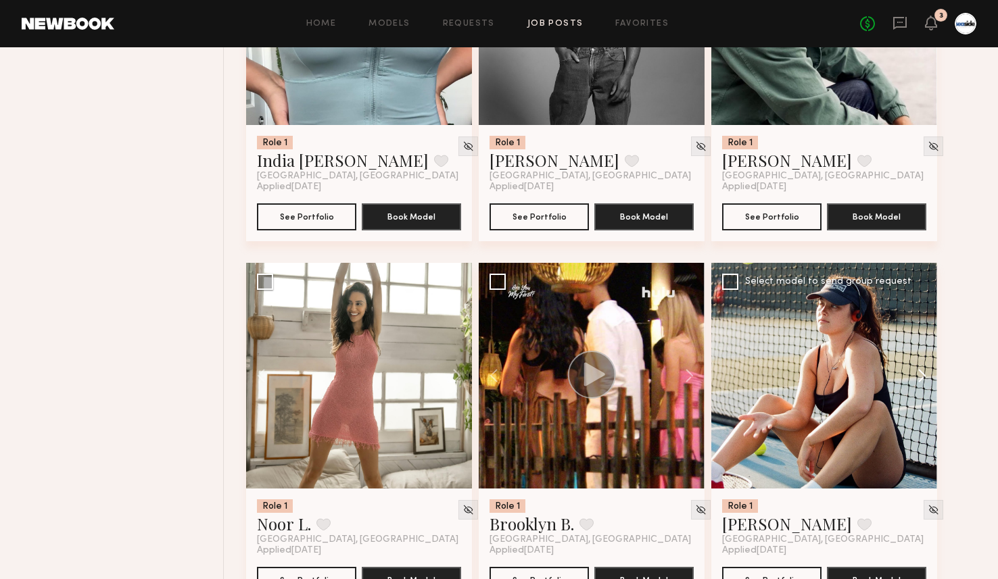
click at [924, 378] on button at bounding box center [915, 376] width 43 height 226
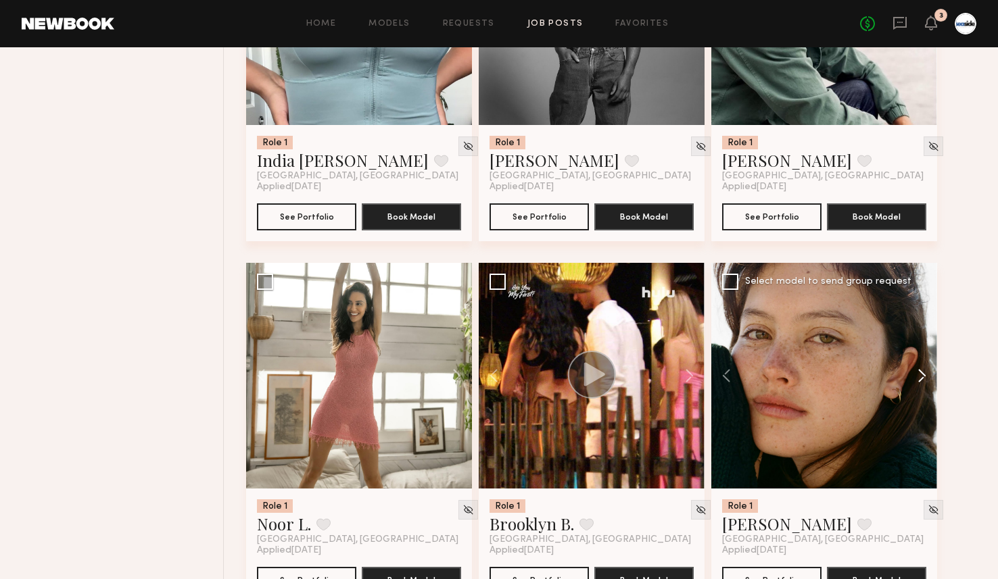
click at [924, 378] on button at bounding box center [915, 376] width 43 height 226
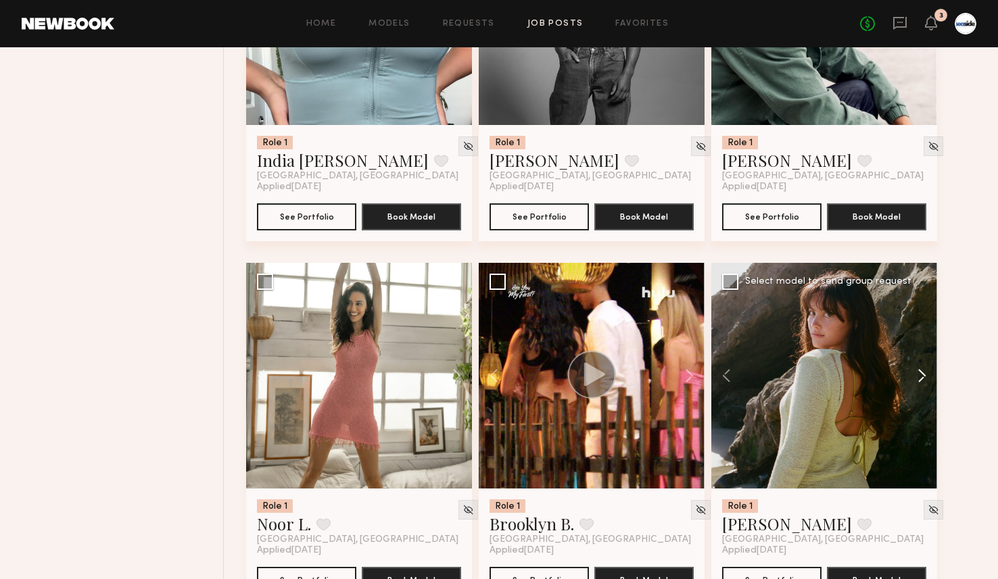
click at [924, 378] on button at bounding box center [915, 376] width 43 height 226
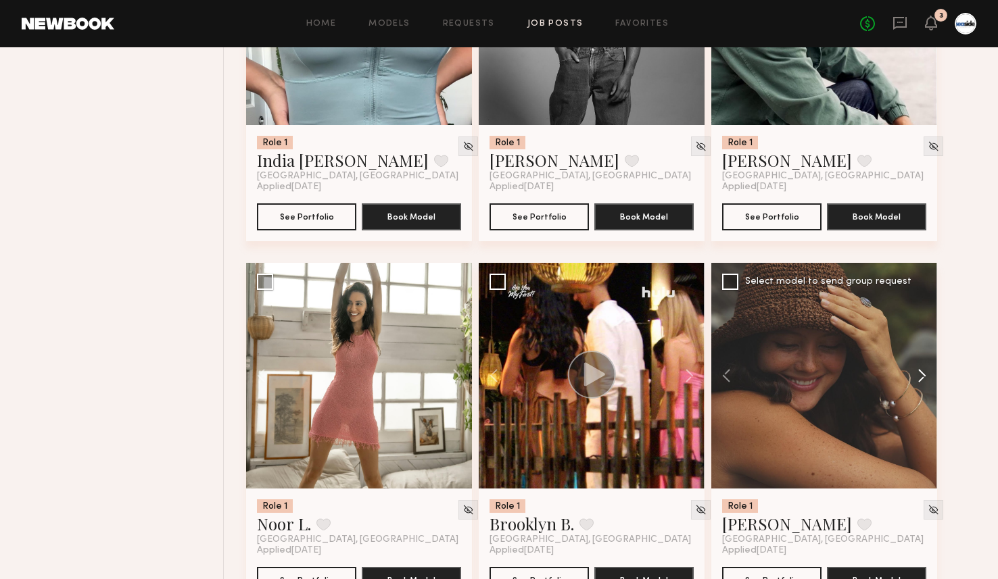
click at [924, 378] on button at bounding box center [915, 376] width 43 height 226
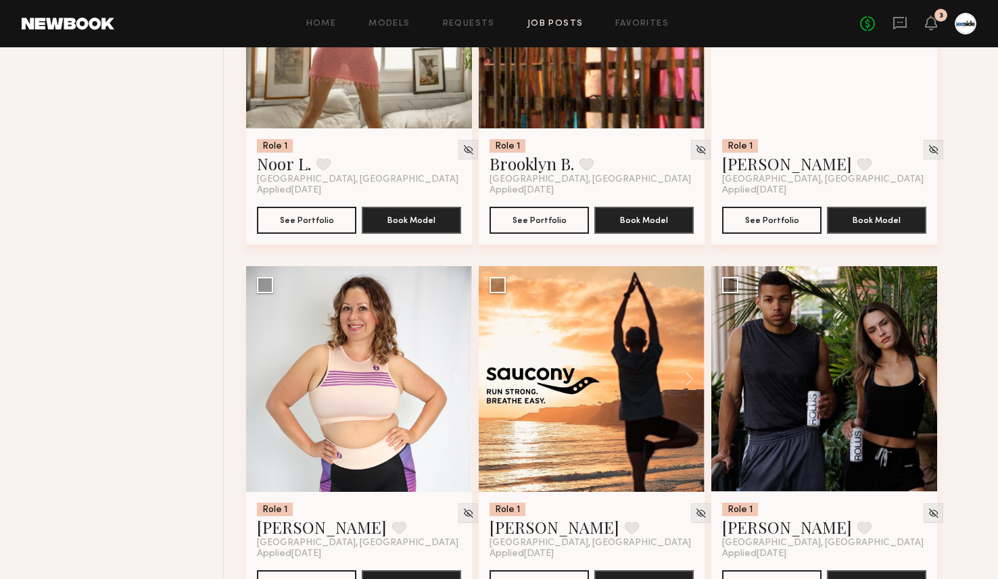
scroll to position [7631, 0]
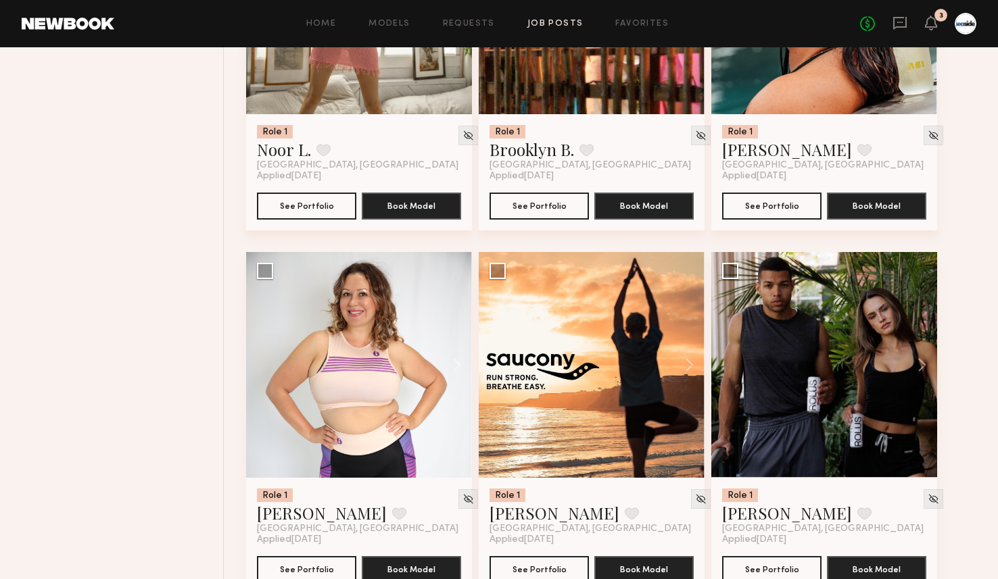
click at [924, 378] on button at bounding box center [915, 365] width 43 height 226
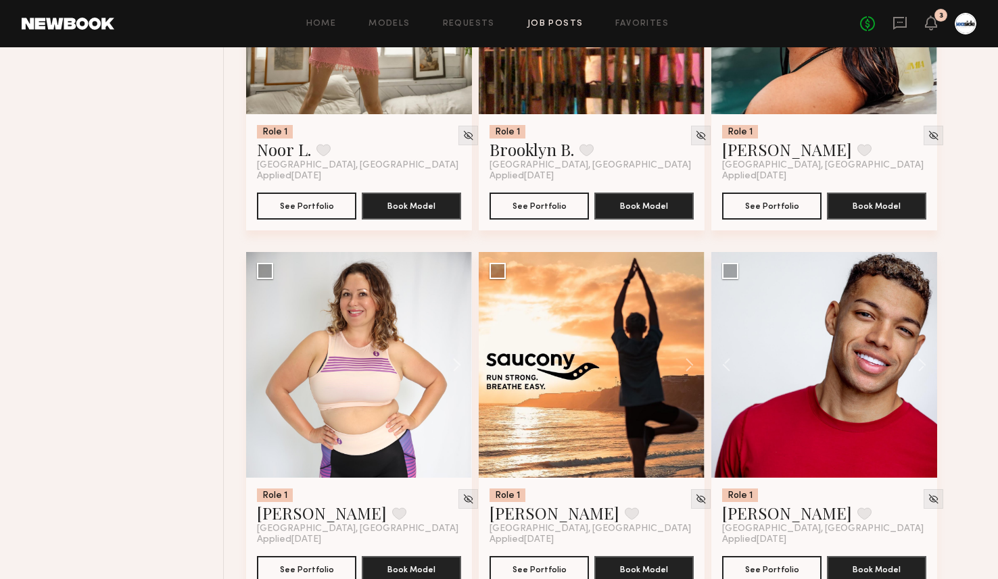
click at [924, 378] on button at bounding box center [915, 365] width 43 height 226
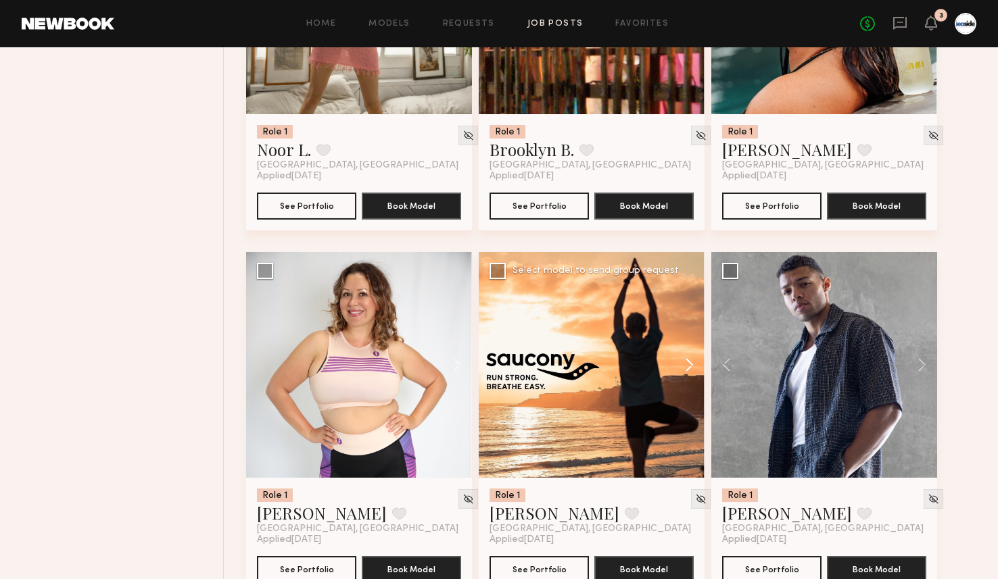
click at [698, 370] on button at bounding box center [682, 365] width 43 height 226
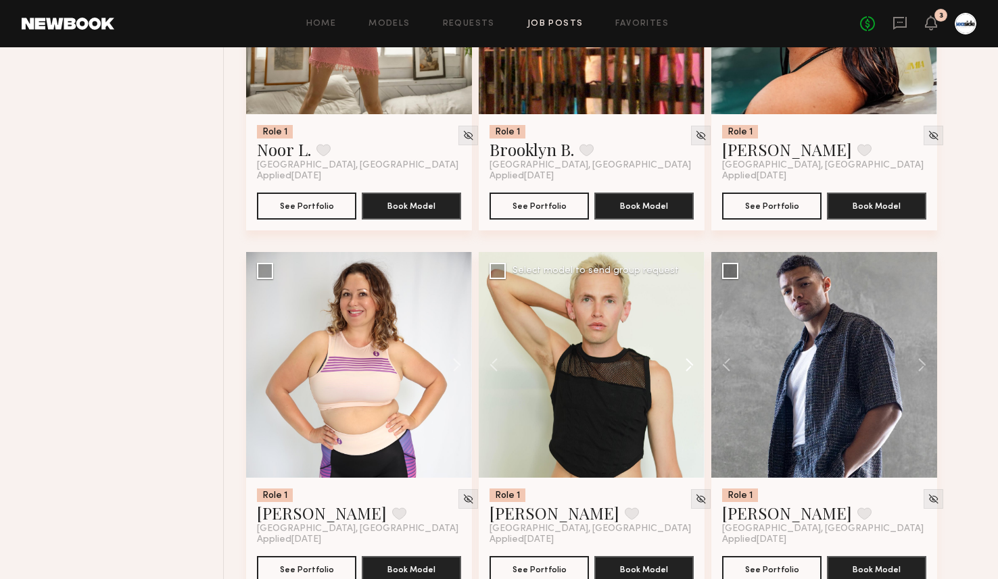
click at [698, 370] on button at bounding box center [682, 365] width 43 height 226
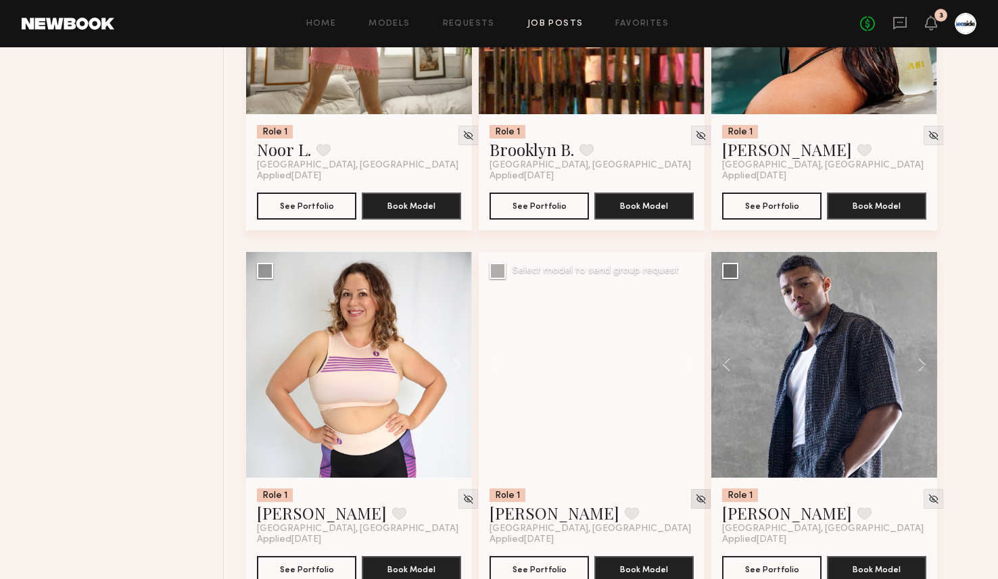
click at [695, 504] on img at bounding box center [700, 499] width 11 height 11
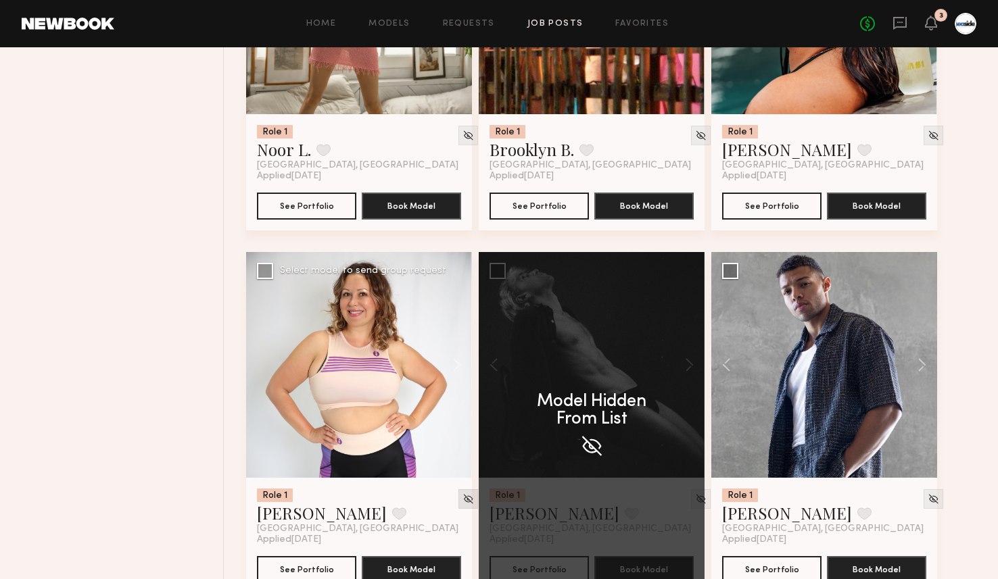
click at [462, 502] on img at bounding box center [467, 499] width 11 height 11
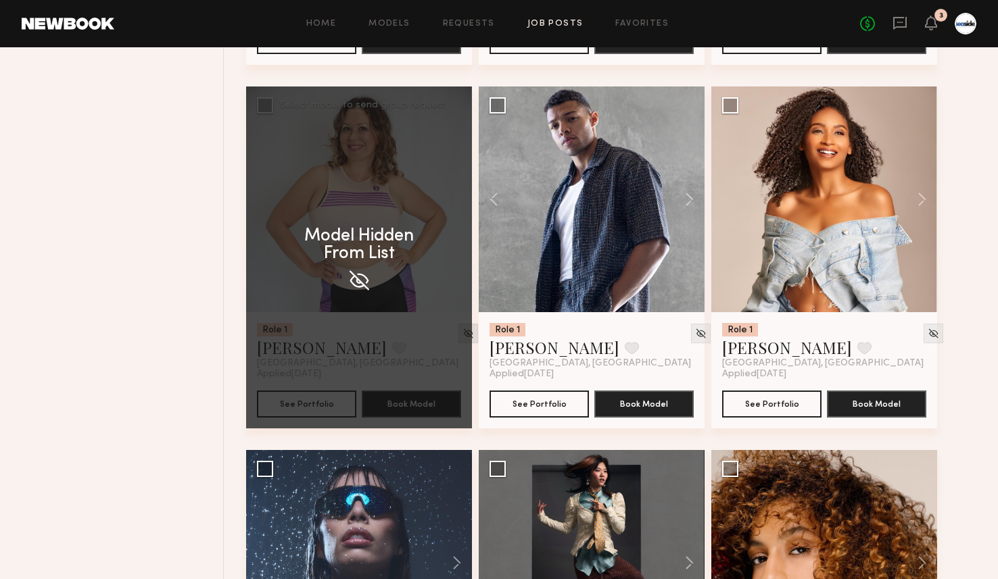
scroll to position [7798, 0]
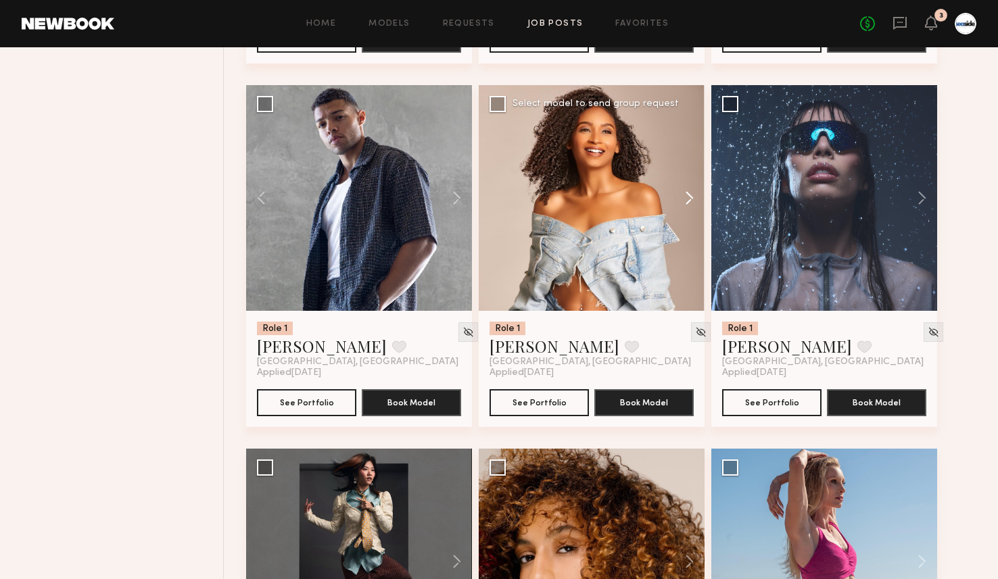
click at [693, 202] on button at bounding box center [682, 198] width 43 height 226
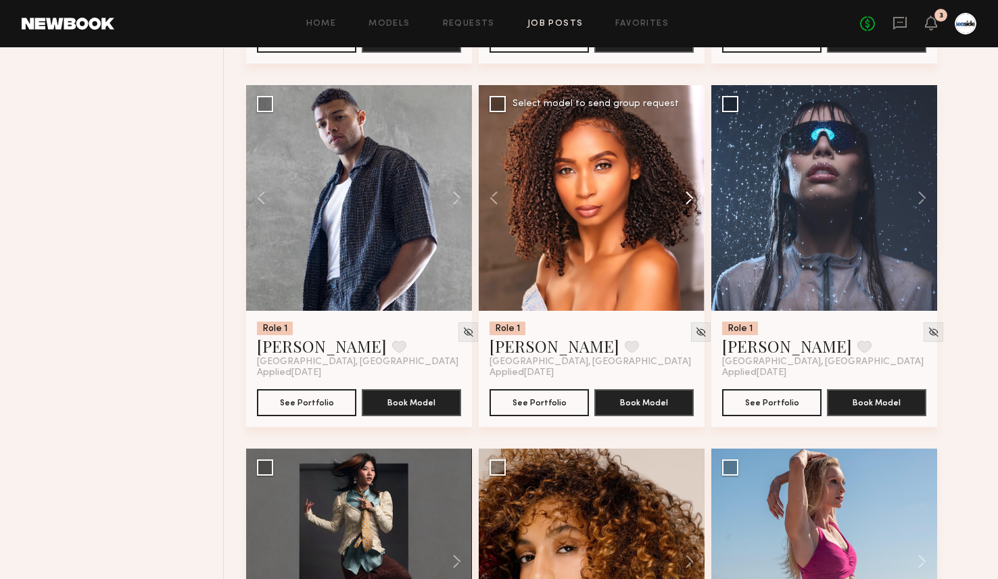
click at [693, 202] on button at bounding box center [682, 198] width 43 height 226
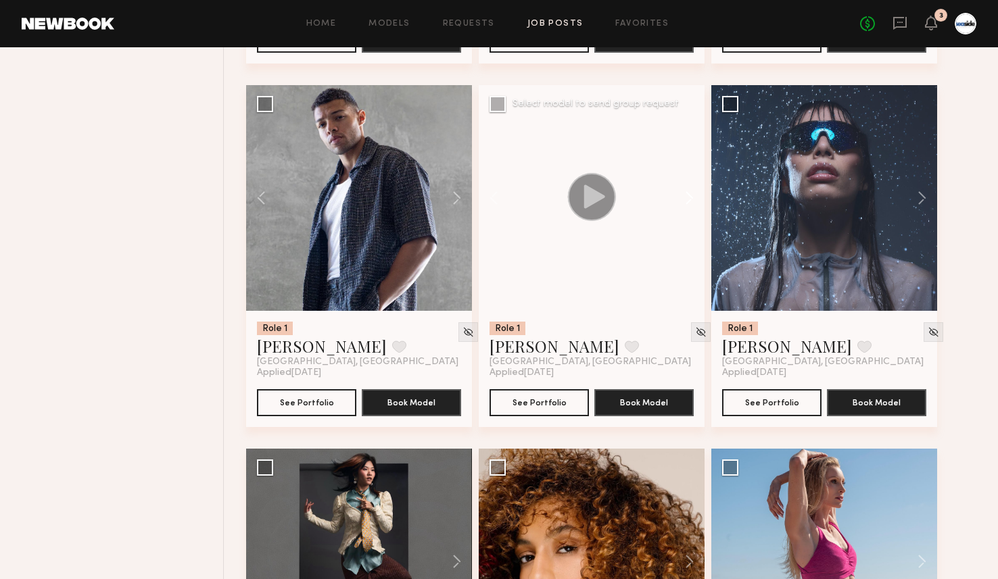
click at [693, 202] on button at bounding box center [682, 198] width 43 height 226
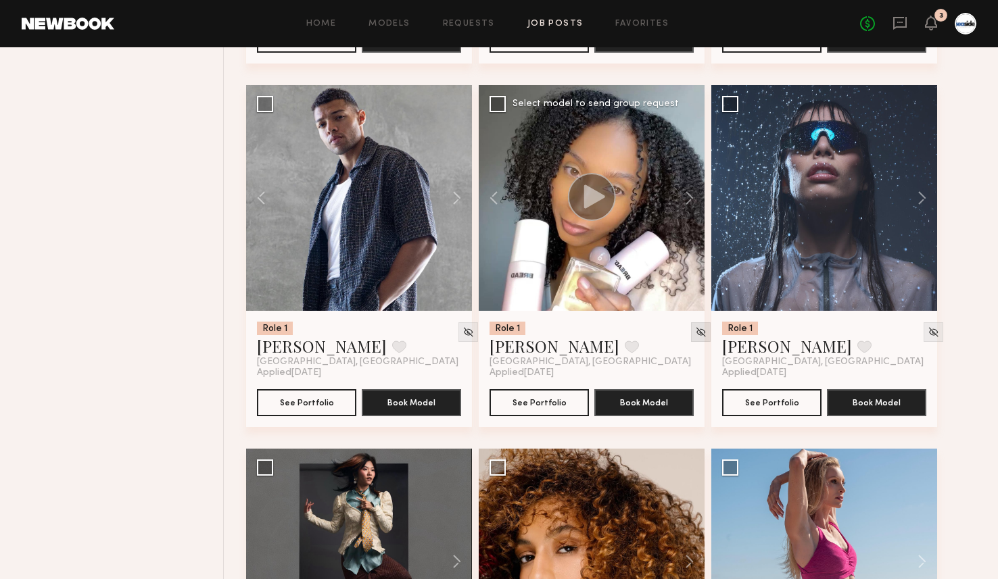
click at [695, 338] on img at bounding box center [700, 332] width 11 height 11
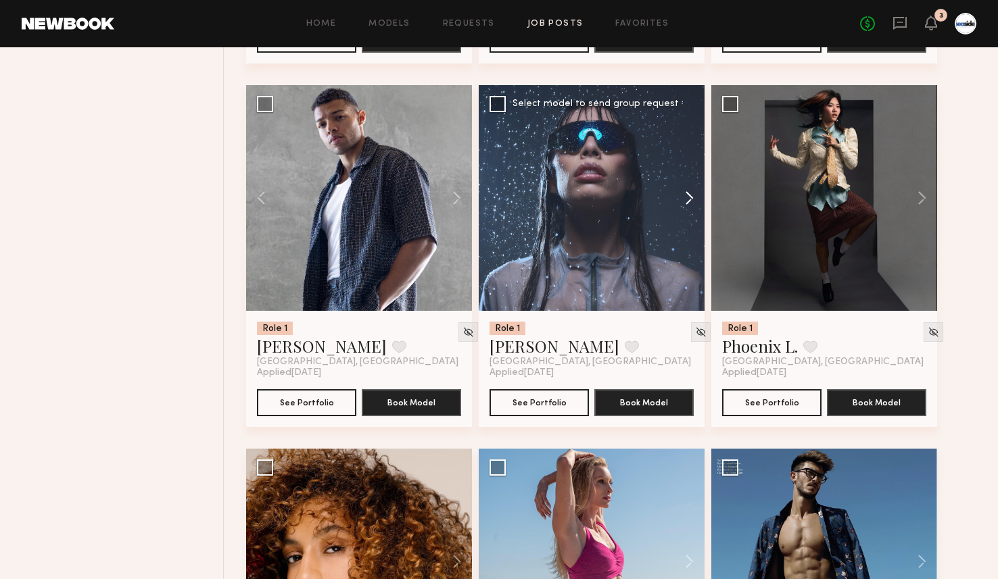
click at [688, 206] on button at bounding box center [682, 198] width 43 height 226
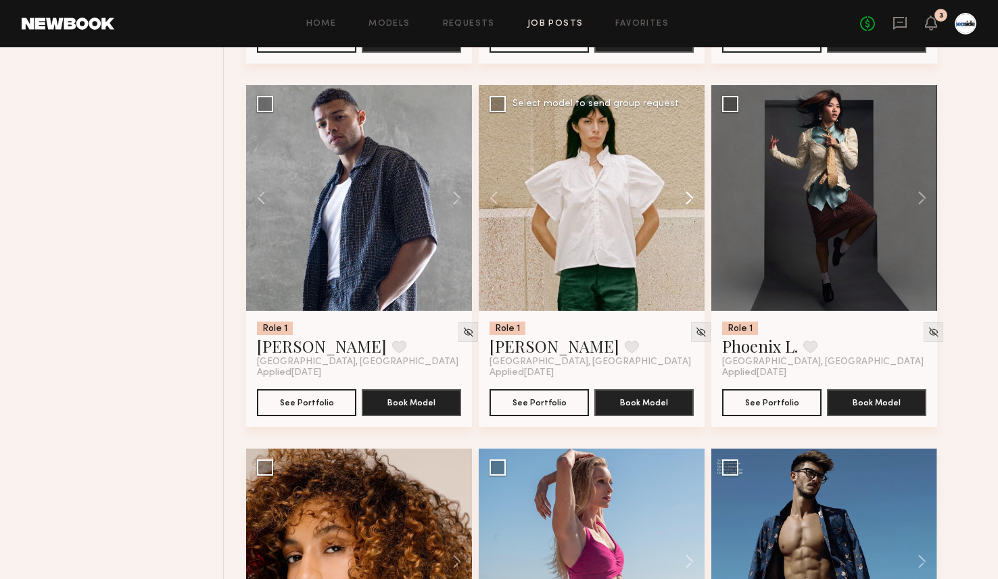
click at [688, 206] on button at bounding box center [682, 198] width 43 height 226
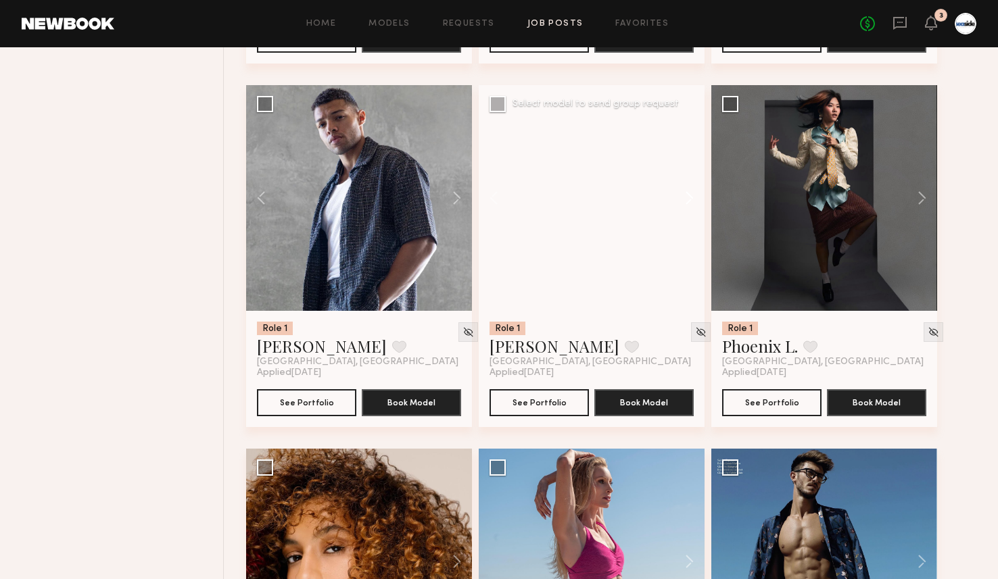
click at [688, 206] on button at bounding box center [682, 198] width 43 height 226
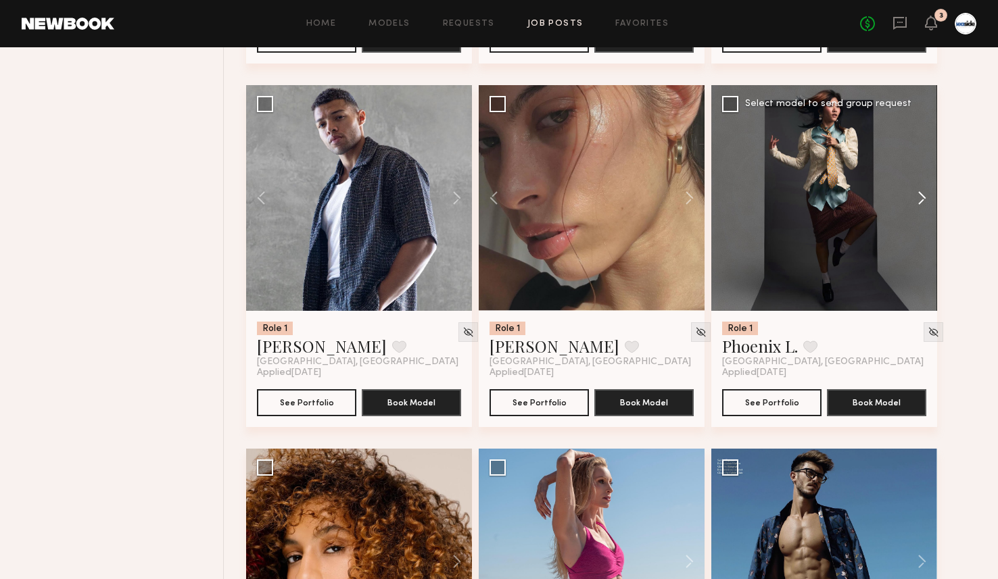
click at [919, 208] on button at bounding box center [915, 198] width 43 height 226
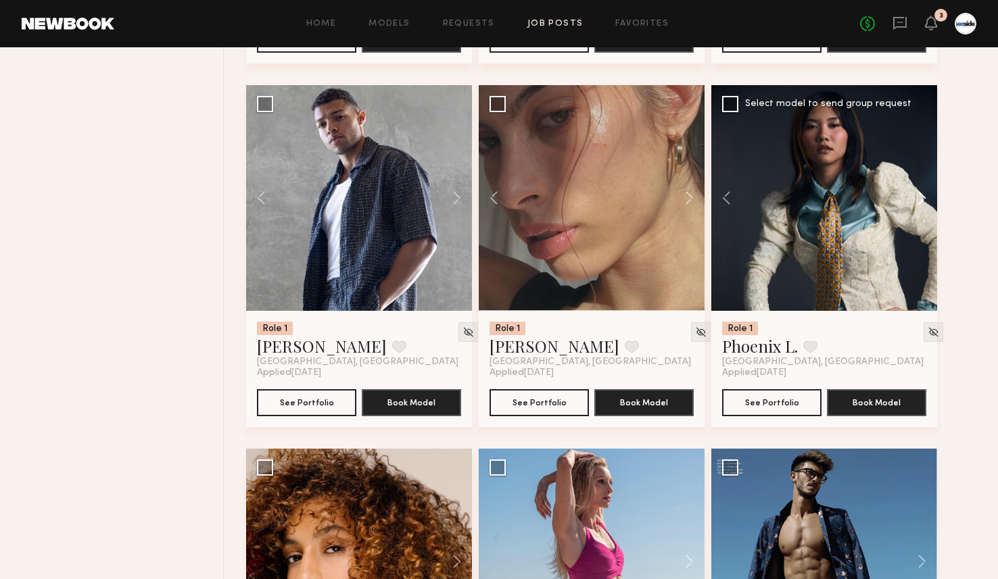
click at [919, 208] on button at bounding box center [915, 198] width 43 height 226
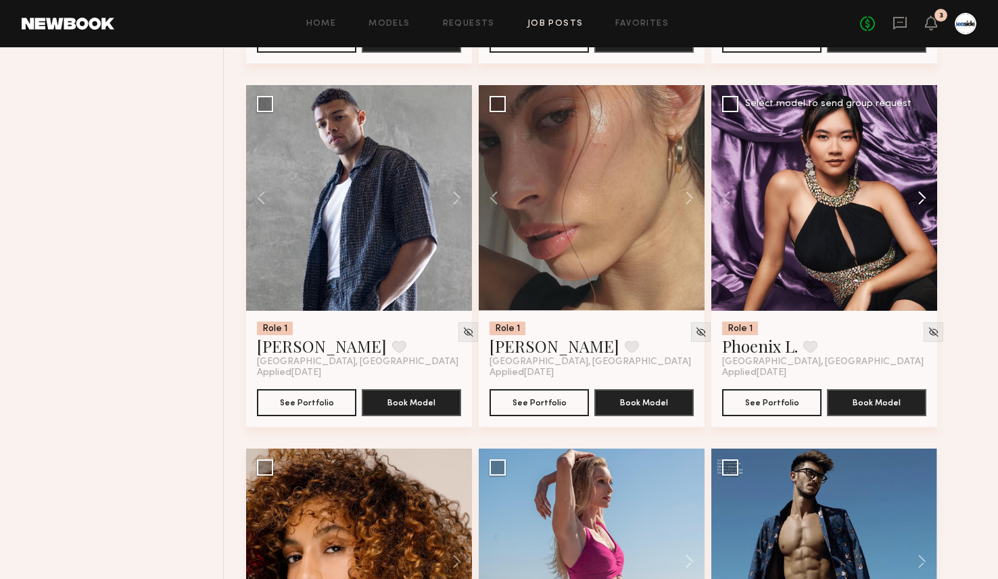
click at [919, 208] on button at bounding box center [915, 198] width 43 height 226
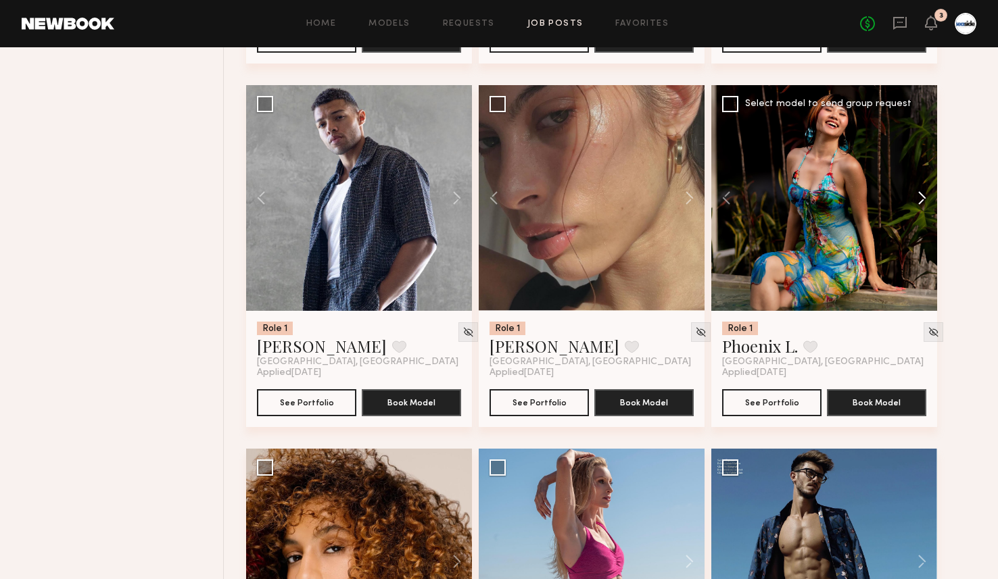
click at [919, 208] on button at bounding box center [915, 198] width 43 height 226
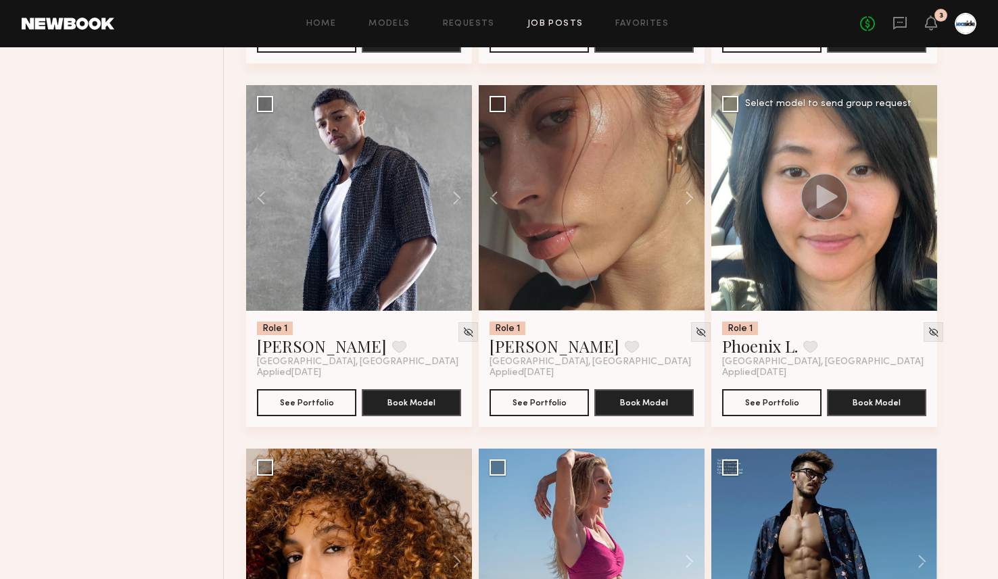
click at [919, 208] on div at bounding box center [824, 198] width 226 height 226
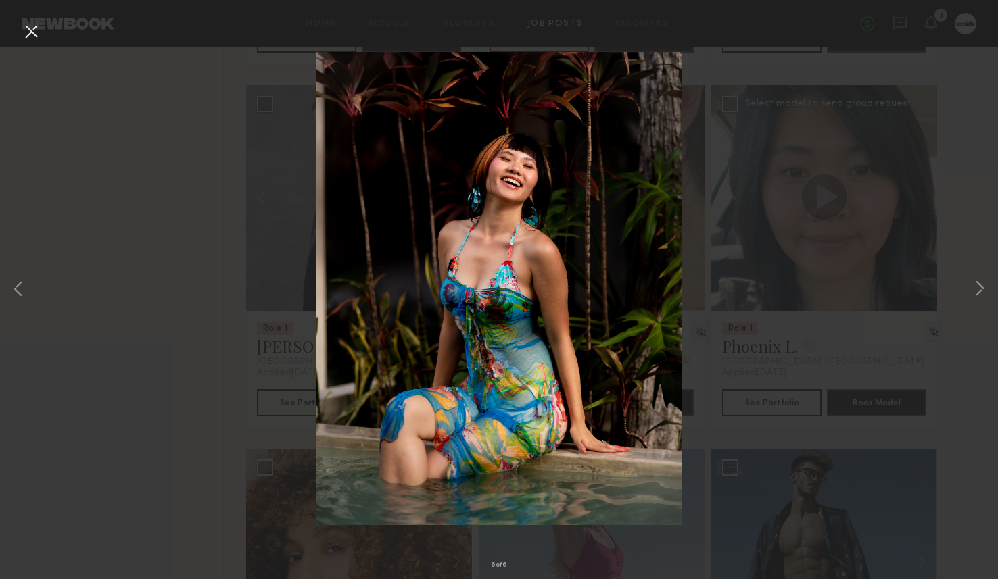
click at [29, 30] on button at bounding box center [31, 32] width 22 height 24
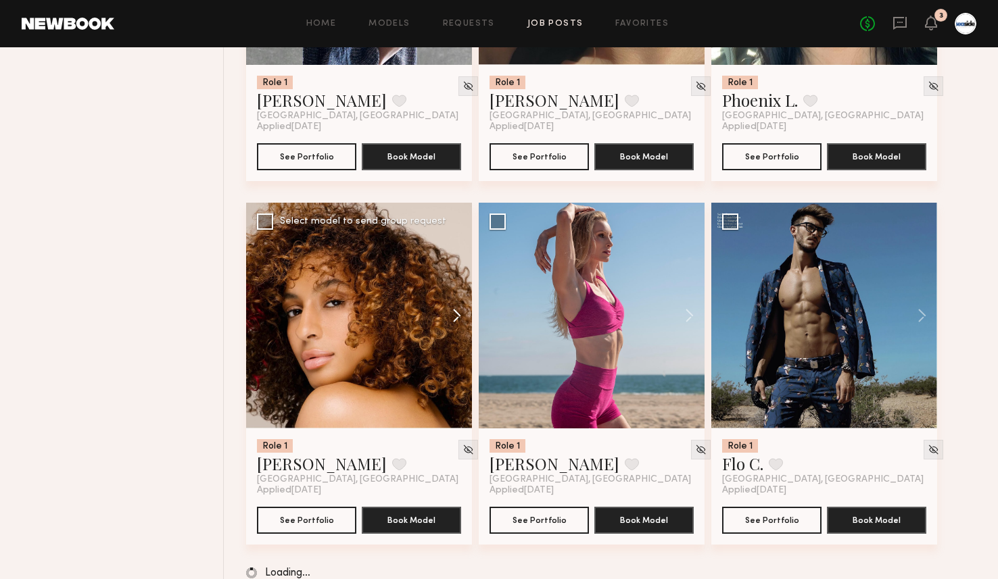
scroll to position [8052, 0]
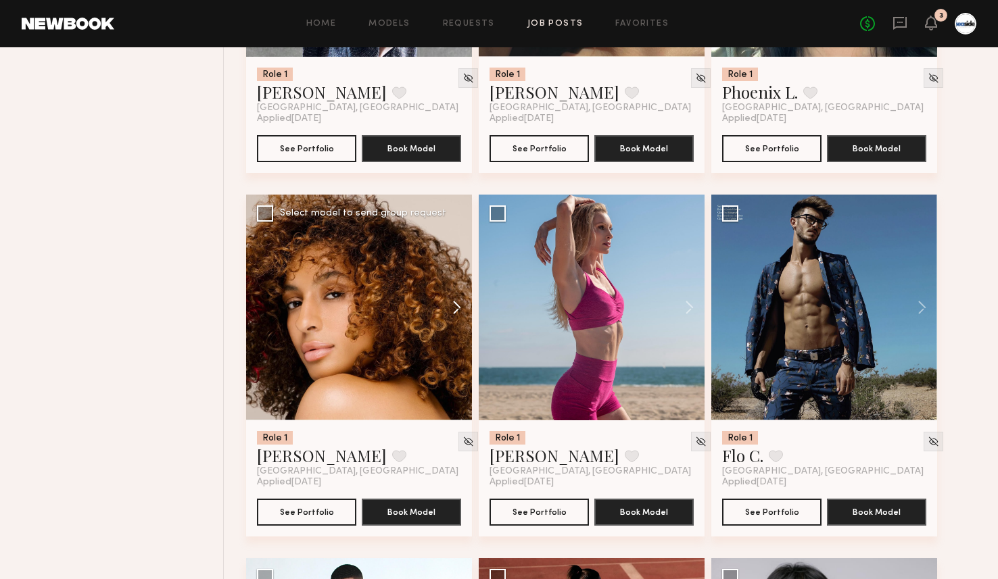
click at [455, 315] on button at bounding box center [450, 308] width 43 height 226
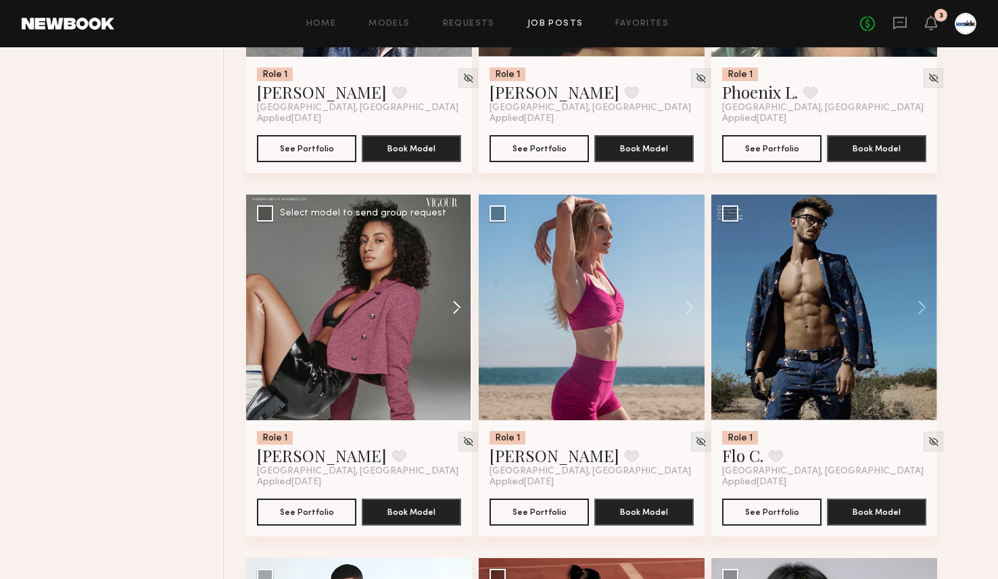
click at [455, 315] on button at bounding box center [450, 308] width 43 height 226
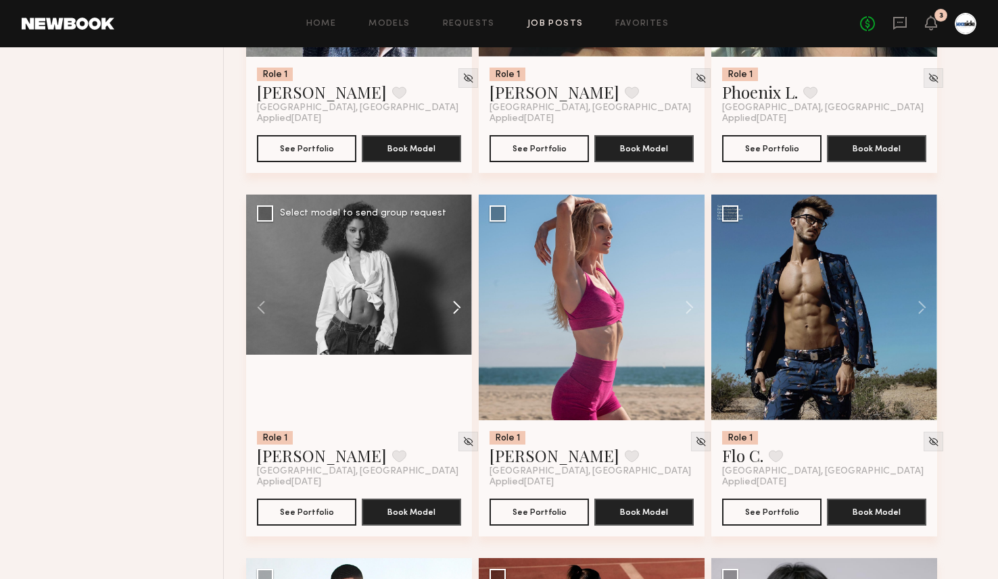
click at [455, 315] on button at bounding box center [450, 308] width 43 height 226
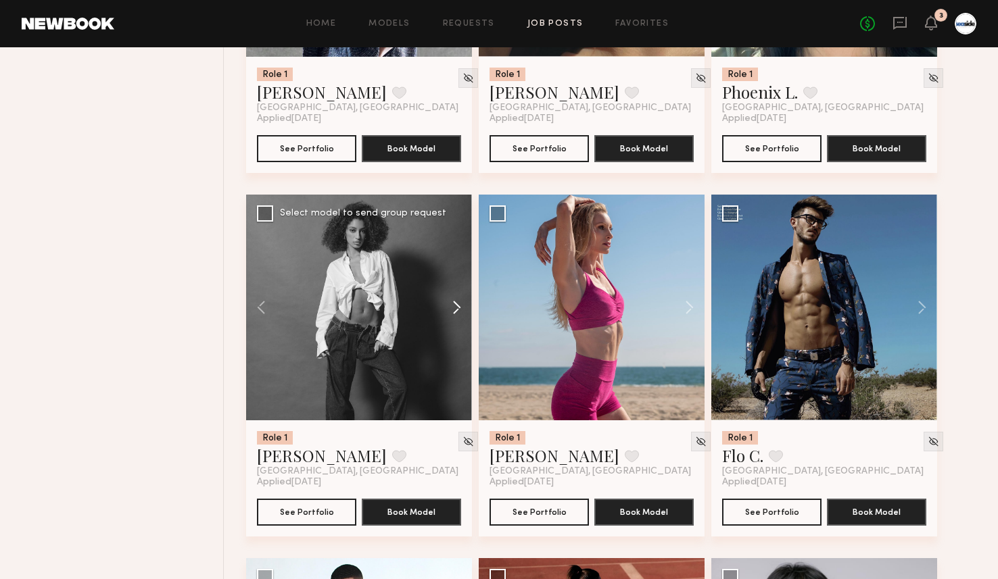
click at [455, 315] on button at bounding box center [450, 308] width 43 height 226
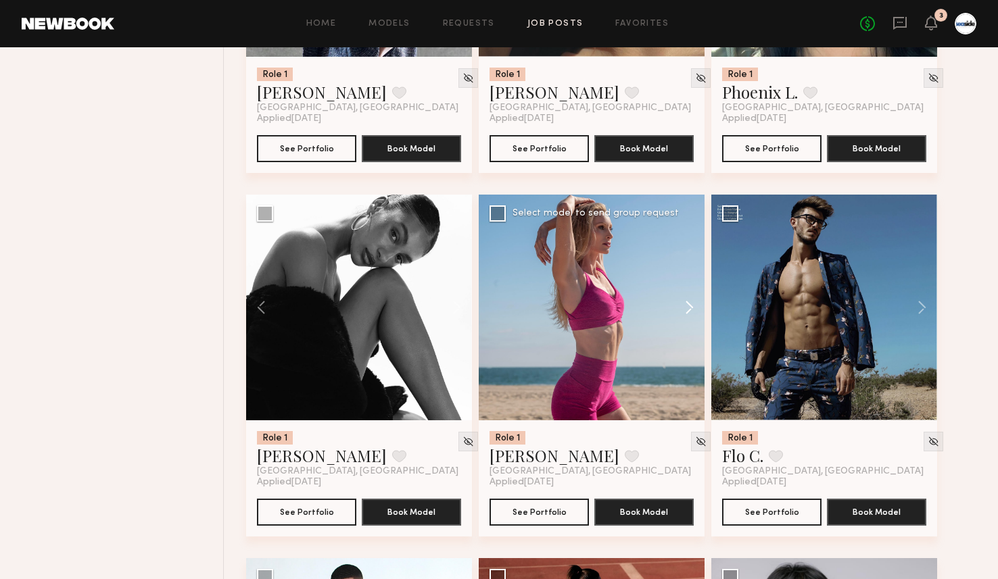
click at [690, 307] on button at bounding box center [682, 308] width 43 height 226
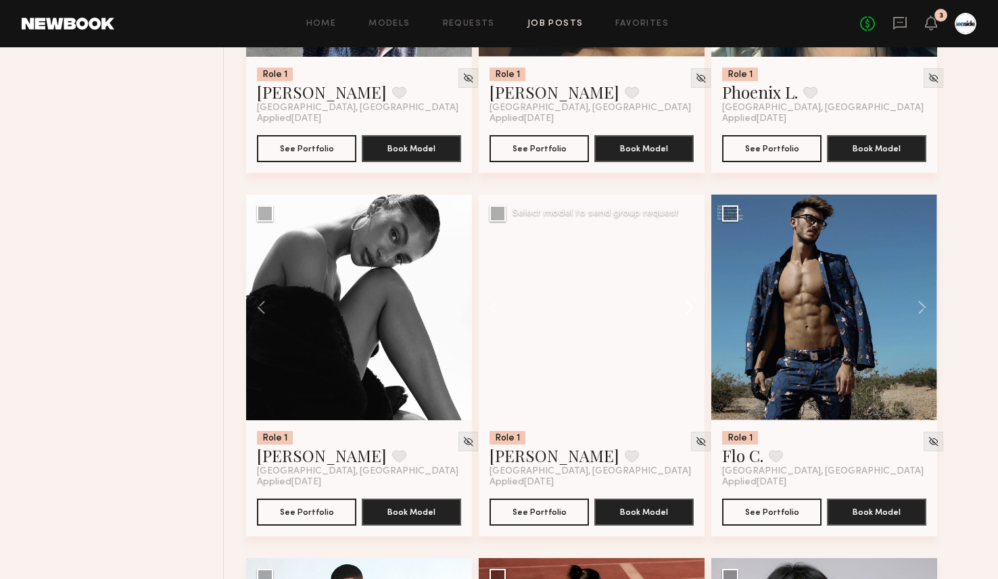
click at [690, 307] on button at bounding box center [682, 308] width 43 height 226
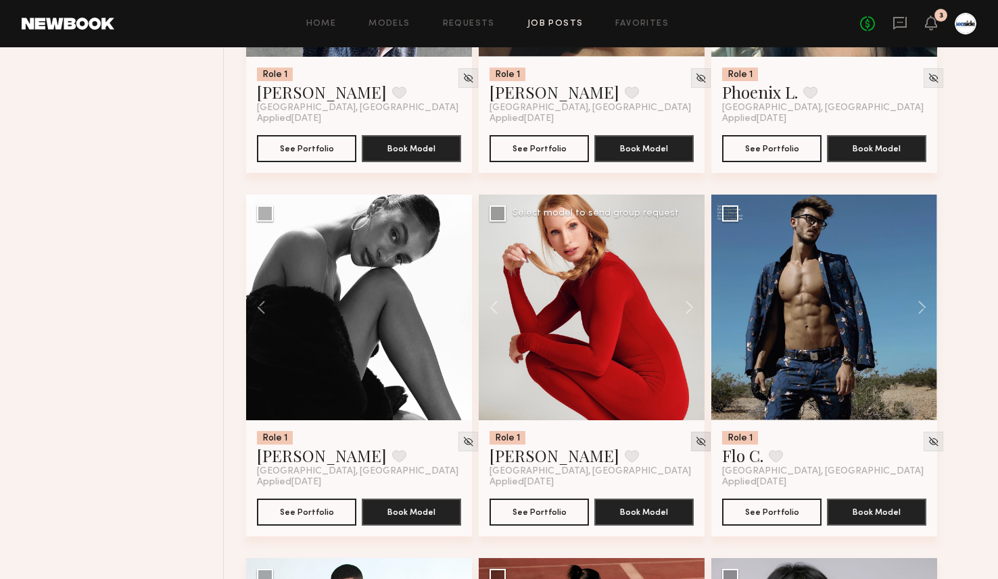
click at [695, 448] on img at bounding box center [700, 441] width 11 height 11
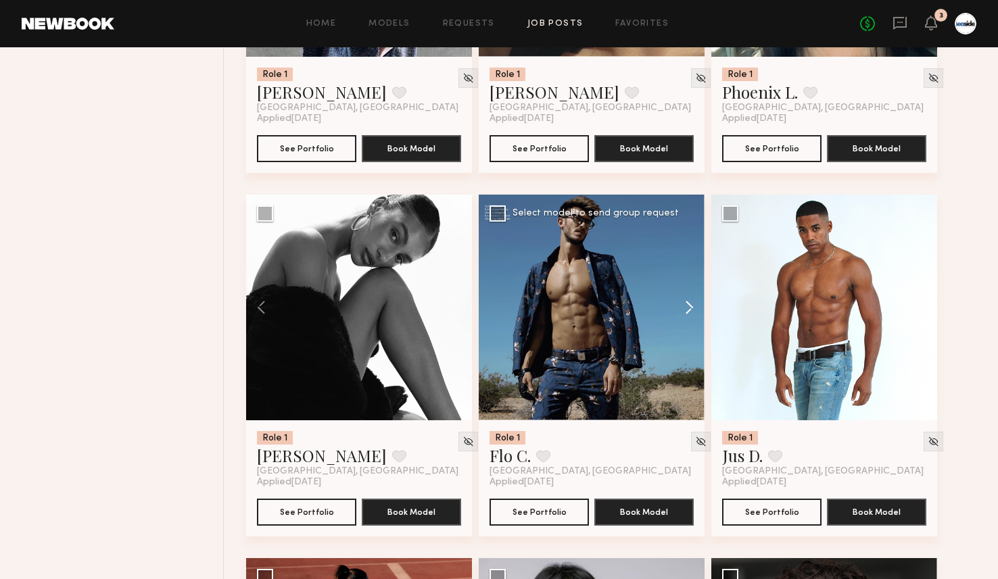
click at [693, 310] on button at bounding box center [682, 308] width 43 height 226
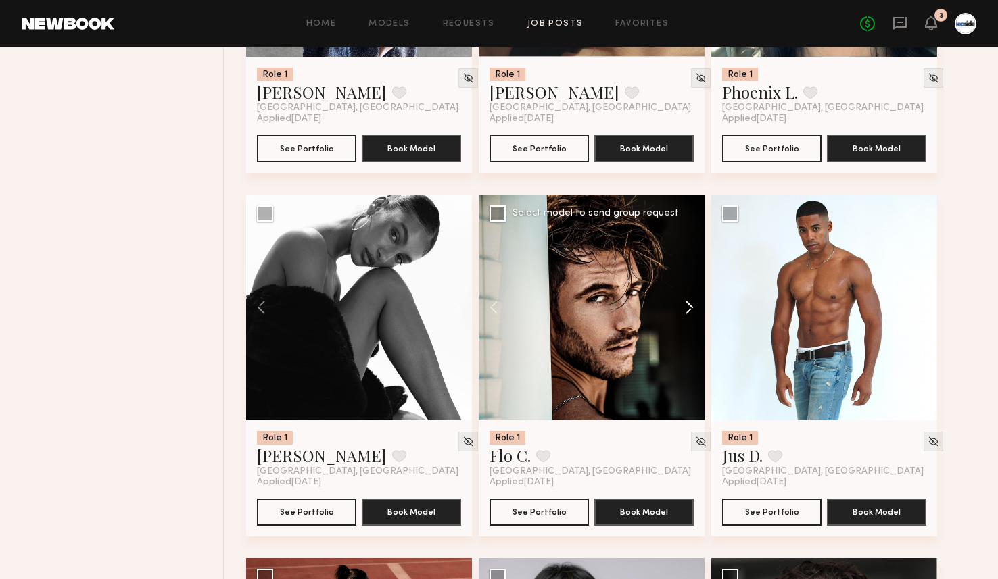
click at [693, 310] on button at bounding box center [682, 308] width 43 height 226
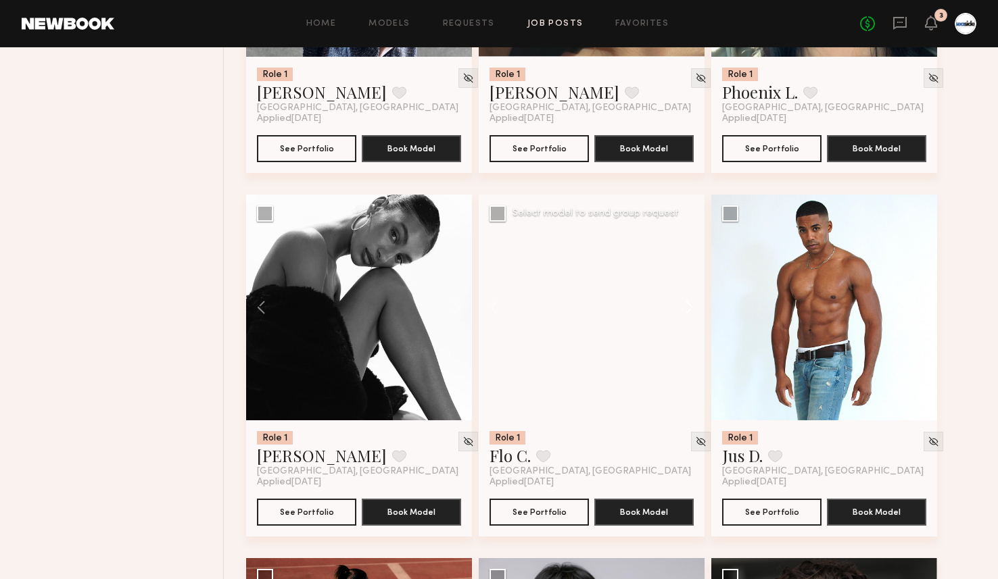
click at [693, 310] on button at bounding box center [682, 308] width 43 height 226
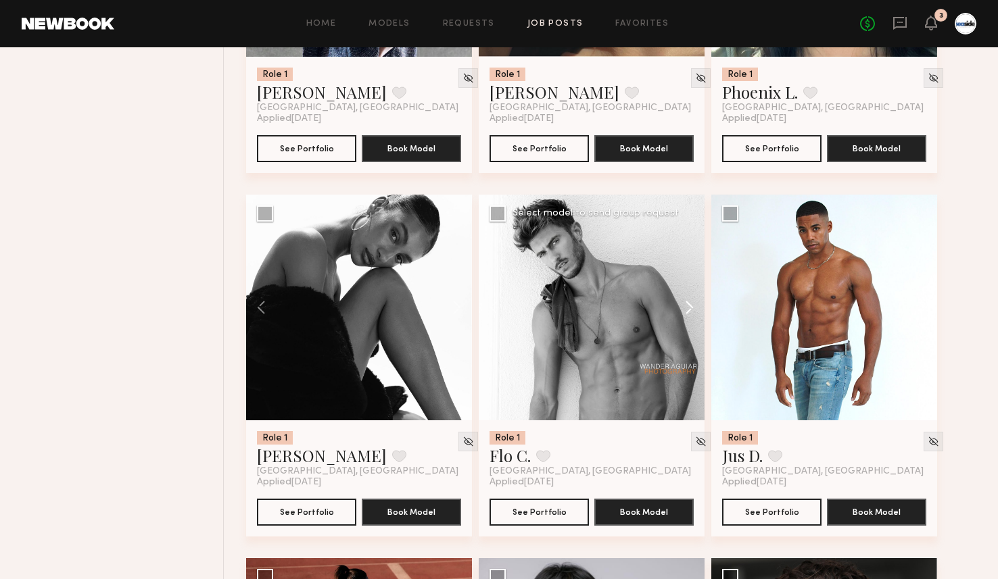
click at [693, 310] on button at bounding box center [682, 308] width 43 height 226
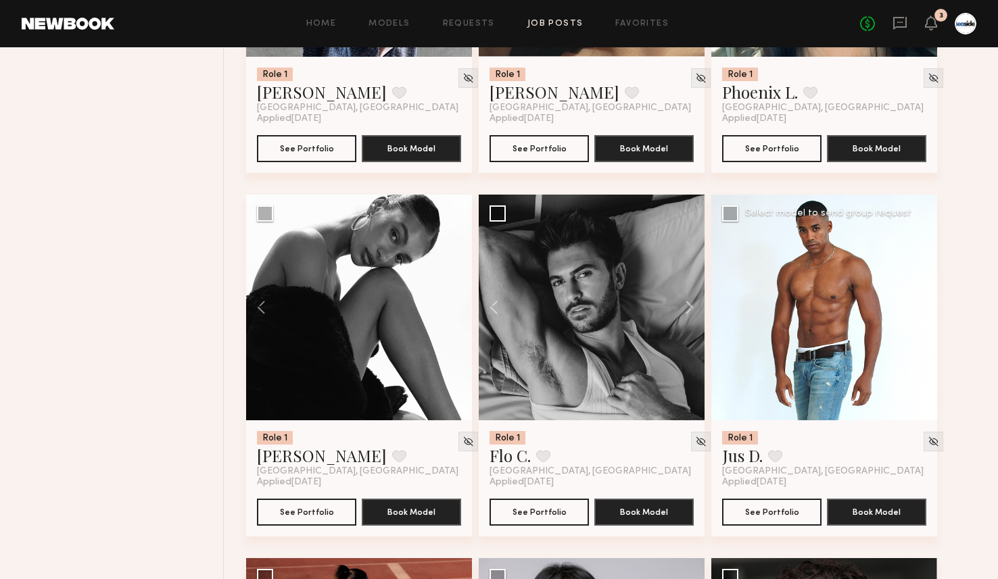
click at [920, 310] on button at bounding box center [915, 308] width 43 height 226
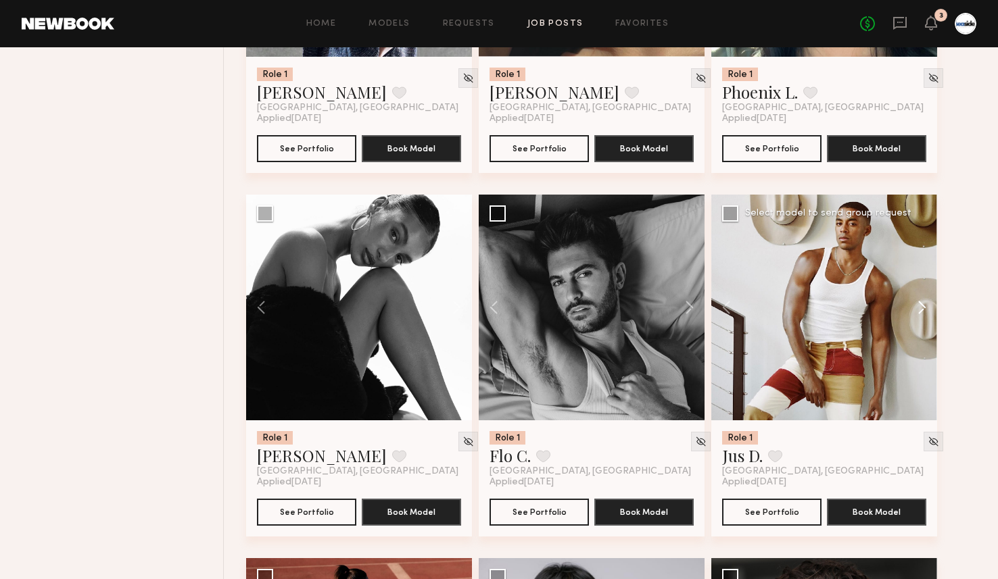
click at [920, 310] on button at bounding box center [915, 308] width 43 height 226
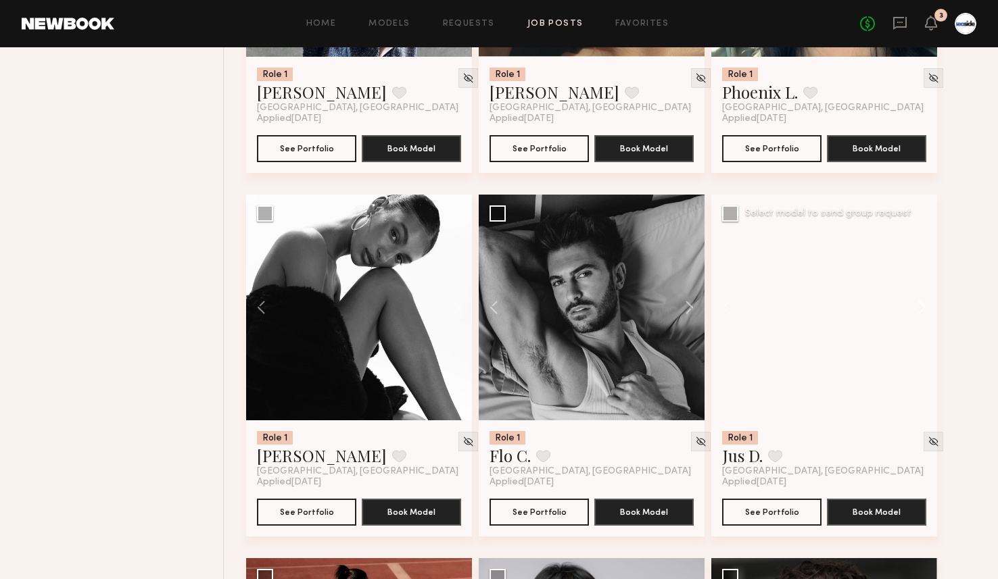
click at [920, 310] on button at bounding box center [915, 308] width 43 height 226
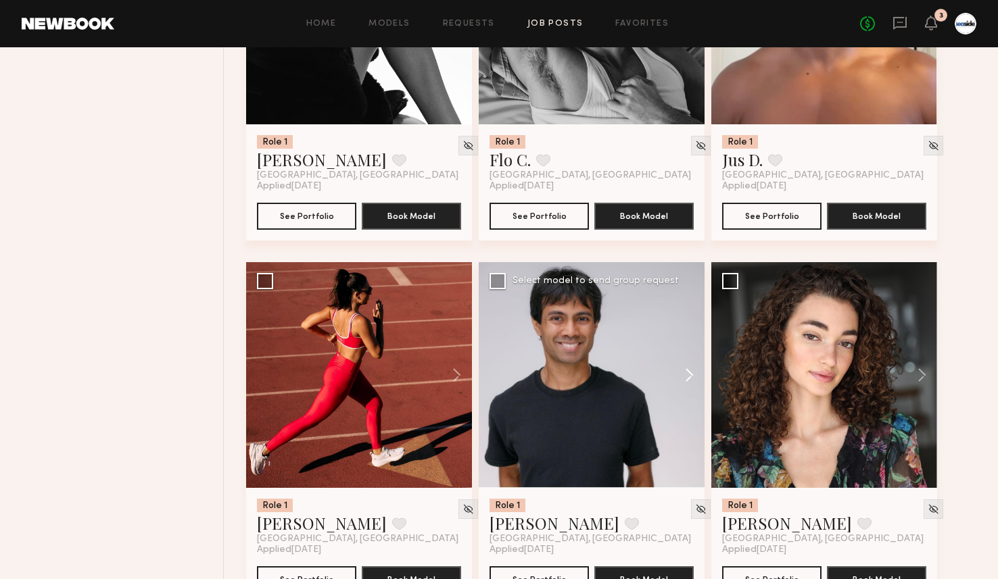
scroll to position [8355, 0]
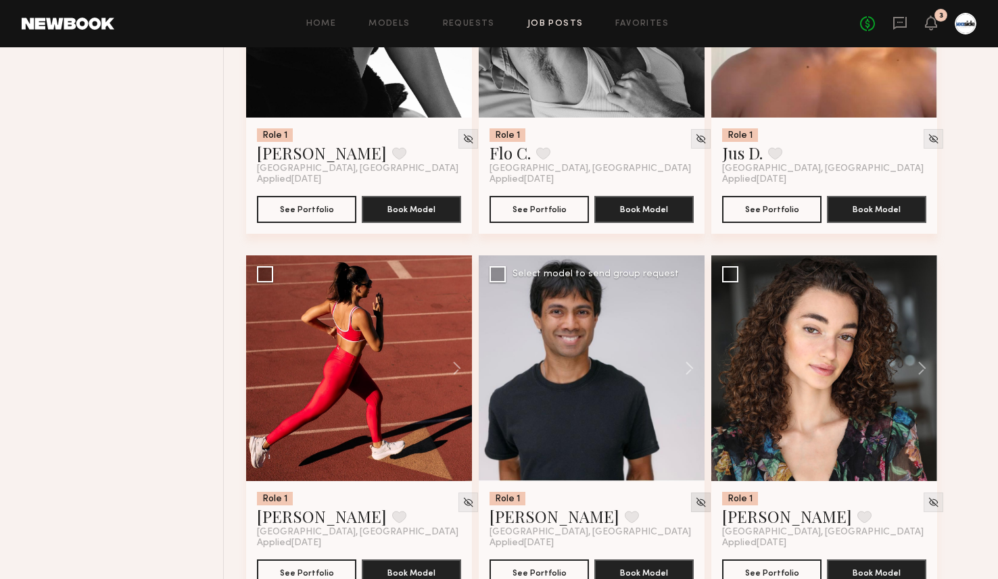
click at [695, 507] on img at bounding box center [700, 502] width 11 height 11
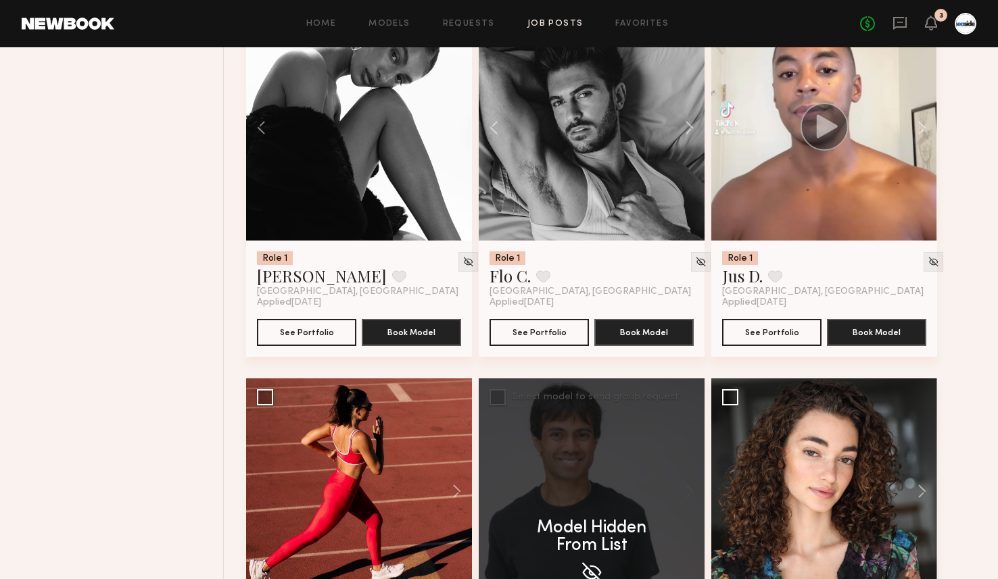
scroll to position [8104, 0]
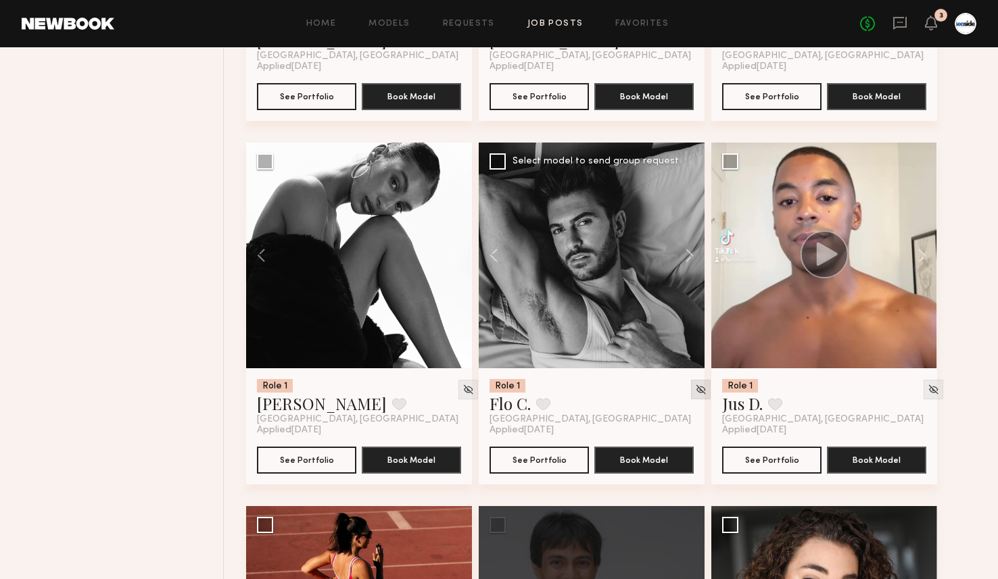
click at [695, 396] on img at bounding box center [700, 389] width 11 height 11
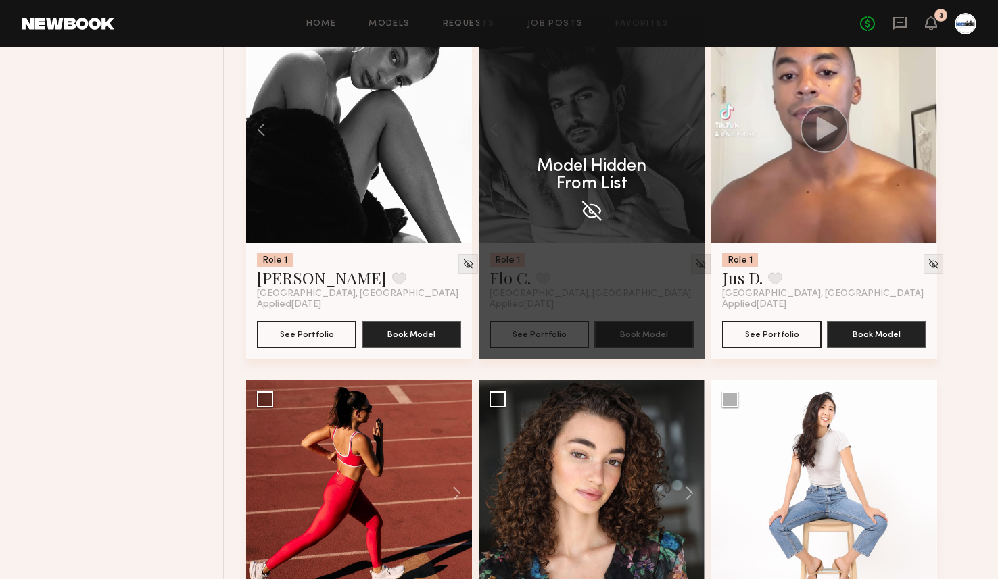
scroll to position [8225, 0]
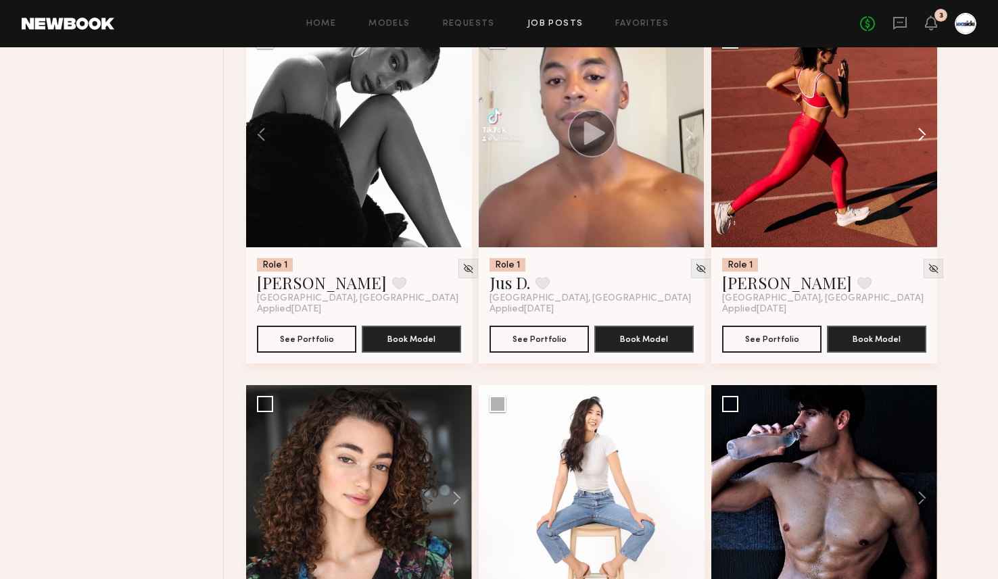
click at [917, 137] on button at bounding box center [915, 135] width 43 height 226
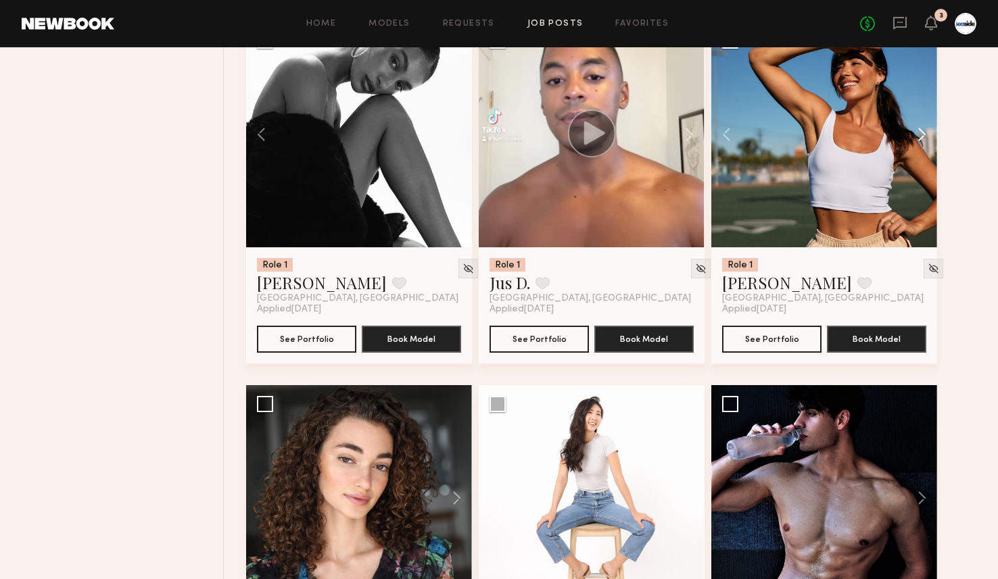
click at [917, 137] on button at bounding box center [915, 135] width 43 height 226
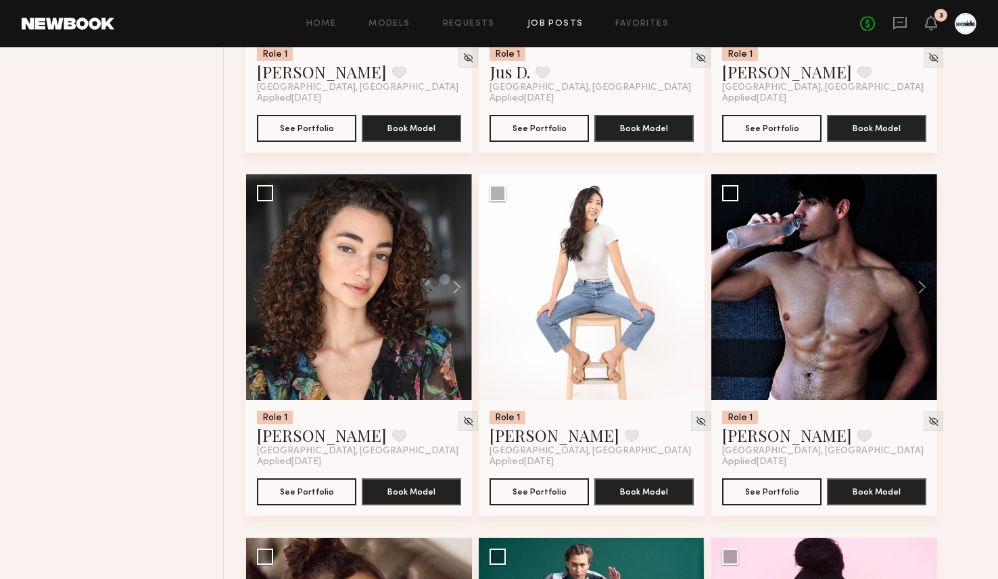
scroll to position [8448, 0]
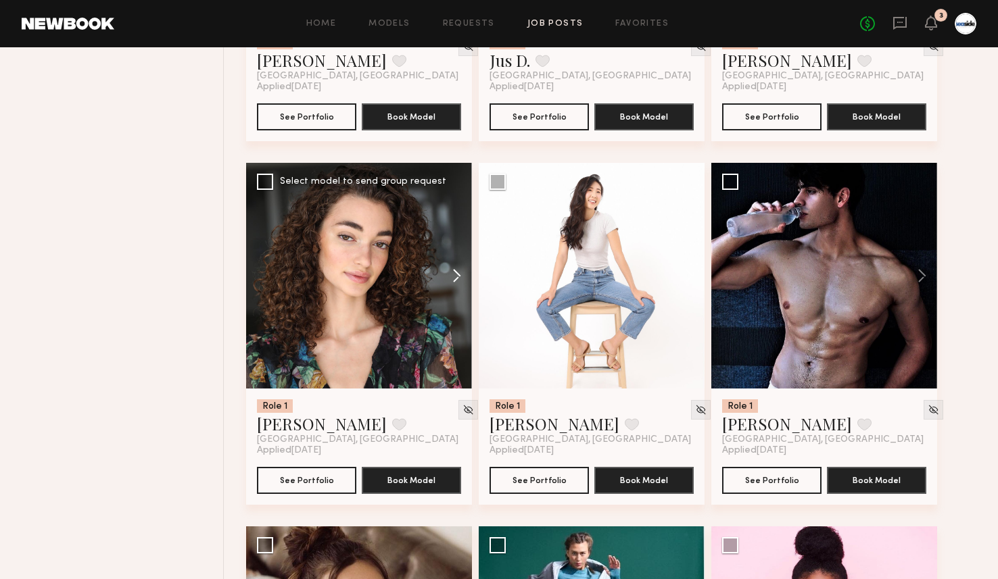
click at [459, 287] on button at bounding box center [450, 276] width 43 height 226
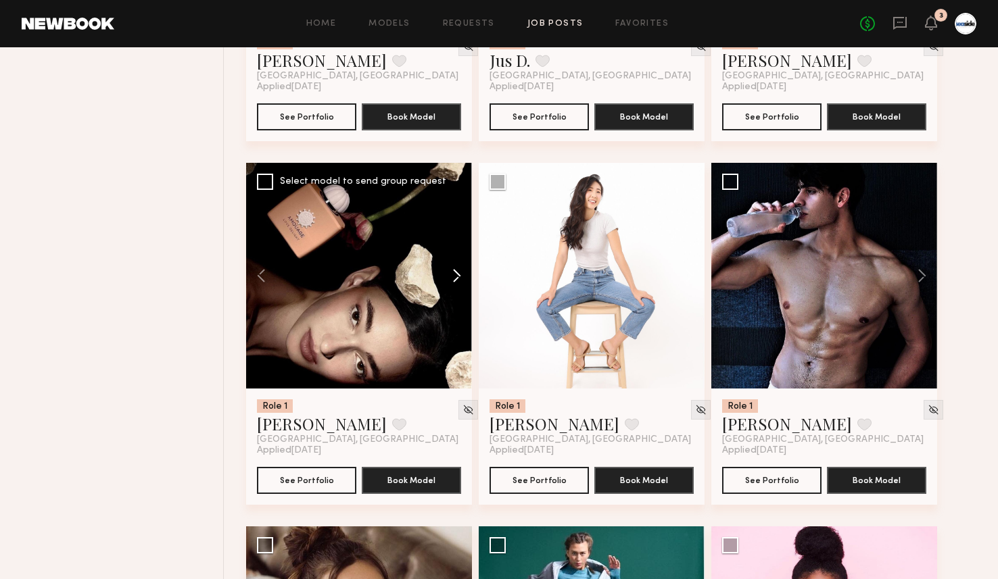
click at [459, 287] on button at bounding box center [450, 276] width 43 height 226
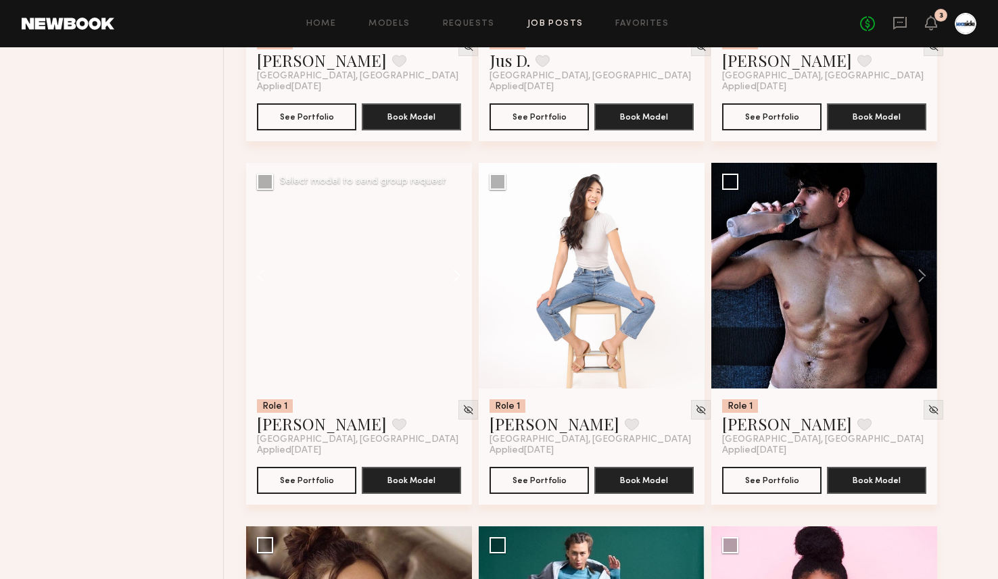
click at [459, 287] on button at bounding box center [450, 276] width 43 height 226
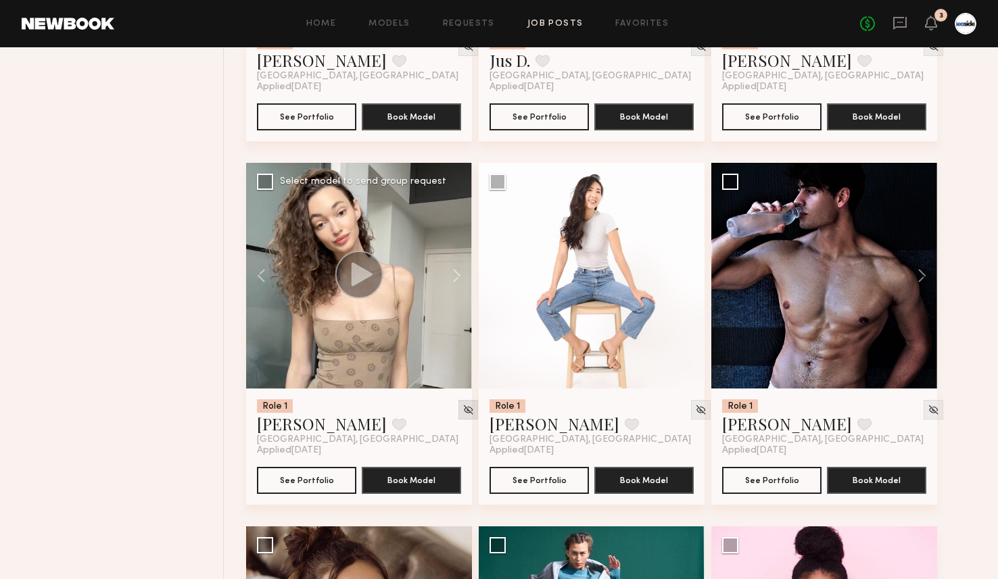
click at [458, 410] on div at bounding box center [468, 410] width 20 height 20
click at [462, 412] on img at bounding box center [467, 409] width 11 height 11
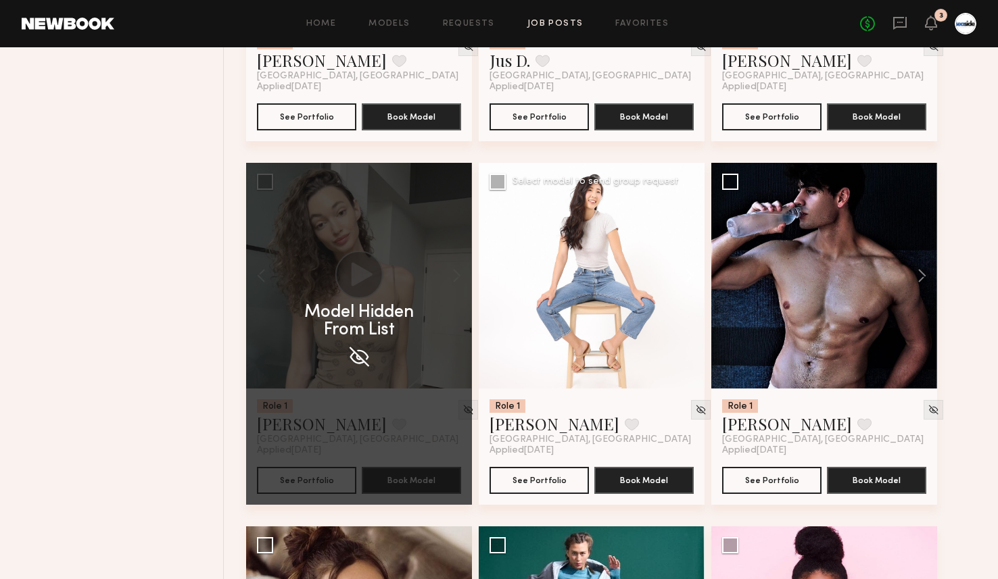
click at [686, 283] on button at bounding box center [682, 276] width 43 height 226
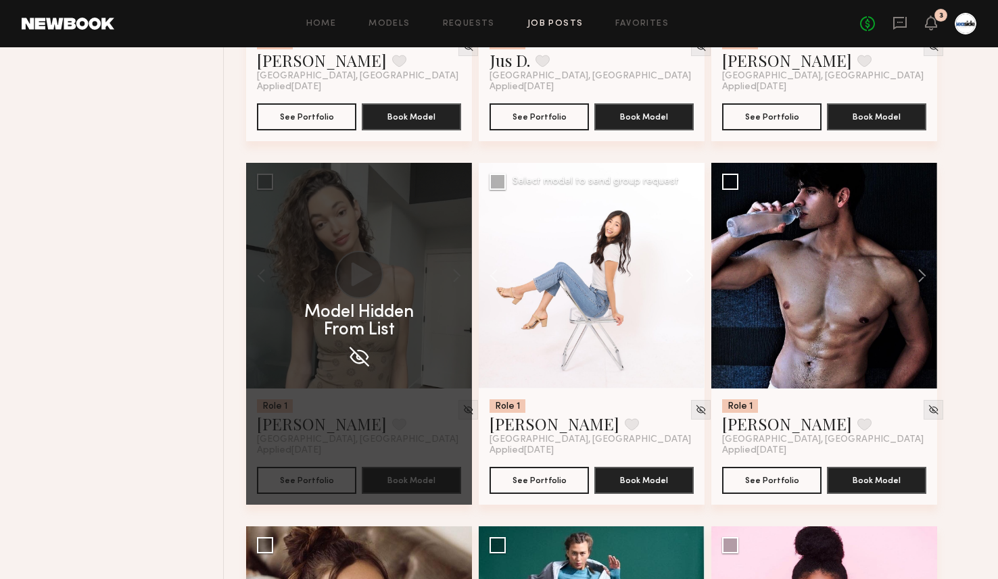
click at [686, 283] on button at bounding box center [682, 276] width 43 height 226
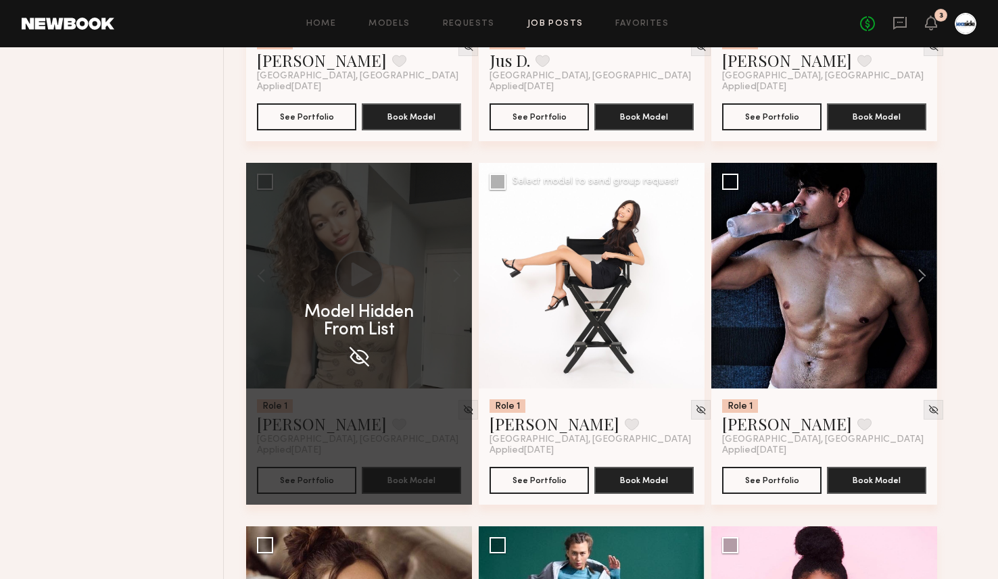
click at [686, 283] on button at bounding box center [682, 276] width 43 height 226
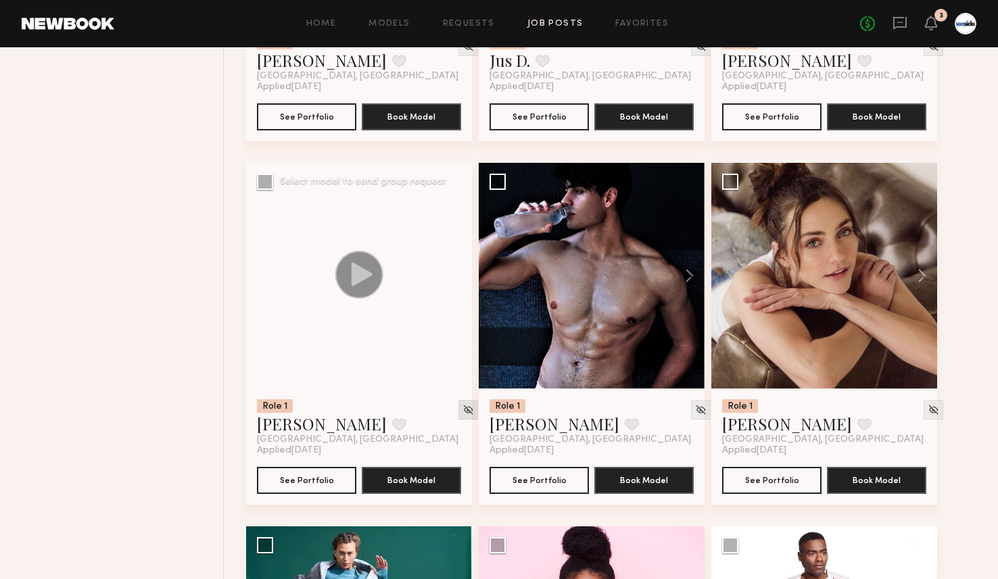
click at [462, 416] on img at bounding box center [467, 409] width 11 height 11
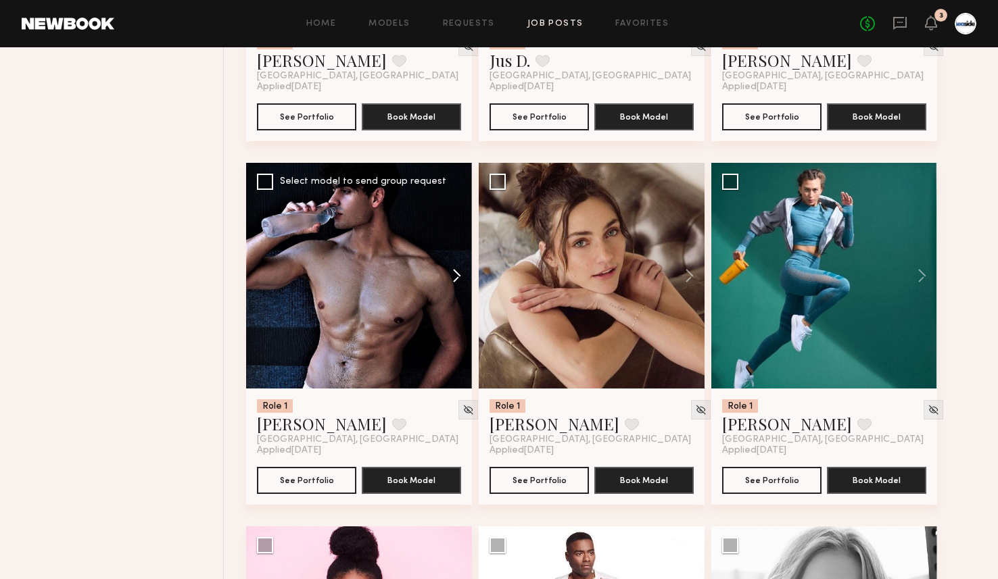
click at [453, 280] on button at bounding box center [450, 276] width 43 height 226
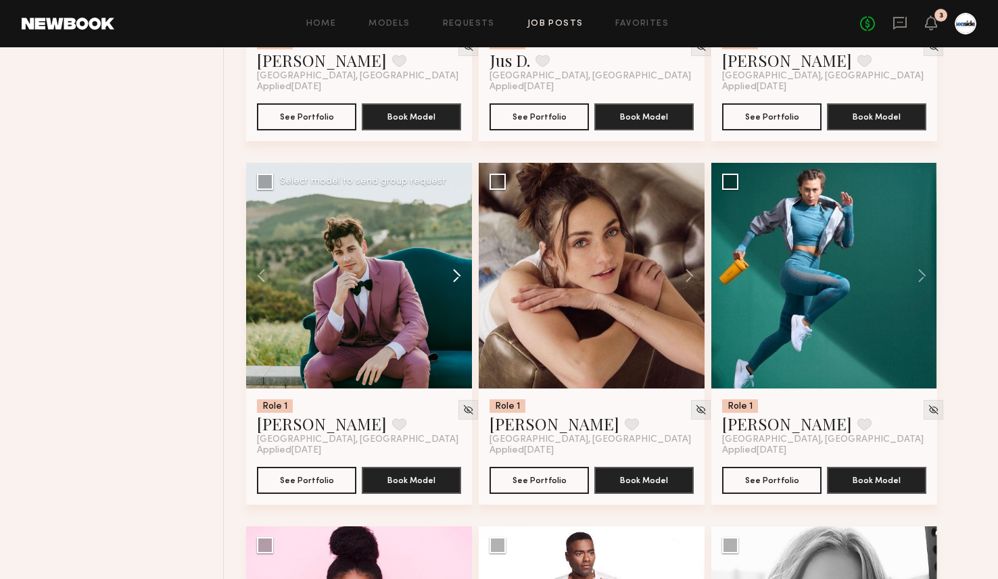
click at [453, 280] on button at bounding box center [450, 276] width 43 height 226
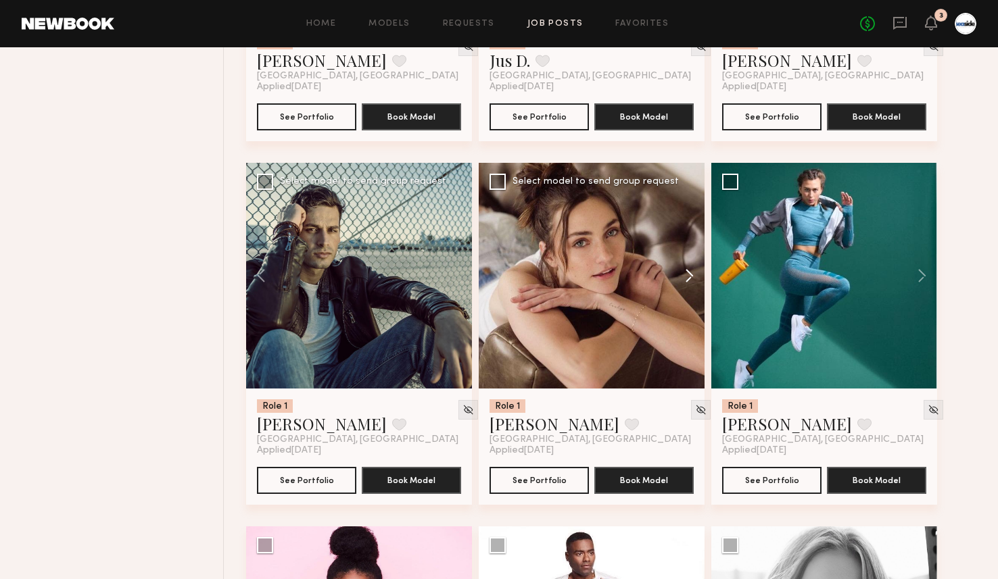
click at [684, 270] on button at bounding box center [682, 276] width 43 height 226
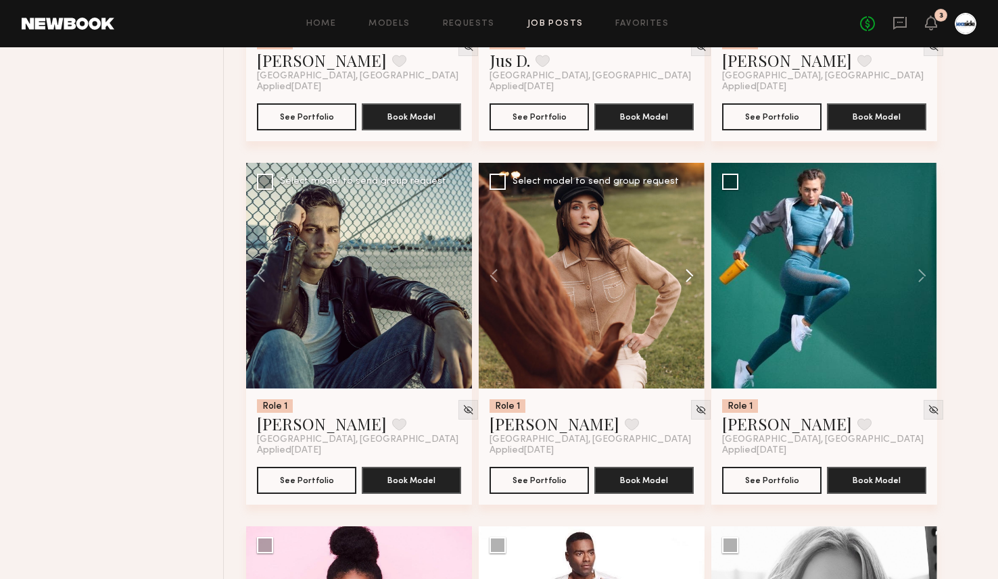
click at [684, 270] on button at bounding box center [682, 276] width 43 height 226
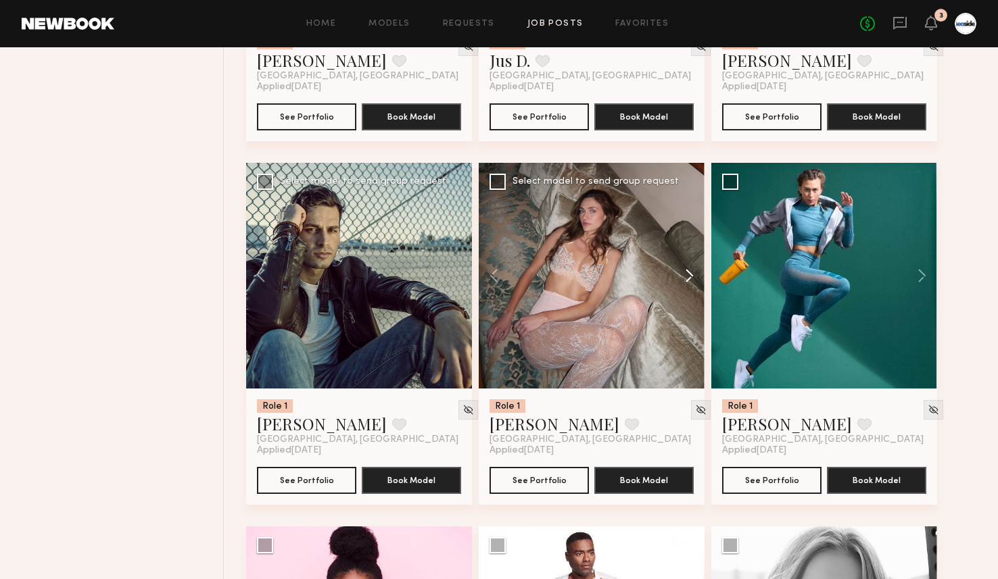
click at [684, 270] on button at bounding box center [682, 276] width 43 height 226
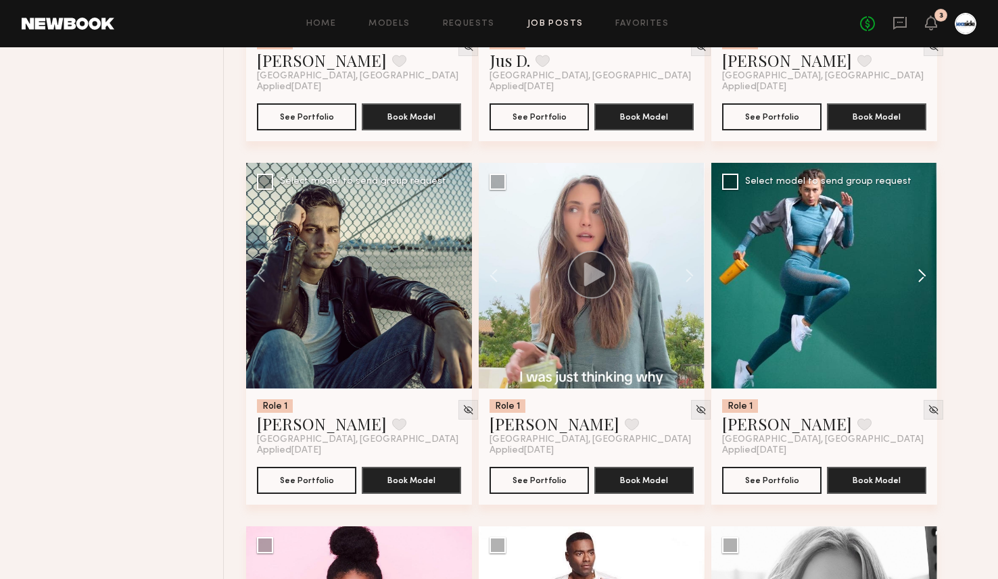
click at [924, 284] on button at bounding box center [915, 276] width 43 height 226
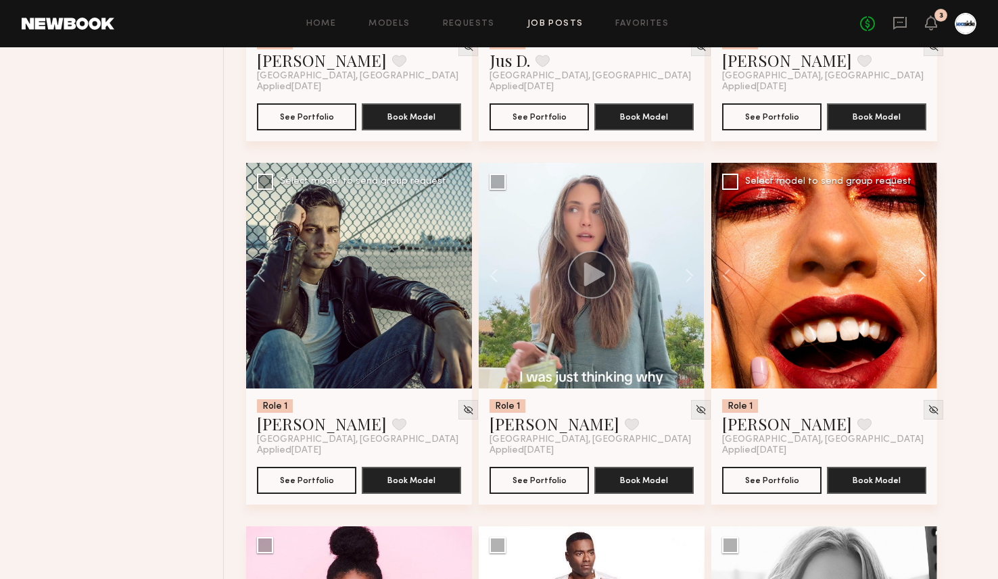
click at [924, 284] on button at bounding box center [915, 276] width 43 height 226
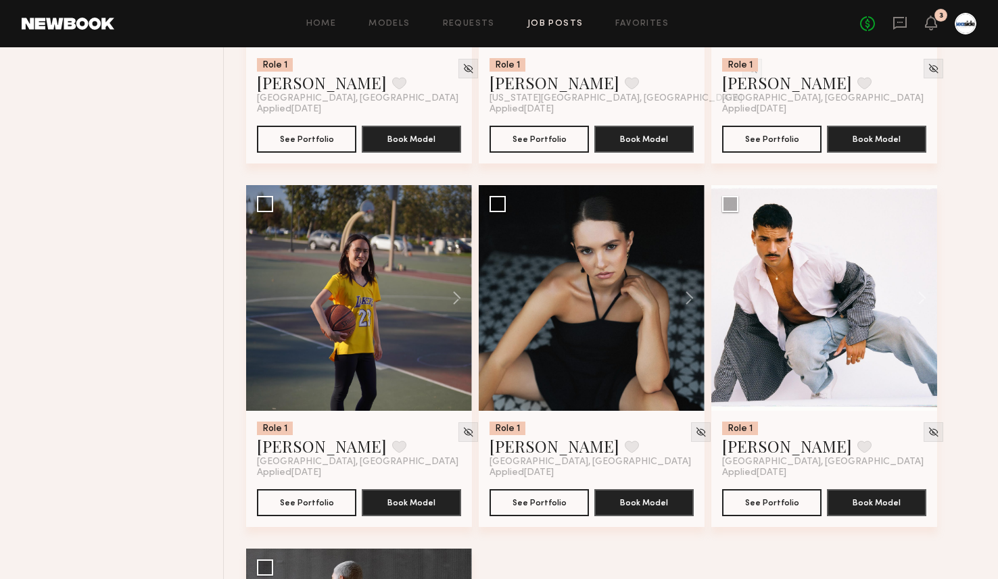
scroll to position [9155, 0]
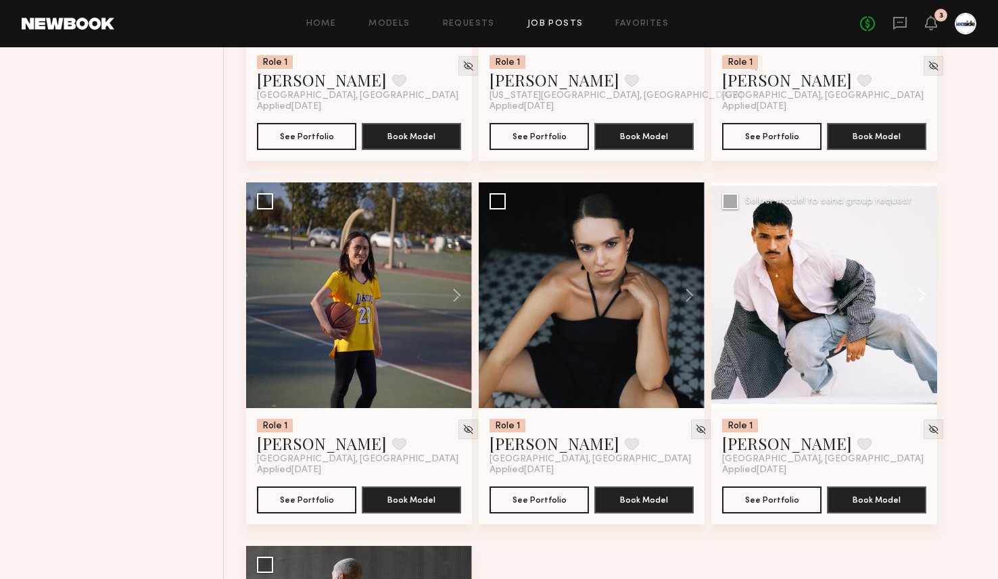
click at [921, 305] on button at bounding box center [915, 296] width 43 height 226
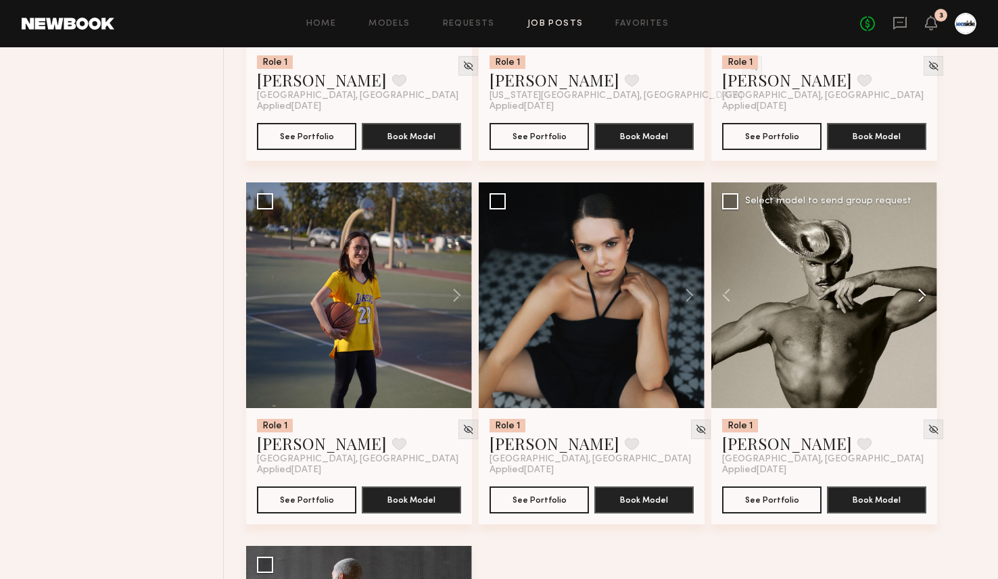
click at [921, 305] on button at bounding box center [915, 296] width 43 height 226
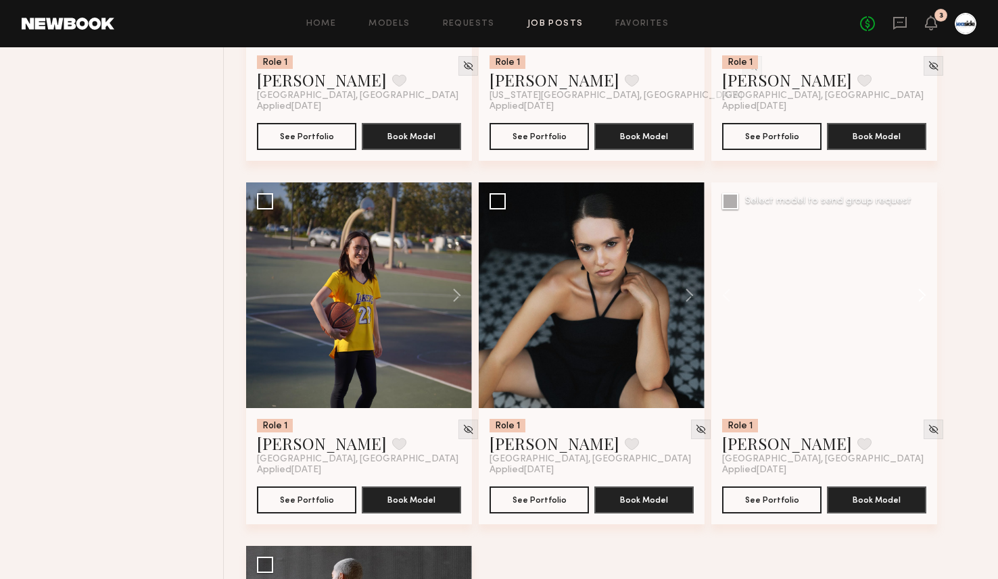
click at [921, 305] on button at bounding box center [915, 296] width 43 height 226
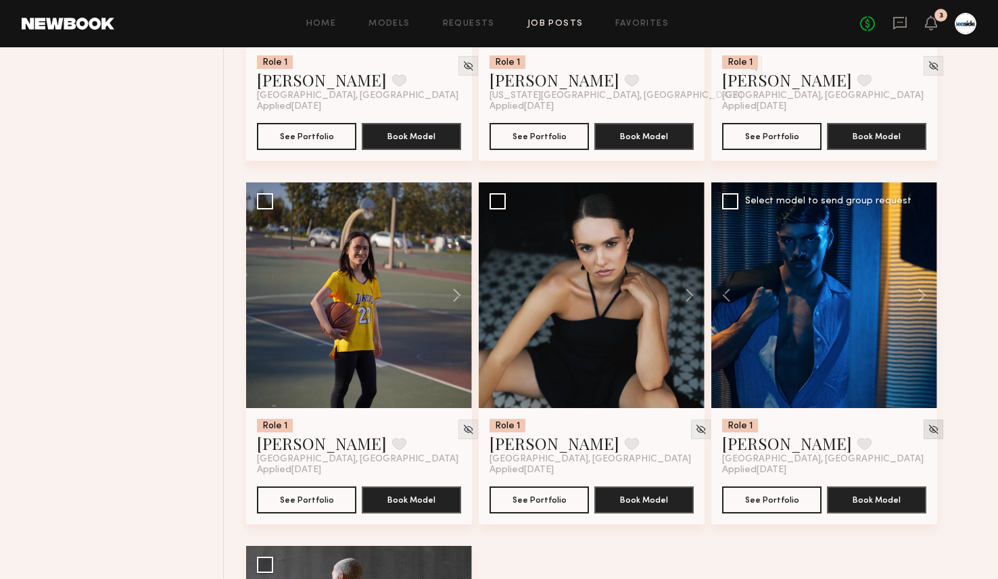
click at [928, 435] on img at bounding box center [933, 429] width 11 height 11
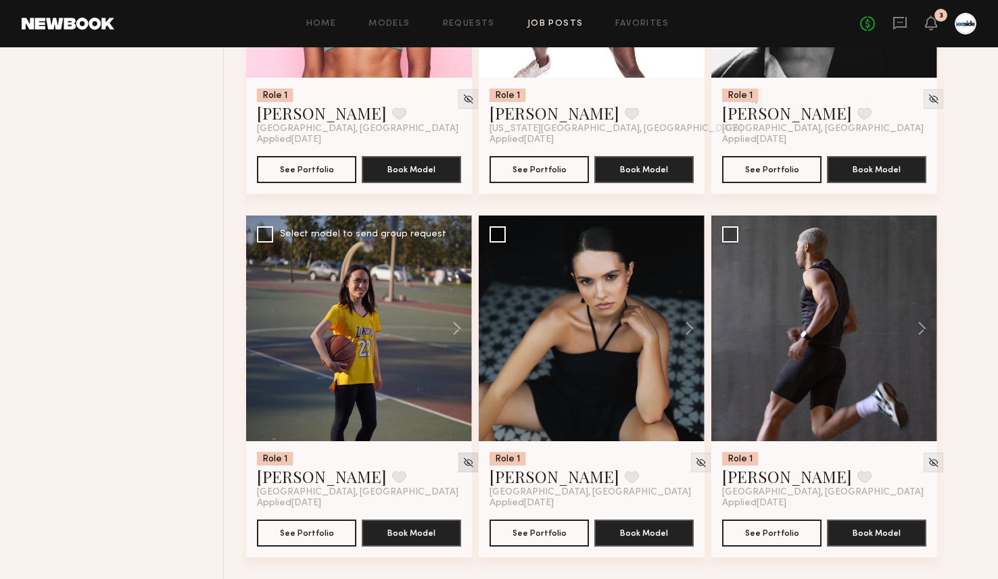
scroll to position [9131, 0]
click at [462, 457] on img at bounding box center [467, 462] width 11 height 11
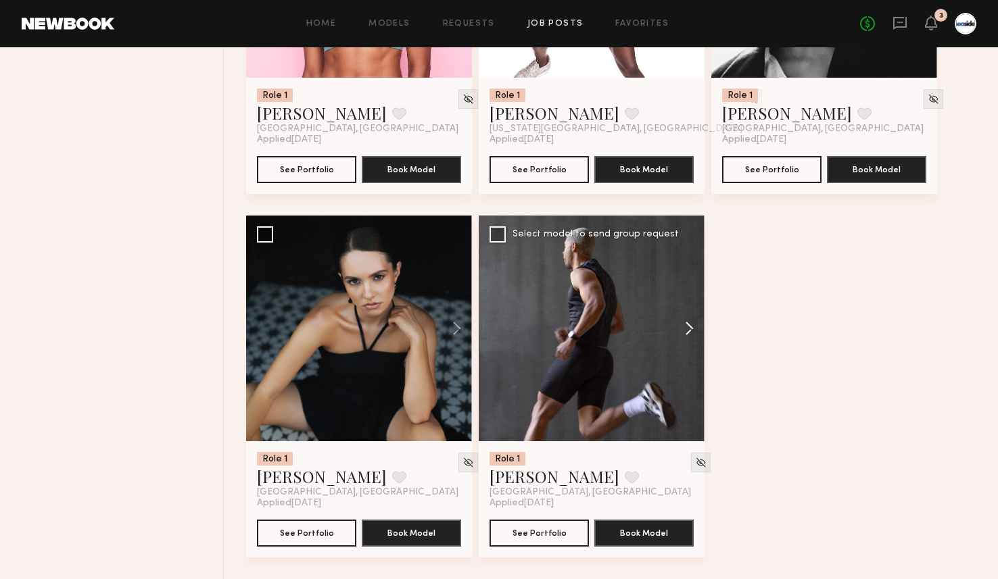
click at [688, 330] on button at bounding box center [682, 329] width 43 height 226
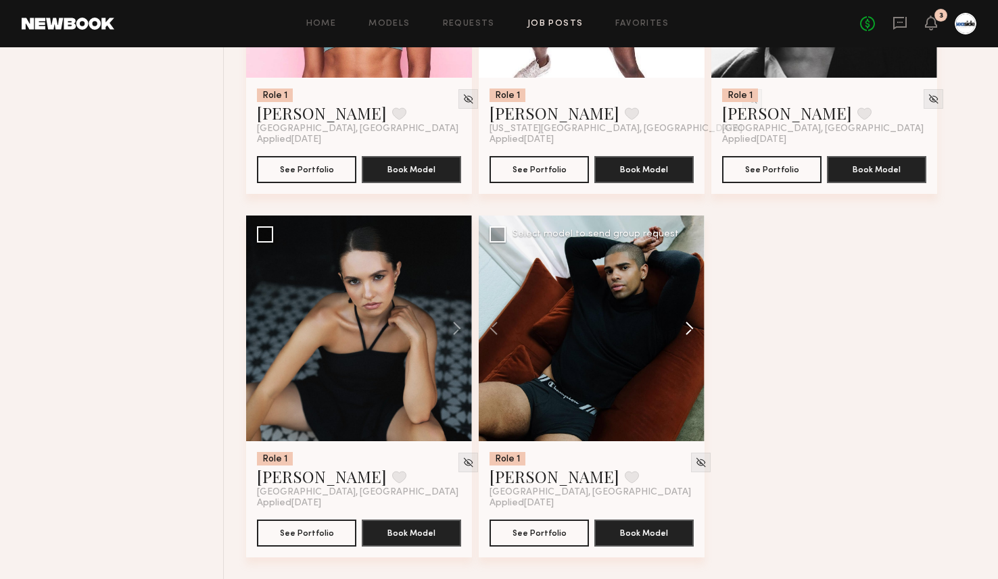
click at [688, 330] on button at bounding box center [682, 329] width 43 height 226
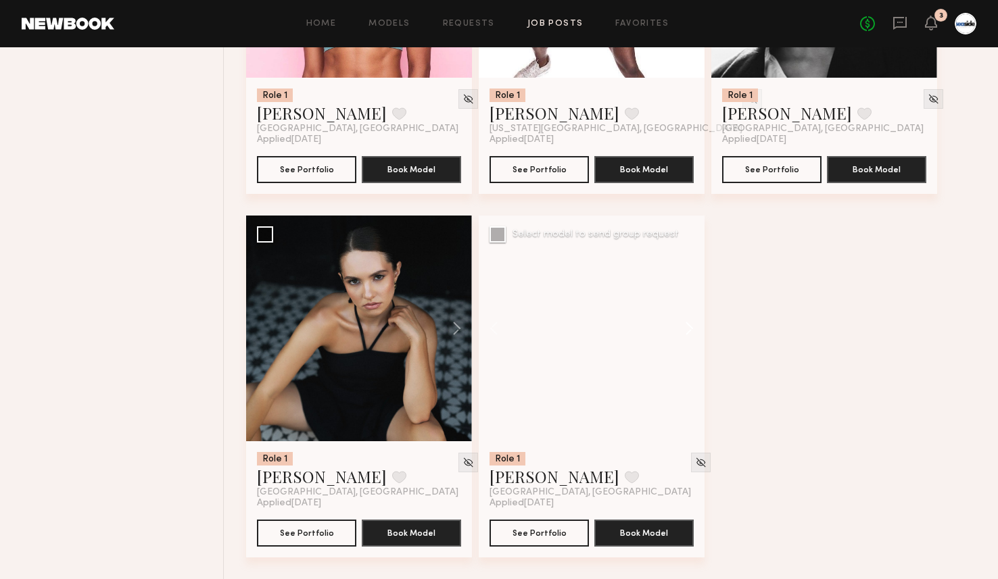
click at [688, 330] on button at bounding box center [682, 329] width 43 height 226
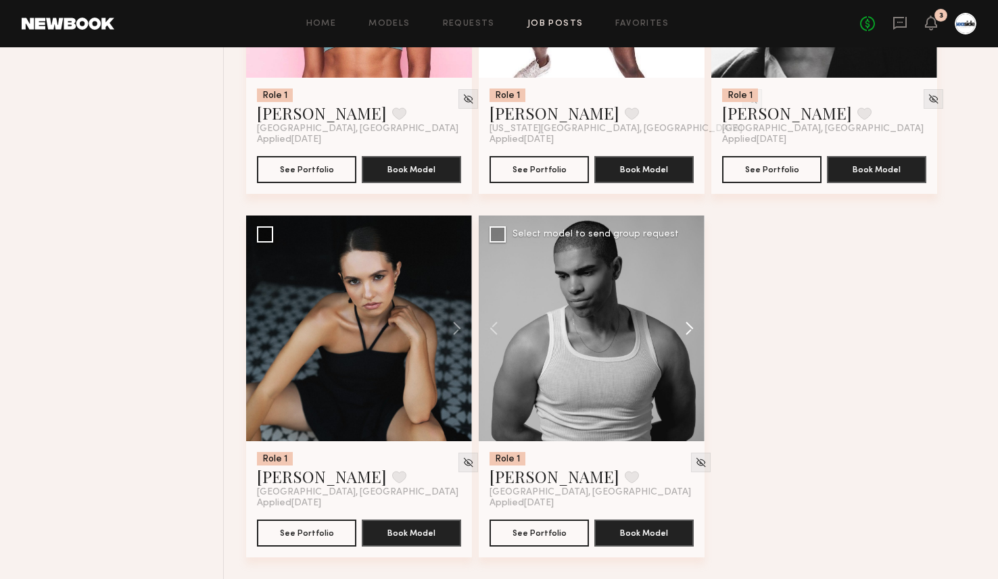
click at [688, 330] on button at bounding box center [682, 329] width 43 height 226
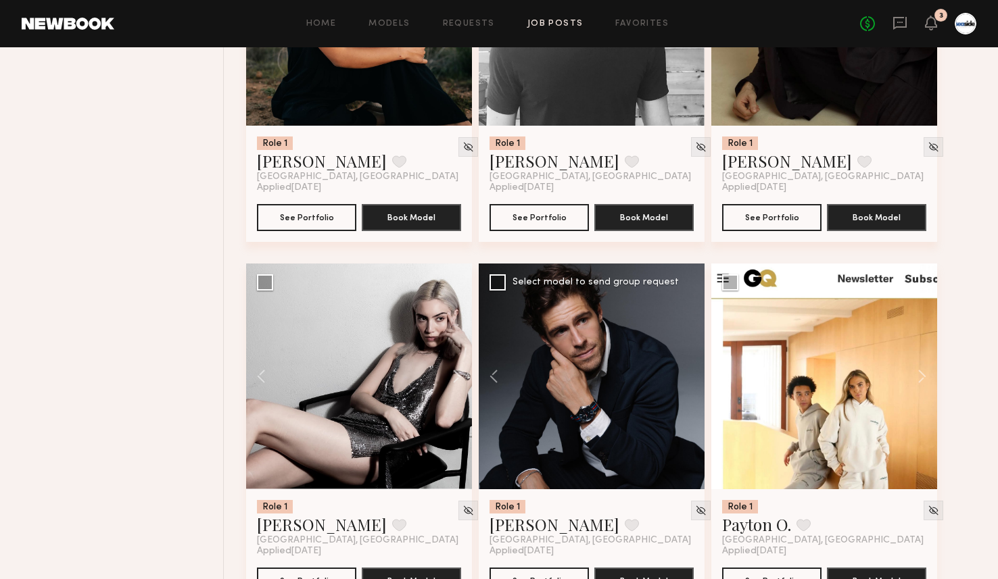
scroll to position [1301, 0]
